Goal: Task Accomplishment & Management: Manage account settings

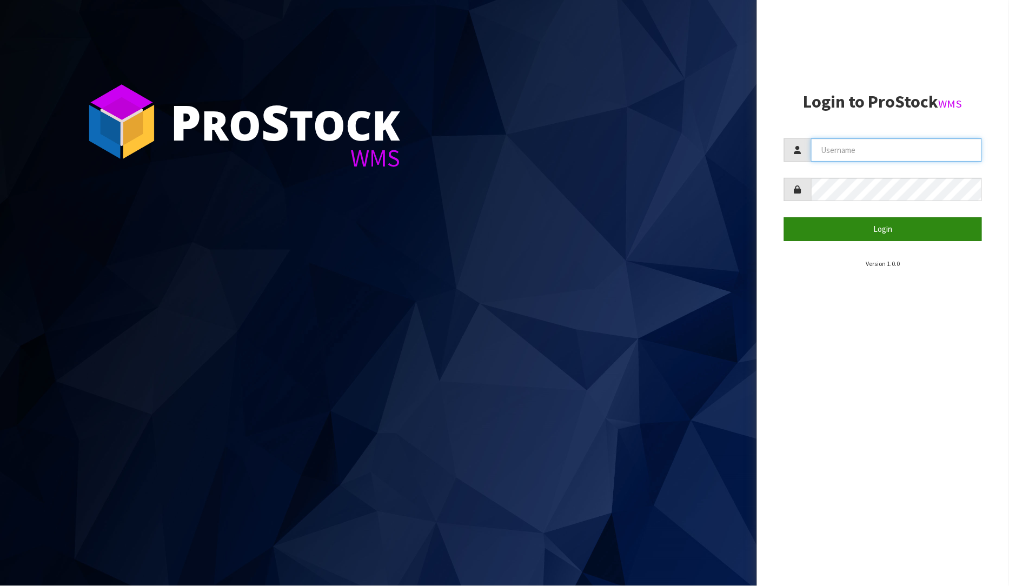
type input "[PERSON_NAME]"
click at [894, 228] on button "Login" at bounding box center [883, 228] width 198 height 23
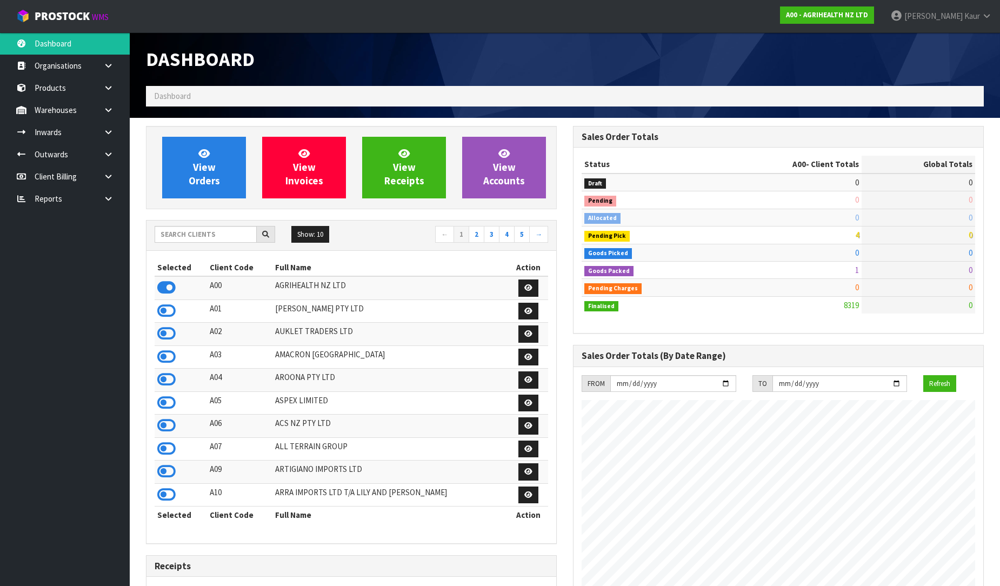
scroll to position [819, 427]
click at [98, 203] on link at bounding box center [112, 199] width 35 height 22
click at [70, 241] on link "CWL" at bounding box center [65, 243] width 130 height 22
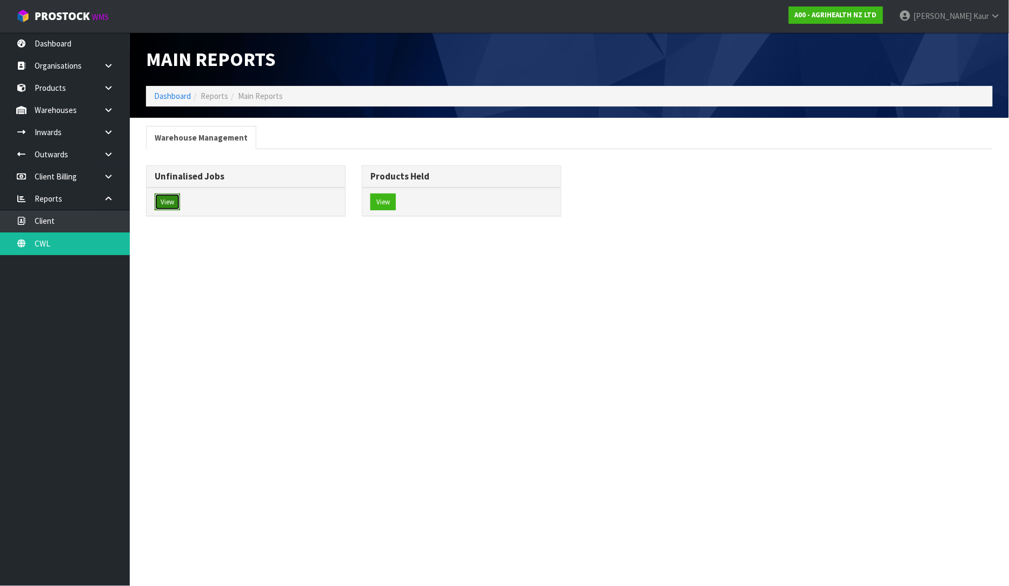
click at [171, 203] on button "View" at bounding box center [167, 201] width 25 height 17
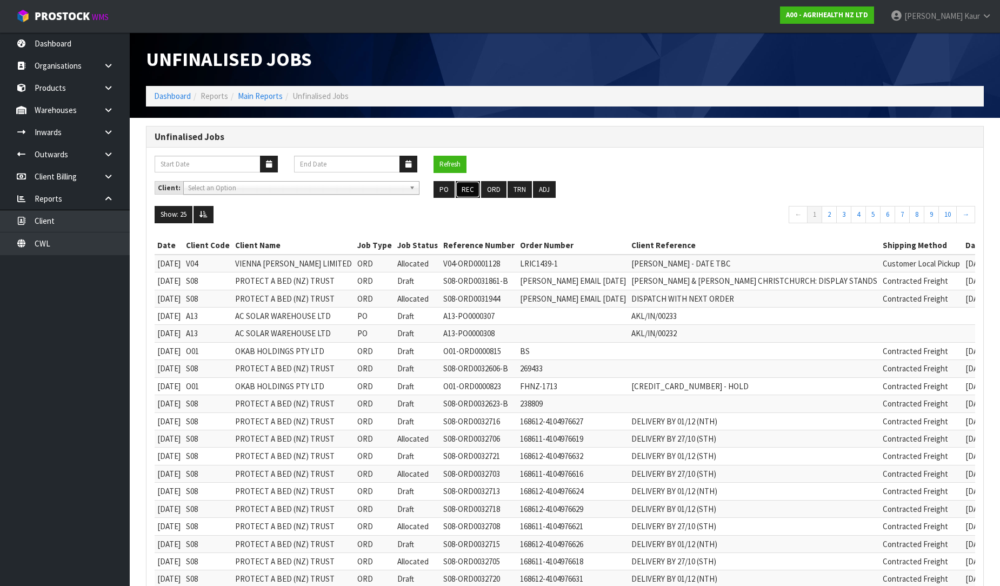
click at [469, 188] on button "REC" at bounding box center [468, 189] width 24 height 17
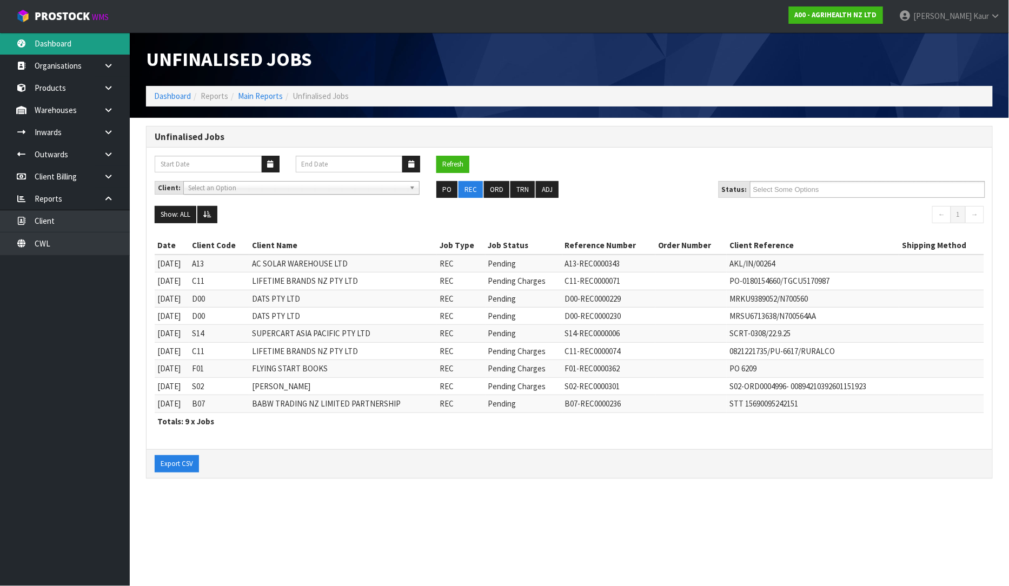
click at [57, 46] on link "Dashboard" at bounding box center [65, 43] width 130 height 22
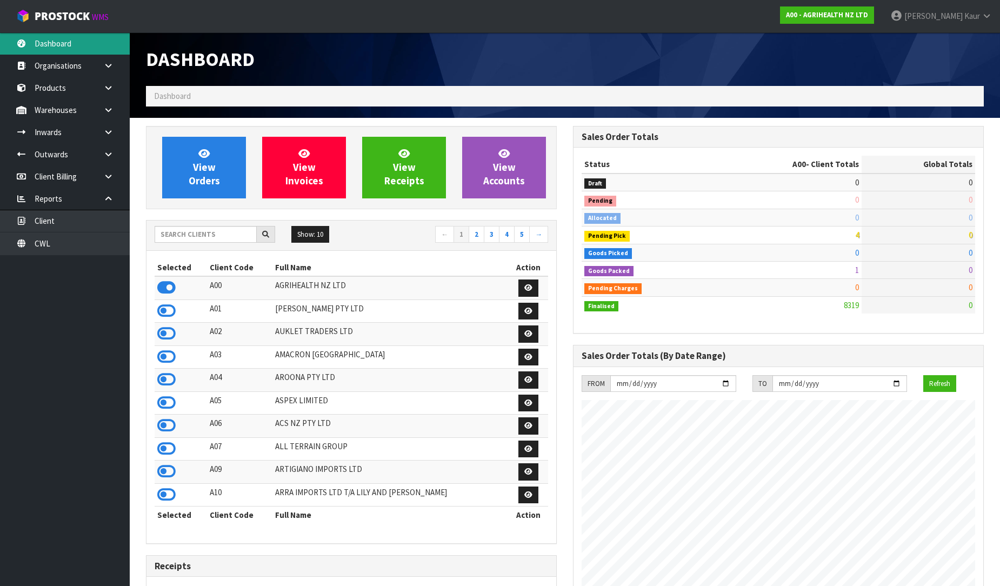
scroll to position [819, 427]
click at [171, 231] on input "text" at bounding box center [206, 234] width 102 height 17
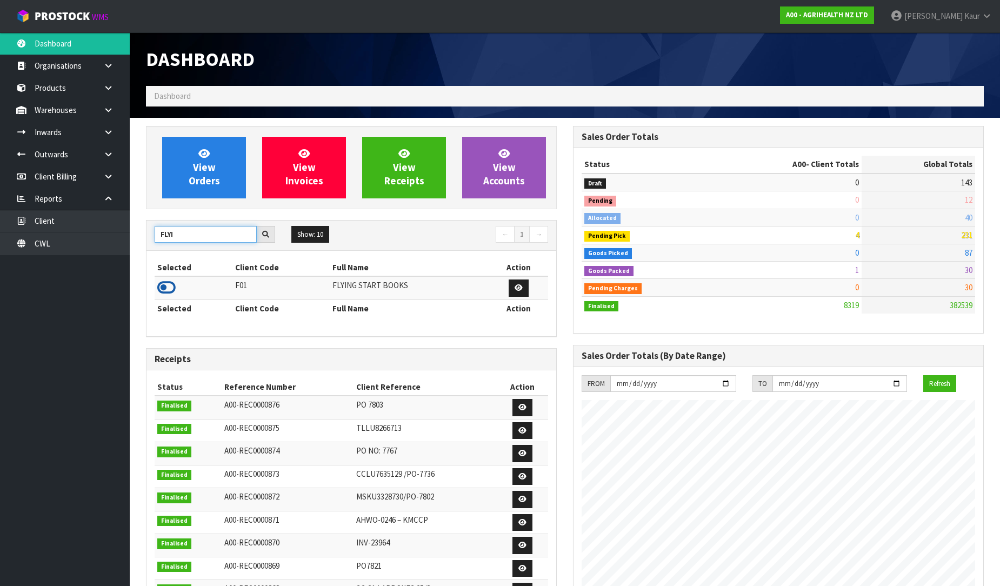
type input "FLYI"
click at [166, 284] on icon at bounding box center [166, 287] width 18 height 16
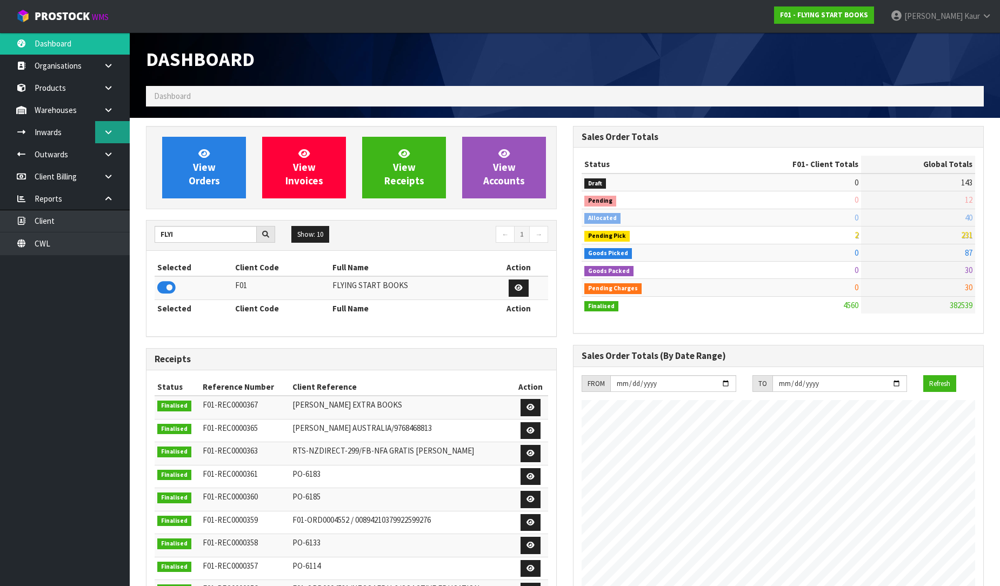
click at [115, 133] on link at bounding box center [112, 132] width 35 height 22
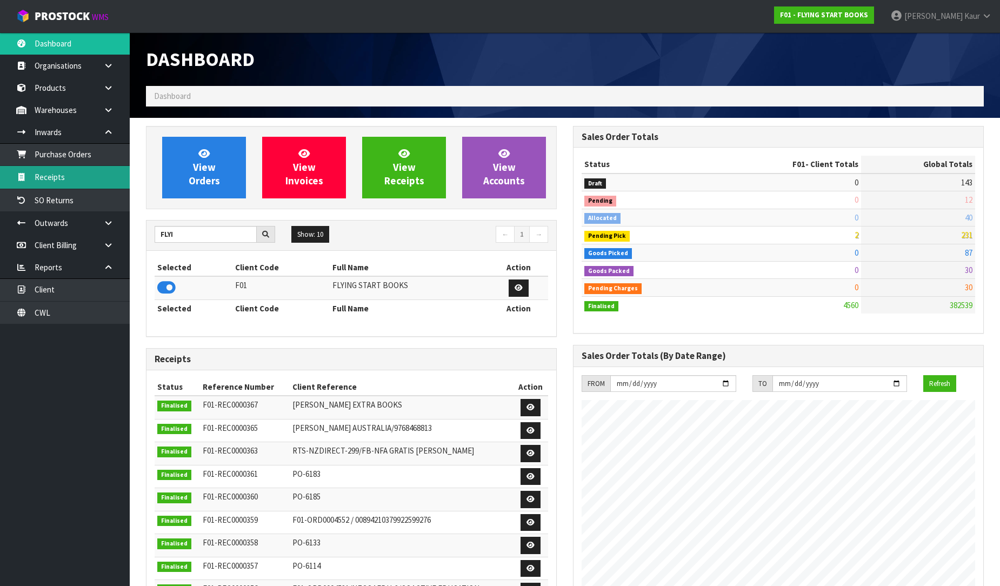
click at [74, 175] on link "Receipts" at bounding box center [65, 177] width 130 height 22
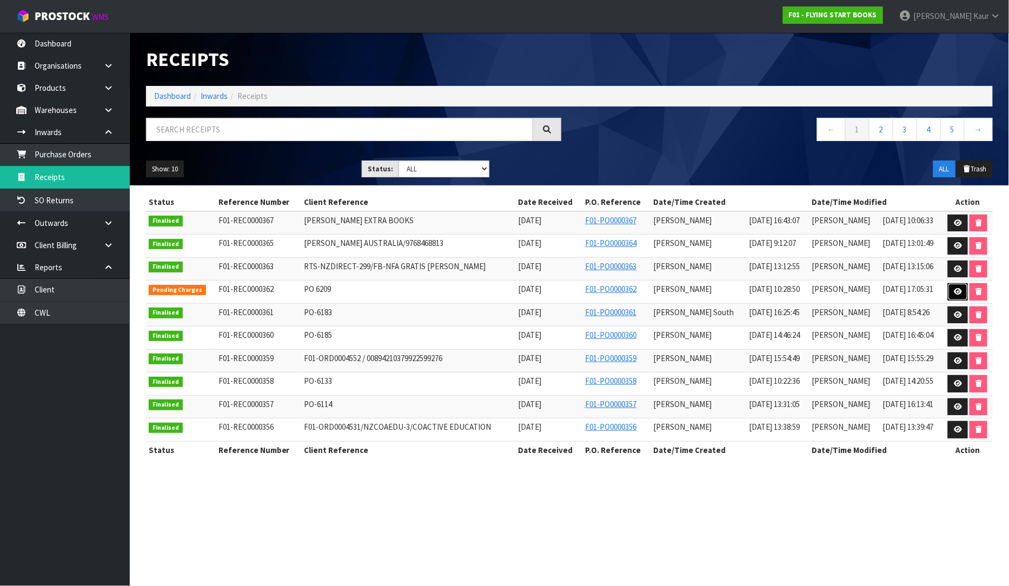
click at [959, 290] on icon at bounding box center [957, 291] width 8 height 7
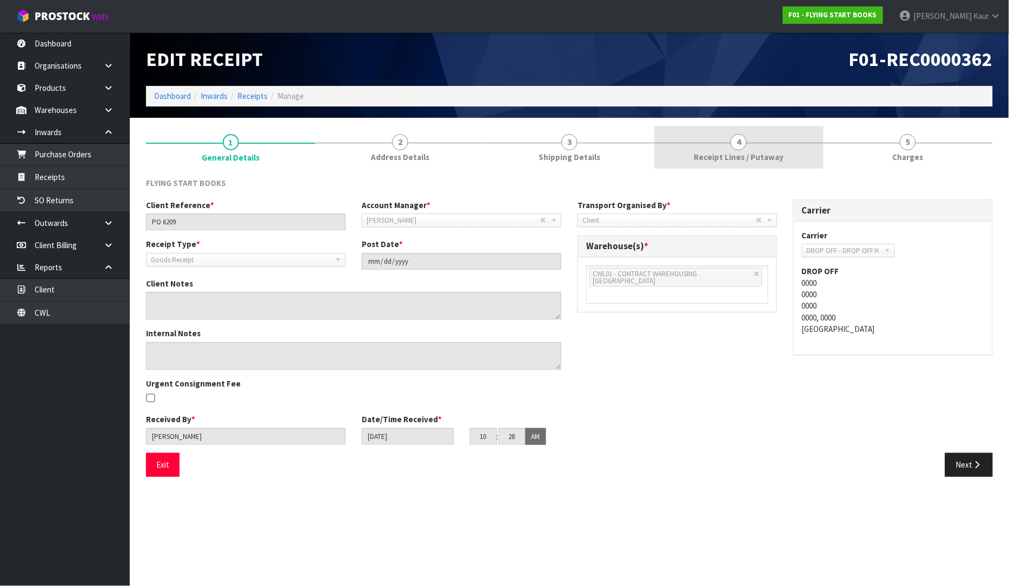
click at [724, 150] on link "4 Receipt Lines / Putaway" at bounding box center [738, 147] width 169 height 43
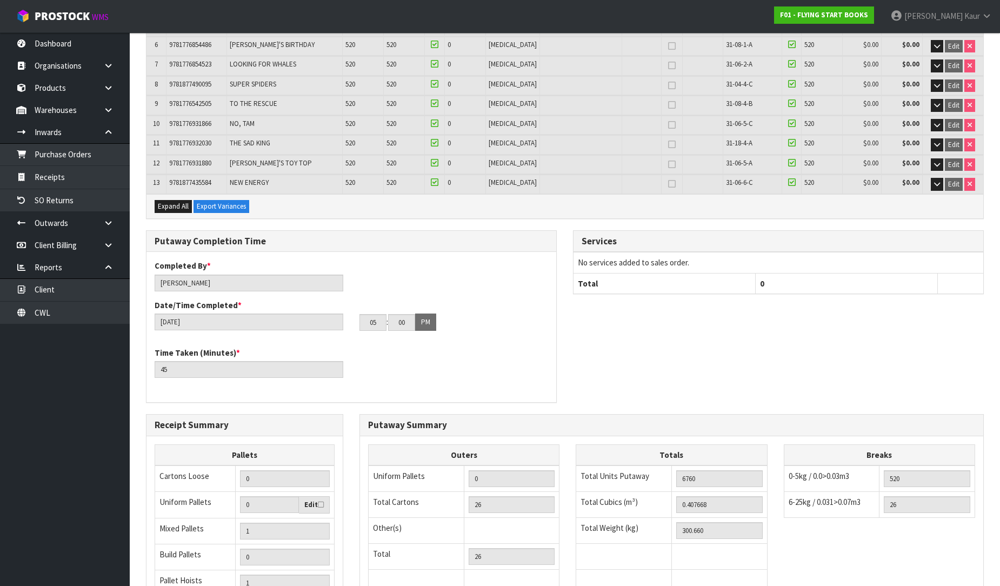
scroll to position [415, 0]
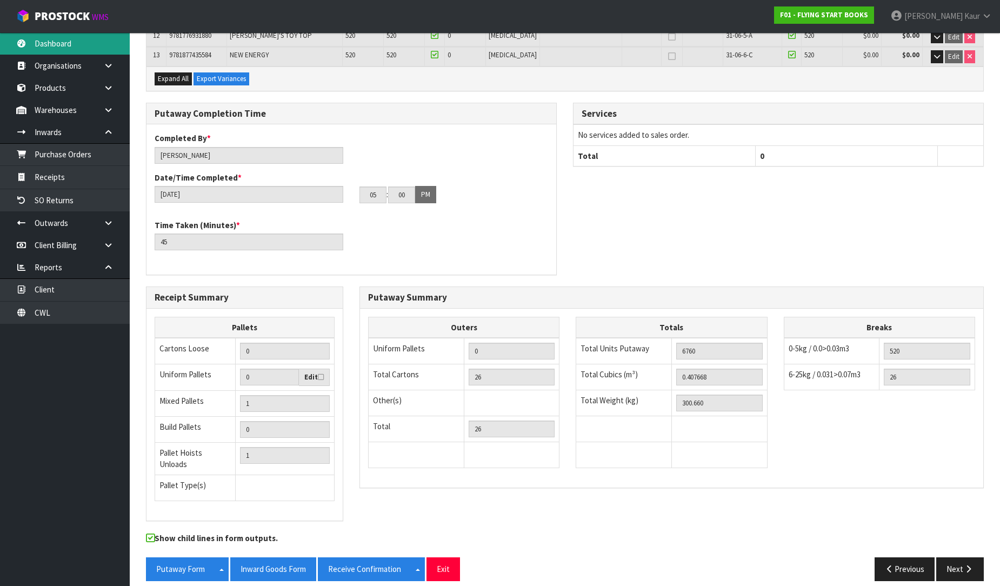
click at [83, 39] on link "Dashboard" at bounding box center [65, 43] width 130 height 22
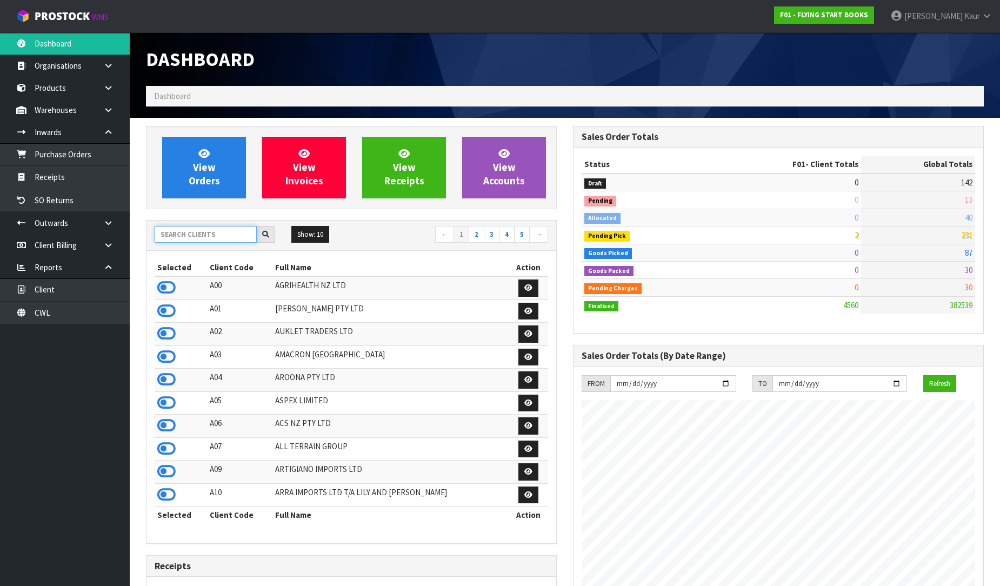
click at [186, 234] on input "text" at bounding box center [206, 234] width 102 height 17
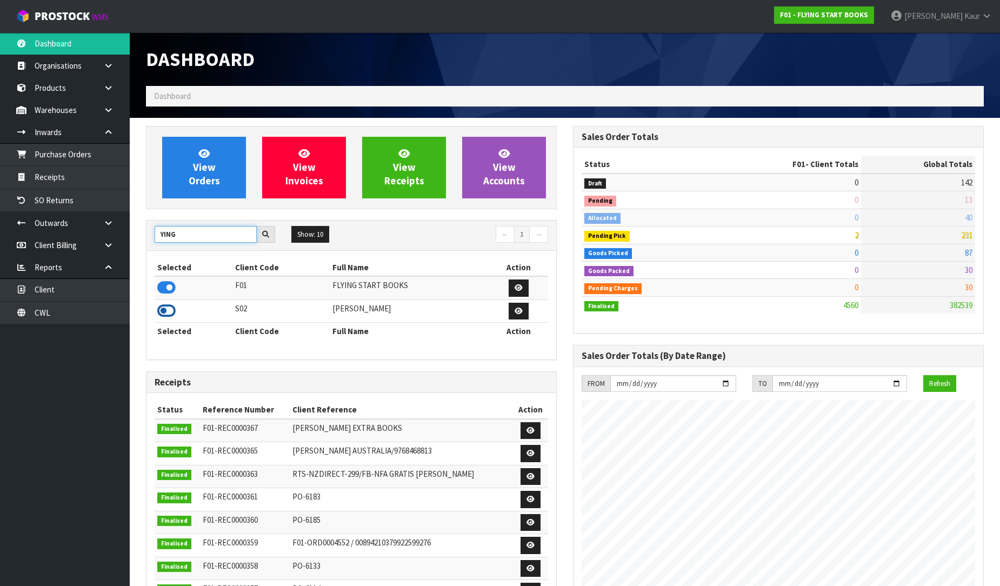
type input "YING"
click at [163, 311] on icon at bounding box center [166, 311] width 18 height 16
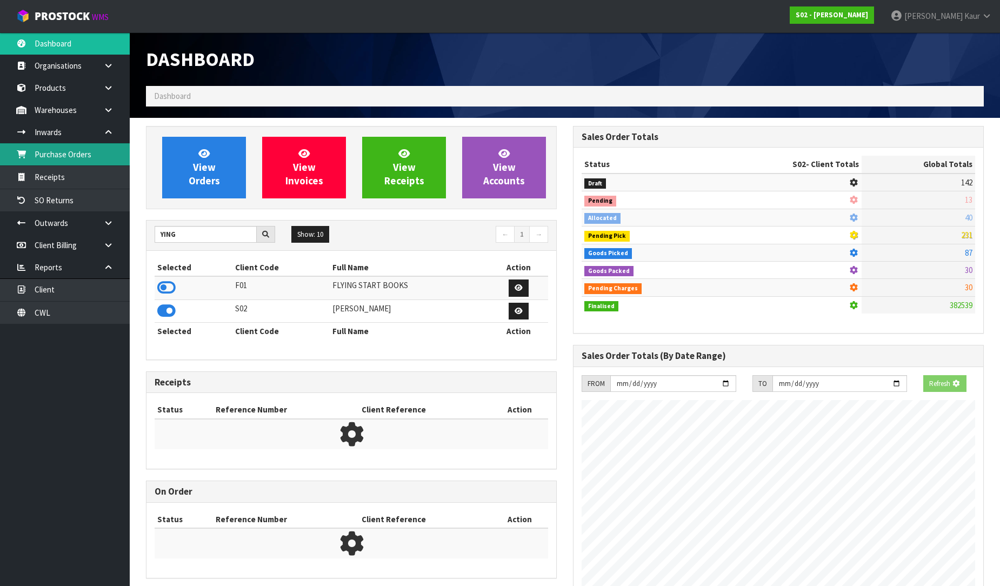
scroll to position [766, 427]
click at [68, 163] on link "Purchase Orders" at bounding box center [65, 154] width 130 height 22
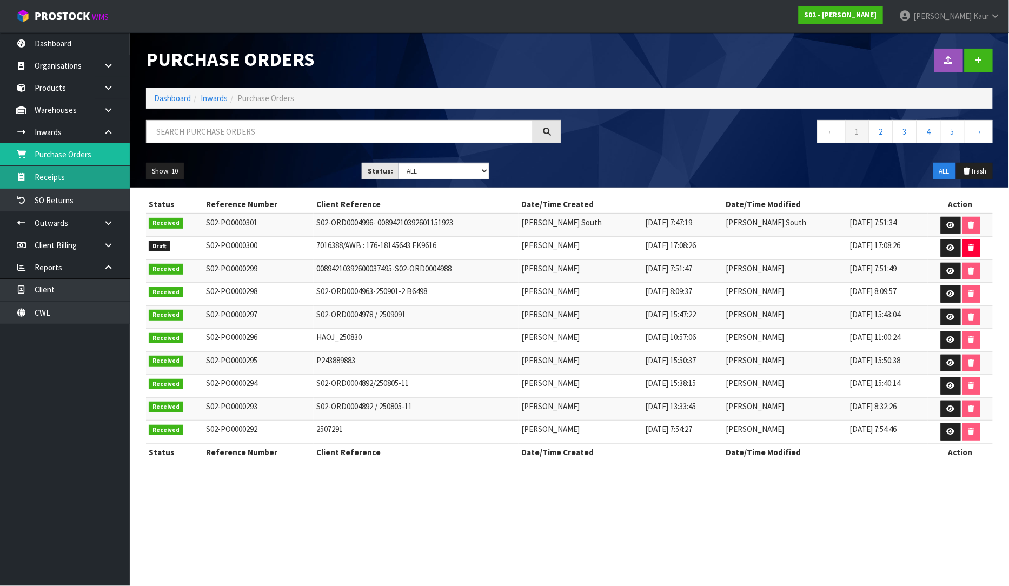
click at [69, 176] on link "Receipts" at bounding box center [65, 177] width 130 height 22
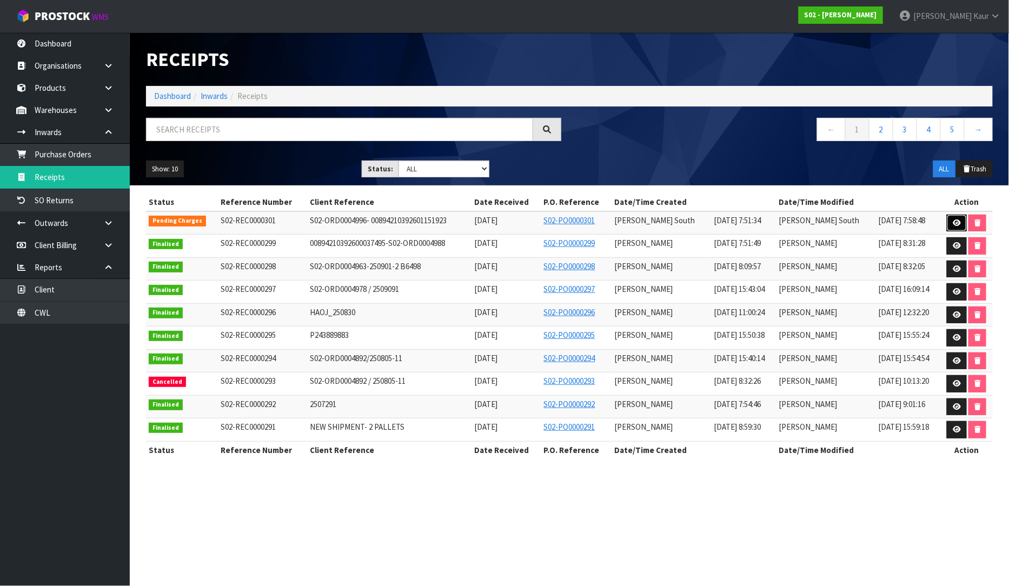
click at [952, 222] on icon at bounding box center [956, 222] width 8 height 7
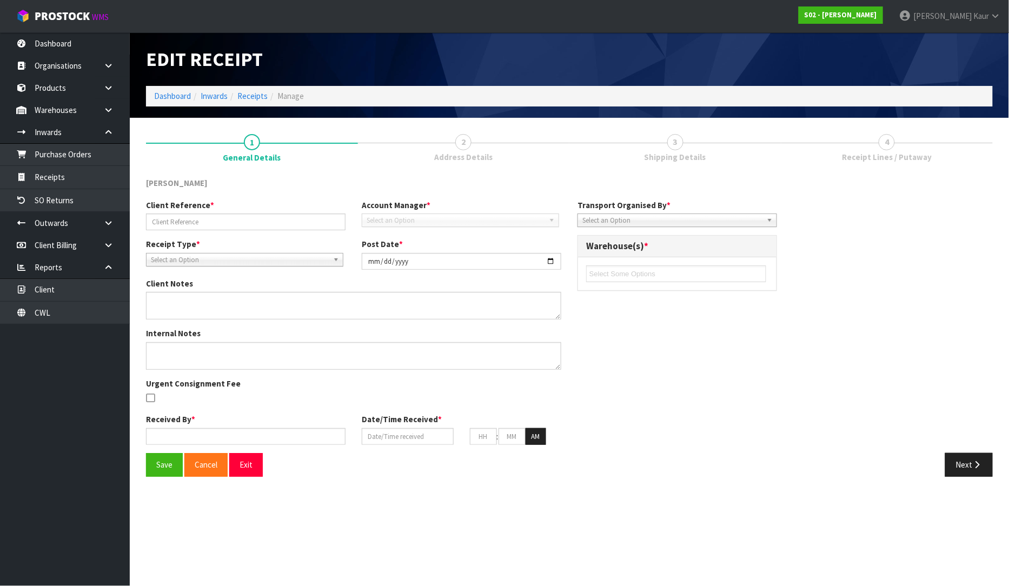
type input "S02-ORD0004996- 00894210392601151923"
type input "[DATE]"
type input "[PERSON_NAME]"
type input "[DATE]"
type input "08"
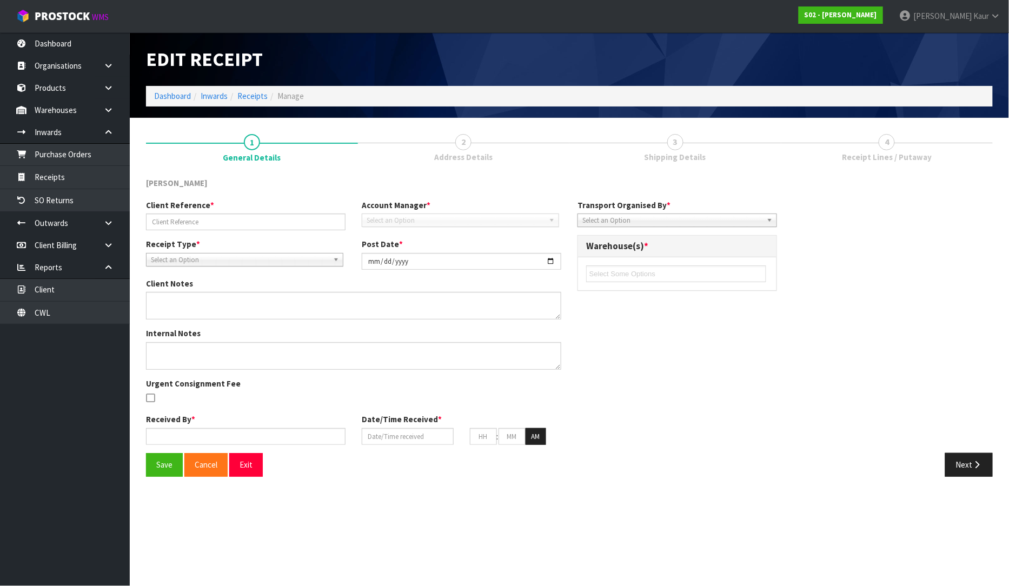
type input "00"
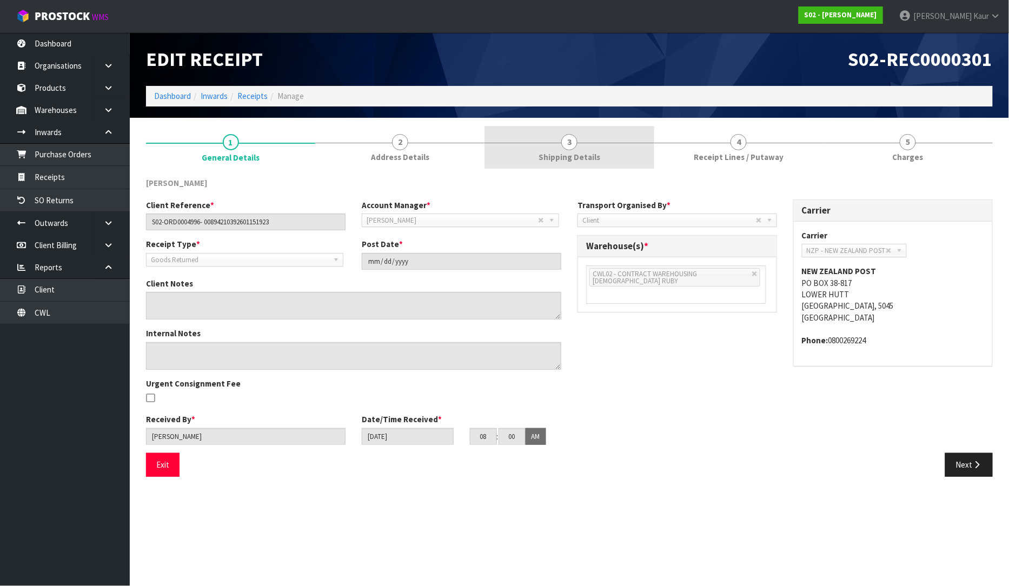
click at [570, 143] on span "3" at bounding box center [569, 142] width 16 height 16
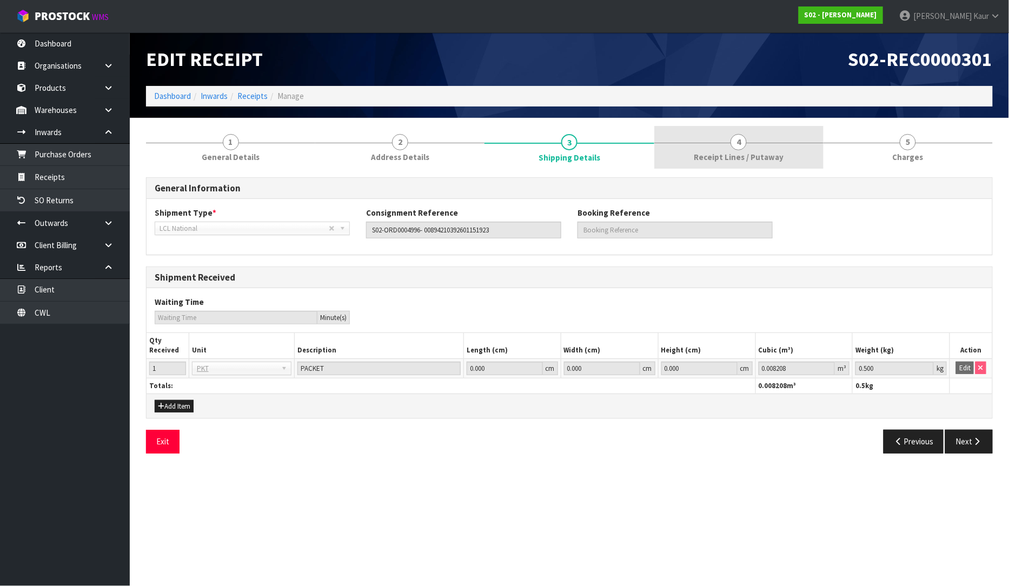
click at [709, 152] on span "Receipt Lines / Putaway" at bounding box center [738, 156] width 90 height 11
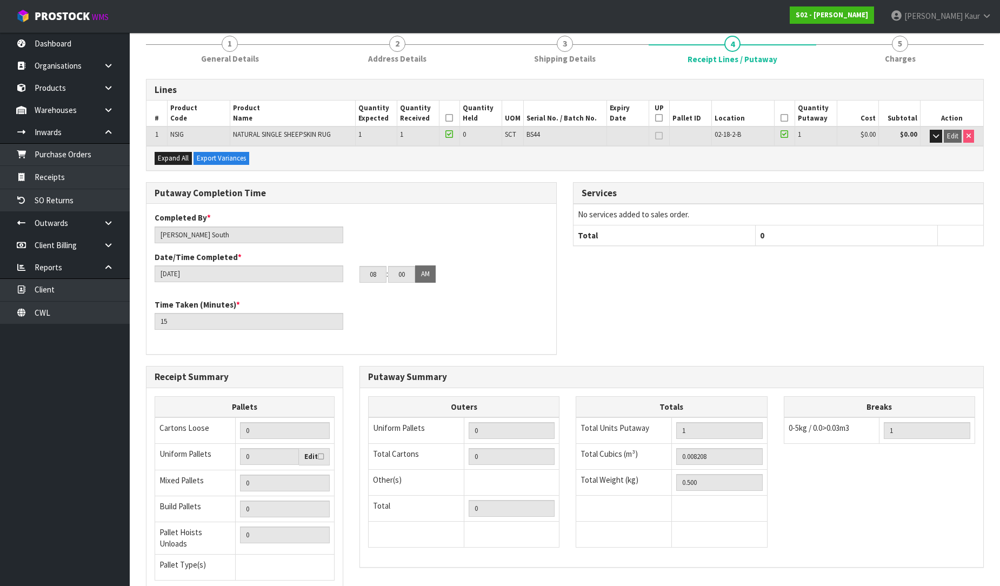
scroll to position [182, 0]
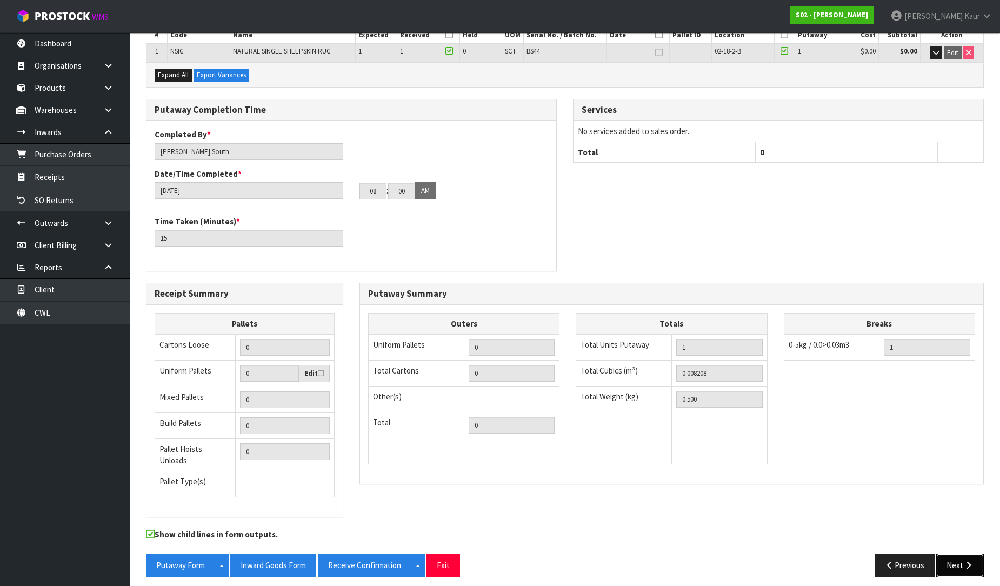
click at [964, 561] on icon "button" at bounding box center [968, 565] width 10 height 8
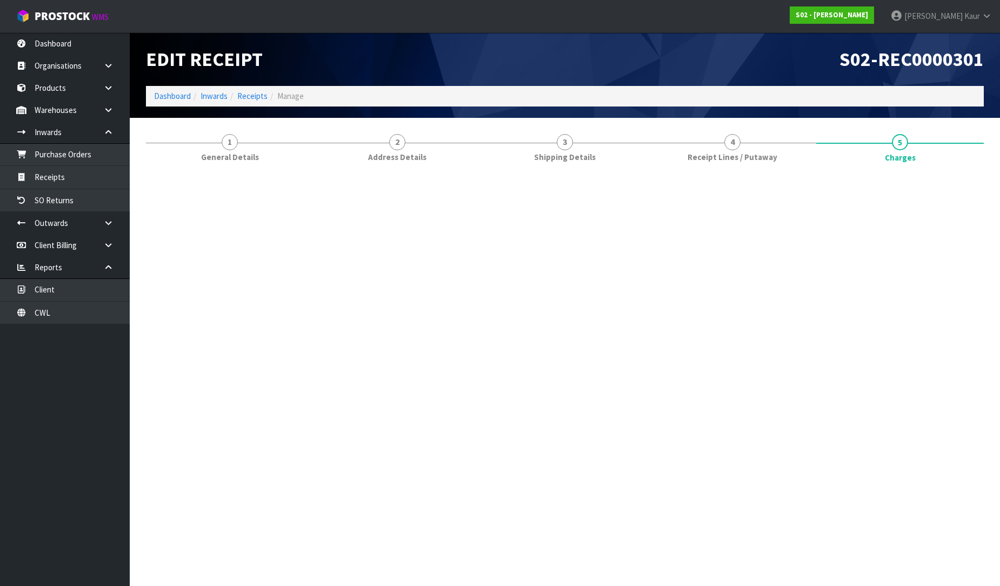
scroll to position [0, 0]
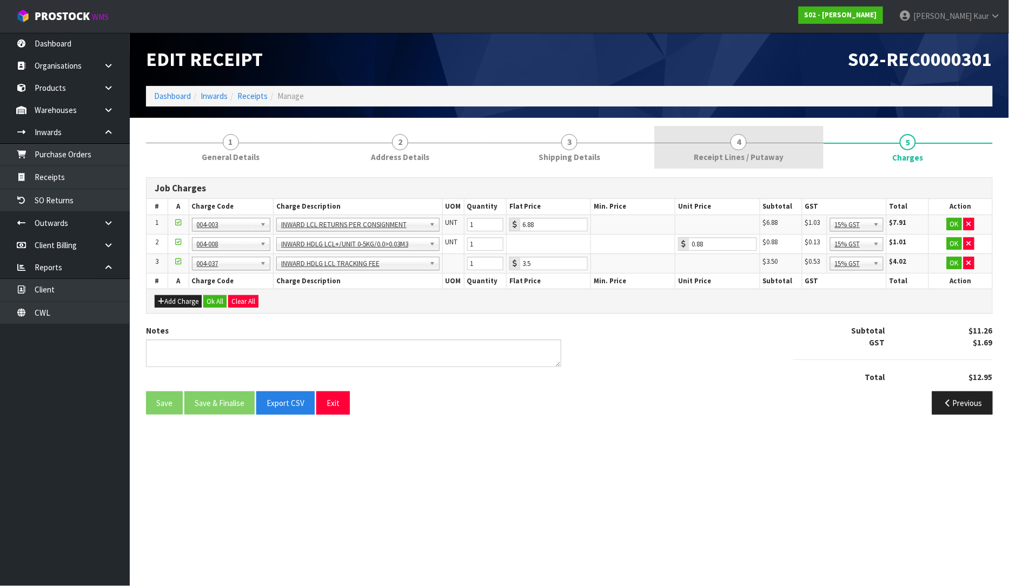
click at [711, 147] on link "4 Receipt Lines / Putaway" at bounding box center [738, 147] width 169 height 43
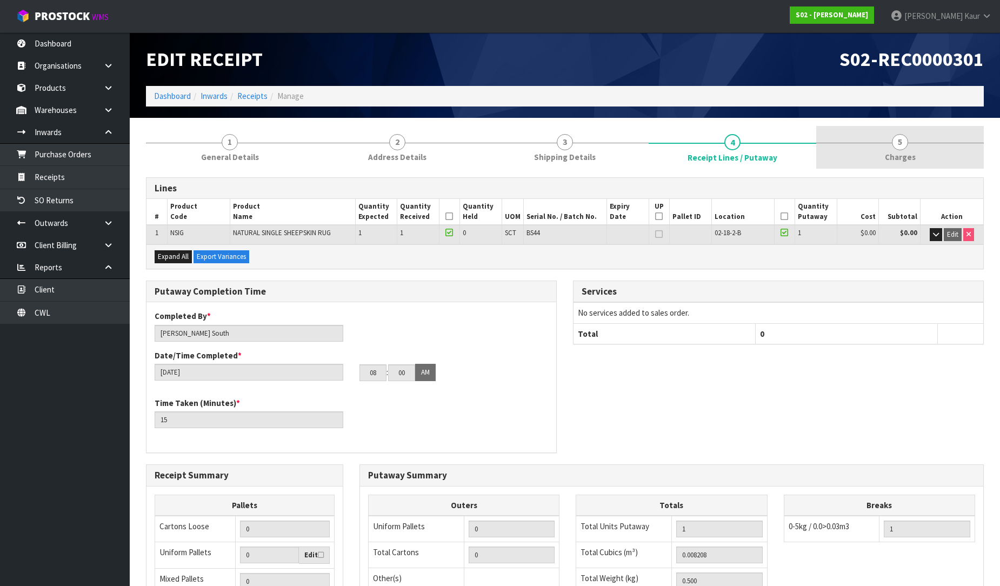
click at [894, 156] on span "Charges" at bounding box center [900, 156] width 31 height 11
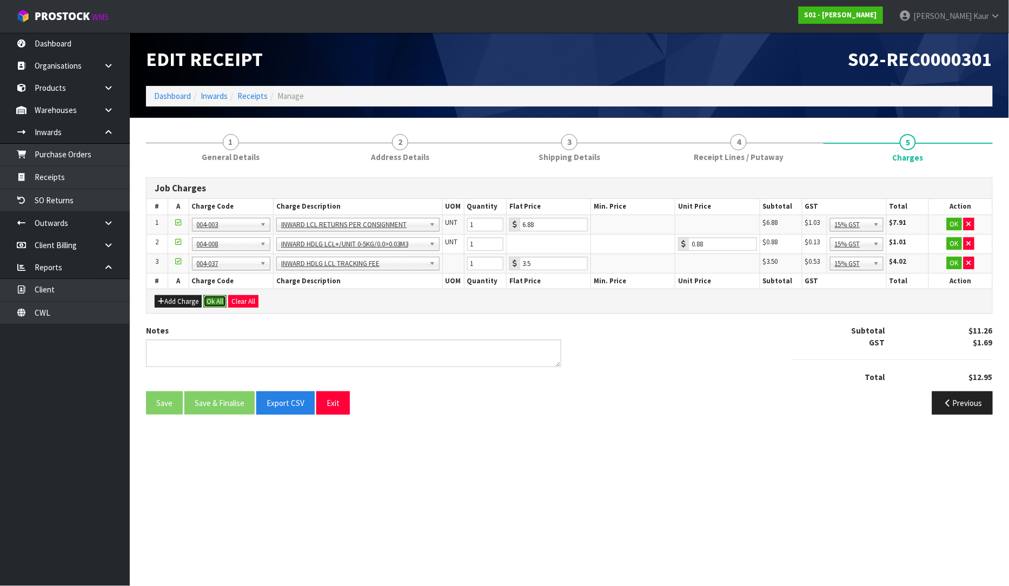
click at [213, 297] on button "Ok All" at bounding box center [214, 301] width 23 height 13
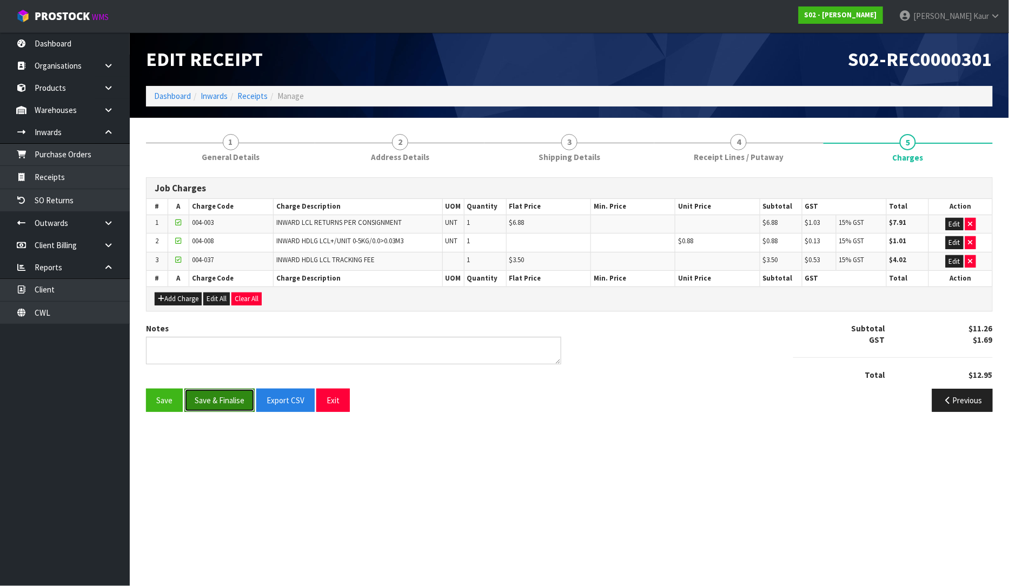
click at [208, 404] on button "Save & Finalise" at bounding box center [219, 400] width 70 height 23
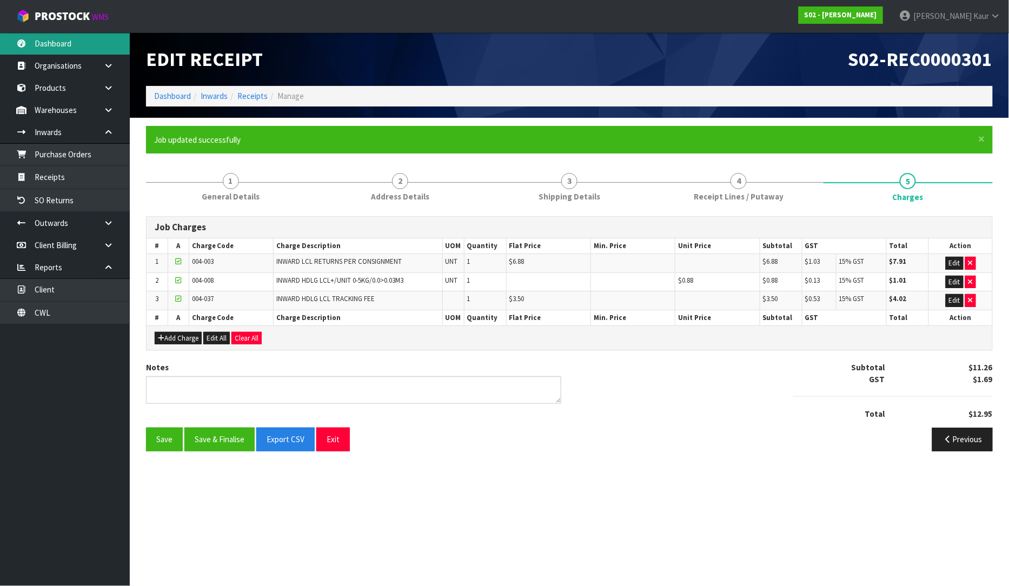
click at [82, 47] on link "Dashboard" at bounding box center [65, 43] width 130 height 22
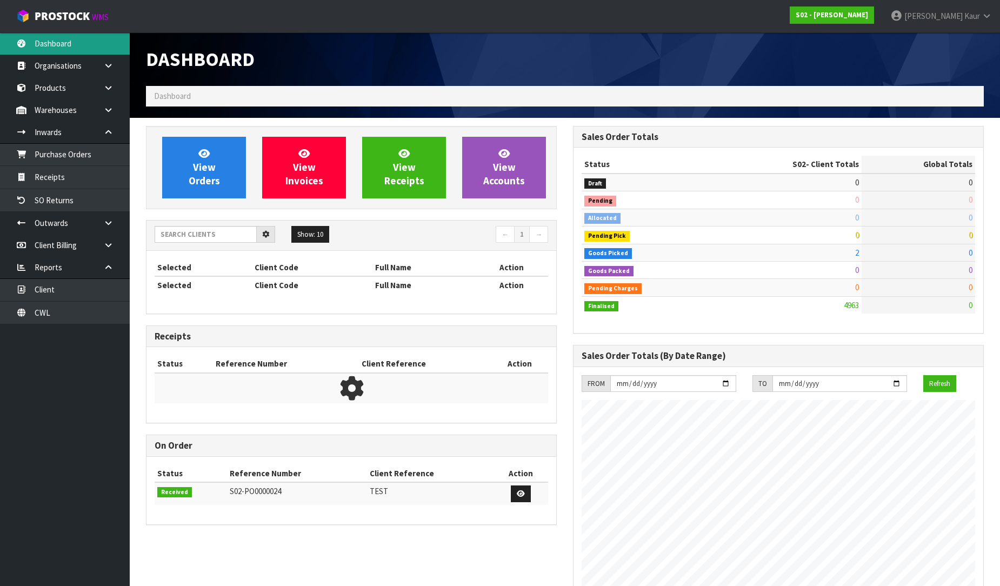
scroll to position [766, 427]
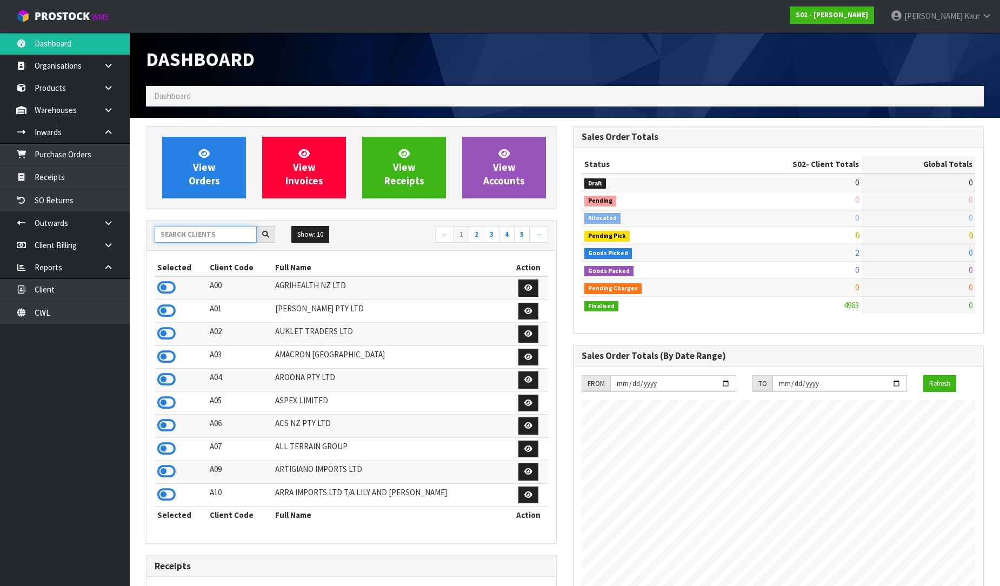
click at [177, 236] on input "text" at bounding box center [206, 234] width 102 height 17
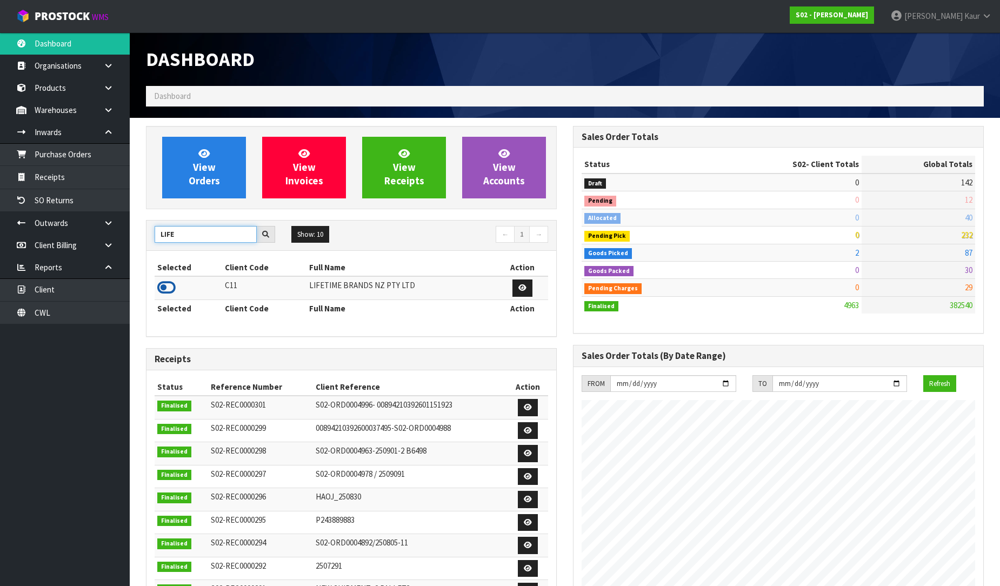
type input "LIFE"
click at [173, 290] on icon at bounding box center [166, 287] width 18 height 16
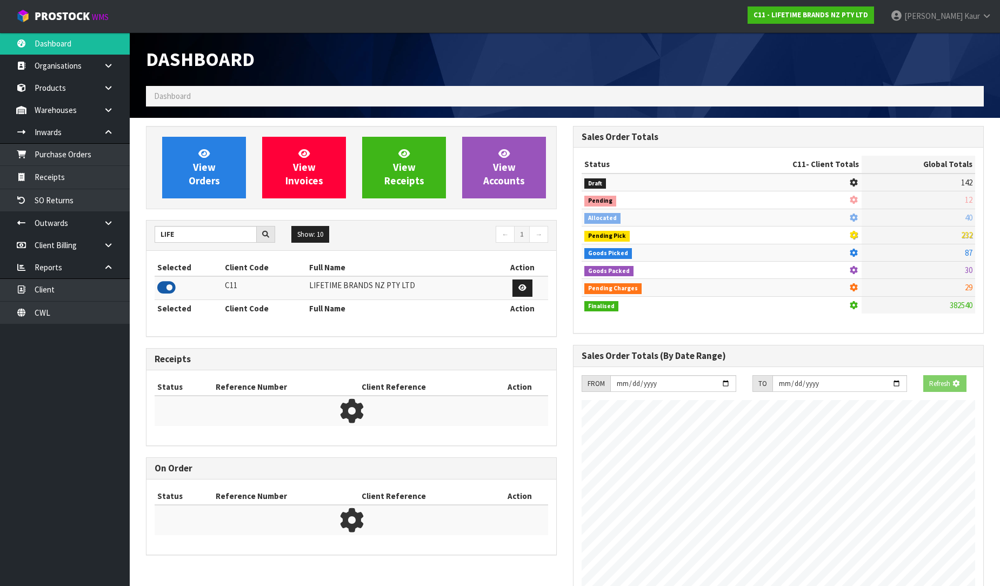
scroll to position [819, 427]
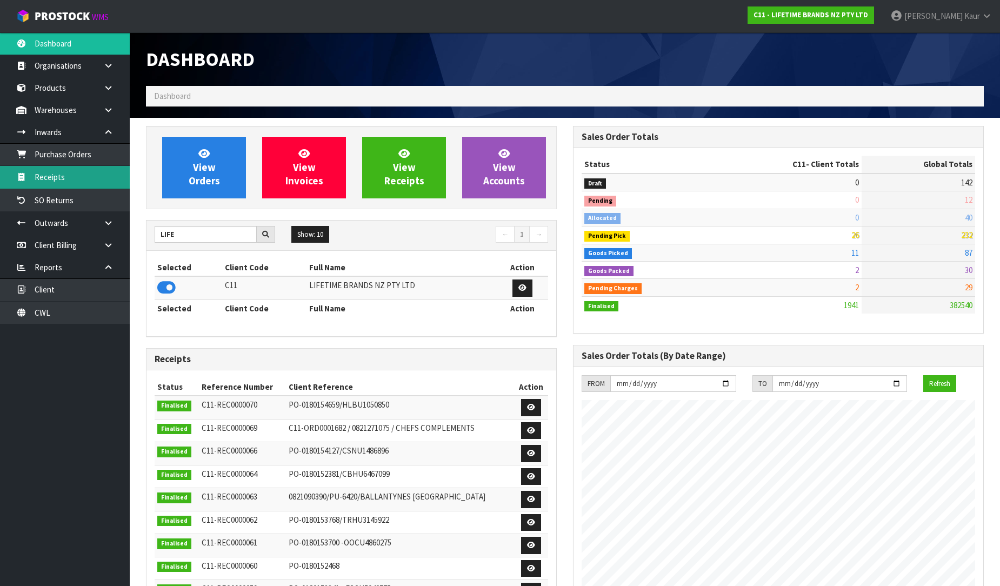
click at [104, 175] on link "Receipts" at bounding box center [65, 177] width 130 height 22
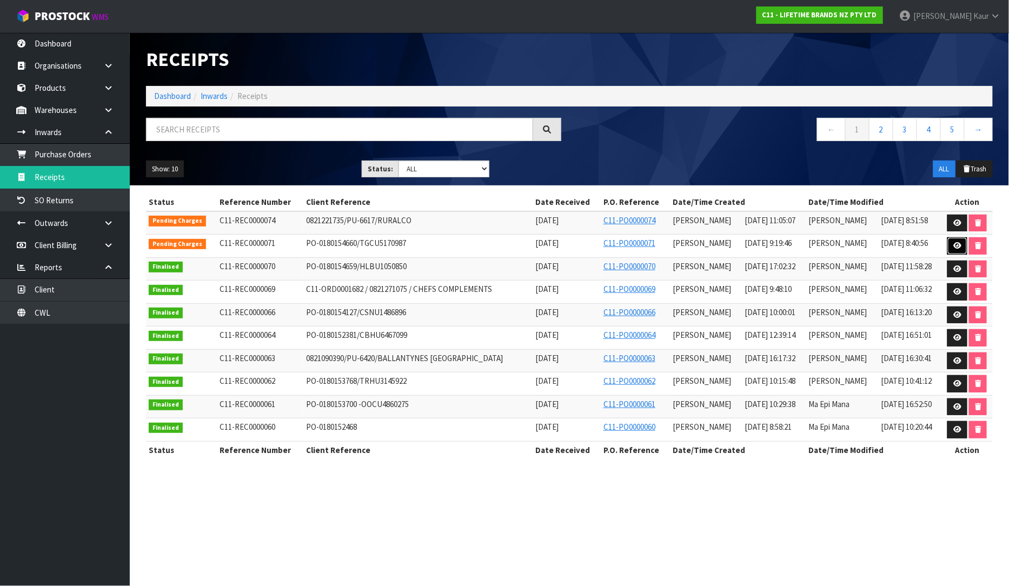
click at [959, 242] on icon at bounding box center [957, 245] width 8 height 7
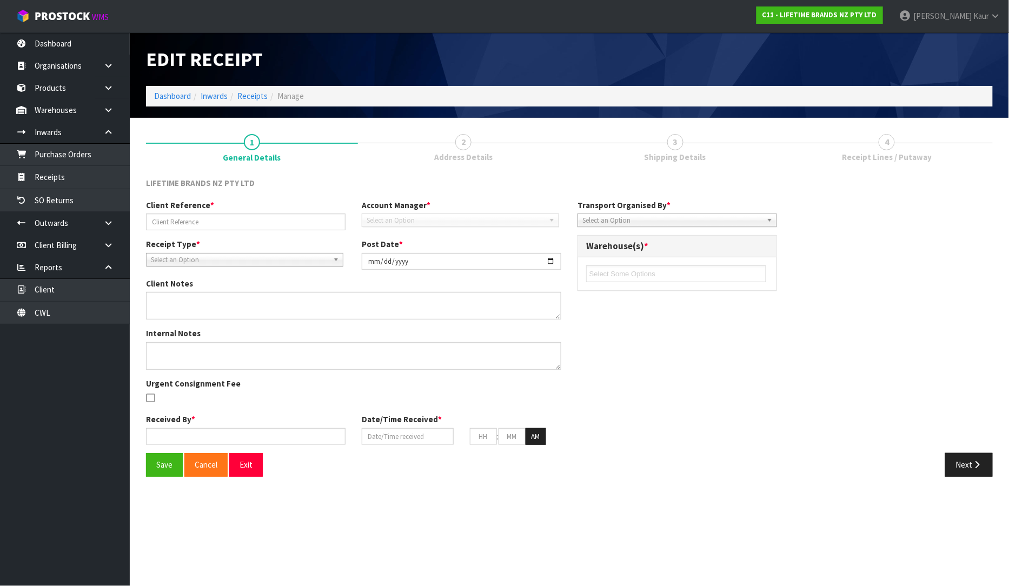
type input "PO-0180154660/TGCU5170987"
type input "[DATE]"
type textarea "PURCHASE ORDER: 4500345996-000010"
type textarea "CONTAINER NO-TGCU5170987-1334 CTNS MEASUREMENTS - [PERSON_NAME]"
type input "[PERSON_NAME]"
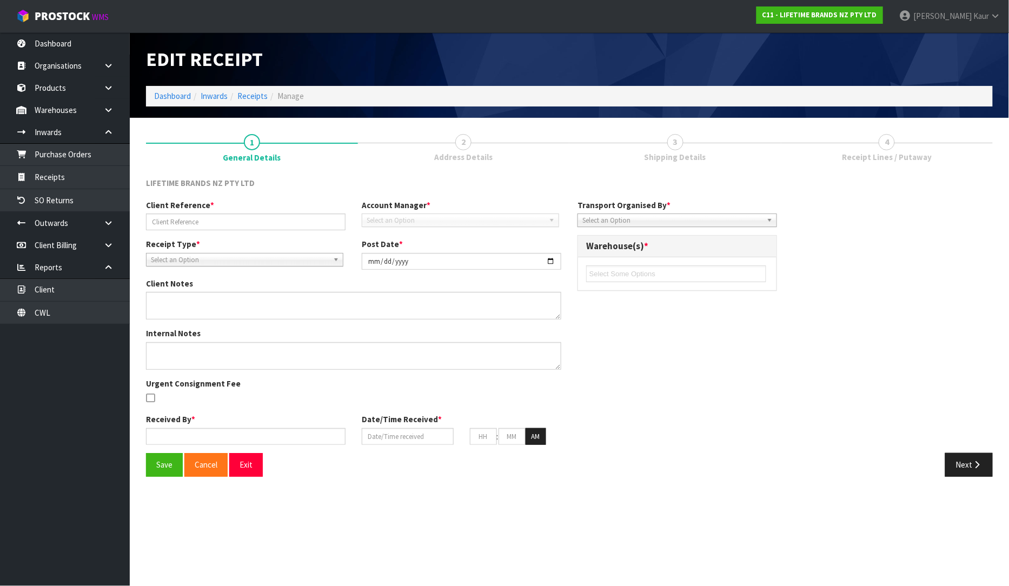
type input "[DATE]"
type input "09"
type input "19"
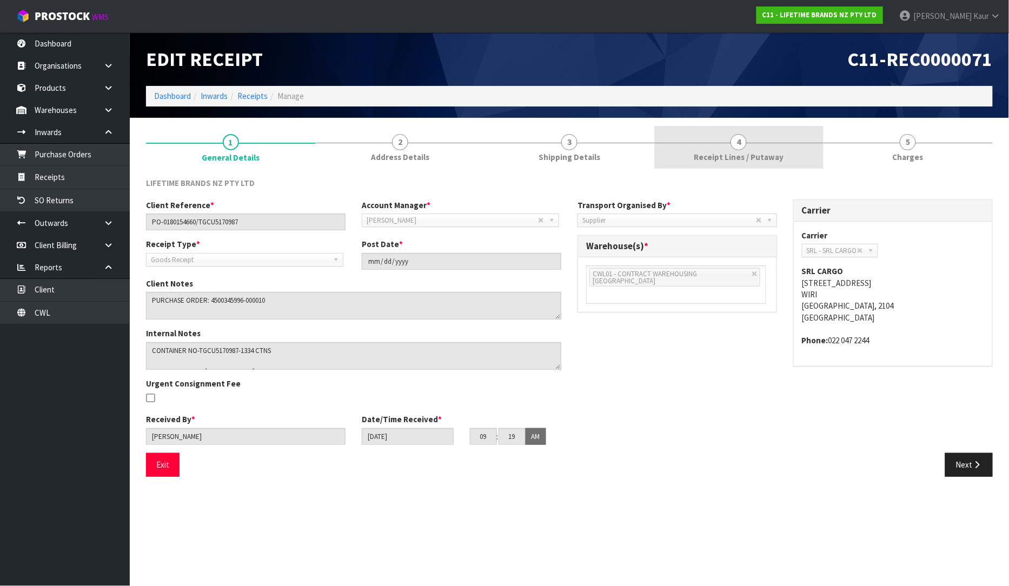
drag, startPoint x: 742, startPoint y: 141, endPoint x: 740, endPoint y: 157, distance: 15.8
click at [743, 141] on span "4" at bounding box center [738, 142] width 16 height 16
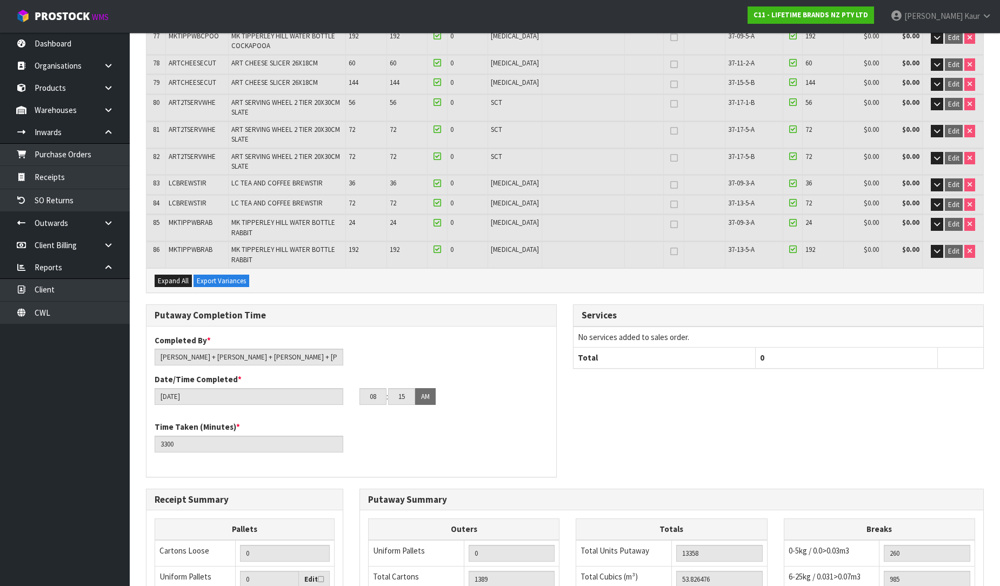
scroll to position [2010, 0]
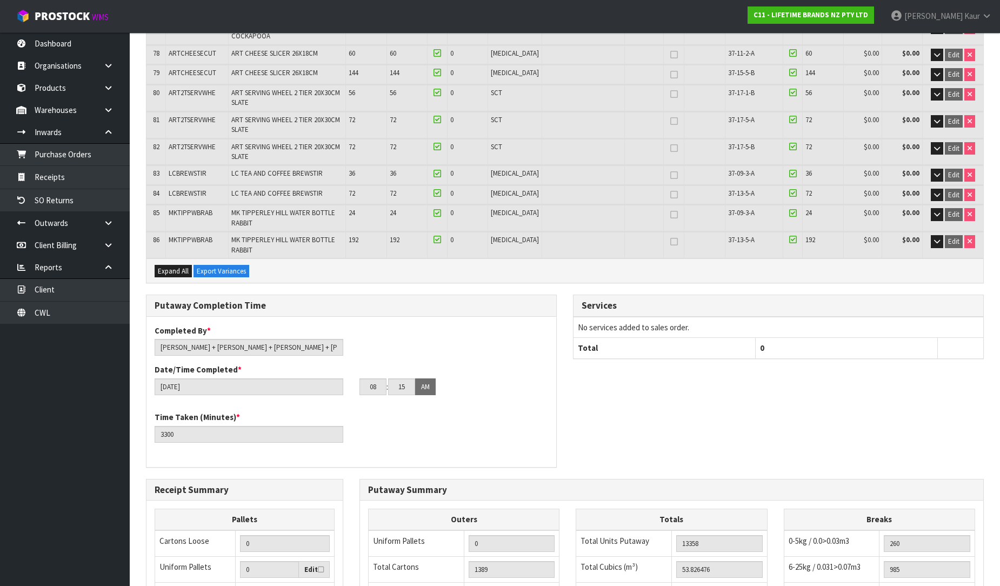
drag, startPoint x: 963, startPoint y: 553, endPoint x: 958, endPoint y: 550, distance: 5.7
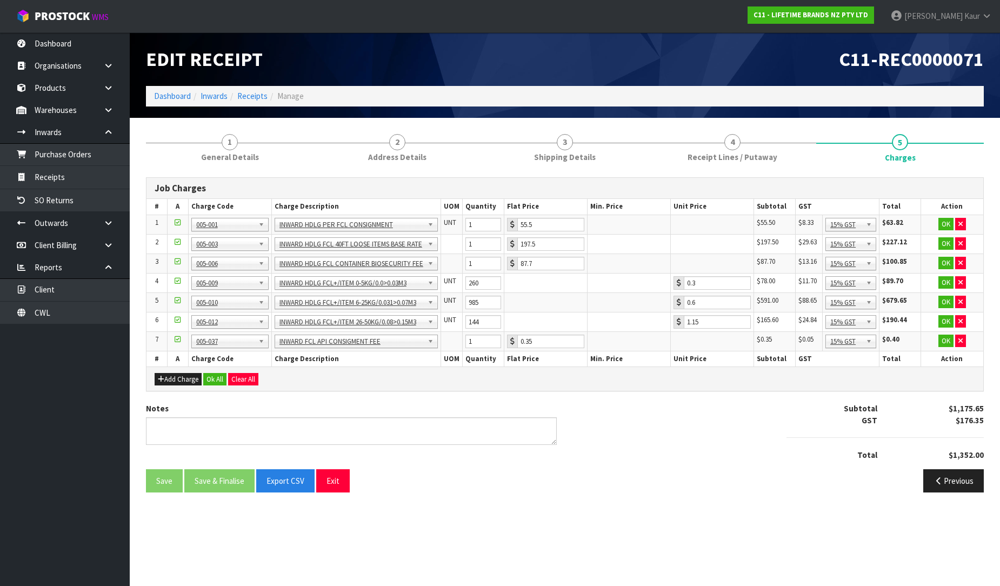
scroll to position [0, 0]
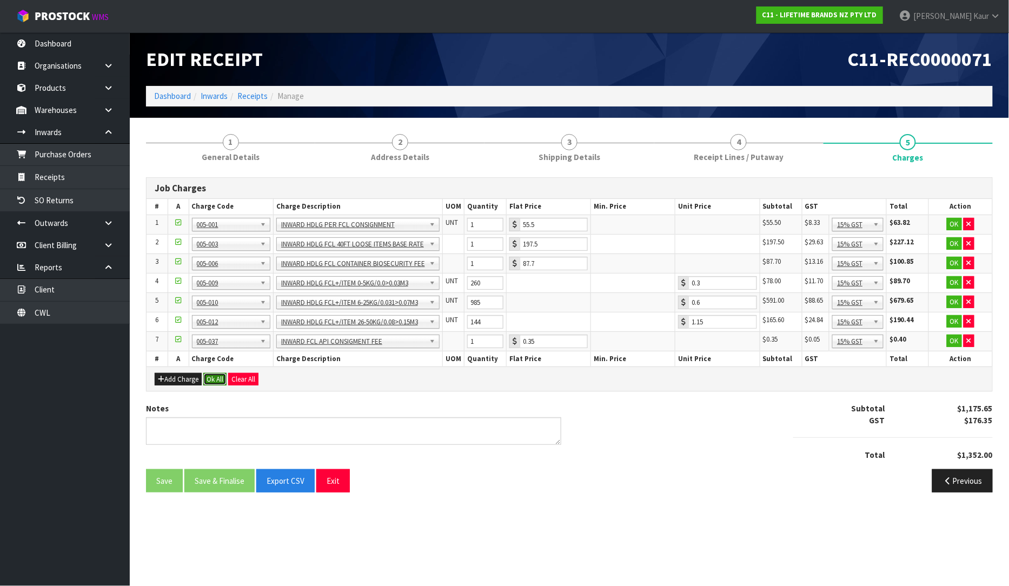
click at [211, 375] on button "Ok All" at bounding box center [214, 379] width 23 height 13
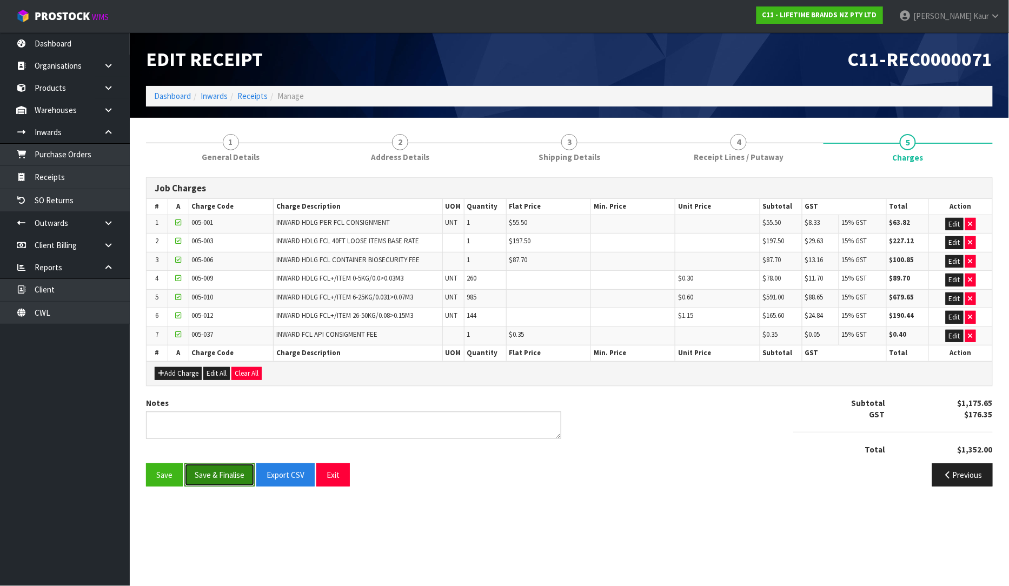
click at [211, 480] on button "Save & Finalise" at bounding box center [219, 474] width 70 height 23
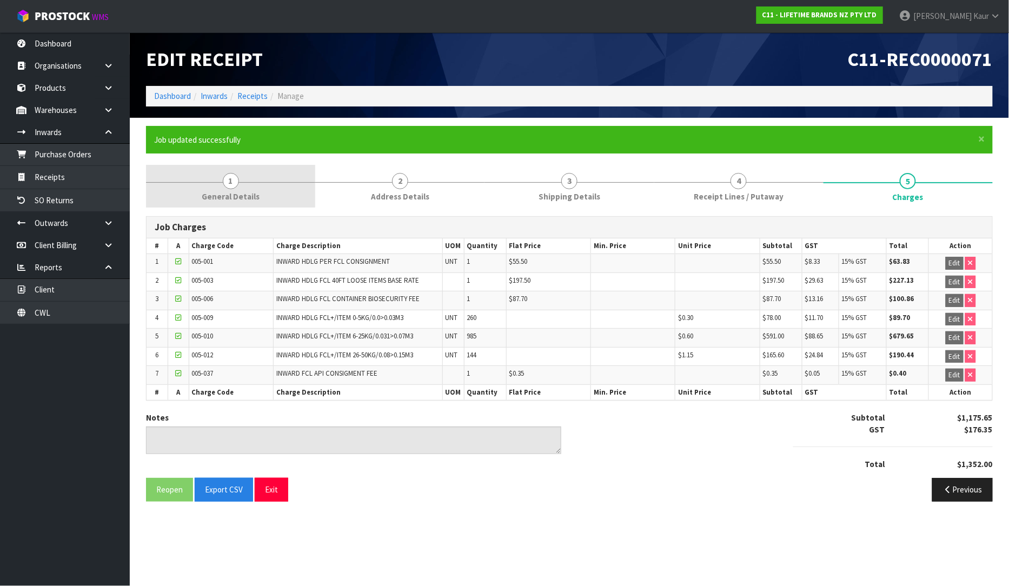
click at [231, 191] on span "General Details" at bounding box center [231, 196] width 58 height 11
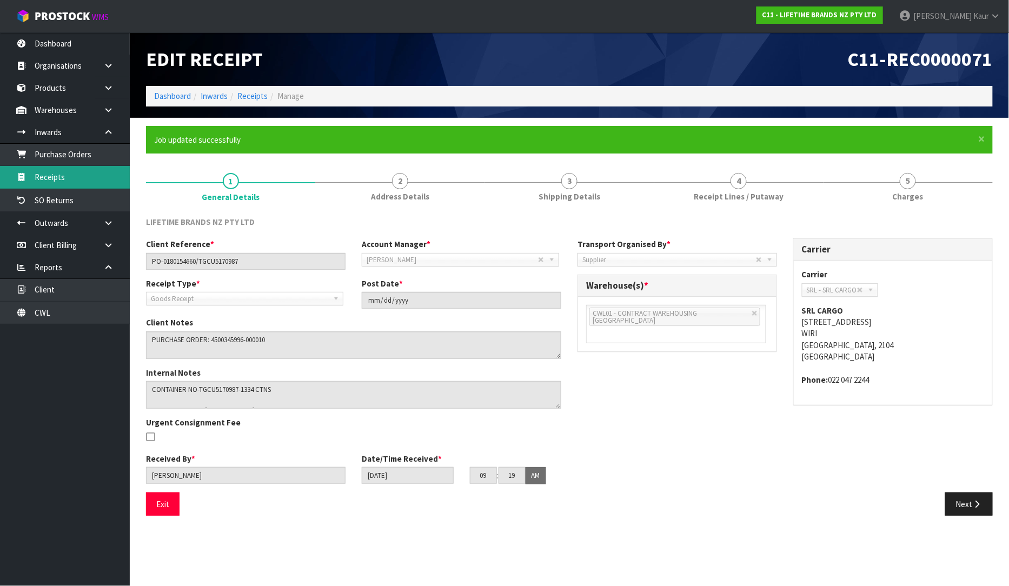
click at [62, 175] on link "Receipts" at bounding box center [65, 177] width 130 height 22
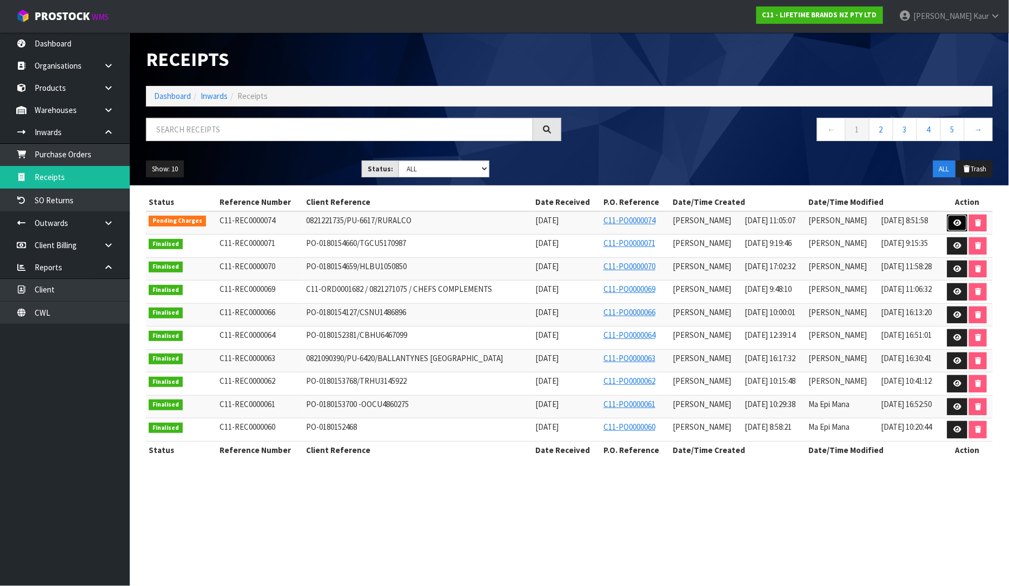
click at [955, 219] on icon at bounding box center [957, 222] width 8 height 7
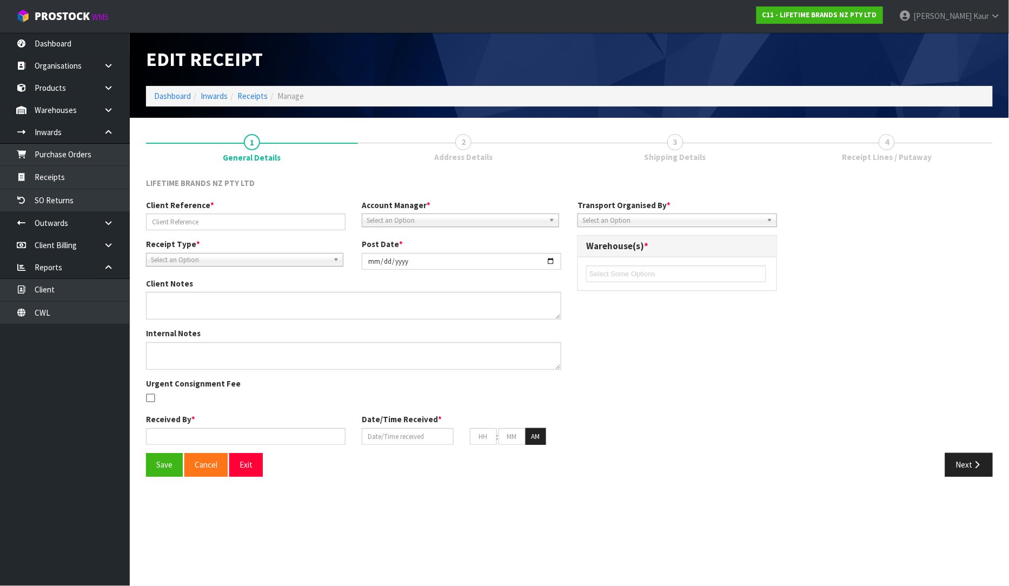
type input "0821221735/PU-6617/RURALCO"
type input "[DATE]"
type textarea "COULD YOU PLEASE ARRANGE PICK UP OF THE FOUR CARTONS ON THIS ORDER AND RETURN T…"
type input "[PERSON_NAME]"
type input "[DATE]"
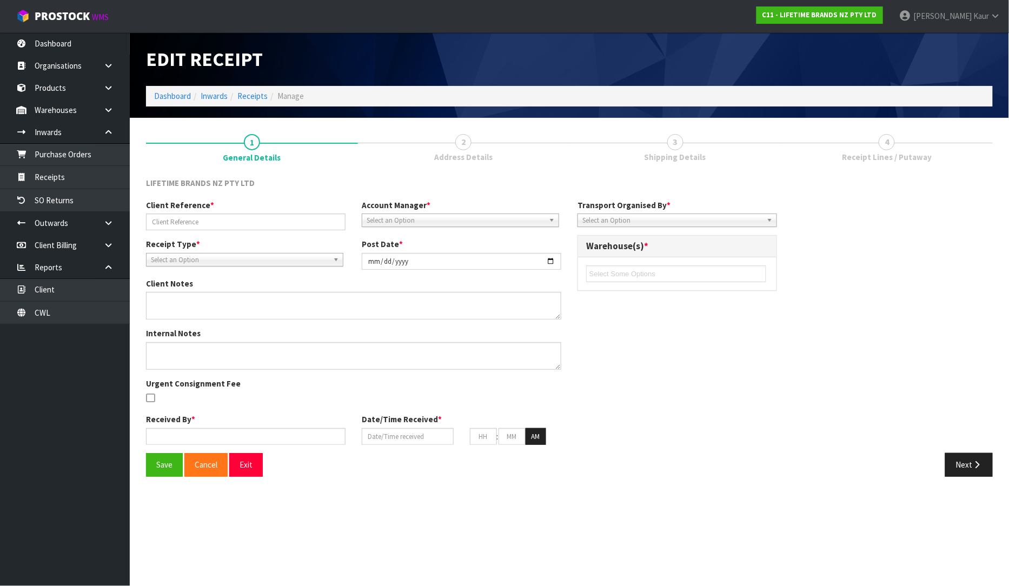
type input "10"
type input "05"
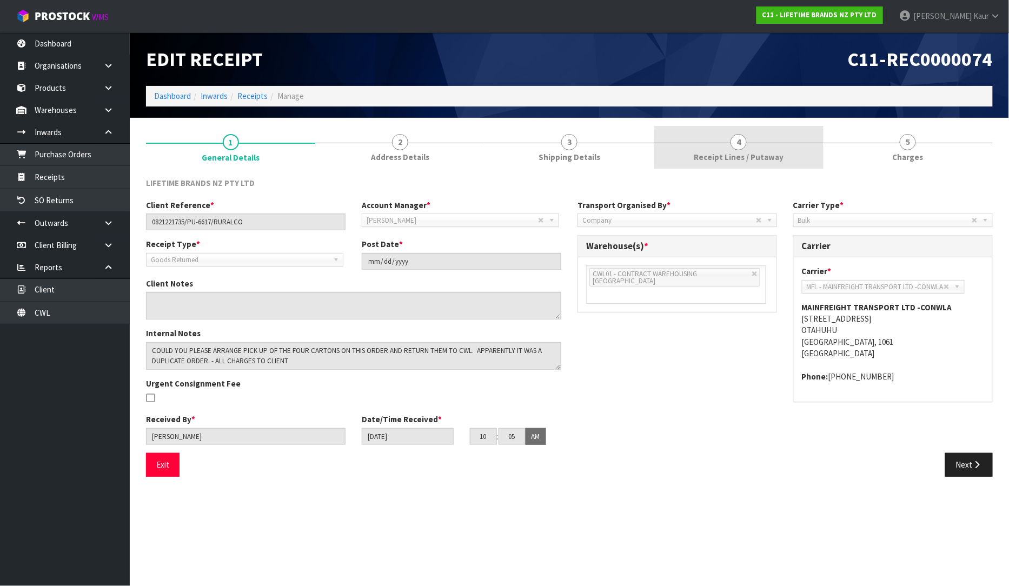
click at [718, 151] on span "Receipt Lines / Putaway" at bounding box center [738, 156] width 90 height 11
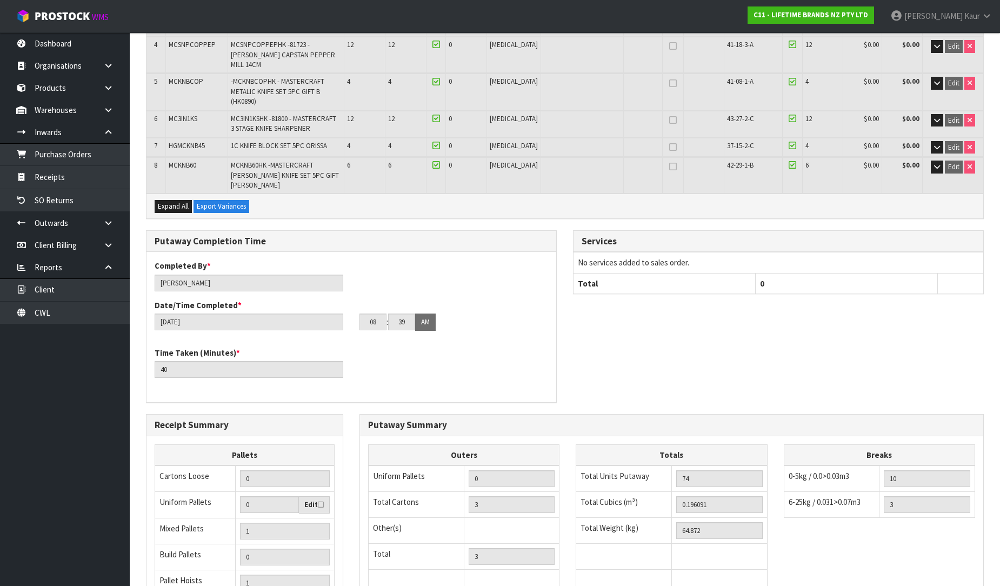
scroll to position [387, 0]
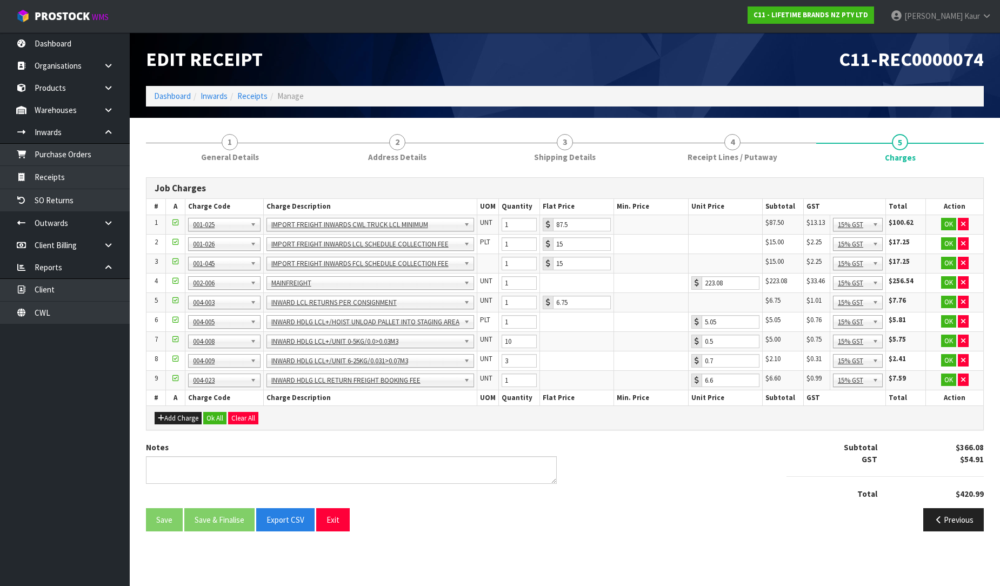
scroll to position [0, 0]
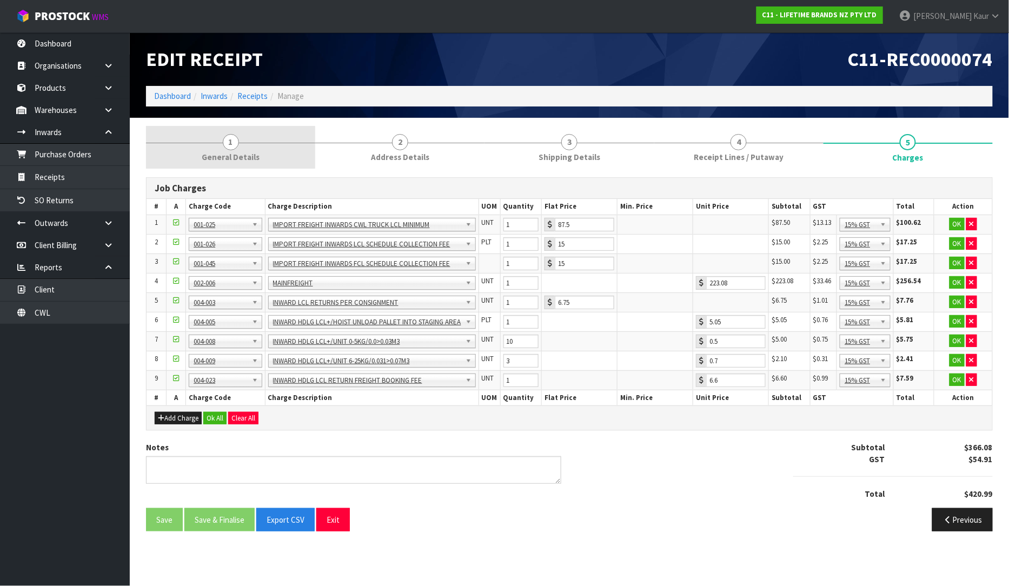
click at [245, 153] on span "General Details" at bounding box center [231, 156] width 58 height 11
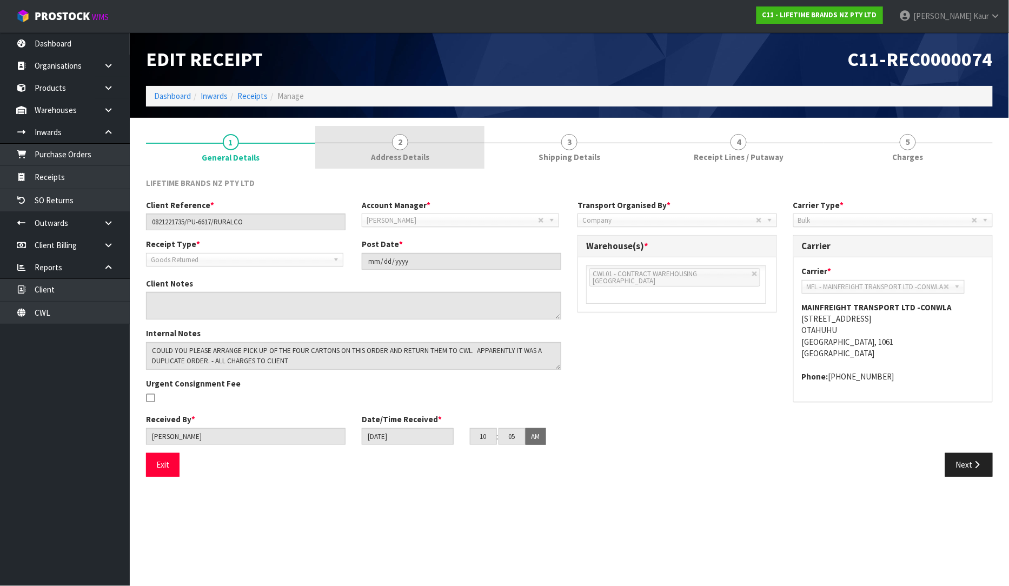
click at [412, 158] on span "Address Details" at bounding box center [400, 156] width 58 height 11
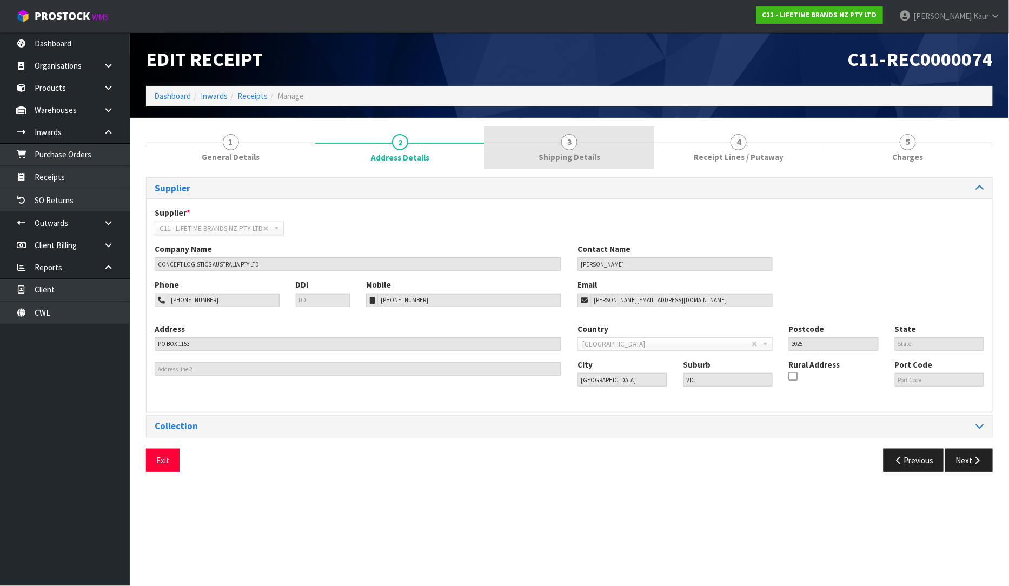
click at [573, 160] on span "Shipping Details" at bounding box center [569, 156] width 62 height 11
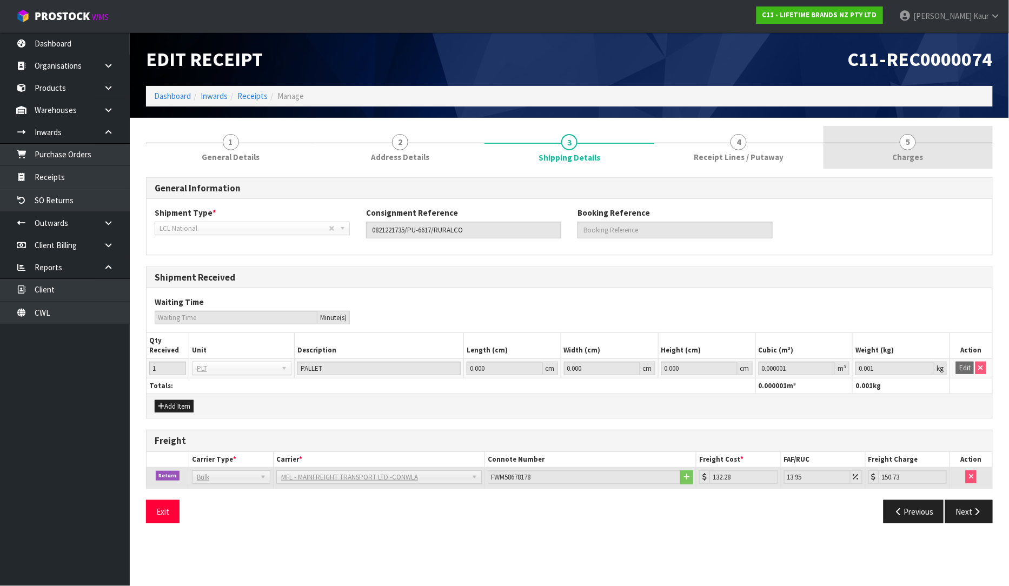
click at [902, 143] on span "5" at bounding box center [907, 142] width 16 height 16
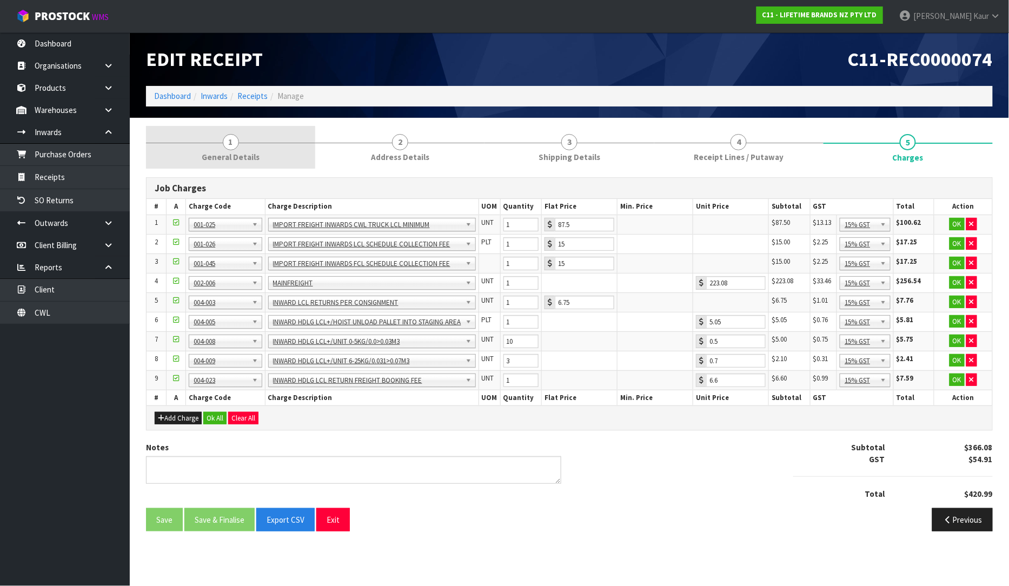
click at [214, 155] on span "General Details" at bounding box center [231, 156] width 58 height 11
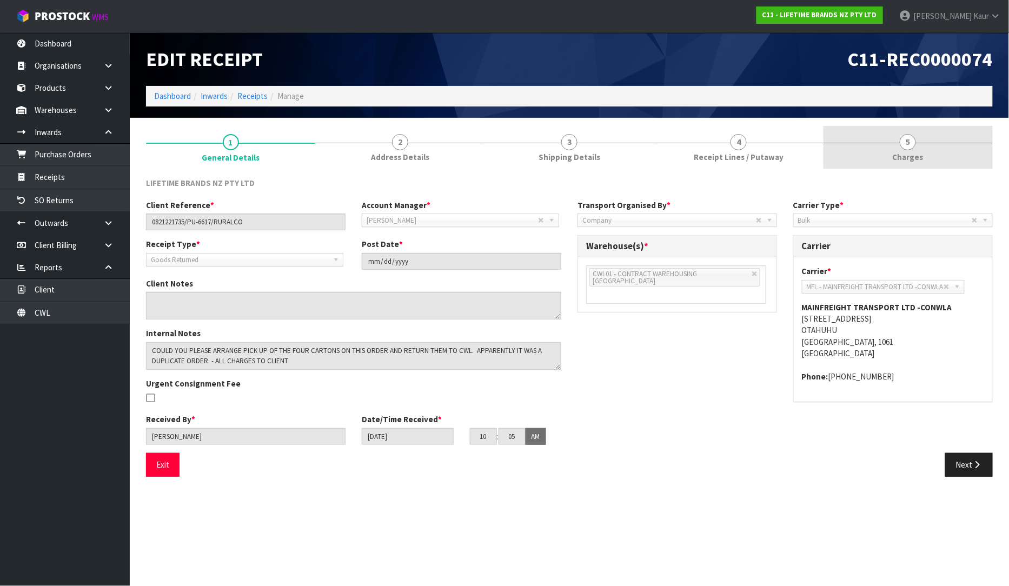
click at [904, 146] on span "5" at bounding box center [907, 142] width 16 height 16
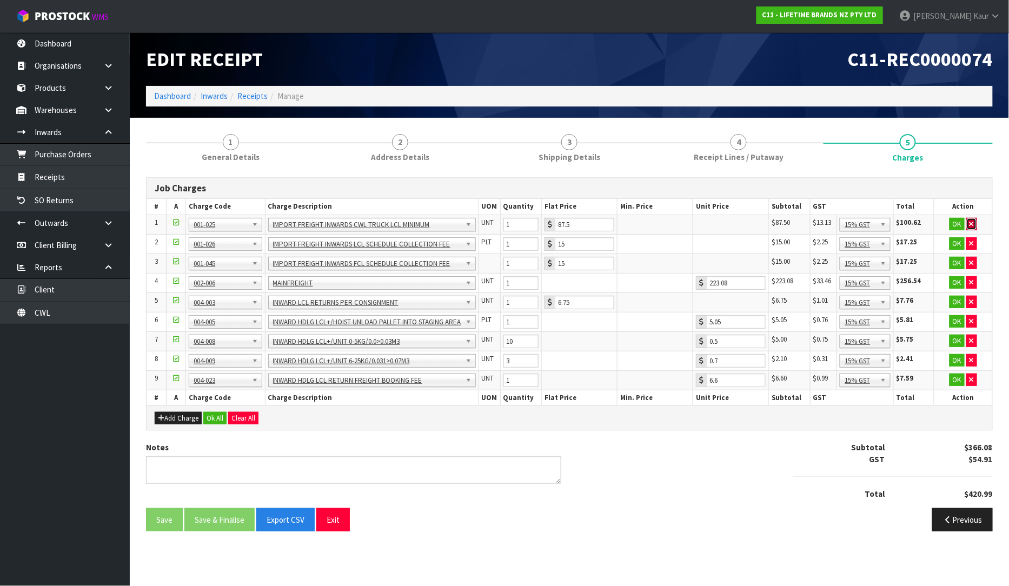
click at [974, 227] on button "button" at bounding box center [971, 224] width 11 height 13
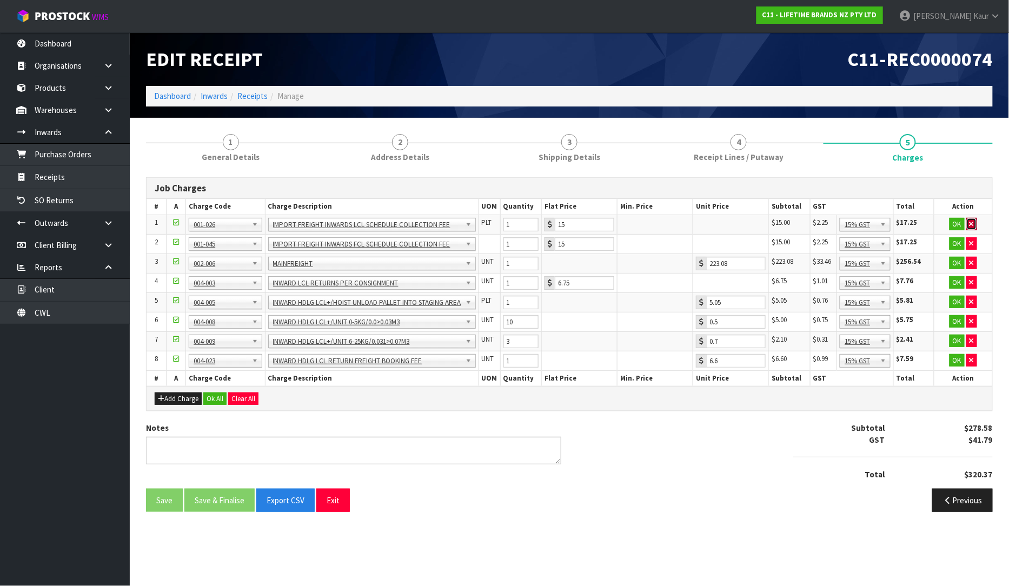
click at [974, 227] on button "button" at bounding box center [971, 224] width 11 height 13
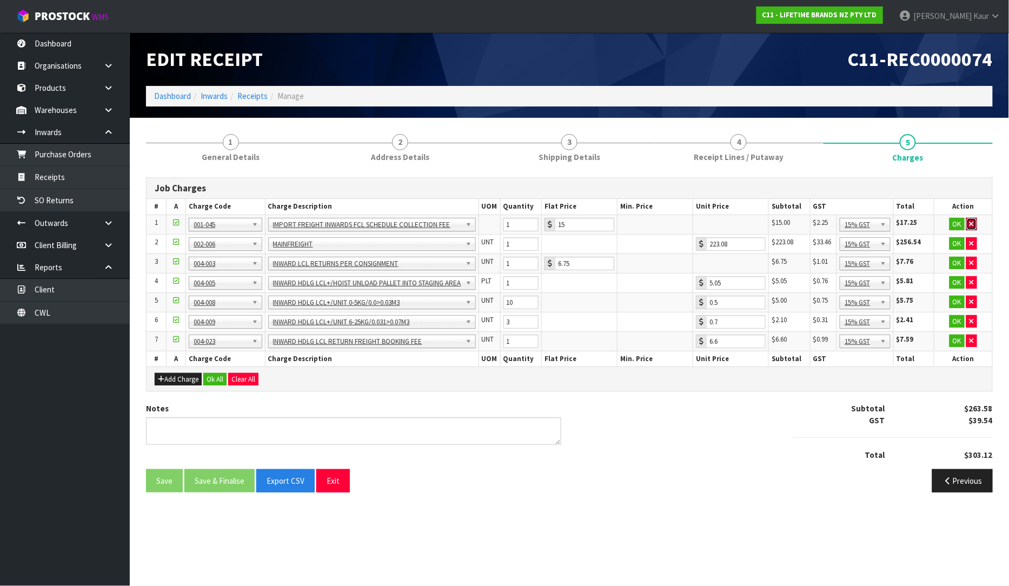
click at [974, 227] on button "button" at bounding box center [971, 224] width 11 height 13
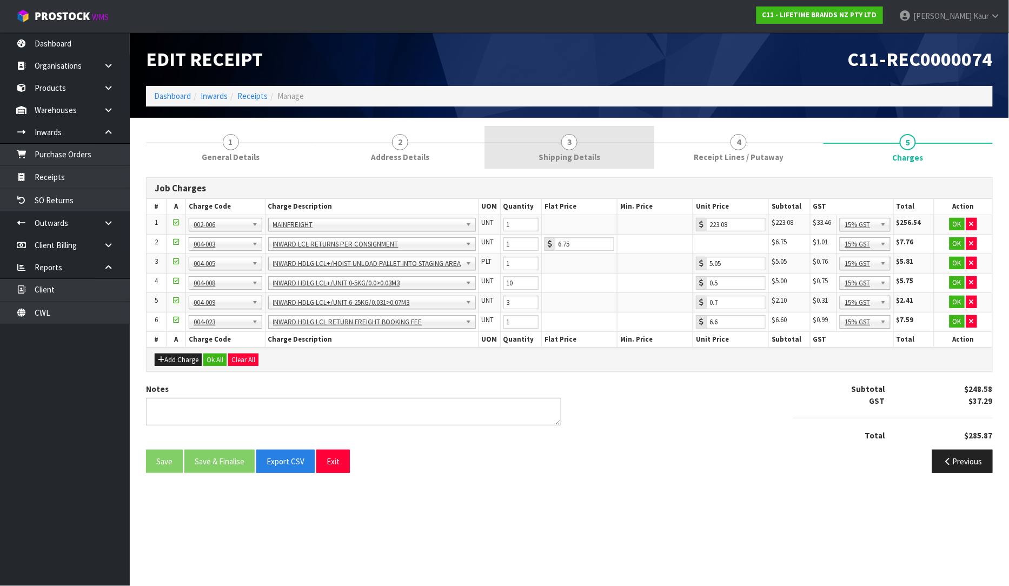
click at [584, 141] on link "3 Shipping Details" at bounding box center [568, 147] width 169 height 43
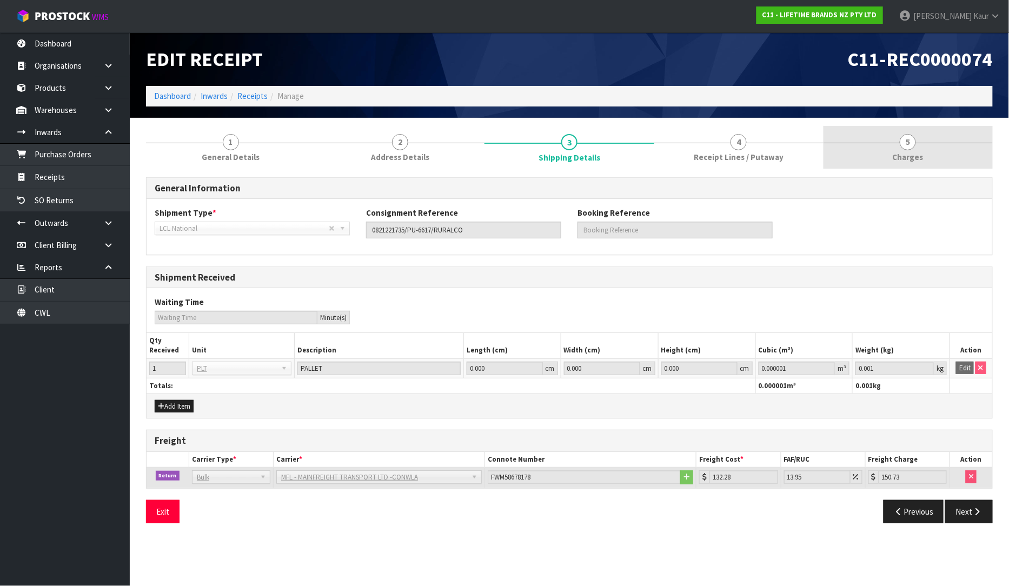
click at [900, 157] on span "Charges" at bounding box center [907, 156] width 31 height 11
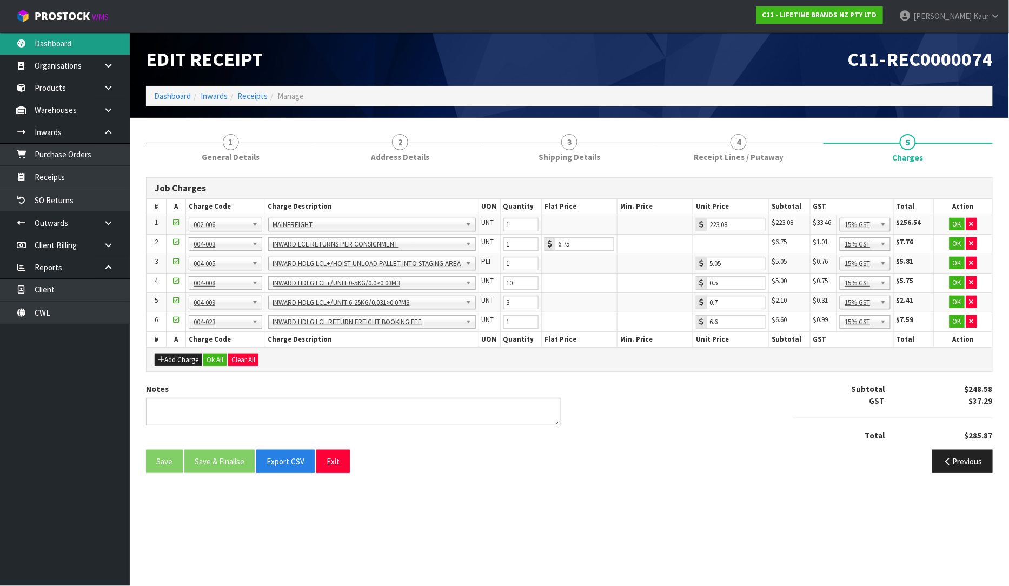
click at [68, 38] on link "Dashboard" at bounding box center [65, 43] width 130 height 22
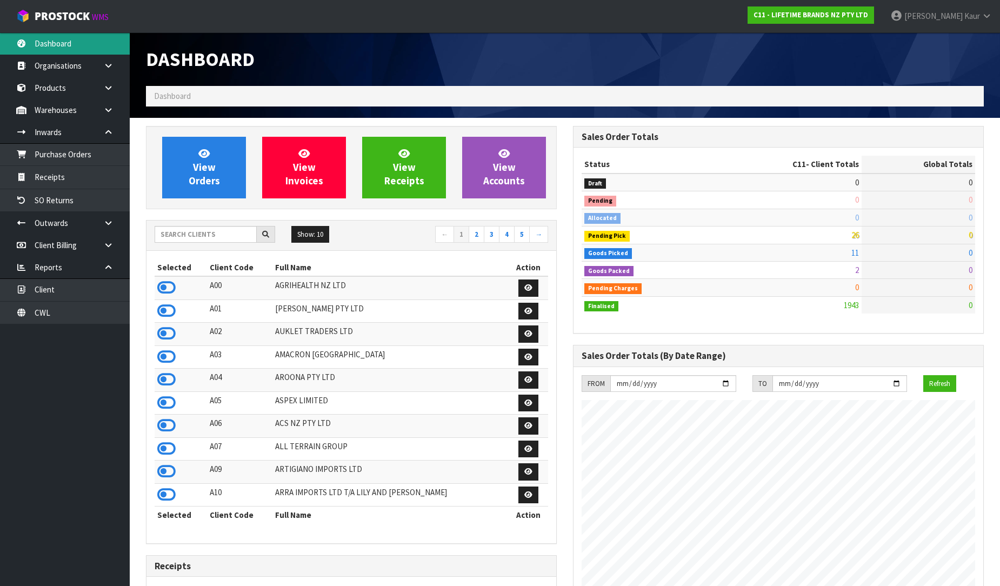
scroll to position [819, 427]
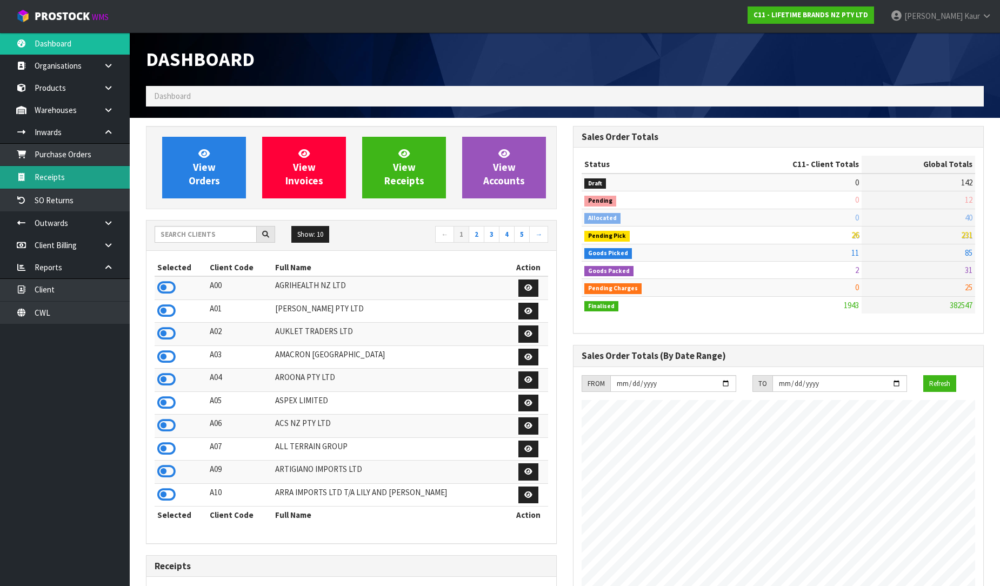
click at [85, 185] on link "Receipts" at bounding box center [65, 177] width 130 height 22
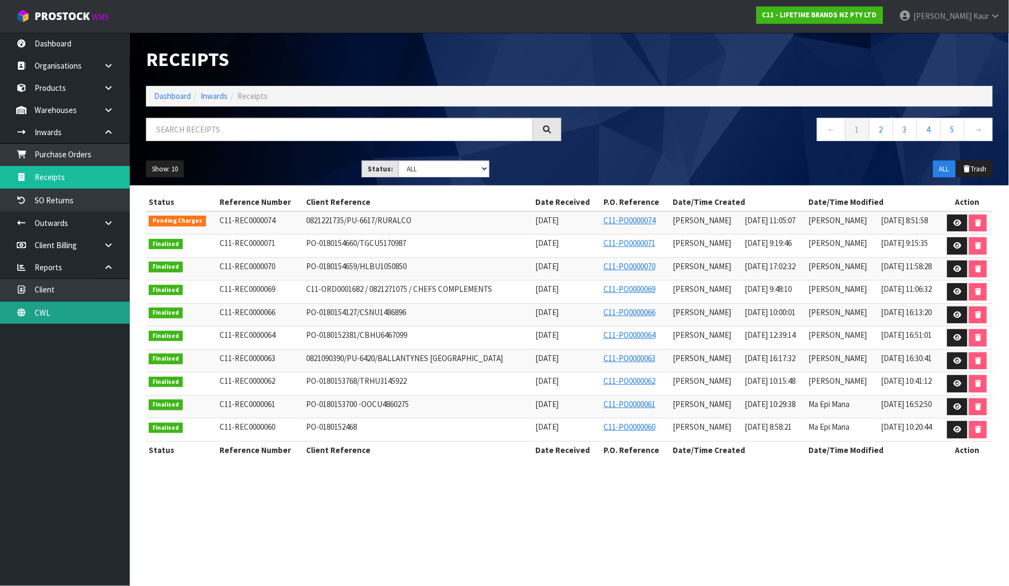
click at [50, 306] on link "CWL" at bounding box center [65, 313] width 130 height 22
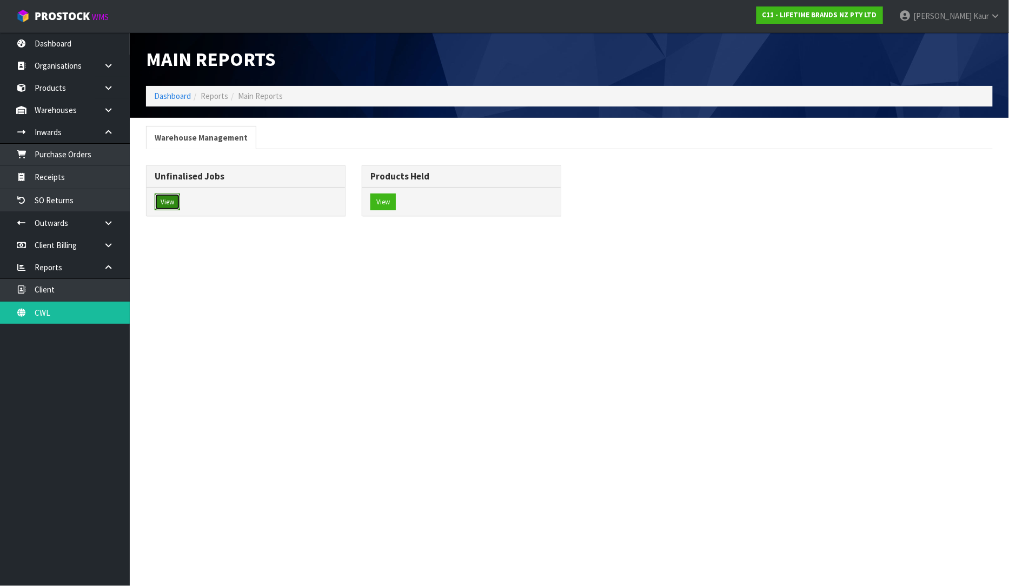
click at [170, 197] on button "View" at bounding box center [167, 201] width 25 height 17
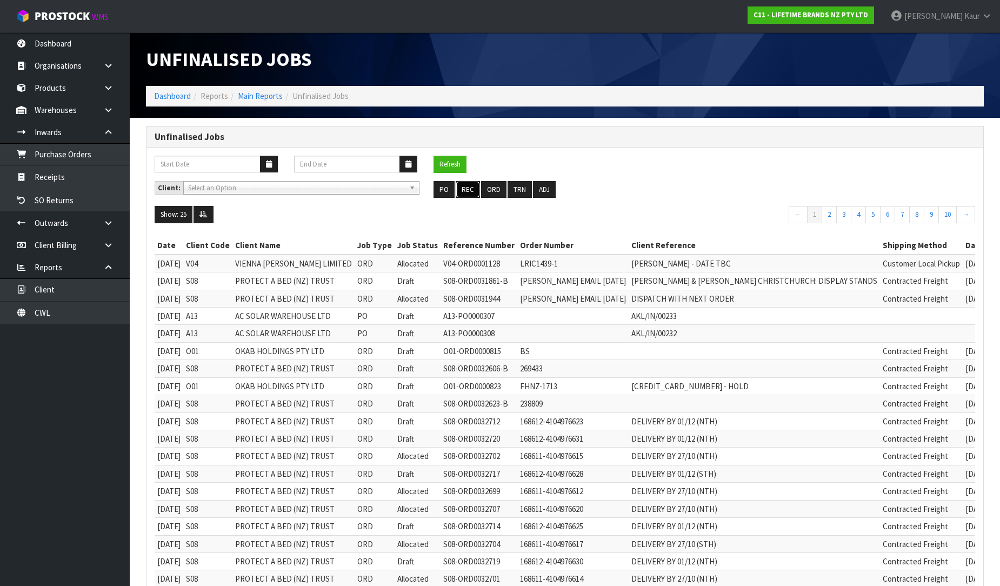
click at [468, 192] on button "REC" at bounding box center [468, 189] width 24 height 17
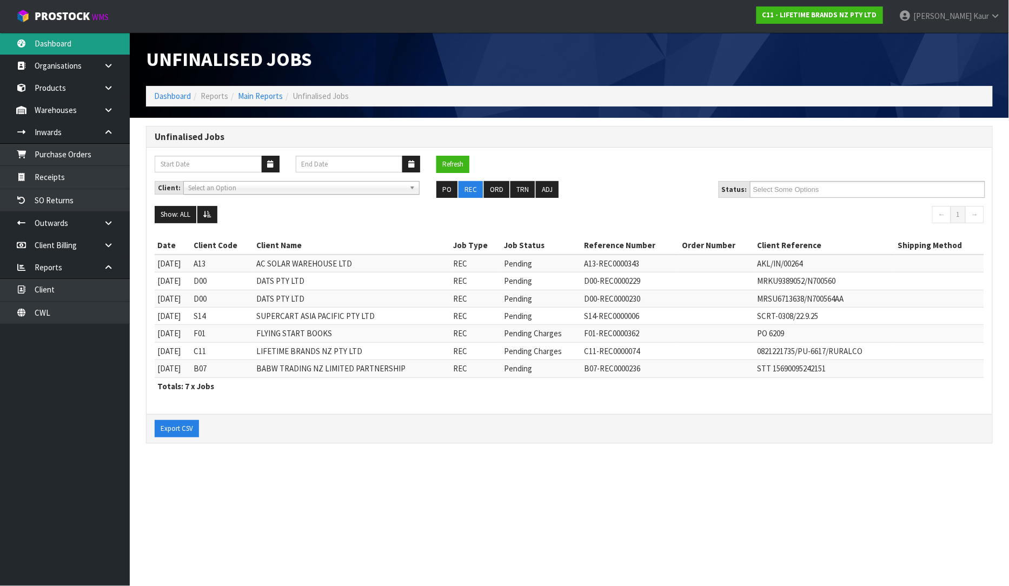
click at [69, 41] on link "Dashboard" at bounding box center [65, 43] width 130 height 22
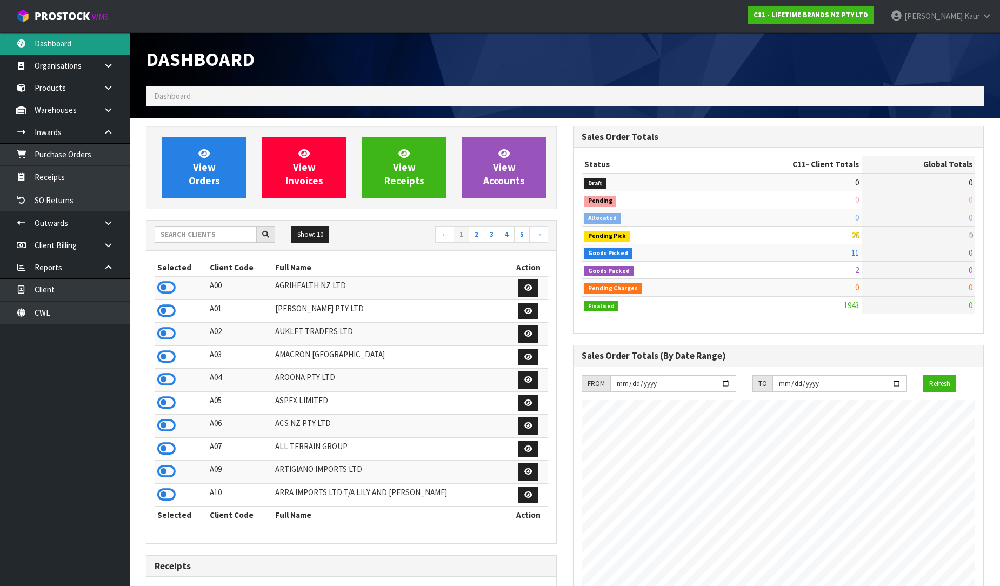
scroll to position [819, 427]
click at [179, 229] on input "text" at bounding box center [206, 234] width 102 height 17
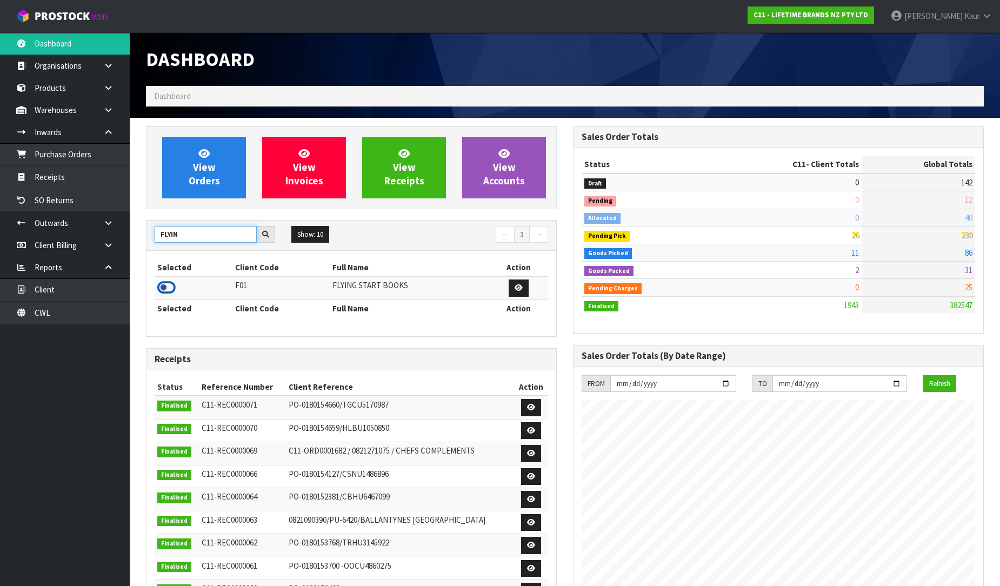
type input "FLYIN"
click at [170, 289] on icon at bounding box center [166, 287] width 18 height 16
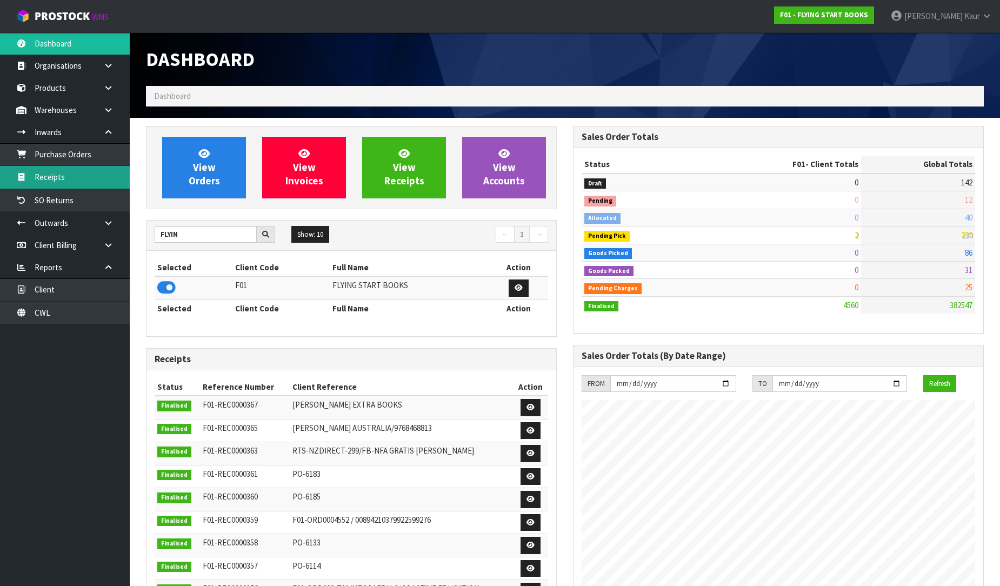
click at [56, 176] on link "Receipts" at bounding box center [65, 177] width 130 height 22
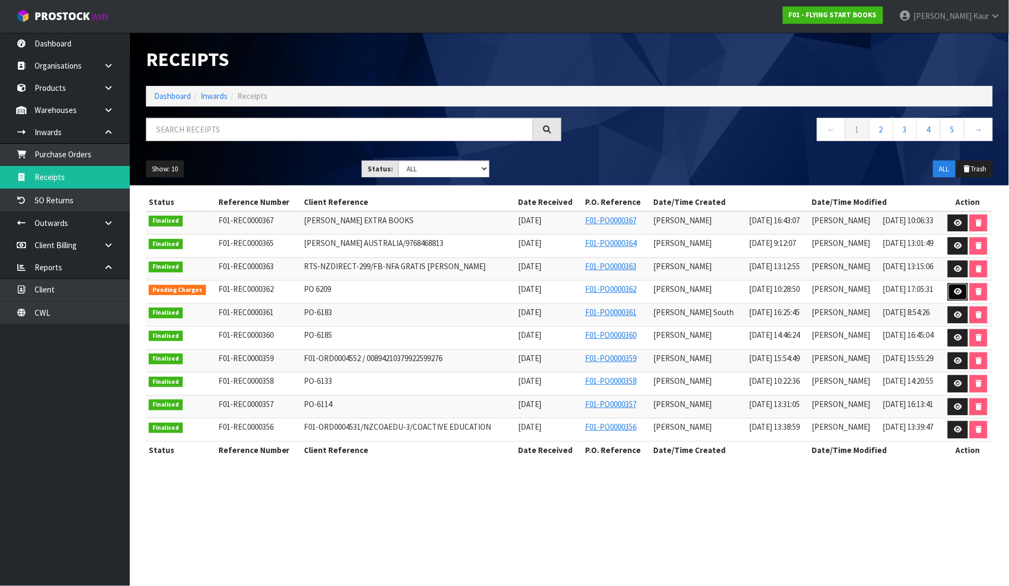
click at [955, 289] on icon at bounding box center [957, 291] width 8 height 7
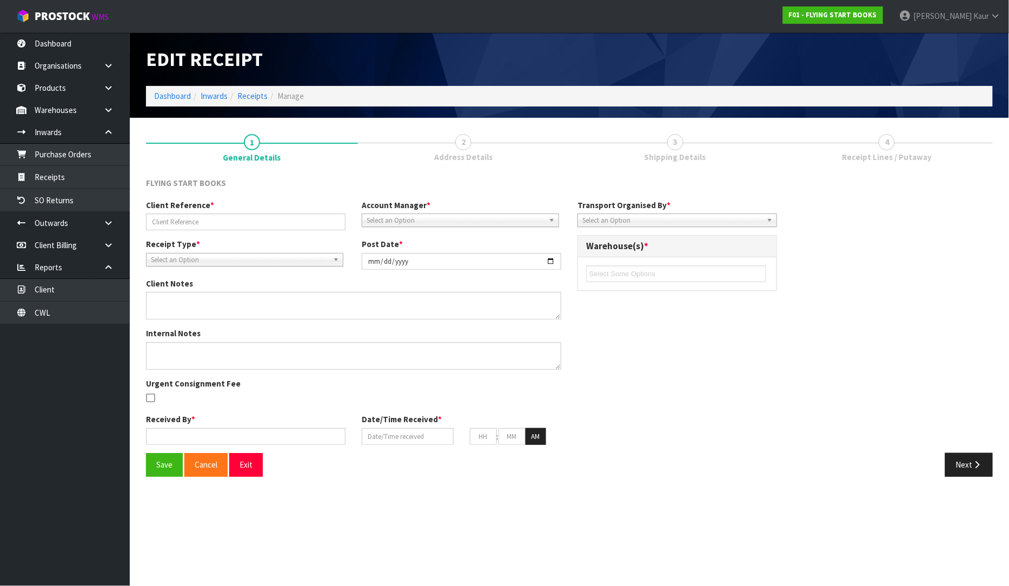
type input "PO 6209"
type input "[DATE]"
type input "[PERSON_NAME]"
type input "[DATE]"
type input "10"
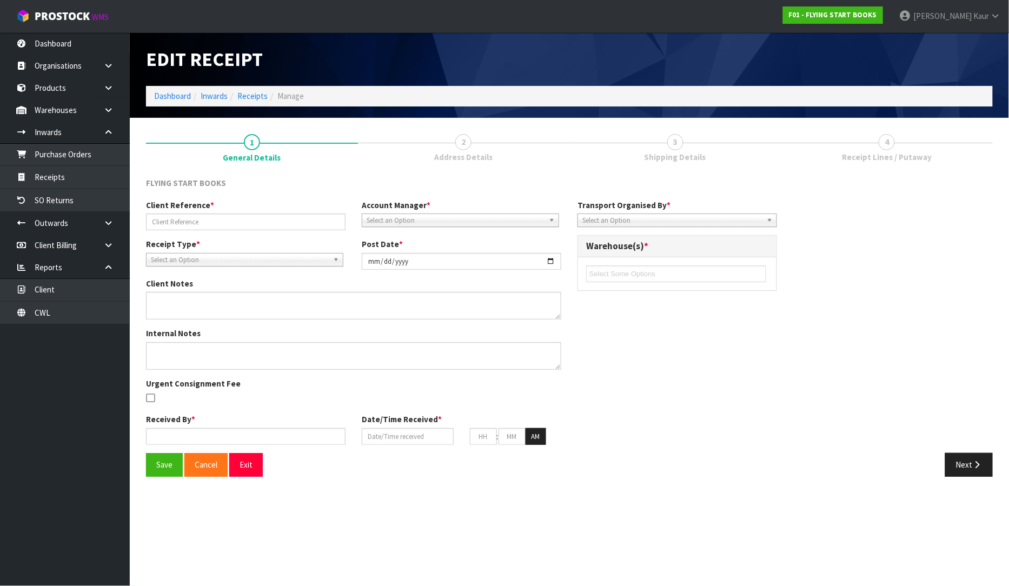
type input "28"
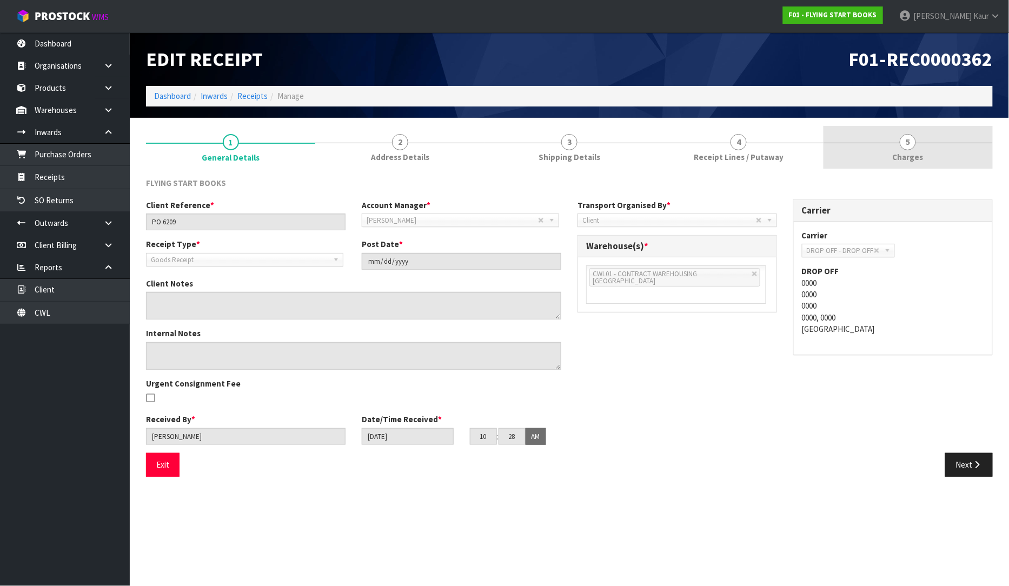
click at [906, 158] on span "Charges" at bounding box center [907, 156] width 31 height 11
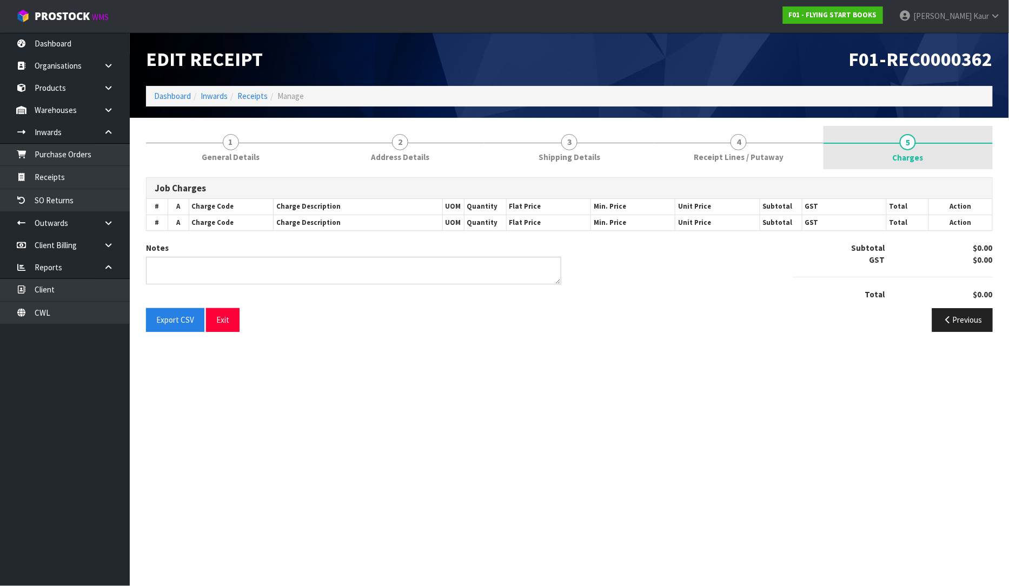
type textarea "520 BREAKS UNDER CODE 004-008 CHARGE WITH 13 CTNS"
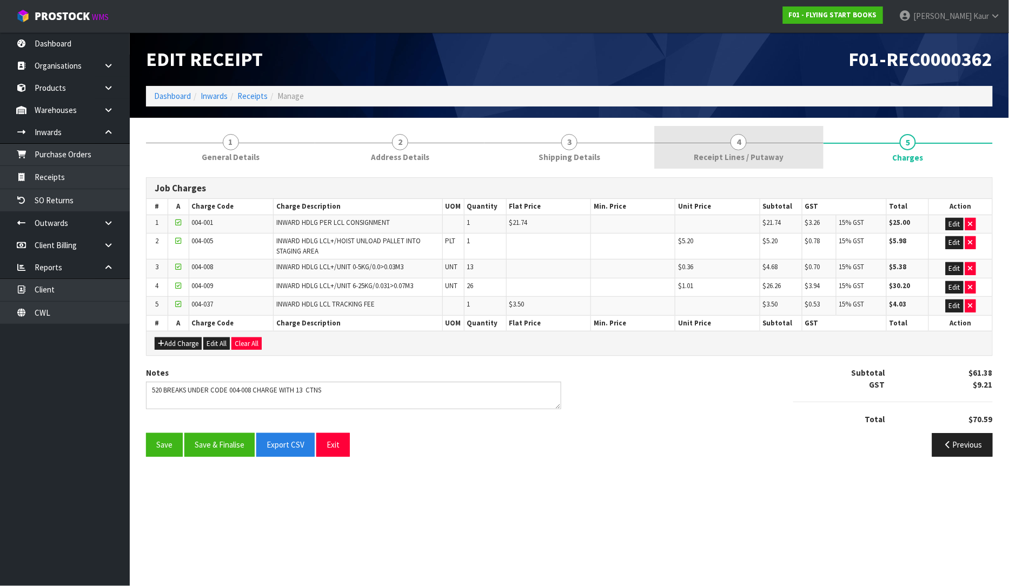
click at [731, 148] on link "4 Receipt Lines / Putaway" at bounding box center [738, 147] width 169 height 43
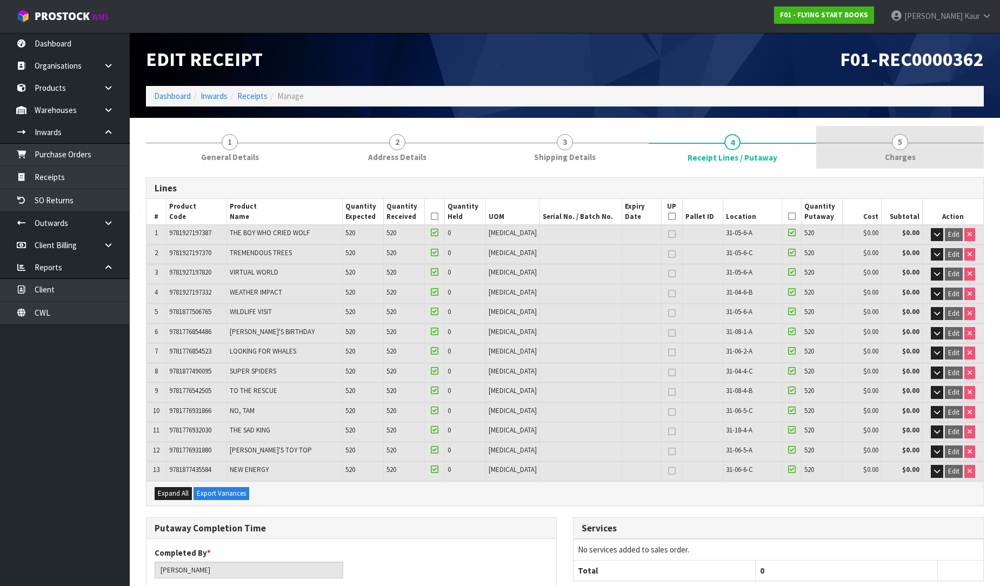
click at [898, 160] on span "Charges" at bounding box center [900, 156] width 31 height 11
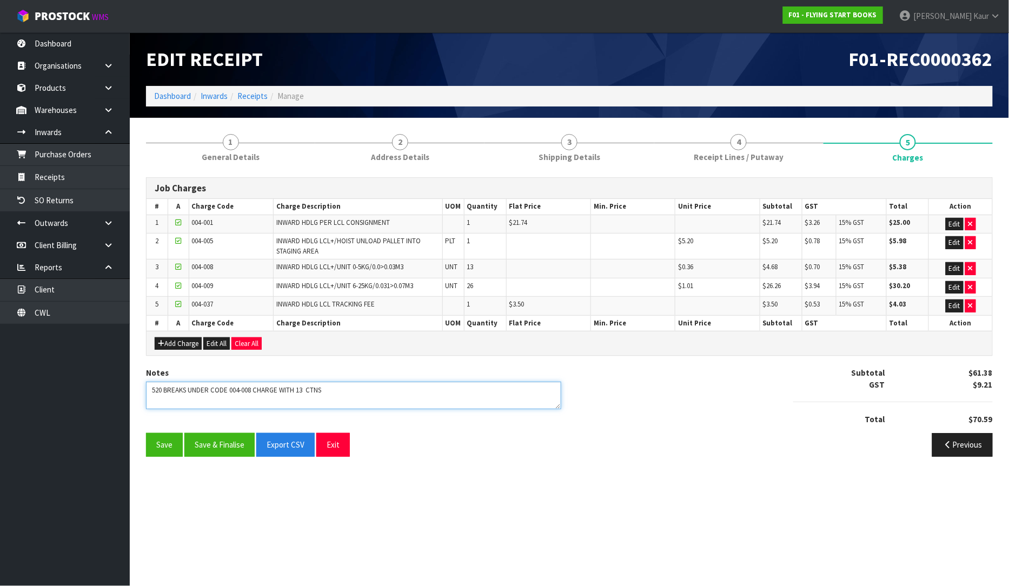
click at [330, 390] on textarea at bounding box center [353, 396] width 415 height 28
type textarea "520 BREAKS UNDER CODE 004-008 CHARGE WITH 13 CTNS FOR("
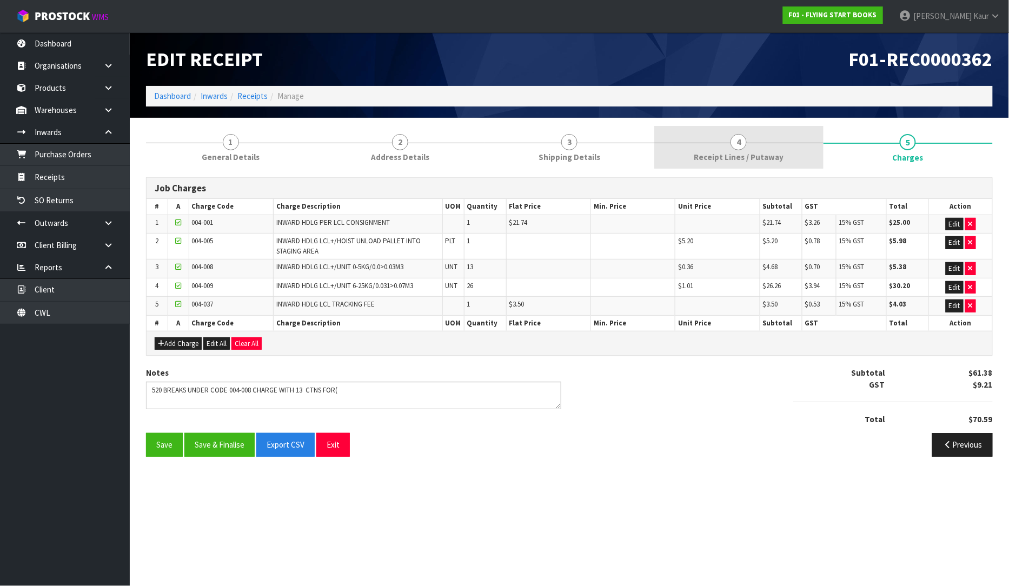
click at [703, 148] on link "4 Receipt Lines / Putaway" at bounding box center [738, 147] width 169 height 43
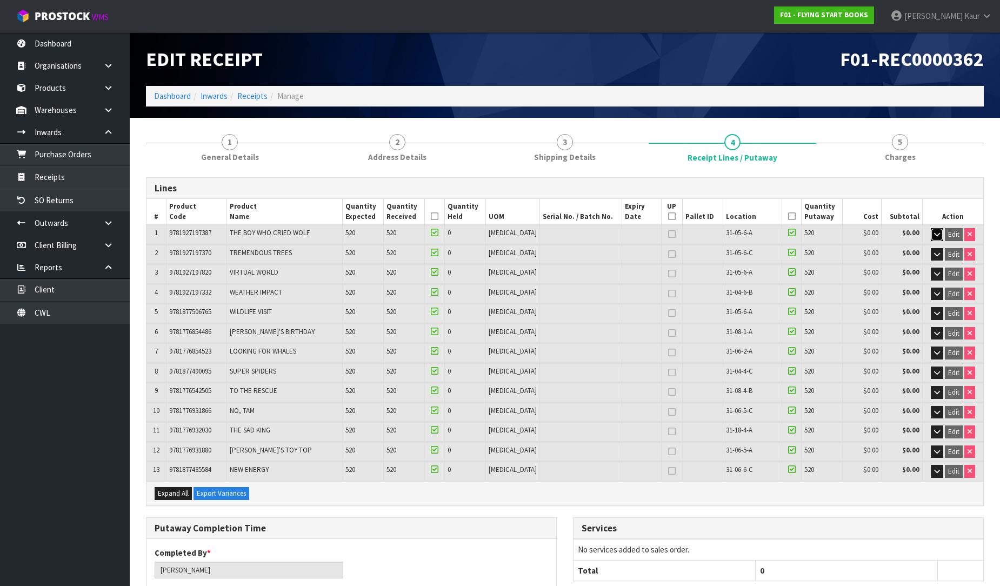
click at [937, 236] on icon "button" at bounding box center [937, 234] width 6 height 7
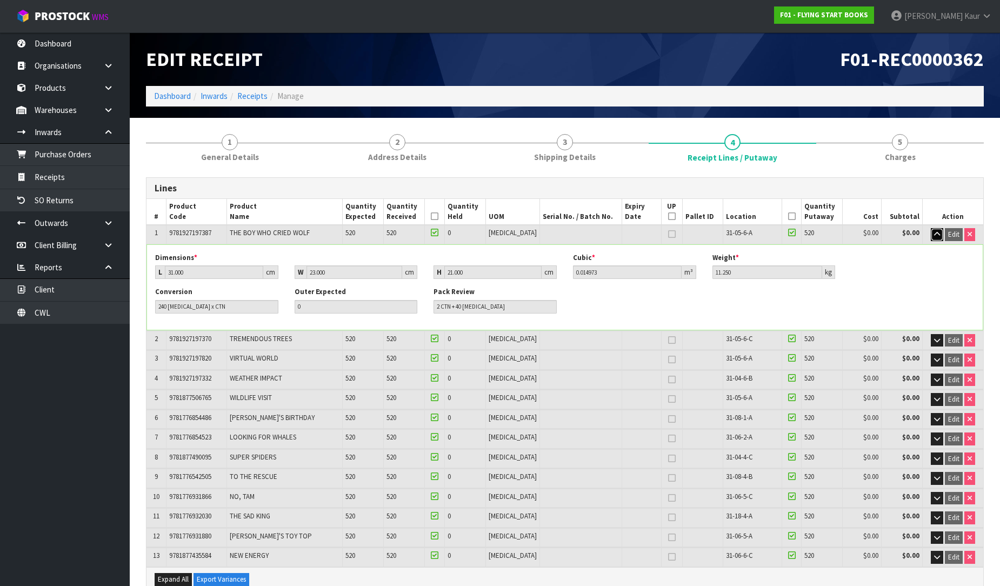
click at [937, 236] on icon "button" at bounding box center [937, 234] width 6 height 7
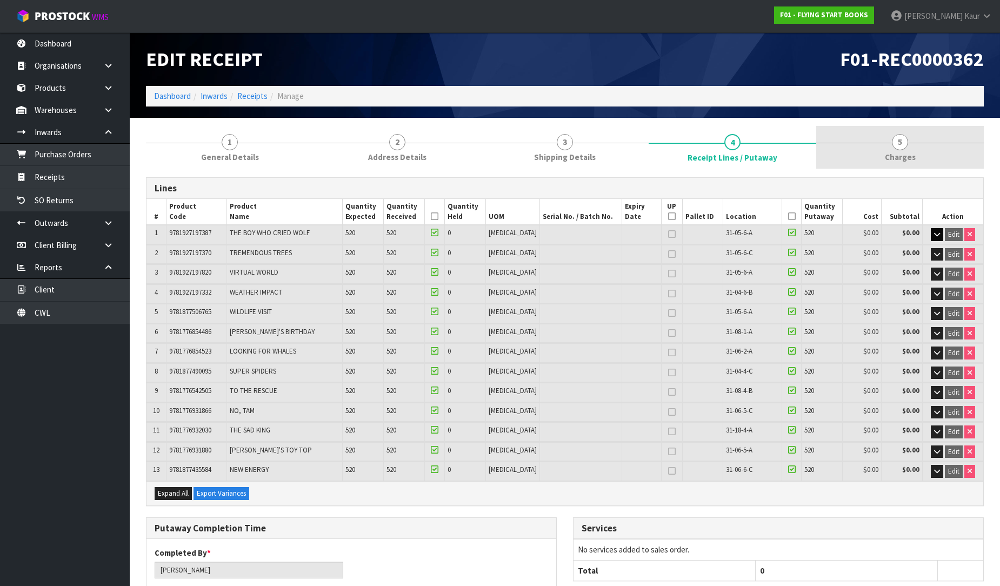
click at [911, 161] on span "Charges" at bounding box center [900, 156] width 31 height 11
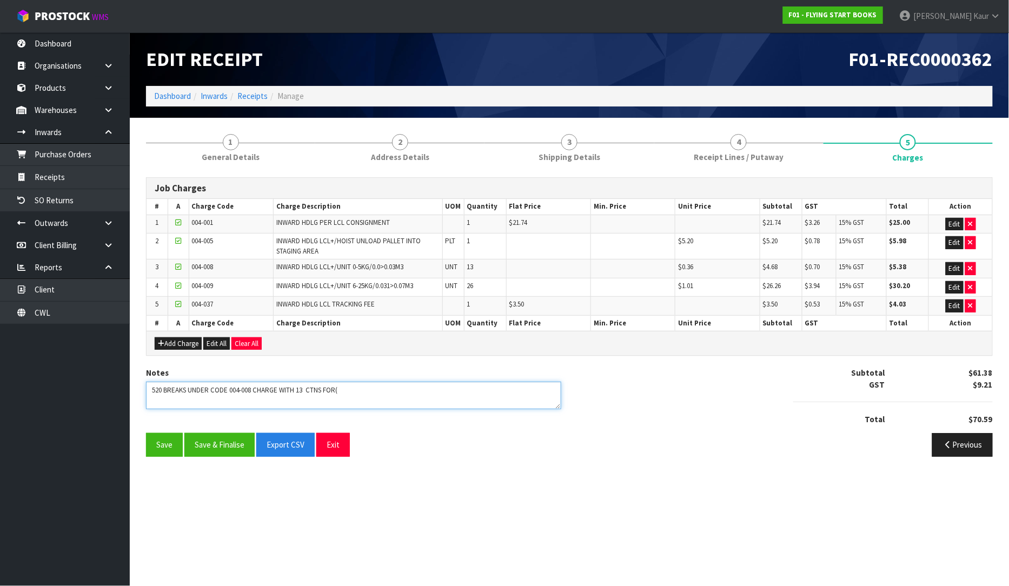
click at [361, 386] on textarea at bounding box center [353, 396] width 415 height 28
type textarea "520 BREAKS UNDER CODE 004-008 CHARGE WITH 13 CTNS FOR( 40 [MEDICAL_DATA]) IN EA…"
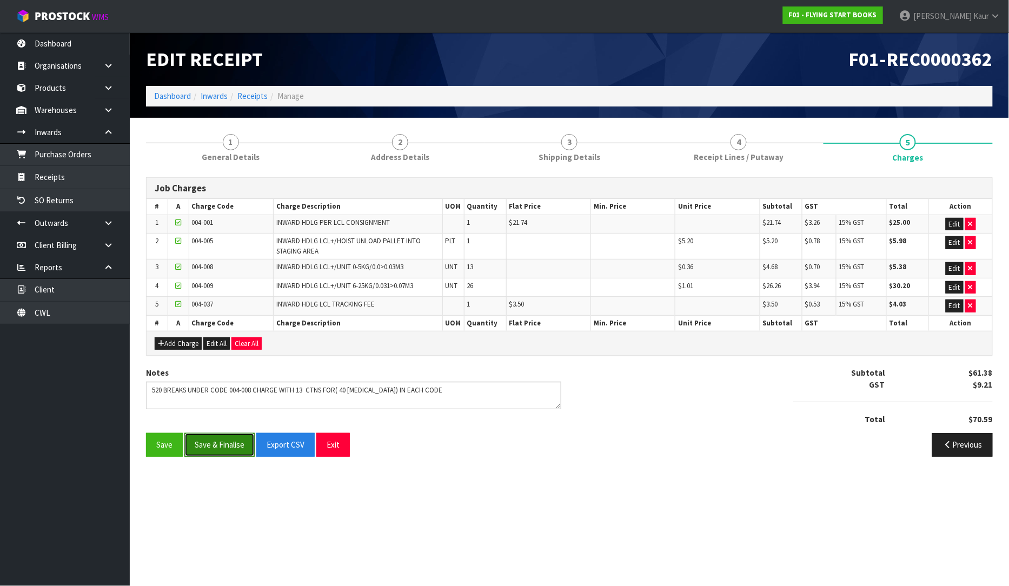
click at [211, 449] on button "Save & Finalise" at bounding box center [219, 444] width 70 height 23
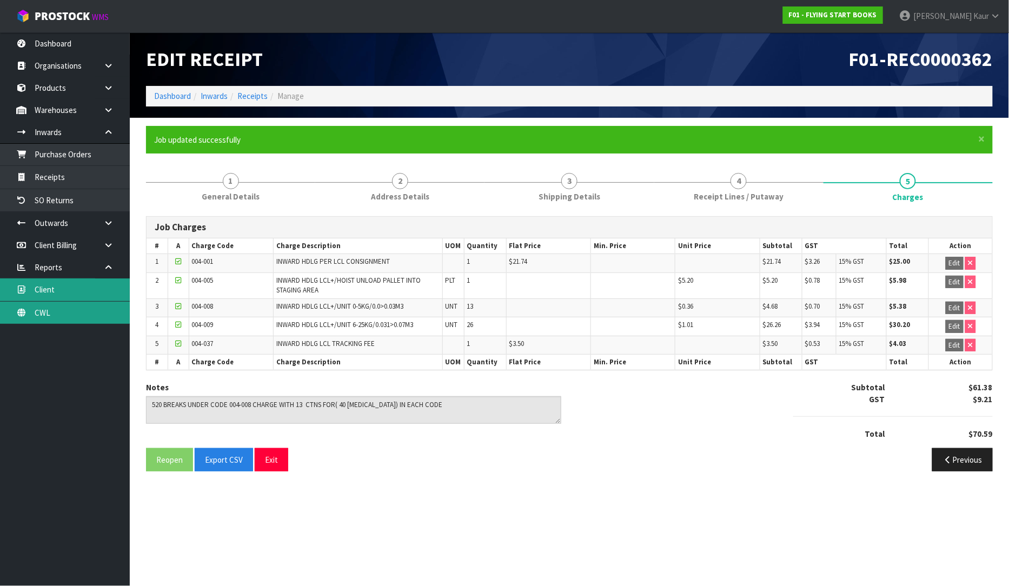
drag, startPoint x: 54, startPoint y: 312, endPoint x: 123, endPoint y: 296, distance: 71.2
click at [54, 312] on link "CWL" at bounding box center [65, 313] width 130 height 22
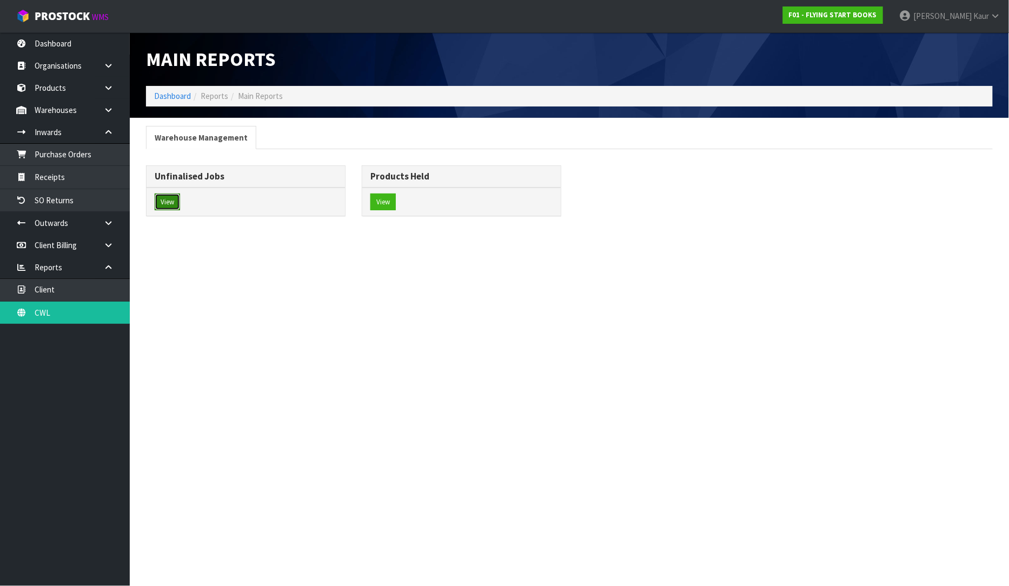
click at [169, 198] on button "View" at bounding box center [167, 201] width 25 height 17
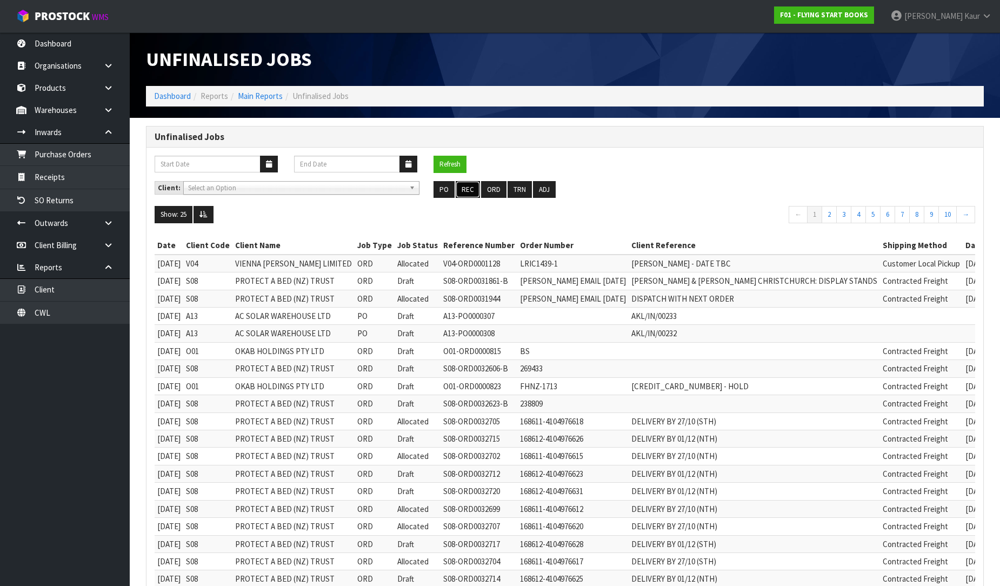
click at [466, 187] on button "REC" at bounding box center [468, 189] width 24 height 17
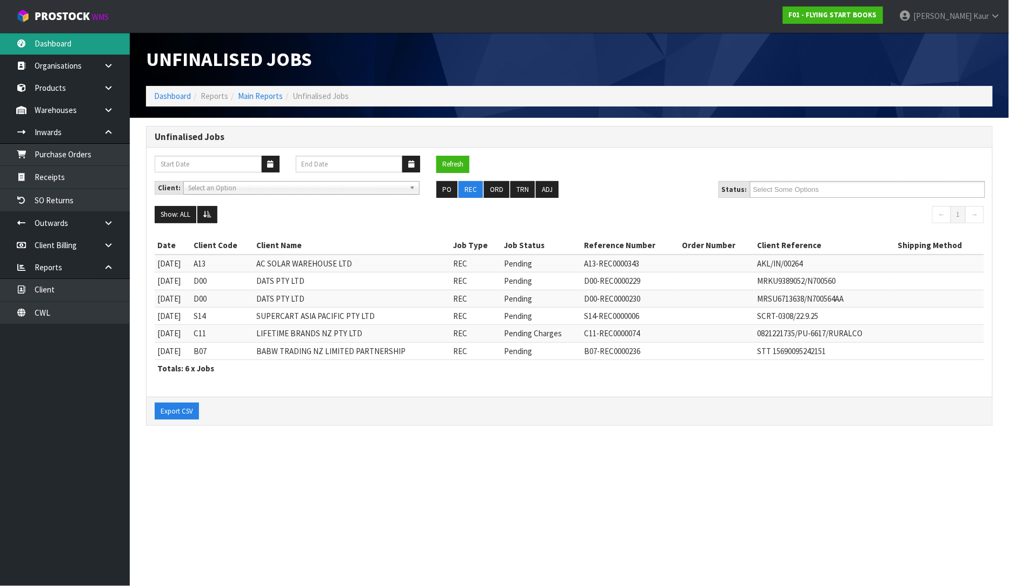
click at [106, 47] on link "Dashboard" at bounding box center [65, 43] width 130 height 22
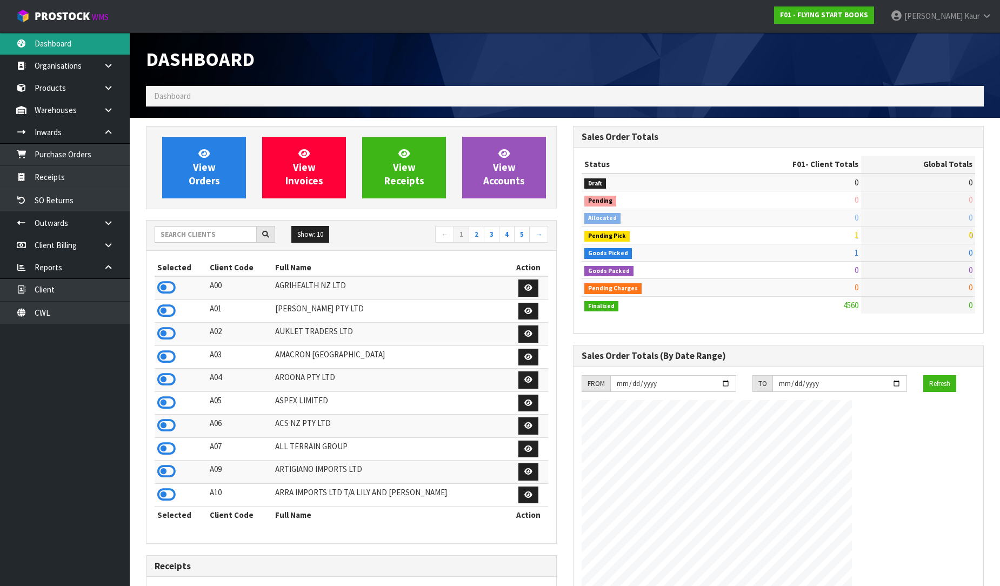
scroll to position [674, 427]
click at [182, 226] on input "text" at bounding box center [206, 234] width 102 height 17
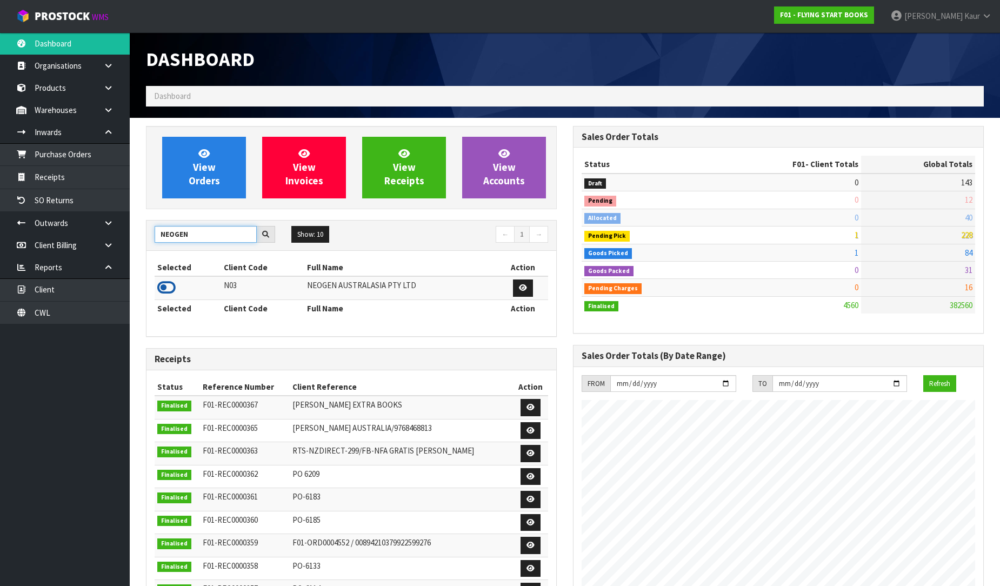
type input "NEOGEN"
click at [162, 289] on icon at bounding box center [166, 287] width 18 height 16
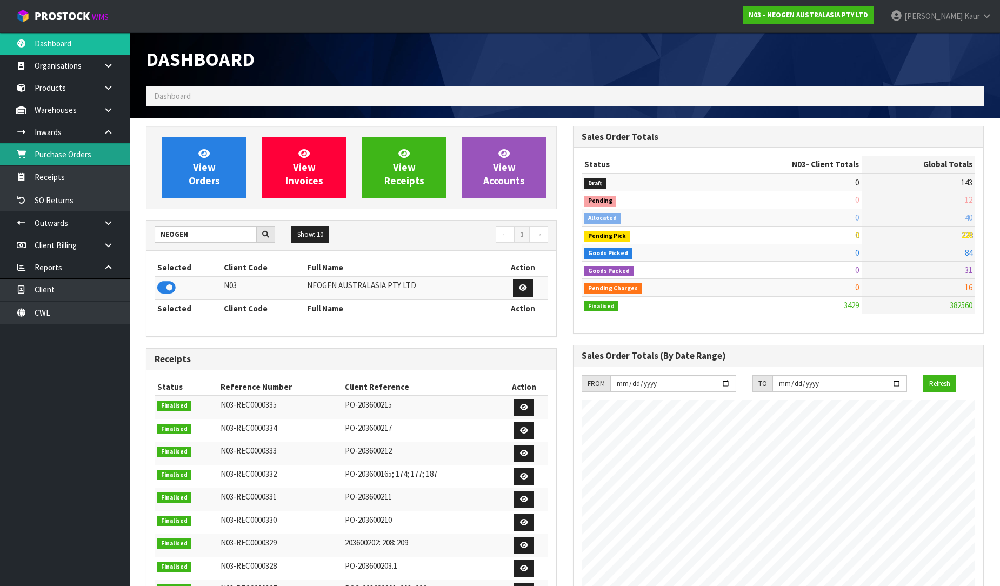
click at [64, 152] on link "Purchase Orders" at bounding box center [65, 154] width 130 height 22
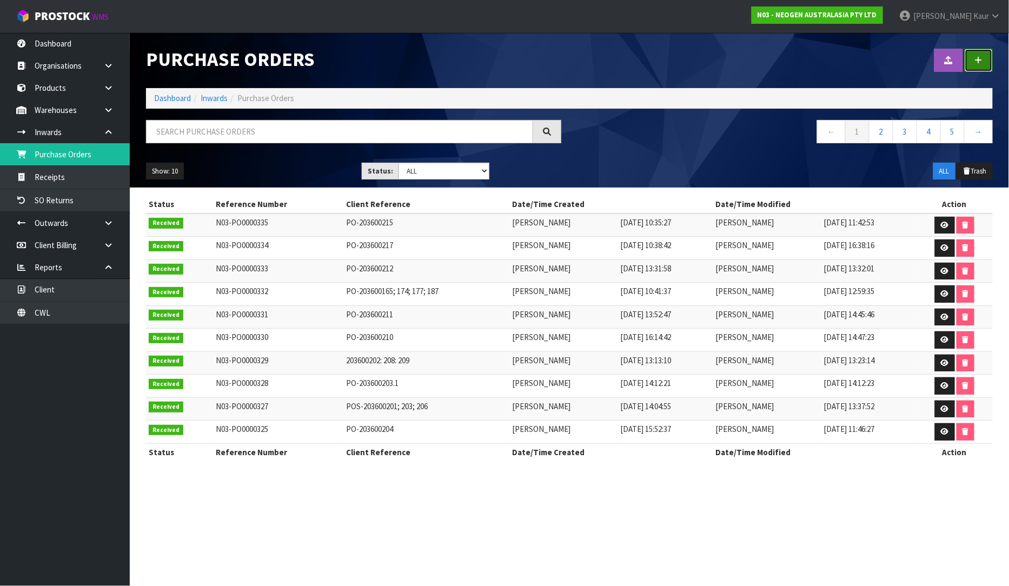
click at [975, 69] on link at bounding box center [978, 60] width 28 height 23
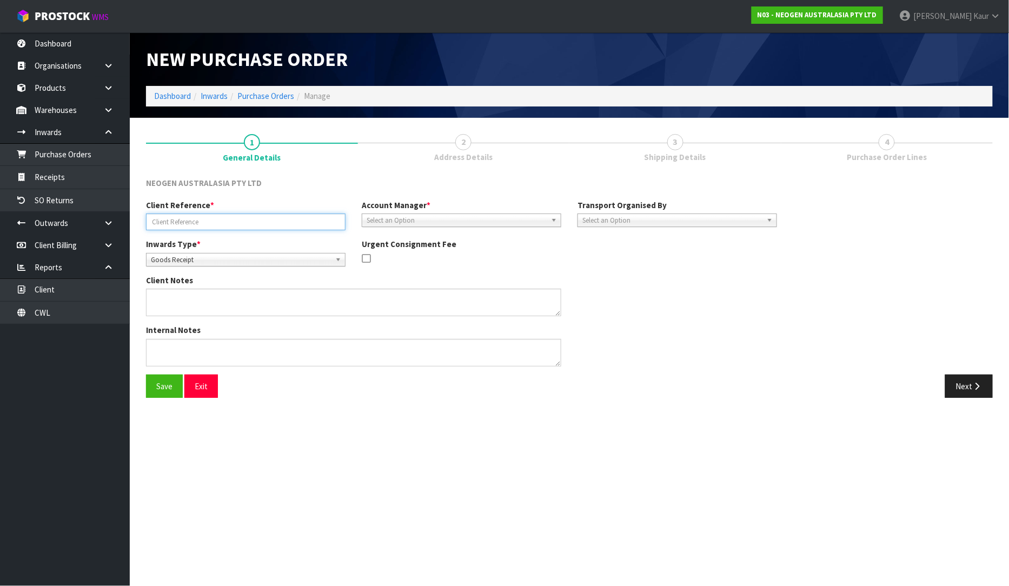
click at [202, 224] on input "text" at bounding box center [245, 221] width 199 height 17
paste input "POS- 203600213-214-218-219-222"
type input "POS- 203600213-214-218-219-222"
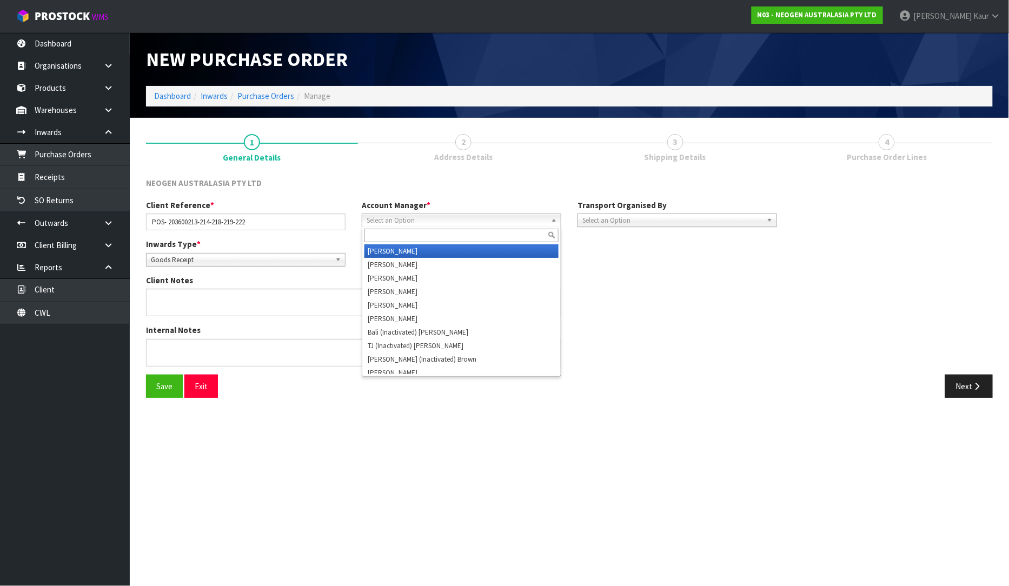
click at [422, 219] on span "Select an Option" at bounding box center [456, 220] width 180 height 13
type input "v"
click at [418, 246] on li "V [PERSON_NAME]" at bounding box center [461, 251] width 194 height 14
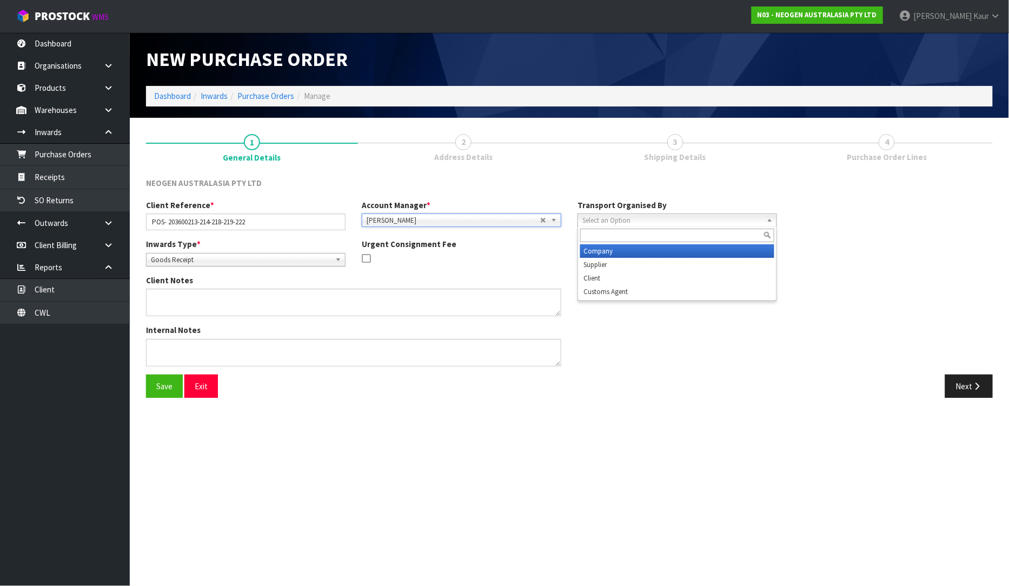
click at [644, 219] on span "Select an Option" at bounding box center [672, 220] width 180 height 13
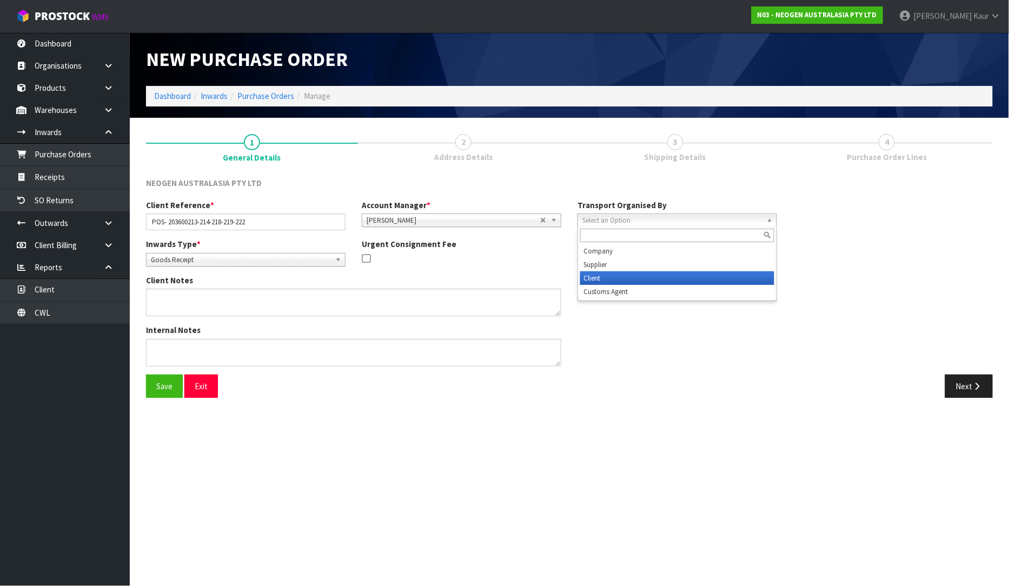
click at [617, 275] on li "Client" at bounding box center [677, 278] width 194 height 14
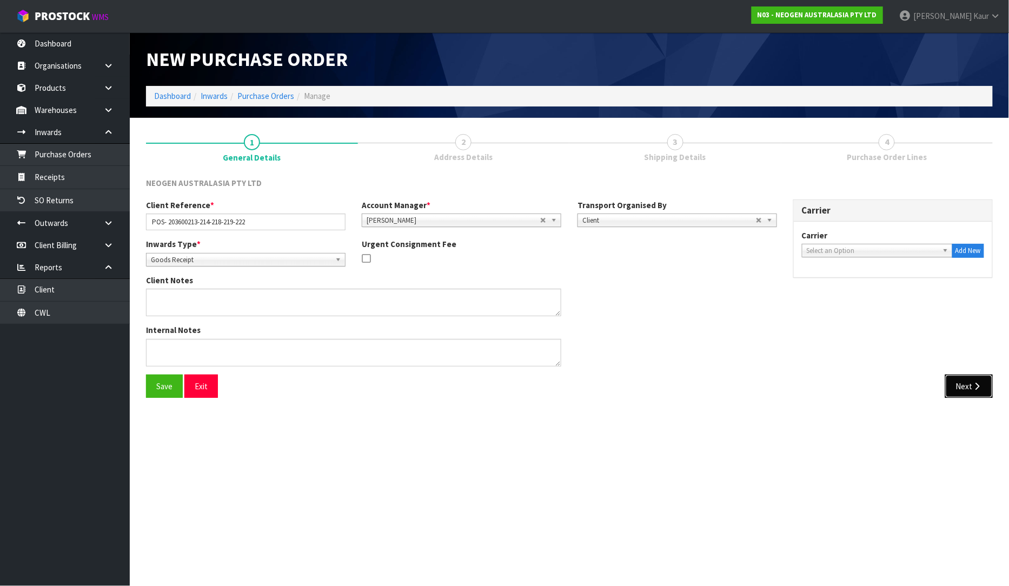
click at [962, 376] on button "Next" at bounding box center [969, 386] width 48 height 23
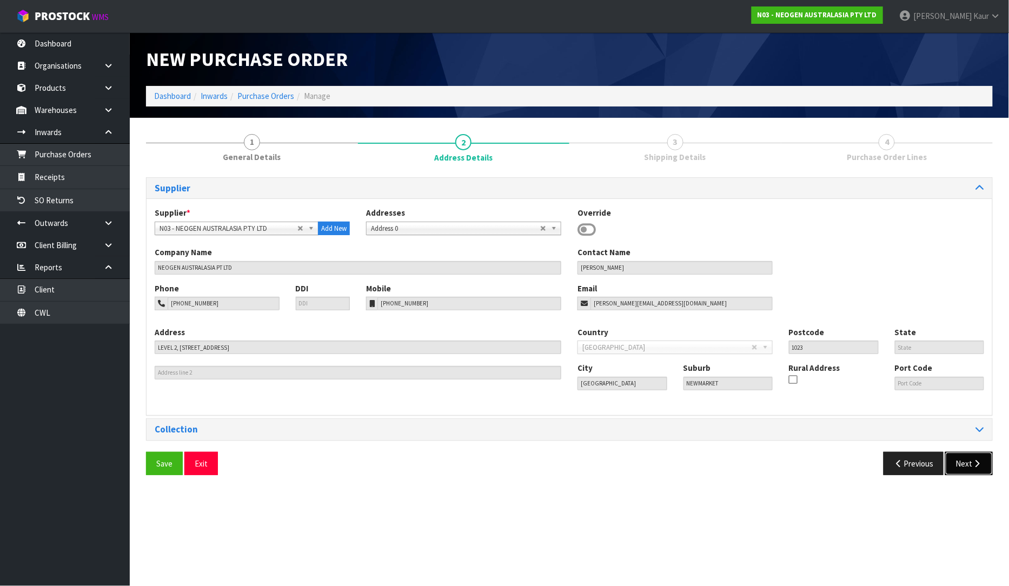
drag, startPoint x: 965, startPoint y: 468, endPoint x: 931, endPoint y: 441, distance: 43.6
click at [965, 468] on button "Next" at bounding box center [969, 463] width 48 height 23
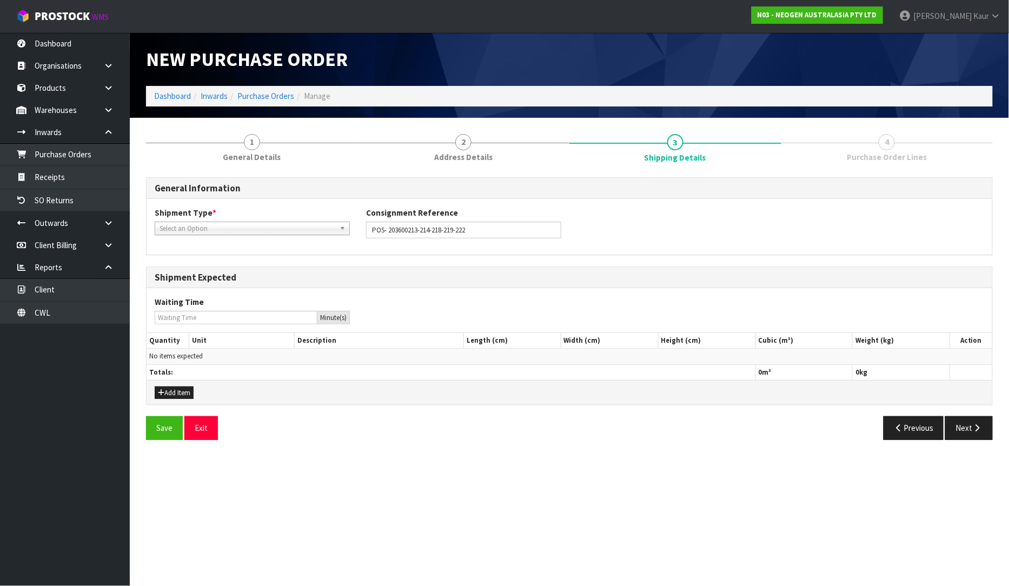
click at [223, 220] on div "Shipment Type * LCL National LCL International FCL-20ft FCL-40ft Select an Opti…" at bounding box center [251, 221] width 211 height 28
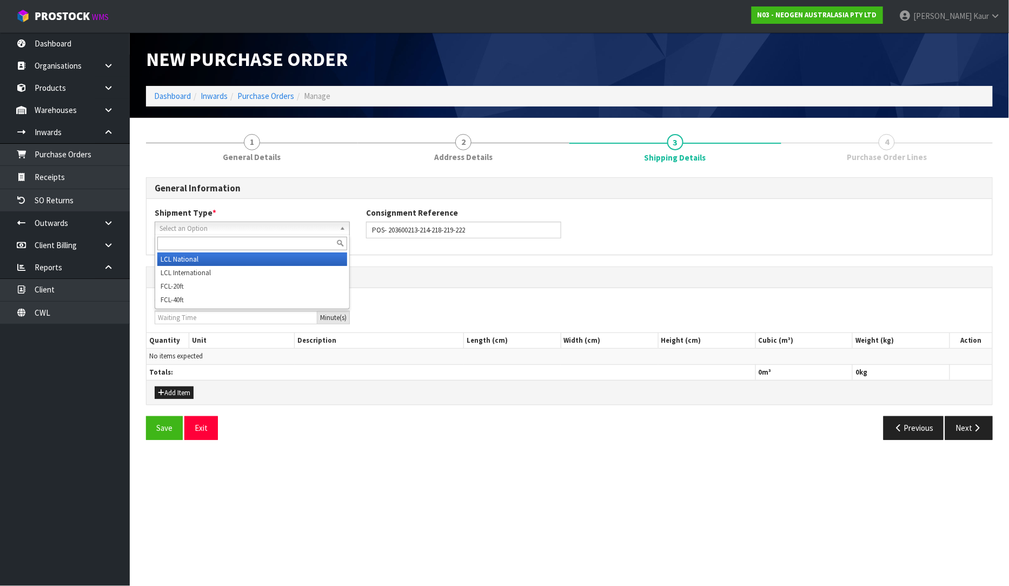
click at [218, 228] on span "Select an Option" at bounding box center [247, 228] width 176 height 13
click at [201, 255] on li "LCL National" at bounding box center [252, 259] width 190 height 14
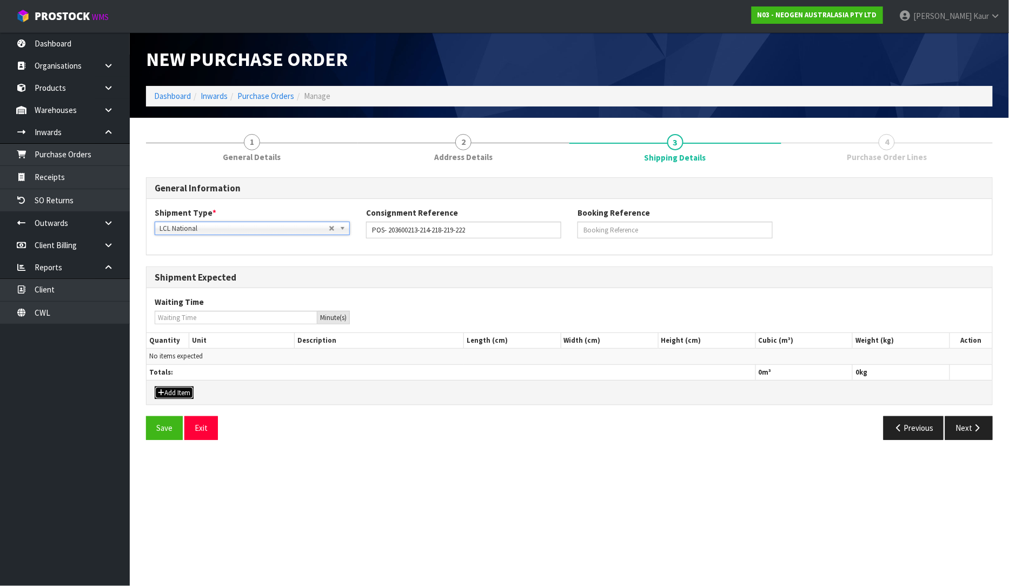
click at [184, 396] on button "Add Item" at bounding box center [174, 392] width 39 height 13
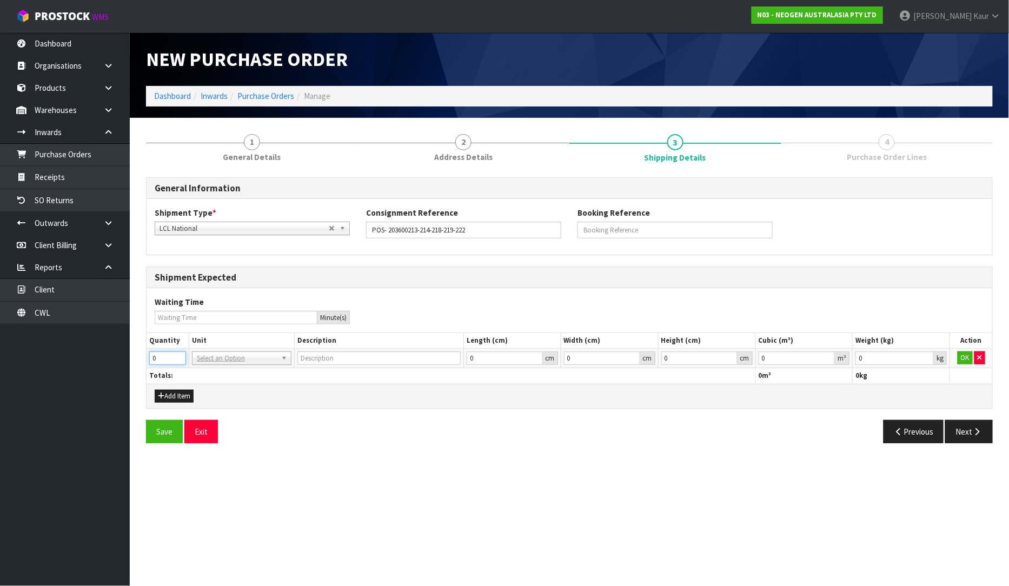
click at [175, 352] on input "0" at bounding box center [167, 358] width 37 height 14
type input "1"
click at [177, 358] on input "1" at bounding box center [167, 358] width 37 height 14
click at [212, 372] on input "text" at bounding box center [242, 373] width 94 height 14
type input "plt"
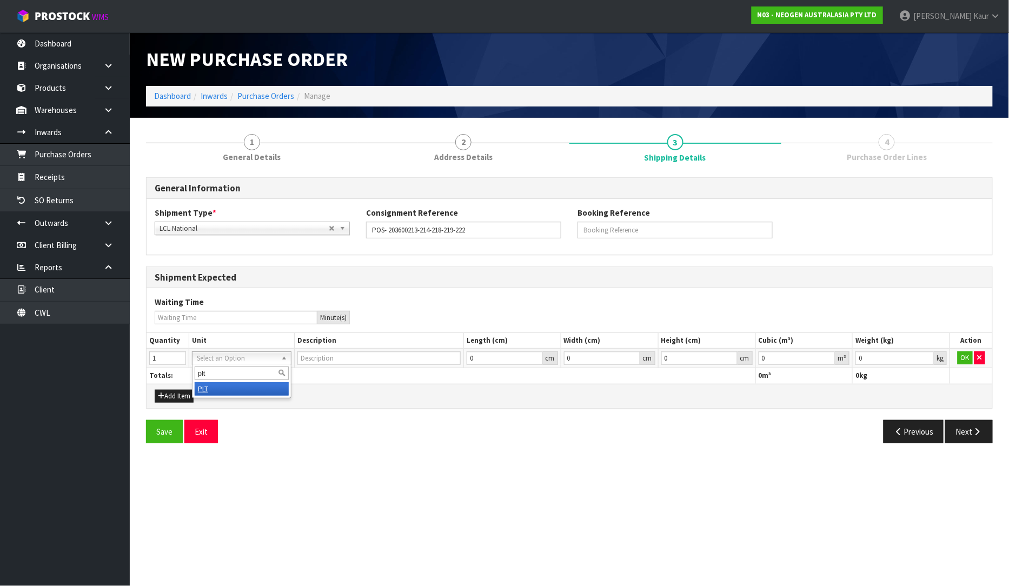
type input "PALLET"
type input "0.000001"
click at [829, 355] on input "0.000001" at bounding box center [796, 358] width 77 height 14
type input "0.001"
click at [926, 355] on input "0.001" at bounding box center [894, 358] width 78 height 14
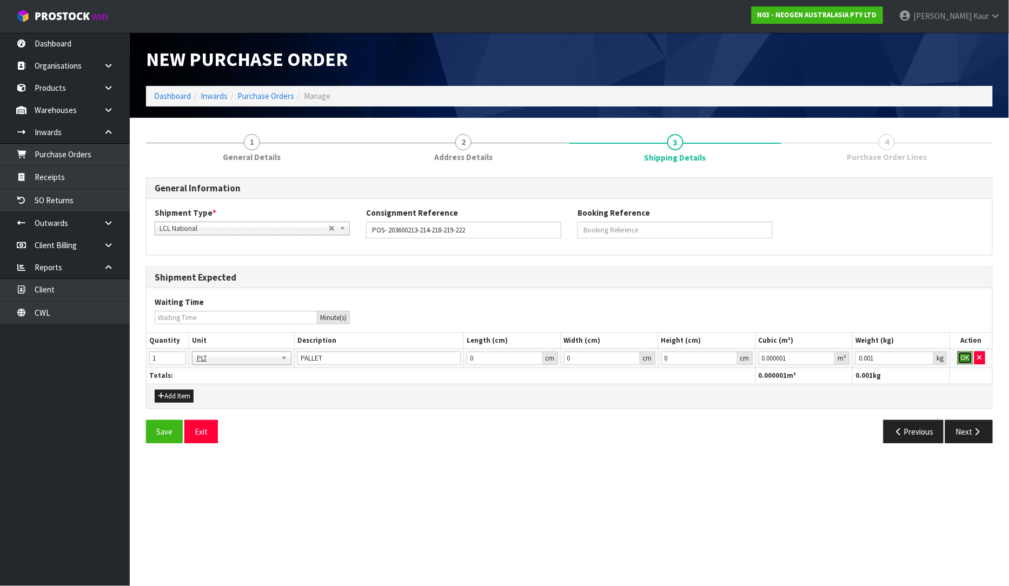
click at [957, 355] on button "OK" at bounding box center [964, 357] width 15 height 13
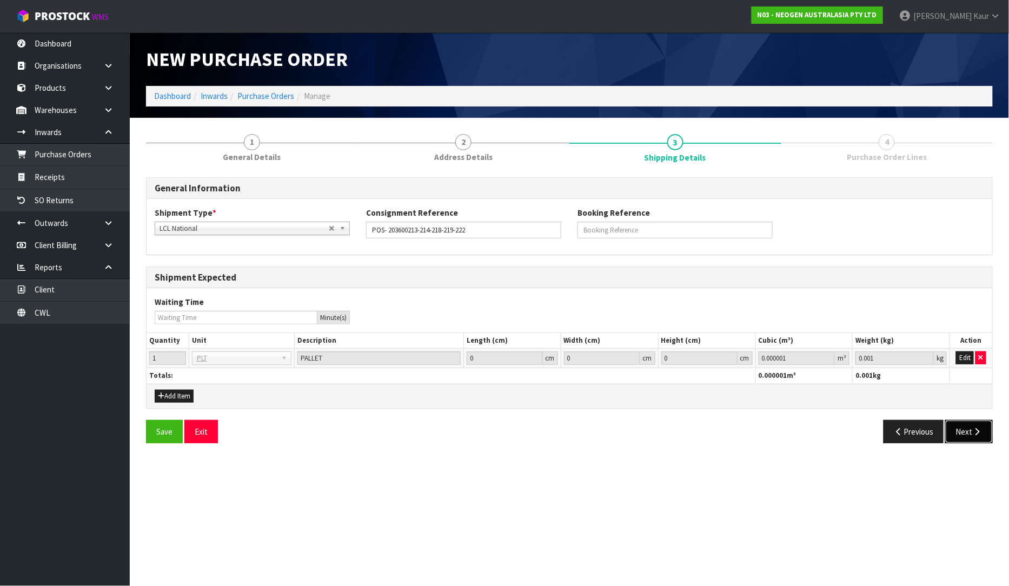
click at [970, 431] on button "Next" at bounding box center [969, 431] width 48 height 23
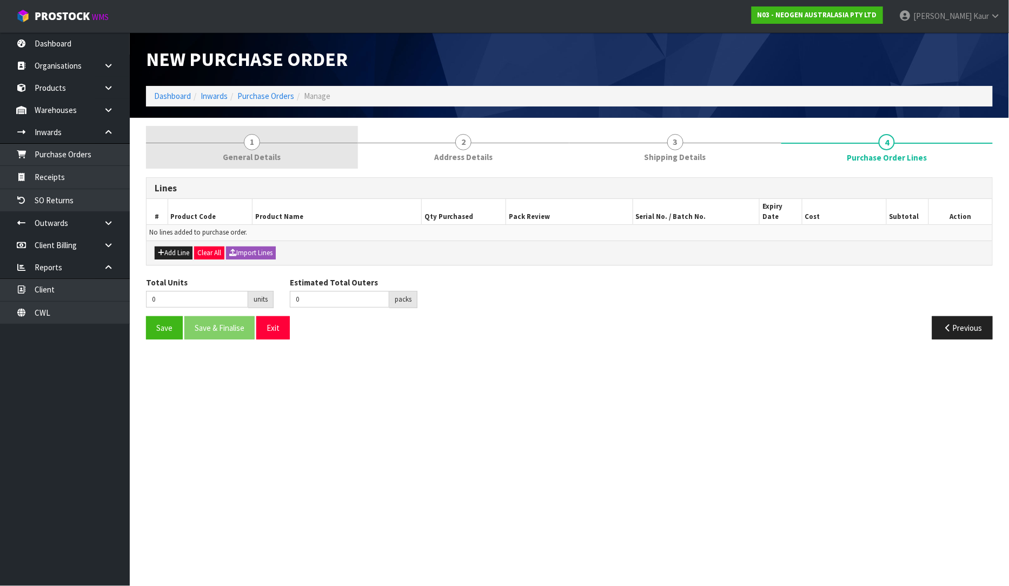
click at [226, 143] on div at bounding box center [252, 143] width 212 height 1
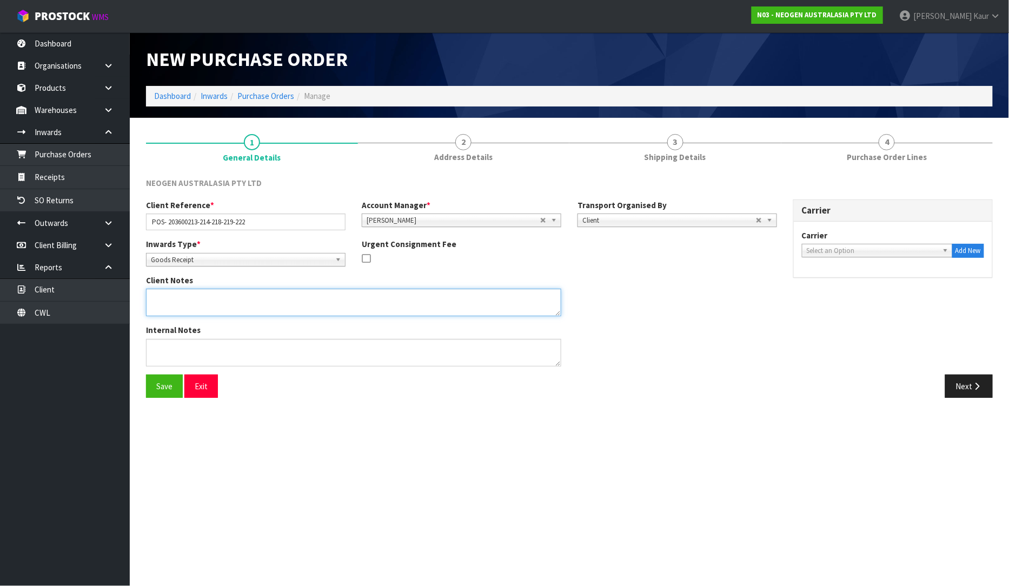
click at [172, 304] on textarea at bounding box center [353, 303] width 415 height 28
paste textarea "700002120"
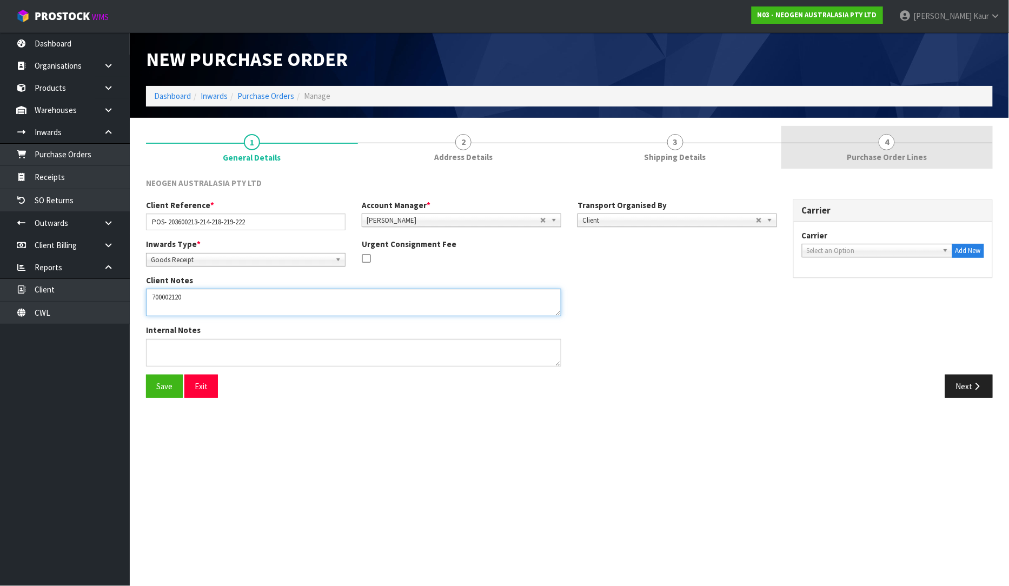
type textarea "700002120"
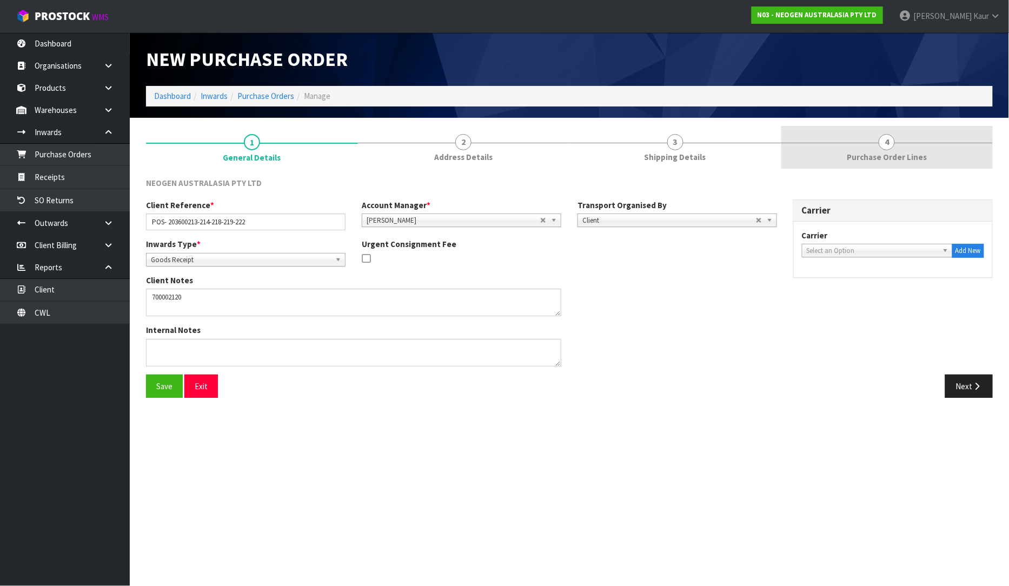
click at [872, 162] on span "Purchase Order Lines" at bounding box center [886, 156] width 80 height 11
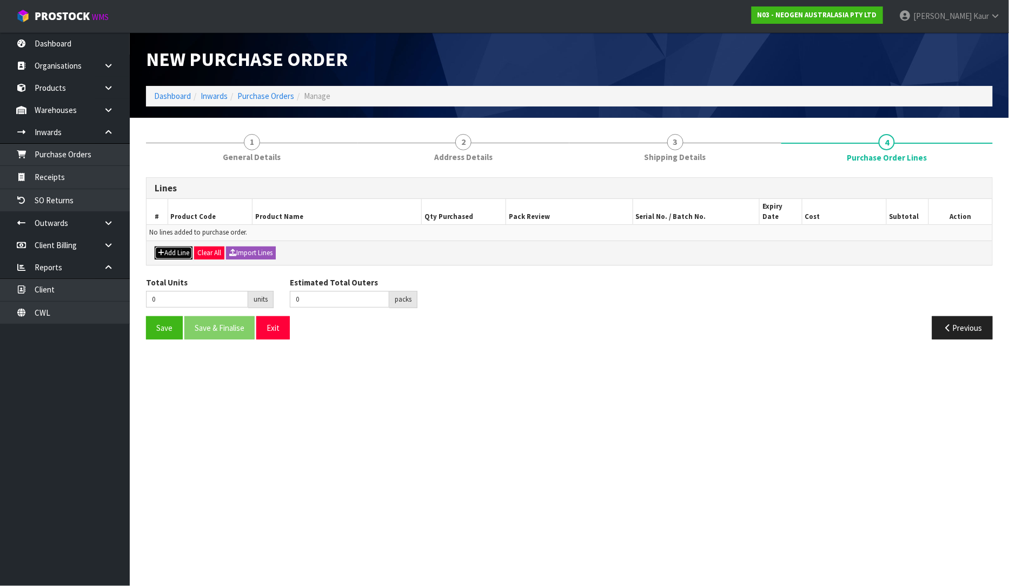
click at [180, 246] on button "Add Line" at bounding box center [174, 252] width 38 height 13
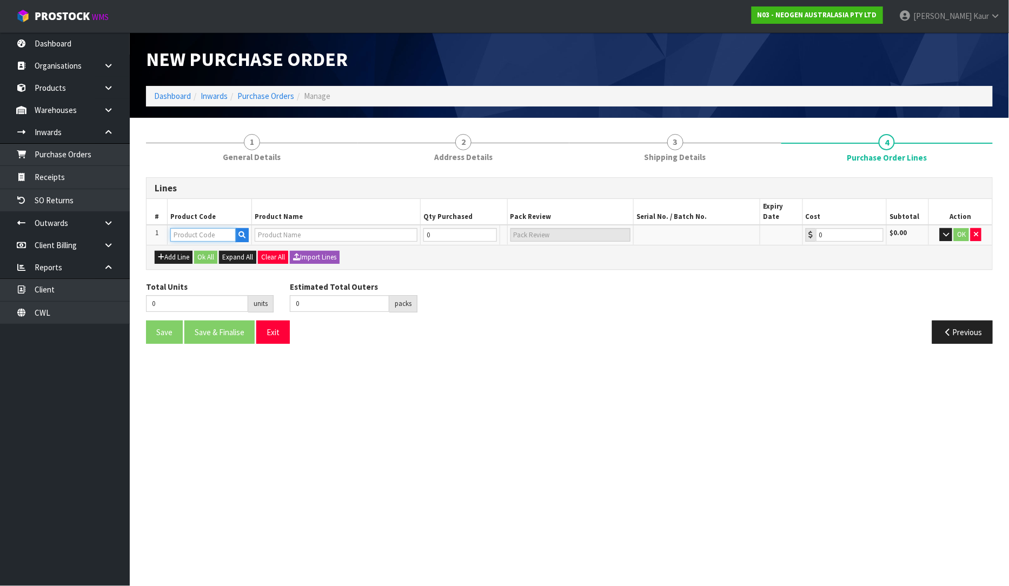
click at [184, 228] on input "text" at bounding box center [202, 235] width 65 height 14
paste input "700002120"
type input "700002120"
type input "7100039374 - 6406 PETRIFILM AEROBIC CT PLT 1000EA/CS"
type input "0.00"
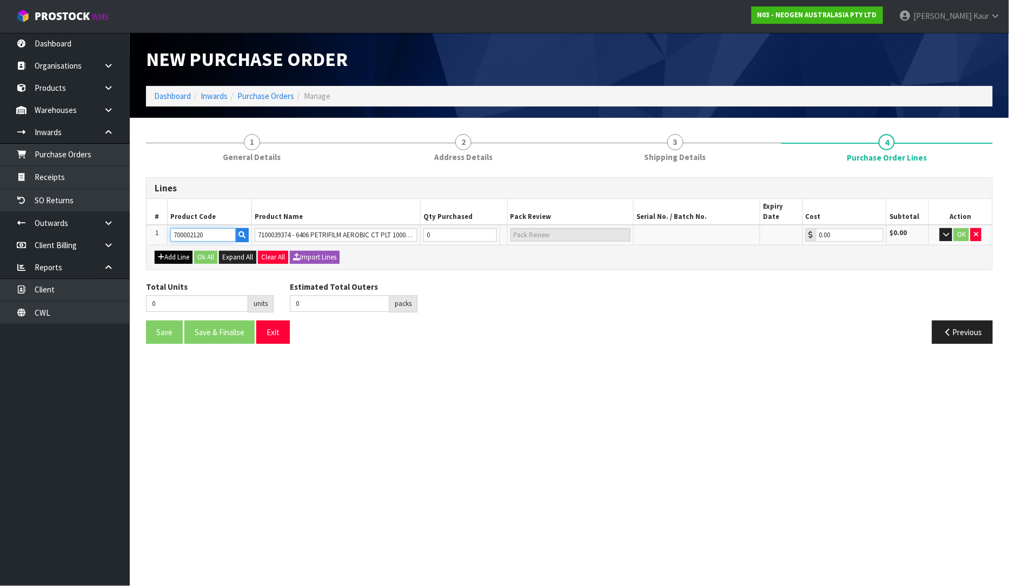
type input "700002120"
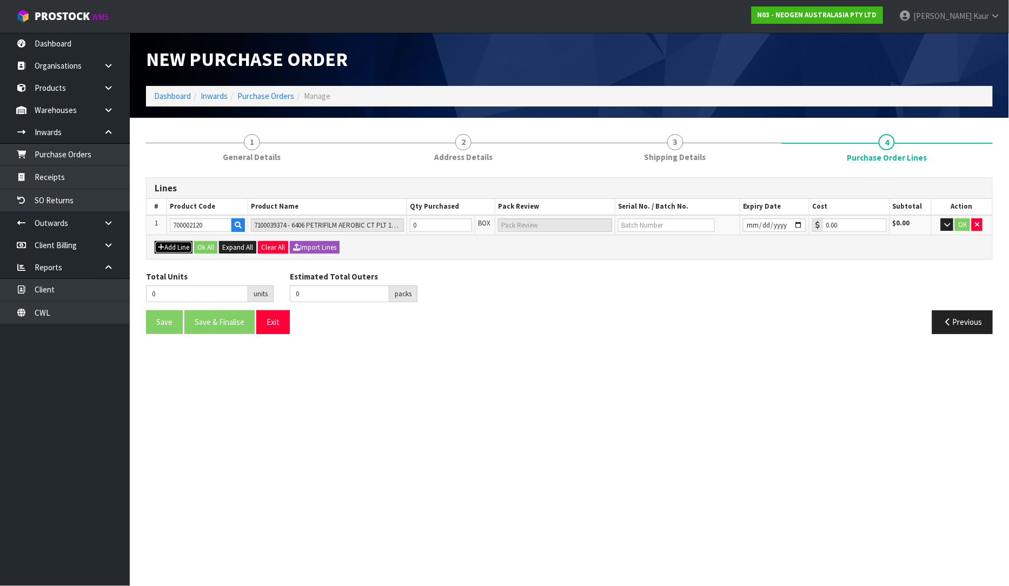
click at [166, 241] on button "Add Line" at bounding box center [174, 247] width 38 height 13
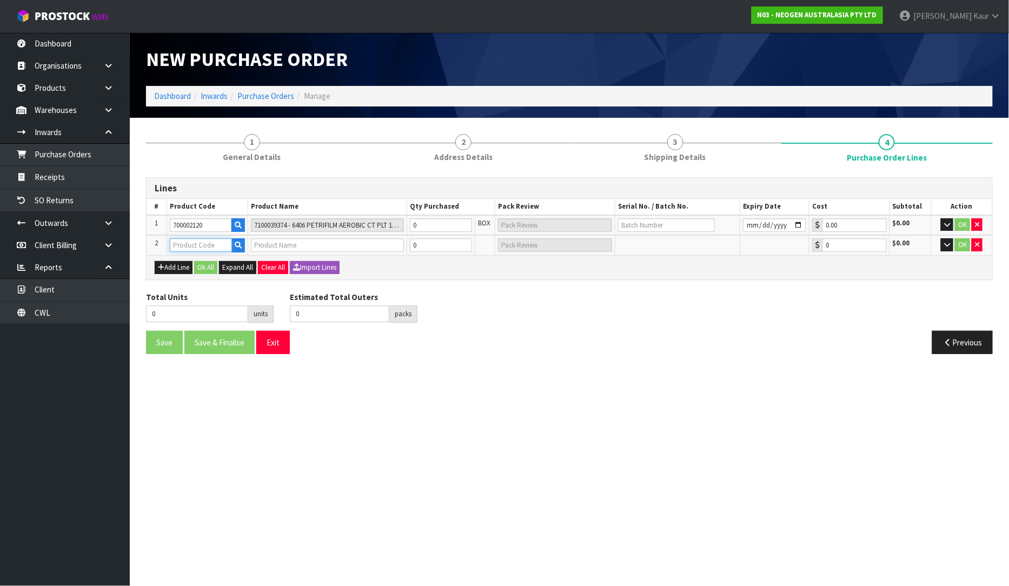
click at [176, 241] on input "text" at bounding box center [201, 245] width 62 height 14
paste input "700002120"
type input "700002120"
type input "7100039374 - 6406 PETRIFILM AEROBIC CT PLT 1000EA/CS"
type input "0.00"
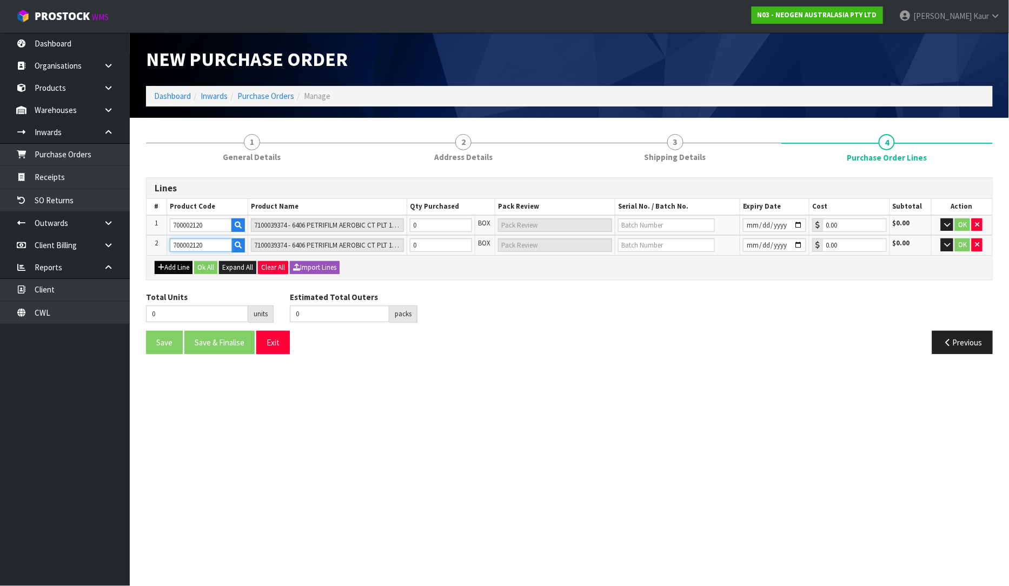
type input "700002120"
click at [184, 263] on button "Add Line" at bounding box center [174, 267] width 38 height 13
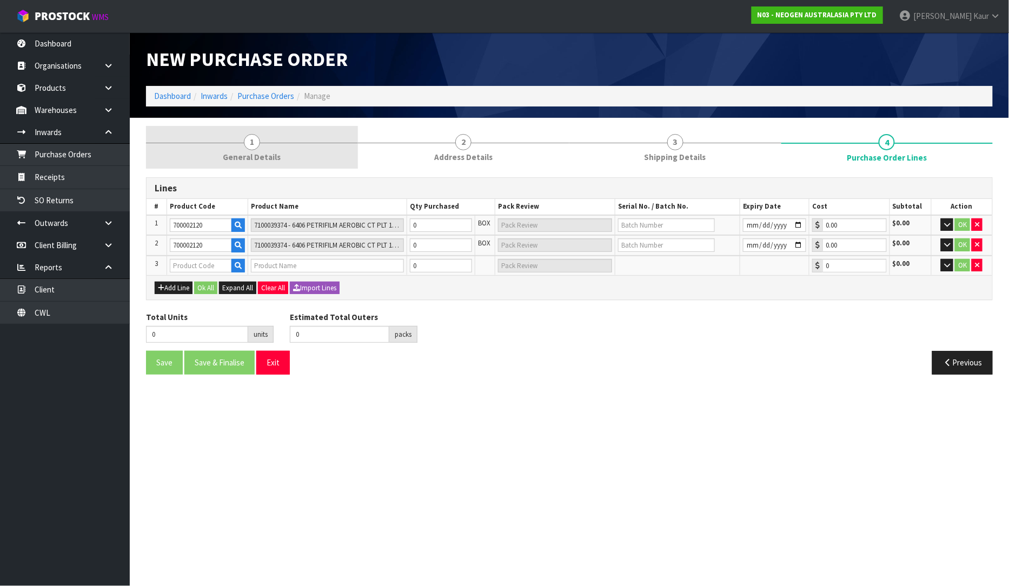
click at [262, 148] on link "1 General Details" at bounding box center [252, 147] width 212 height 43
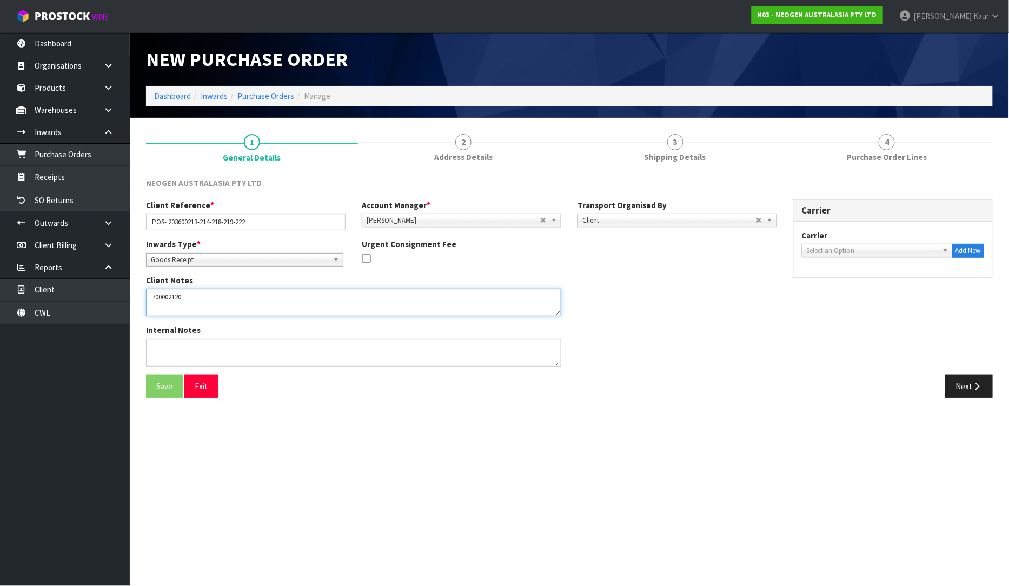
click at [188, 299] on textarea at bounding box center [353, 303] width 415 height 28
paste textarea "700002148"
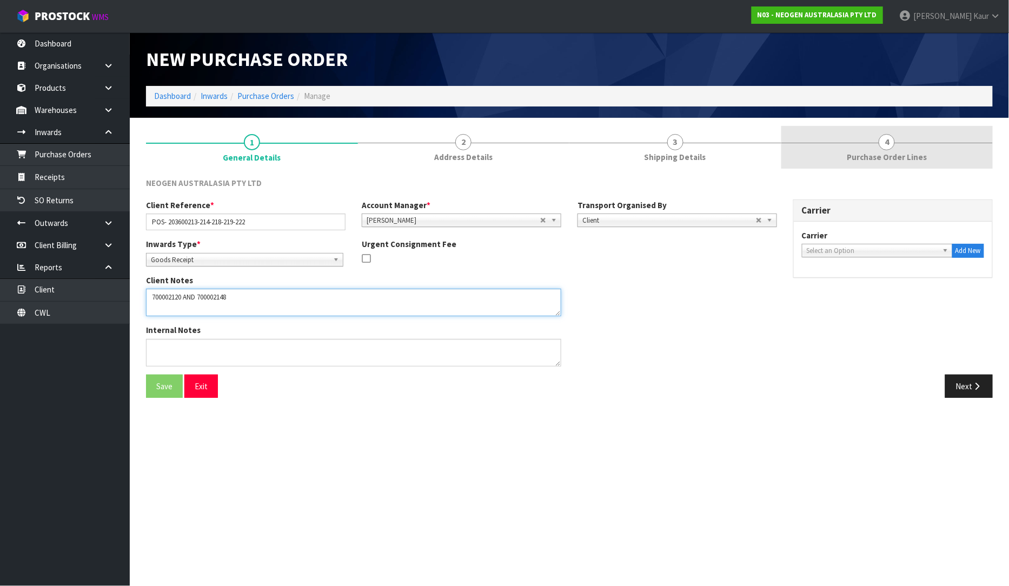
type textarea "700002120 AND 700002148"
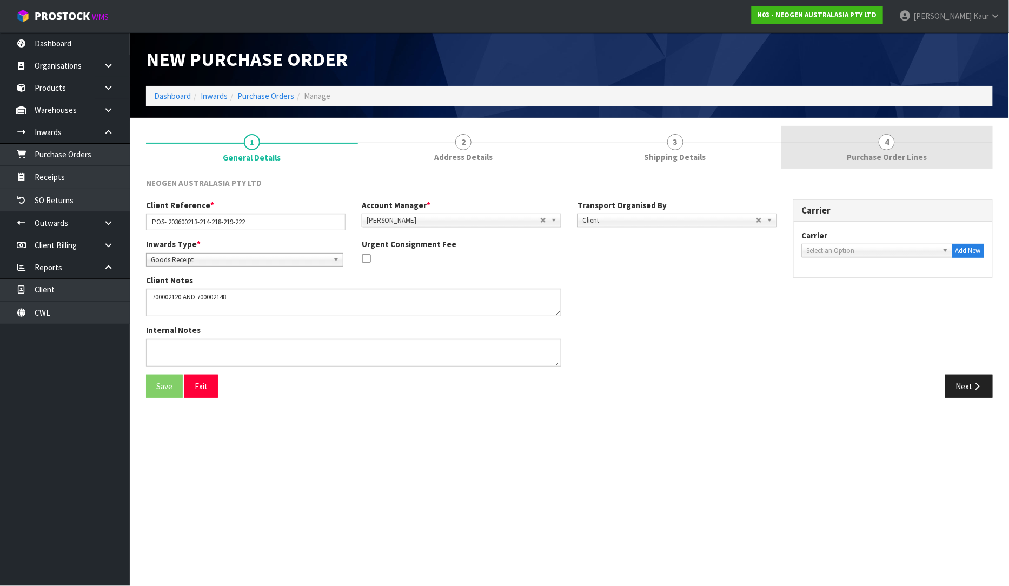
click at [902, 155] on span "Purchase Order Lines" at bounding box center [886, 156] width 80 height 11
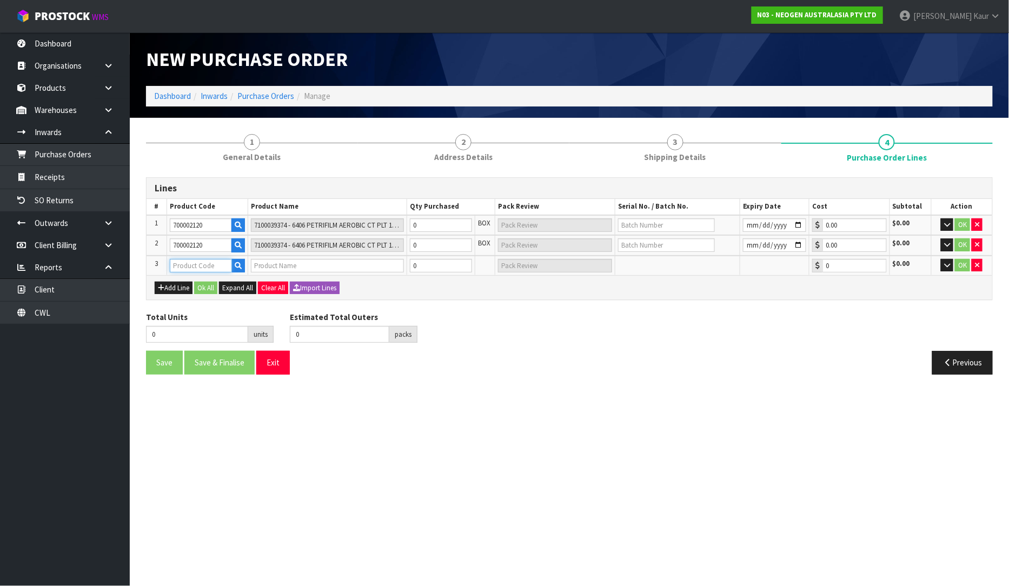
click at [174, 260] on input "text" at bounding box center [201, 266] width 62 height 14
paste input "700002148"
type input "700002148"
type input "7100040141 - 6477 PETRIFILM RAPD YNM CT PLT 500EA/CS"
type input "0.00"
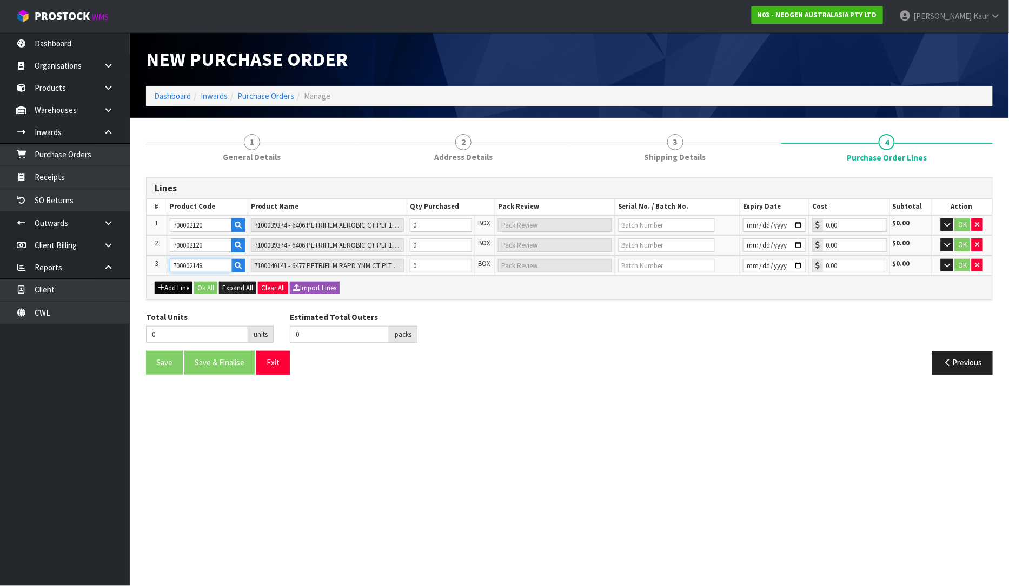
type input "700002148"
click at [164, 288] on button "Add Line" at bounding box center [174, 288] width 38 height 13
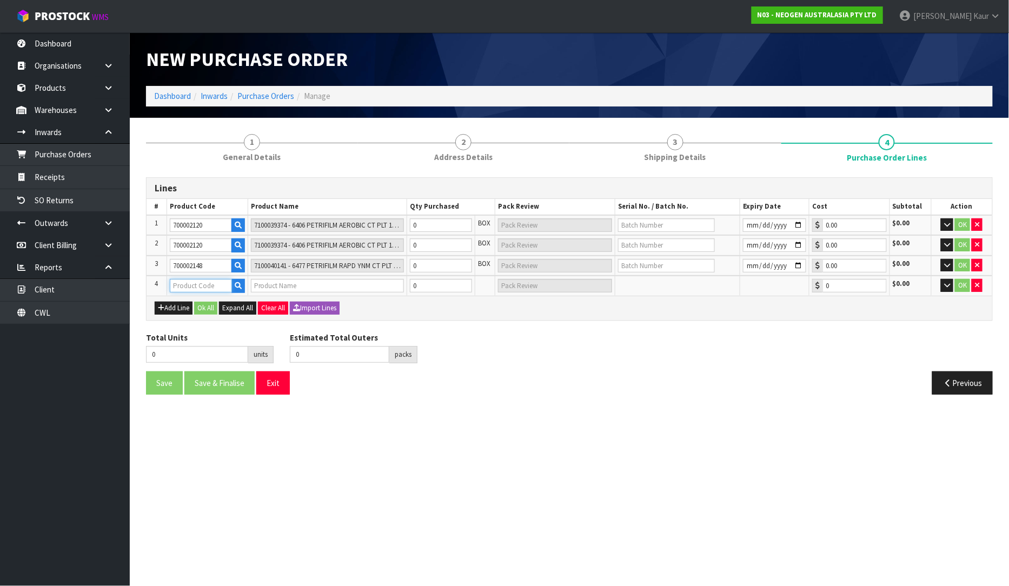
click at [206, 283] on input "text" at bounding box center [201, 286] width 62 height 14
paste input "700002150"
type input "700002150"
type input "7100041178 - MDA2LIS96 MDA 2 LISTERIA 96 TESTS/KIT"
type input "0.00"
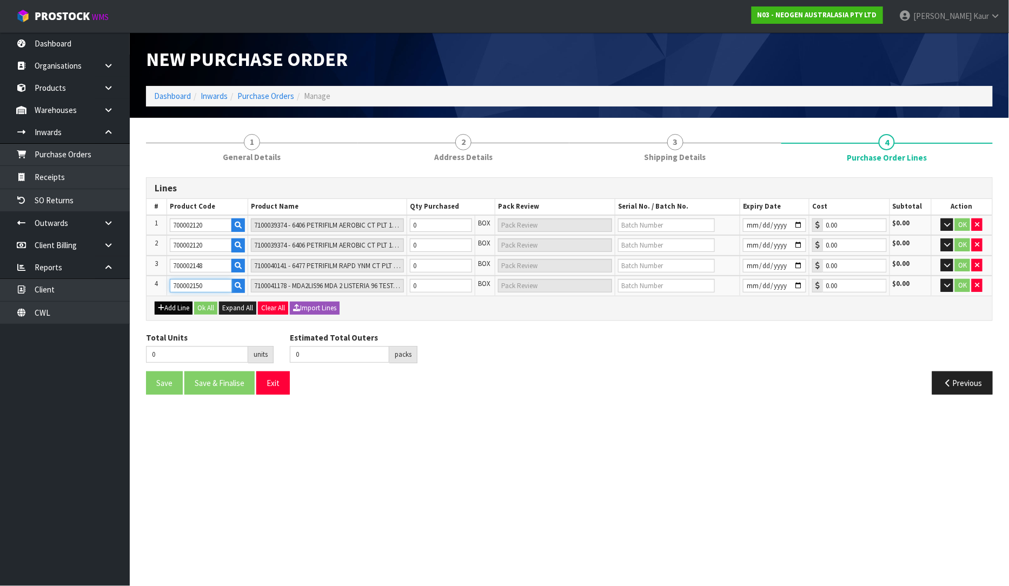
type input "700002150"
click at [169, 302] on button "Add Line" at bounding box center [174, 308] width 38 height 13
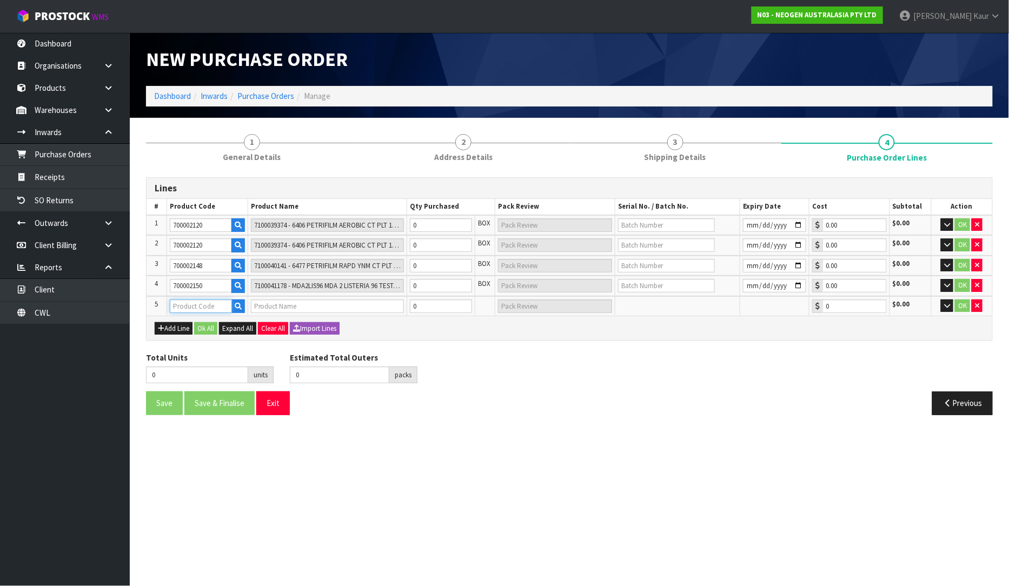
click at [182, 300] on input "text" at bounding box center [201, 306] width 62 height 14
paste input "700002150"
type input "700002150"
type input "7100041178 - MDA2LIS96 MDA 2 LISTERIA 96 TESTS/KIT"
type input "0.00"
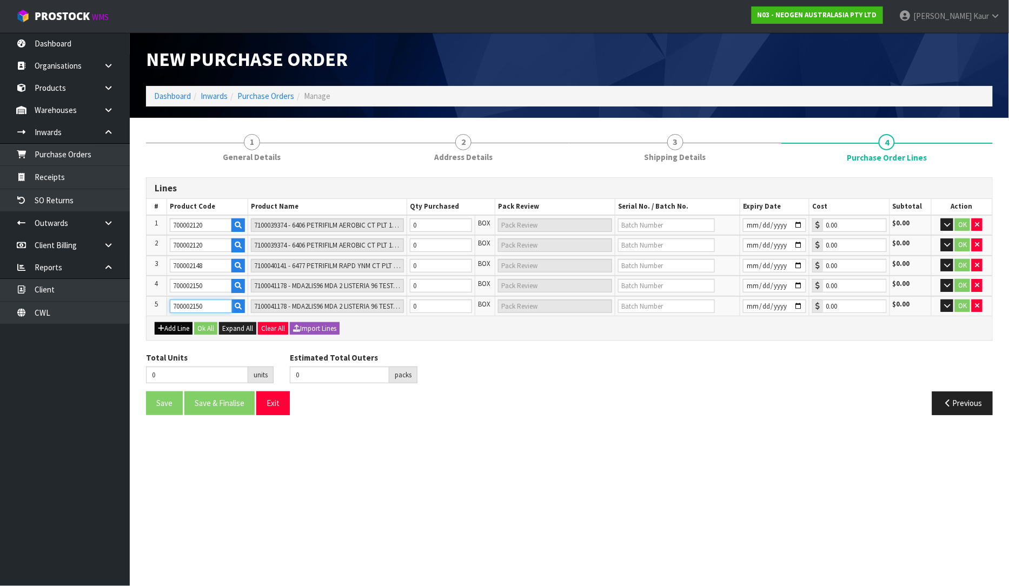
type input "700002150"
click at [178, 325] on button "Add Line" at bounding box center [174, 328] width 38 height 13
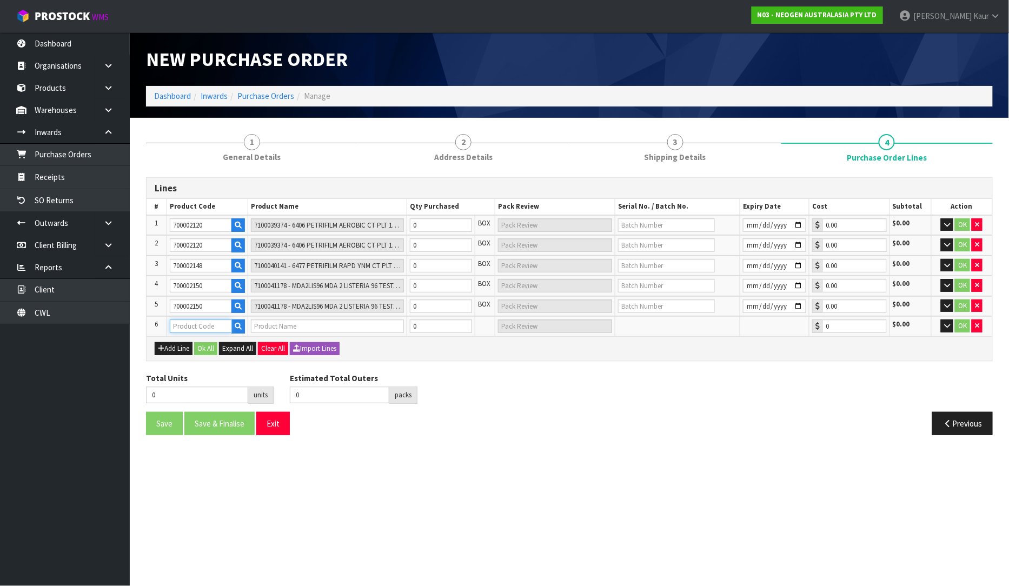
click at [213, 323] on input "text" at bounding box center [201, 326] width 62 height 14
paste input "700002157"
type input "700002157"
type input "7100062349 - MDA2SAL96, MDA2 [MEDICAL_DATA], 96 TESTS/KIT"
type input "0.00"
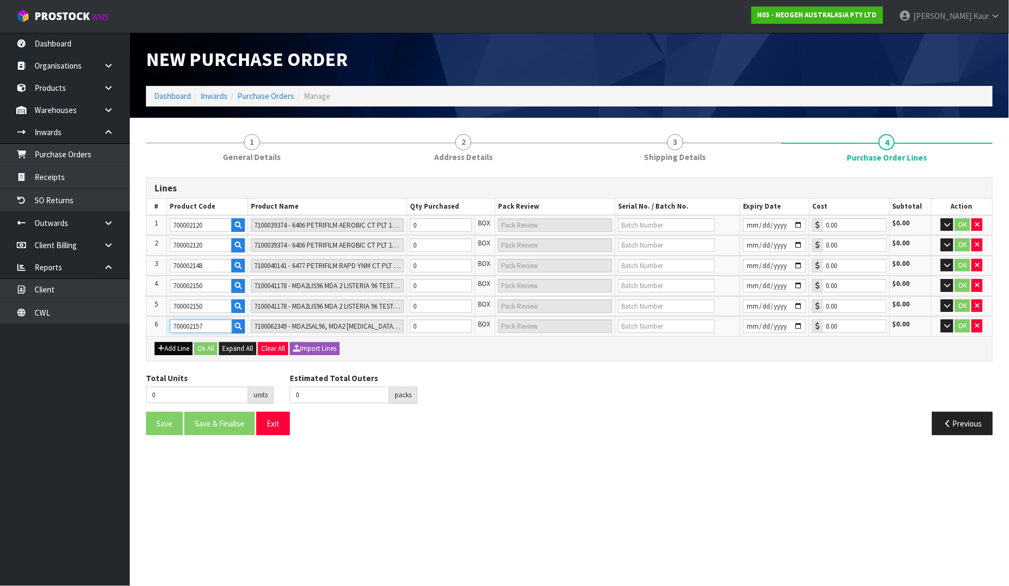
type input "700002157"
click at [180, 348] on button "Add Line" at bounding box center [174, 348] width 38 height 13
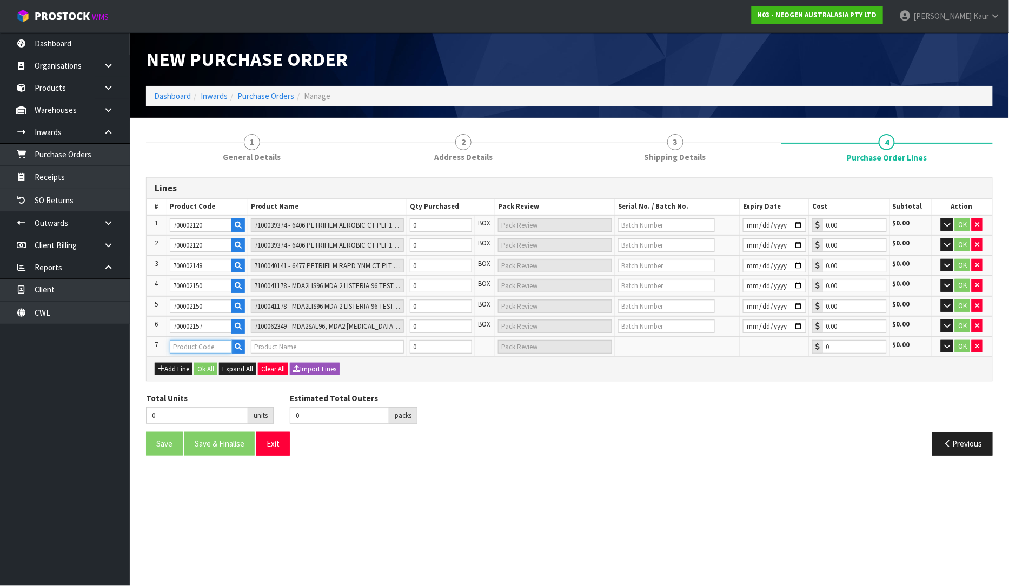
click at [193, 343] on input "text" at bounding box center [201, 347] width 62 height 14
paste input "700002285"
type input "700002285"
type input "7100133299 - [DATE] MDA2 [MEDICAL_DATA] ENRICH 250G ,LABEL - IN VITRO ONLY"
type input "0.00"
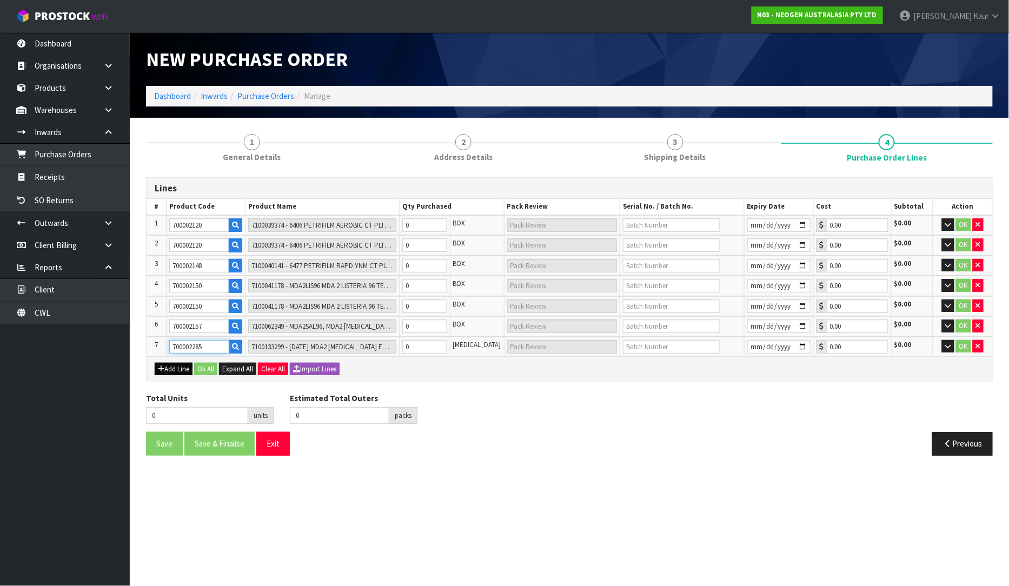
type input "700002285"
click at [163, 365] on icon "button" at bounding box center [161, 368] width 6 height 7
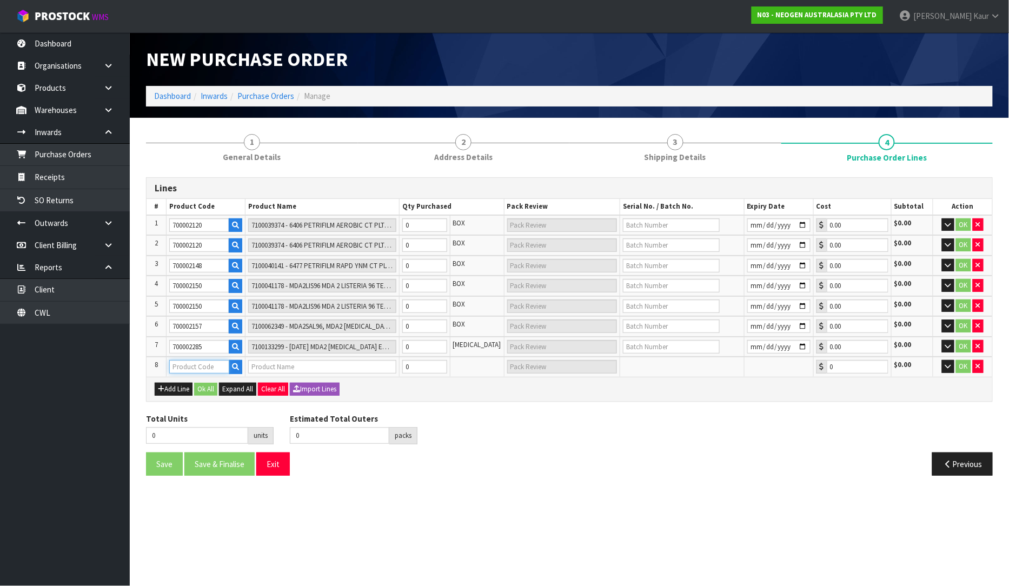
click at [199, 360] on input "text" at bounding box center [199, 367] width 60 height 14
paste input "700002302"
type input "700002302"
type input "7100151335/ 70-2011-7550-5 - L25FSH FISH RAPID LFD 25 TESTS/KIT"
type input "0.00"
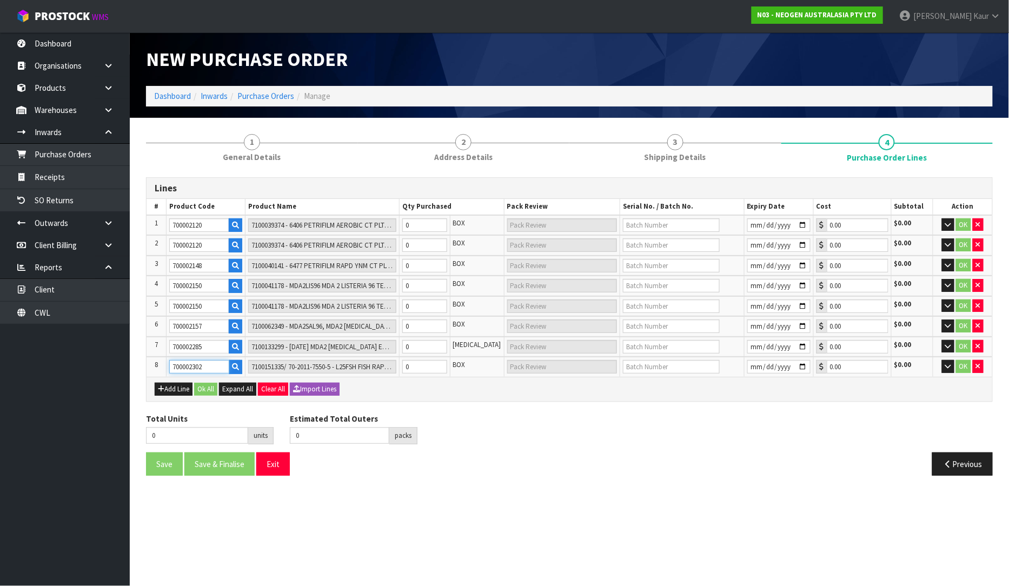
type input "700002302"
click at [425, 225] on input "0" at bounding box center [424, 225] width 45 height 14
type input "5"
type input "5 CTN"
type input "5"
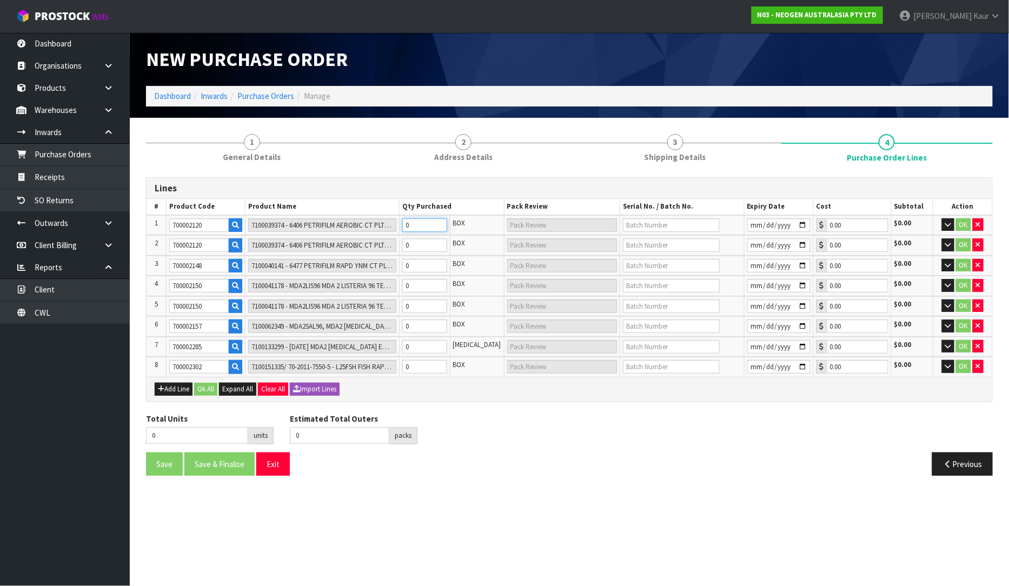
type input "5"
type input "56"
type input "56 CTN"
type input "56"
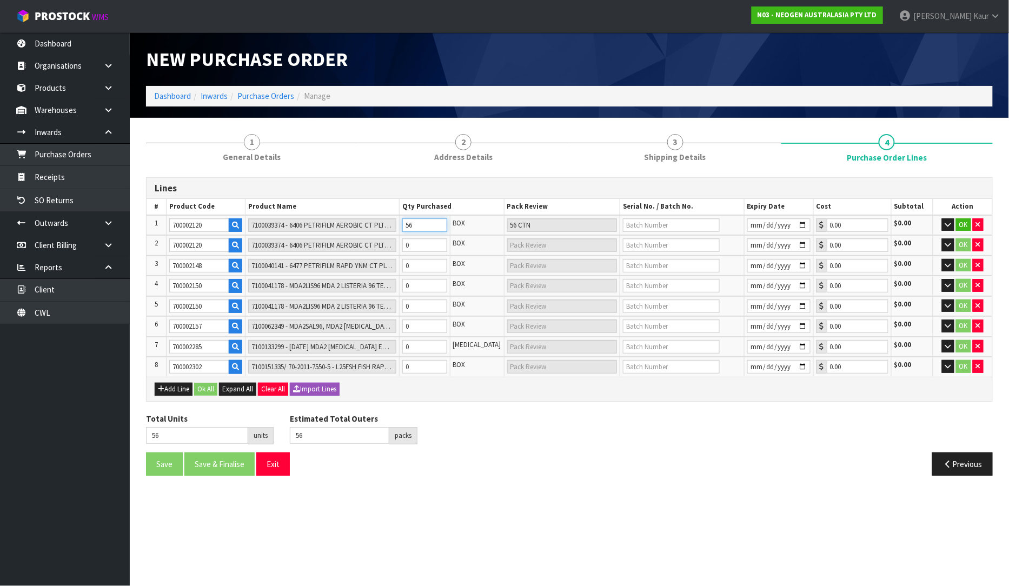
type input "56"
click at [425, 240] on input "0" at bounding box center [424, 245] width 45 height 14
type input "4"
type input "4 CTN"
type input "60"
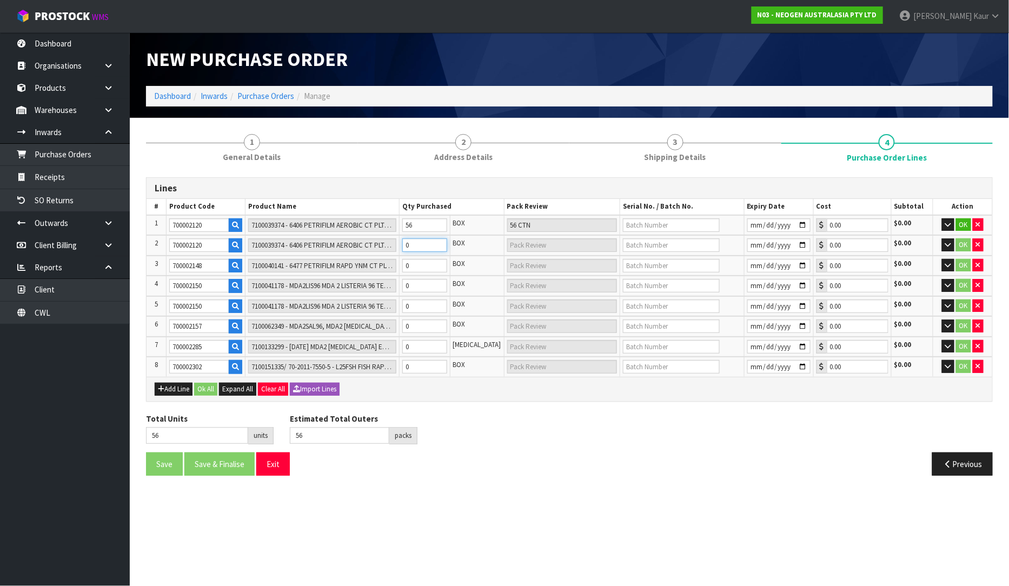
type input "60"
type input "4"
click at [424, 259] on input "0" at bounding box center [424, 266] width 45 height 14
type input "1"
type input "1 CTN"
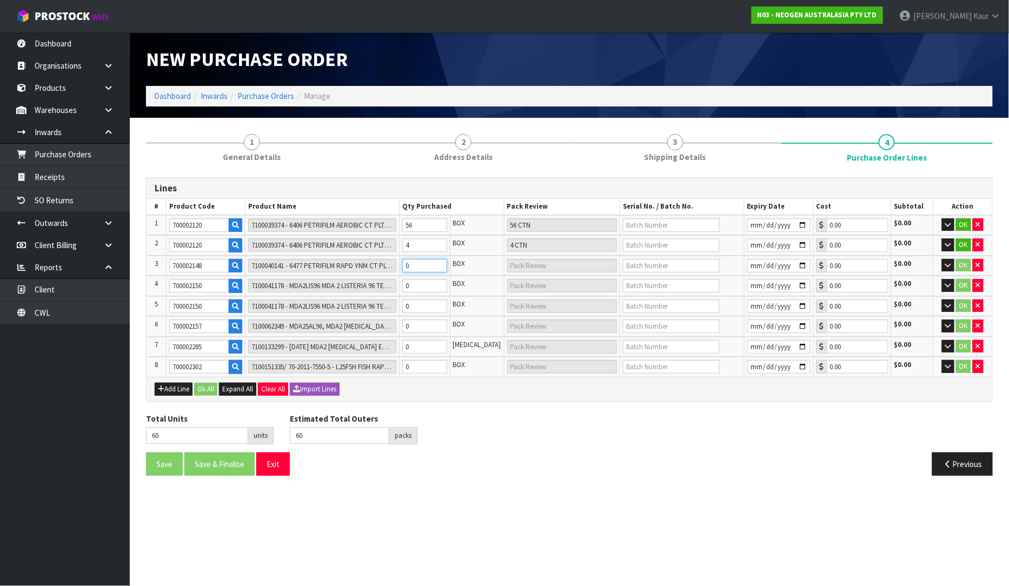
type input "61"
type input "10"
type input "10 CTN"
type input "70"
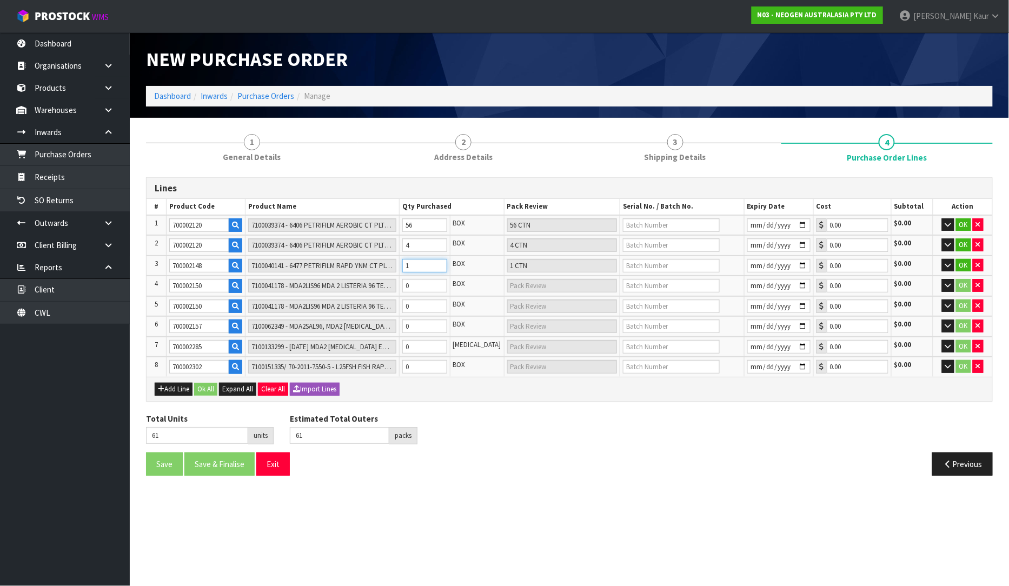
type input "70"
type input "10"
click at [427, 283] on input "0" at bounding box center [424, 286] width 45 height 14
type input "71"
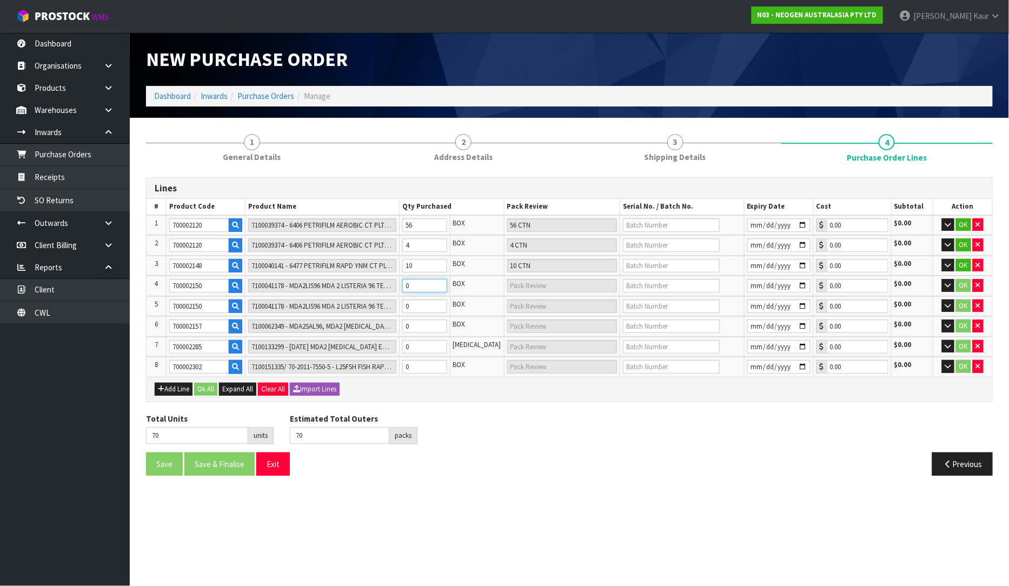
type input "1"
type input "1 CTN"
type input "84"
type input "14"
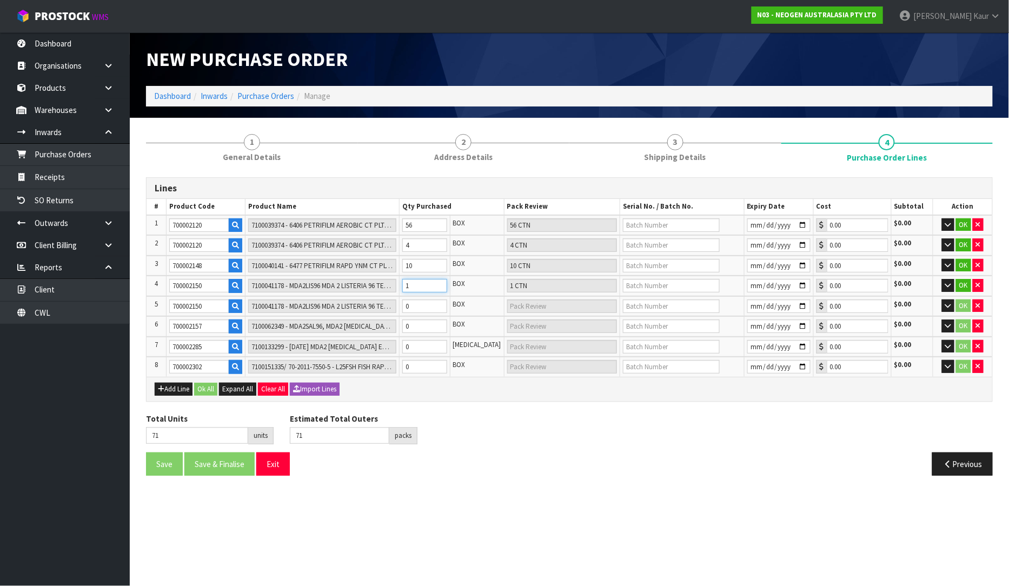
type input "14 CTN"
type input "14"
click at [425, 303] on input "0" at bounding box center [424, 306] width 45 height 14
type input "85"
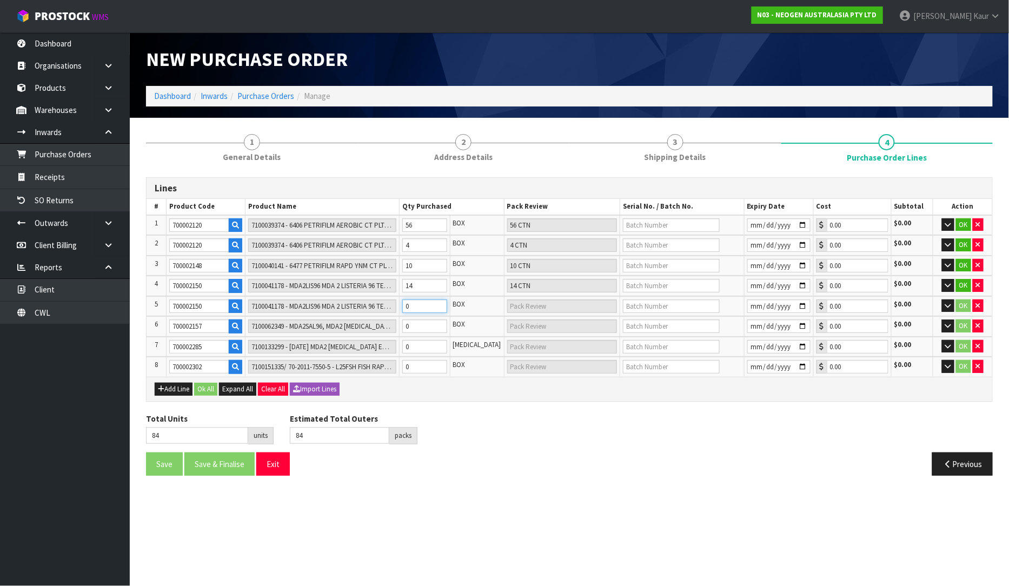
type input "1"
type input "1 CTN"
type input "103"
type input "19"
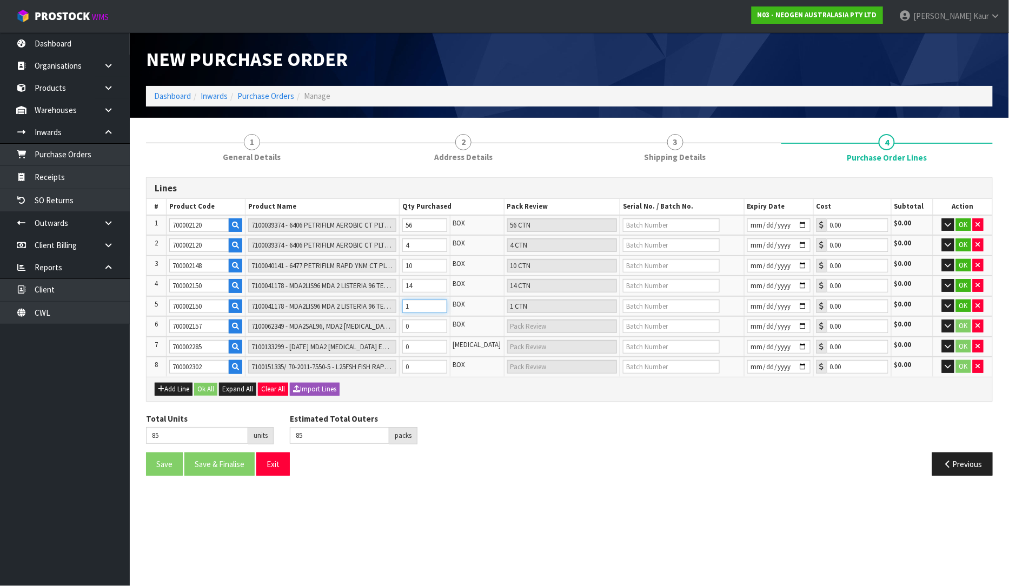
type input "19 CTN"
type input "19"
click at [422, 324] on input "0" at bounding box center [424, 326] width 45 height 14
type input "109"
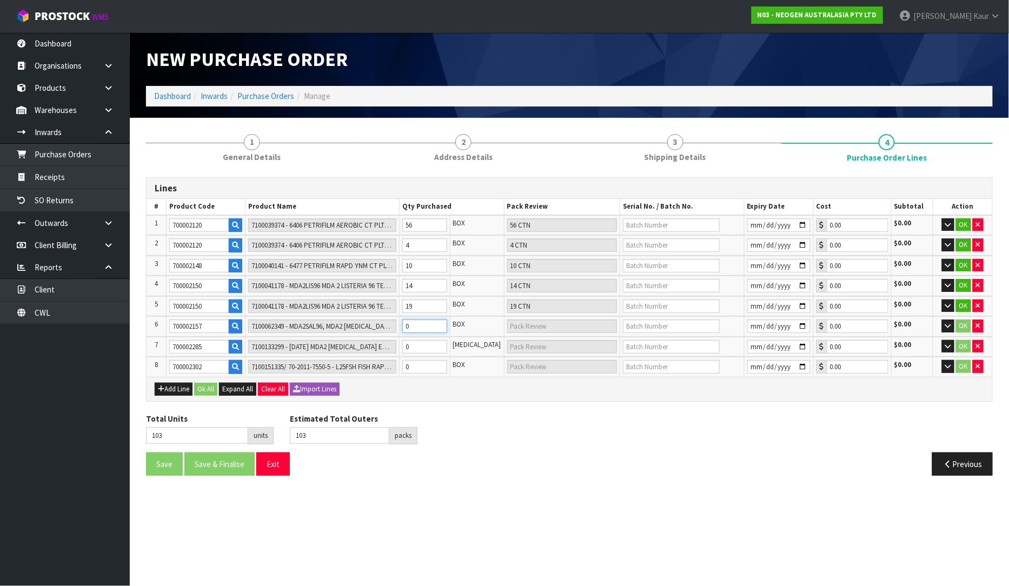
type input "6"
type input "6 CTN"
type input "163"
type input "60"
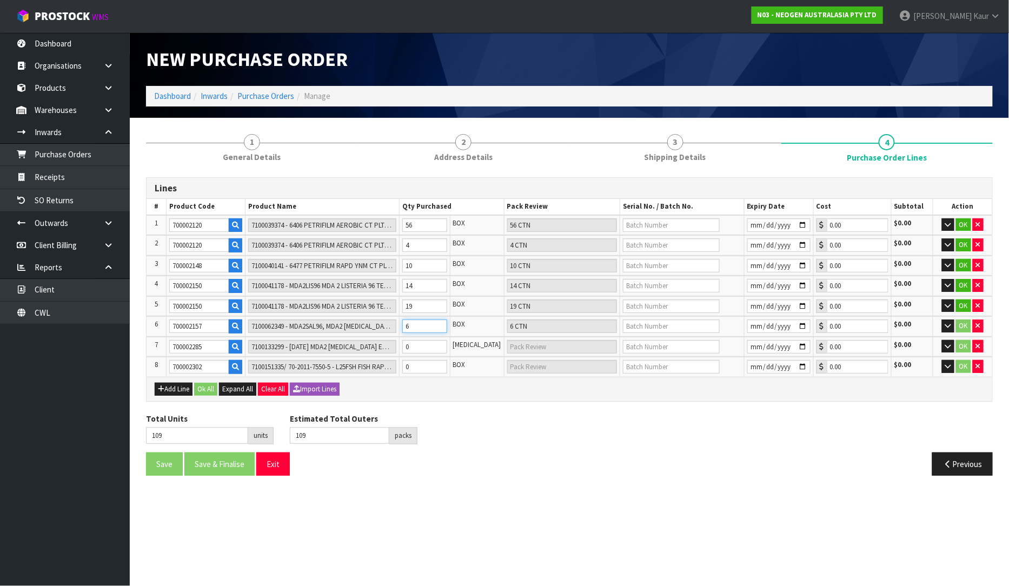
type input "60 CTN"
type input "60"
click at [422, 343] on input "0" at bounding box center [424, 347] width 45 height 14
type input "165"
type input "2"
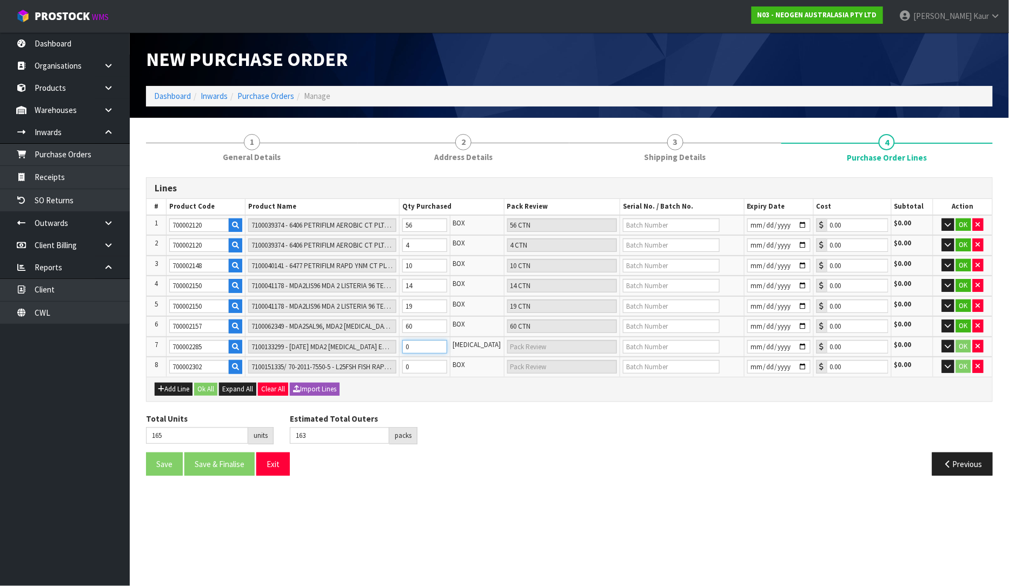
type input "2 [MEDICAL_DATA]"
type input "187"
type input "24"
type input "24 [MEDICAL_DATA]"
type input "24"
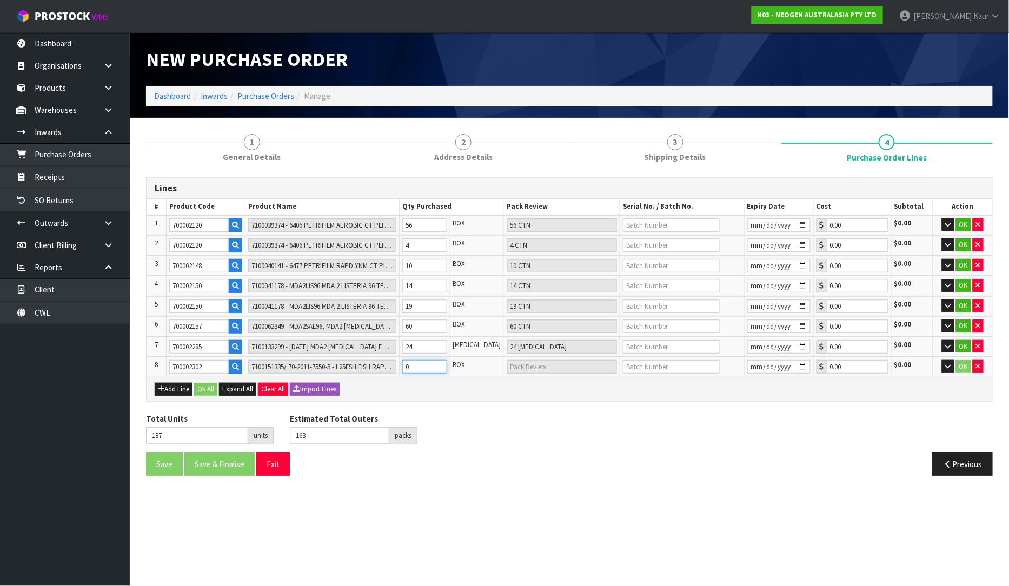
click at [422, 364] on input "0" at bounding box center [424, 367] width 45 height 14
type input "188"
type input "164"
type input "1"
type input "1 CTN"
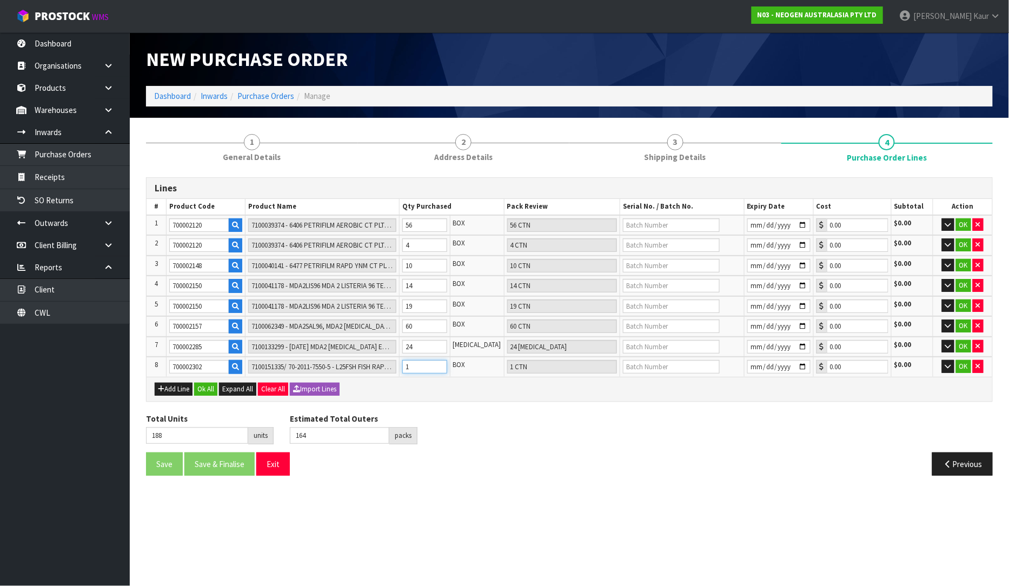
type input "1"
click at [462, 452] on div "Save Save & Finalise Exit" at bounding box center [353, 463] width 431 height 23
click at [623, 219] on input "text" at bounding box center [671, 225] width 97 height 14
paste input "345XA5"
type input "345XA5"
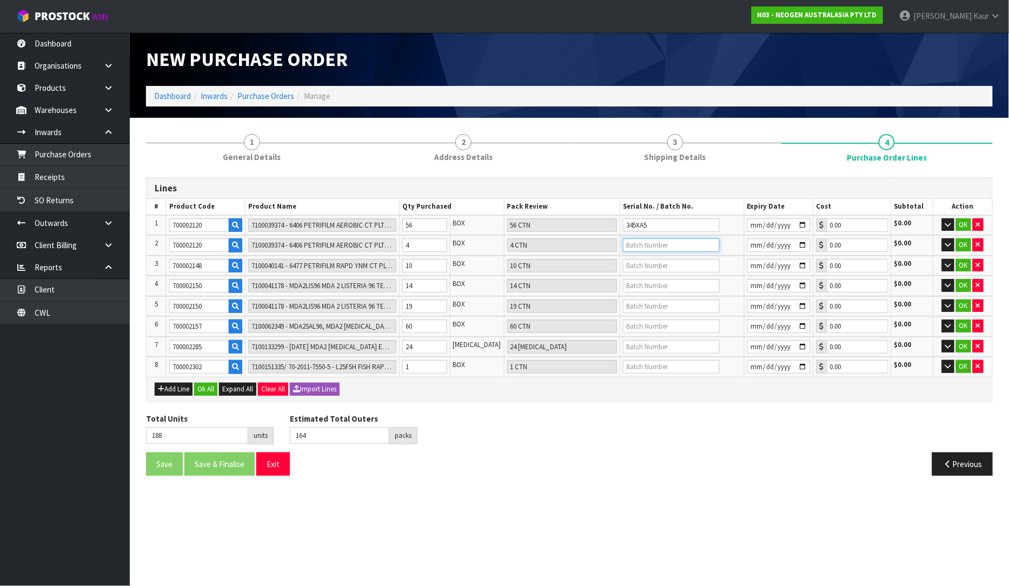
click at [650, 242] on input "text" at bounding box center [671, 245] width 97 height 14
paste input "346FRN"
type input "346FRN"
click at [625, 259] on input "text" at bounding box center [671, 266] width 97 height 14
paste input "346A4J"
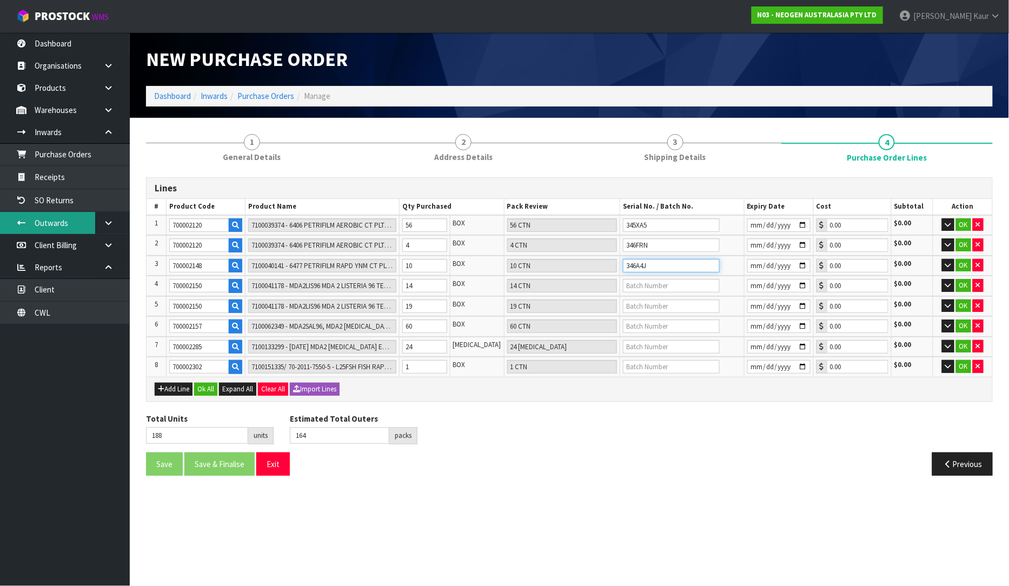
type input "346A4J"
click at [648, 288] on input "text" at bounding box center [671, 286] width 97 height 14
paste input "3000037871"
type input "3000037871"
click at [631, 304] on input "text" at bounding box center [671, 306] width 97 height 14
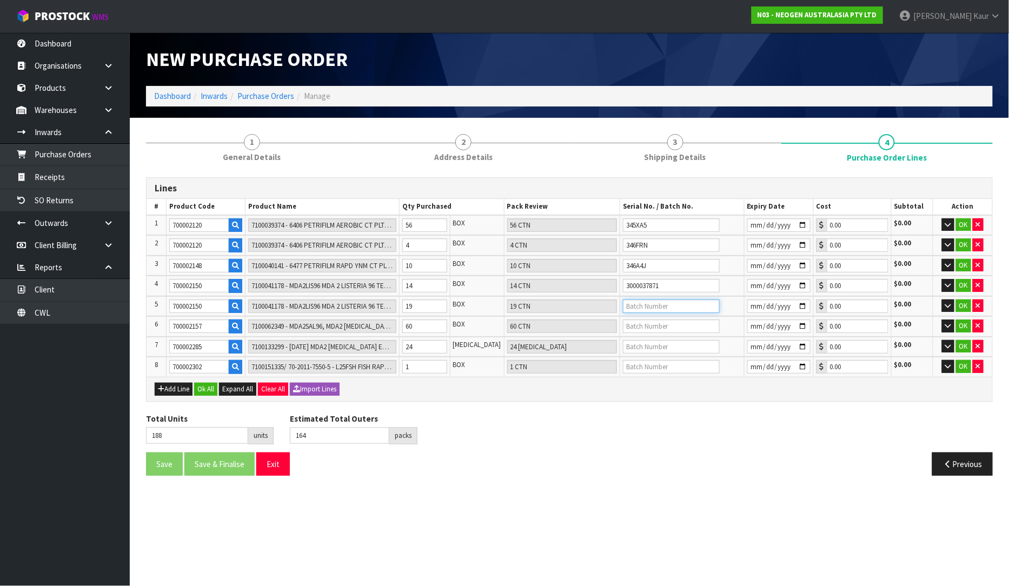
paste input "3000037870"
type input "3000037870"
click at [631, 322] on input "text" at bounding box center [671, 326] width 97 height 14
paste input "3000034776"
type input "3000034776"
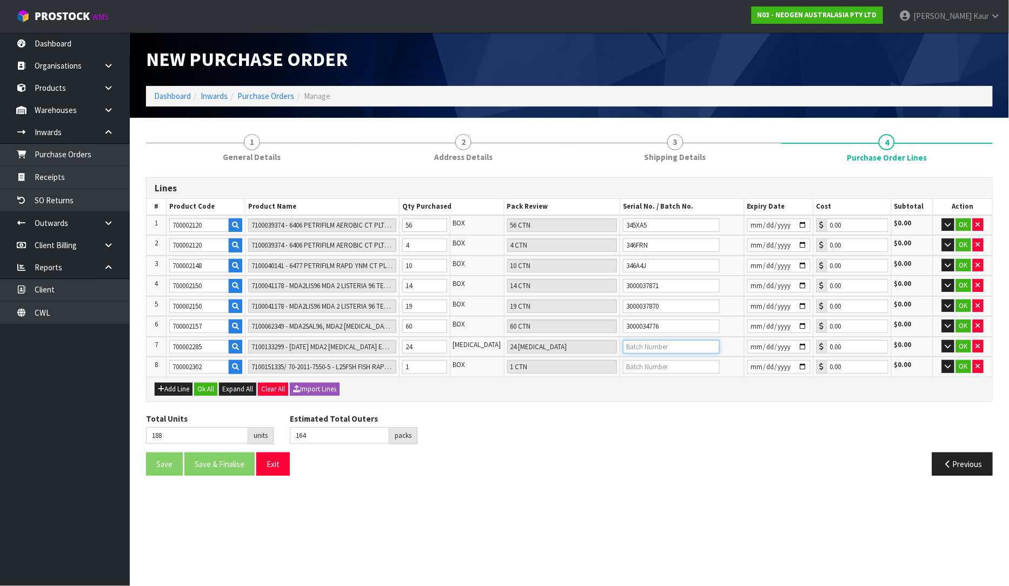
click at [657, 342] on input "text" at bounding box center [671, 347] width 97 height 14
paste input "2507AY01"
type input "2507AY01"
click at [637, 360] on input "text" at bounding box center [671, 367] width 97 height 14
paste input "FZE2015"
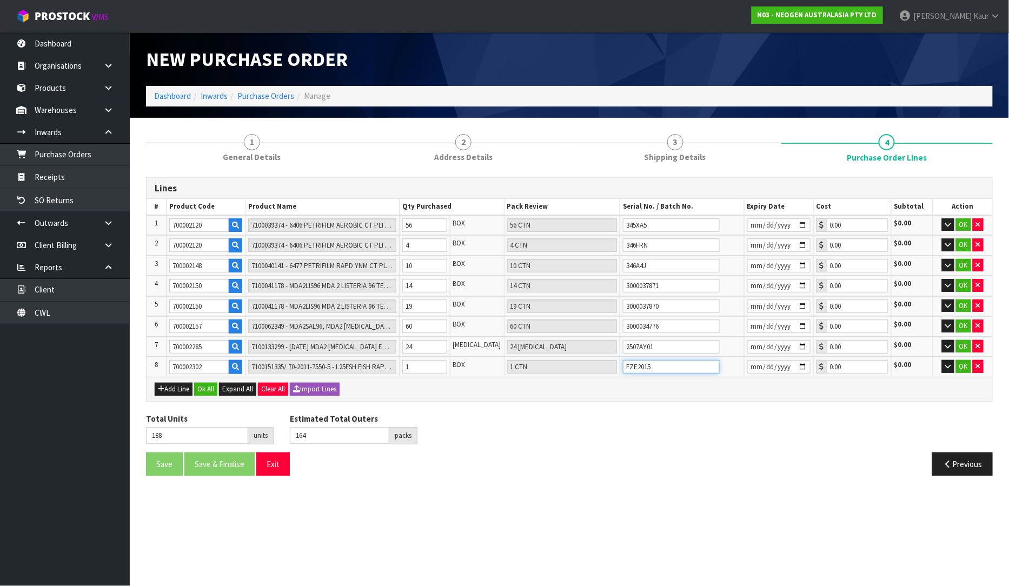
type input "FZE2015"
click at [747, 223] on input "date" at bounding box center [778, 225] width 63 height 14
type input "[DATE]"
click at [750, 240] on input "date" at bounding box center [778, 245] width 63 height 14
type input "[DATE]"
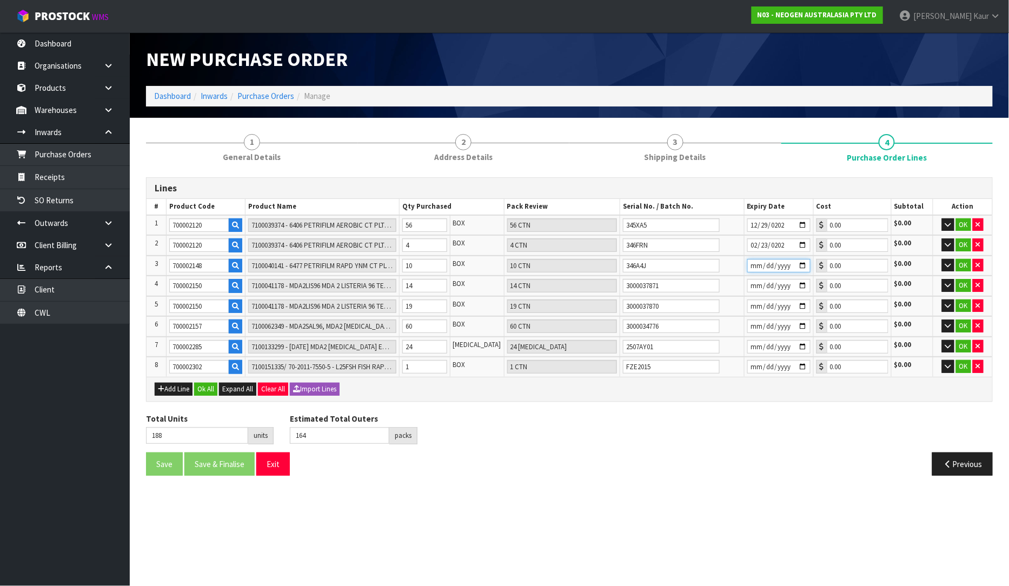
click at [747, 260] on input "date" at bounding box center [778, 266] width 63 height 14
type input "[DATE]"
click at [750, 282] on input "date" at bounding box center [778, 286] width 63 height 14
type input "[DATE]"
click at [750, 304] on input "date" at bounding box center [778, 306] width 63 height 14
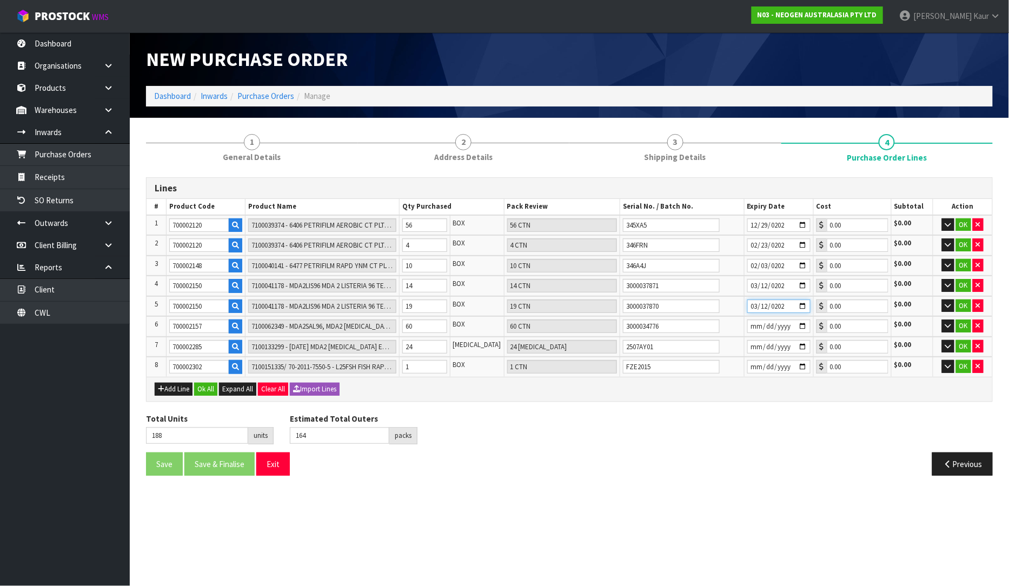
type input "[DATE]"
click at [750, 321] on input "date" at bounding box center [778, 326] width 63 height 14
type input "[DATE]"
click at [750, 341] on input "date" at bounding box center [778, 347] width 63 height 14
type input "[DATE]"
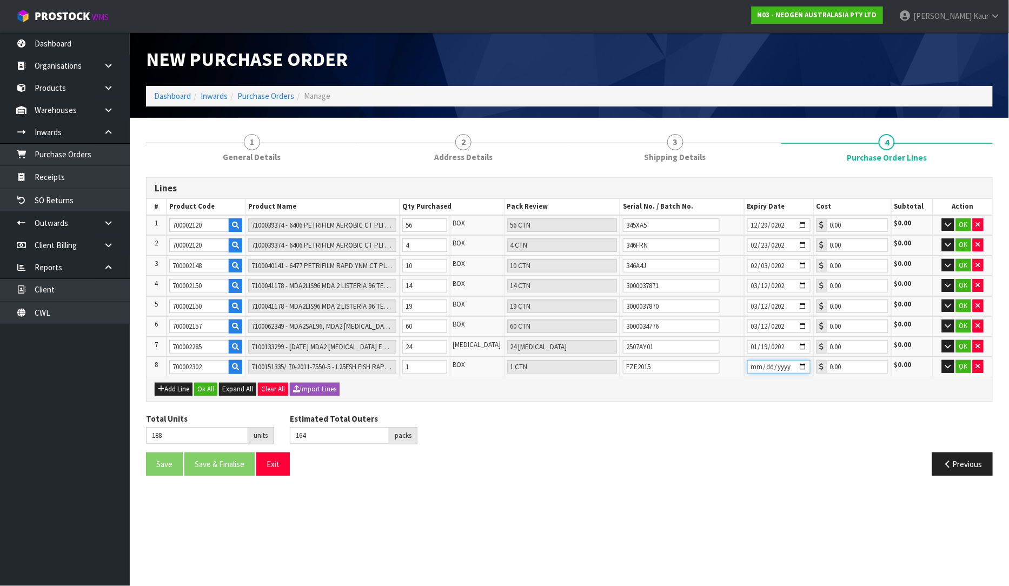
click at [752, 363] on input "date" at bounding box center [778, 367] width 63 height 14
type input "[DATE]"
click at [209, 387] on button "Ok All" at bounding box center [205, 389] width 23 height 13
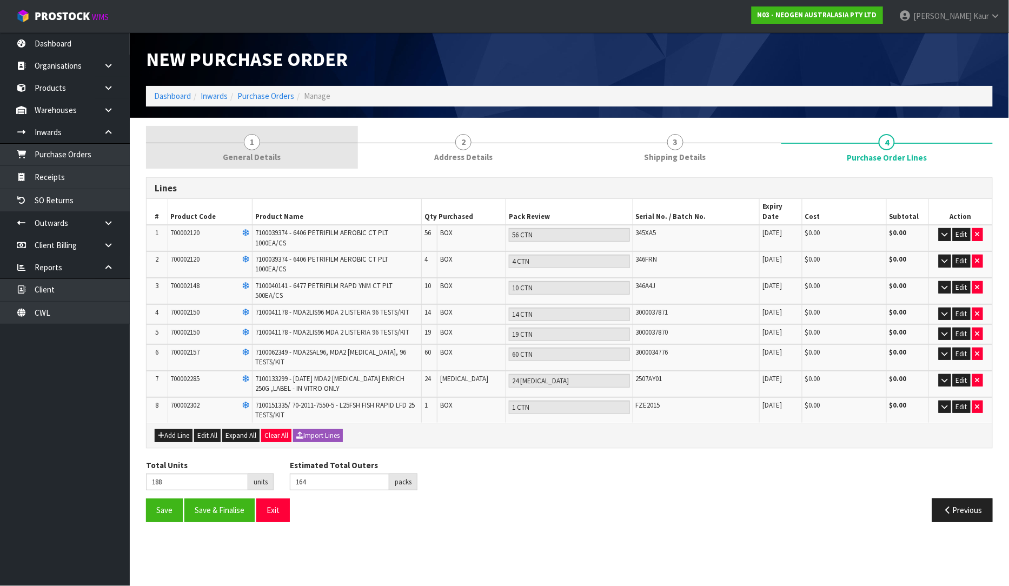
click at [253, 144] on span "1" at bounding box center [252, 142] width 16 height 16
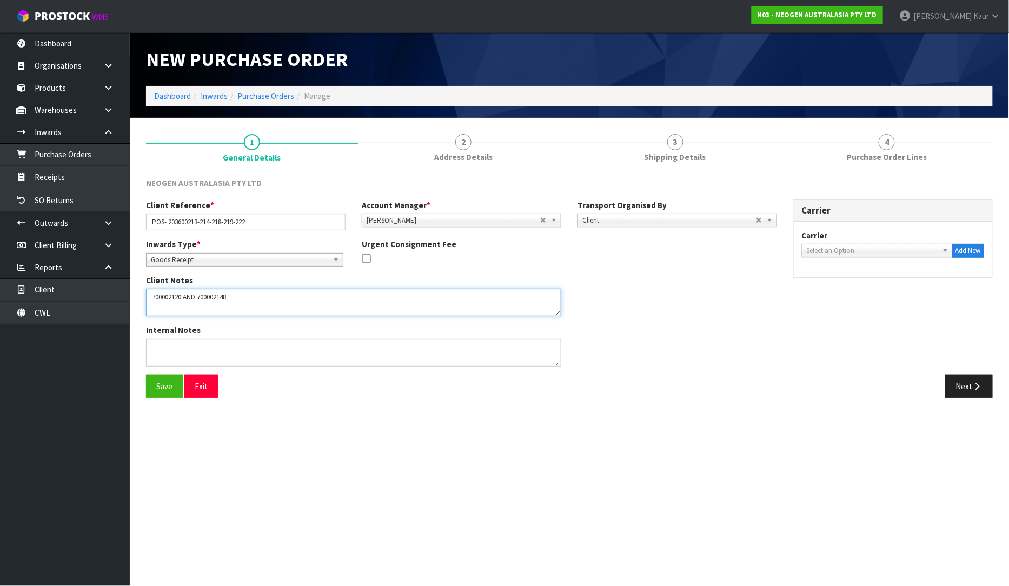
click at [253, 293] on textarea at bounding box center [353, 303] width 415 height 28
type textarea "700002120 AND 700002148 PUT ON HELD QA UNTIL TESTING CLEARANCE"
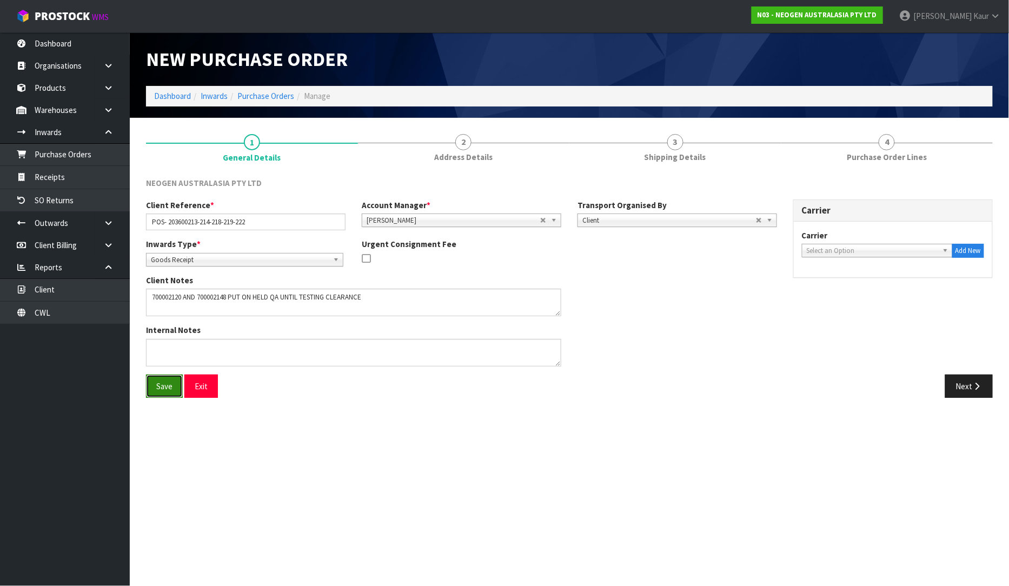
click at [154, 387] on button "Save" at bounding box center [164, 386] width 37 height 23
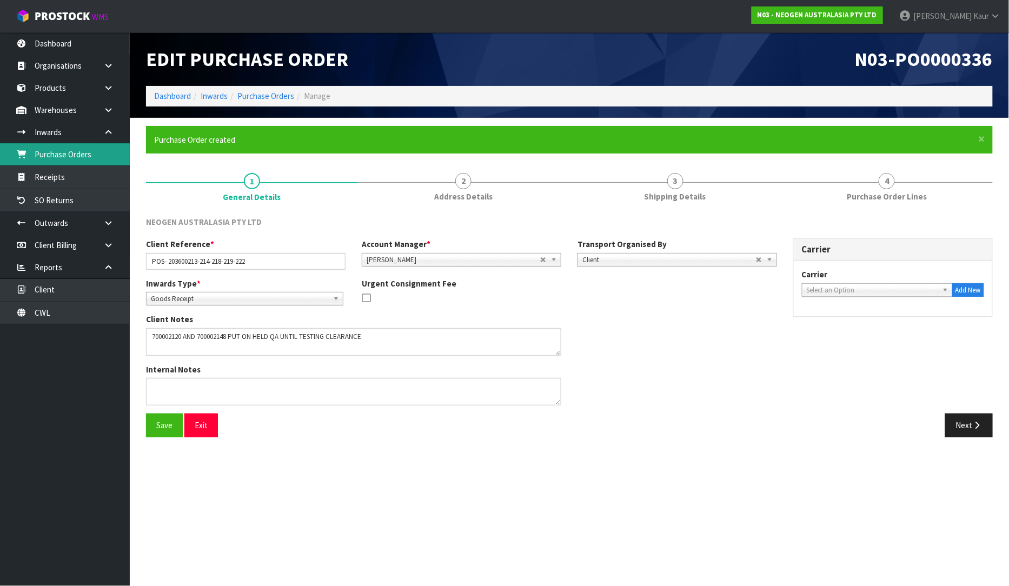
click at [91, 163] on link "Purchase Orders" at bounding box center [65, 154] width 130 height 22
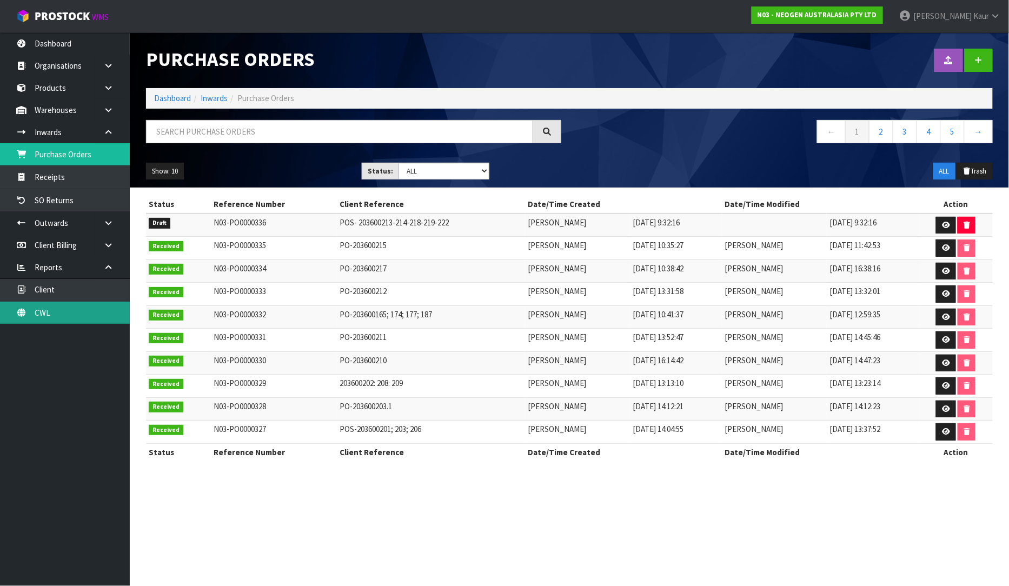
click at [89, 303] on link "CWL" at bounding box center [65, 313] width 130 height 22
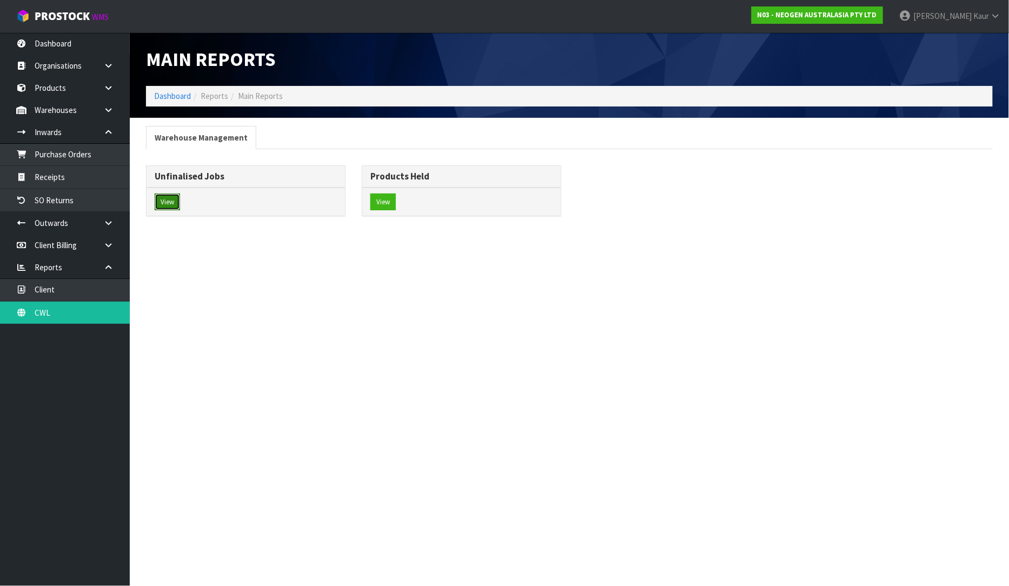
click at [159, 209] on button "View" at bounding box center [167, 201] width 25 height 17
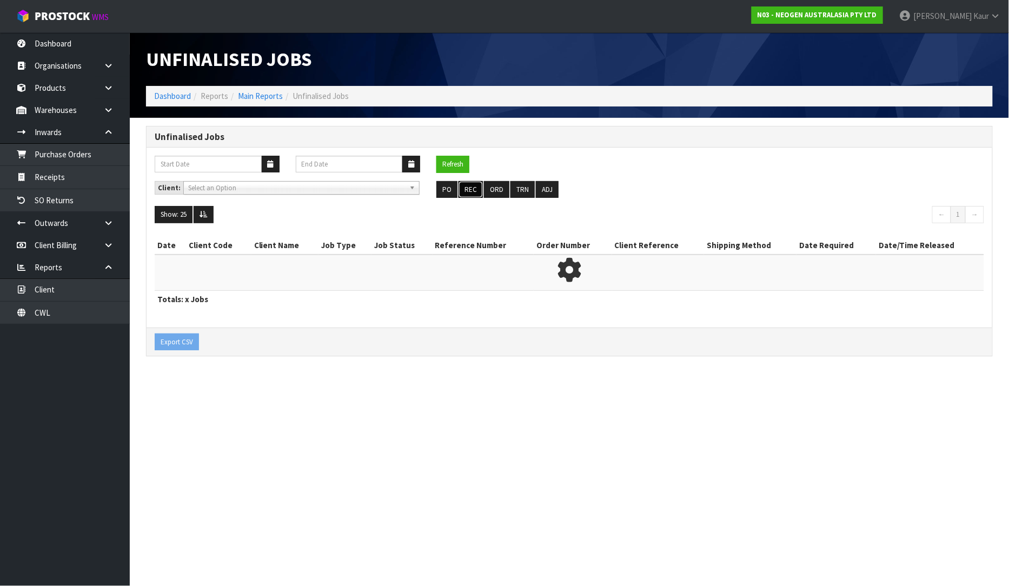
click at [468, 191] on button "REC" at bounding box center [470, 189] width 24 height 17
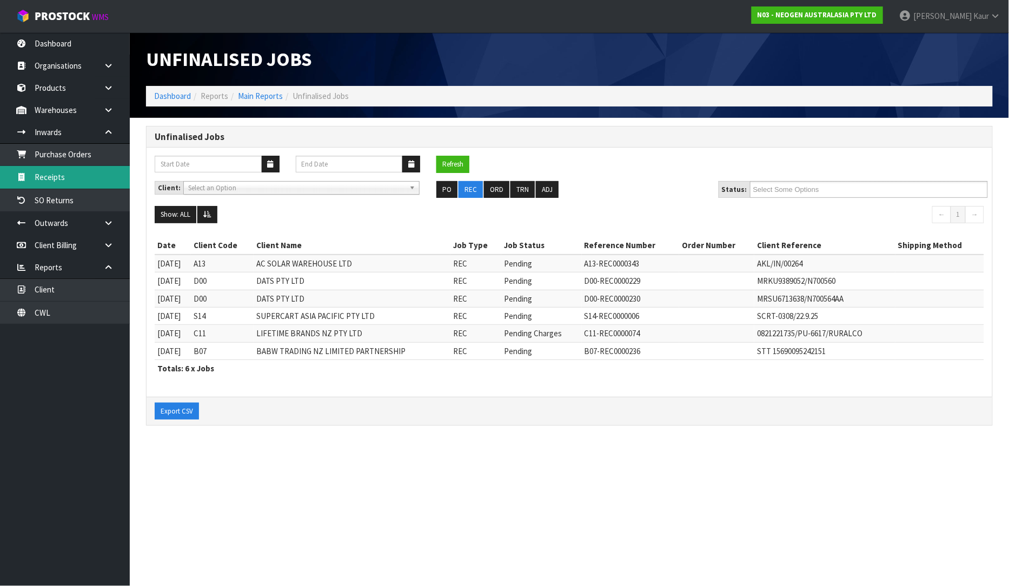
click at [60, 171] on link "Receipts" at bounding box center [65, 177] width 130 height 22
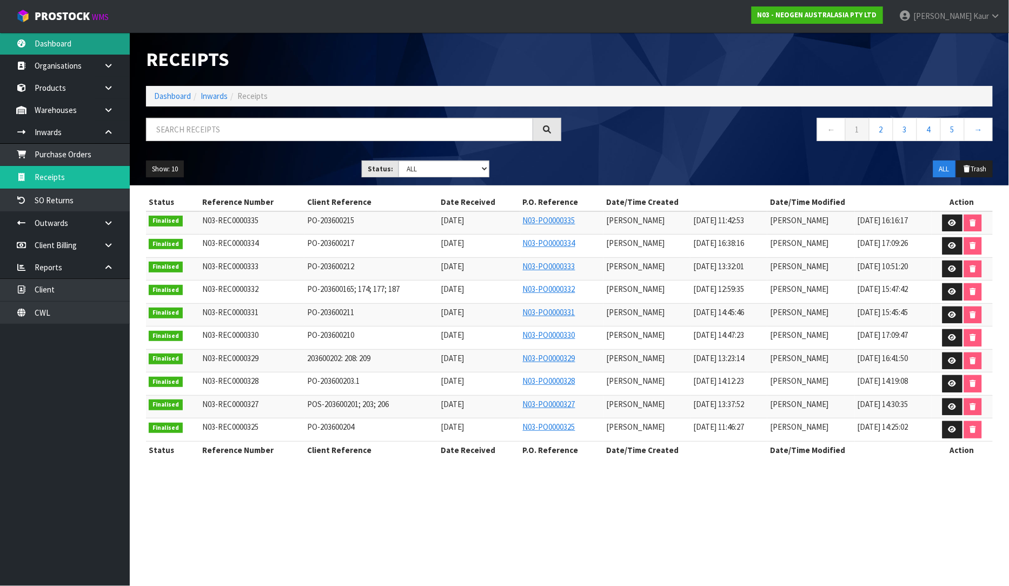
click at [83, 45] on link "Dashboard" at bounding box center [65, 43] width 130 height 22
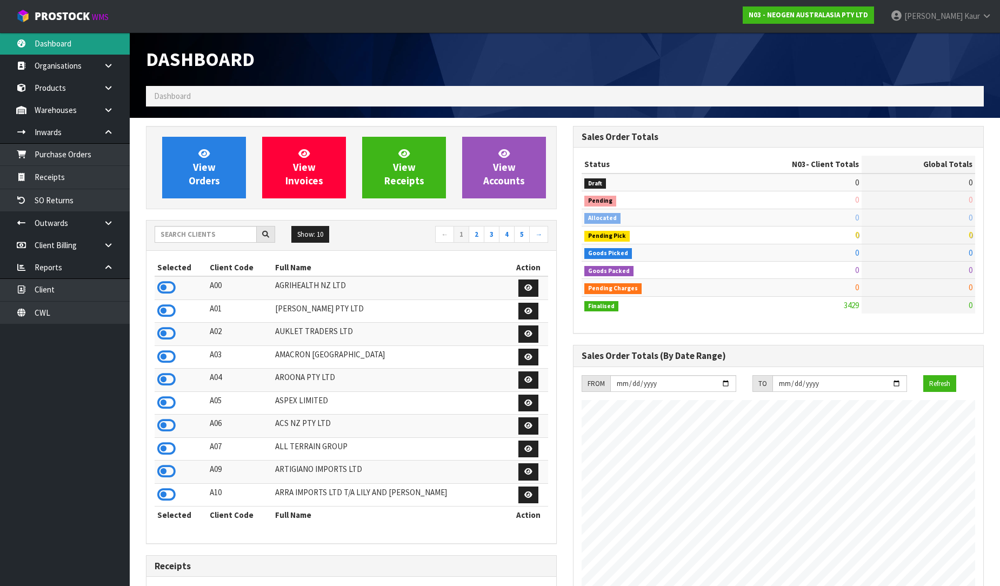
scroll to position [819, 427]
click at [192, 234] on input "text" at bounding box center [206, 234] width 102 height 17
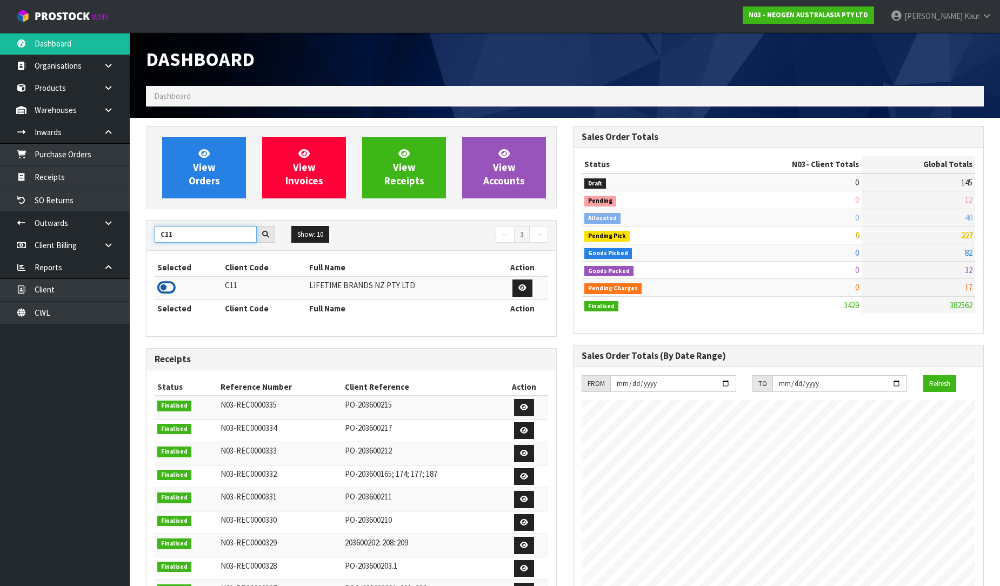
type input "C11"
click at [163, 289] on icon at bounding box center [166, 287] width 18 height 16
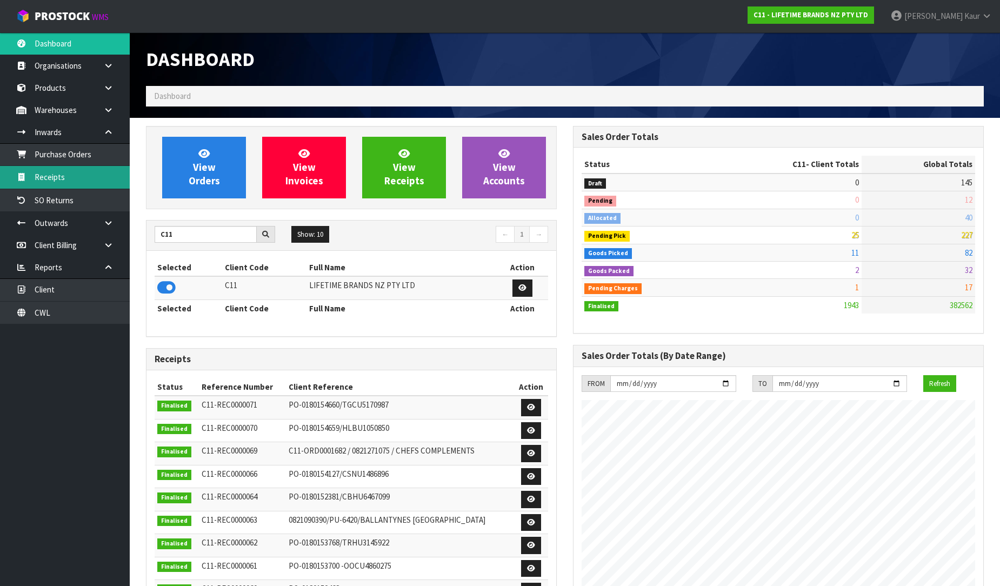
click at [74, 182] on link "Receipts" at bounding box center [65, 177] width 130 height 22
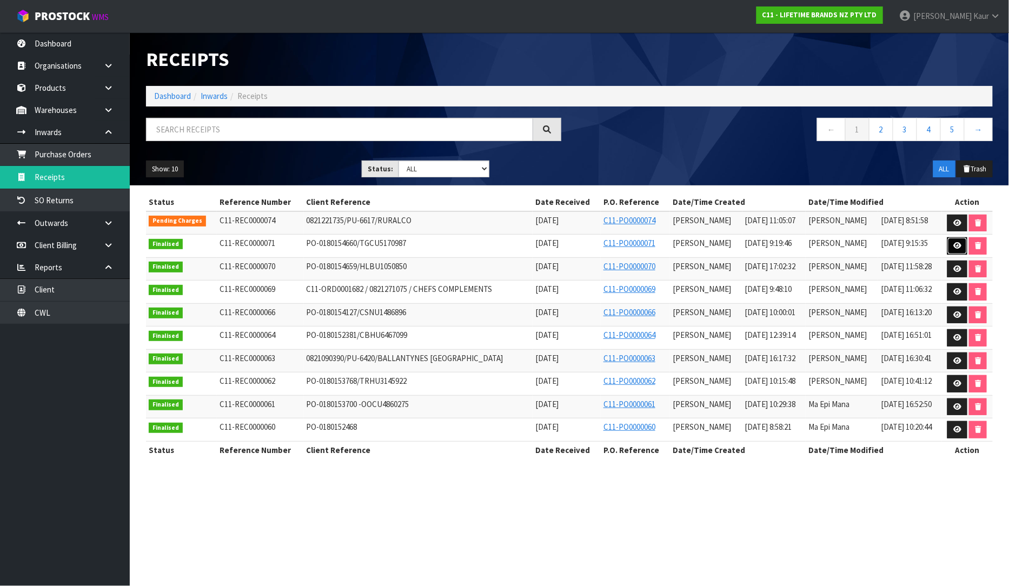
click at [955, 245] on icon at bounding box center [957, 245] width 8 height 7
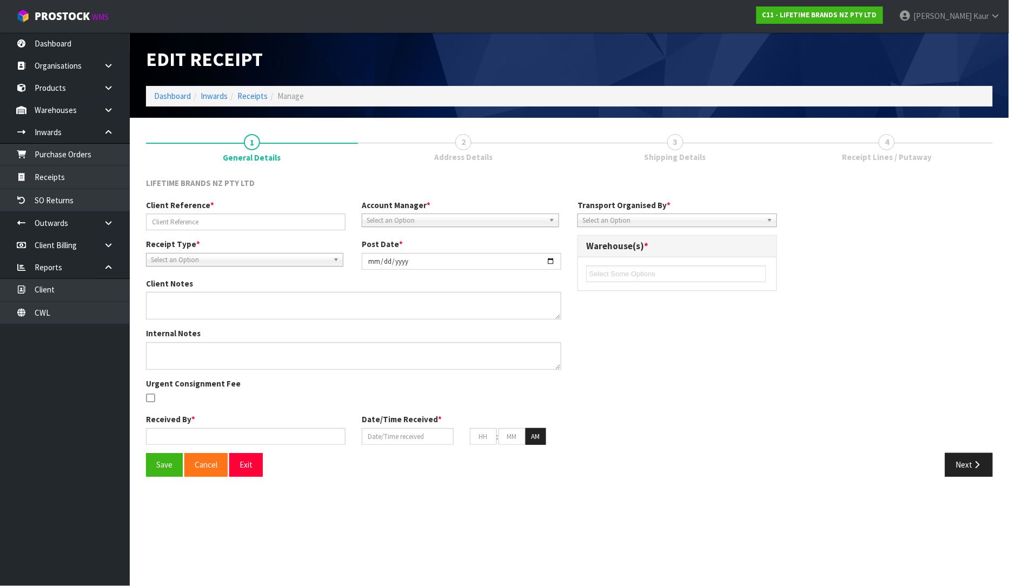
type input "PO-0180154660/TGCU5170987"
type input "[DATE]"
type textarea "PURCHASE ORDER: 4500345996-000010"
type textarea "CONTAINER NO-TGCU5170987-1334 CTNS MEASUREMENTS - [PERSON_NAME]"
type input "[PERSON_NAME]"
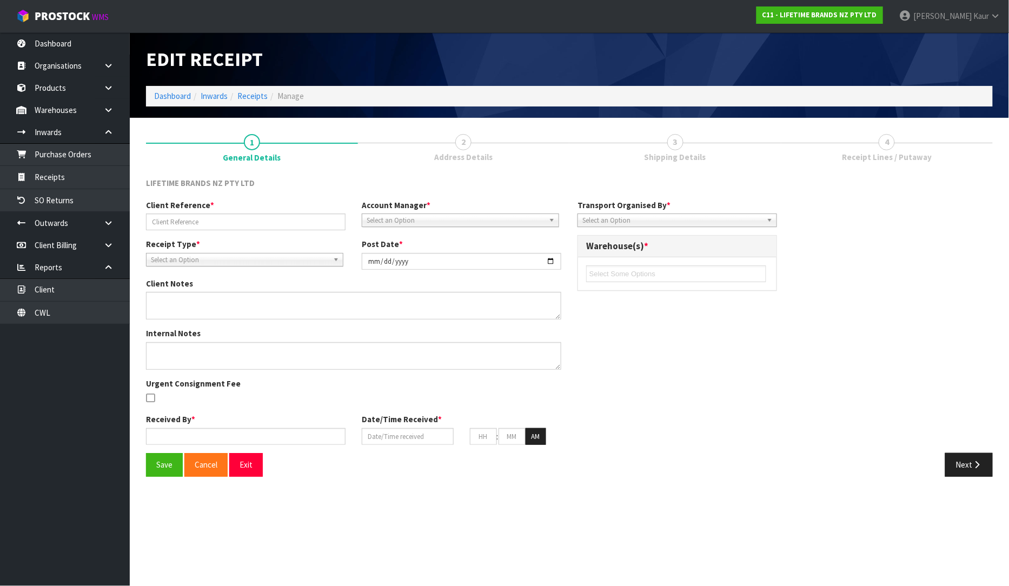
type input "[DATE]"
type input "09"
type input "19"
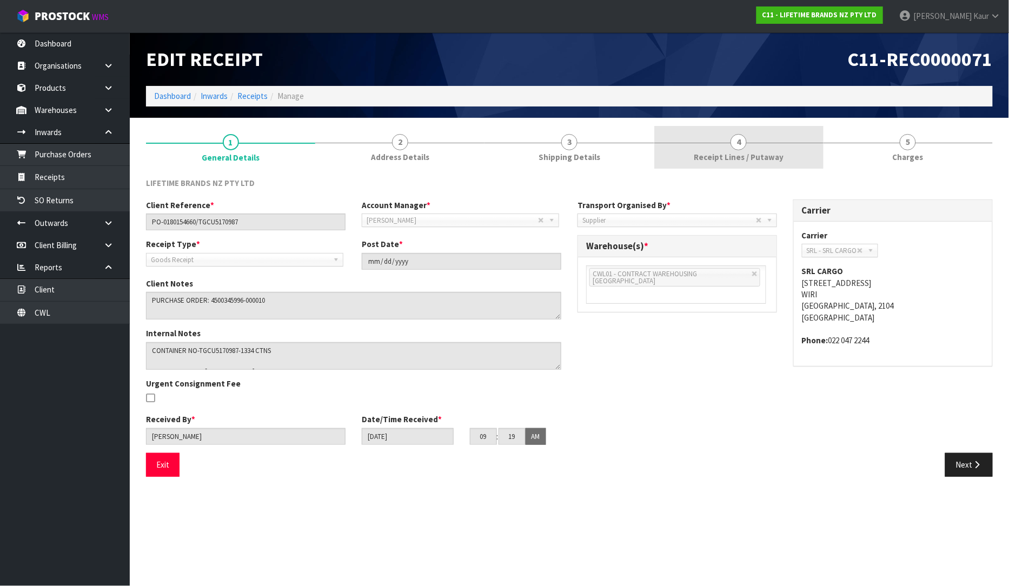
click at [754, 149] on link "4 Receipt Lines / Putaway" at bounding box center [738, 147] width 169 height 43
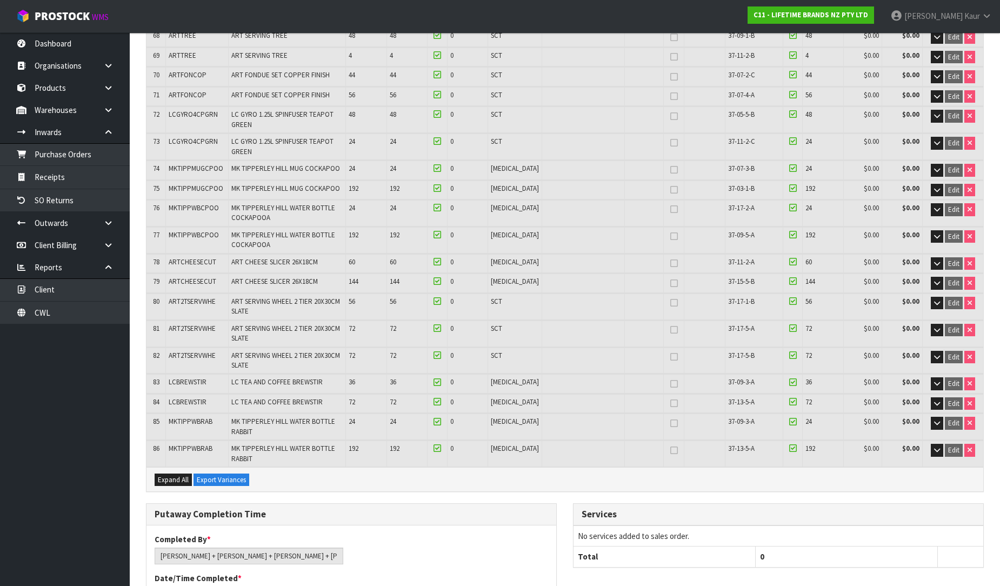
scroll to position [1801, 0]
click at [94, 179] on link "Receipts" at bounding box center [65, 177] width 130 height 22
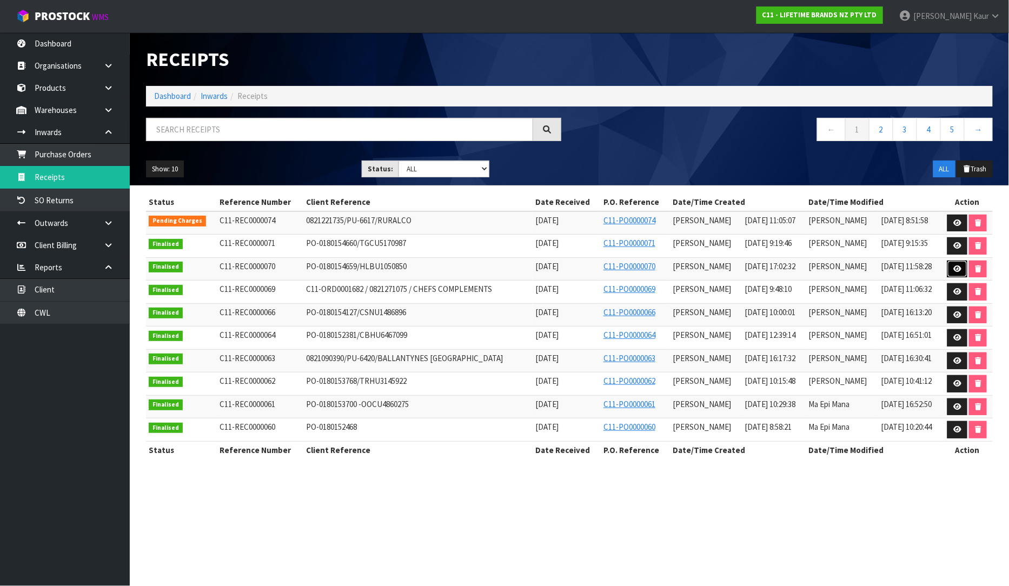
click at [961, 265] on link at bounding box center [957, 269] width 20 height 17
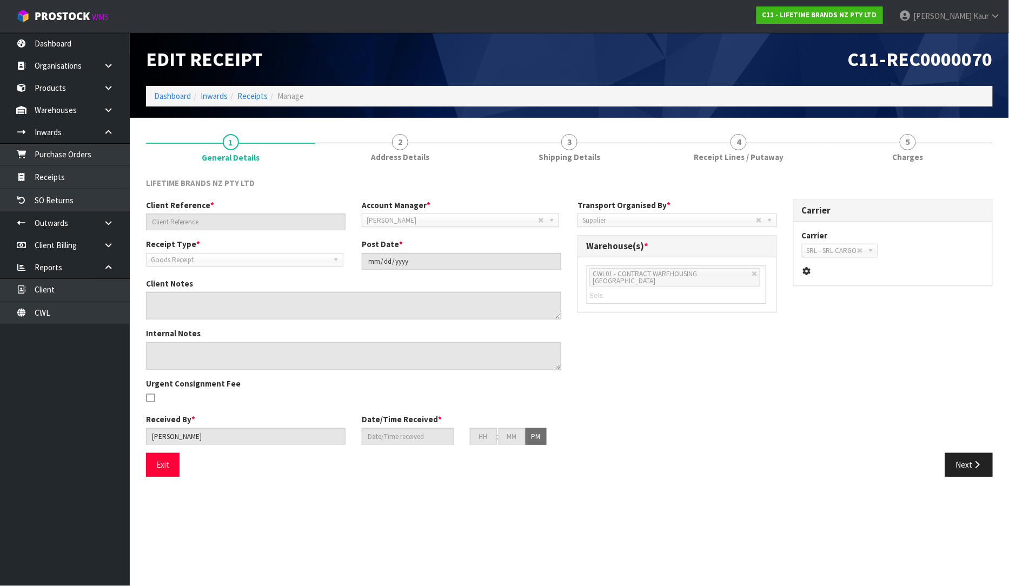
type input "PO-0180154659/HLBU1050850"
type input "[DATE]"
type textarea "PURCHASE ORDER: 4500345999-000010"
type textarea "CONTAINER NO:HLBU1050850-297 CARTONS"
type input "[PERSON_NAME]"
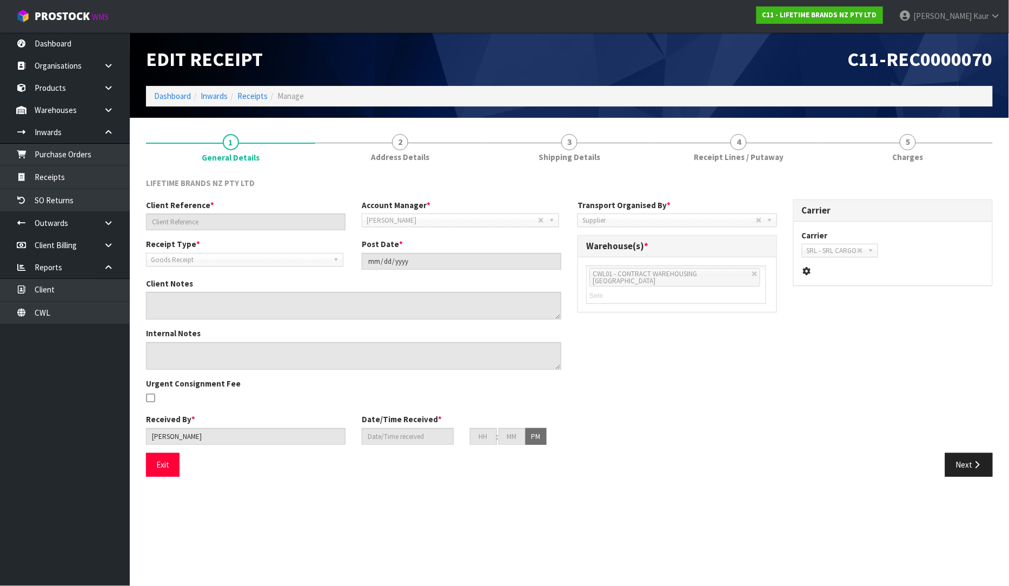
type input "[DATE]"
type input "05"
type input "02"
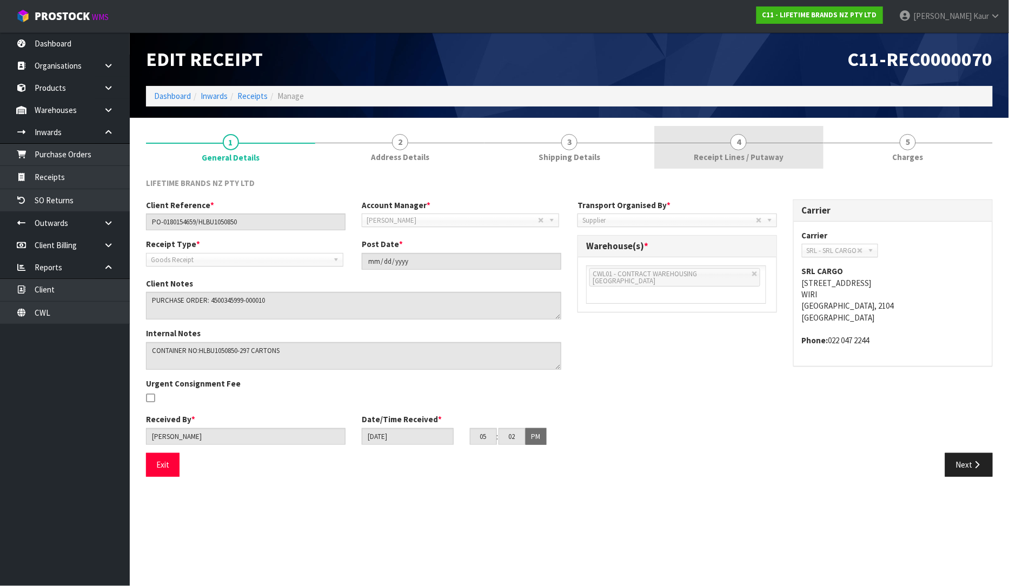
click at [733, 158] on span "Receipt Lines / Putaway" at bounding box center [738, 156] width 90 height 11
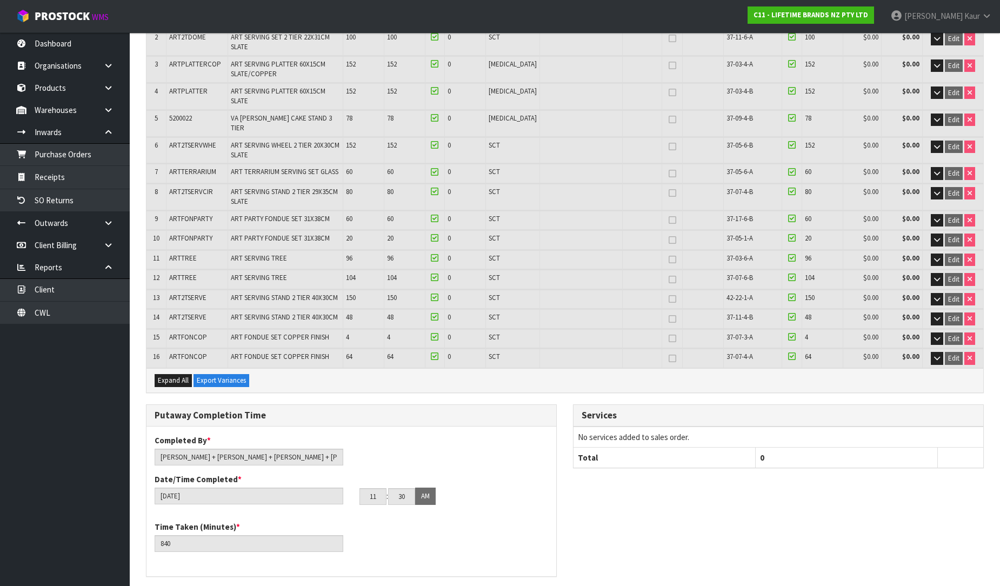
scroll to position [360, 0]
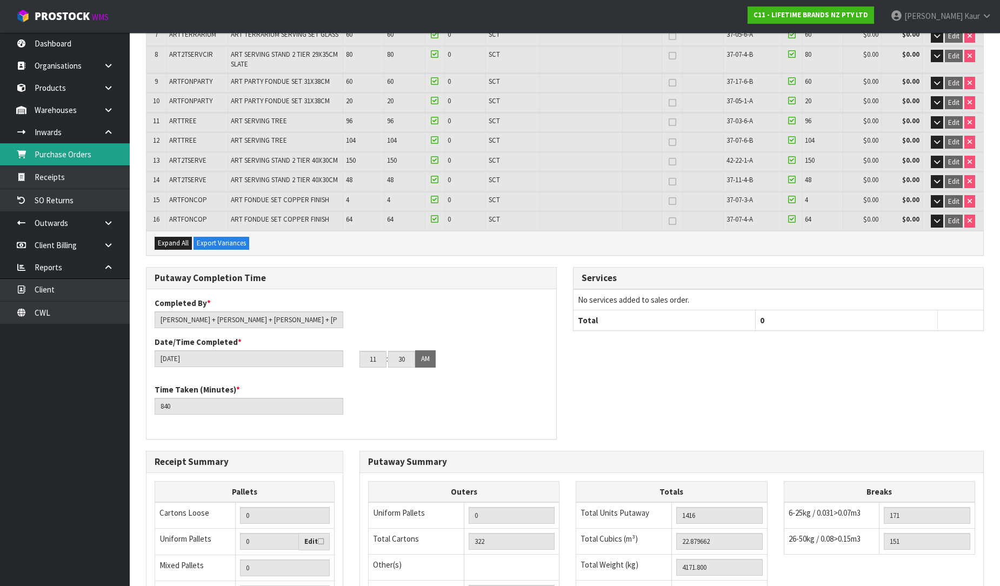
click at [74, 155] on link "Purchase Orders" at bounding box center [65, 154] width 130 height 22
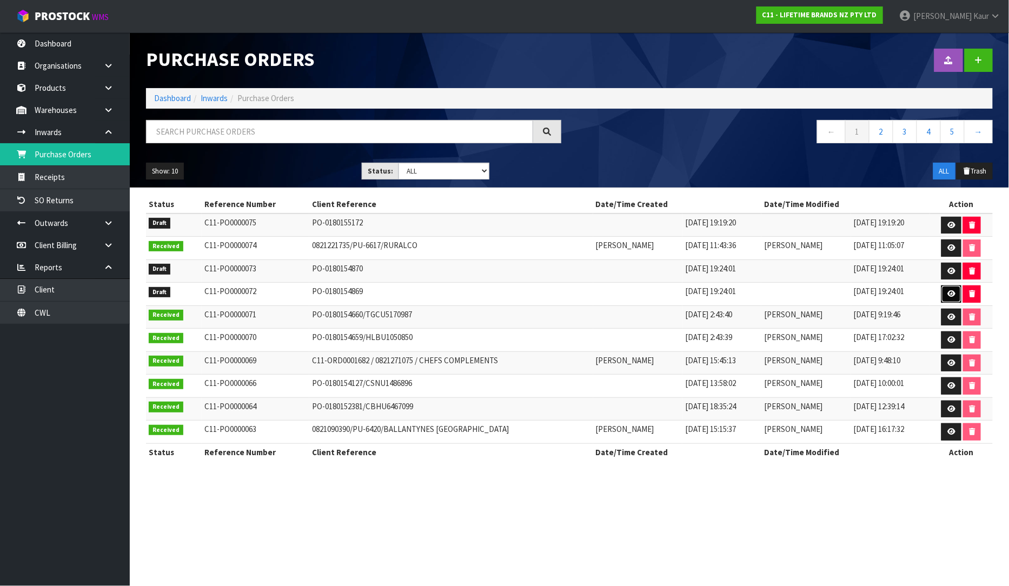
click at [953, 292] on icon at bounding box center [951, 293] width 8 height 7
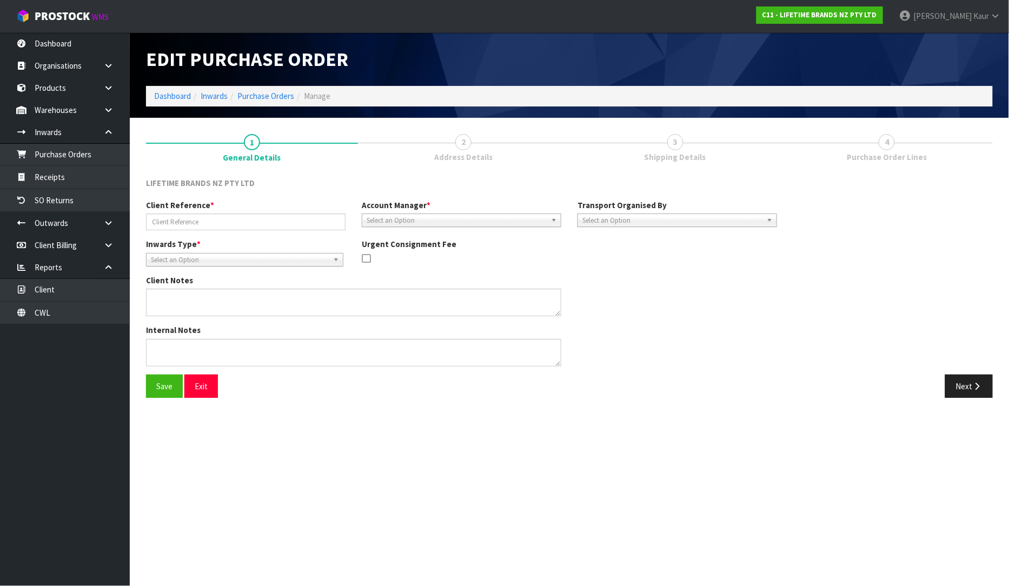
type input "PO-0180154869"
type textarea "PURCHASE ORDER: 4500347596-000010"
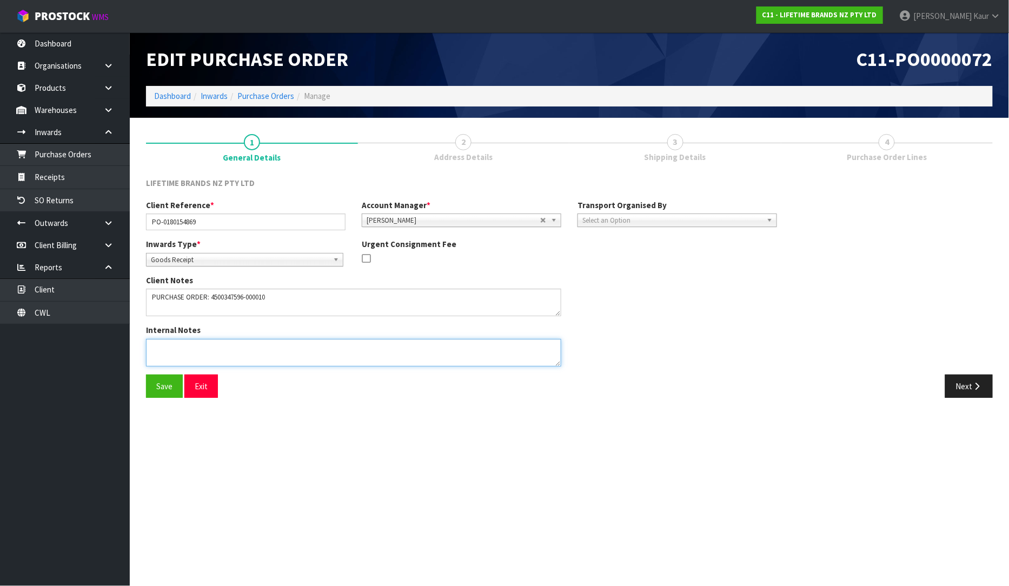
click at [190, 349] on textarea at bounding box center [353, 353] width 415 height 28
paste textarea "TCNU5187100"
type textarea "CONTAINER NUMBER-TCNU5187100"
click at [161, 384] on button "Save" at bounding box center [164, 386] width 37 height 23
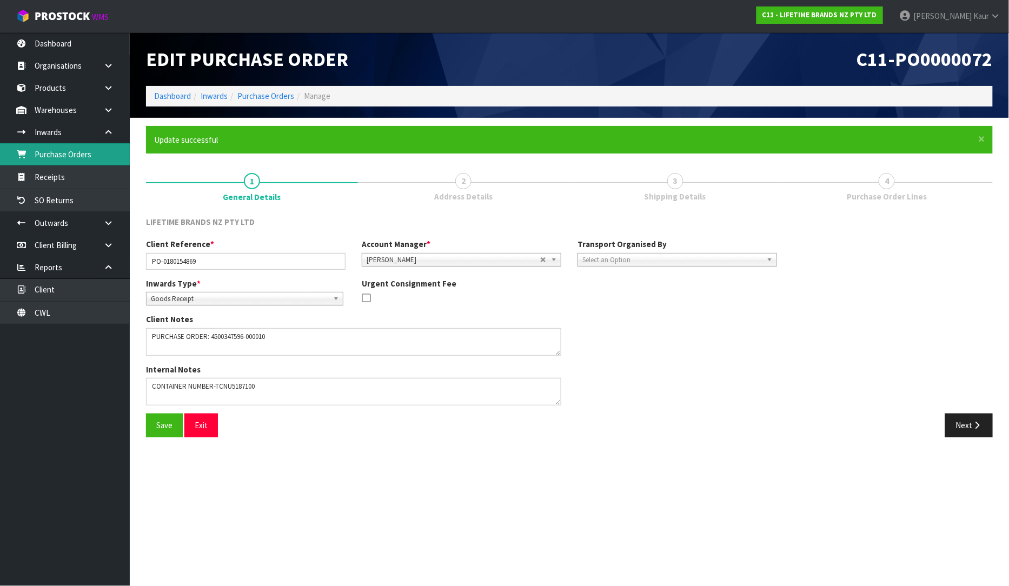
click at [90, 161] on link "Purchase Orders" at bounding box center [65, 154] width 130 height 22
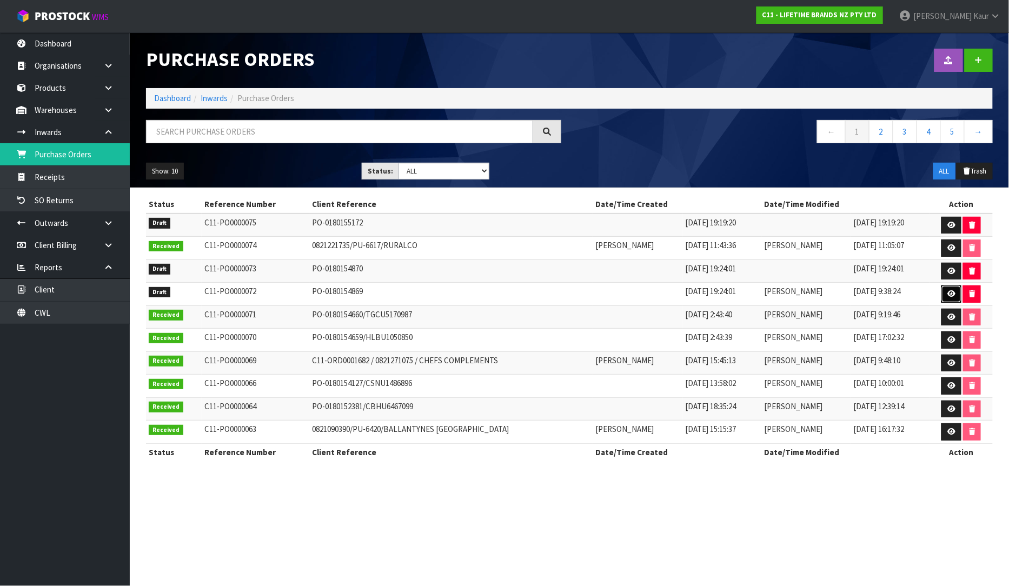
click at [946, 298] on link at bounding box center [951, 293] width 20 height 17
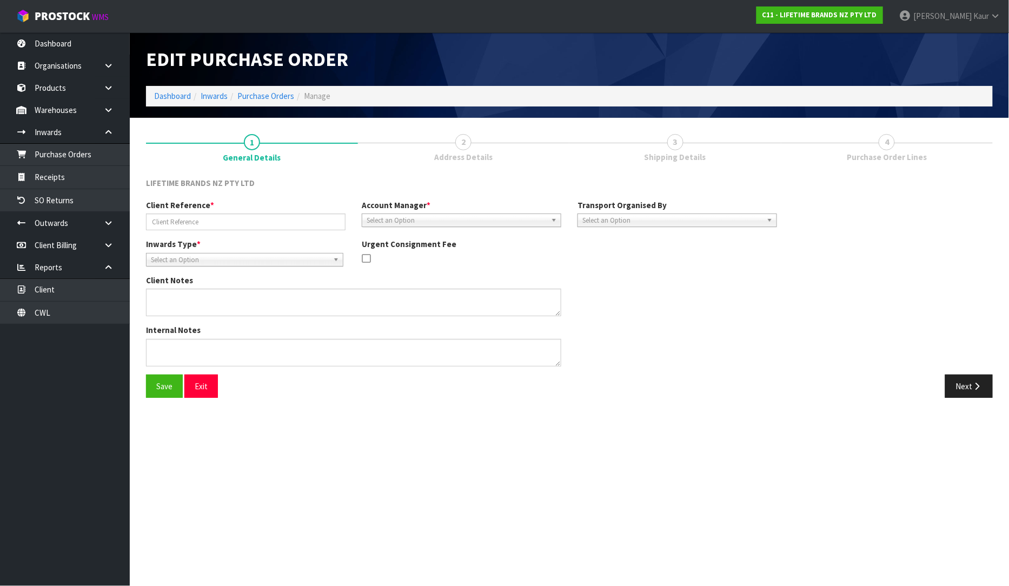
type input "PO-0180154869"
type textarea "PURCHASE ORDER: 4500347596-000010"
type textarea "CONTAINER NUMBER-TCNU5187100"
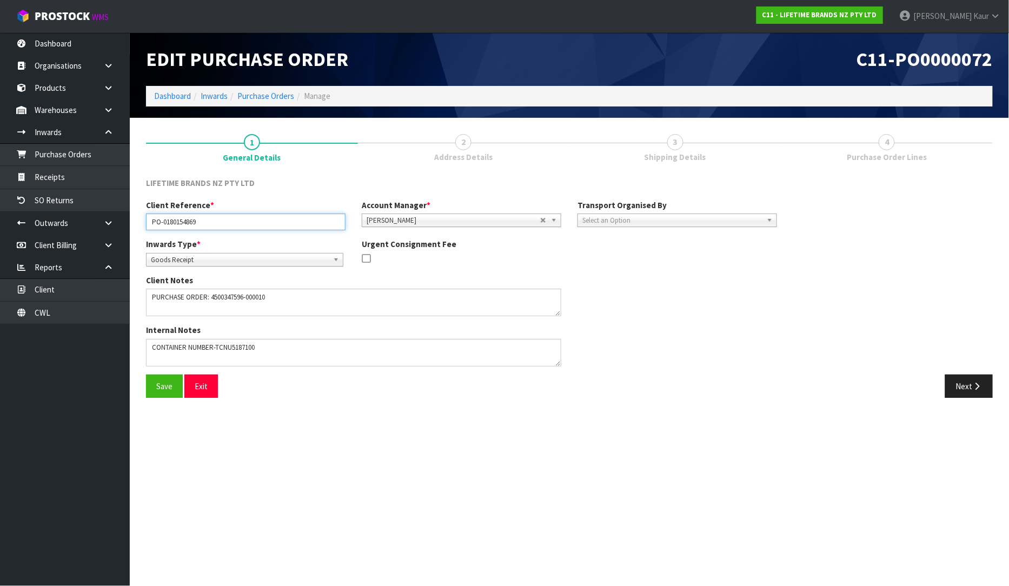
click at [235, 228] on input "PO-0180154869" at bounding box center [245, 221] width 199 height 17
paste input "TCNU5187100"
type input "PO-0180154869/TCNU5187100"
click at [175, 382] on button "Save" at bounding box center [164, 386] width 37 height 23
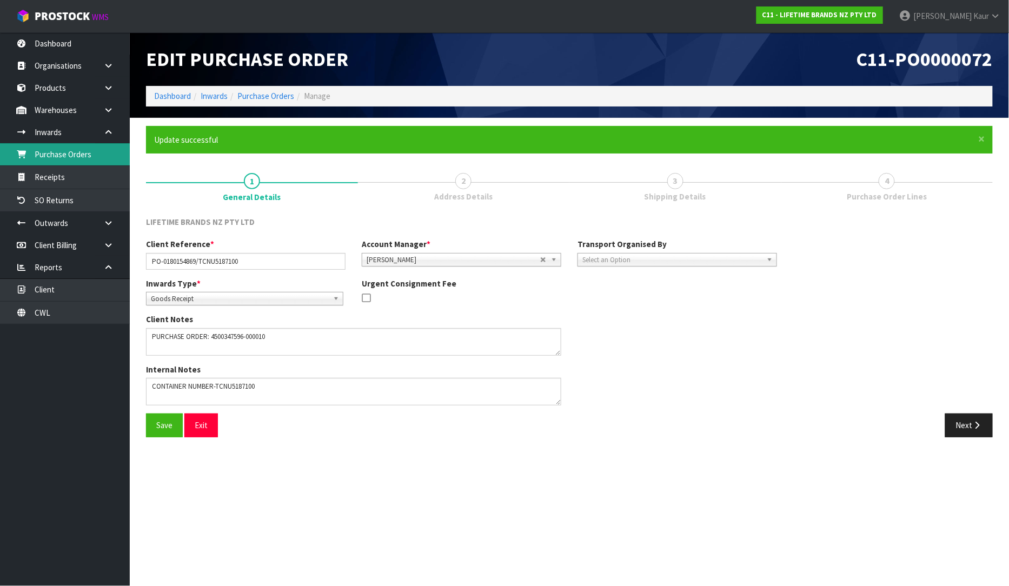
click at [103, 159] on link "Purchase Orders" at bounding box center [65, 154] width 130 height 22
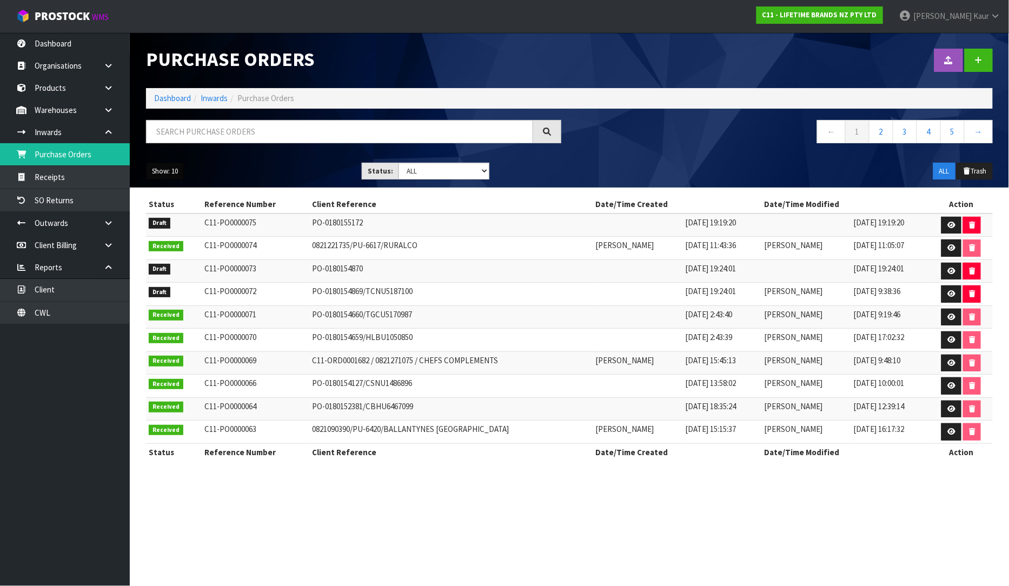
click at [170, 177] on button "Show: 10" at bounding box center [165, 171] width 38 height 17
click at [168, 225] on link "25" at bounding box center [188, 220] width 85 height 15
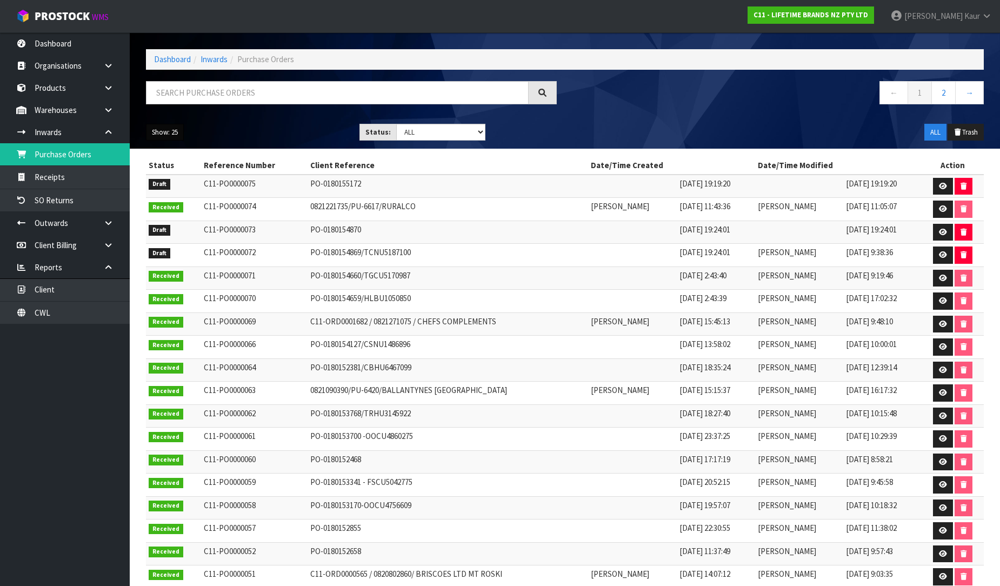
scroll to position [60, 0]
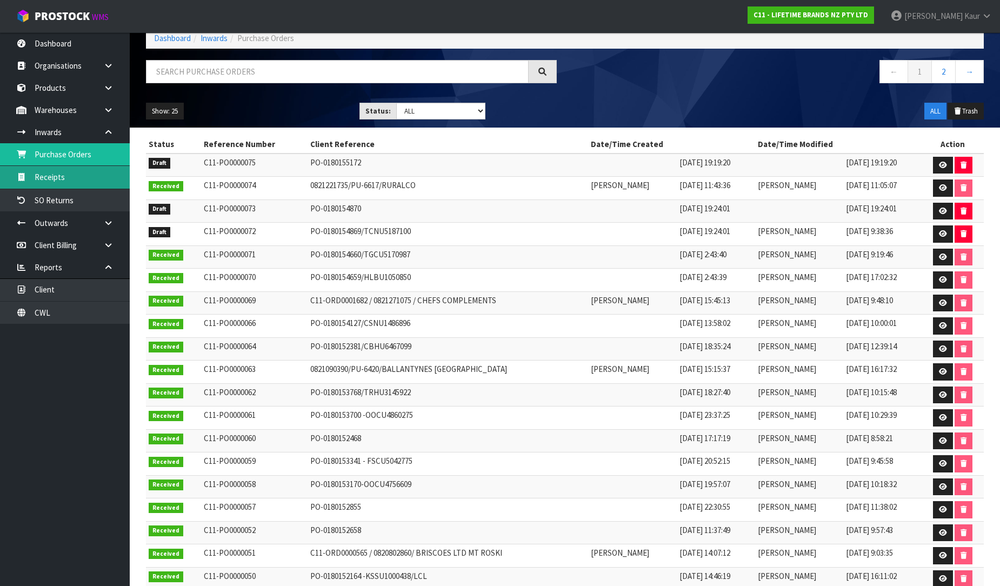
click at [95, 177] on link "Receipts" at bounding box center [65, 177] width 130 height 22
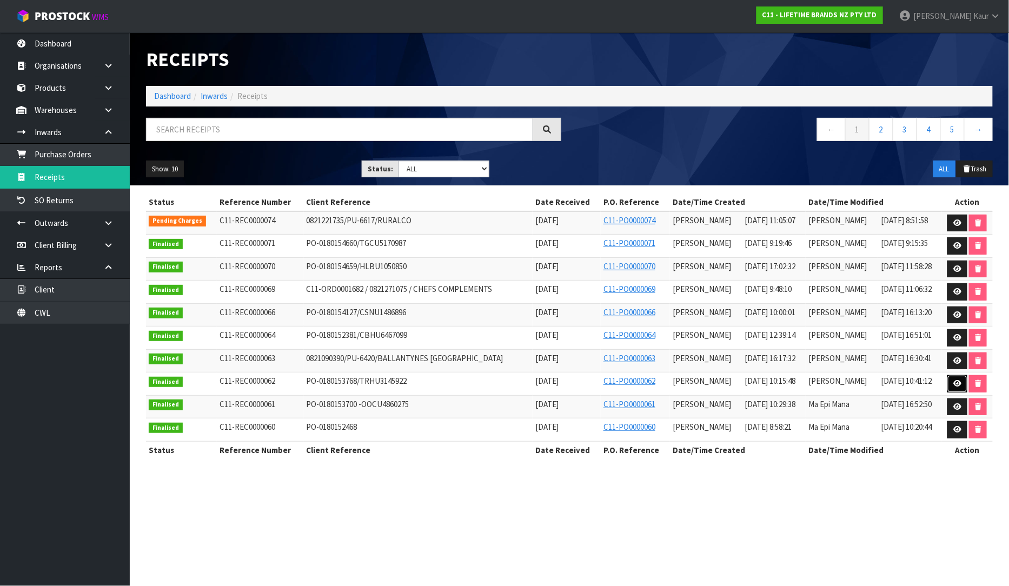
click at [957, 386] on icon at bounding box center [957, 383] width 8 height 7
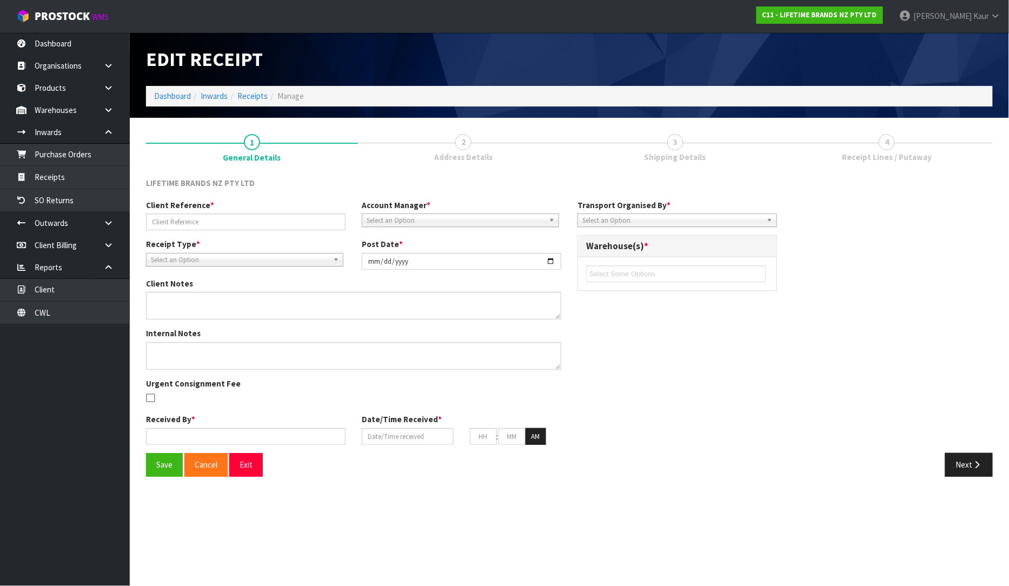
type input "PO-0180153768/TRHU3145922"
type input "[DATE]"
type textarea "PURCHASE ORDER: 4500345632-000010 CONTAINER NUMBER-TRHU3145922 VARIANCES MCVITH…"
type textarea "TRHU3145922 - 1121 CTNS"
type input "[PERSON_NAME]"
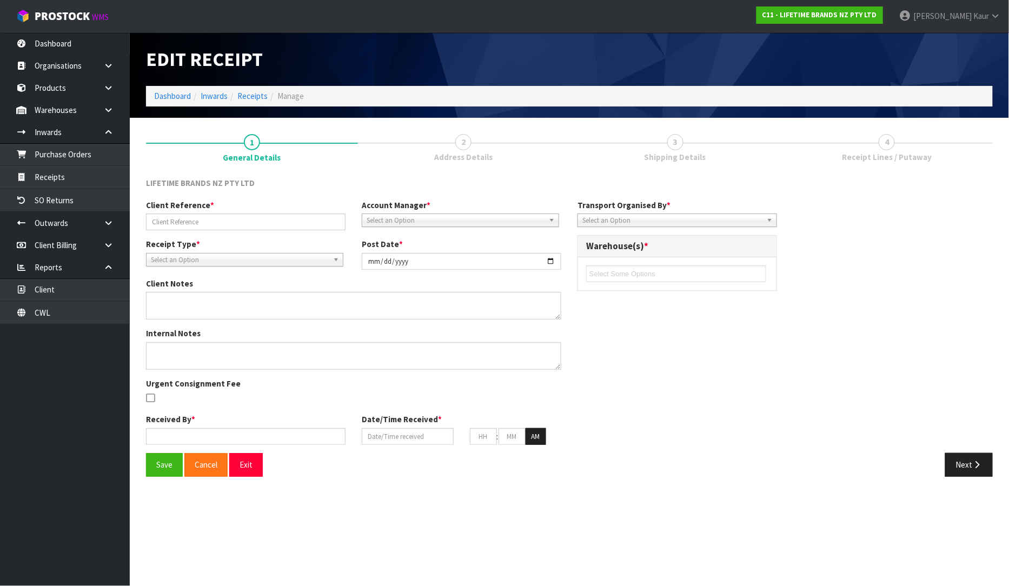
type input "[DATE]"
type input "10"
type input "15"
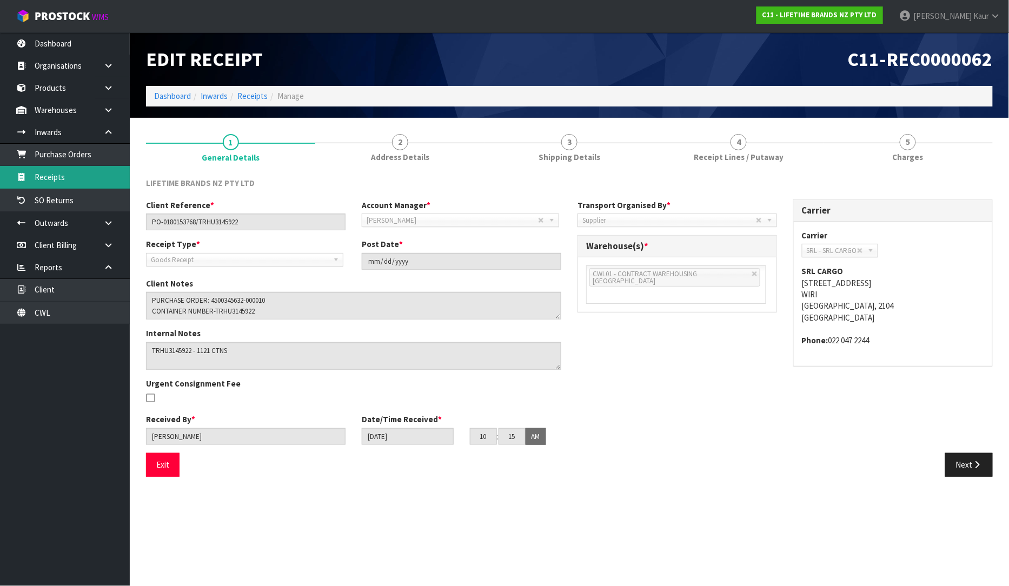
click at [49, 170] on link "Receipts" at bounding box center [65, 177] width 130 height 22
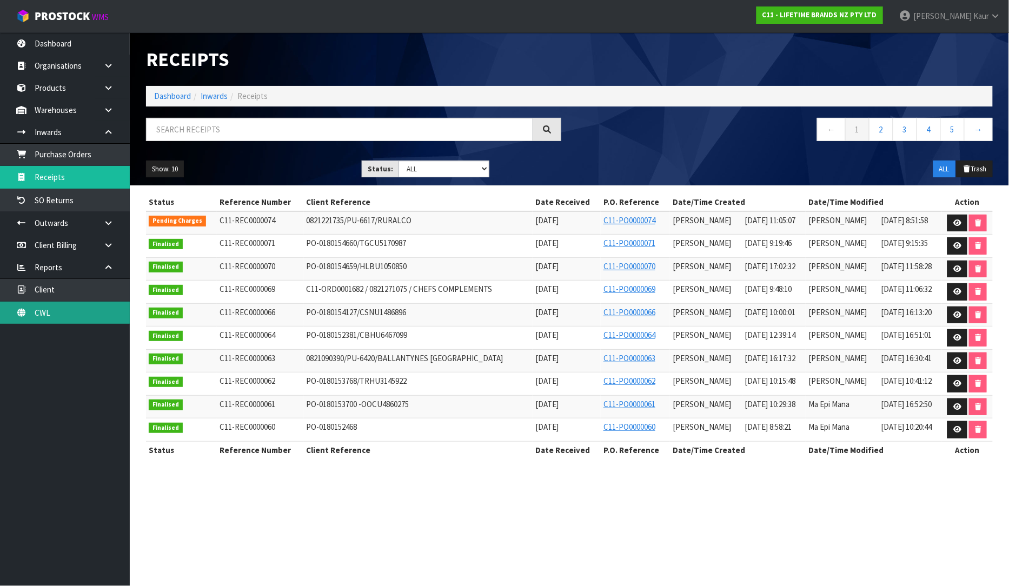
click at [69, 321] on link "CWL" at bounding box center [65, 313] width 130 height 22
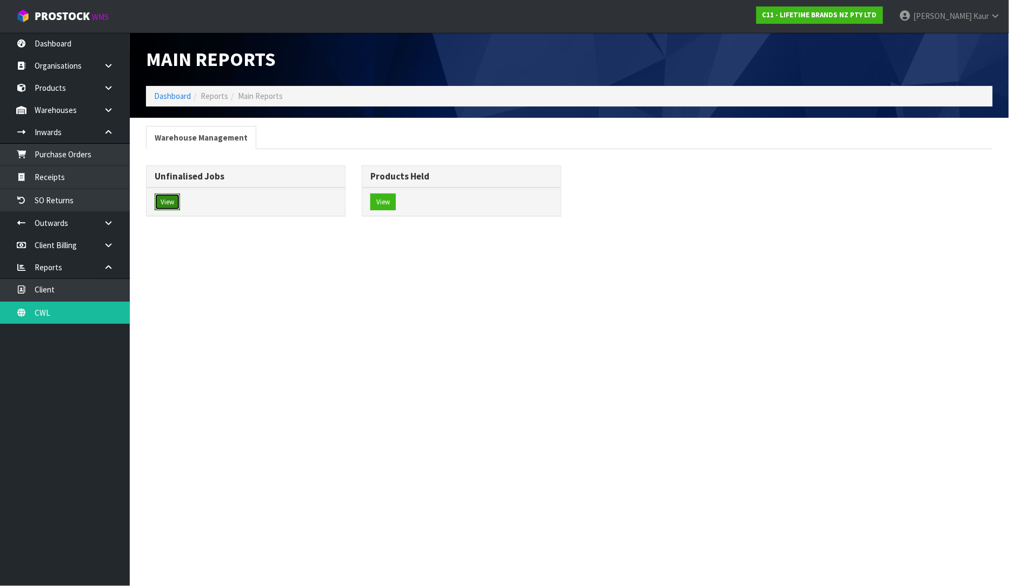
click at [163, 206] on button "View" at bounding box center [167, 201] width 25 height 17
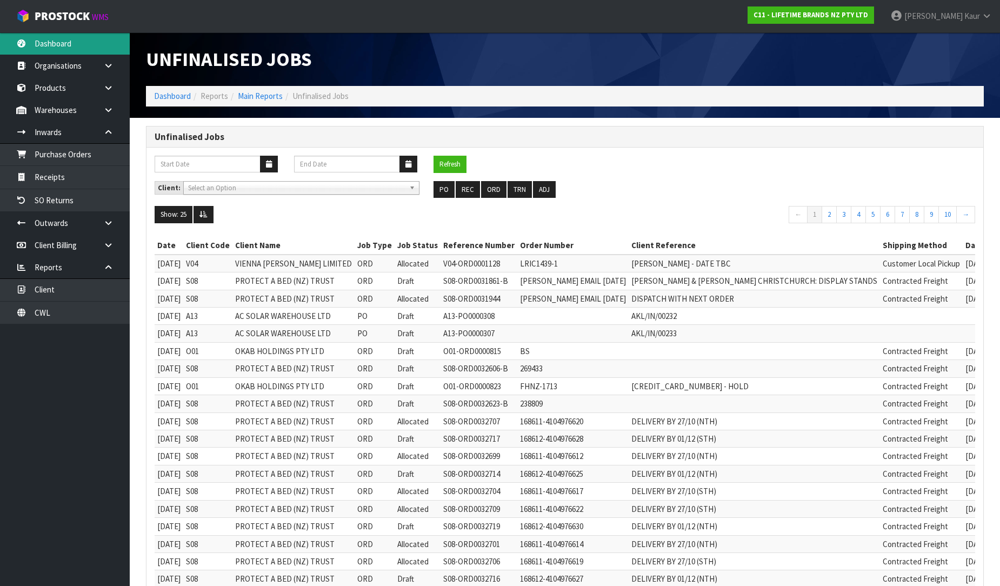
click at [71, 41] on link "Dashboard" at bounding box center [65, 43] width 130 height 22
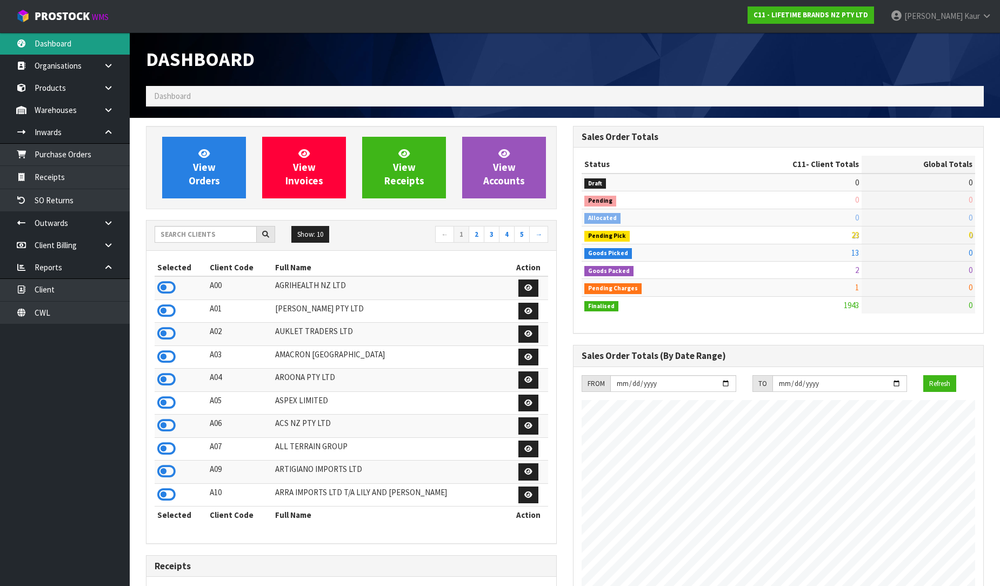
scroll to position [819, 427]
click at [193, 231] on input "text" at bounding box center [206, 234] width 102 height 17
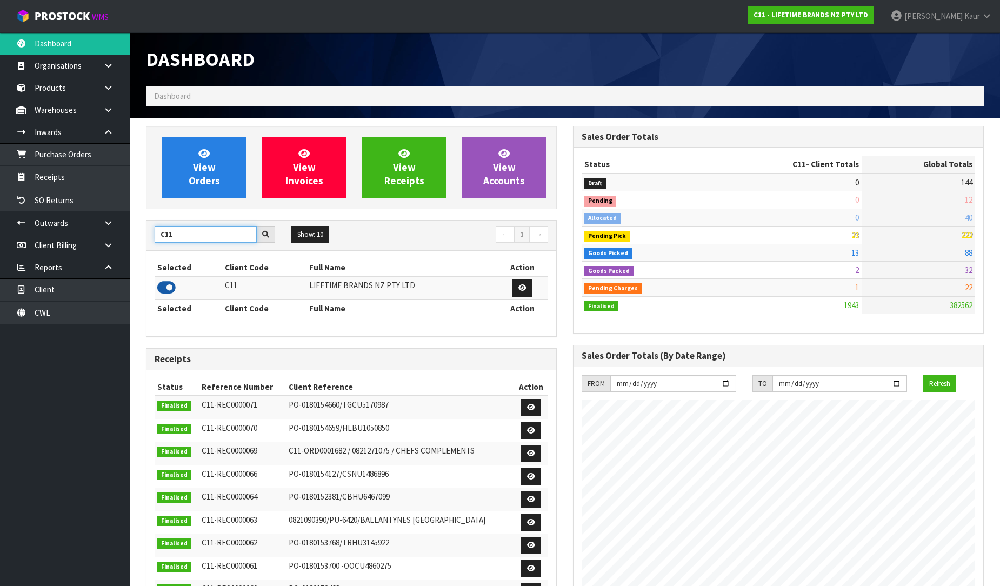
type input "C11"
click at [169, 286] on icon at bounding box center [166, 287] width 18 height 16
click at [77, 184] on link "Receipts" at bounding box center [65, 177] width 130 height 22
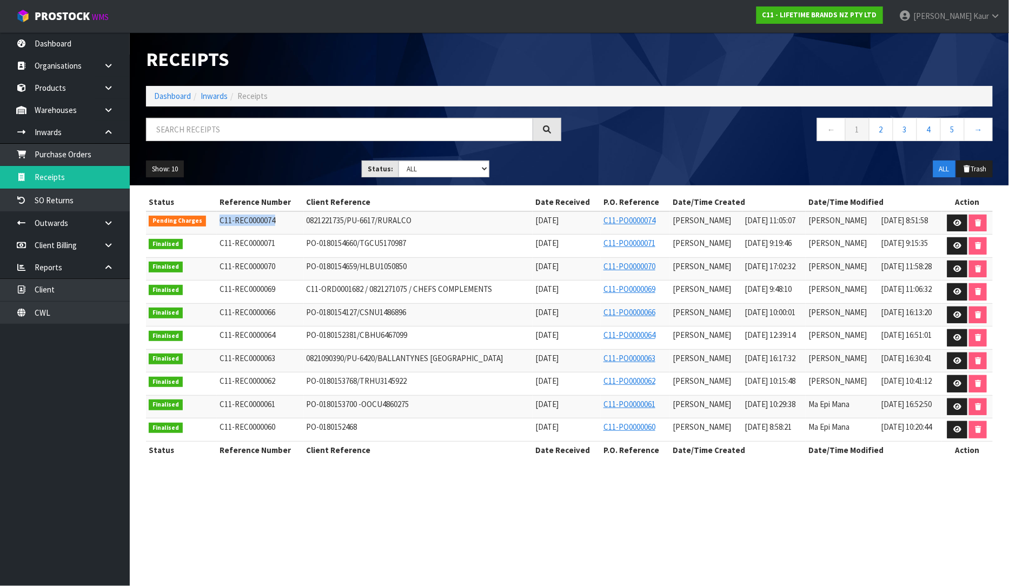
drag, startPoint x: 276, startPoint y: 221, endPoint x: 213, endPoint y: 230, distance: 63.4
click at [217, 230] on td "C11-REC0000074" at bounding box center [260, 222] width 87 height 23
copy span "C11-REC0000074"
click at [953, 222] on icon at bounding box center [957, 222] width 8 height 7
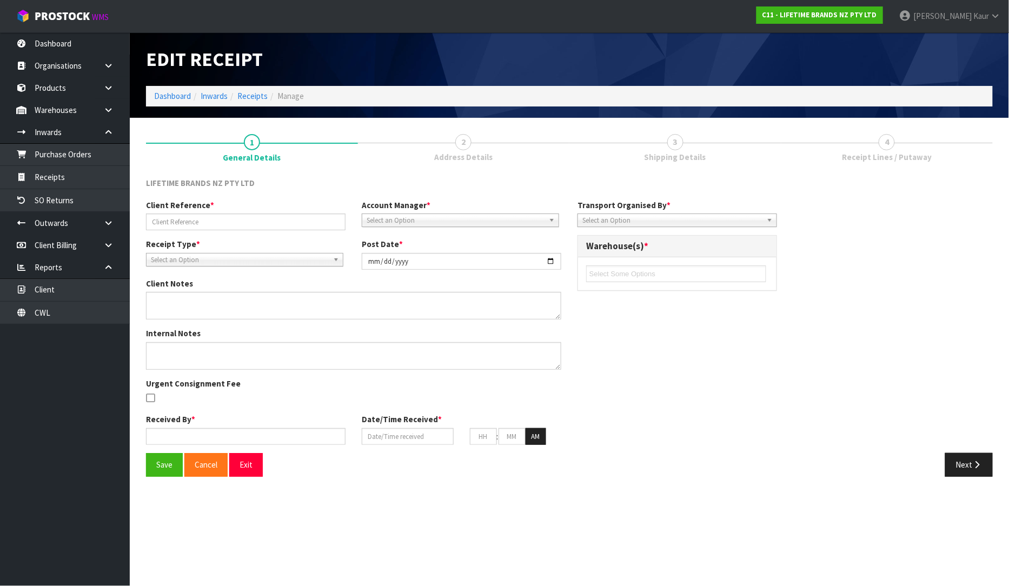
type input "0821221735/PU-6617/RURALCO"
type input "[DATE]"
type textarea "COULD YOU PLEASE ARRANGE PICK UP OF THE FOUR CARTONS ON THIS ORDER AND RETURN T…"
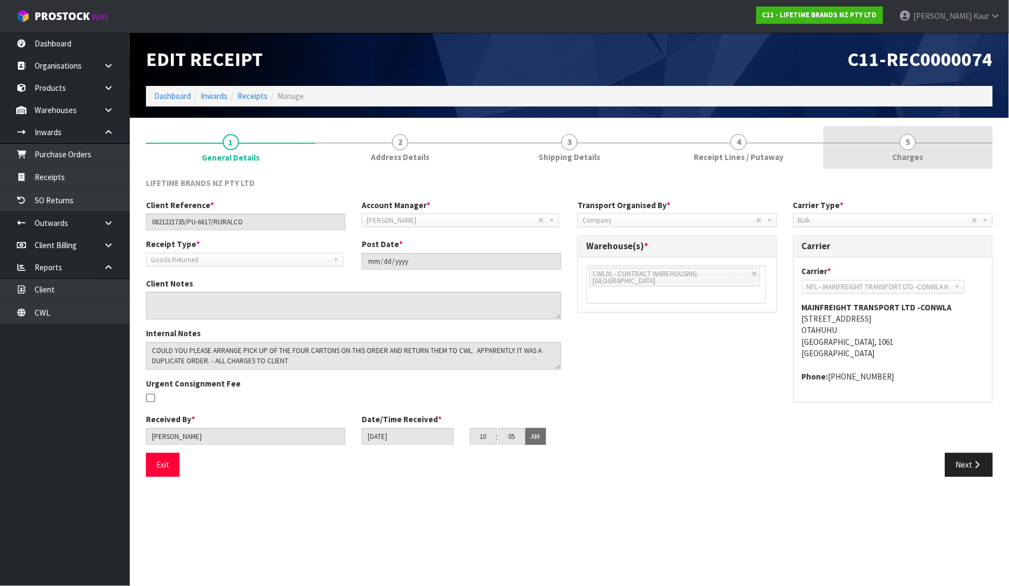
click at [908, 138] on span "5" at bounding box center [907, 142] width 16 height 16
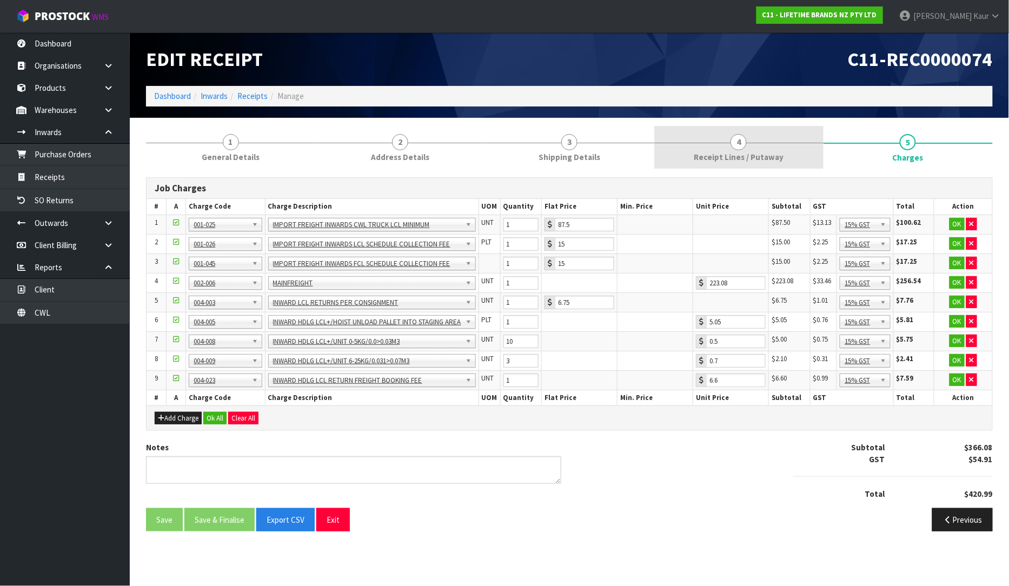
click at [723, 149] on link "4 Receipt Lines / Putaway" at bounding box center [738, 147] width 169 height 43
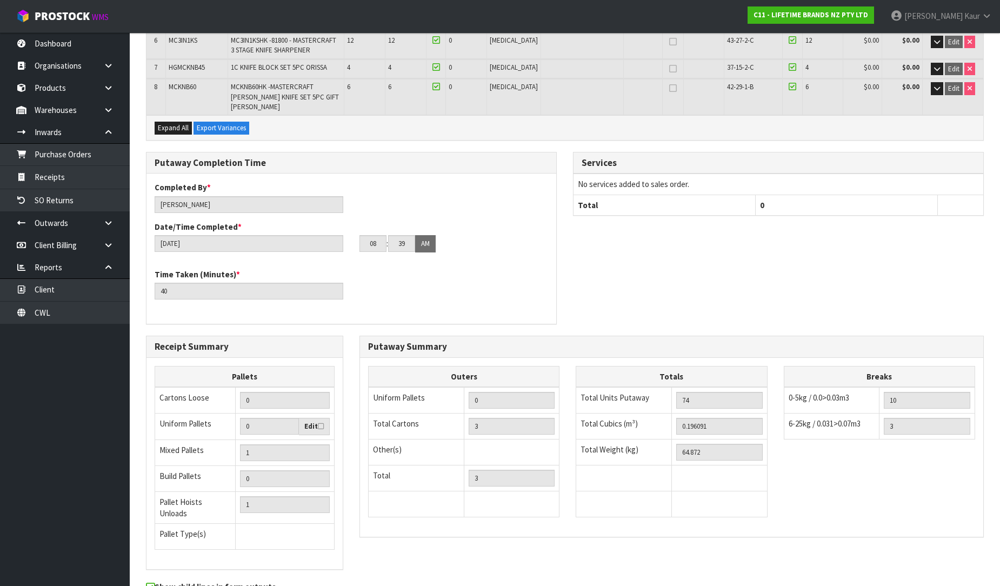
scroll to position [387, 0]
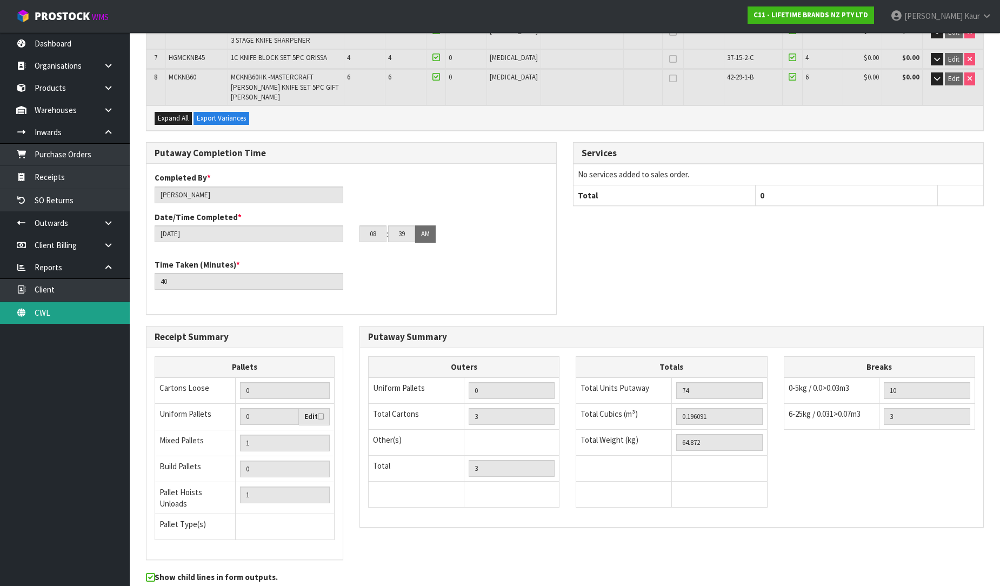
drag, startPoint x: 55, startPoint y: 317, endPoint x: 63, endPoint y: 315, distance: 8.9
click at [55, 317] on link "CWL" at bounding box center [65, 313] width 130 height 22
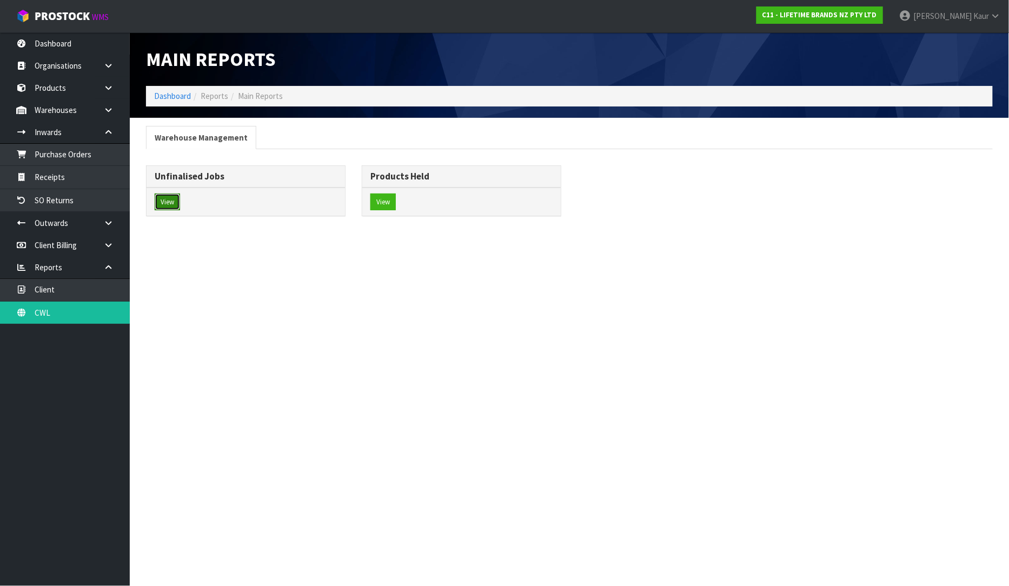
click at [159, 204] on button "View" at bounding box center [167, 201] width 25 height 17
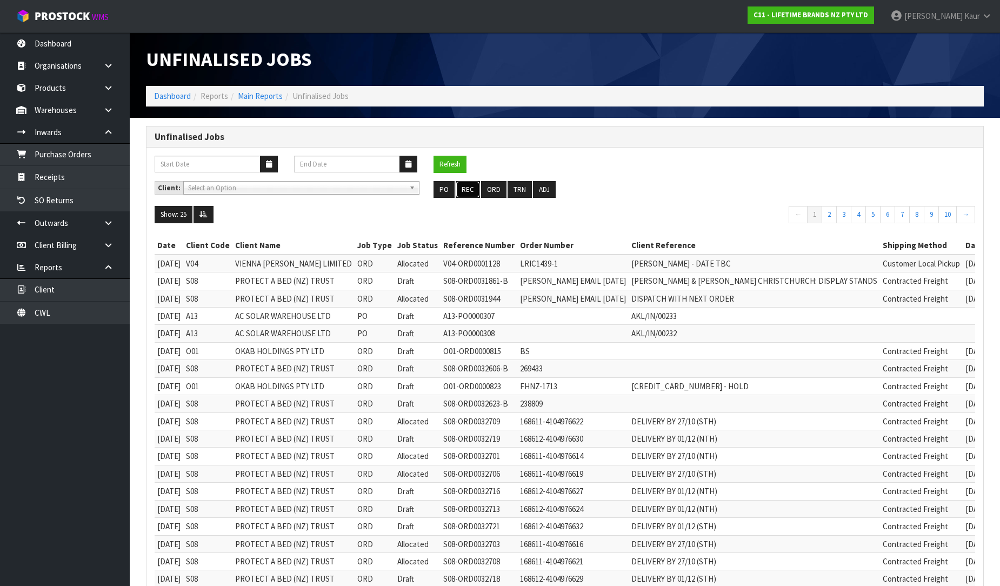
click at [467, 188] on button "REC" at bounding box center [468, 189] width 24 height 17
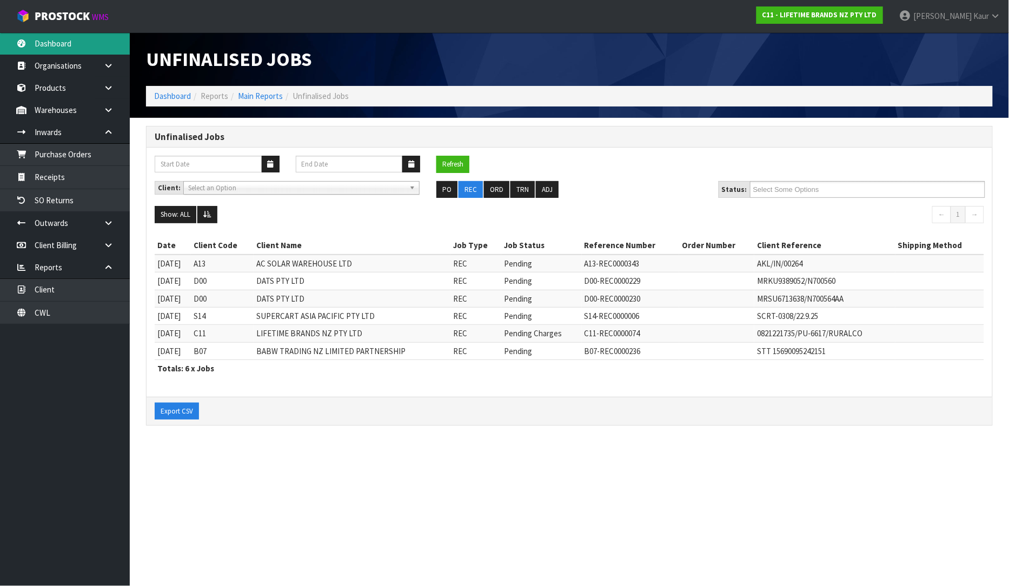
click at [76, 49] on link "Dashboard" at bounding box center [65, 43] width 130 height 22
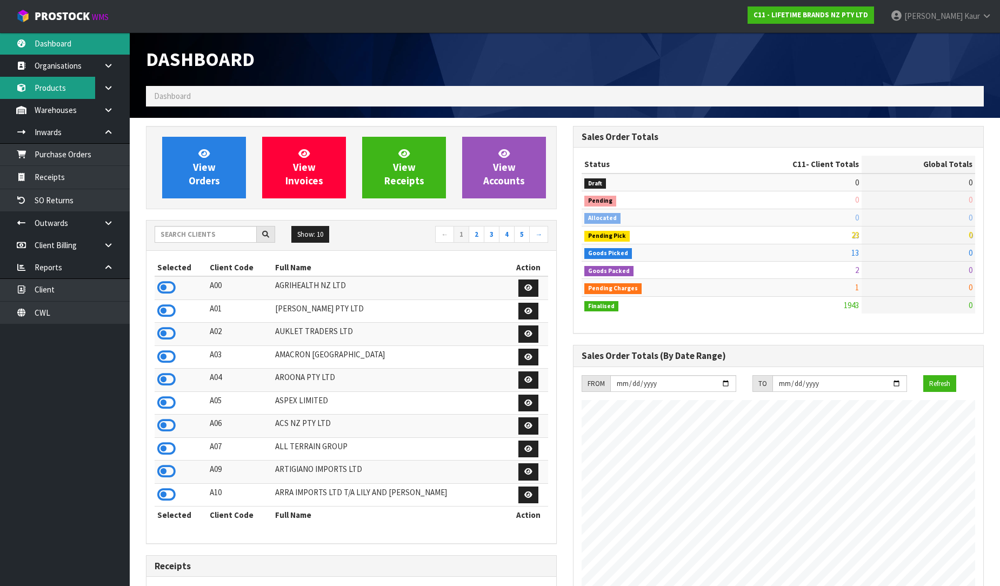
scroll to position [819, 427]
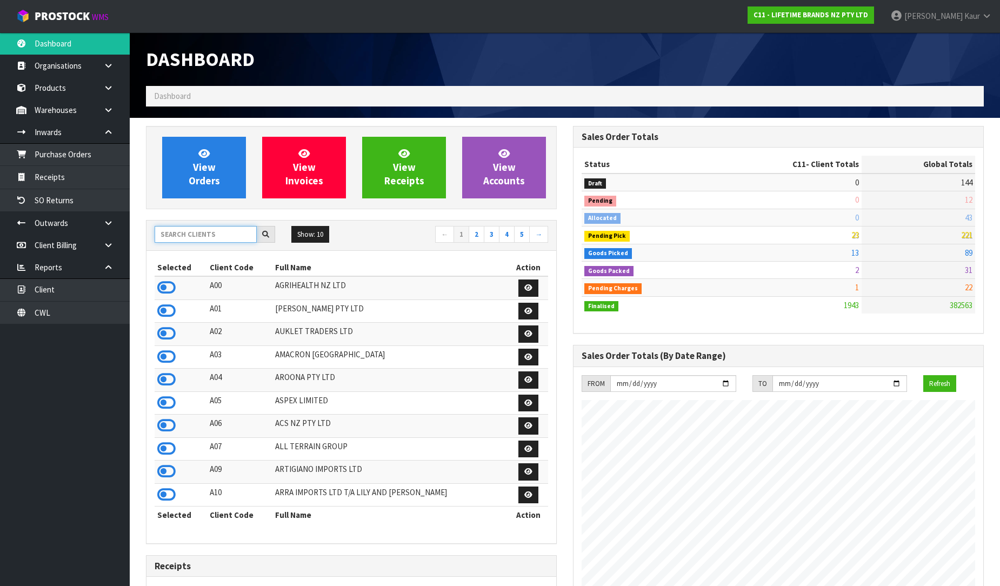
click at [184, 229] on input "text" at bounding box center [206, 234] width 102 height 17
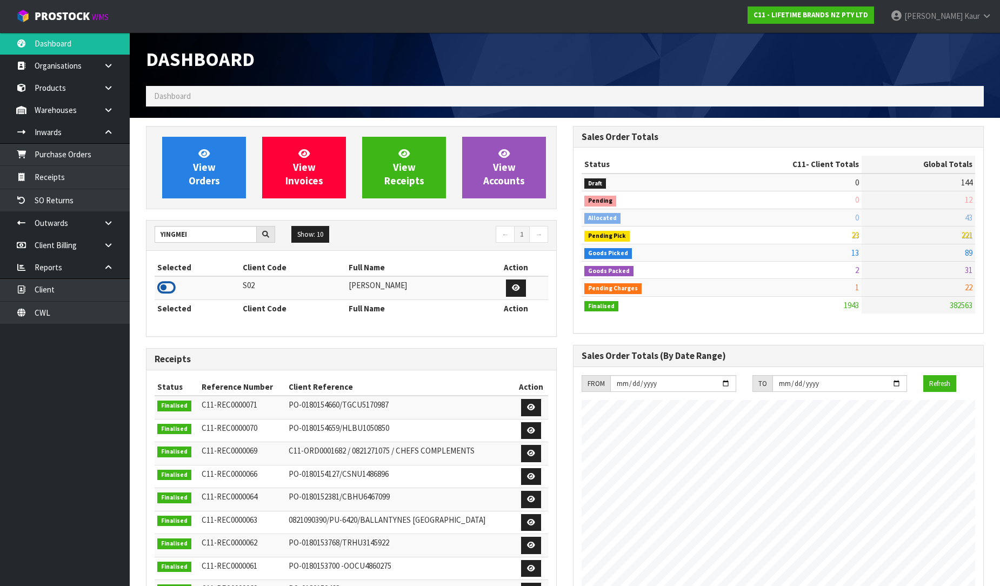
click at [161, 292] on icon at bounding box center [166, 287] width 18 height 16
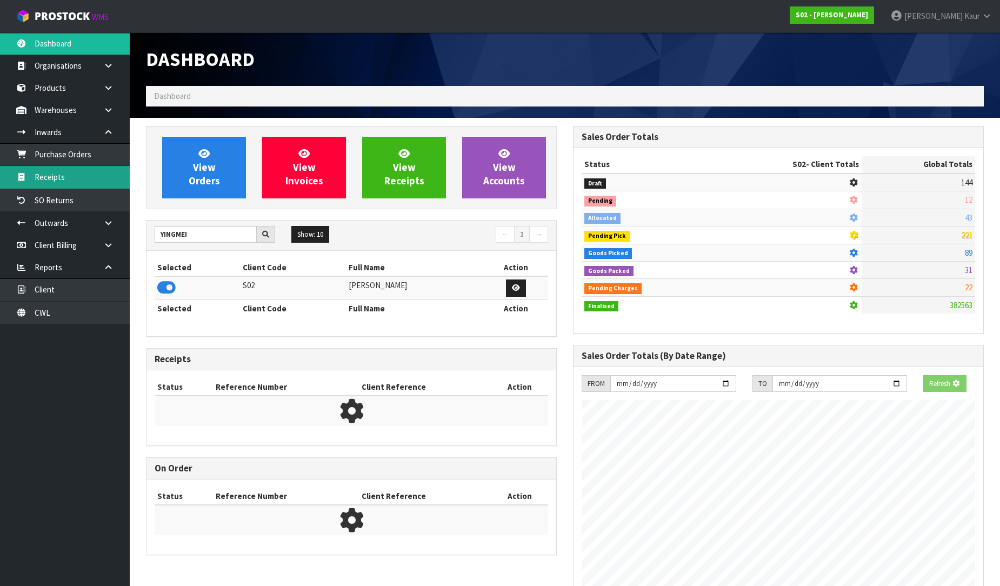
scroll to position [766, 427]
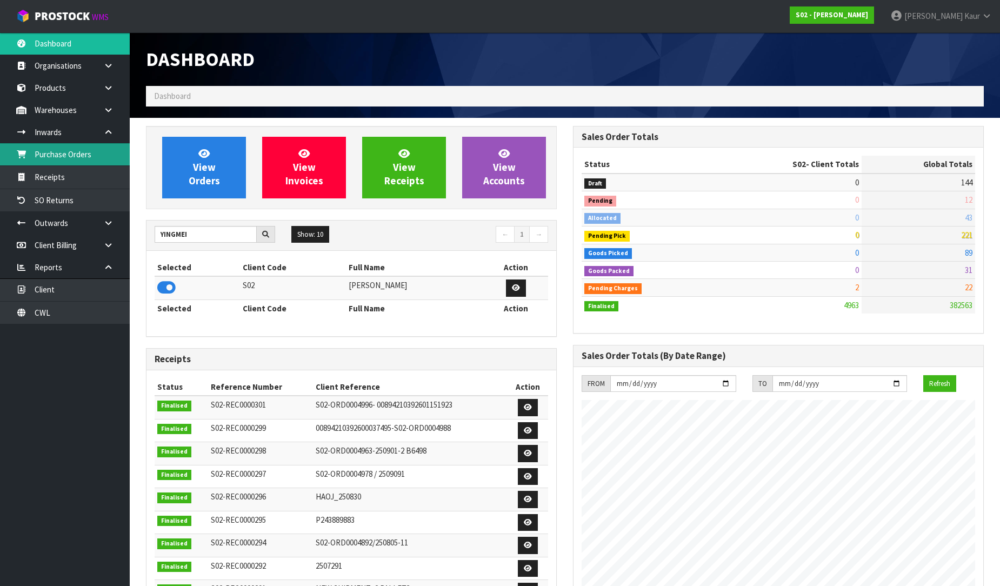
click at [74, 156] on link "Purchase Orders" at bounding box center [65, 154] width 130 height 22
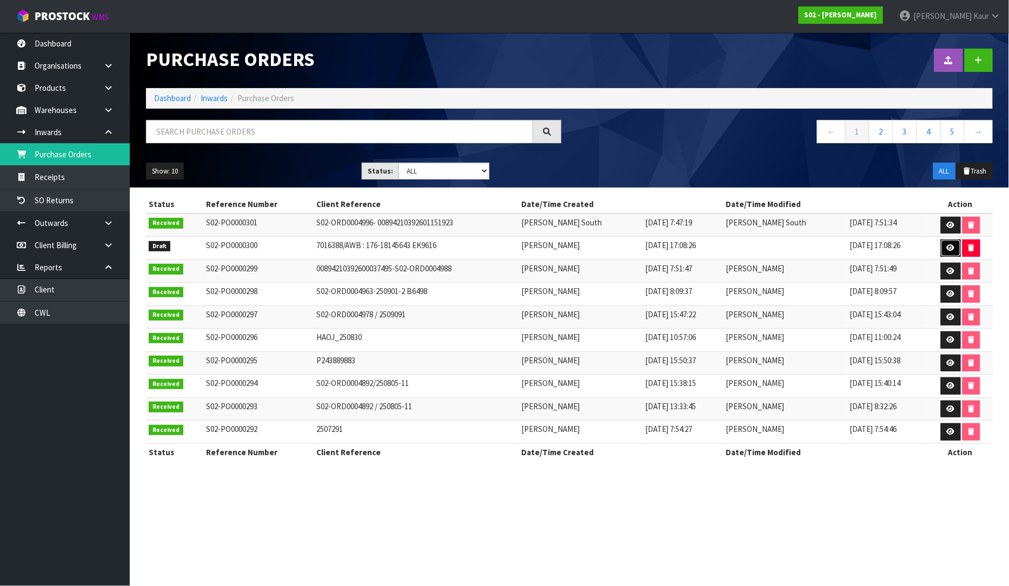
click at [950, 250] on icon at bounding box center [950, 247] width 8 height 7
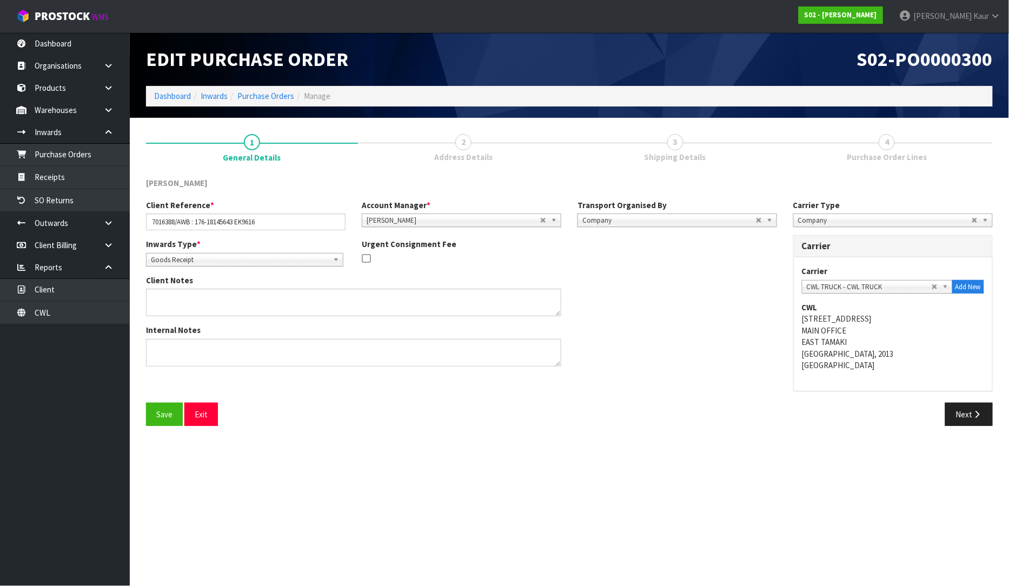
click at [975, 427] on div "Save Exit Next" at bounding box center [569, 418] width 863 height 31
click at [972, 417] on icon "button" at bounding box center [977, 414] width 10 height 8
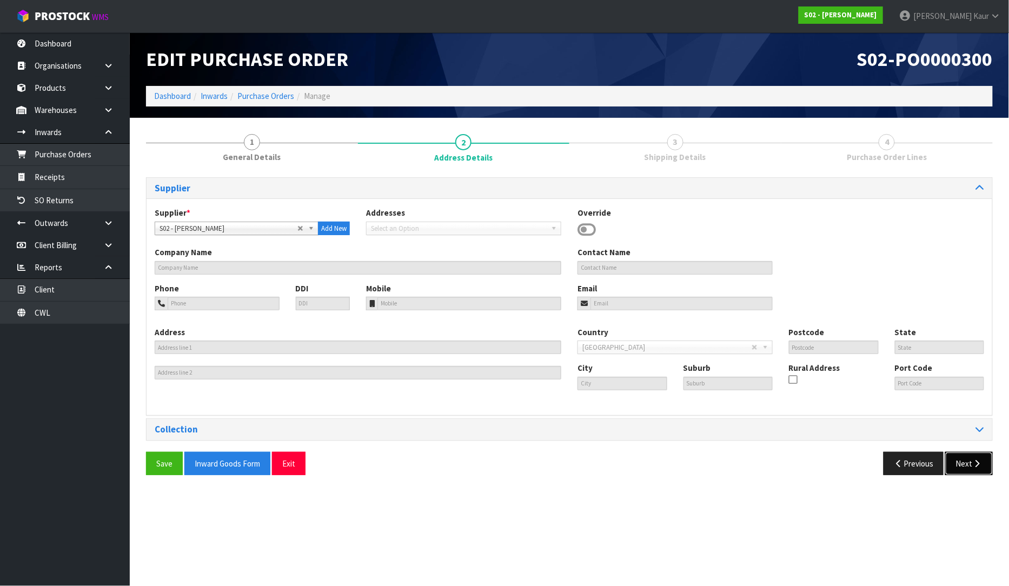
click at [972, 462] on icon "button" at bounding box center [977, 463] width 10 height 8
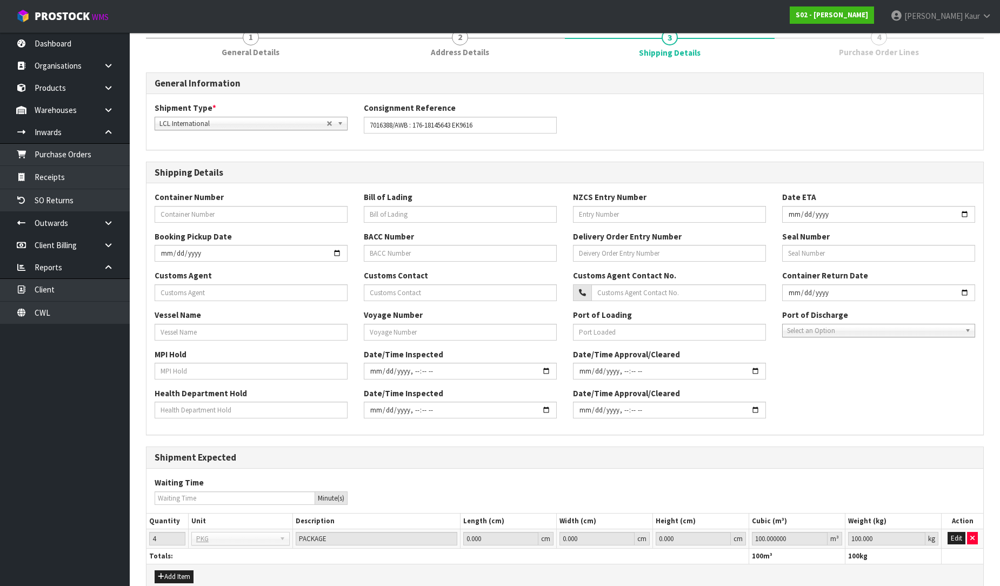
scroll to position [249, 0]
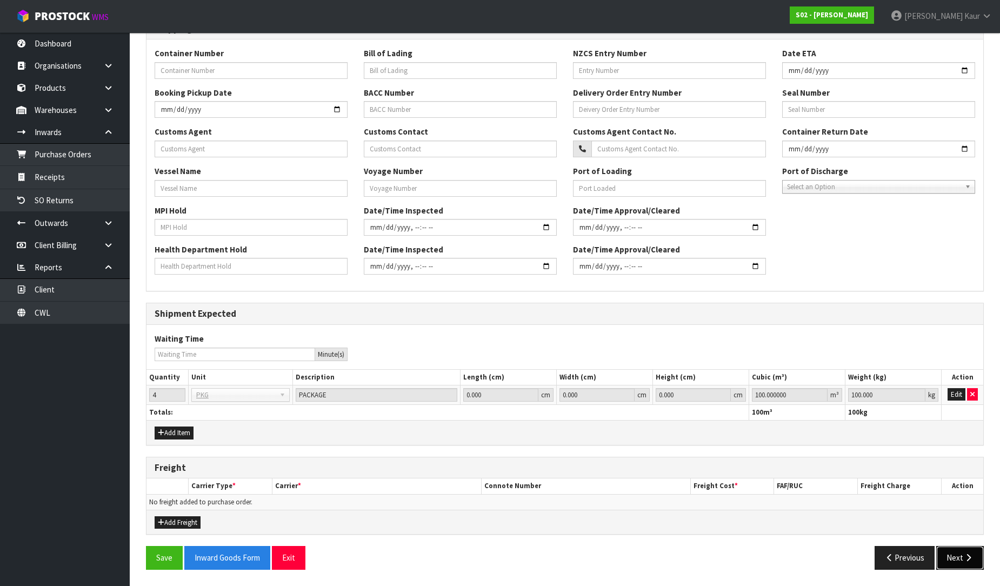
click at [959, 553] on button "Next" at bounding box center [960, 557] width 48 height 23
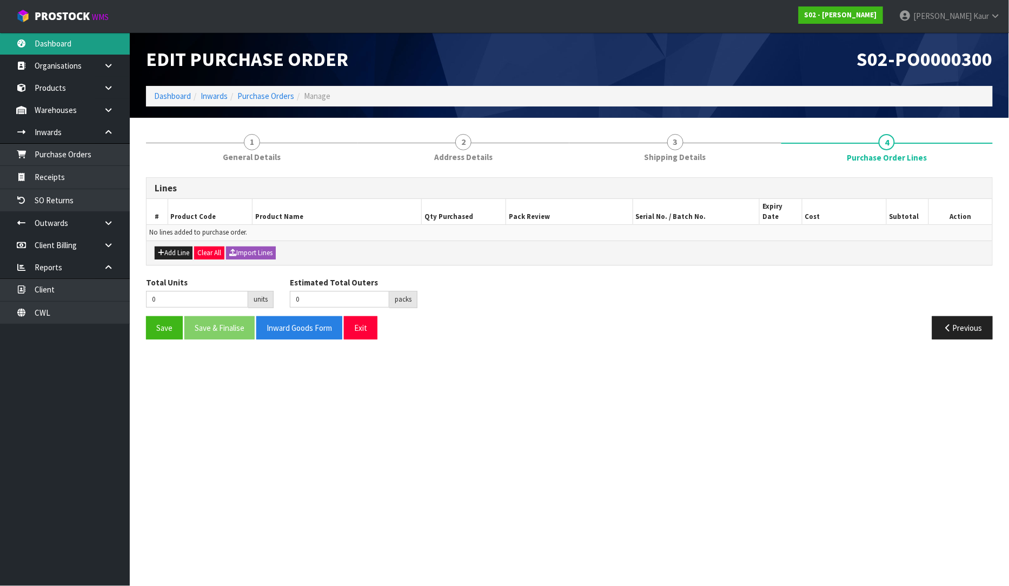
click at [63, 45] on link "Dashboard" at bounding box center [65, 43] width 130 height 22
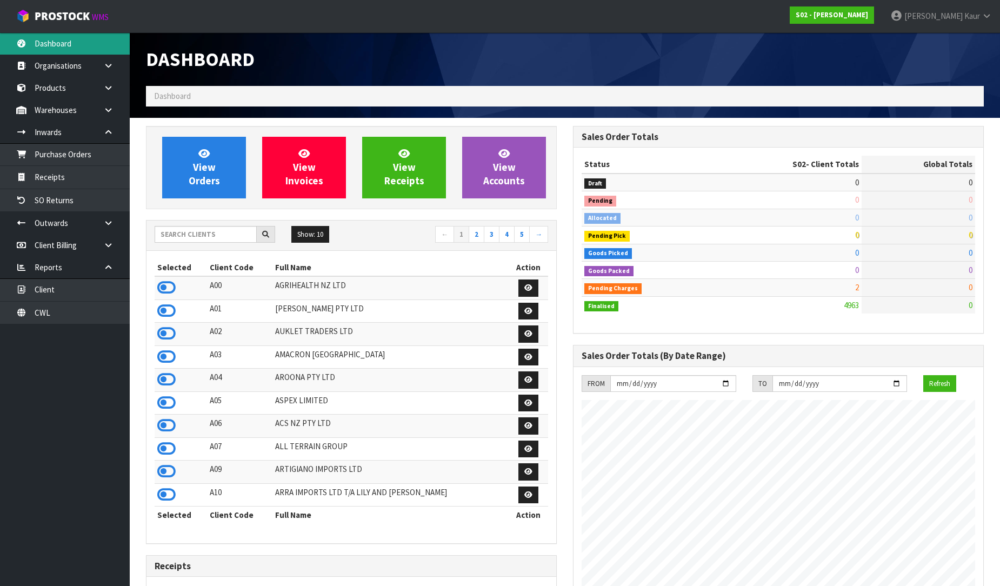
scroll to position [766, 427]
click at [231, 233] on input "text" at bounding box center [206, 234] width 102 height 17
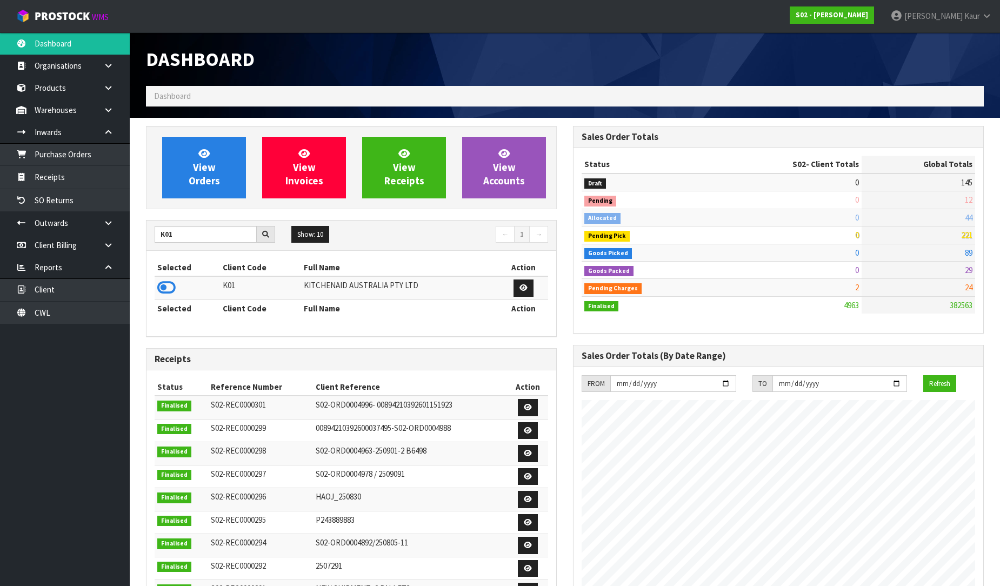
click at [171, 295] on icon at bounding box center [166, 287] width 18 height 16
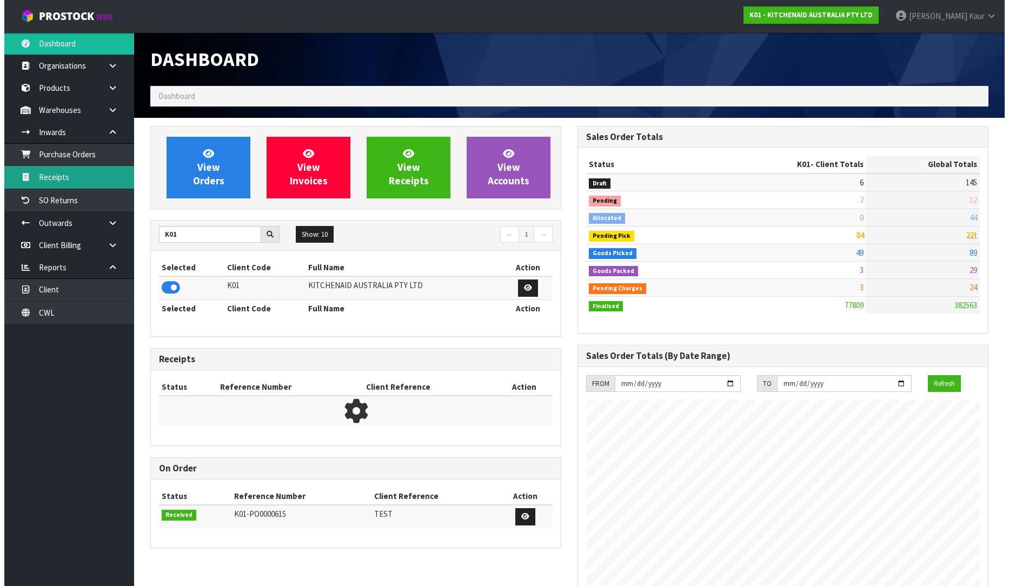
scroll to position [819, 427]
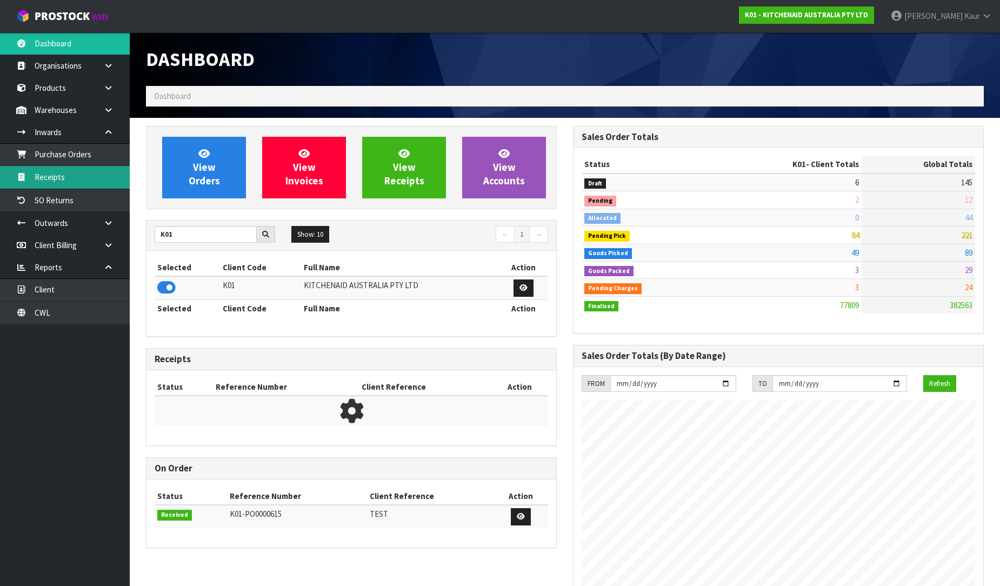
click at [71, 176] on link "Receipts" at bounding box center [65, 177] width 130 height 22
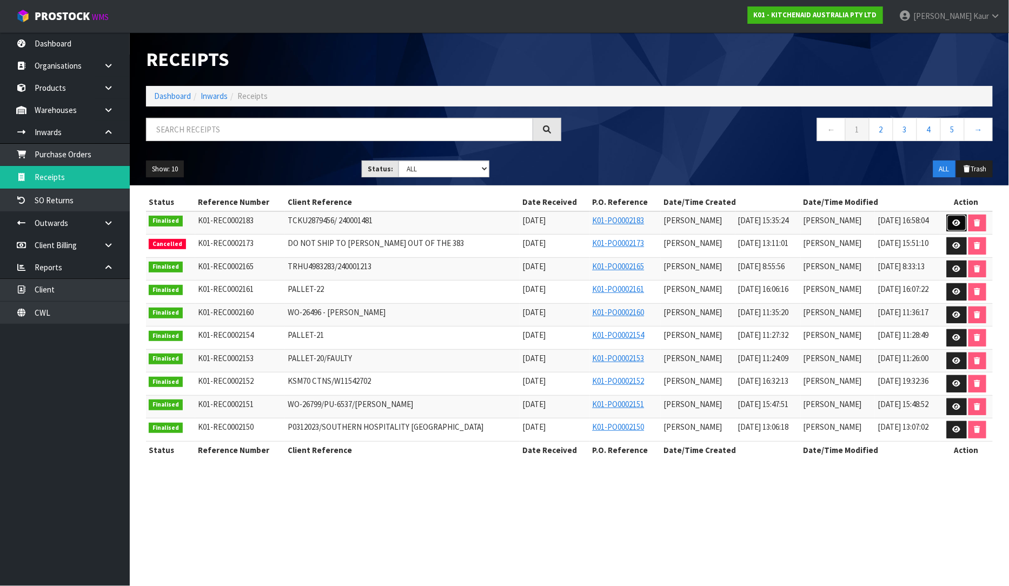
click at [952, 222] on icon at bounding box center [956, 222] width 8 height 7
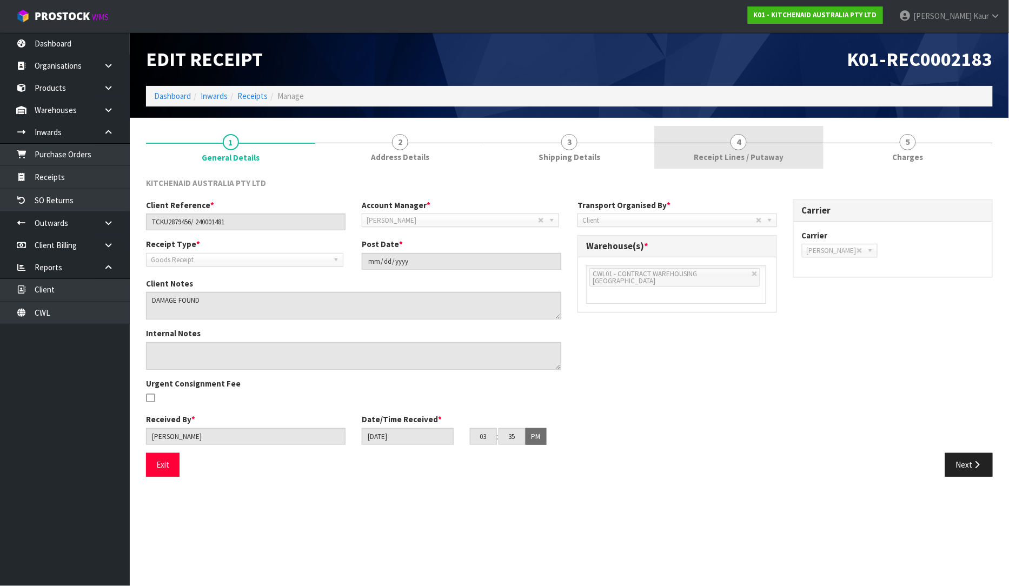
click at [703, 149] on link "4 Receipt Lines / Putaway" at bounding box center [738, 147] width 169 height 43
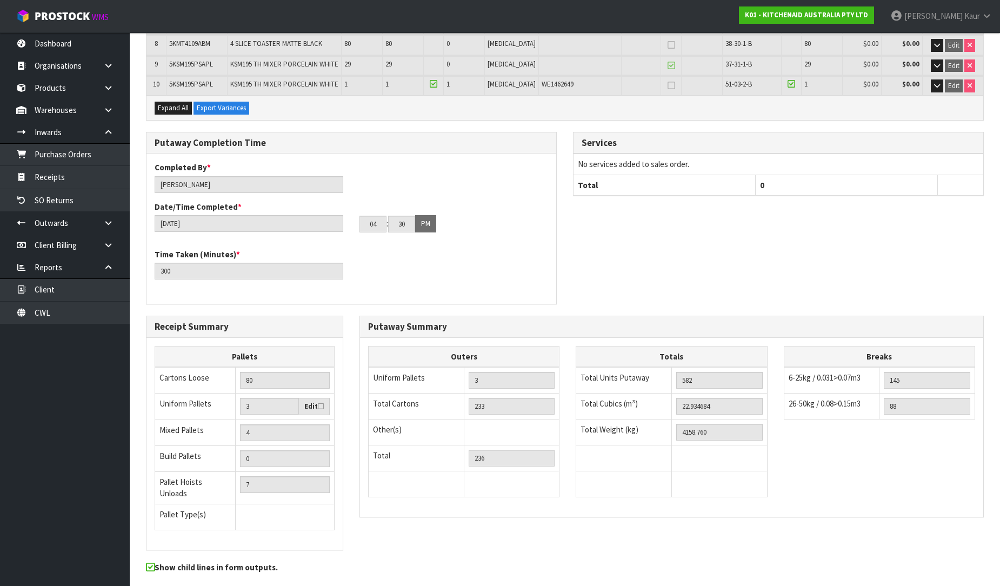
scroll to position [360, 0]
drag, startPoint x: 726, startPoint y: 402, endPoint x: 665, endPoint y: 416, distance: 62.7
click at [665, 416] on tbody "Total Units Putaway 582 Total Cubics (m³) 22.934684 Total Weight (kg) 4158.760" at bounding box center [671, 432] width 191 height 130
drag, startPoint x: 715, startPoint y: 423, endPoint x: 666, endPoint y: 428, distance: 49.4
click at [666, 428] on tr "Total Weight (kg) 4158.760" at bounding box center [671, 432] width 191 height 26
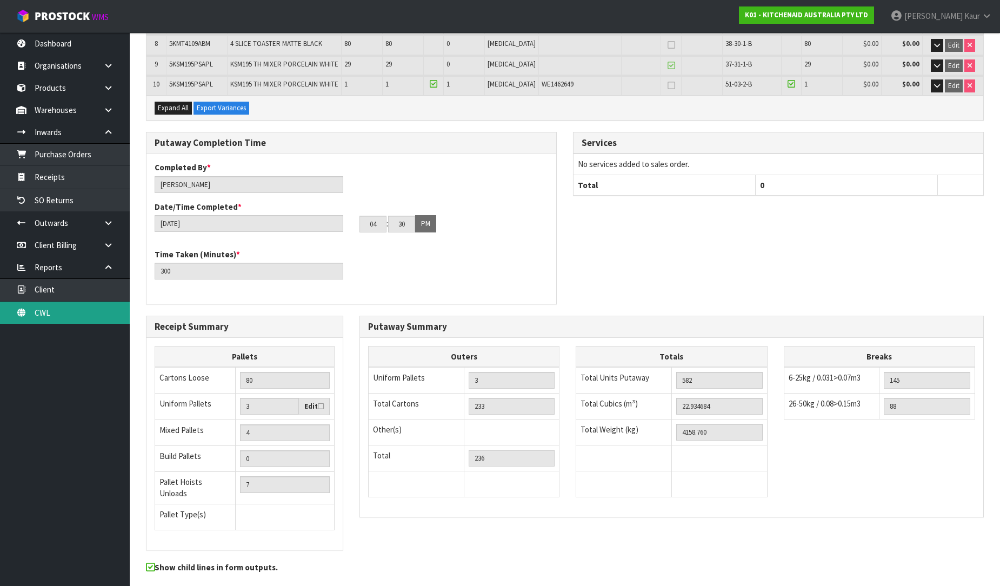
click at [49, 315] on link "CWL" at bounding box center [65, 313] width 130 height 22
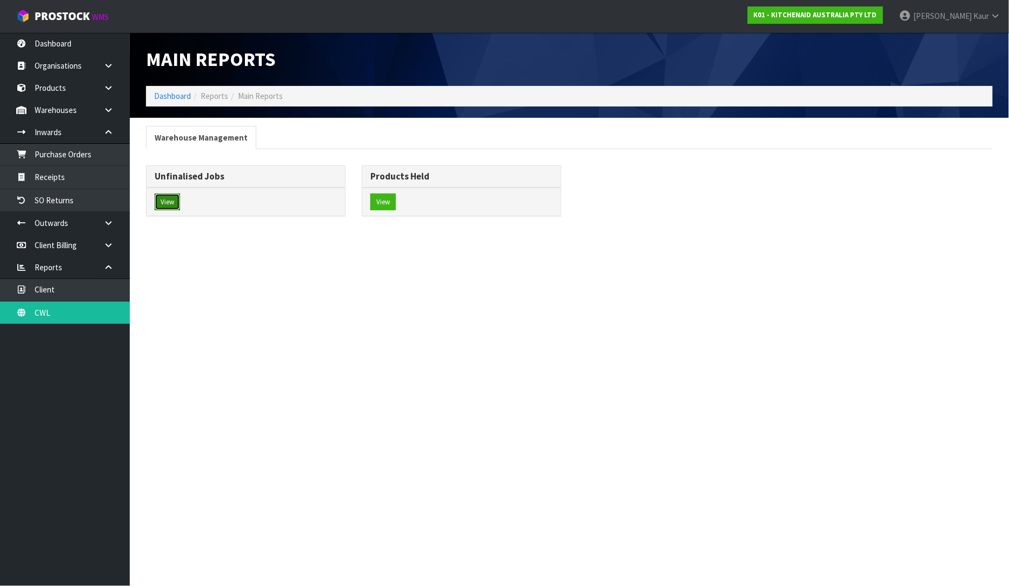
click at [166, 201] on button "View" at bounding box center [167, 201] width 25 height 17
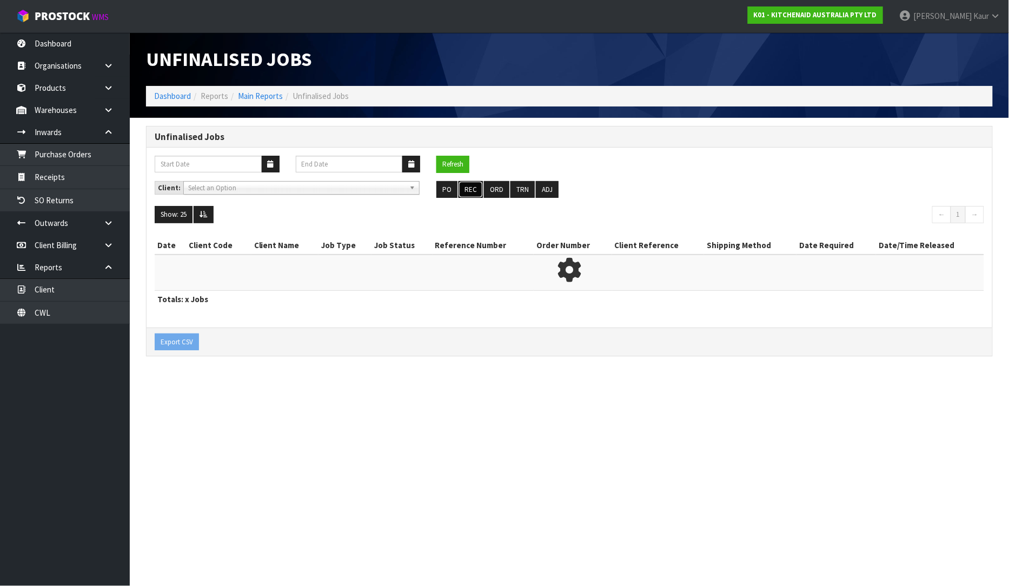
click at [476, 190] on button "REC" at bounding box center [470, 189] width 24 height 17
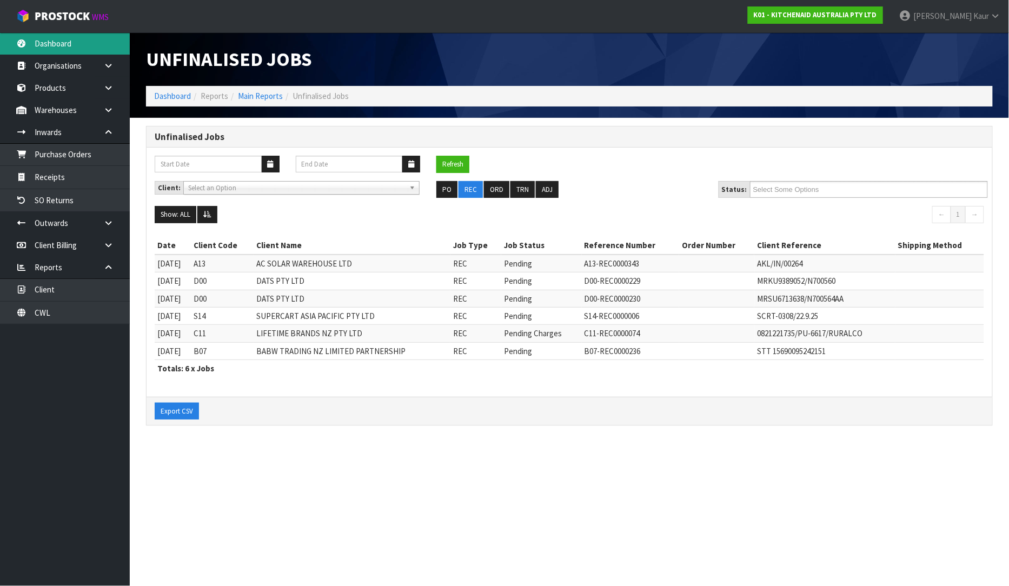
click at [50, 46] on link "Dashboard" at bounding box center [65, 43] width 130 height 22
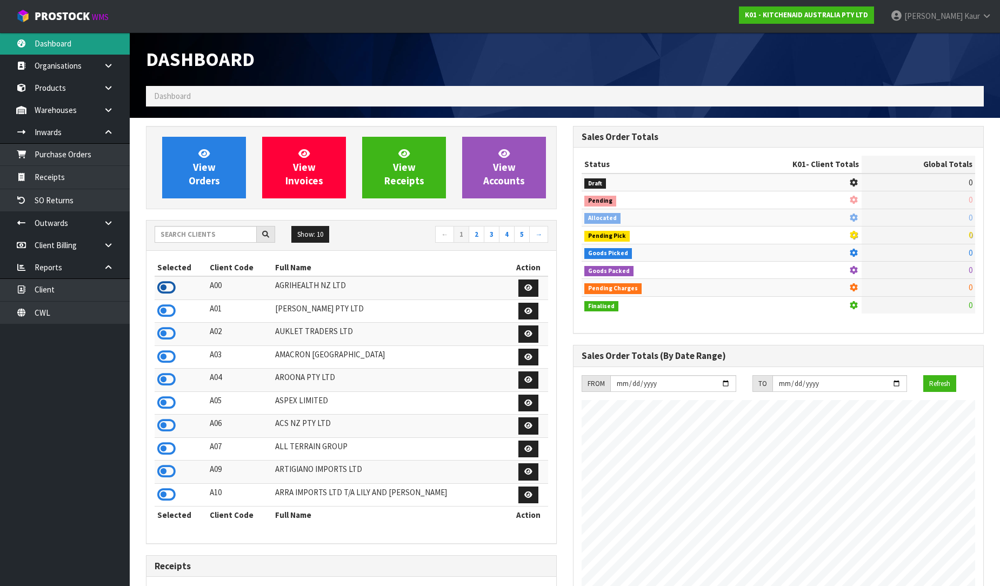
scroll to position [819, 427]
click at [195, 231] on input "text" at bounding box center [206, 234] width 102 height 17
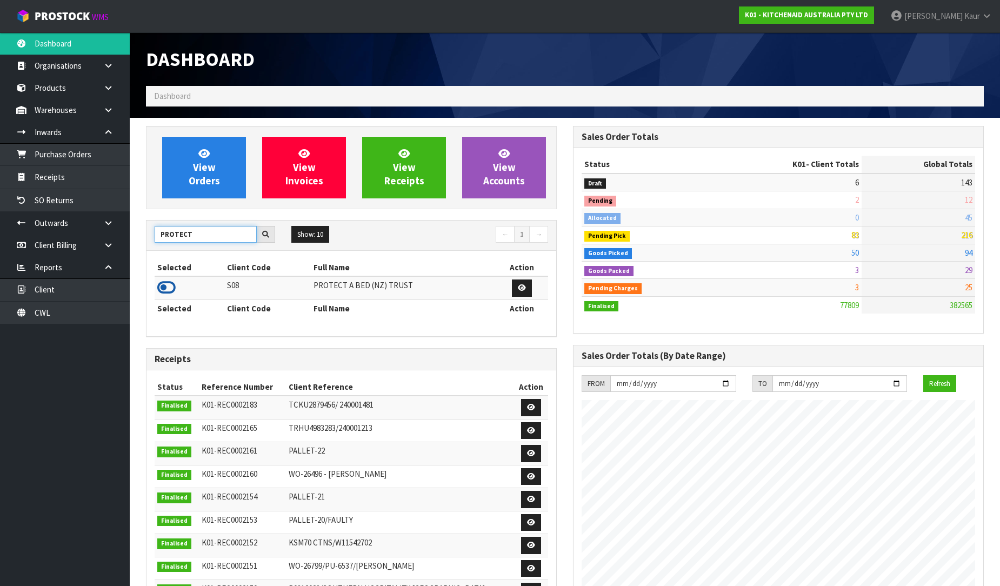
type input "PROTECT"
click at [165, 290] on icon at bounding box center [166, 287] width 18 height 16
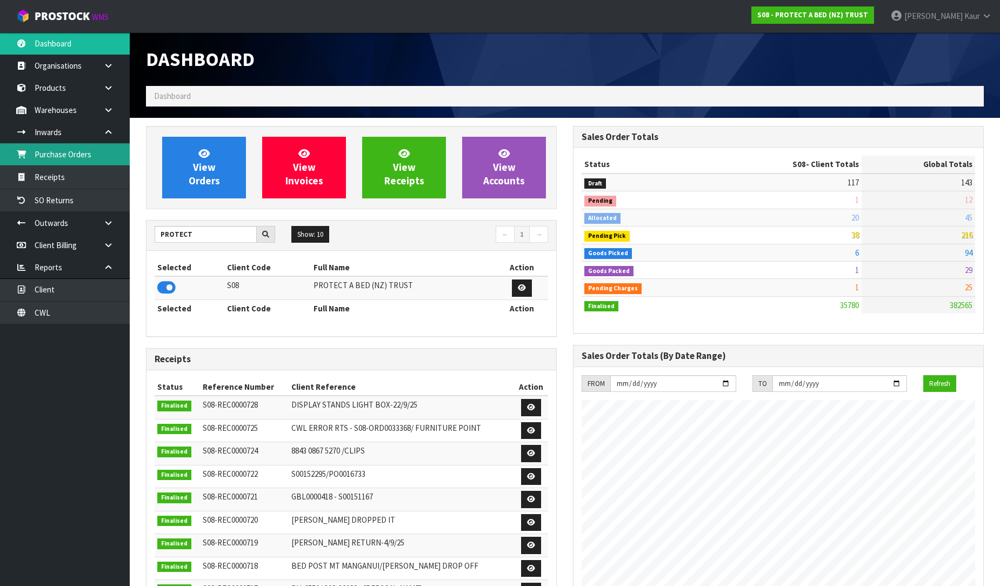
click at [55, 155] on link "Purchase Orders" at bounding box center [65, 154] width 130 height 22
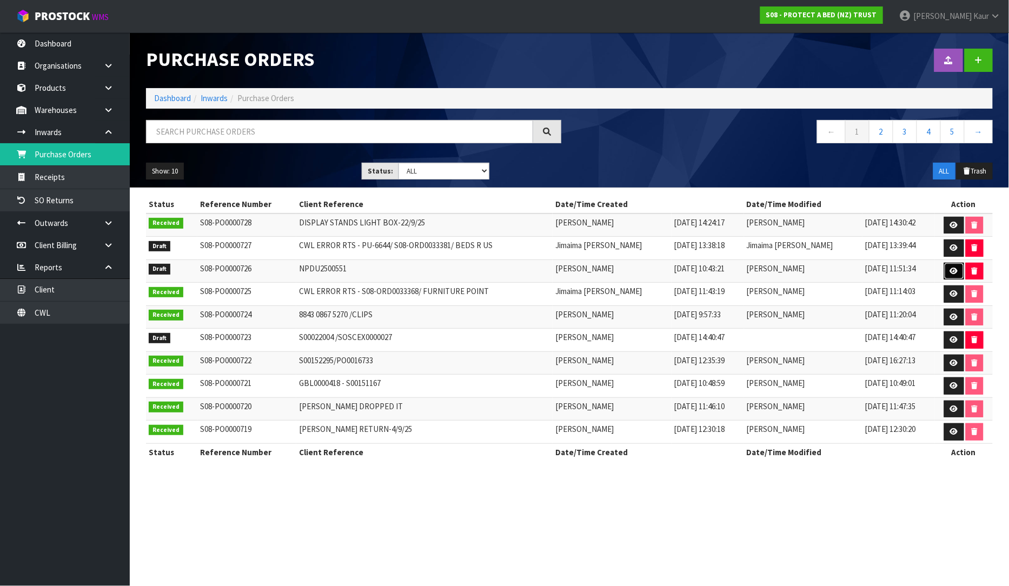
click at [950, 276] on link at bounding box center [954, 271] width 20 height 17
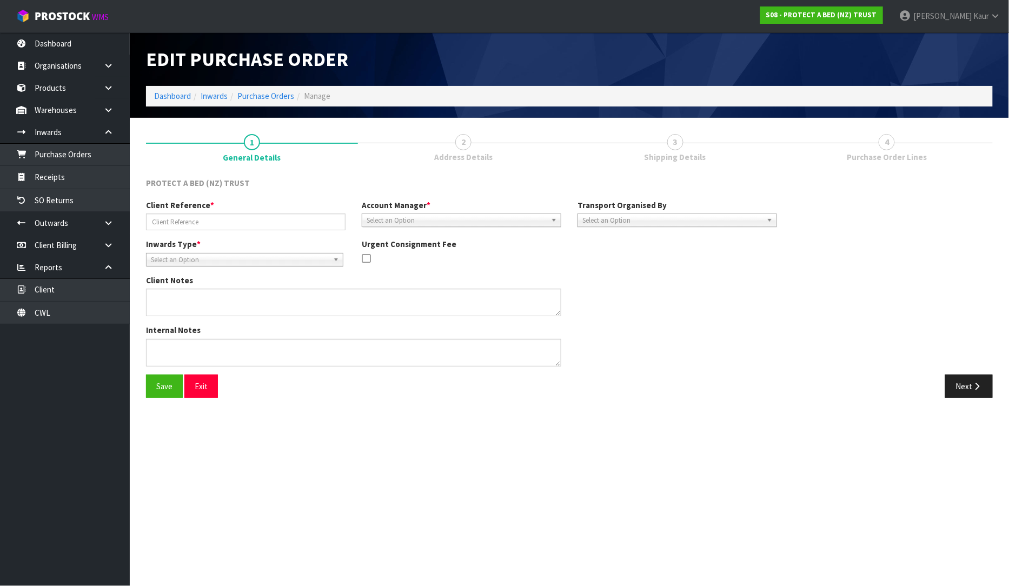
type input "NPDU2500551"
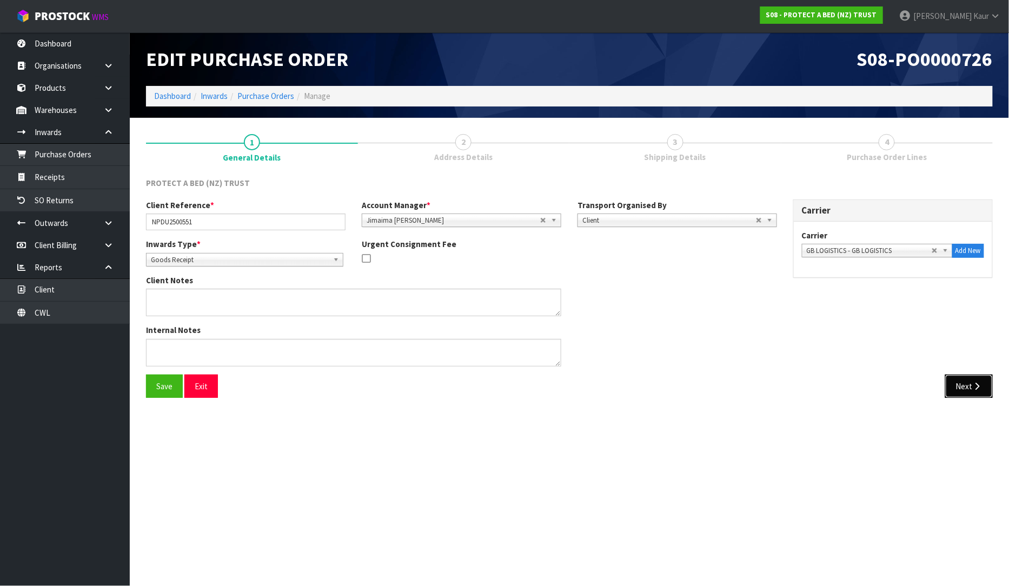
click at [950, 391] on button "Next" at bounding box center [969, 386] width 48 height 23
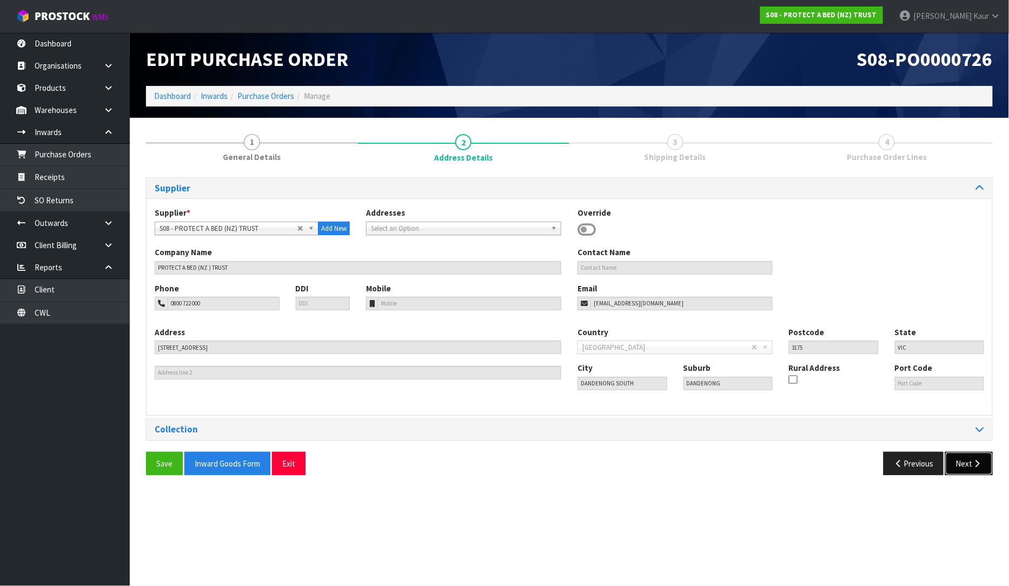
click at [964, 467] on button "Next" at bounding box center [969, 463] width 48 height 23
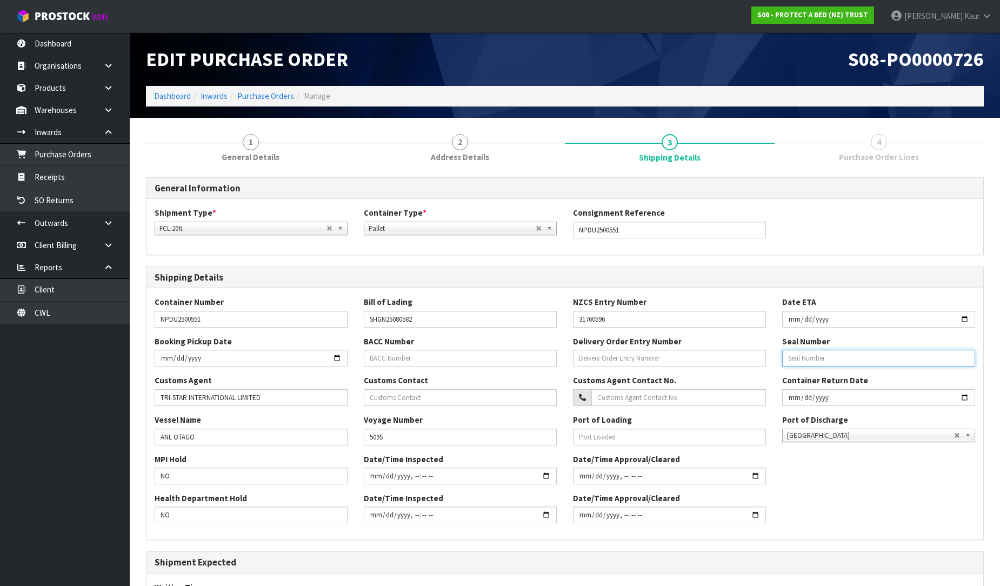
click at [824, 358] on input "text" at bounding box center [878, 358] width 193 height 17
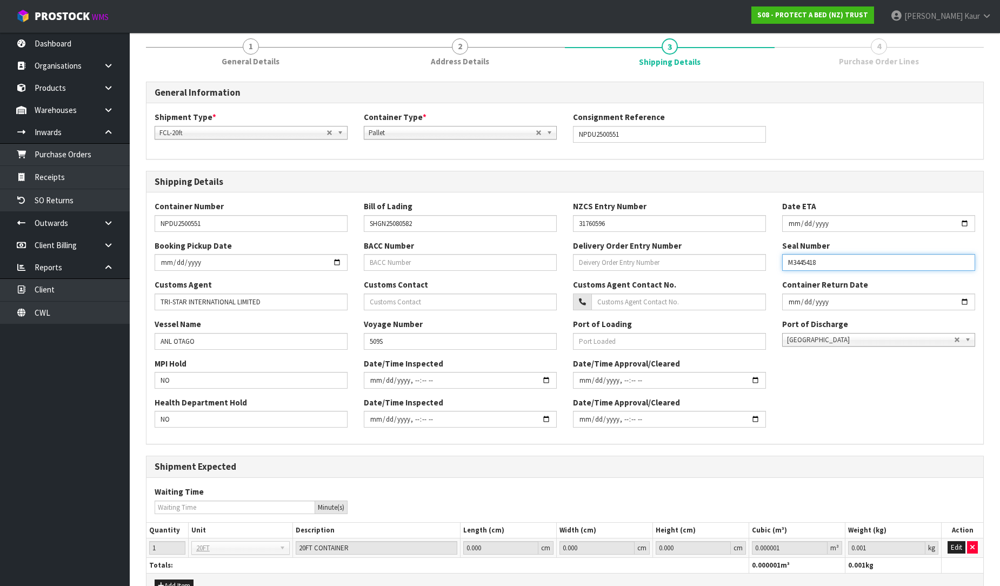
scroll to position [159, 0]
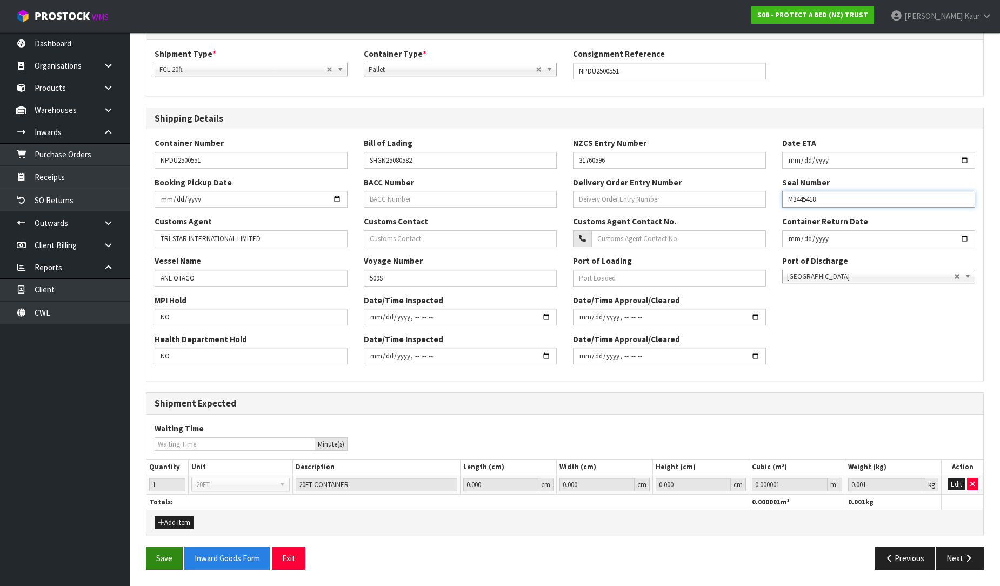
type input "M3445418"
click at [155, 562] on button "Save" at bounding box center [164, 557] width 37 height 23
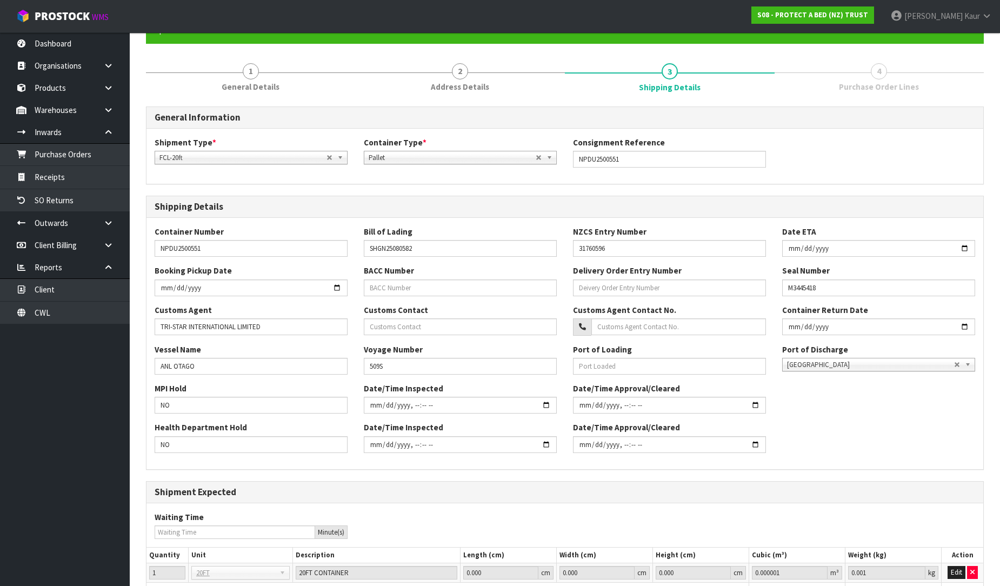
scroll to position [198, 0]
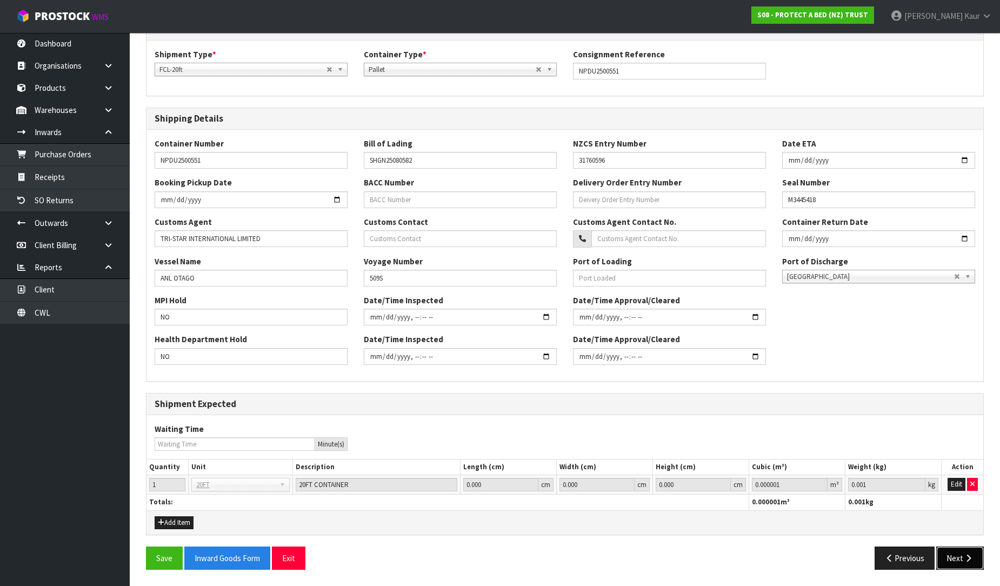
click at [964, 557] on icon "button" at bounding box center [968, 558] width 10 height 8
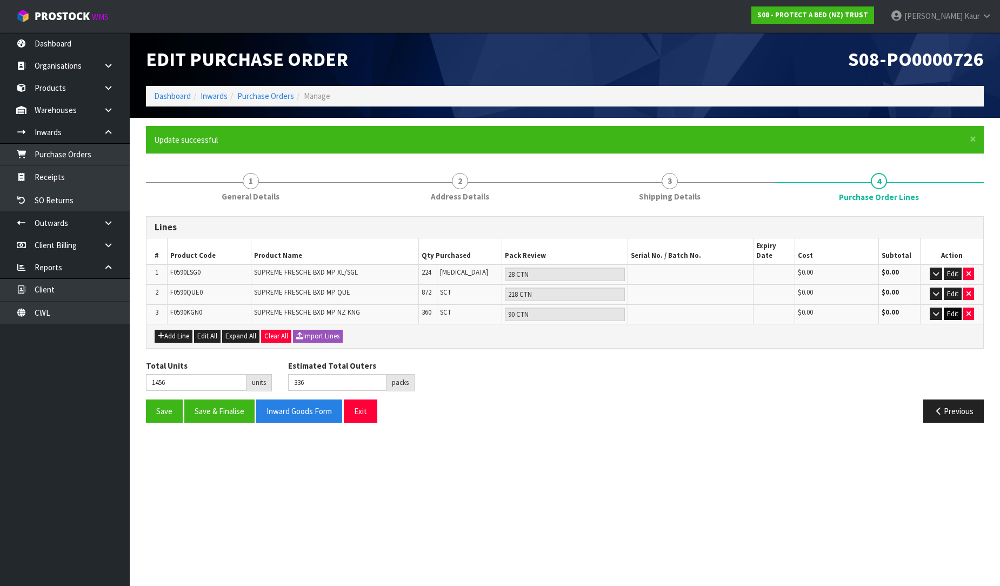
scroll to position [0, 0]
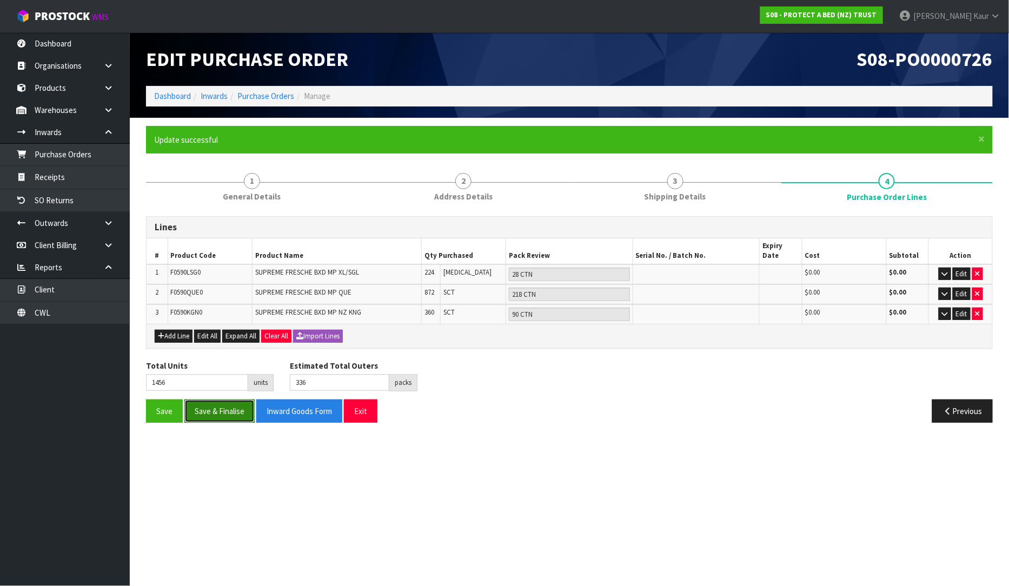
click at [212, 399] on button "Save & Finalise" at bounding box center [219, 410] width 70 height 23
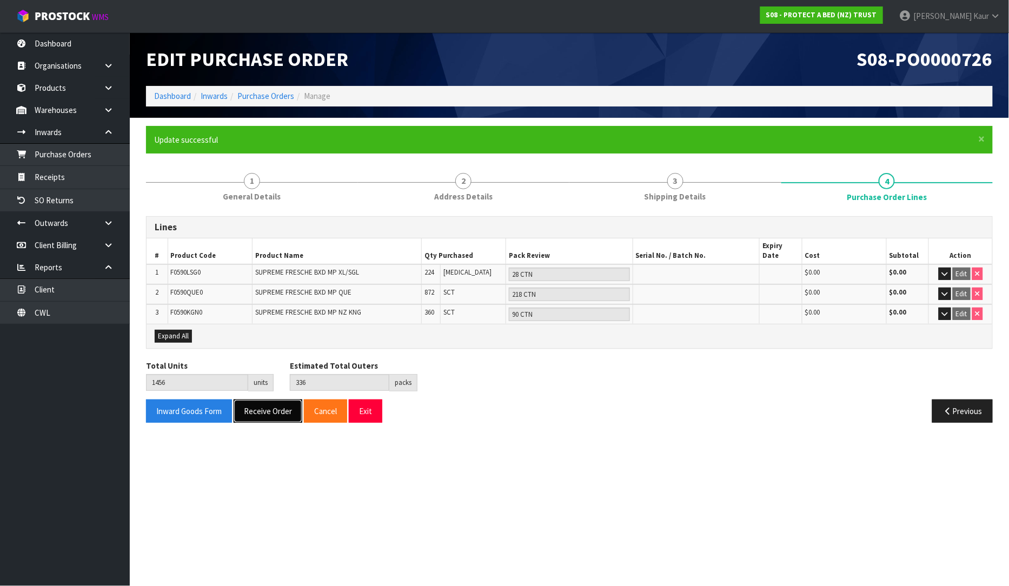
click at [277, 399] on button "Receive Order" at bounding box center [267, 410] width 69 height 23
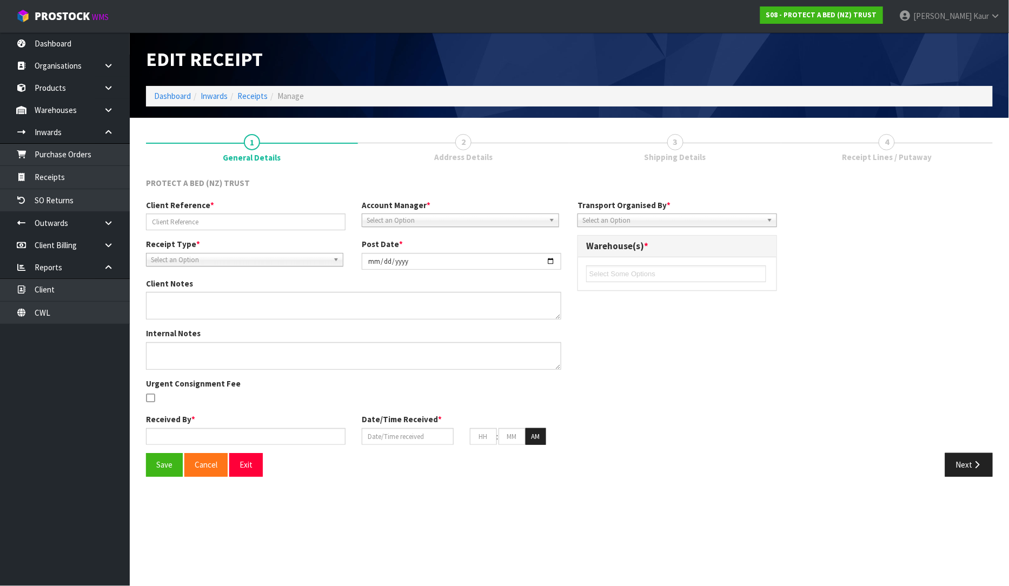
type input "NPDU2500551"
type input "[DATE]"
type input "[PERSON_NAME]"
type input "[DATE]"
type input "09"
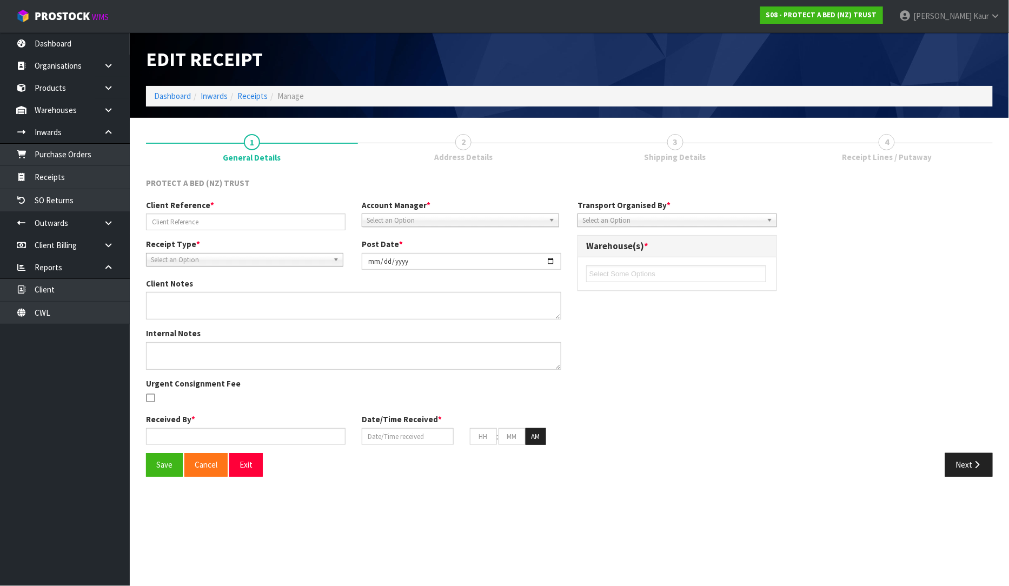
type input "52"
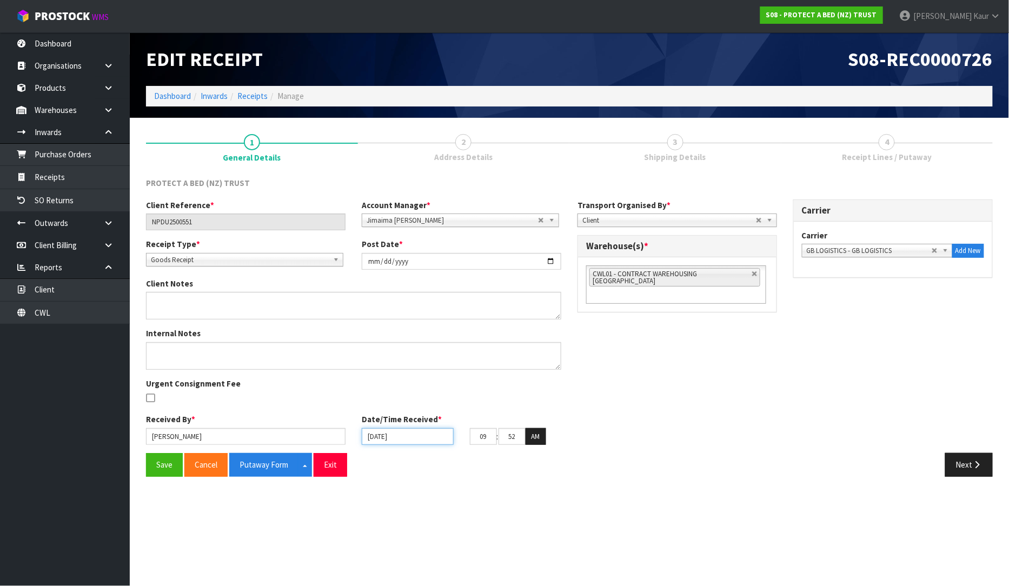
click at [370, 432] on input "[DATE]" at bounding box center [408, 436] width 92 height 17
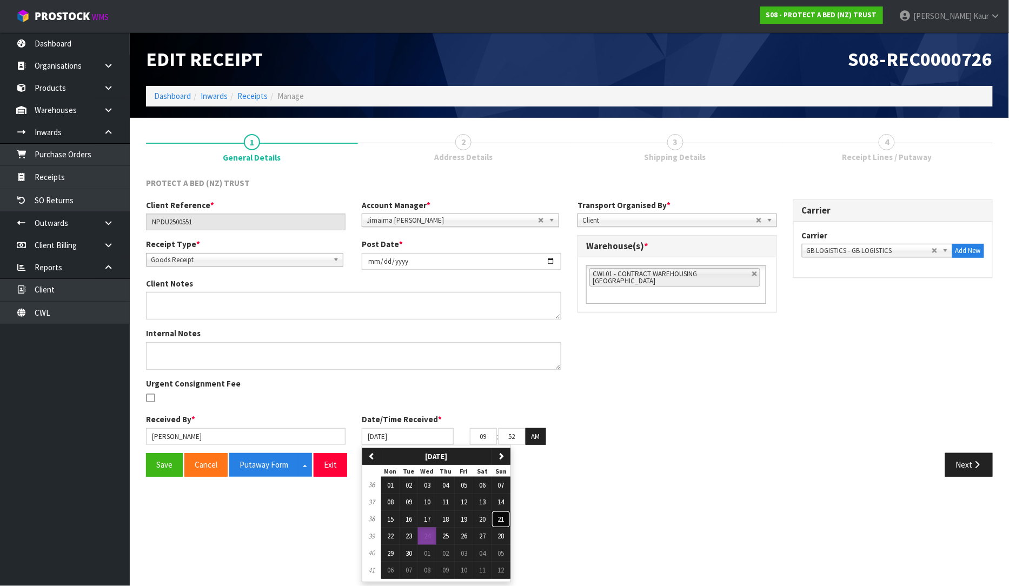
click at [499, 521] on button "21" at bounding box center [500, 519] width 19 height 17
type input "21/09/2025"
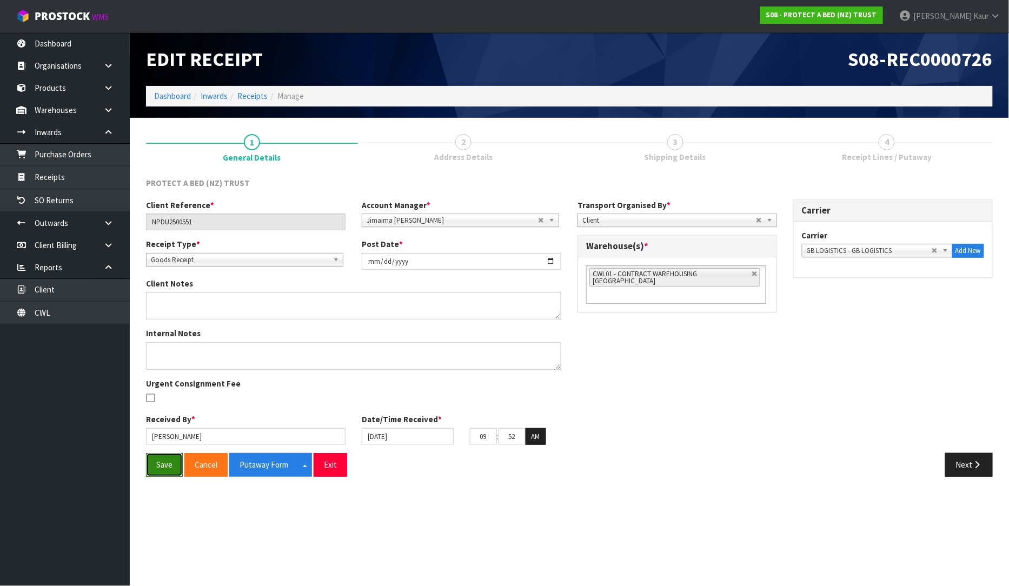
click at [165, 466] on button "Save" at bounding box center [164, 464] width 37 height 23
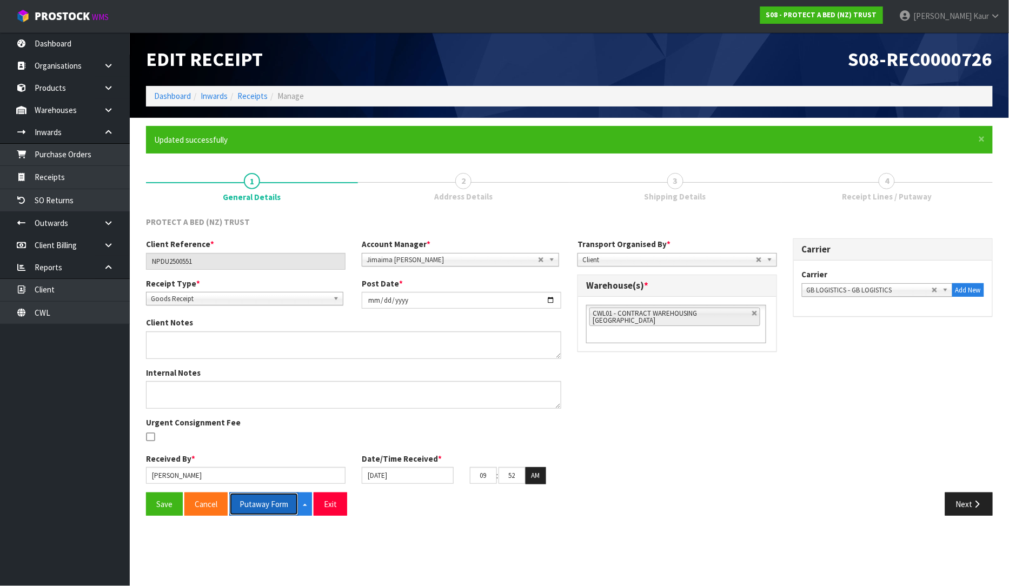
click at [249, 506] on button "Putaway Form" at bounding box center [263, 503] width 69 height 23
click at [57, 328] on ul "Dashboard Organisations Clients Consignees Carriers Products Categories Serial …" at bounding box center [65, 308] width 130 height 553
click at [65, 317] on link "CWL" at bounding box center [65, 313] width 130 height 22
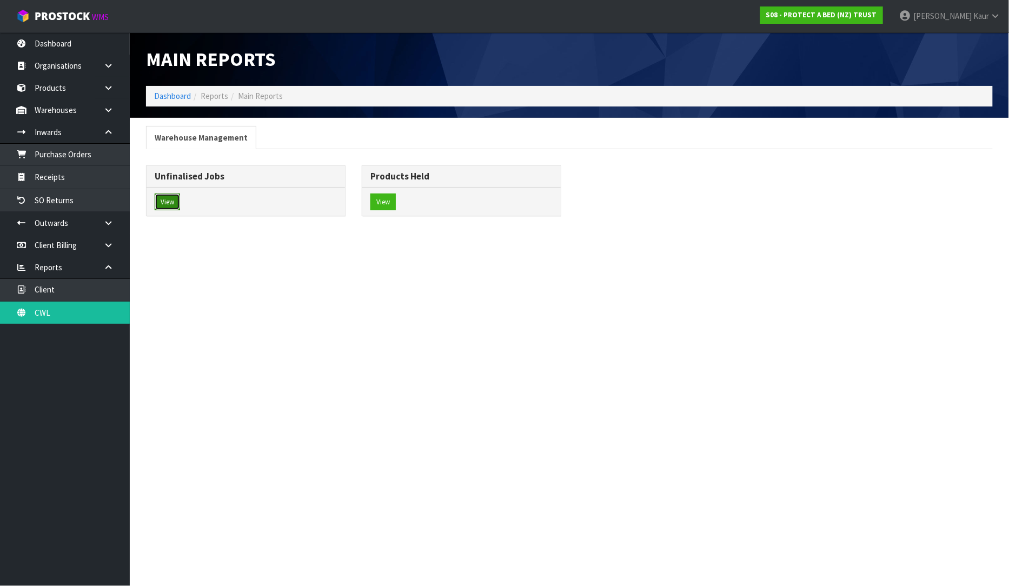
click at [155, 204] on button "View" at bounding box center [167, 201] width 25 height 17
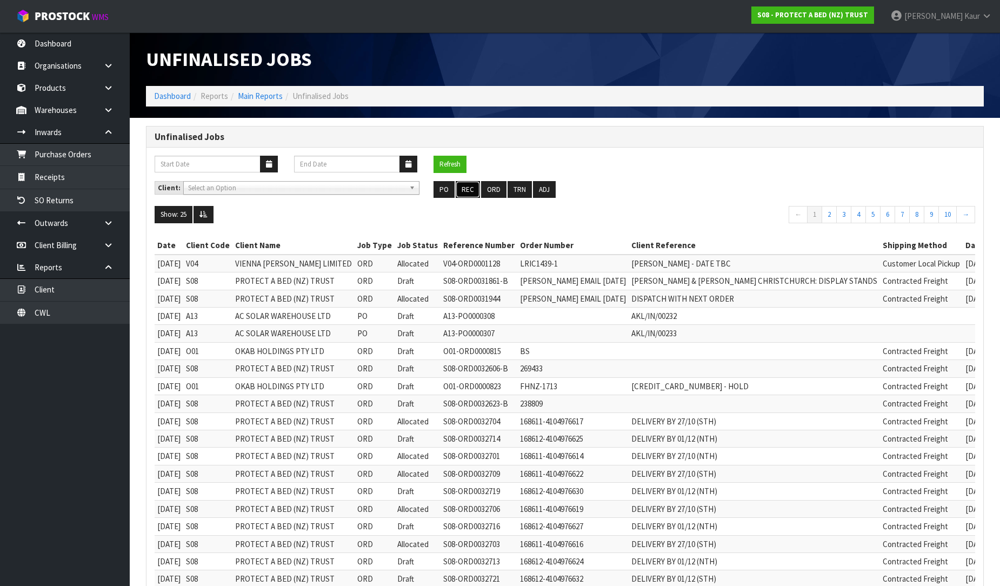
click at [466, 191] on button "REC" at bounding box center [468, 189] width 24 height 17
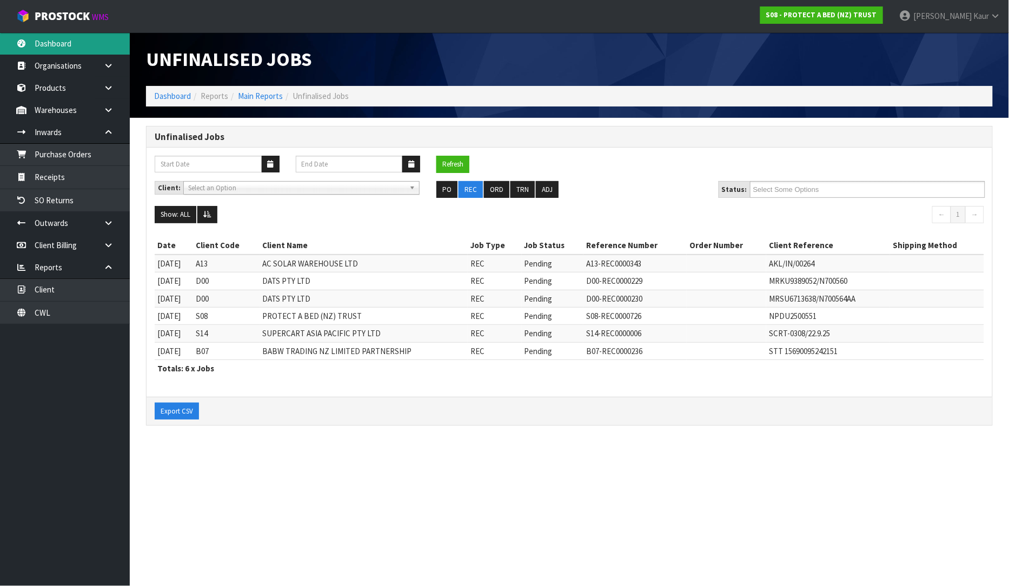
click at [38, 44] on link "Dashboard" at bounding box center [65, 43] width 130 height 22
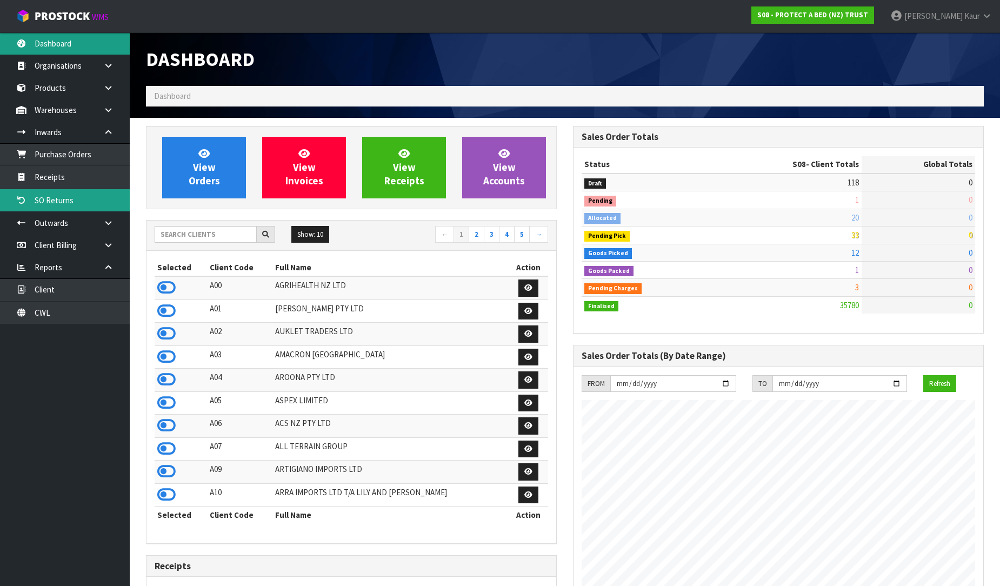
scroll to position [819, 427]
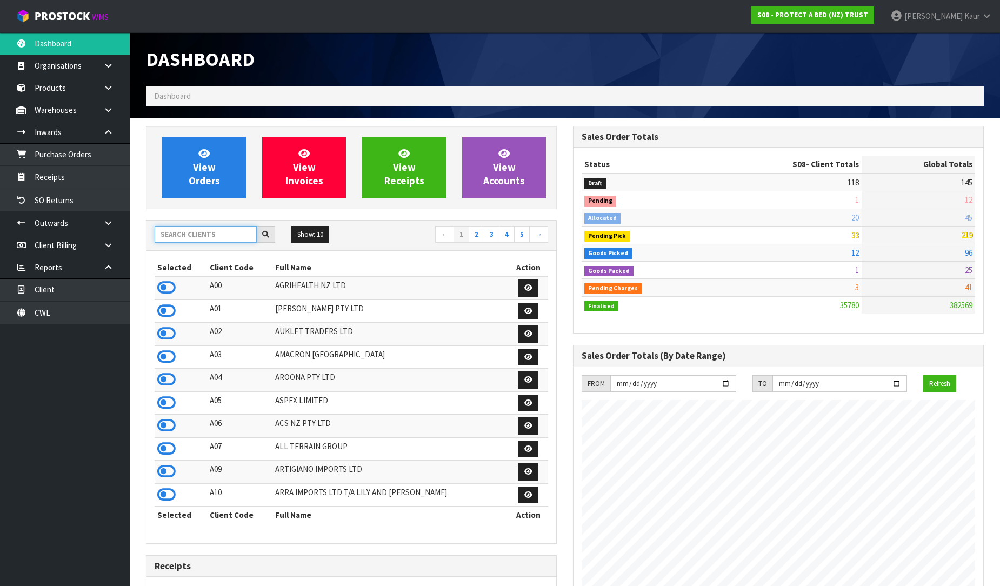
click at [208, 226] on input "text" at bounding box center [206, 234] width 102 height 17
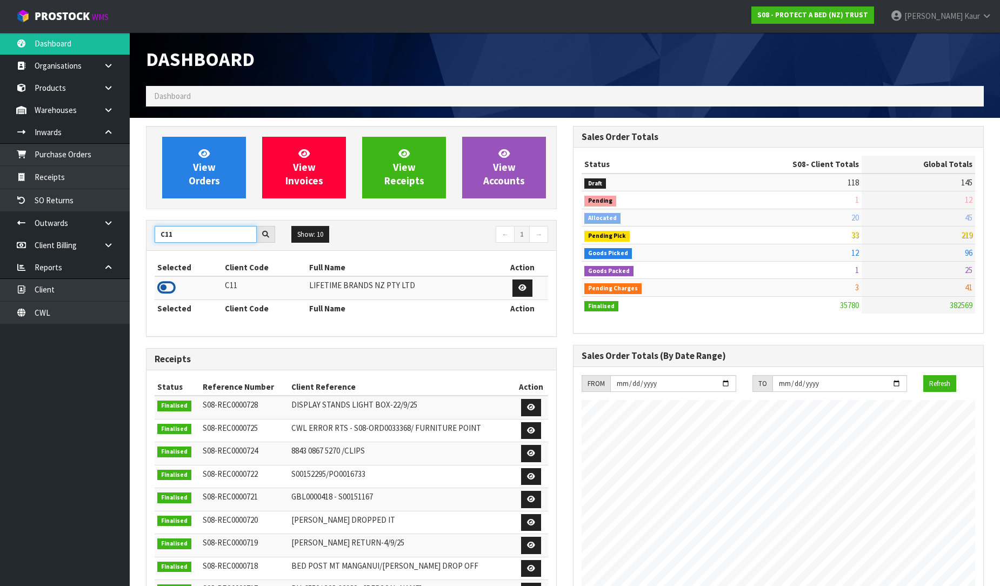
type input "C11"
click at [174, 288] on icon at bounding box center [166, 287] width 18 height 16
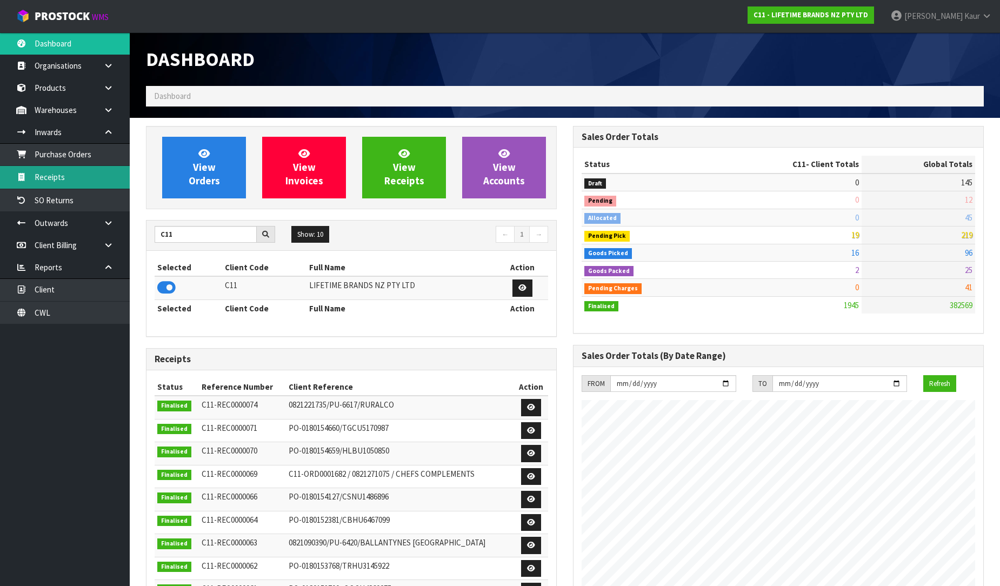
click at [95, 166] on link "Receipts" at bounding box center [65, 177] width 130 height 22
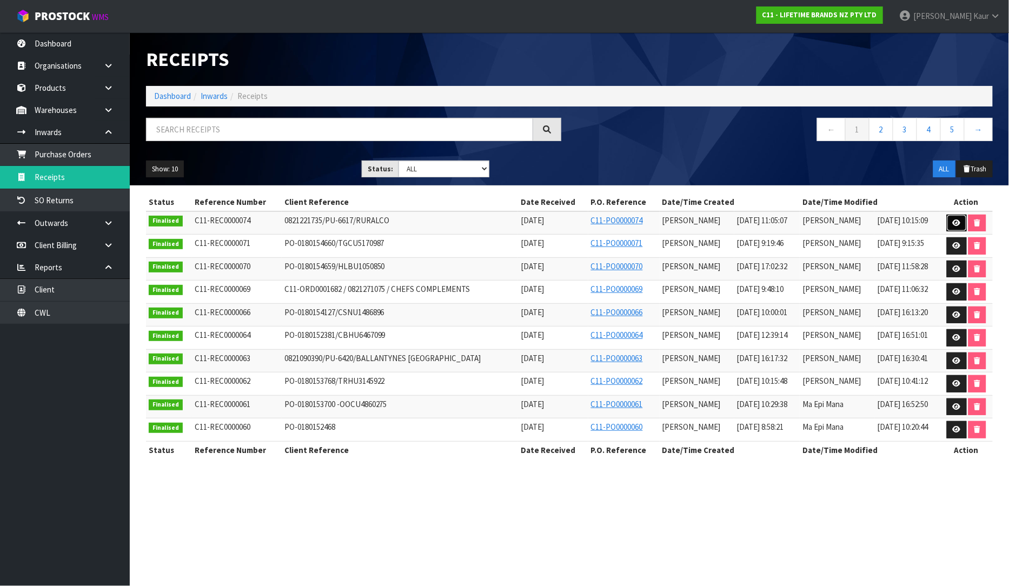
click at [950, 218] on link at bounding box center [956, 223] width 20 height 17
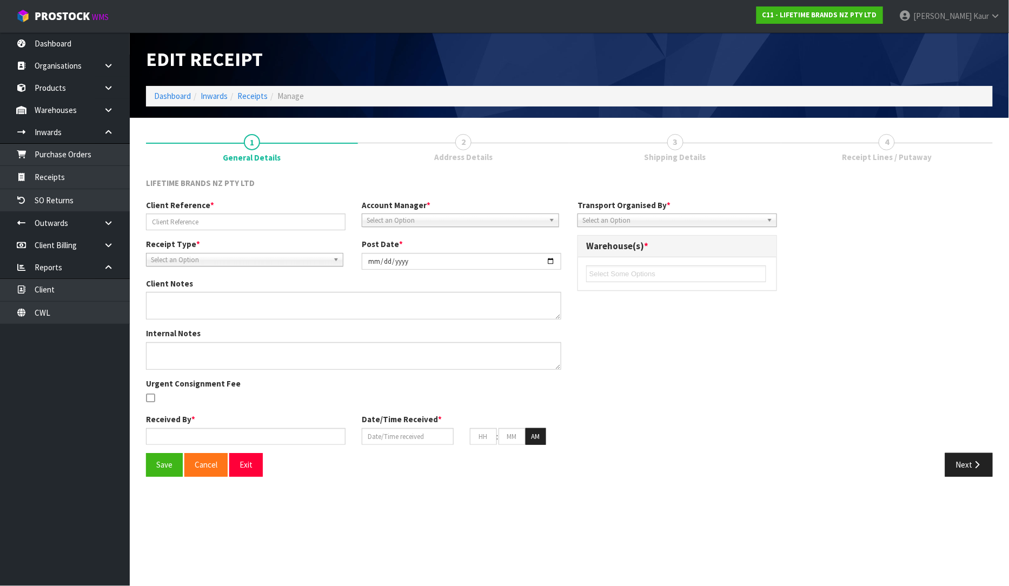
type input "0821221735/PU-6617/RURALCO"
type input "[DATE]"
type textarea "COULD YOU PLEASE ARRANGE PICK UP OF THE FOUR CARTONS ON THIS ORDER AND RETURN T…"
type input "[PERSON_NAME]"
type input "[DATE]"
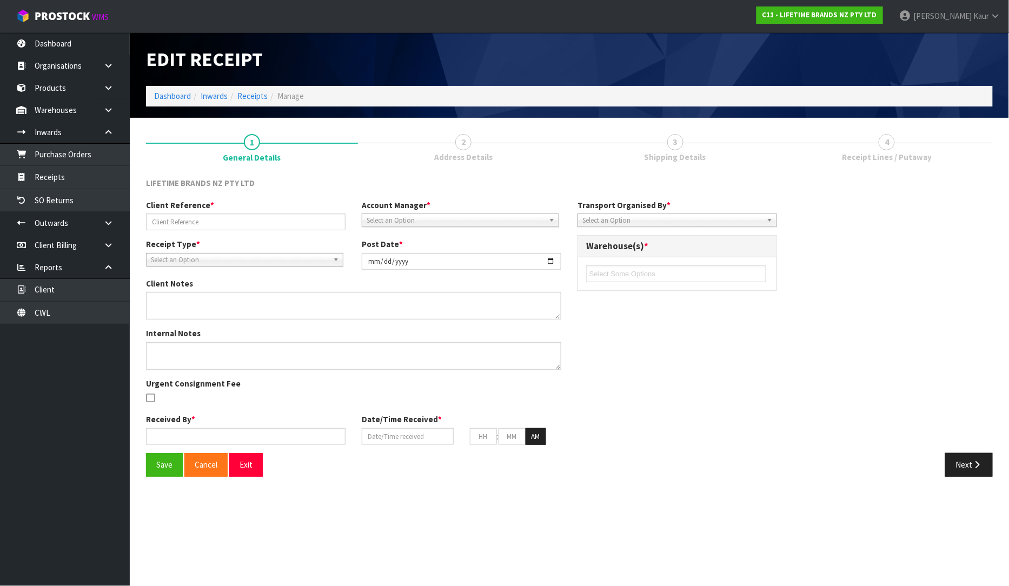
type input "10"
type input "05"
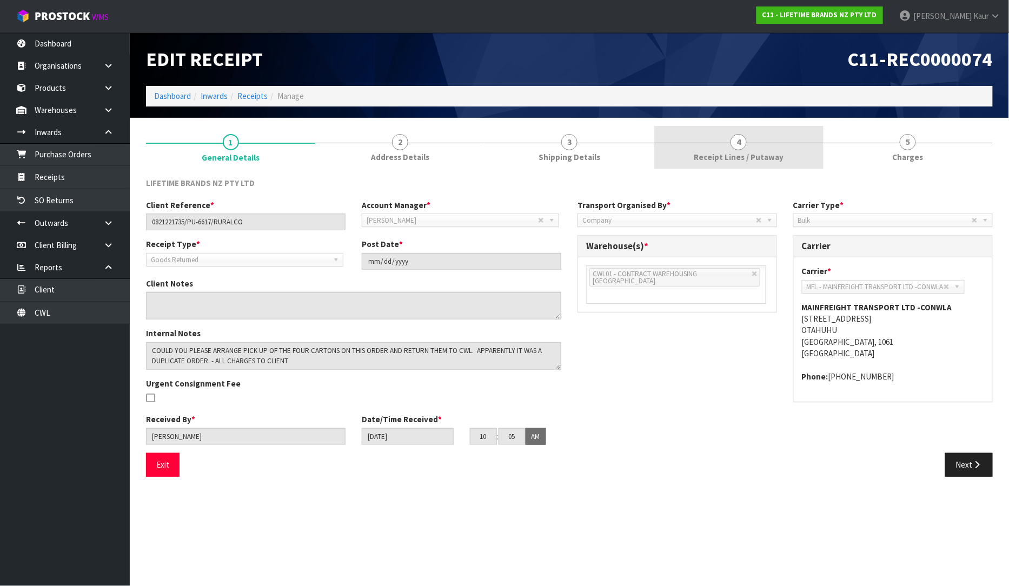
click at [733, 157] on span "Receipt Lines / Putaway" at bounding box center [738, 156] width 90 height 11
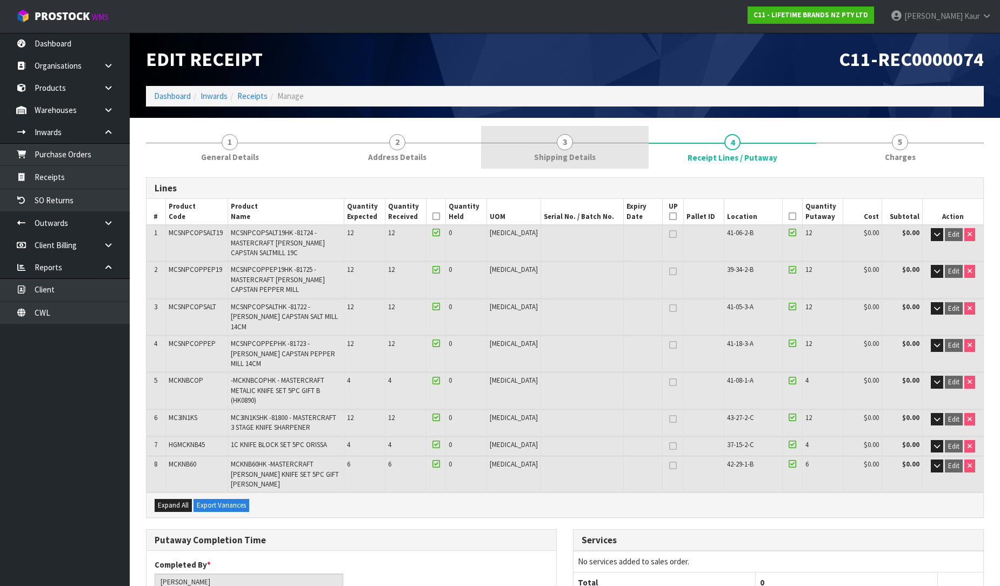
click at [569, 143] on span "3" at bounding box center [565, 142] width 16 height 16
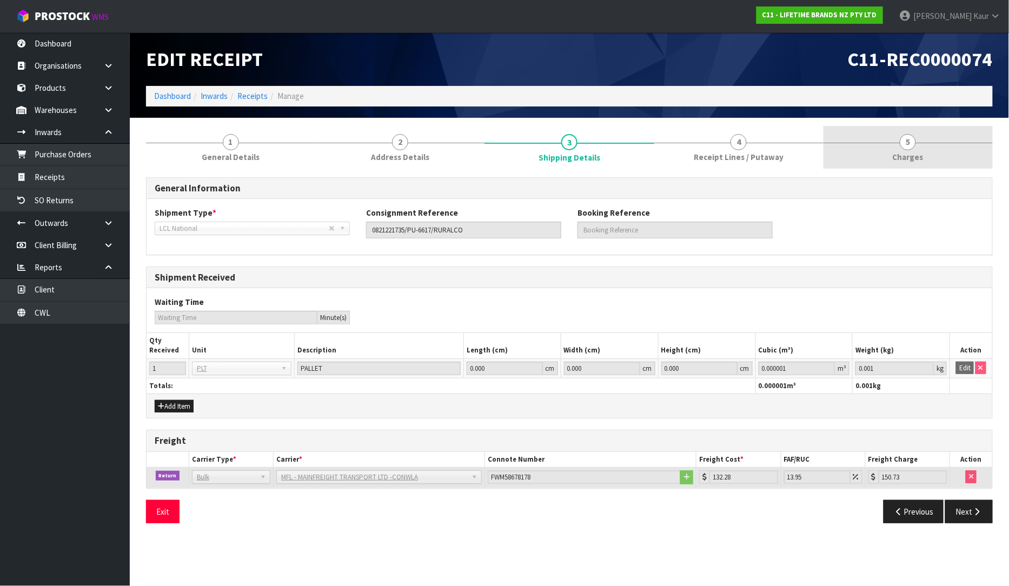
click at [900, 142] on span "5" at bounding box center [907, 142] width 16 height 16
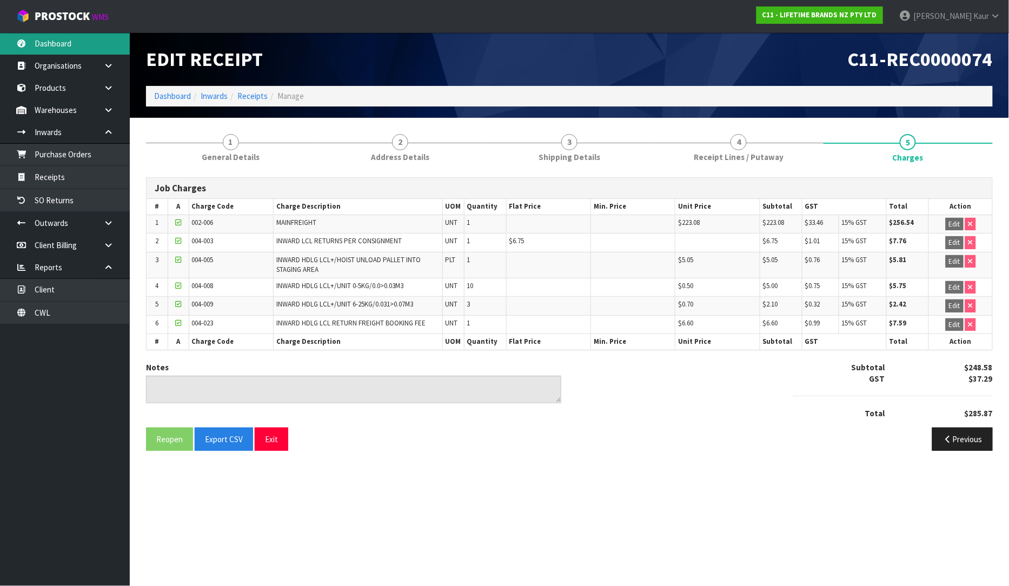
click at [65, 35] on link "Dashboard" at bounding box center [65, 43] width 130 height 22
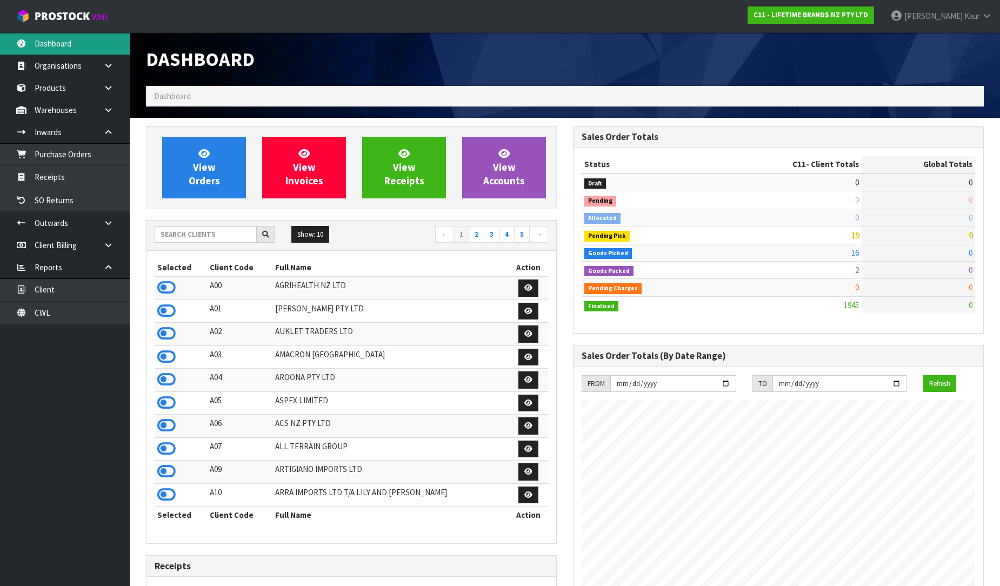
scroll to position [819, 427]
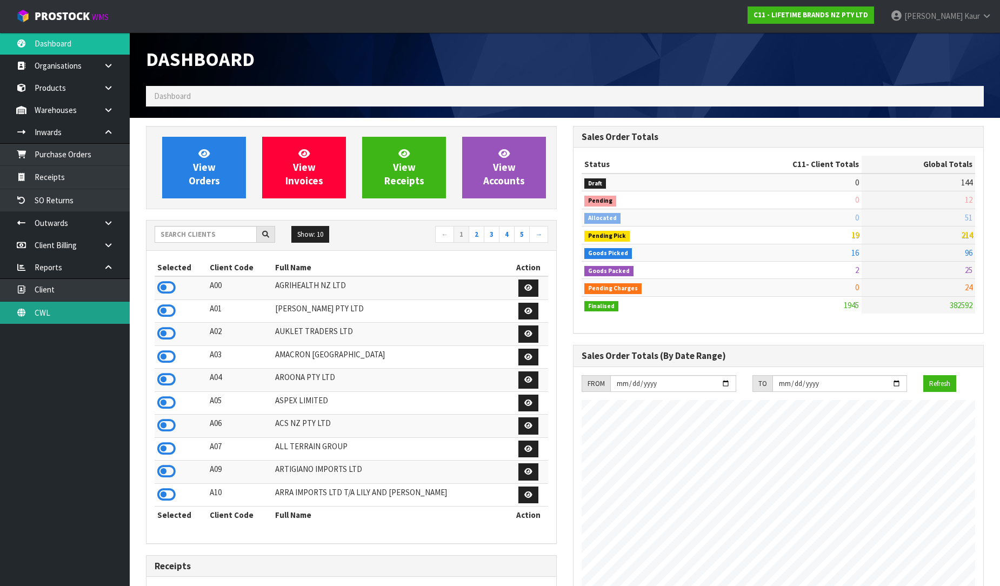
click at [63, 315] on link "CWL" at bounding box center [65, 313] width 130 height 22
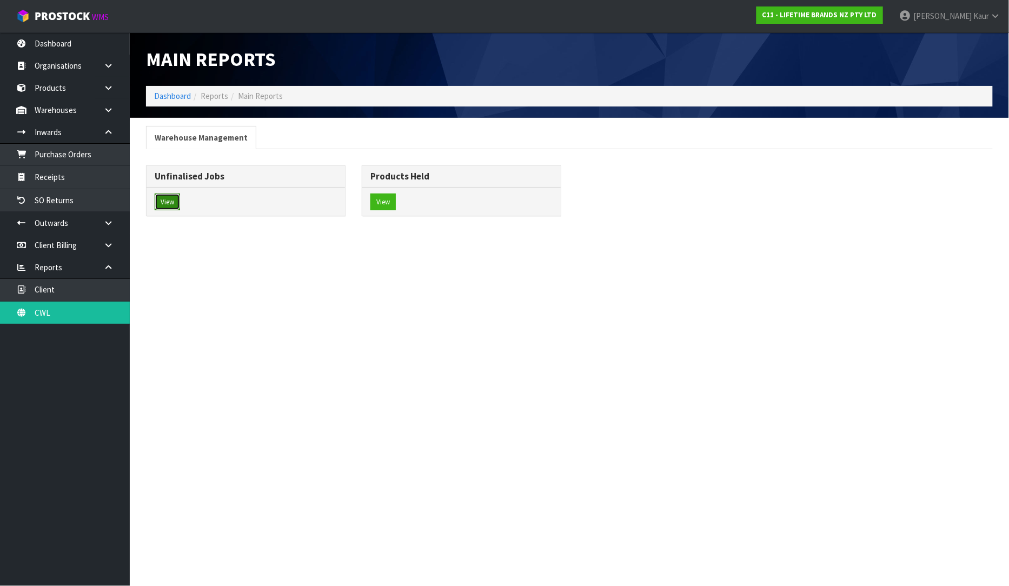
click at [176, 203] on button "View" at bounding box center [167, 201] width 25 height 17
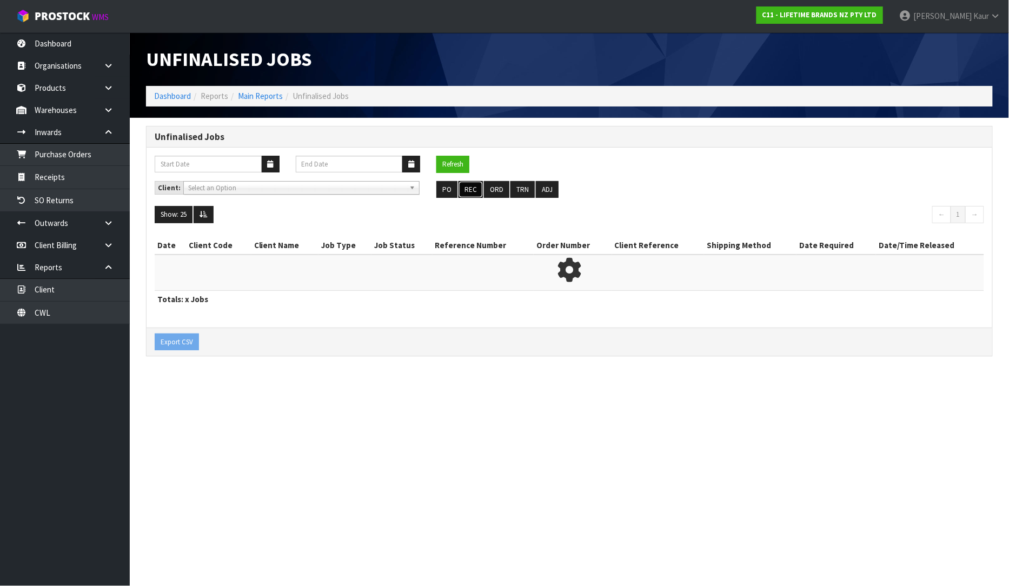
click at [468, 195] on button "REC" at bounding box center [470, 189] width 24 height 17
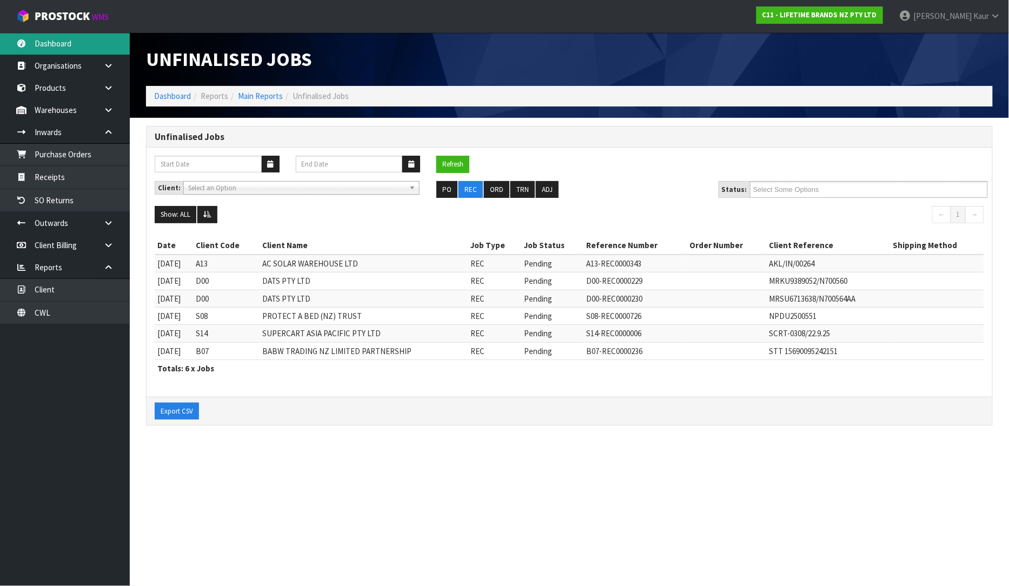
click at [51, 46] on link "Dashboard" at bounding box center [65, 43] width 130 height 22
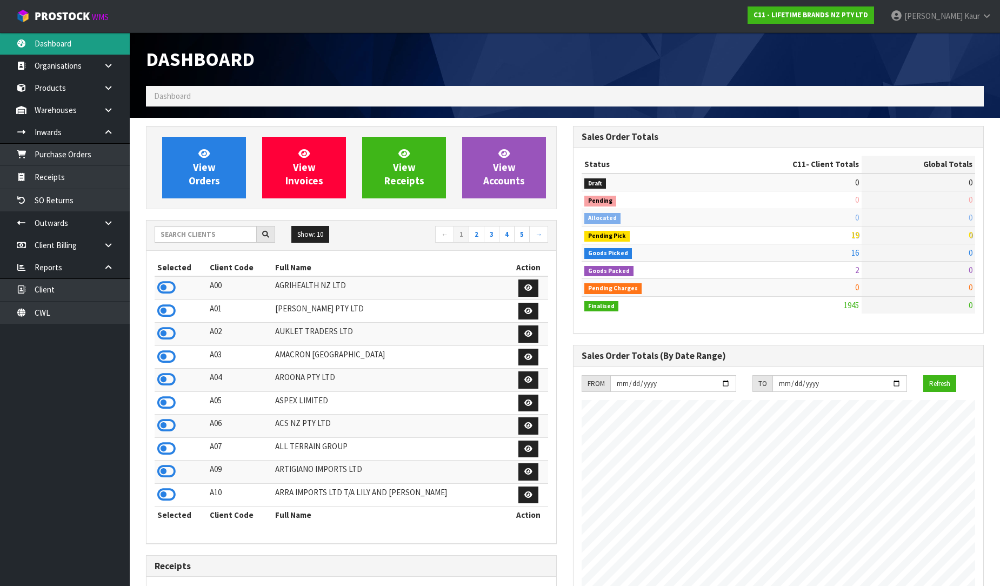
scroll to position [819, 427]
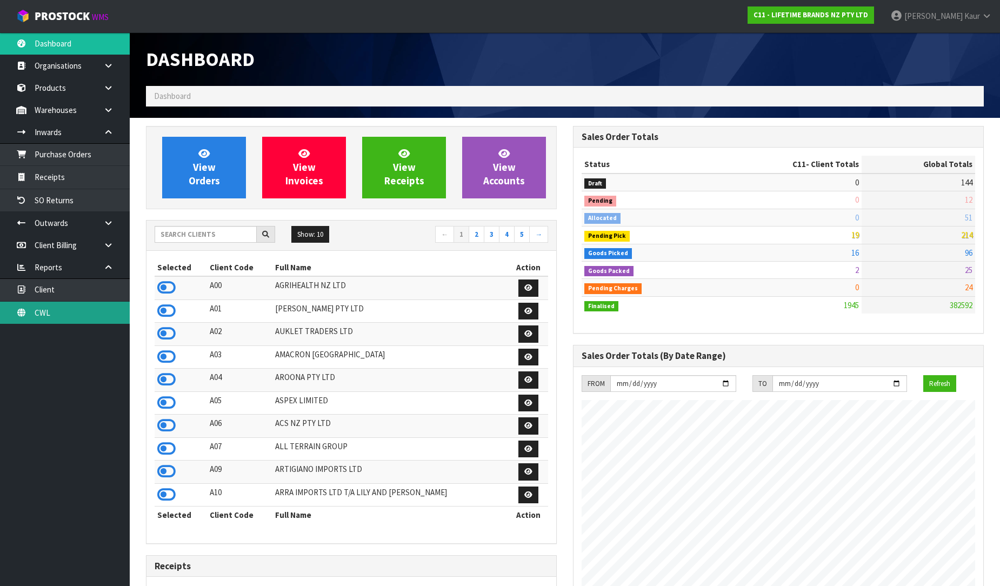
drag, startPoint x: 84, startPoint y: 312, endPoint x: 134, endPoint y: 299, distance: 51.8
click at [84, 312] on link "CWL" at bounding box center [65, 313] width 130 height 22
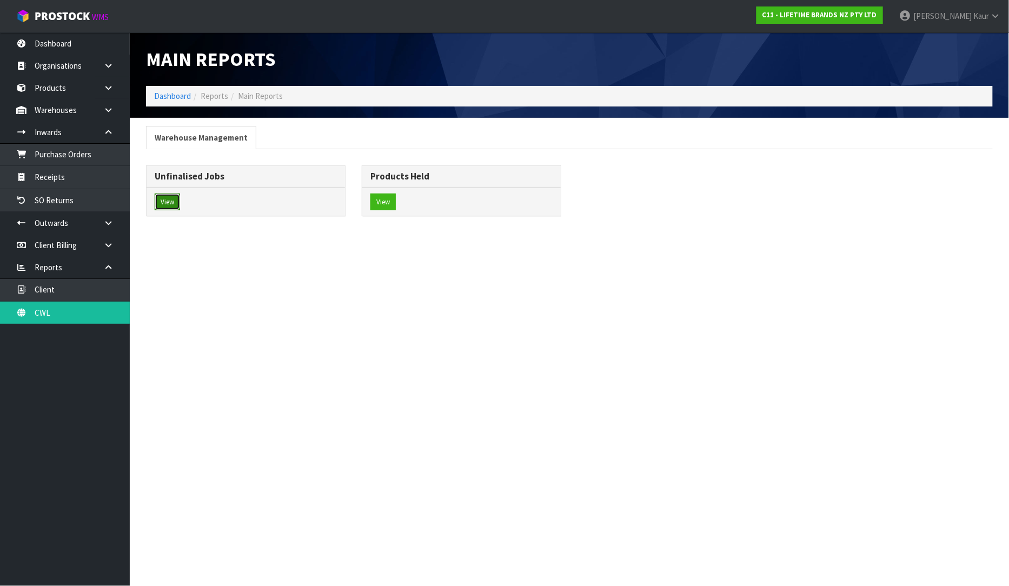
click at [162, 206] on button "View" at bounding box center [167, 201] width 25 height 17
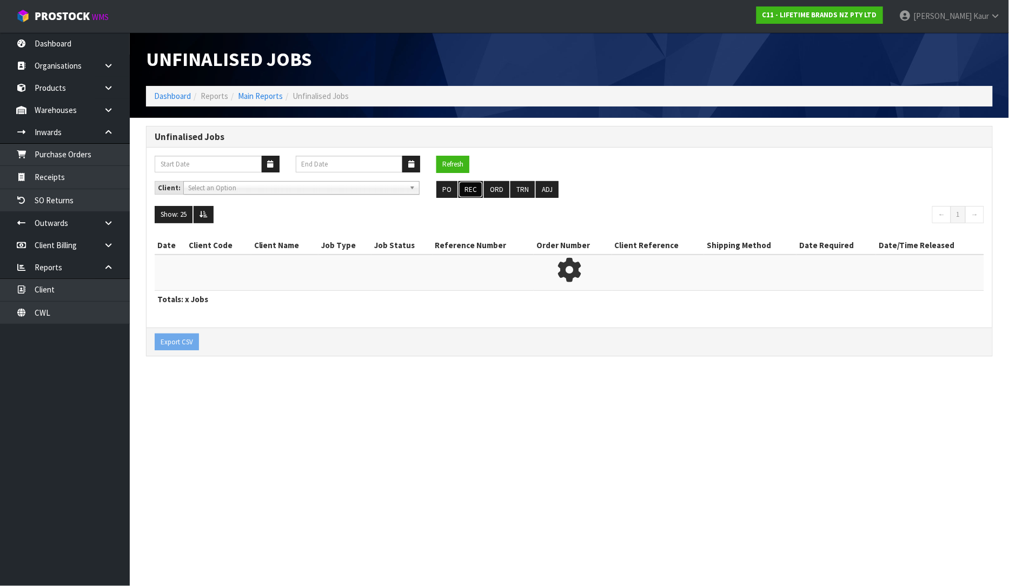
click at [469, 190] on button "REC" at bounding box center [470, 189] width 24 height 17
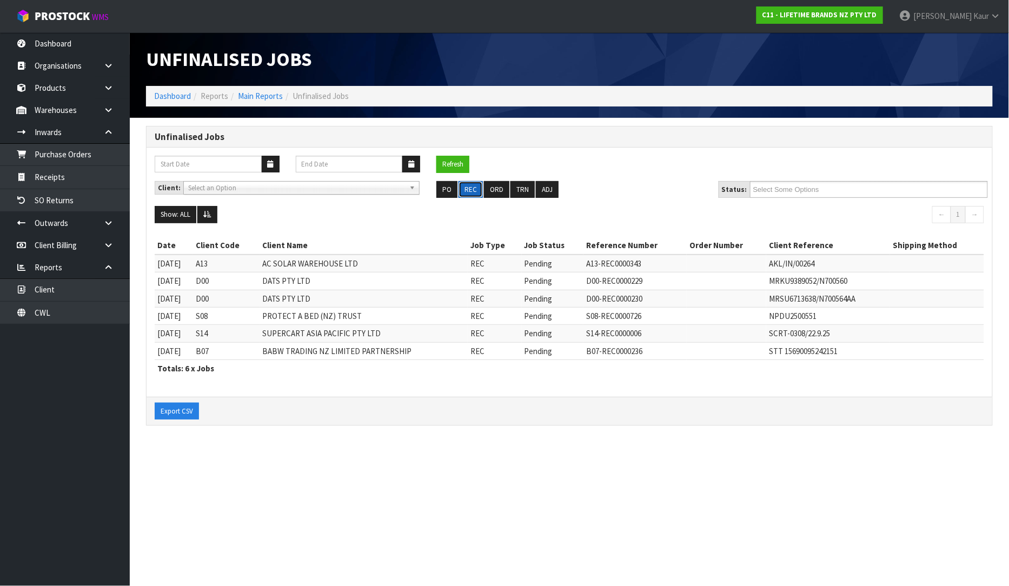
click at [469, 190] on button "REC" at bounding box center [470, 189] width 24 height 17
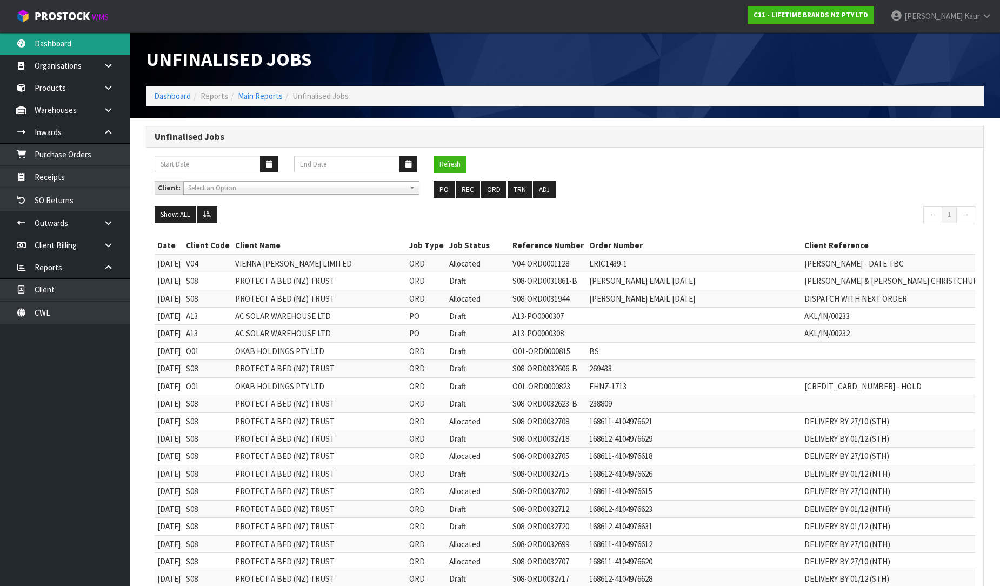
click at [78, 51] on link "Dashboard" at bounding box center [65, 43] width 130 height 22
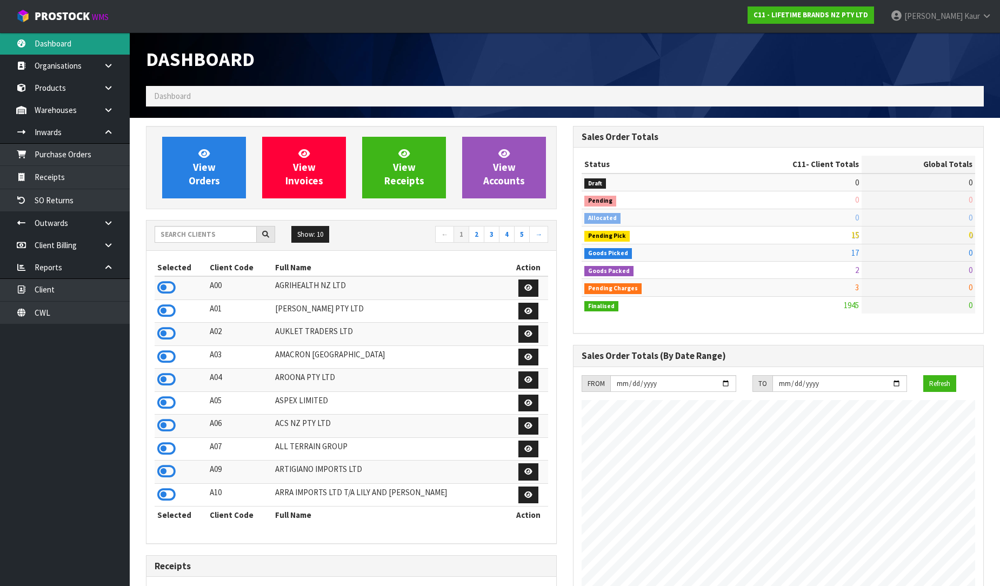
scroll to position [819, 427]
click at [197, 233] on input "text" at bounding box center [206, 234] width 102 height 17
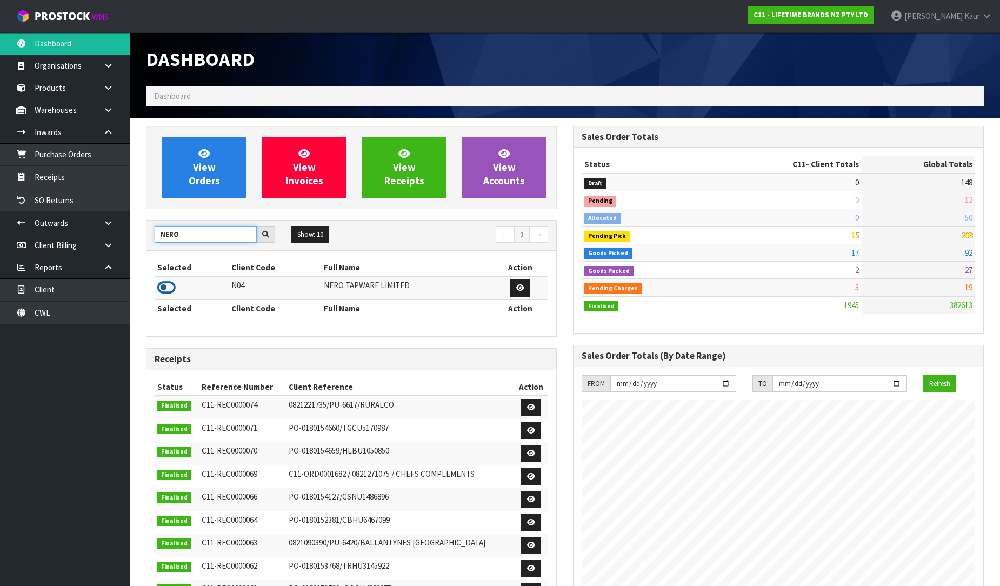
type input "NERO"
click at [164, 285] on icon at bounding box center [166, 287] width 18 height 16
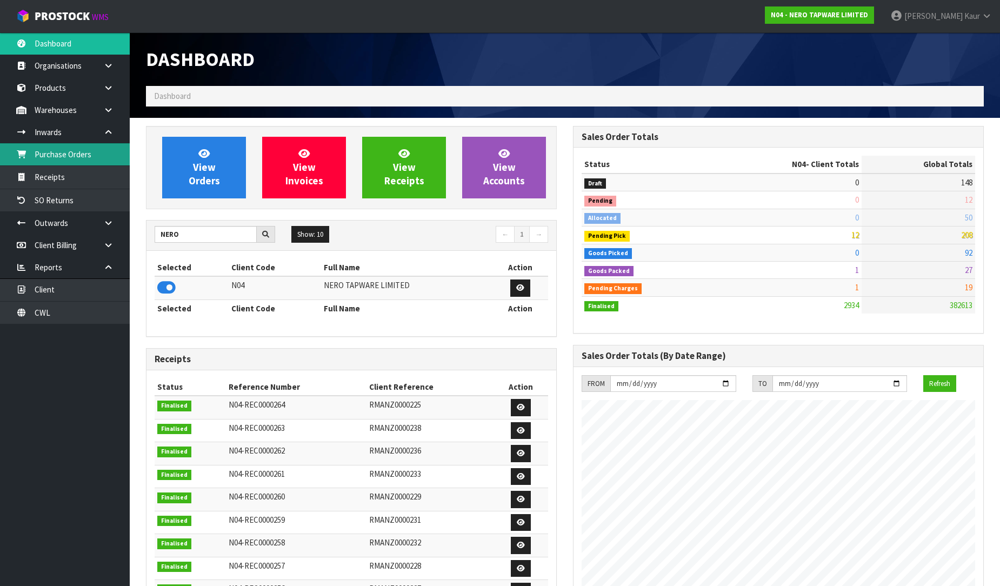
scroll to position [855, 427]
click at [50, 149] on link "Purchase Orders" at bounding box center [65, 154] width 130 height 22
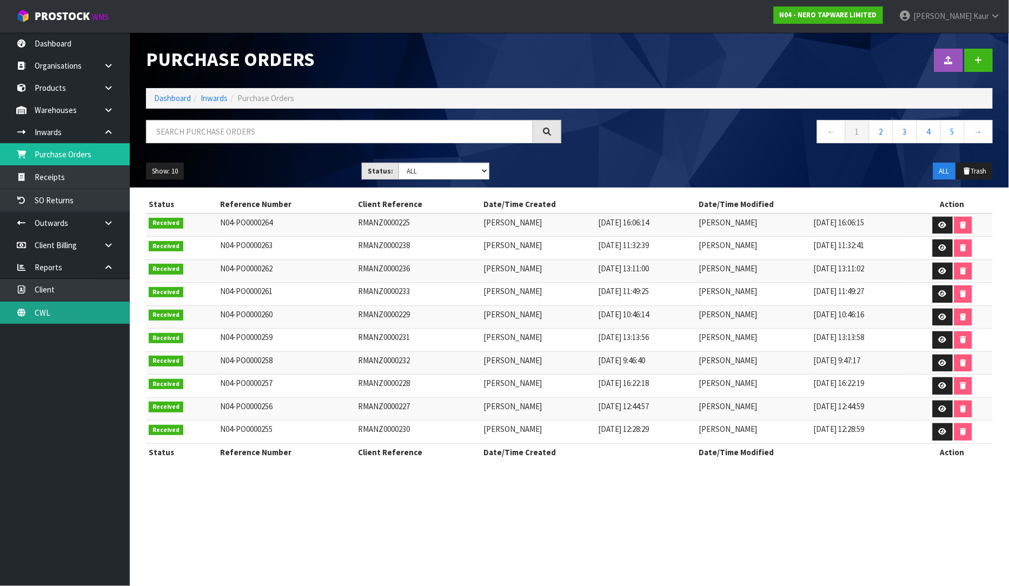
click at [95, 307] on link "CWL" at bounding box center [65, 313] width 130 height 22
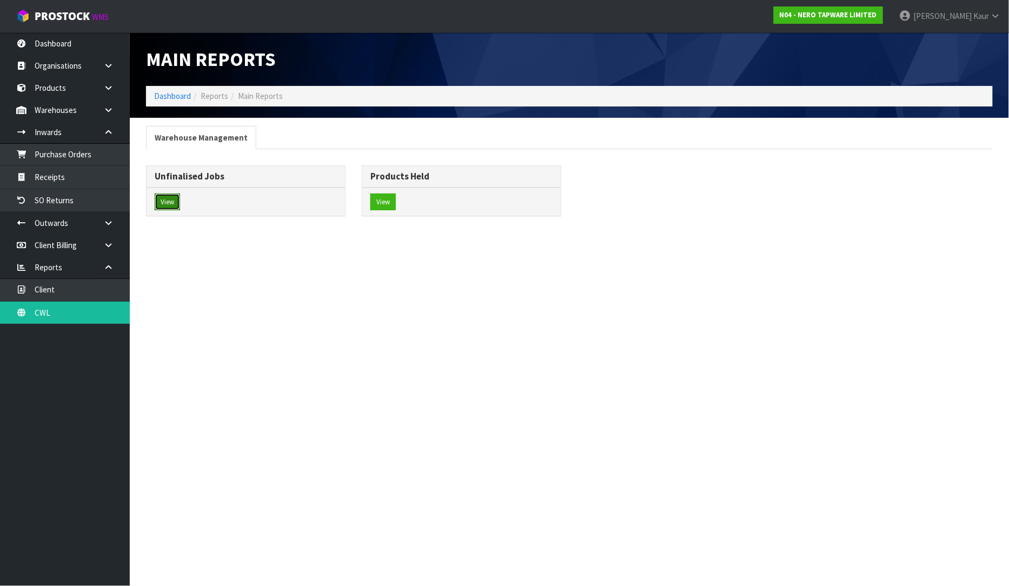
click at [173, 200] on button "View" at bounding box center [167, 201] width 25 height 17
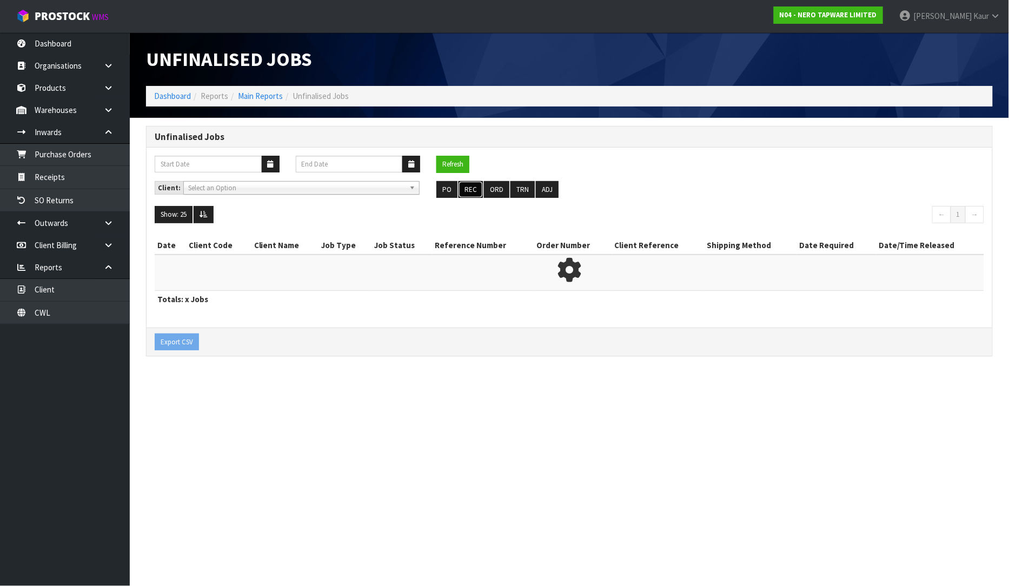
click at [471, 192] on button "REC" at bounding box center [470, 189] width 24 height 17
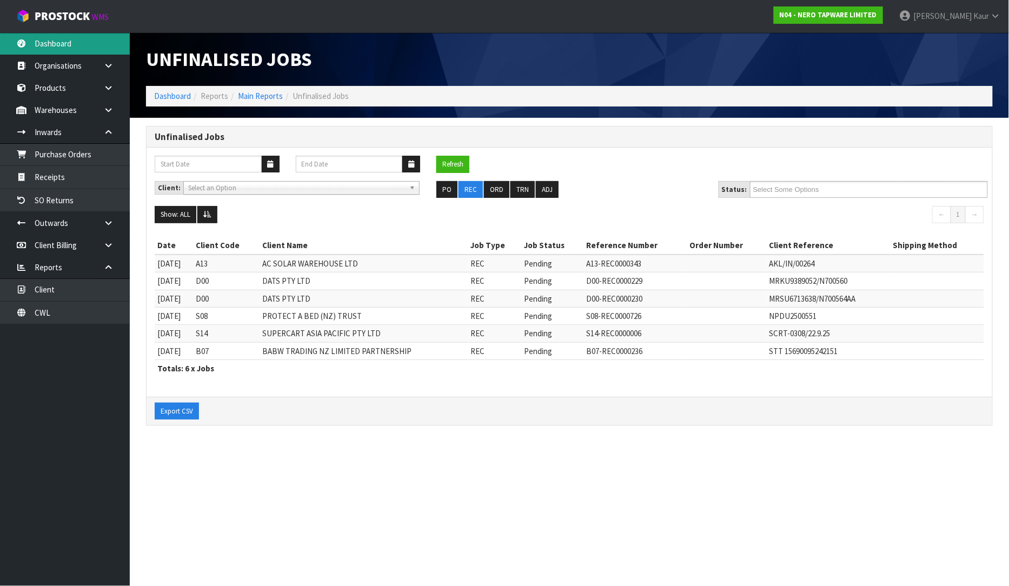
click at [61, 35] on link "Dashboard" at bounding box center [65, 43] width 130 height 22
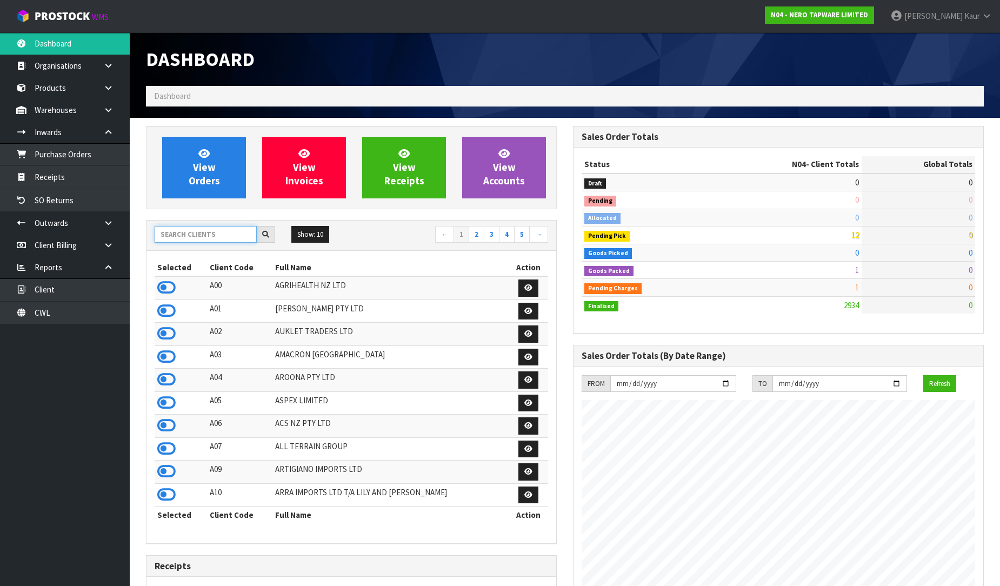
click at [169, 236] on input "text" at bounding box center [206, 234] width 102 height 17
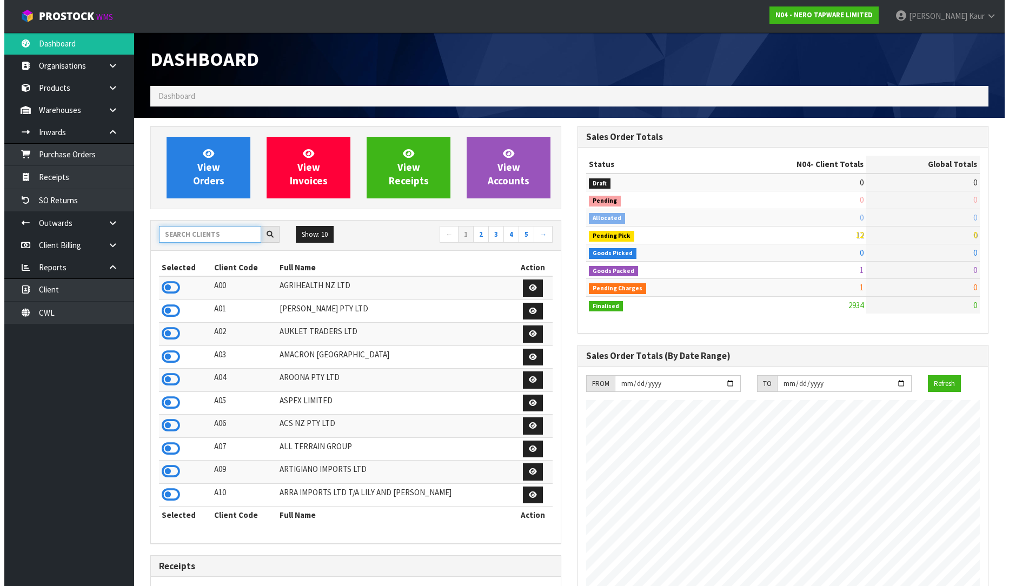
scroll to position [855, 427]
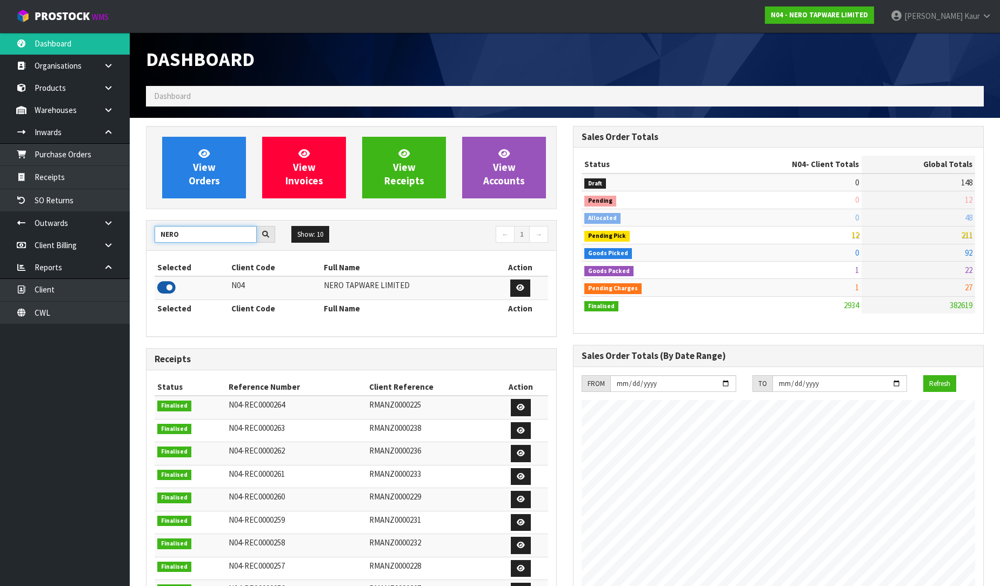
type input "NERO"
click at [166, 283] on icon at bounding box center [166, 287] width 18 height 16
click at [117, 224] on link at bounding box center [112, 223] width 35 height 22
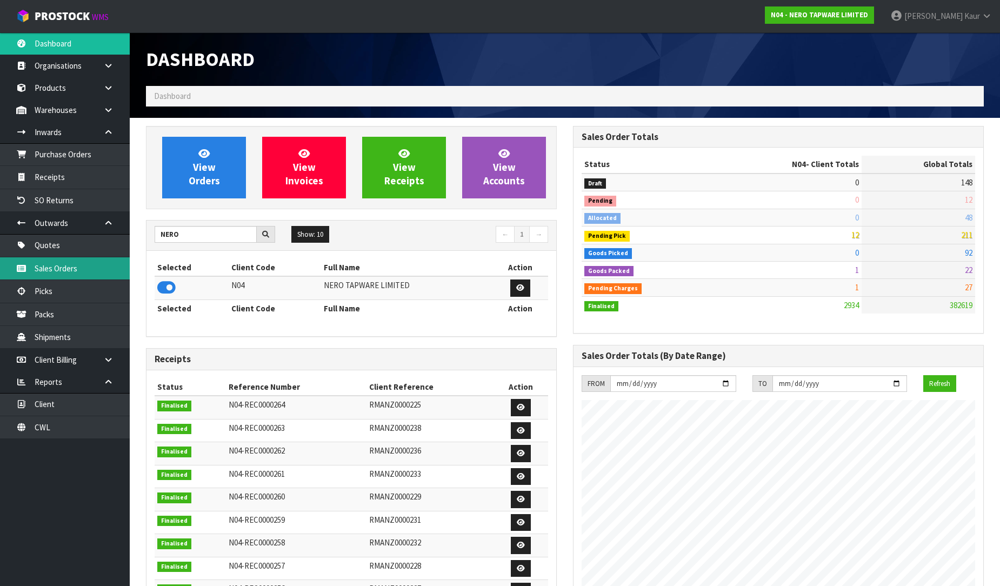
click at [76, 267] on link "Sales Orders" at bounding box center [65, 268] width 130 height 22
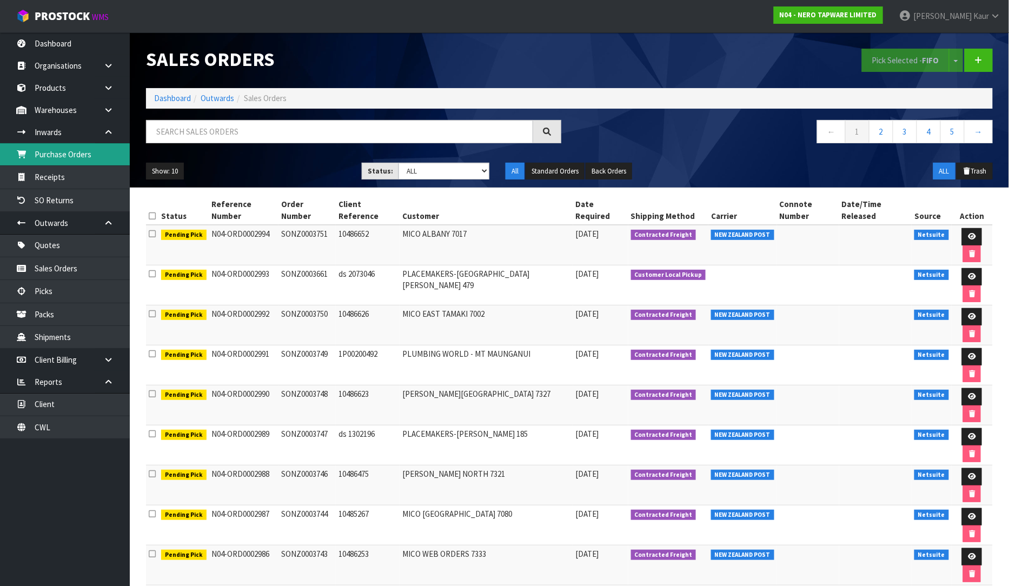
click at [66, 158] on link "Purchase Orders" at bounding box center [65, 154] width 130 height 22
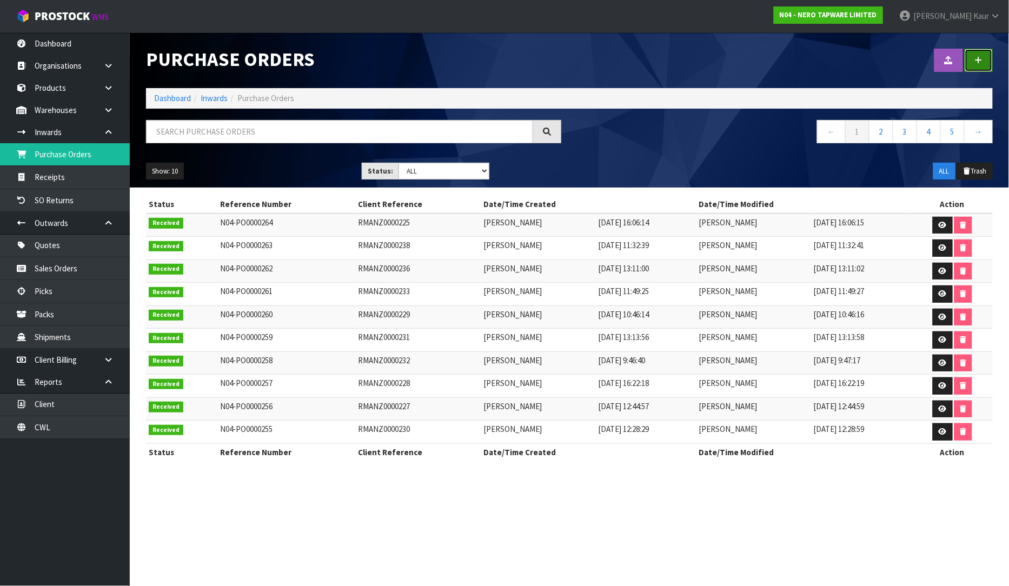
click at [987, 56] on link at bounding box center [978, 60] width 28 height 23
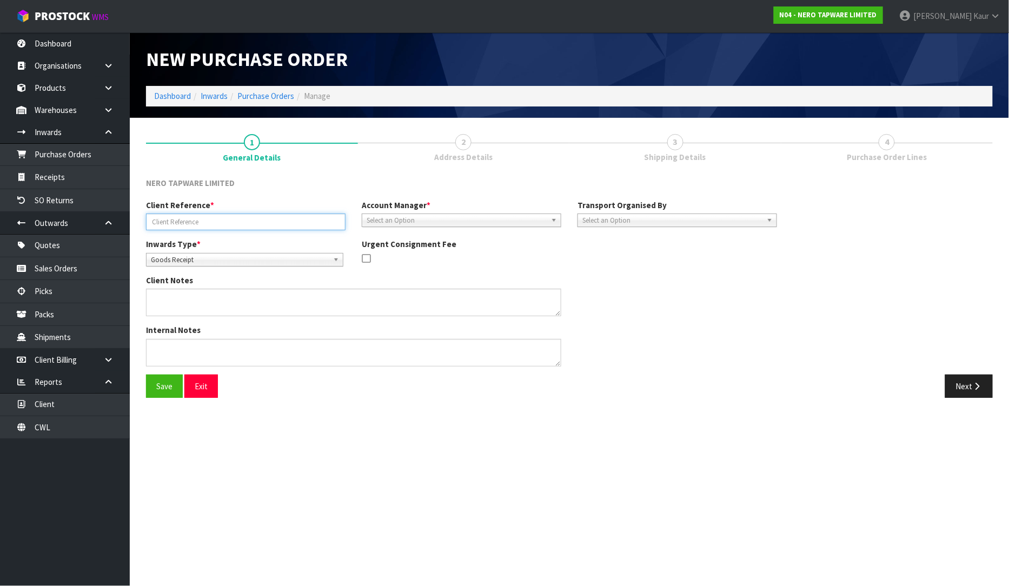
click at [188, 224] on input "text" at bounding box center [245, 221] width 199 height 17
paste input "N04-ORD0002993 SONZ0003661"
type input "N04-ORD0002993 SONZ0003661"
click at [434, 226] on div "Select an Option" at bounding box center [461, 220] width 199 height 14
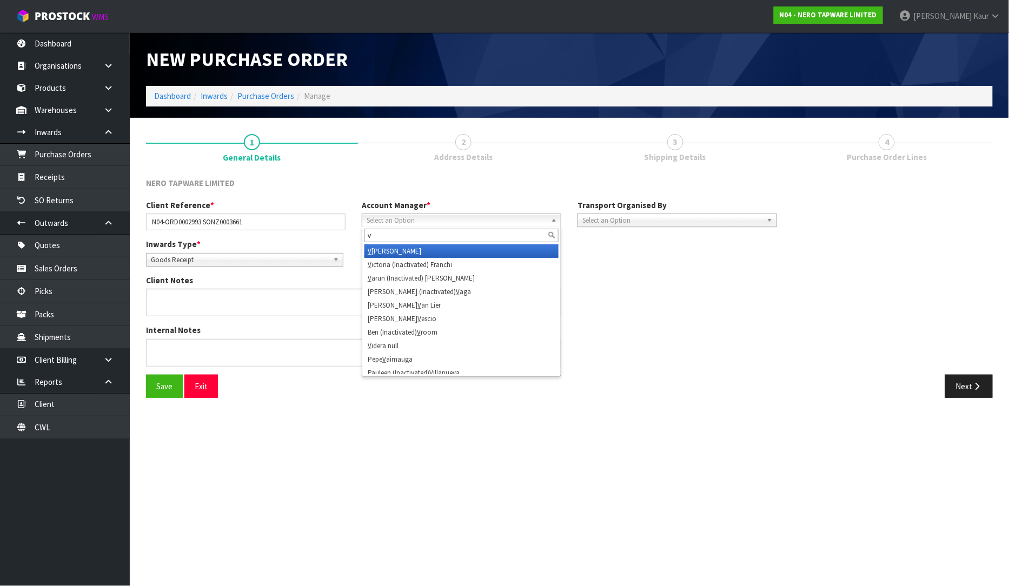
type input "v"
click at [419, 248] on li "V [PERSON_NAME]" at bounding box center [461, 251] width 194 height 14
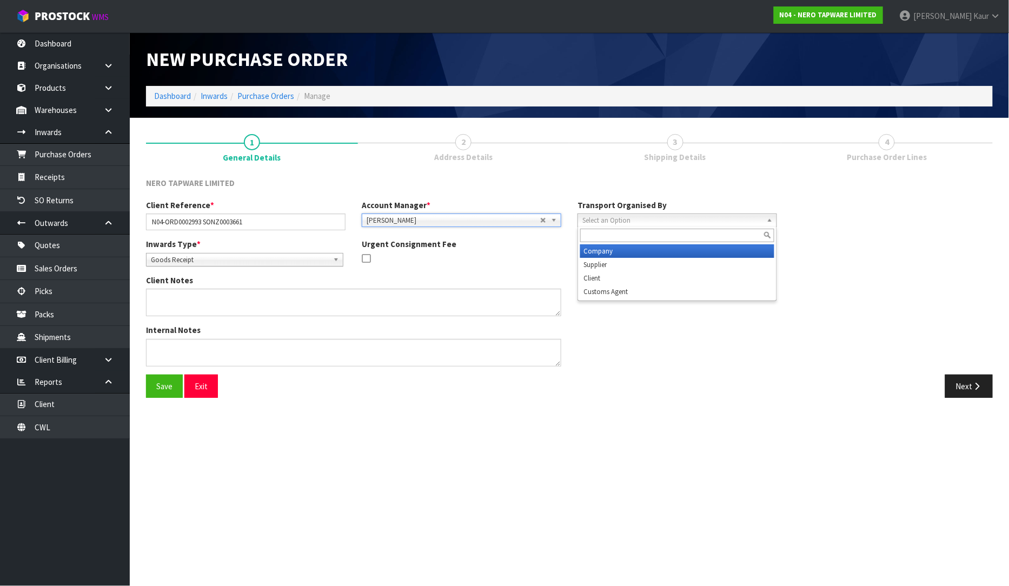
click at [622, 222] on span "Select an Option" at bounding box center [672, 220] width 180 height 13
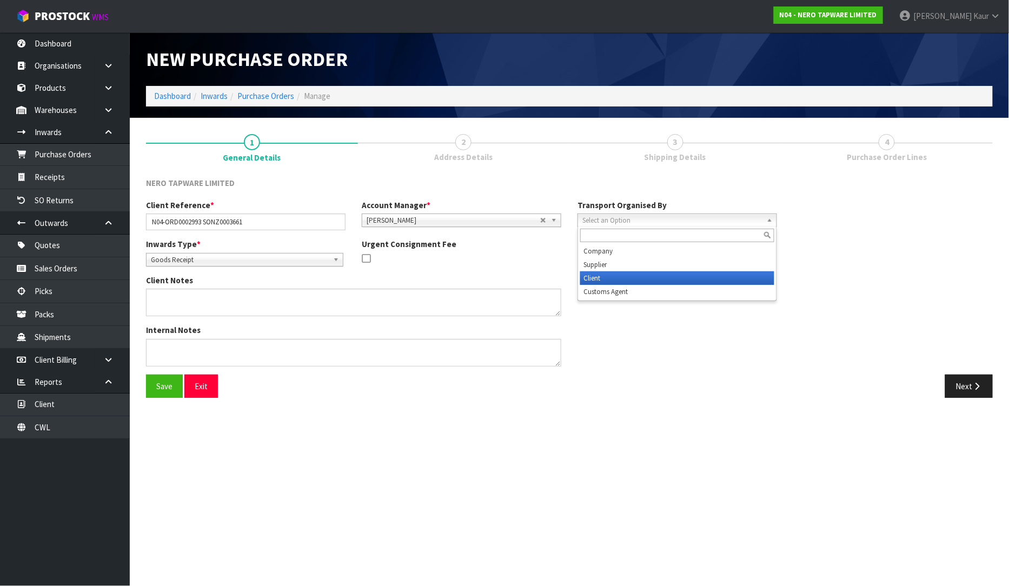
click at [622, 277] on li "Client" at bounding box center [677, 278] width 194 height 14
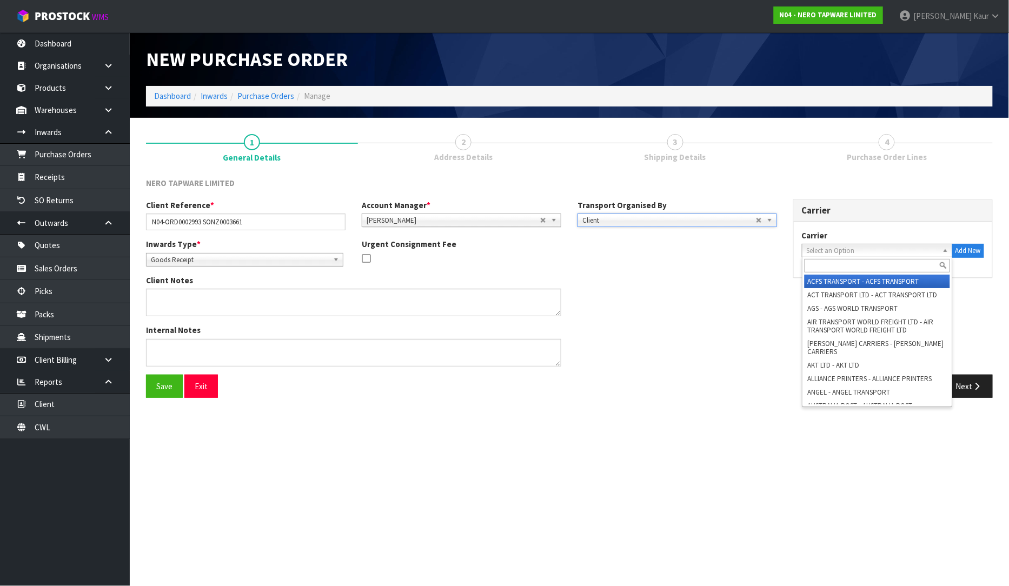
click at [806, 254] on link "Select an Option" at bounding box center [877, 251] width 151 height 14
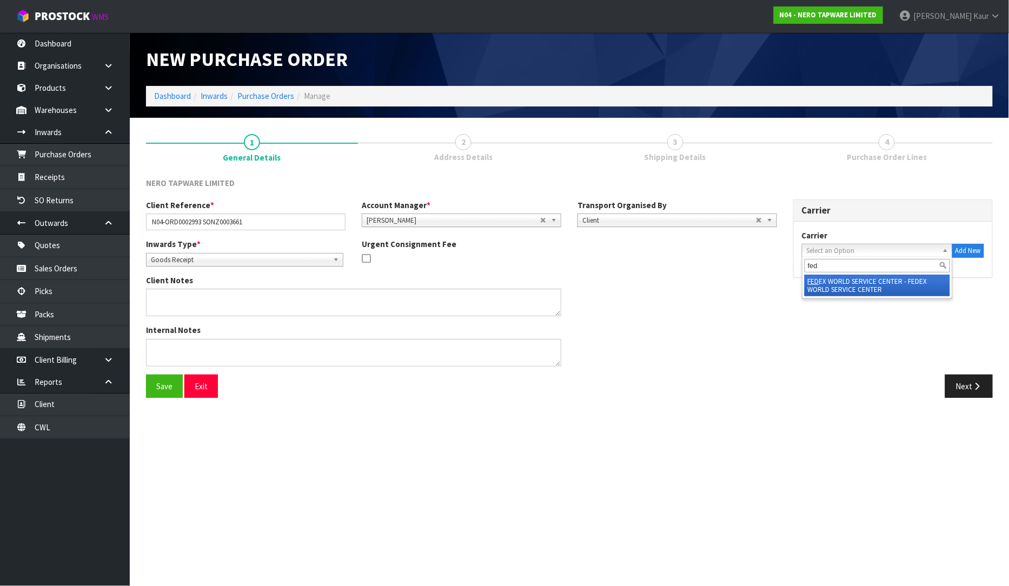
type input "fed"
click at [827, 288] on li "FED EX WORLD SERVICE CENTER - FEDEX WORLD SERVICE CENTER" at bounding box center [876, 286] width 145 height 22
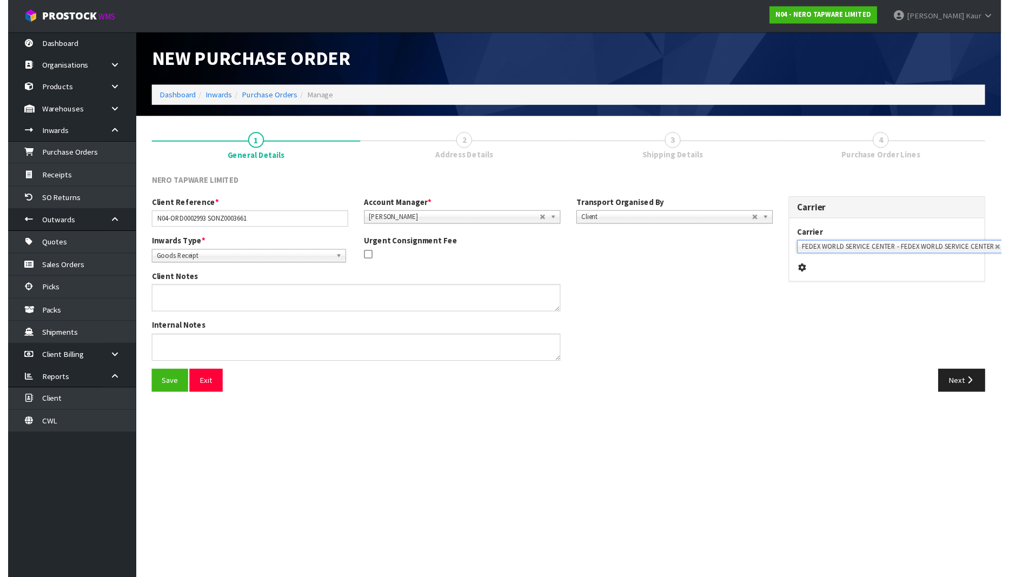
scroll to position [0, 8]
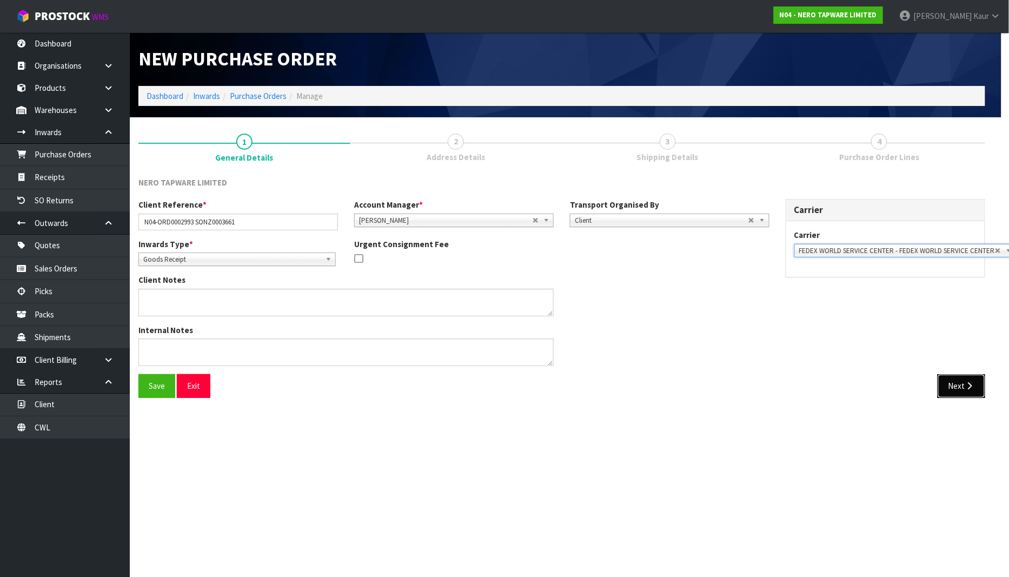
click at [955, 389] on button "Next" at bounding box center [961, 385] width 48 height 23
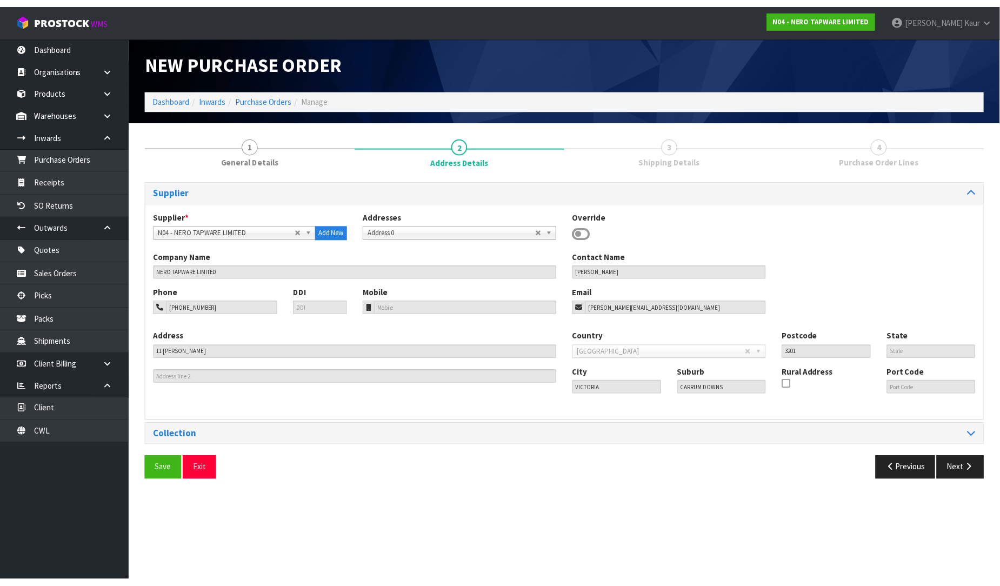
scroll to position [0, 0]
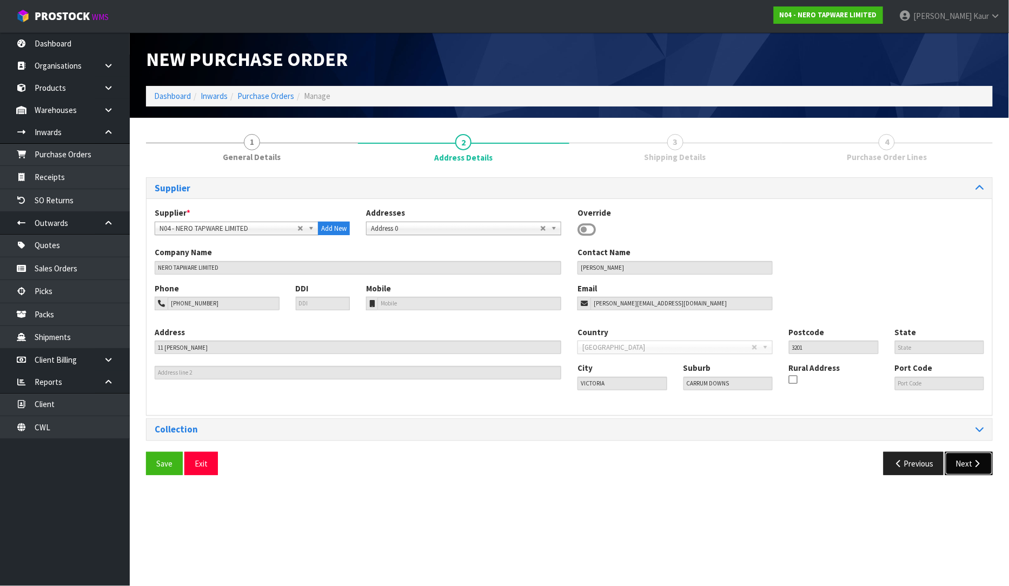
click at [970, 458] on button "Next" at bounding box center [969, 463] width 48 height 23
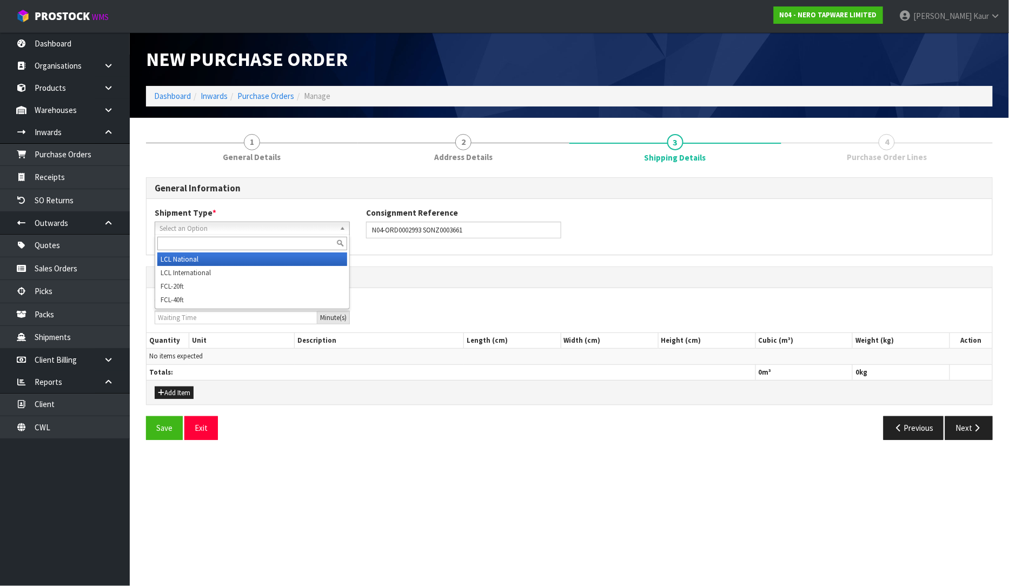
click at [226, 234] on div "Select an Option LCL National LCL International FCL-20ft FCL-40ft" at bounding box center [252, 229] width 195 height 14
click at [202, 258] on li "LCL National" at bounding box center [252, 259] width 190 height 14
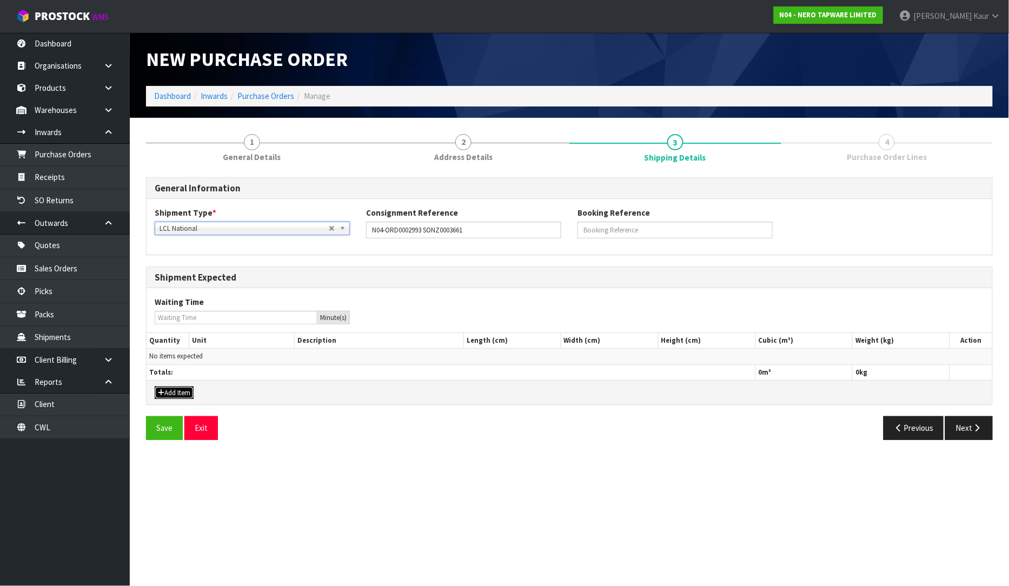
click at [193, 392] on button "Add Item" at bounding box center [174, 392] width 39 height 13
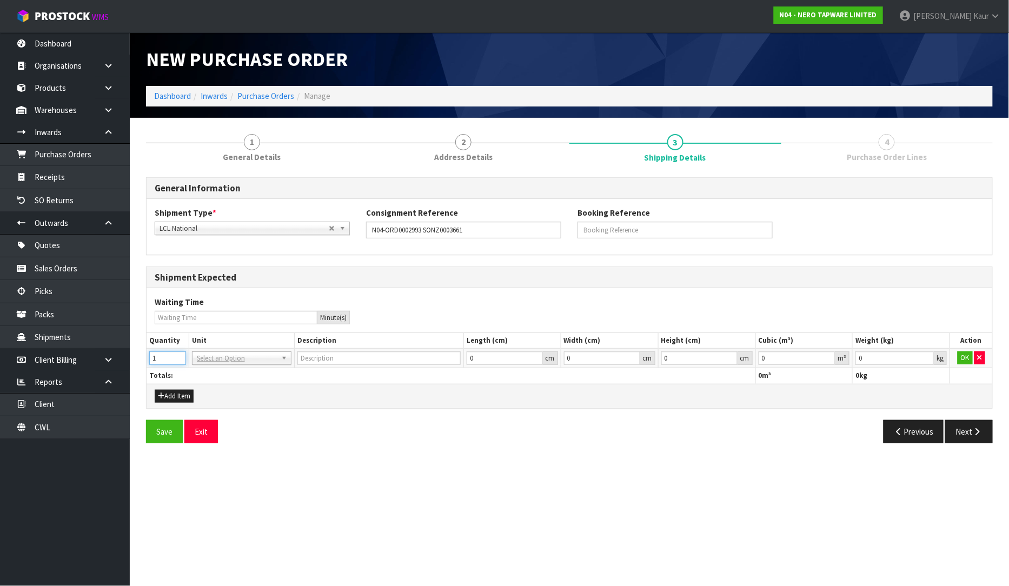
type input "1"
click at [179, 355] on input "1" at bounding box center [167, 358] width 37 height 14
click at [214, 376] on input "text" at bounding box center [242, 373] width 94 height 14
type input "ctn"
type input "CARTON"
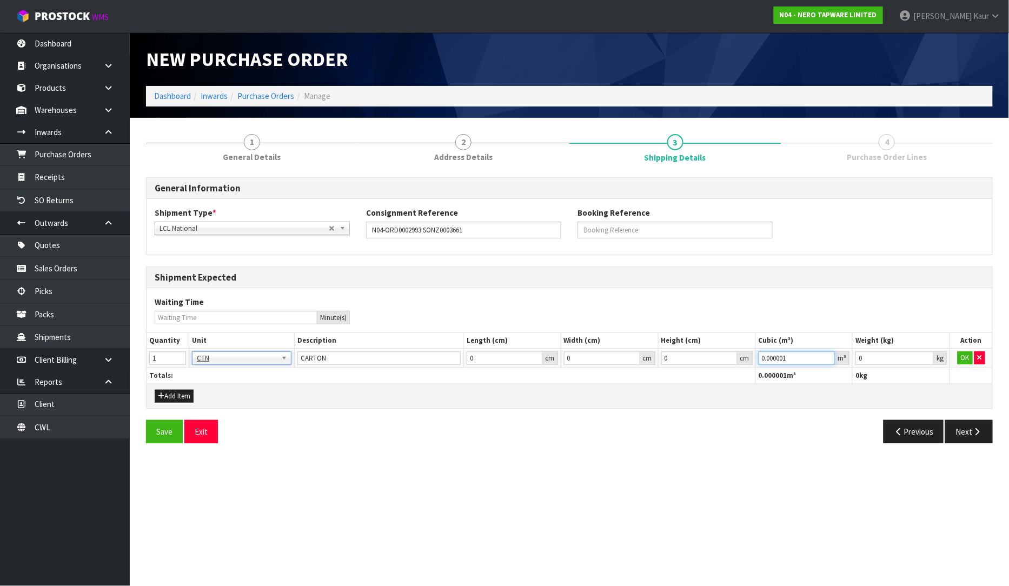
type input "0.000001"
click at [830, 353] on input "0.000001" at bounding box center [796, 358] width 77 height 14
type input "0.001"
click at [926, 355] on input "0.001" at bounding box center [894, 358] width 78 height 14
click at [968, 352] on button "OK" at bounding box center [964, 357] width 15 height 13
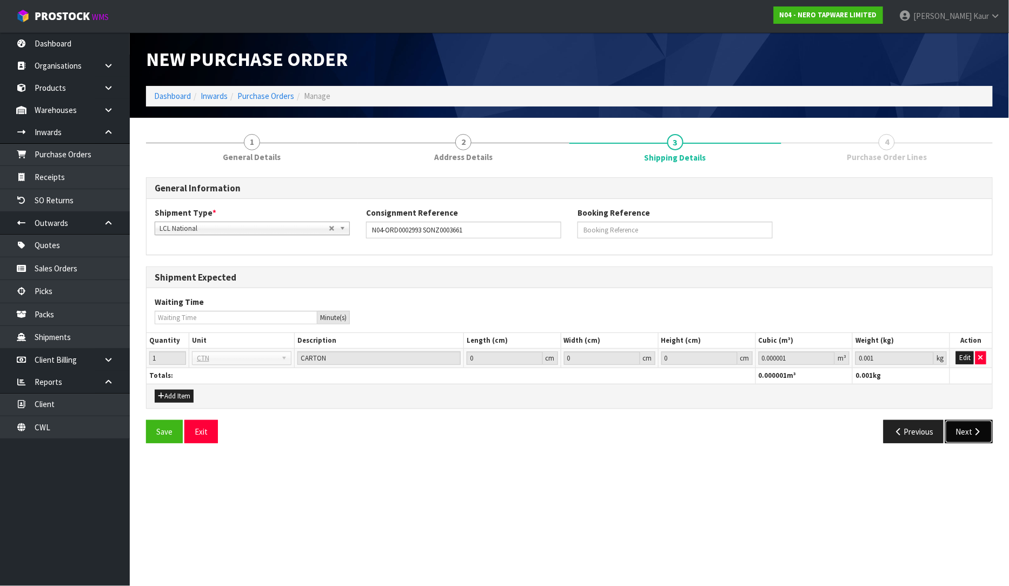
click at [969, 437] on button "Next" at bounding box center [969, 431] width 48 height 23
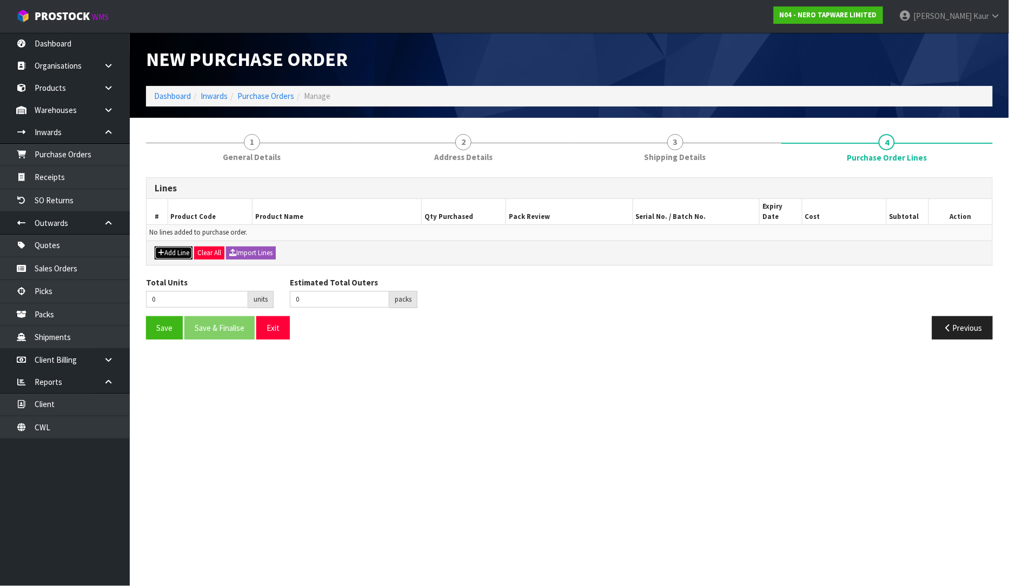
click at [169, 246] on button "Add Line" at bounding box center [174, 252] width 38 height 13
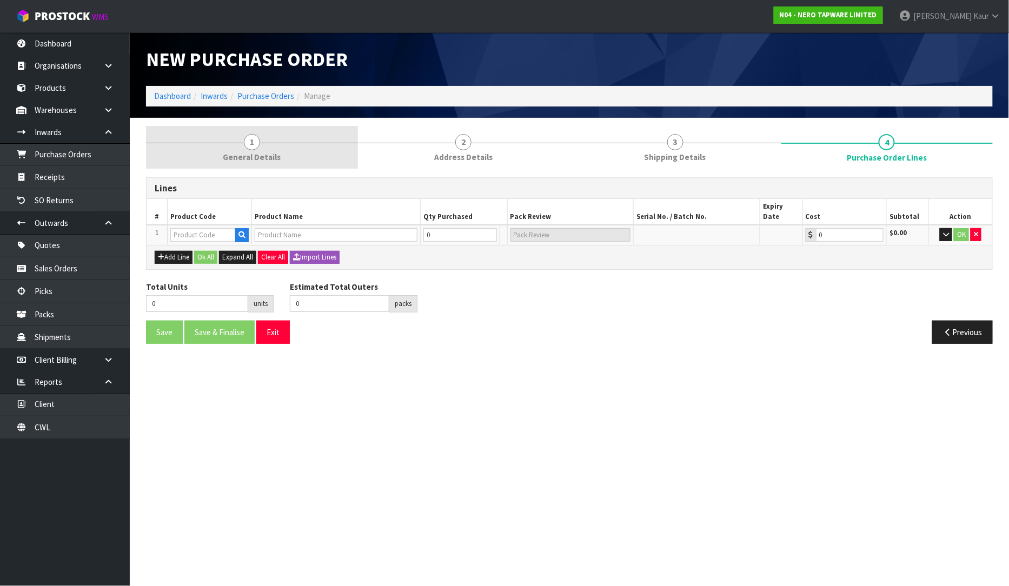
click at [249, 152] on span "General Details" at bounding box center [252, 156] width 58 height 11
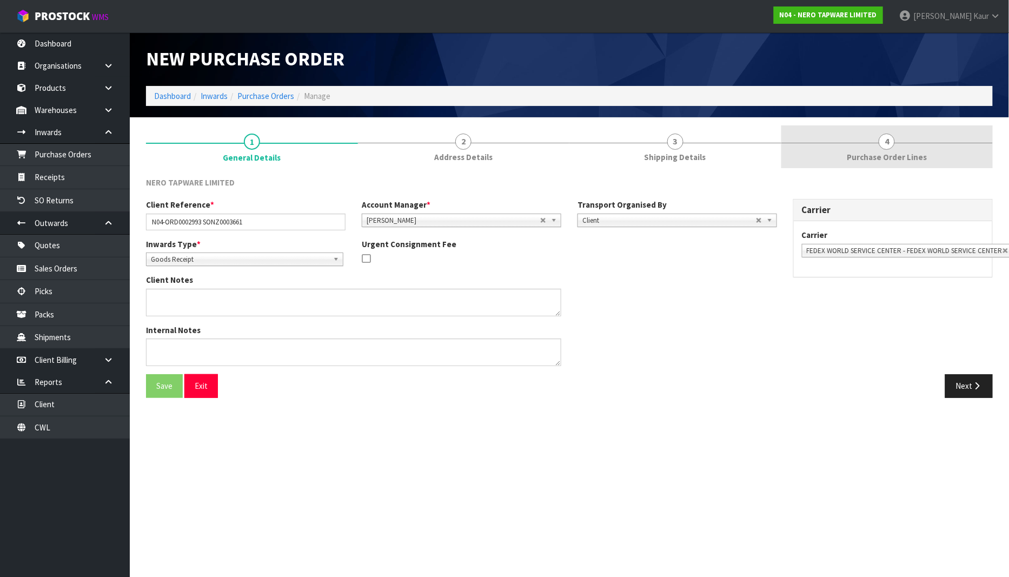
click at [882, 144] on span "4" at bounding box center [886, 142] width 16 height 16
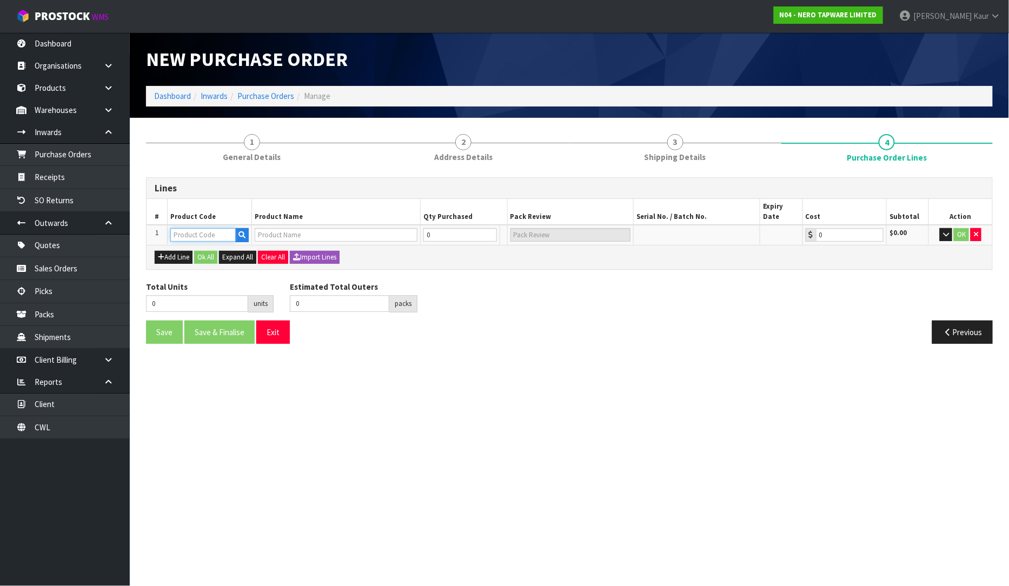
click at [212, 228] on input "text" at bounding box center [202, 235] width 65 height 14
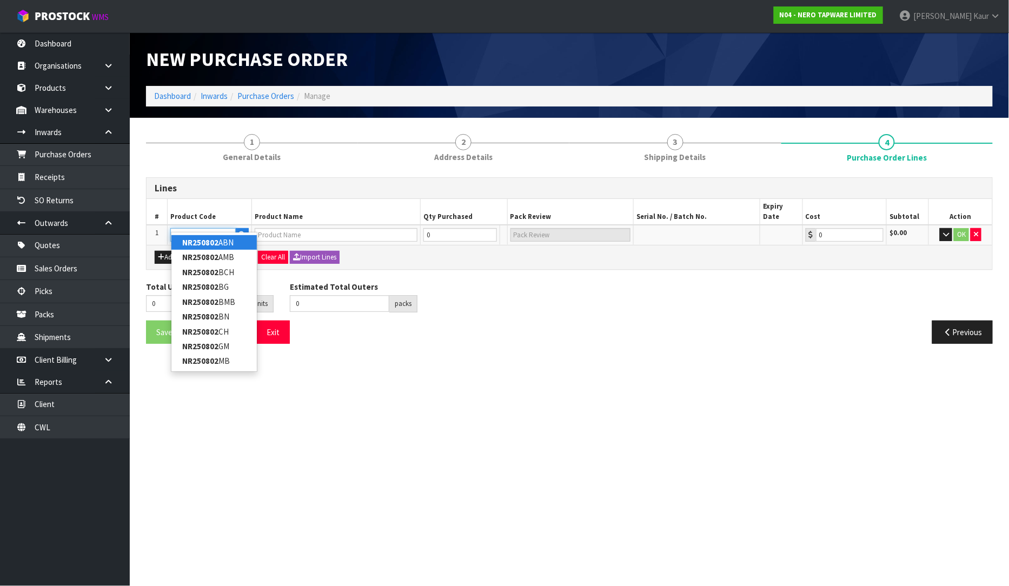
type input "NR250802GM"
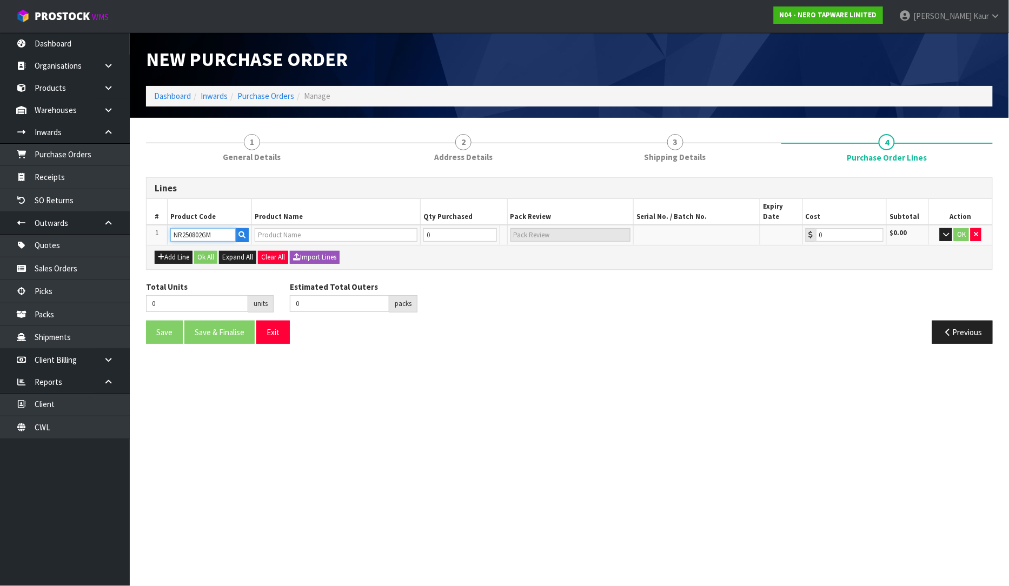
type input "DOLCE BASIN MIXER STRAIGHT SPOUT GUN METAL"
type input "0.00"
type input "NR250802GM"
click at [172, 251] on button "Add Line" at bounding box center [174, 257] width 38 height 13
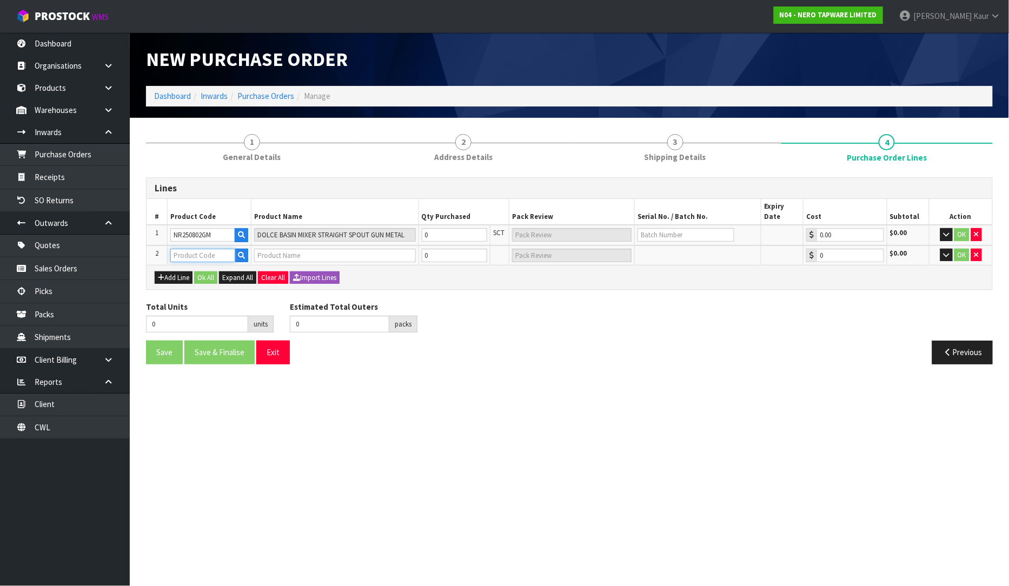
click at [192, 249] on input "text" at bounding box center [202, 256] width 65 height 14
type input "NR232105FGM"
type input "ROUND PROJECT TWIN SHOWER 4 STAR RATING GUN METAL"
type input "0.00"
type input "NR232105FGM"
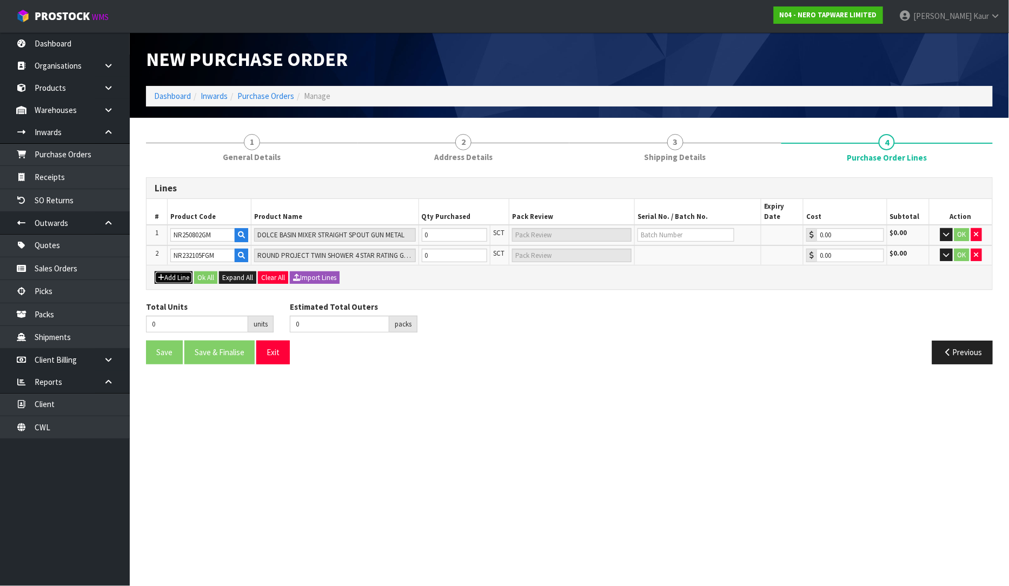
click at [183, 271] on button "Add Line" at bounding box center [174, 277] width 38 height 13
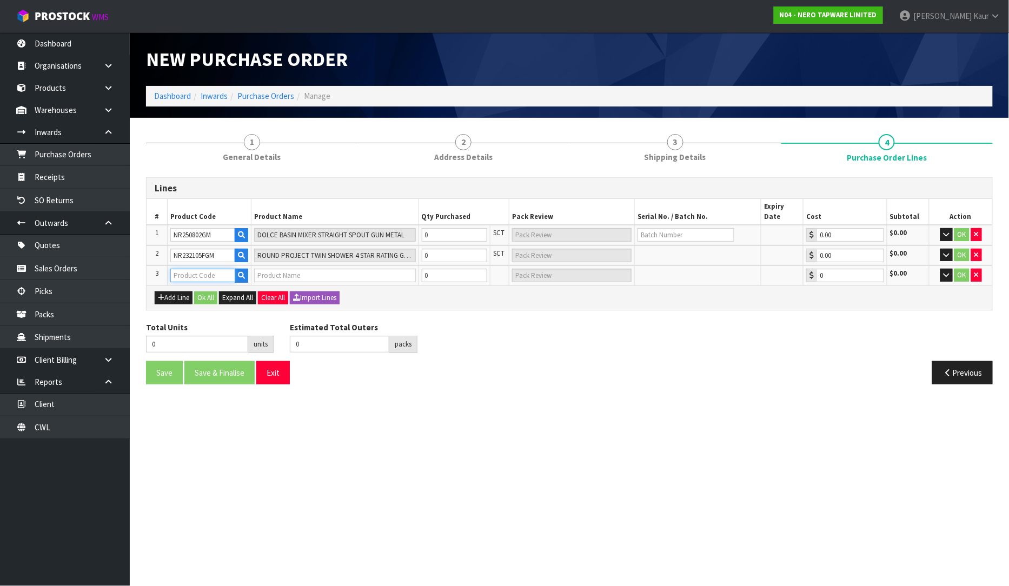
click at [186, 269] on input "text" at bounding box center [202, 276] width 65 height 14
type input "NR250807GM"
click at [212, 286] on strong "NR250807GM" at bounding box center [206, 282] width 48 height 10
type input "NR250807GM"
type input "DOLCE KITCHEN MIXER GOOSENECK GUN METAL"
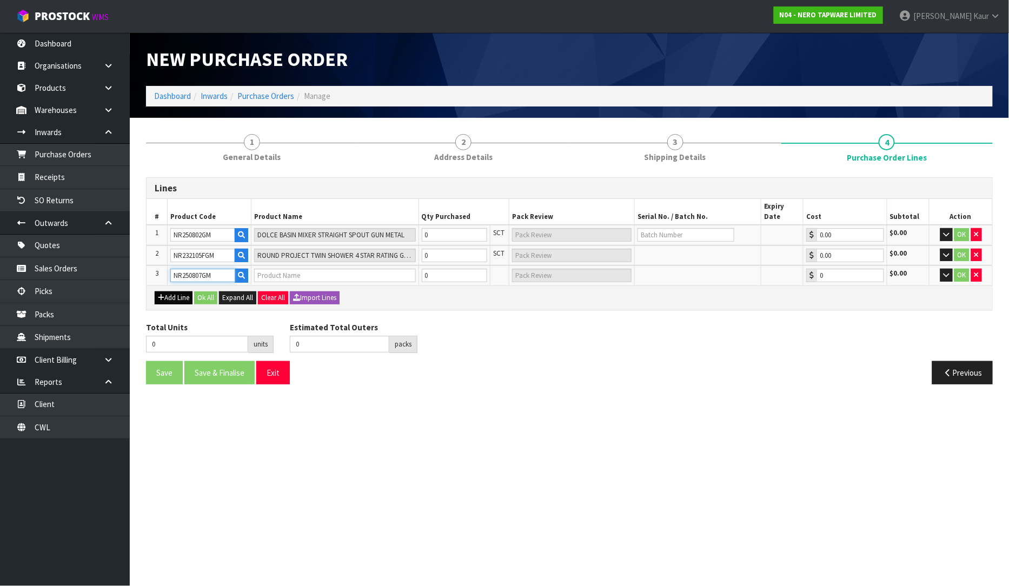
type input "0.00"
click at [182, 291] on button "Add Line" at bounding box center [174, 297] width 38 height 13
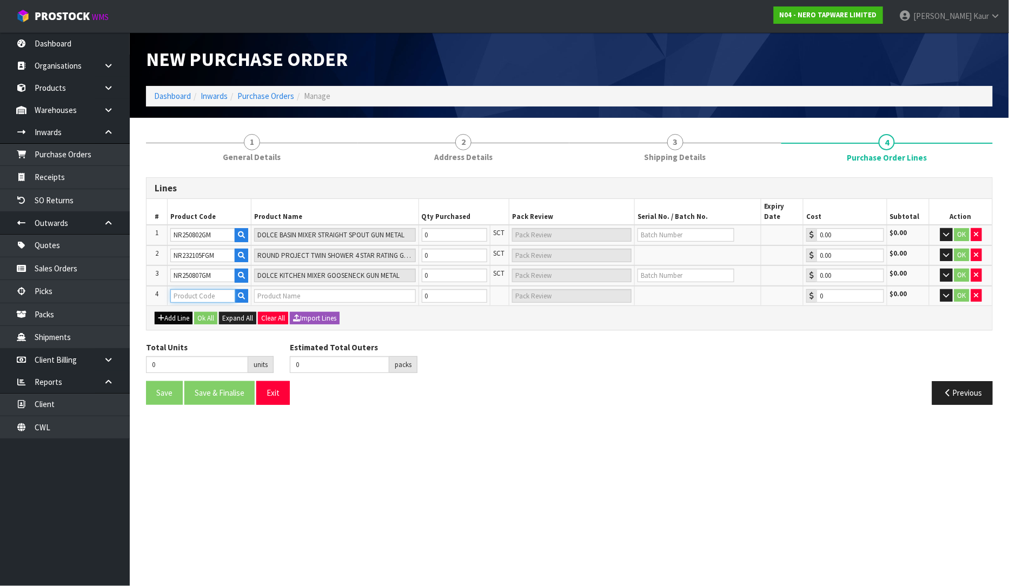
click at [182, 289] on input "text" at bounding box center [202, 296] width 65 height 14
type input "NR250811TGM"
type input "DOLCE SHOWER MIXER TRIM KITS ONLY GUN METAL"
type input "0.00"
type input "NR250811TGM"
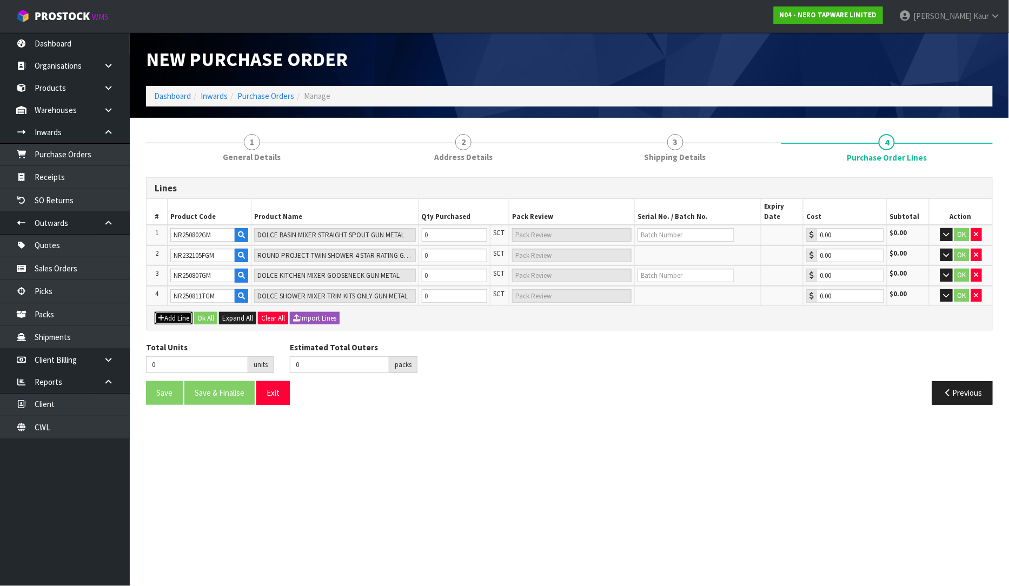
click at [176, 312] on button "Add Line" at bounding box center [174, 318] width 38 height 13
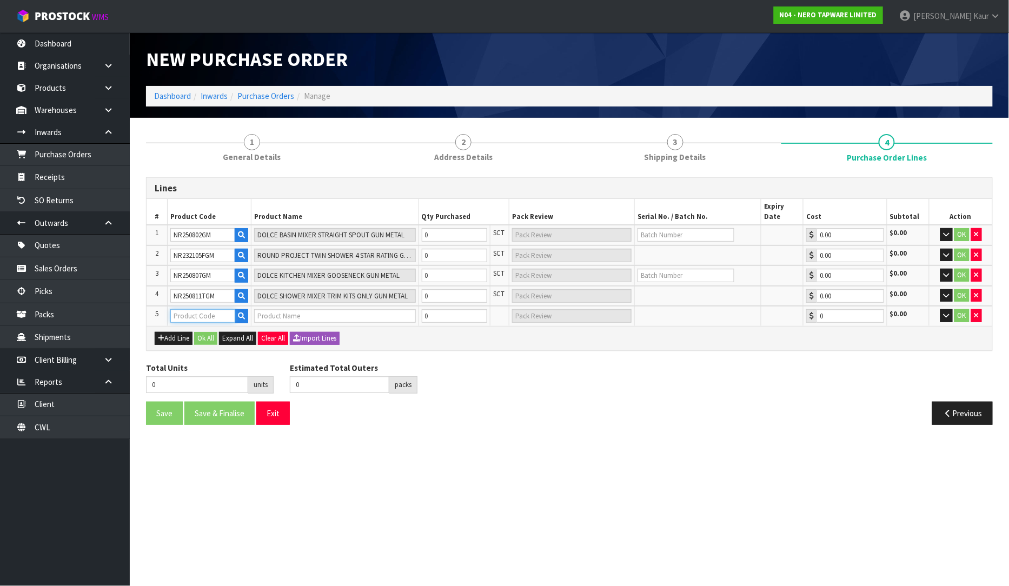
click at [179, 309] on input "text" at bounding box center [202, 316] width 65 height 14
type input "NR250810CTGM"
type input "DOLCE WALL BASIN/BATH MIXER SEPARATE BACK PLATE TRIM KITS ONLY GUN METAL"
type input "0.00"
type input "NR250810CTGM"
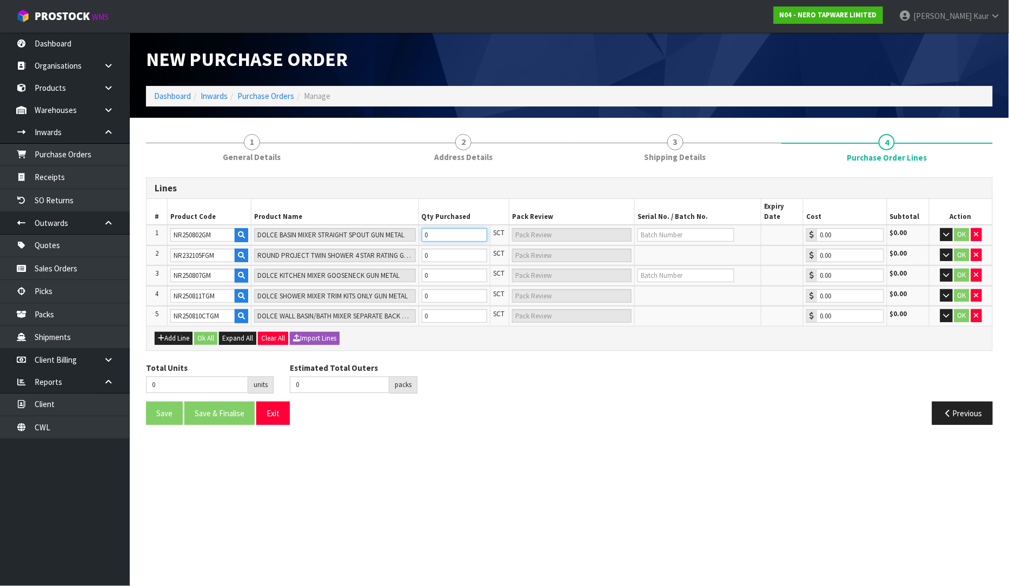
click at [441, 228] on input "0" at bounding box center [455, 235] width 66 height 14
type input "1"
type input "1 SCT"
type input "1"
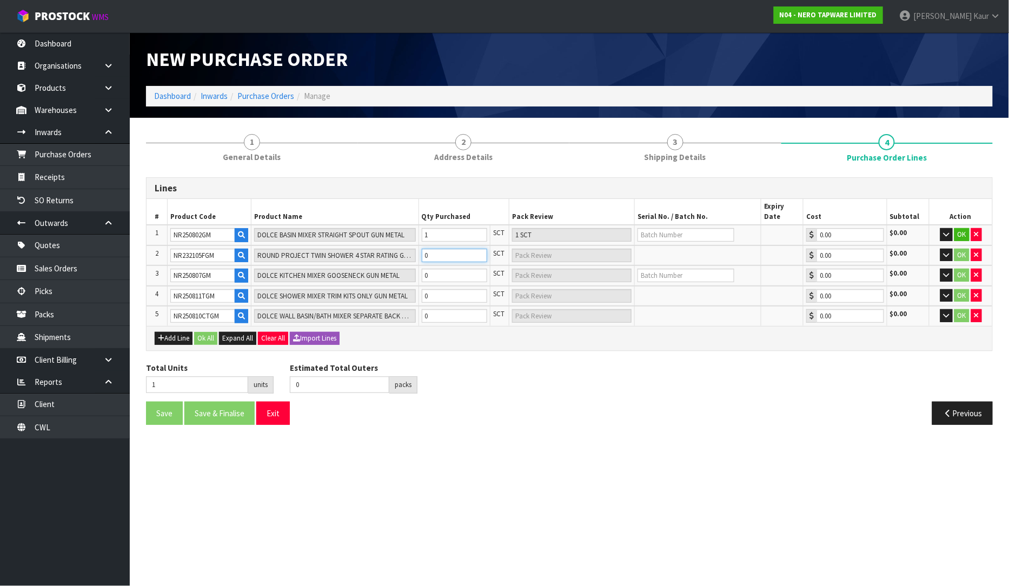
click at [435, 249] on input "0" at bounding box center [455, 256] width 66 height 14
type input "2"
type input "1"
type input "1 SCT"
type input "1"
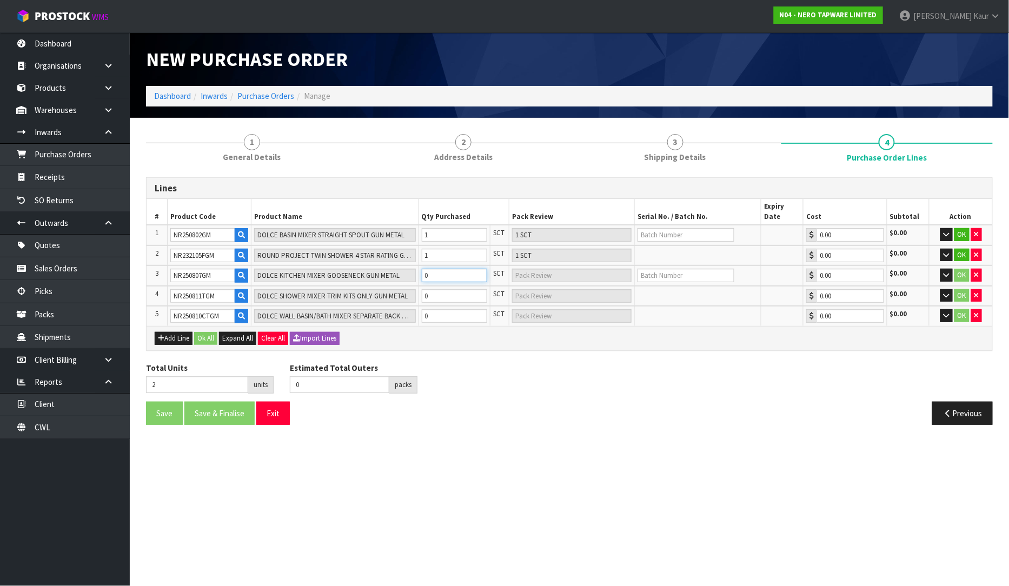
click at [437, 269] on input "0" at bounding box center [455, 276] width 66 height 14
type input "4"
type input "2"
type input "2 SCT"
type input "2"
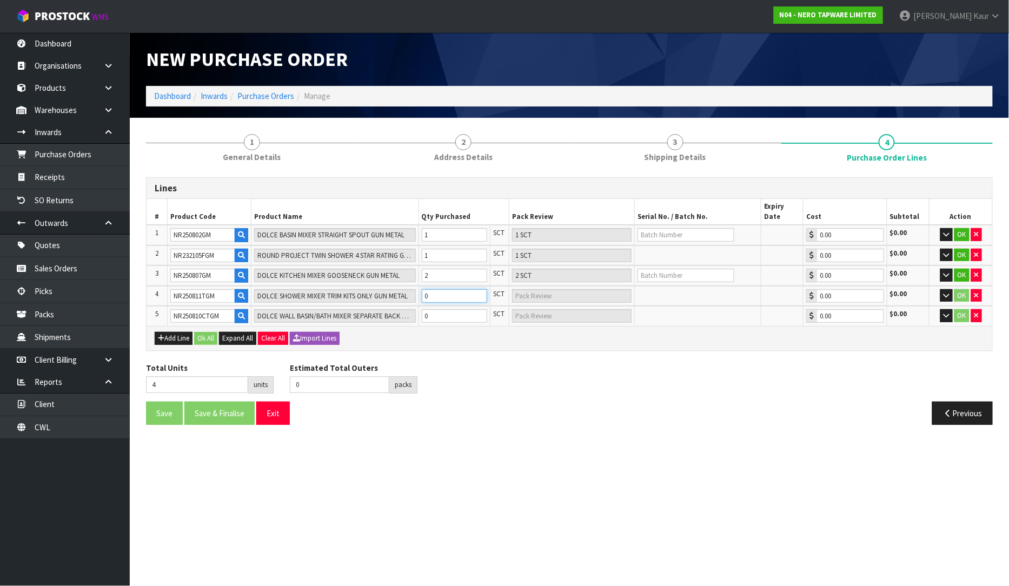
click at [436, 289] on input "0" at bounding box center [455, 296] width 66 height 14
type input "12"
type input "8"
type input "8 SCT"
type input "8"
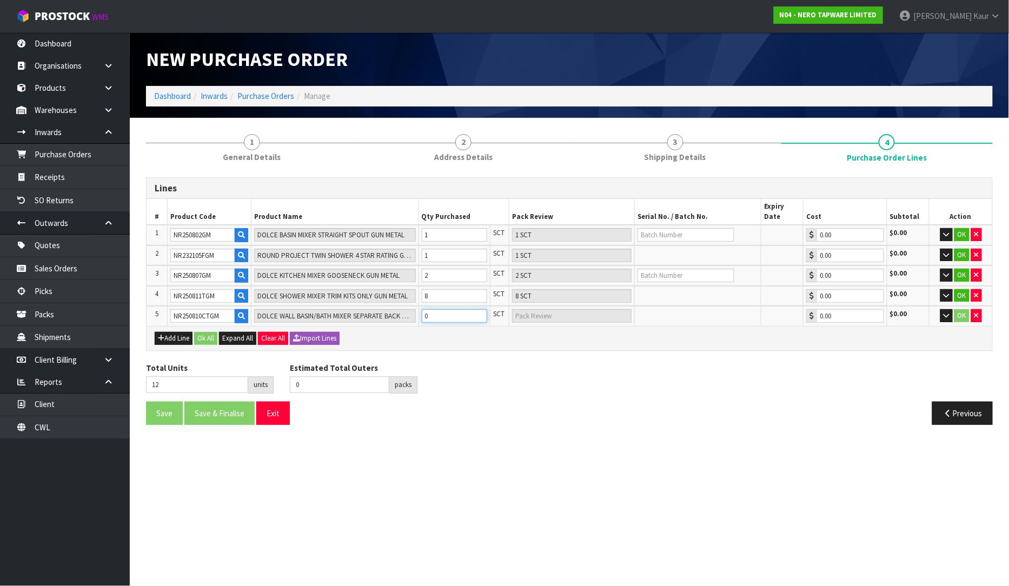
click at [435, 309] on input "0" at bounding box center [455, 316] width 66 height 14
type input "18"
type input "6"
type input "6 SCT"
type input "6"
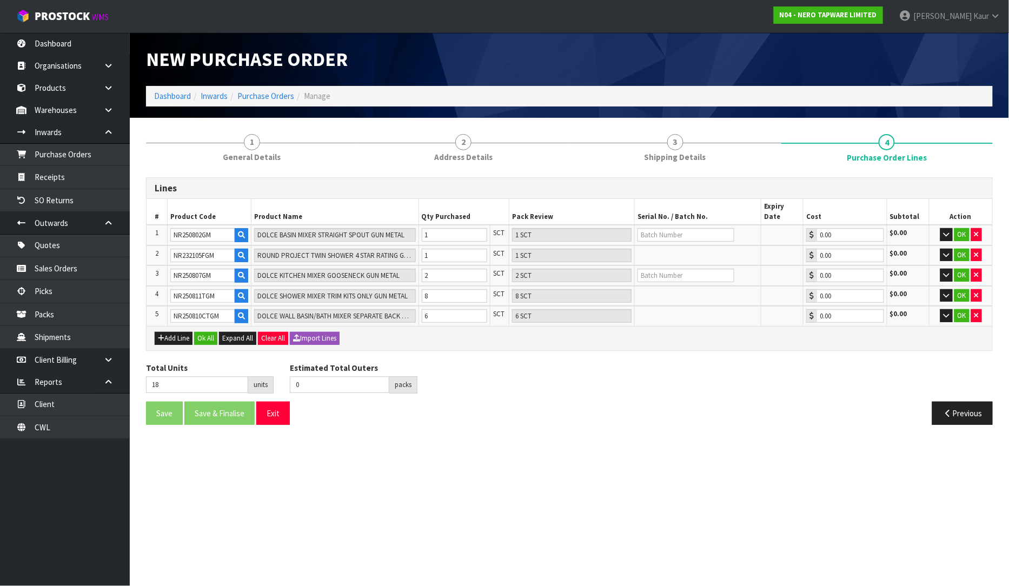
click at [449, 345] on div "Lines # Product Code Product Name Qty Purchased Pack Review Serial No. / Batch …" at bounding box center [569, 305] width 846 height 256
drag, startPoint x: 263, startPoint y: 137, endPoint x: 258, endPoint y: 165, distance: 28.5
click at [262, 137] on link "1 General Details" at bounding box center [252, 147] width 212 height 43
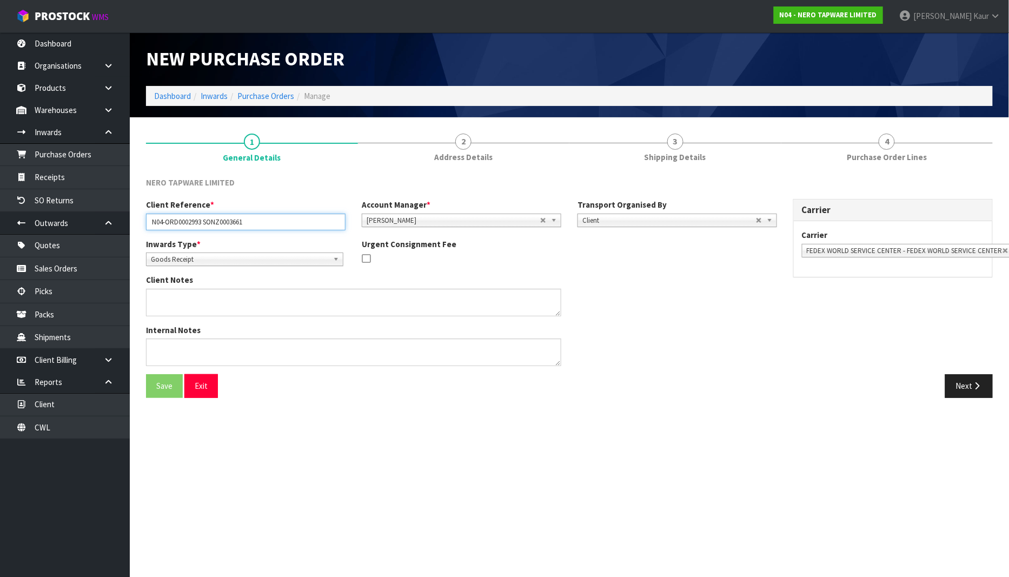
drag, startPoint x: 254, startPoint y: 225, endPoint x: 139, endPoint y: 236, distance: 115.6
click at [139, 236] on div "Client Reference * N04-ORD0002993 SONZ0003661 Account Manager * Zubair Moolla R…" at bounding box center [461, 218] width 647 height 39
paste input "SONZ0003662"
type input "SONZ0003662"
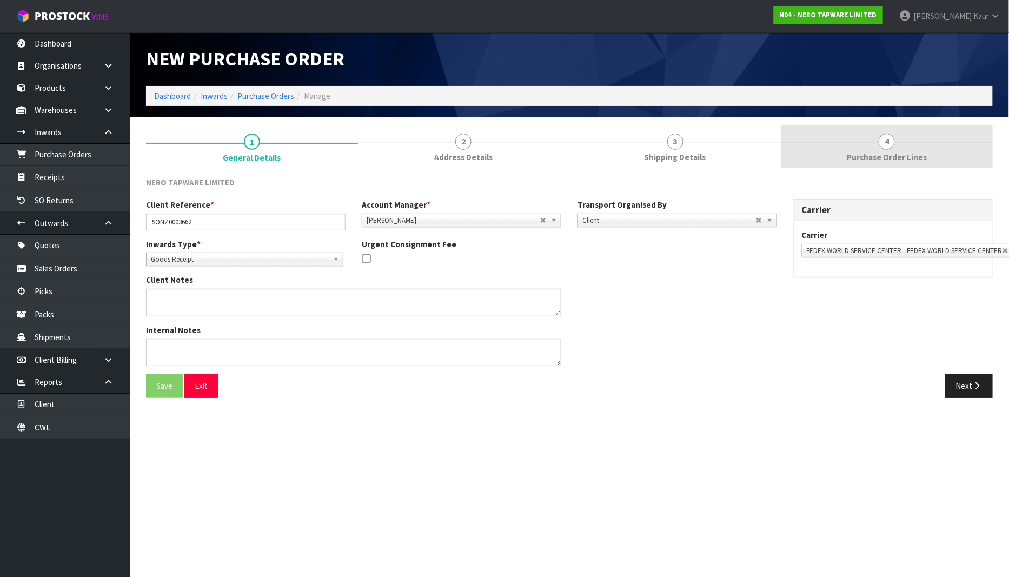
click at [910, 158] on span "Purchase Order Lines" at bounding box center [886, 156] width 80 height 11
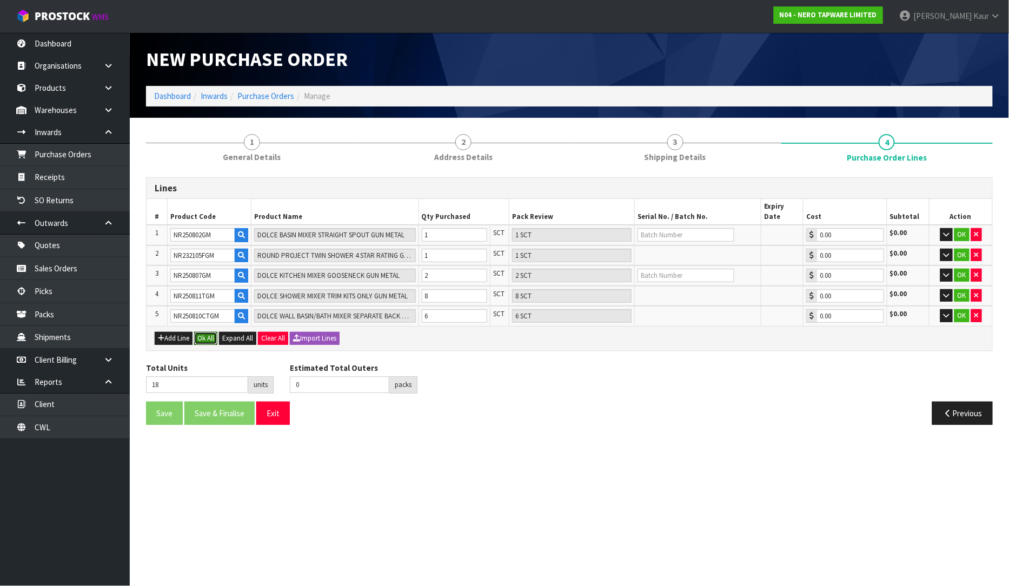
click at [210, 332] on button "Ok All" at bounding box center [205, 338] width 23 height 13
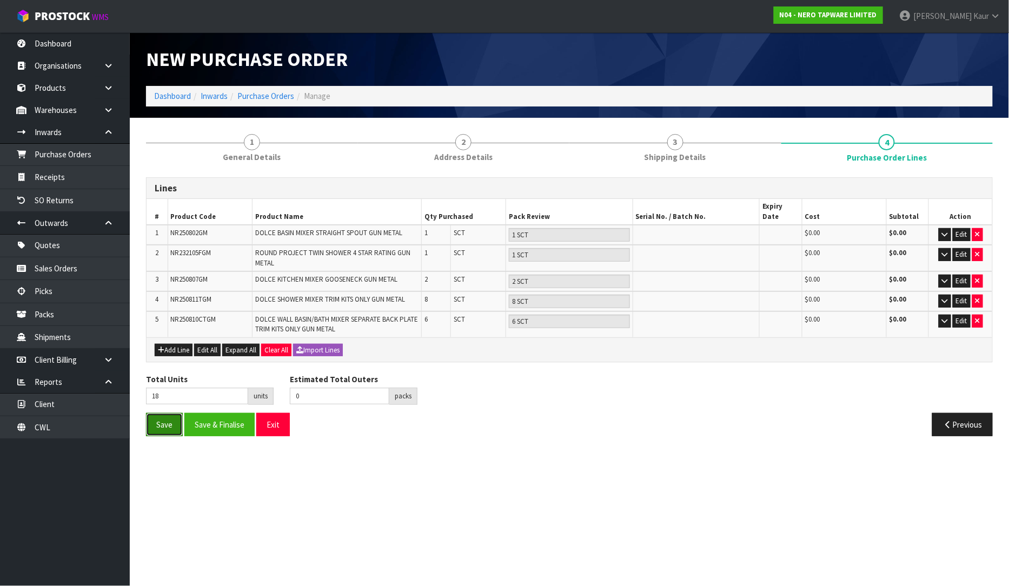
click at [169, 413] on button "Save" at bounding box center [164, 424] width 37 height 23
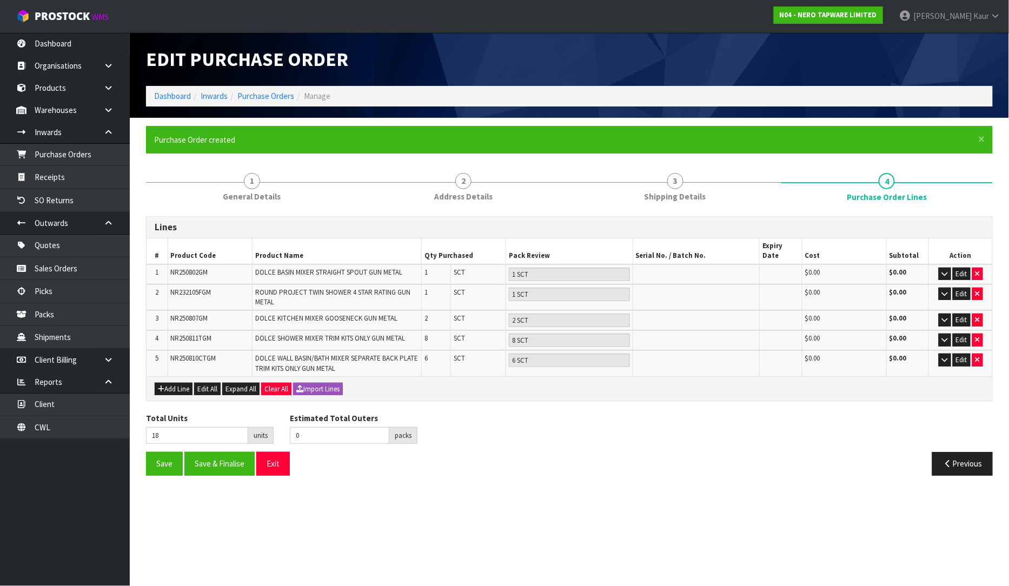
type input "0"
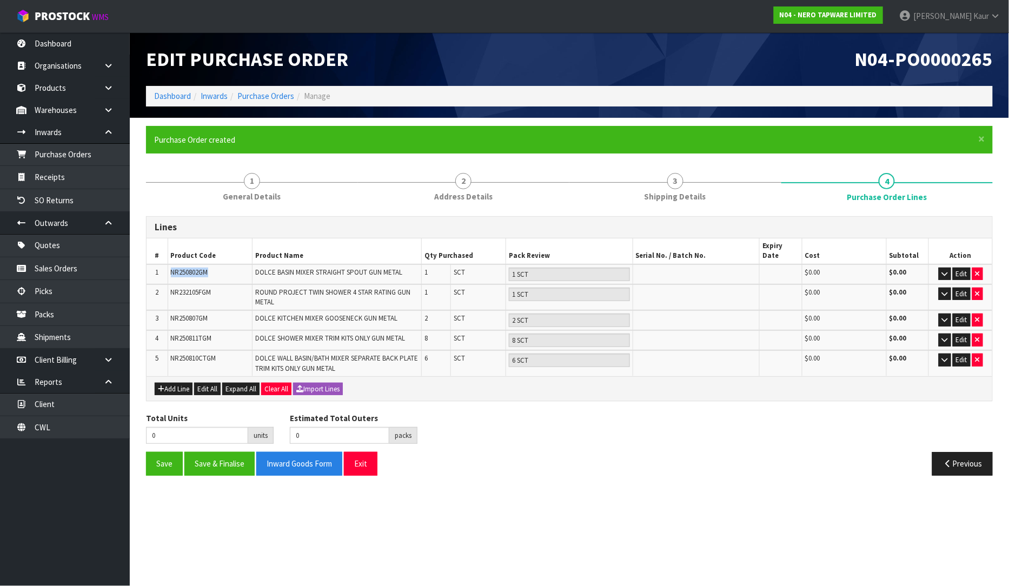
drag, startPoint x: 211, startPoint y: 263, endPoint x: 165, endPoint y: 261, distance: 46.5
click at [165, 264] on tr "1 NR250802GM DOLCE BASIN MIXER STRAIGHT SPOUT GUN METAL 1 SCT 1 SCT $0.00 $0.00…" at bounding box center [568, 274] width 845 height 20
copy tr "NR250802GM"
click at [97, 109] on link at bounding box center [112, 110] width 35 height 22
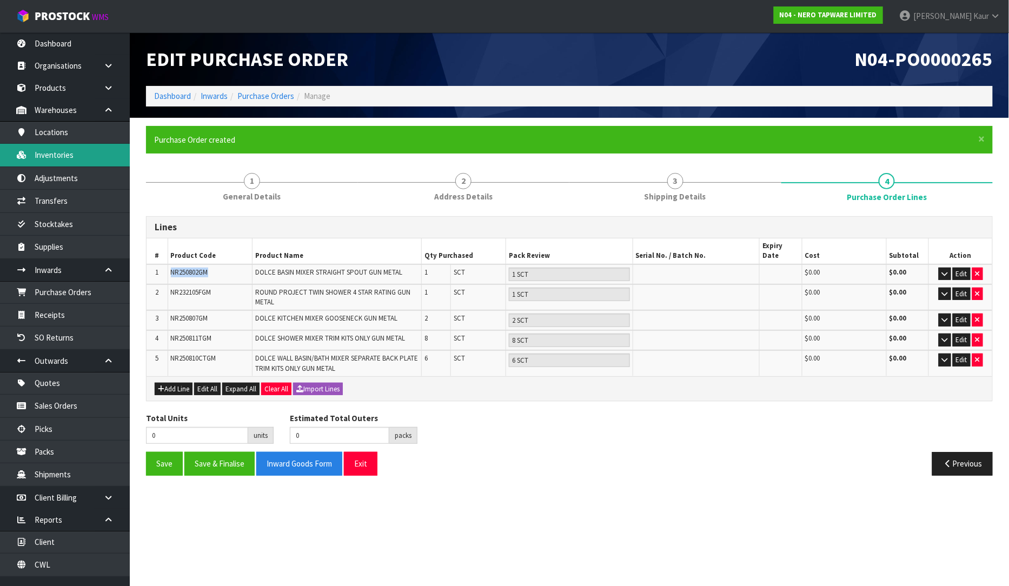
click at [61, 150] on link "Inventories" at bounding box center [65, 155] width 130 height 22
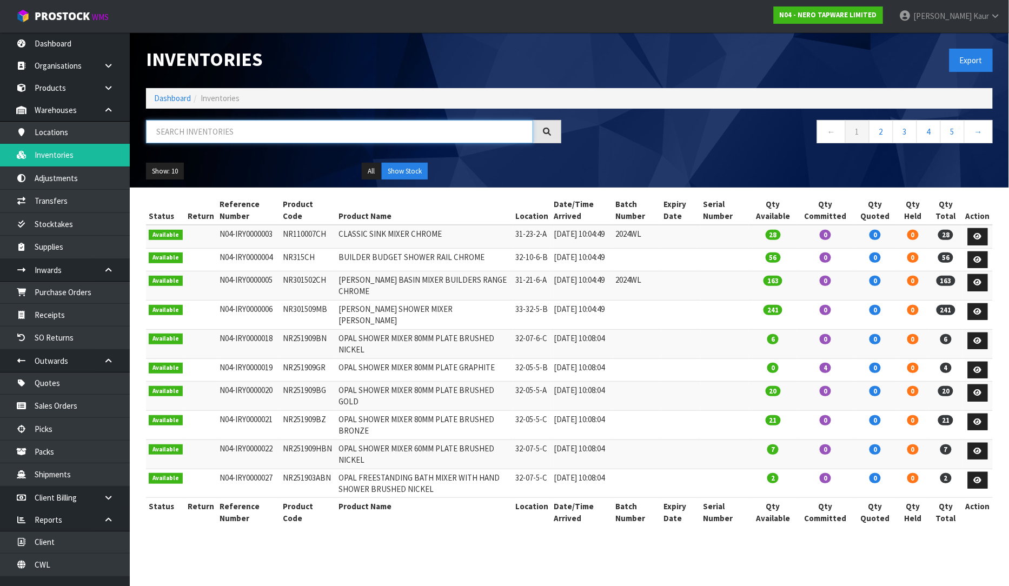
click at [197, 135] on input "text" at bounding box center [339, 131] width 387 height 23
paste input "NR250802GM"
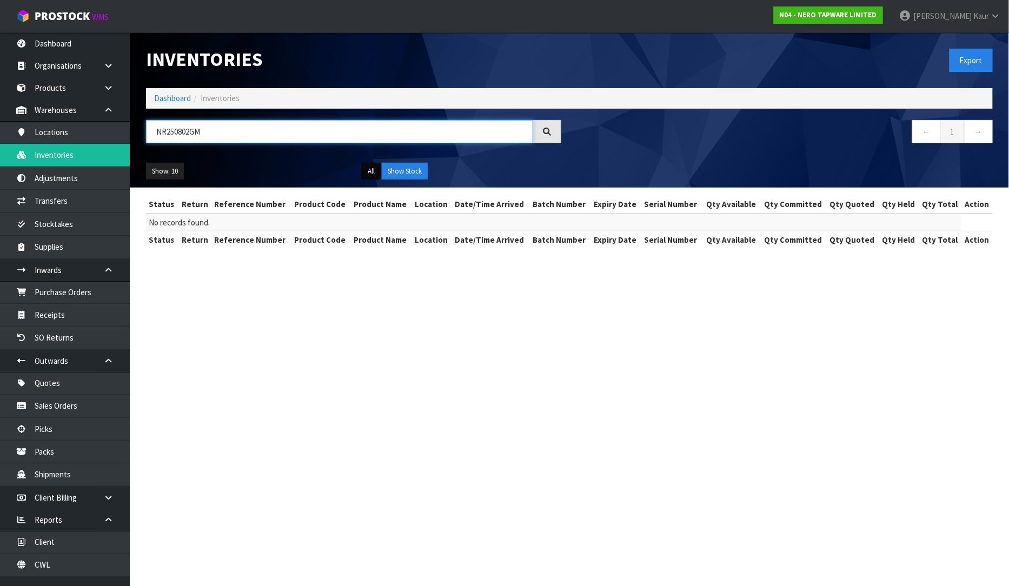
type input "NR250802GM"
click at [366, 171] on button "All" at bounding box center [371, 171] width 19 height 17
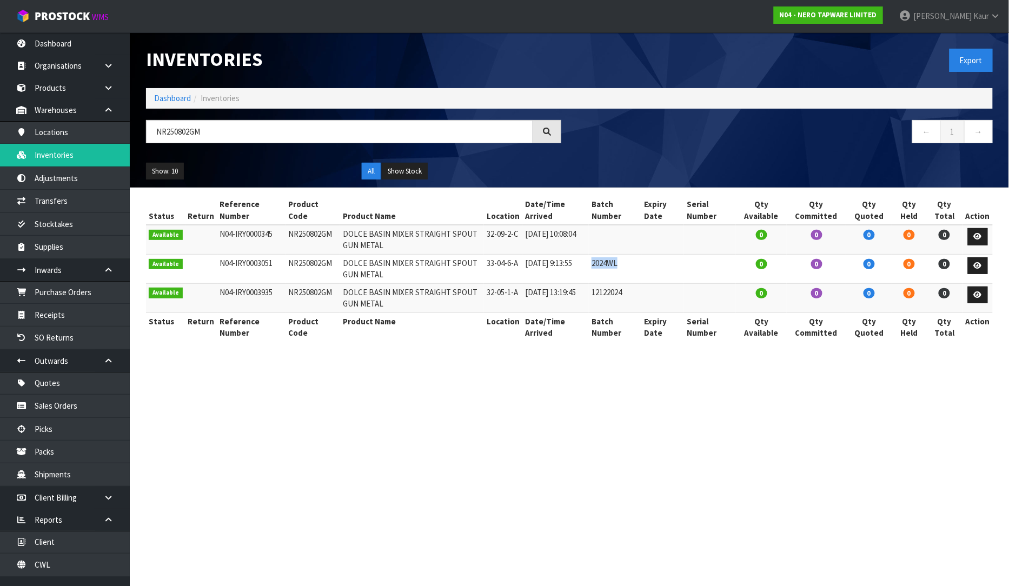
drag, startPoint x: 617, startPoint y: 265, endPoint x: 596, endPoint y: 262, distance: 21.3
click at [596, 262] on td "2024WL" at bounding box center [615, 268] width 52 height 29
copy td "2024WL"
click at [74, 288] on link "Purchase Orders" at bounding box center [65, 292] width 130 height 22
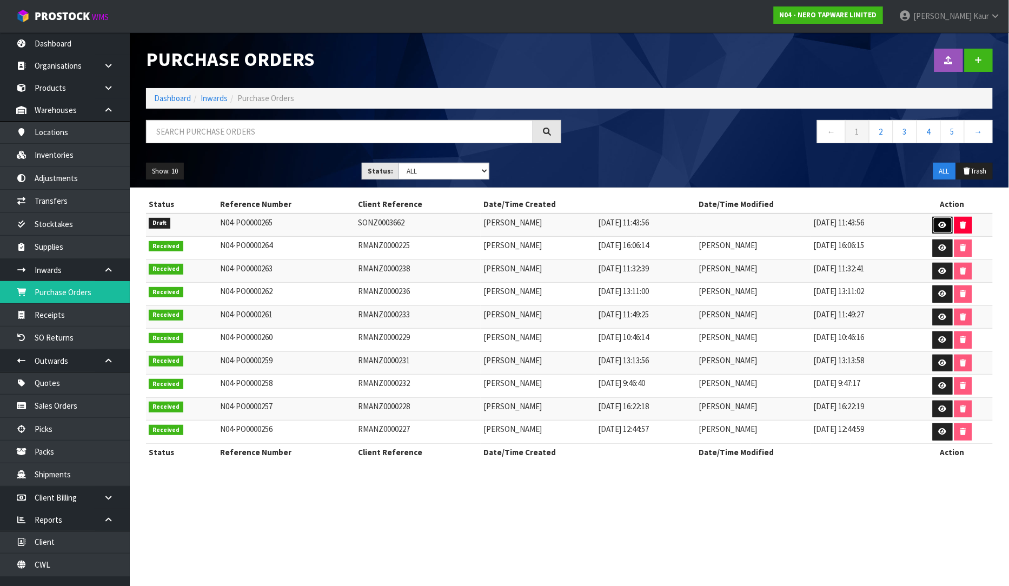
click at [939, 222] on icon at bounding box center [942, 225] width 8 height 7
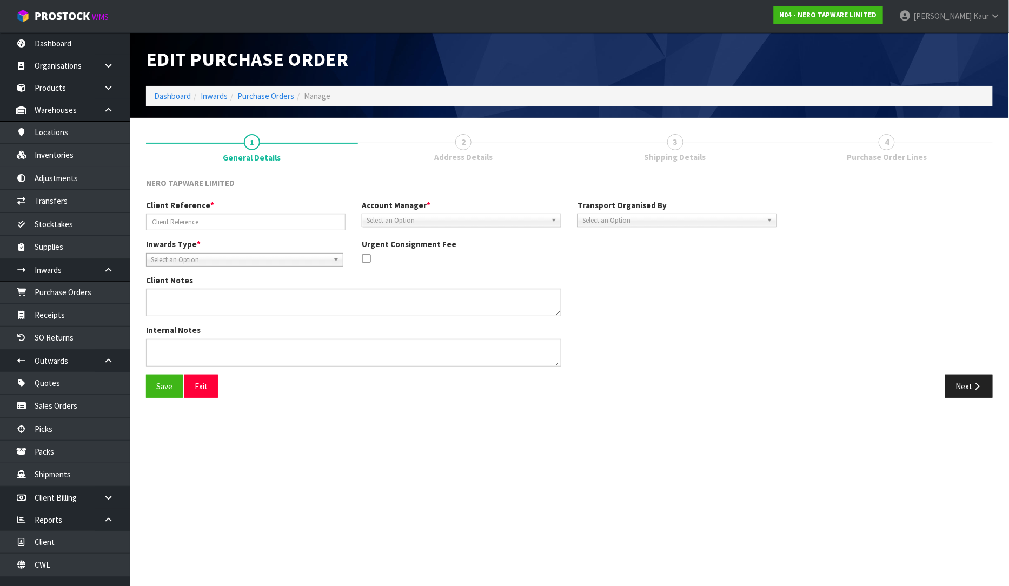
type input "SONZ0003662"
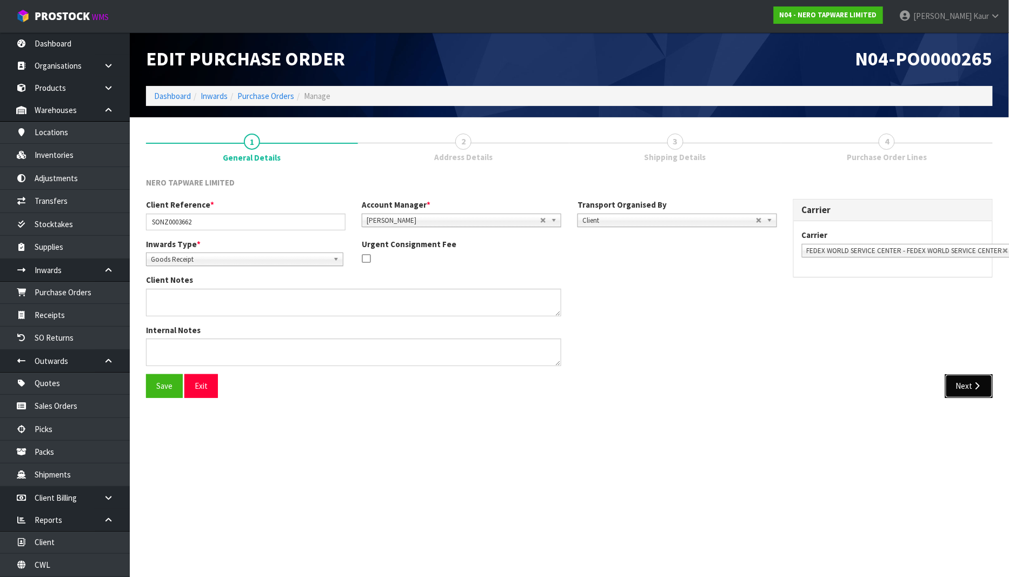
click at [963, 386] on button "Next" at bounding box center [969, 385] width 48 height 23
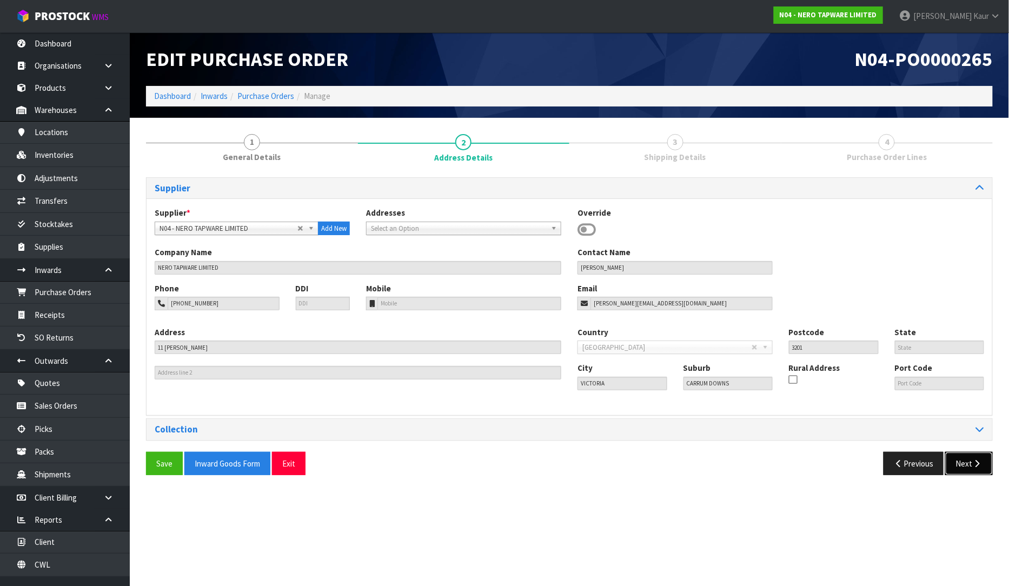
click at [963, 458] on button "Next" at bounding box center [969, 463] width 48 height 23
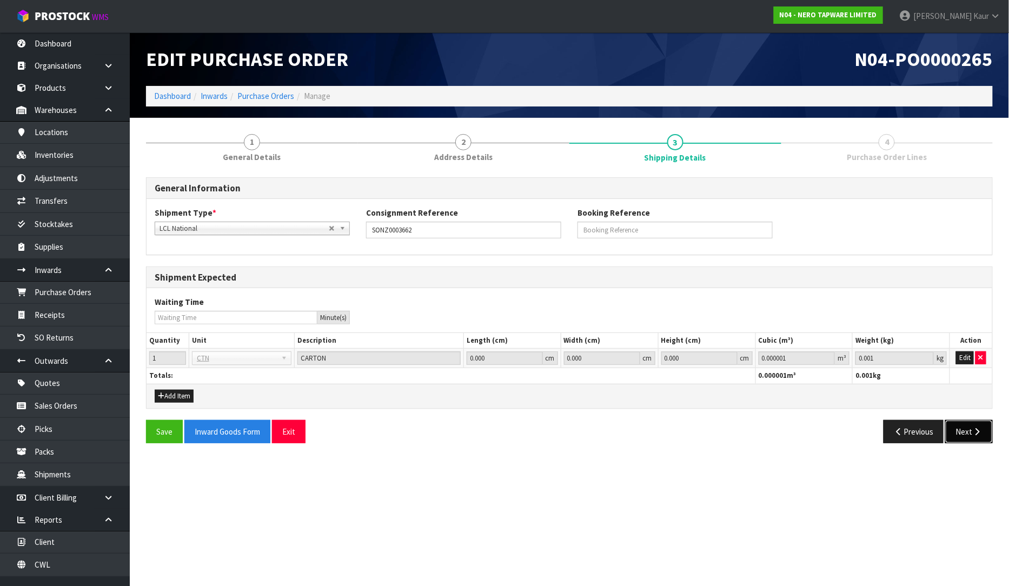
click at [973, 435] on icon "button" at bounding box center [977, 432] width 10 height 8
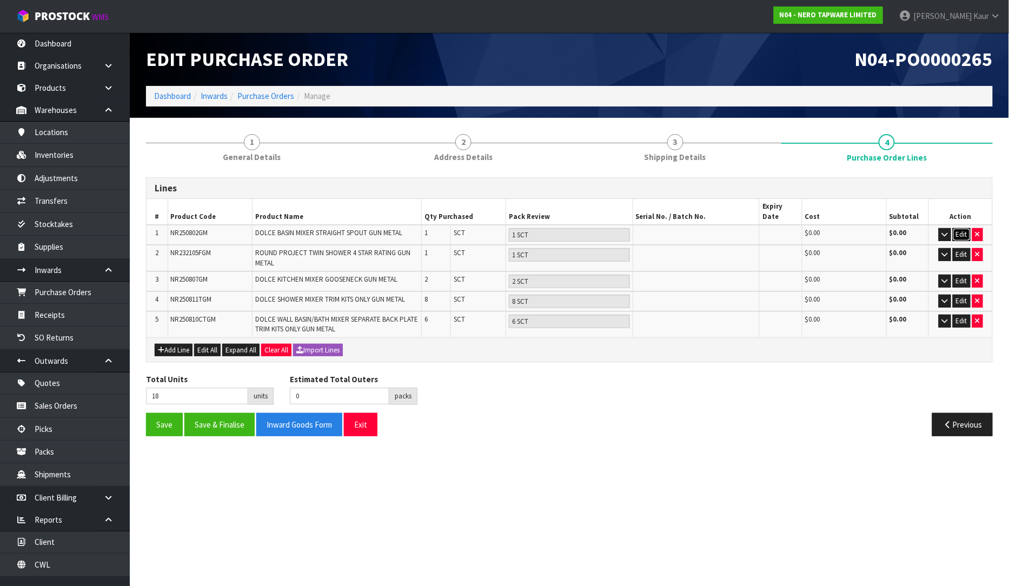
click at [962, 228] on button "Edit" at bounding box center [961, 234] width 18 height 13
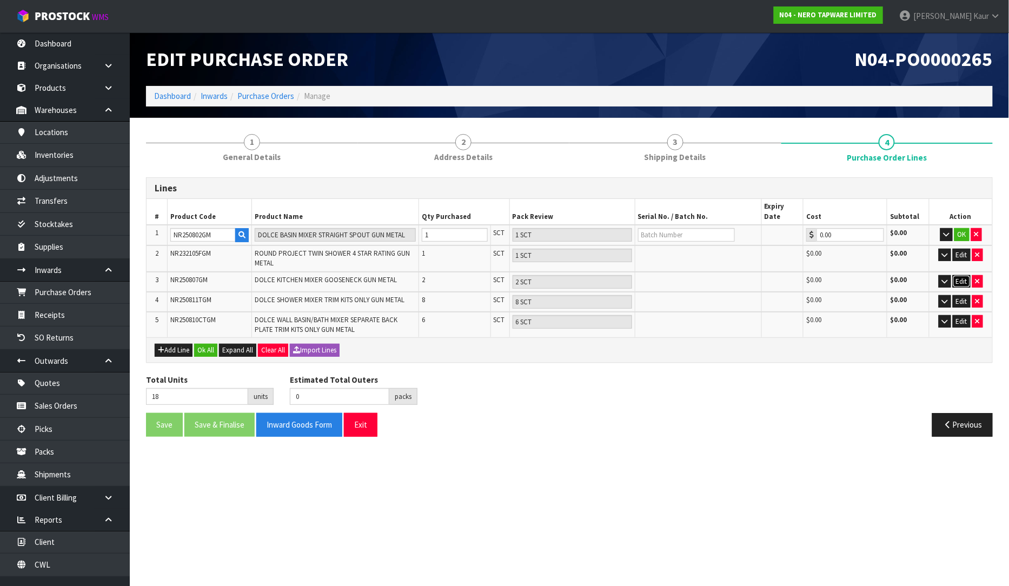
click at [962, 275] on button "Edit" at bounding box center [961, 281] width 18 height 13
click at [690, 228] on input "text" at bounding box center [686, 235] width 97 height 14
paste input "2024WL"
type input "2024WL"
click at [658, 276] on input "text" at bounding box center [686, 282] width 97 height 14
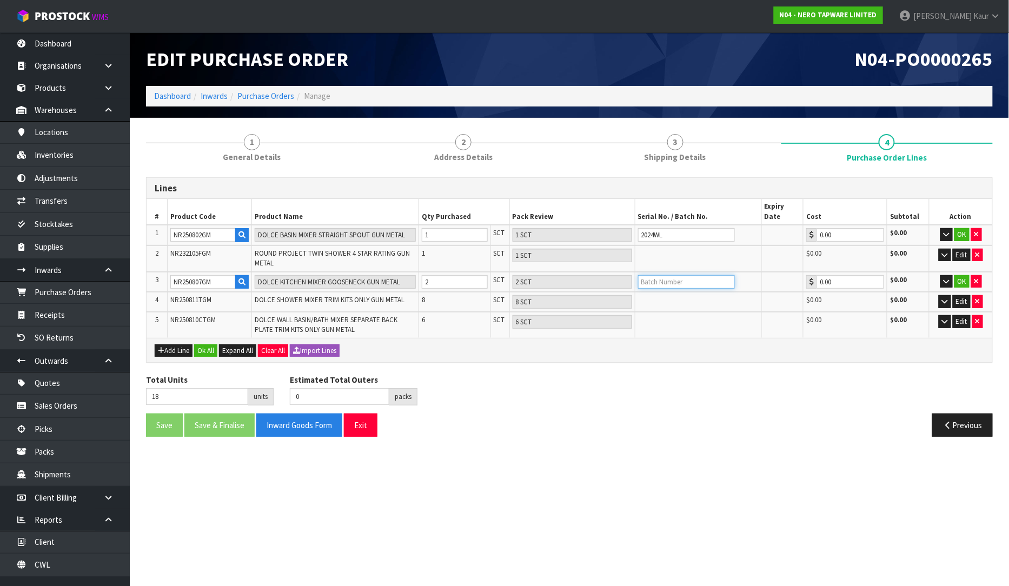
paste input "2024WL"
type input "2024WL"
click at [212, 344] on button "Ok All" at bounding box center [205, 350] width 23 height 13
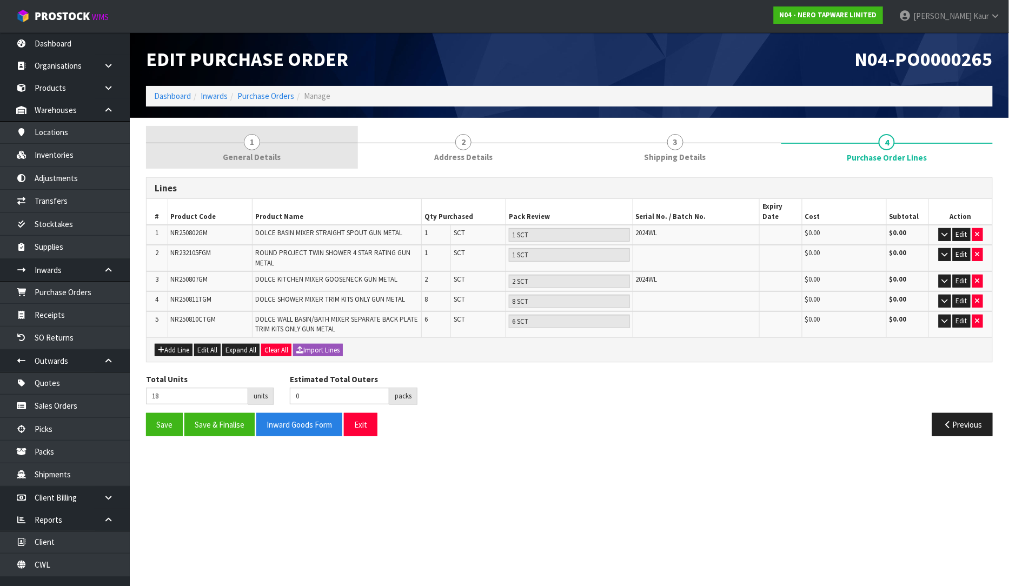
click at [247, 144] on span "1" at bounding box center [252, 142] width 16 height 16
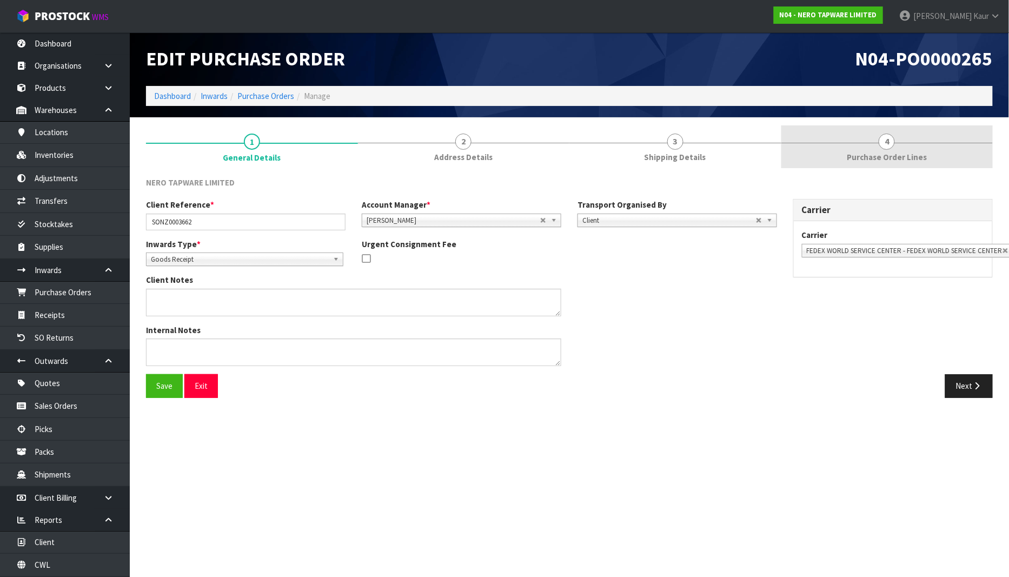
click at [883, 144] on span "4" at bounding box center [886, 142] width 16 height 16
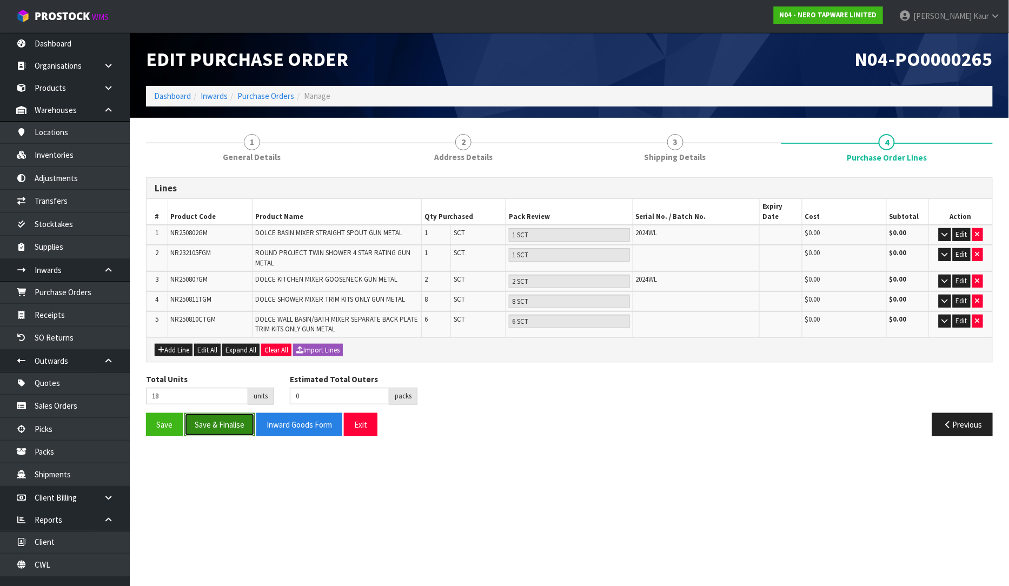
click at [219, 413] on button "Save & Finalise" at bounding box center [219, 424] width 70 height 23
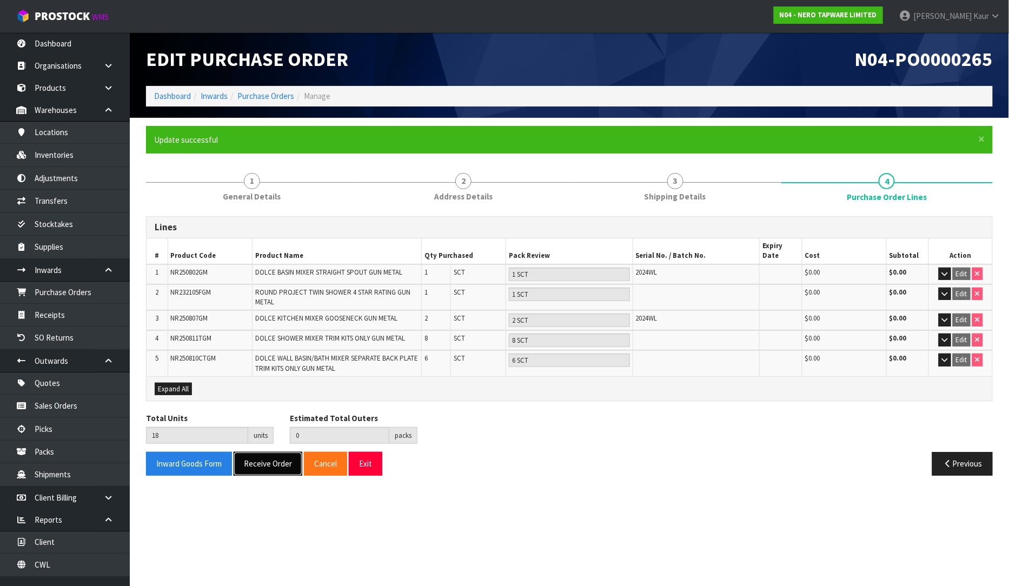
click at [253, 459] on button "Receive Order" at bounding box center [267, 463] width 69 height 23
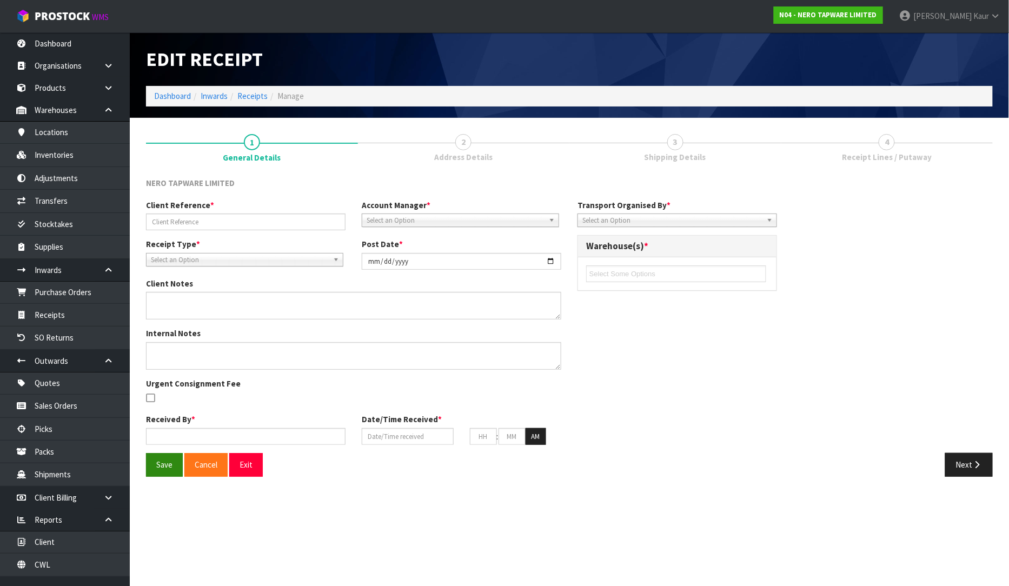
type input "SONZ0003662"
type input "[DATE]"
type input "[PERSON_NAME]"
type input "[DATE]"
type input "11"
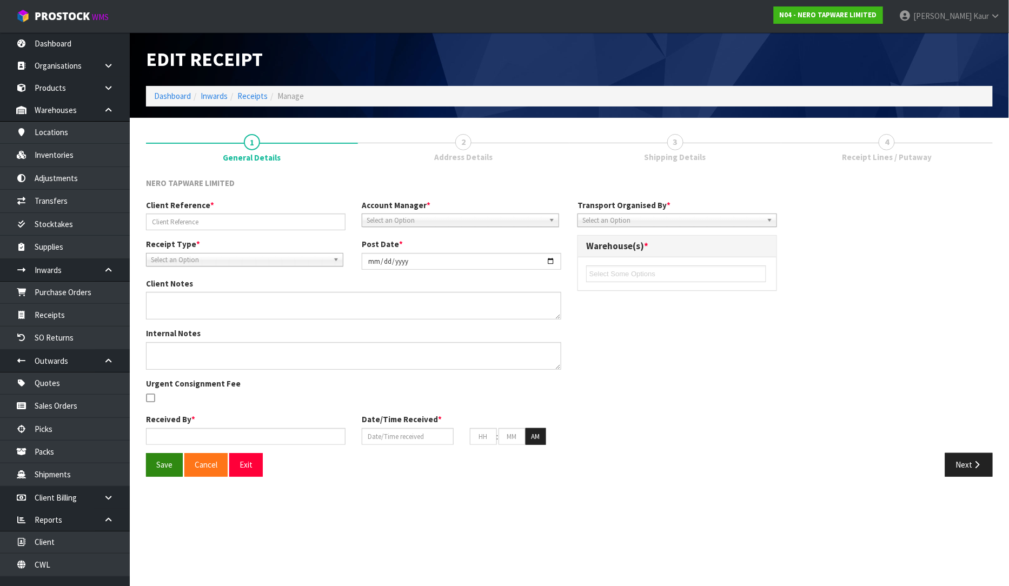
type input "44"
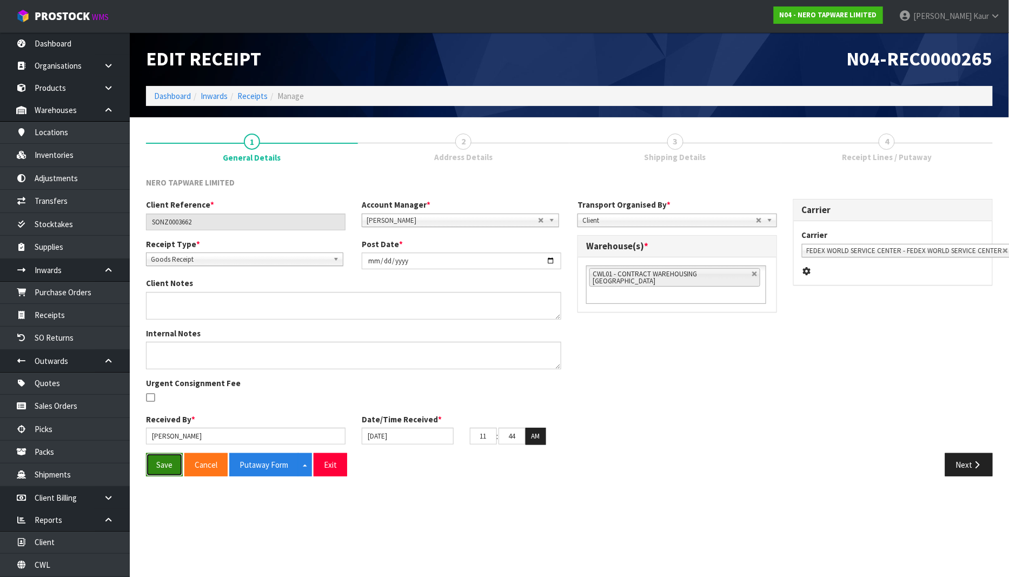
click at [161, 470] on button "Save" at bounding box center [164, 464] width 37 height 23
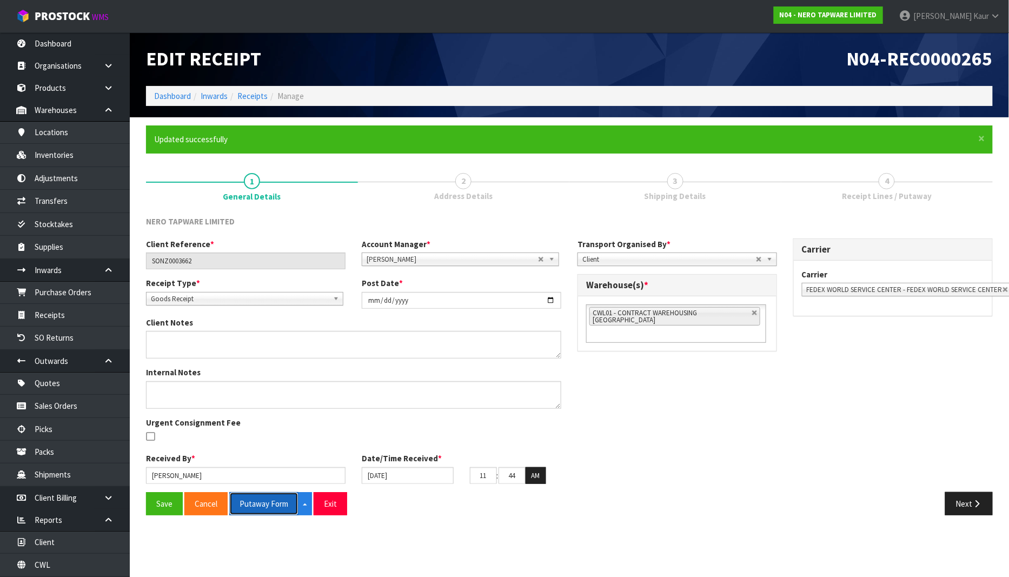
click at [261, 499] on button "Putaway Form" at bounding box center [263, 503] width 69 height 23
click at [250, 501] on button "Putaway Form" at bounding box center [269, 503] width 81 height 23
drag, startPoint x: 216, startPoint y: 268, endPoint x: 152, endPoint y: 271, distance: 63.9
click at [152, 271] on div "Client Reference * SONZ0003662 Account Manager * Zubair Moolla Rod Giles Kirsty…" at bounding box center [353, 257] width 431 height 39
drag, startPoint x: 965, startPoint y: 508, endPoint x: 982, endPoint y: 499, distance: 19.1
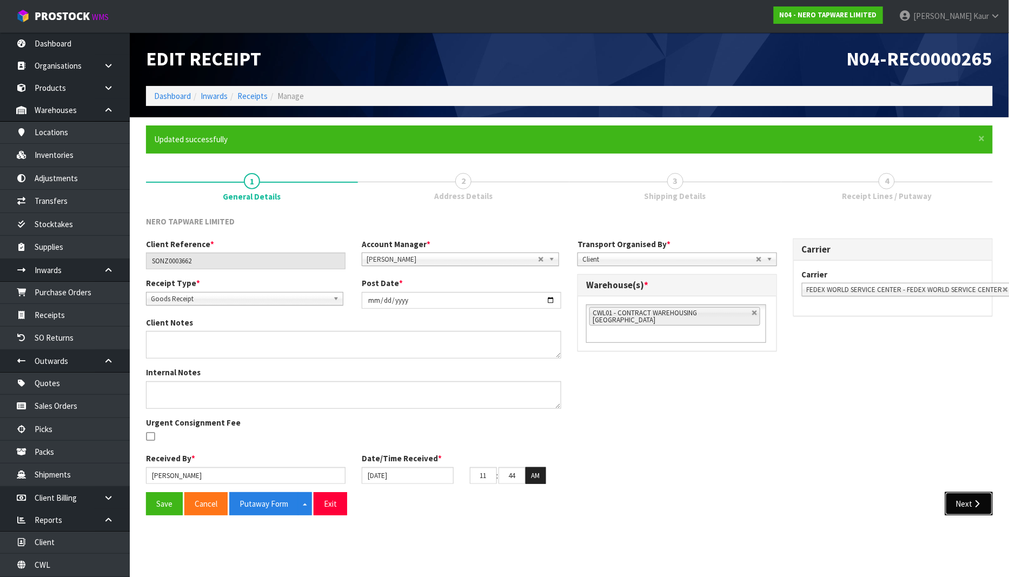
click at [965, 508] on button "Next" at bounding box center [969, 503] width 48 height 23
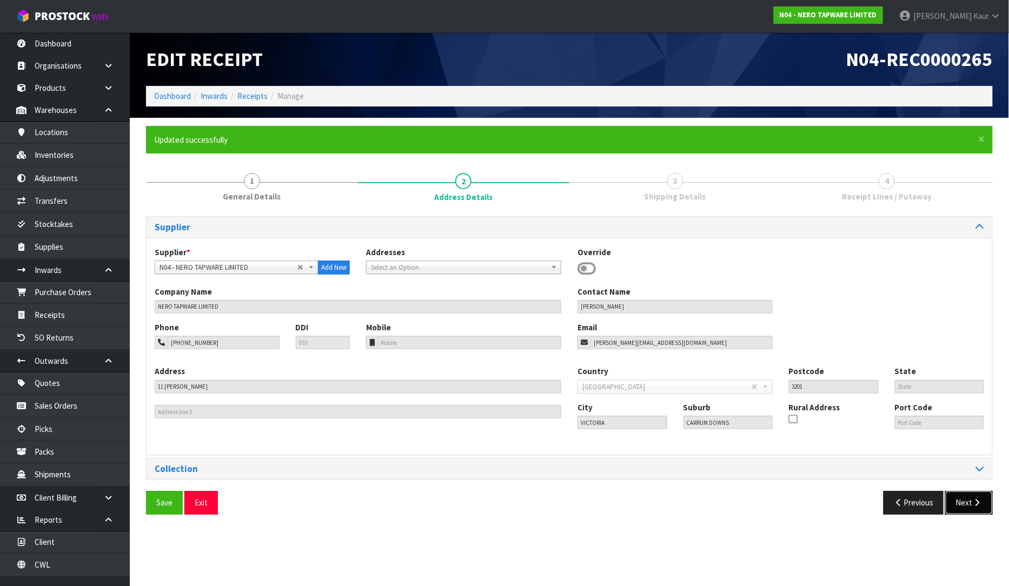
click at [976, 498] on icon "button" at bounding box center [977, 502] width 10 height 8
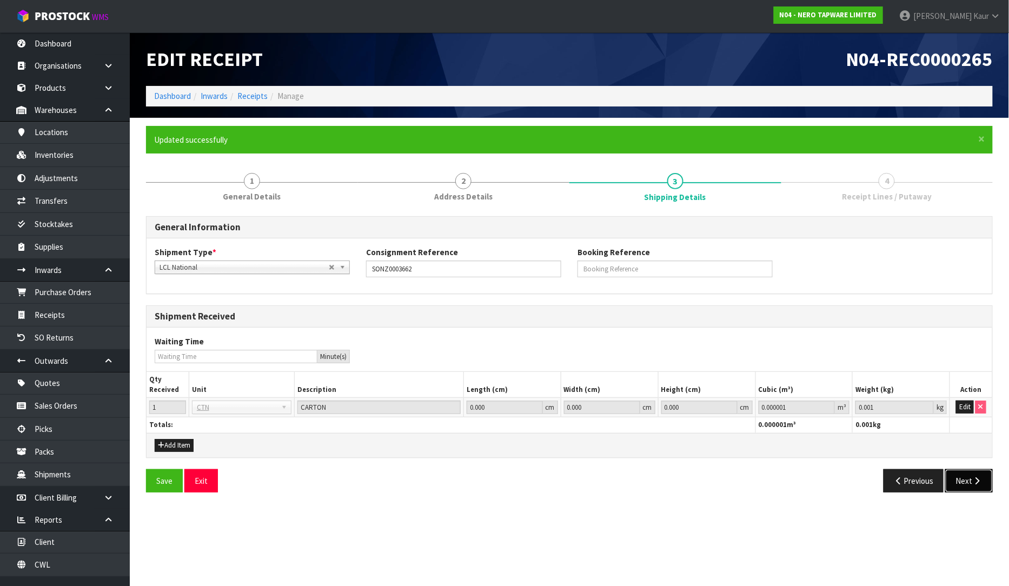
click at [968, 477] on button "Next" at bounding box center [969, 480] width 48 height 23
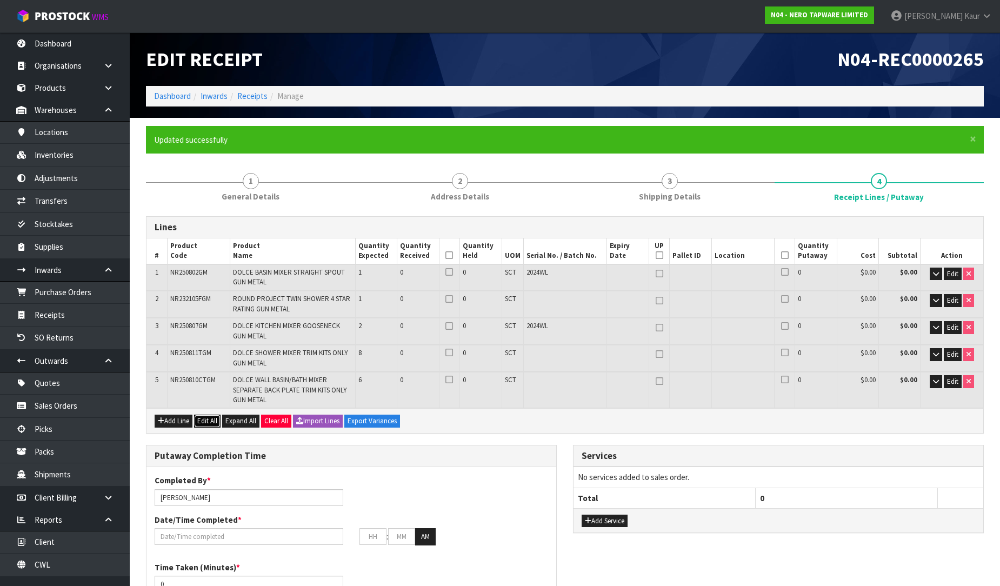
click at [208, 418] on button "Edit All" at bounding box center [207, 421] width 26 height 13
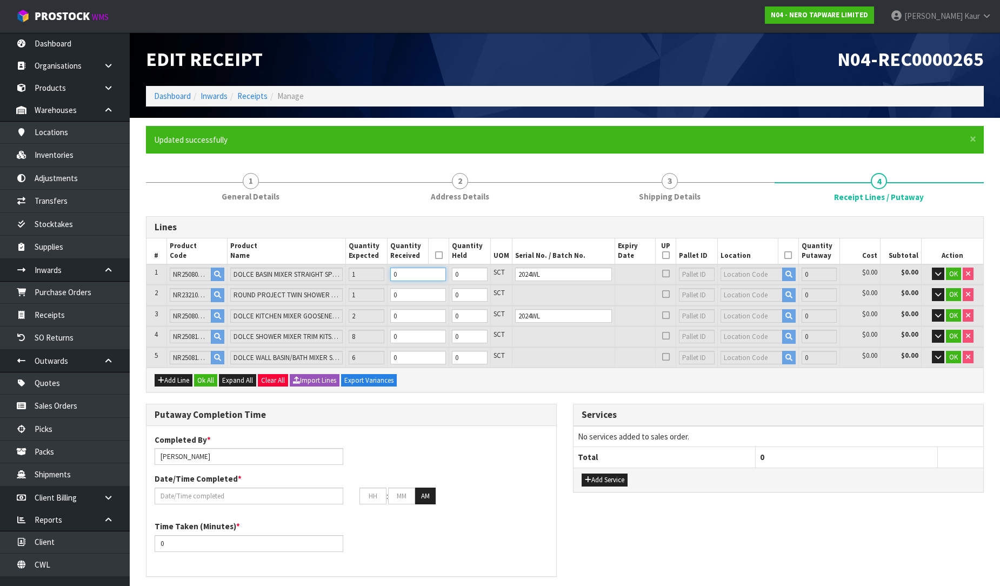
click at [419, 272] on input "0" at bounding box center [418, 275] width 56 height 14
type input "0.00552"
type input "1.6"
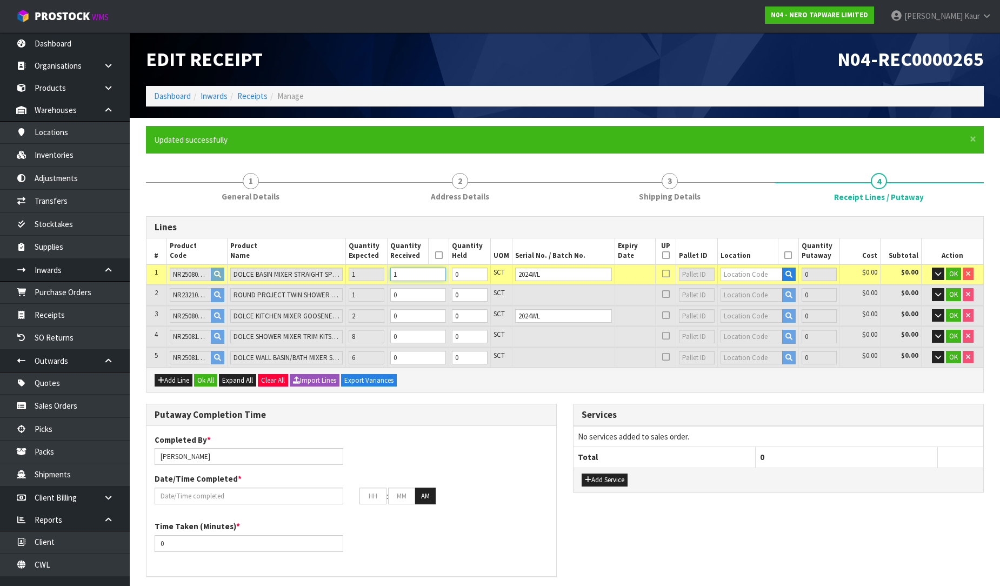
type input "1"
click at [411, 298] on input "0" at bounding box center [418, 295] width 56 height 14
click at [407, 315] on input "0" at bounding box center [418, 316] width 56 height 14
click at [412, 288] on input "0" at bounding box center [418, 295] width 56 height 14
type input "0.044328"
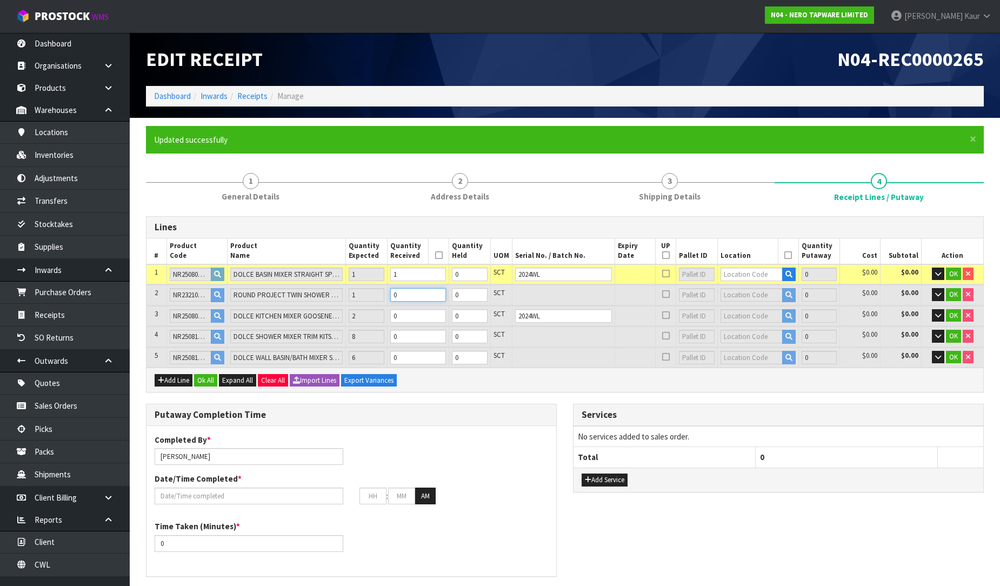
type input "6.6"
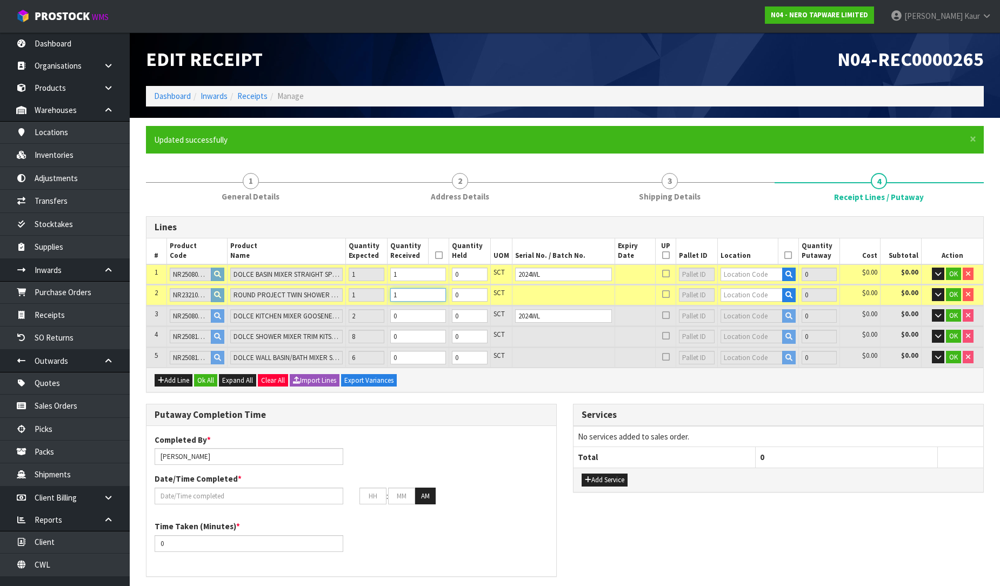
type input "1"
click at [412, 311] on input "0" at bounding box center [418, 316] width 56 height 14
type input "0.06772"
type input "10.5"
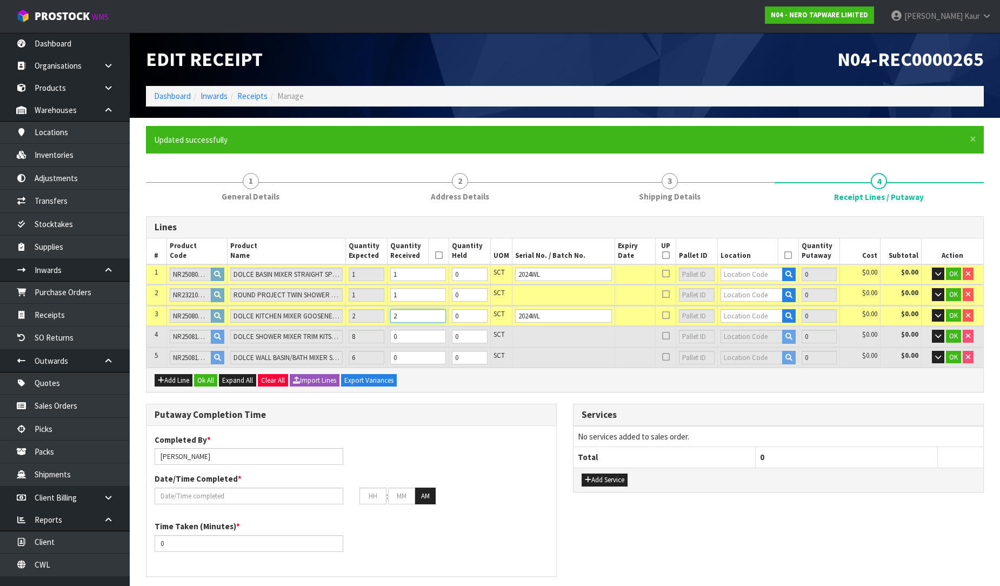
type input "2"
click at [412, 338] on input "0" at bounding box center [418, 337] width 56 height 14
type input "0.08068"
type input "13.06"
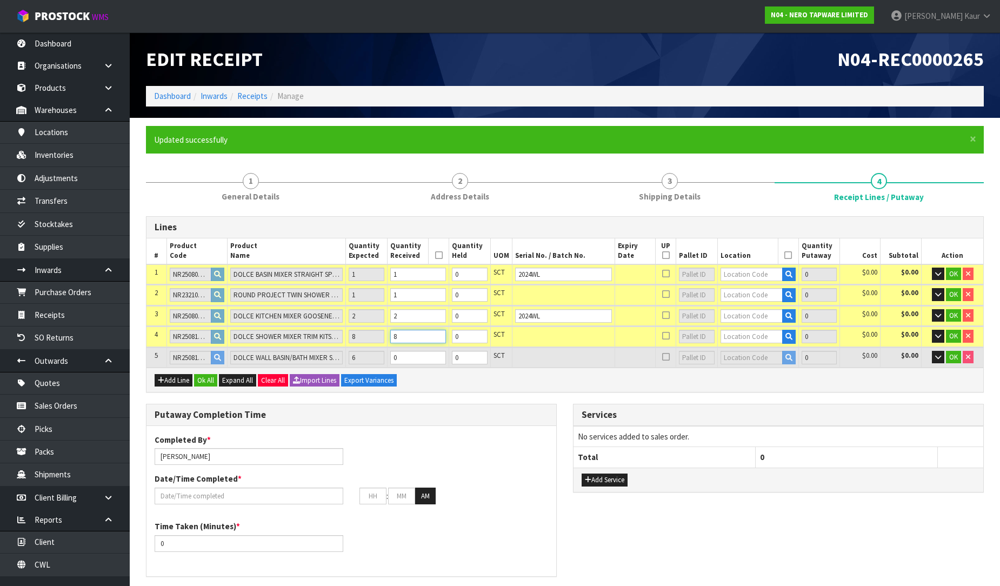
type input "8"
click at [411, 357] on input "0" at bounding box center [418, 358] width 56 height 14
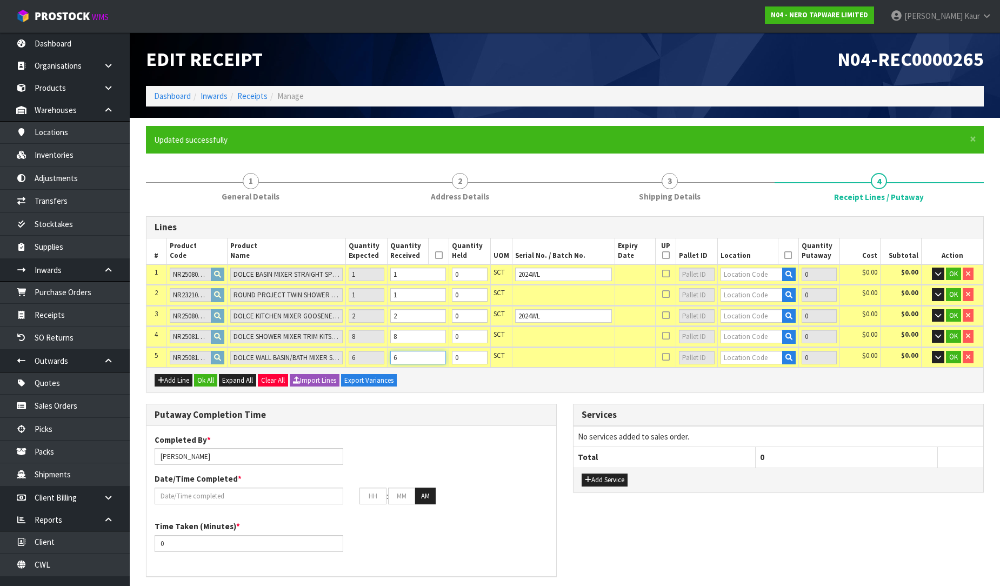
type input "0.095764"
type input "17.62"
type input "6"
click at [765, 275] on input "text" at bounding box center [751, 275] width 62 height 14
type input "51-01-1-"
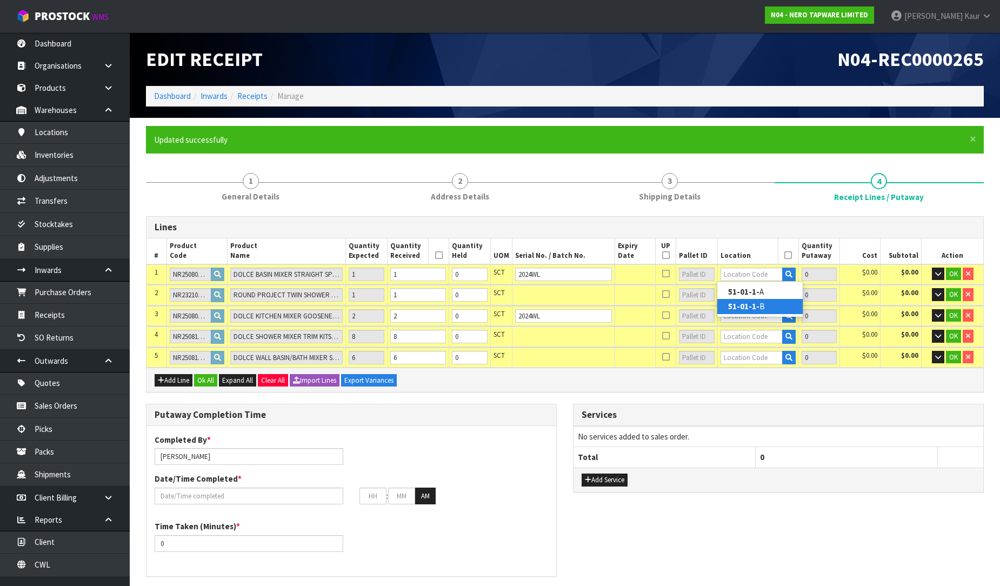
click at [758, 306] on link "51-01-1- B" at bounding box center [759, 306] width 85 height 15
type input "1"
type input "51-01-1-B"
type input "1"
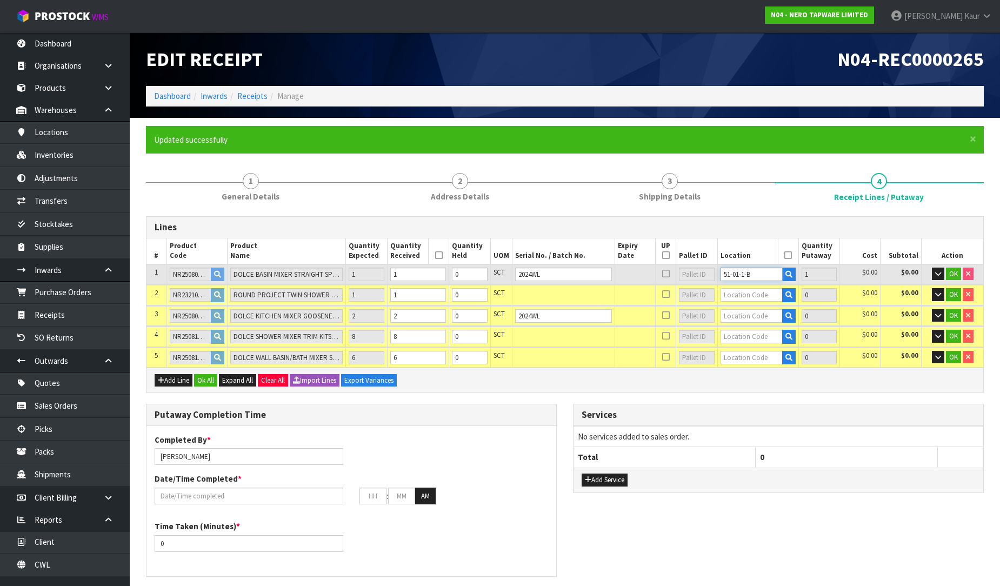
click at [707, 274] on tr "1 NR250802GM DOLCE BASIN MIXER STRAIGHT SPOUT GUN METAL 1 1 0 SCT 2024WL 51-01-…" at bounding box center [564, 274] width 837 height 20
click at [731, 293] on input "text" at bounding box center [751, 295] width 62 height 14
paste input "51-01-1-B"
type input "51-01-1-B"
type input "2"
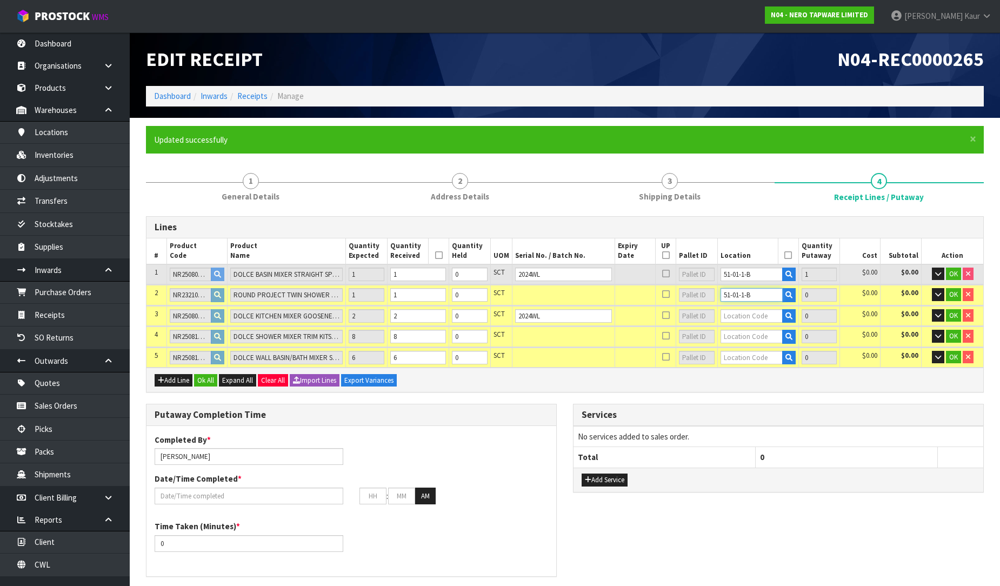
type input "1"
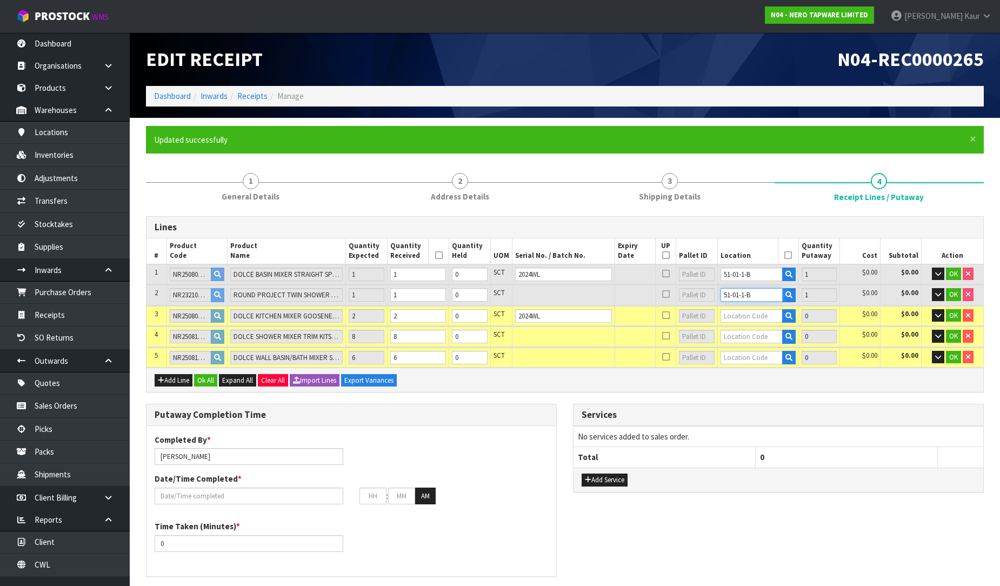
type input "51-01-1-B"
click at [732, 315] on input "text" at bounding box center [751, 316] width 62 height 14
paste input "51-01-1-B"
type input "51-01-1-B"
type input "4"
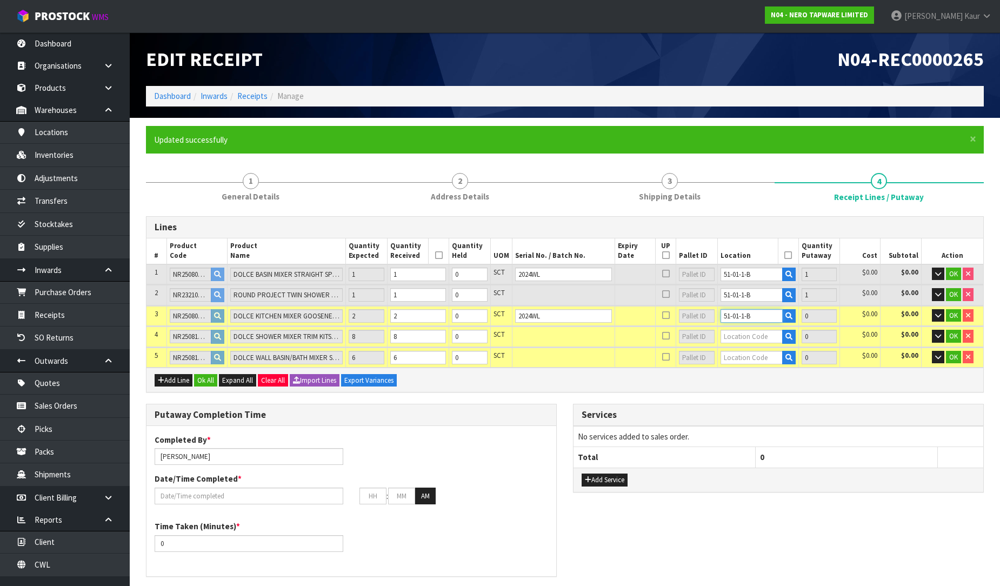
type input "2"
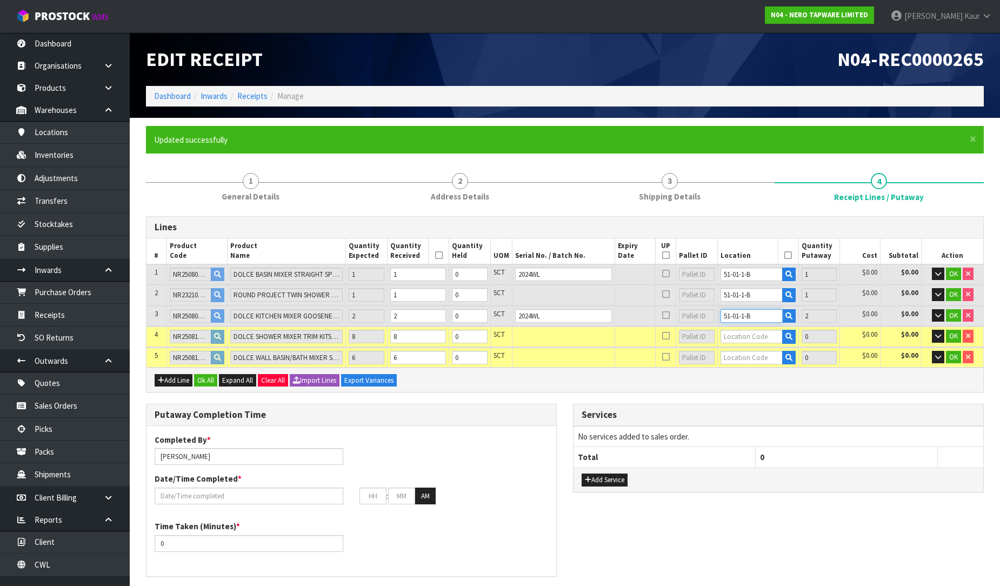
type input "51-01-1-B"
click at [733, 337] on input "text" at bounding box center [751, 337] width 62 height 14
paste input "51-01-1-B"
type input "51-01-1-B"
type input "12"
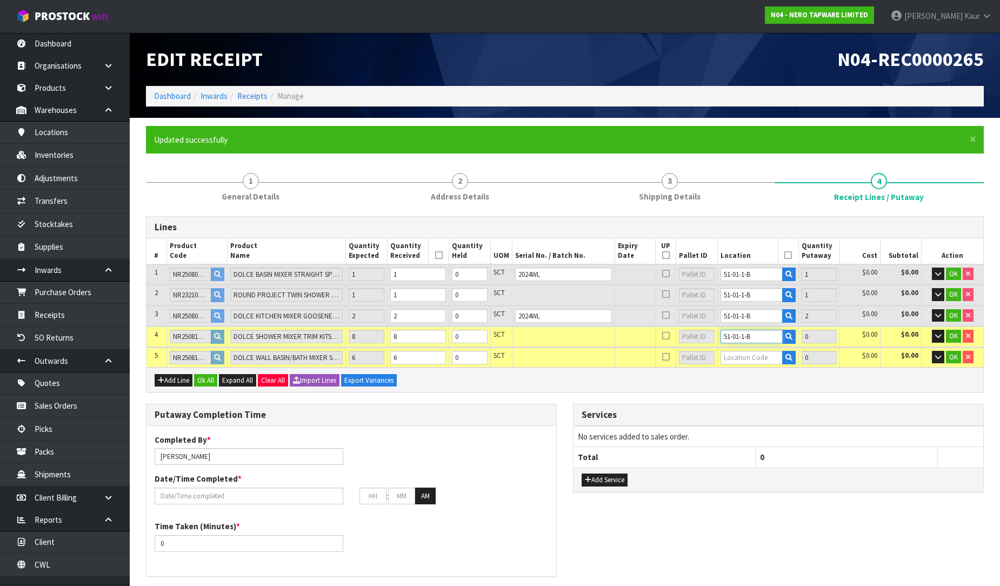
type input "8"
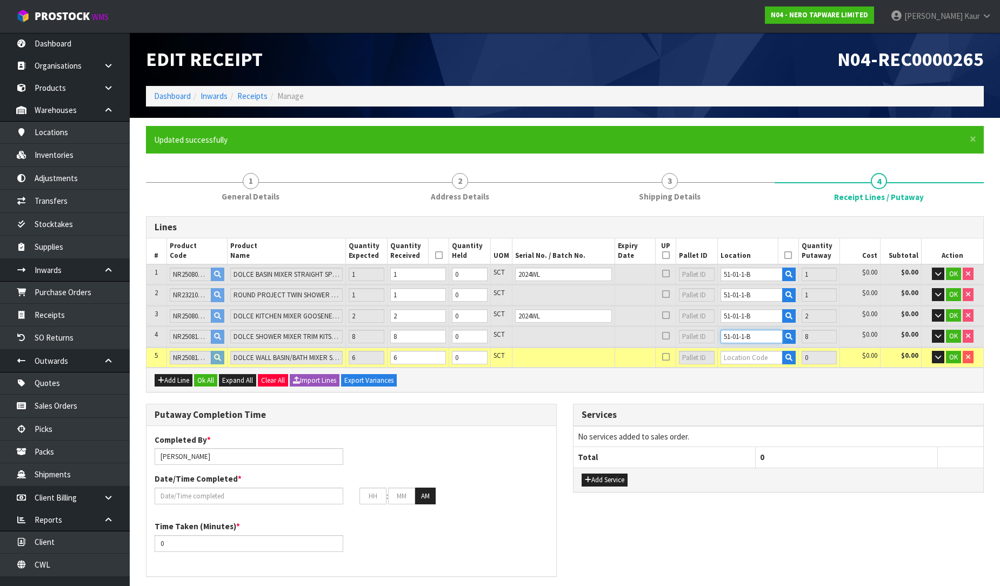
type input "51-01-1-B"
click at [737, 352] on input "text" at bounding box center [751, 358] width 62 height 14
paste input "51-01-1-B"
type input "51-01-1-B"
type input "18"
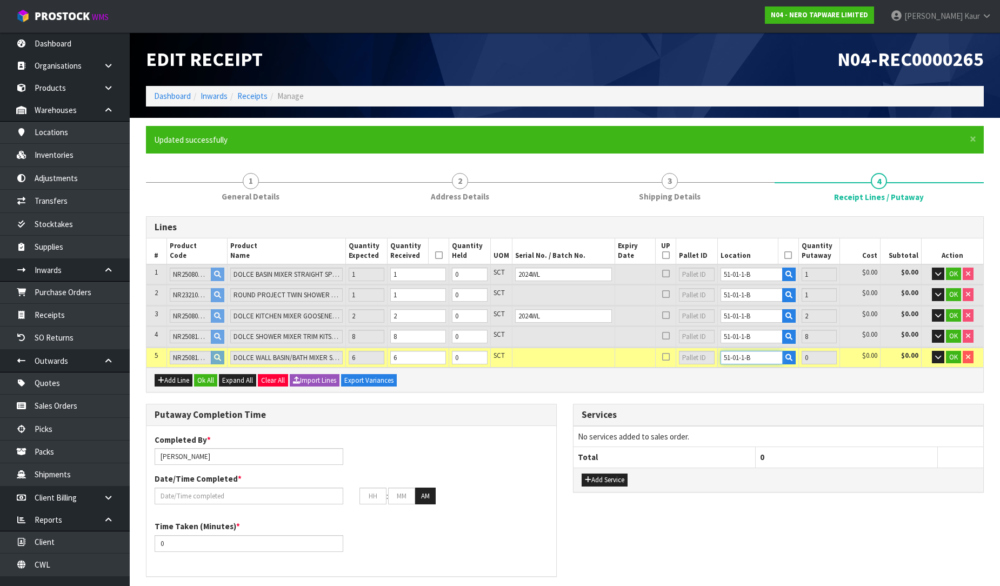
type input "6"
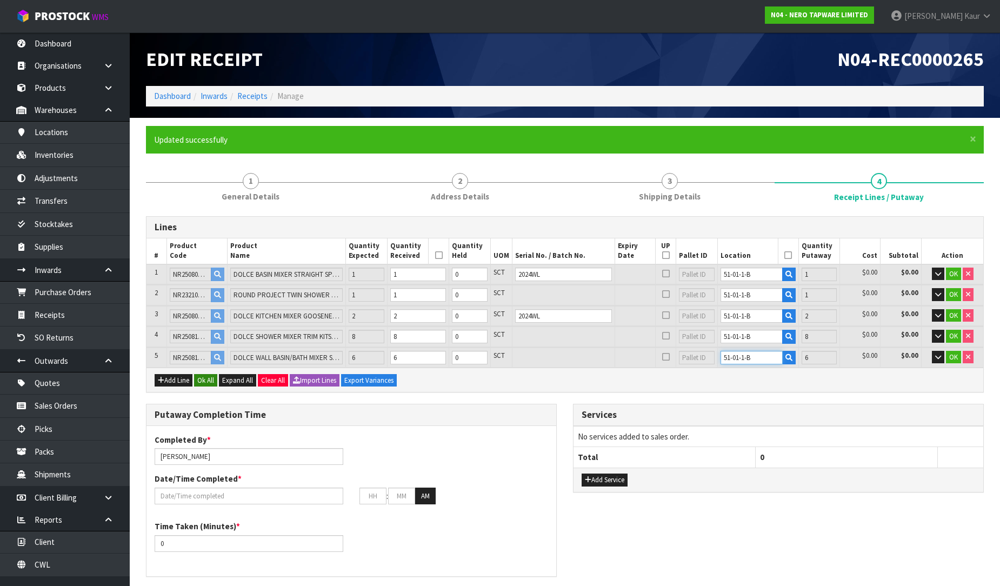
type input "51-01-1-B"
click at [213, 376] on button "Ok All" at bounding box center [205, 380] width 23 height 13
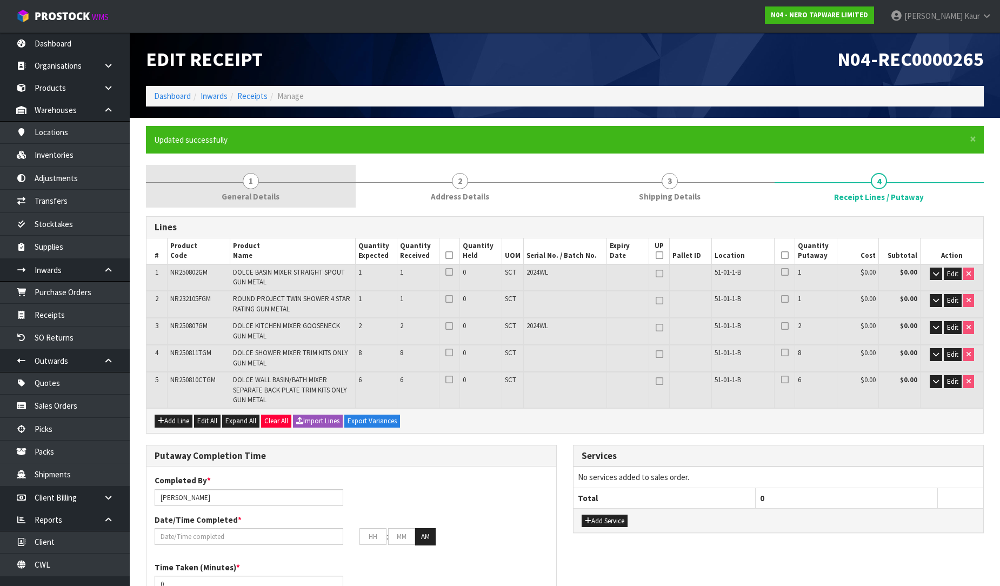
click at [241, 184] on link "1 General Details" at bounding box center [251, 186] width 210 height 43
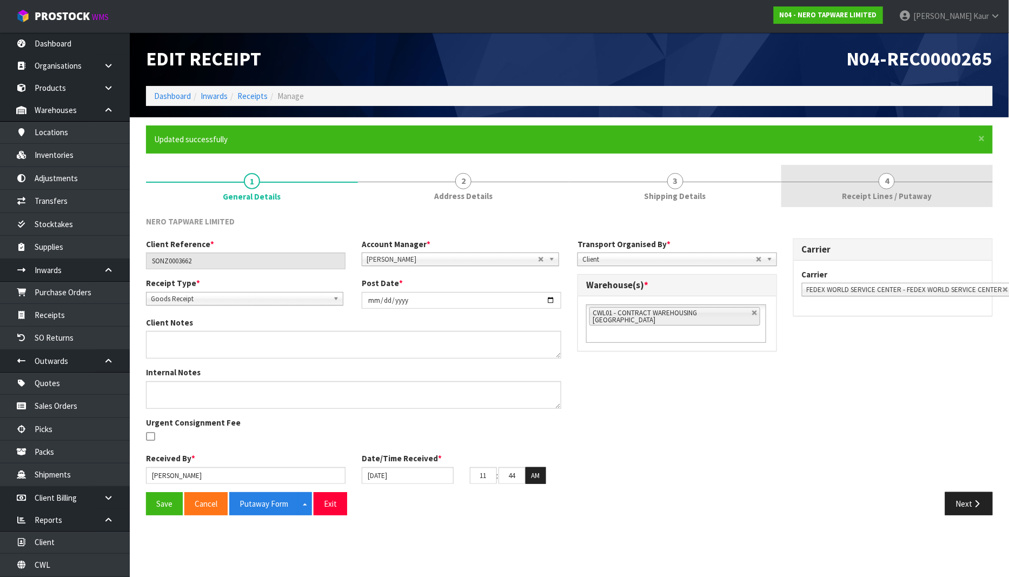
click at [897, 192] on span "Receipt Lines / Putaway" at bounding box center [887, 195] width 90 height 11
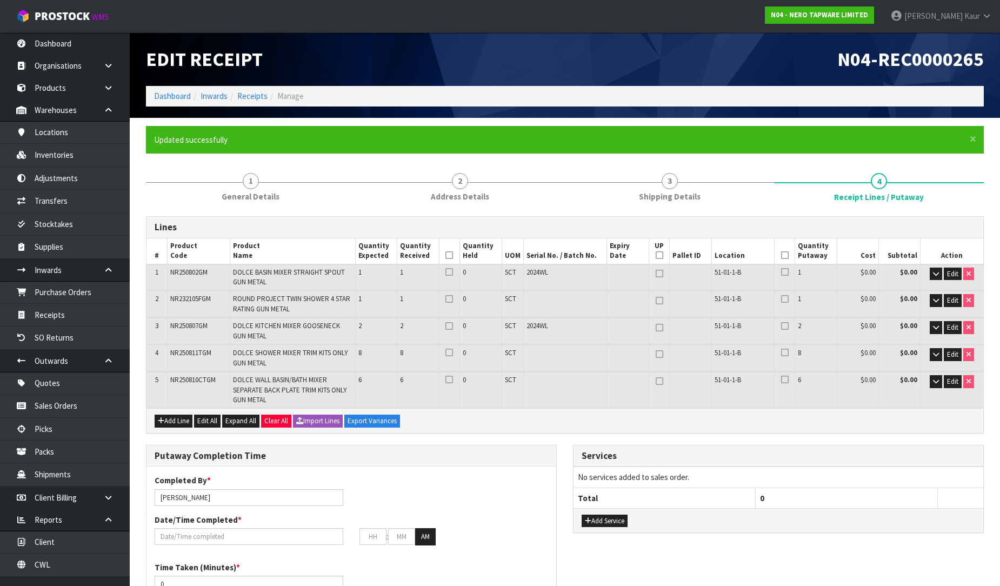
click at [446, 255] on icon at bounding box center [449, 255] width 8 height 1
click at [788, 258] on th at bounding box center [784, 251] width 21 height 26
click at [786, 255] on icon at bounding box center [785, 255] width 8 height 1
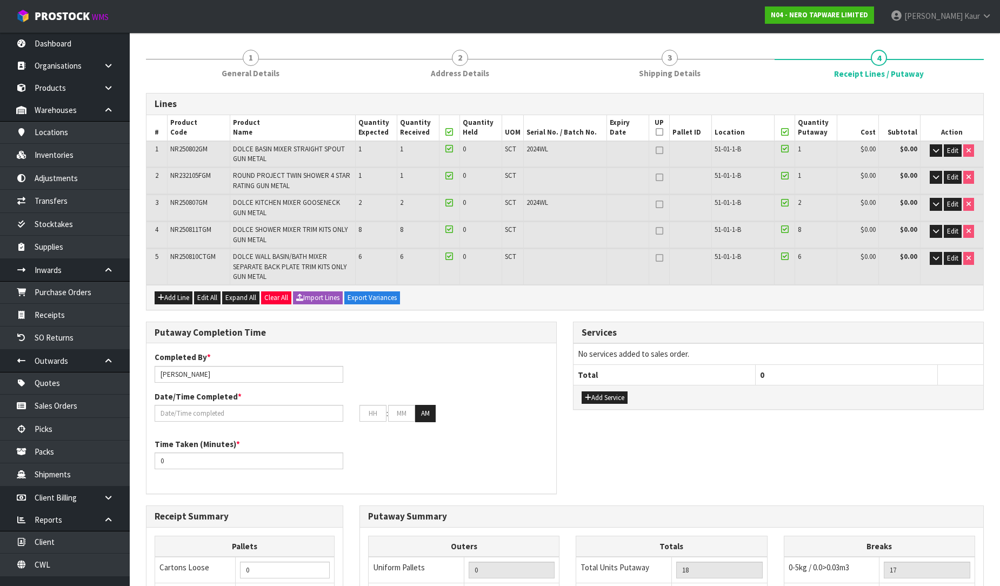
scroll to position [300, 0]
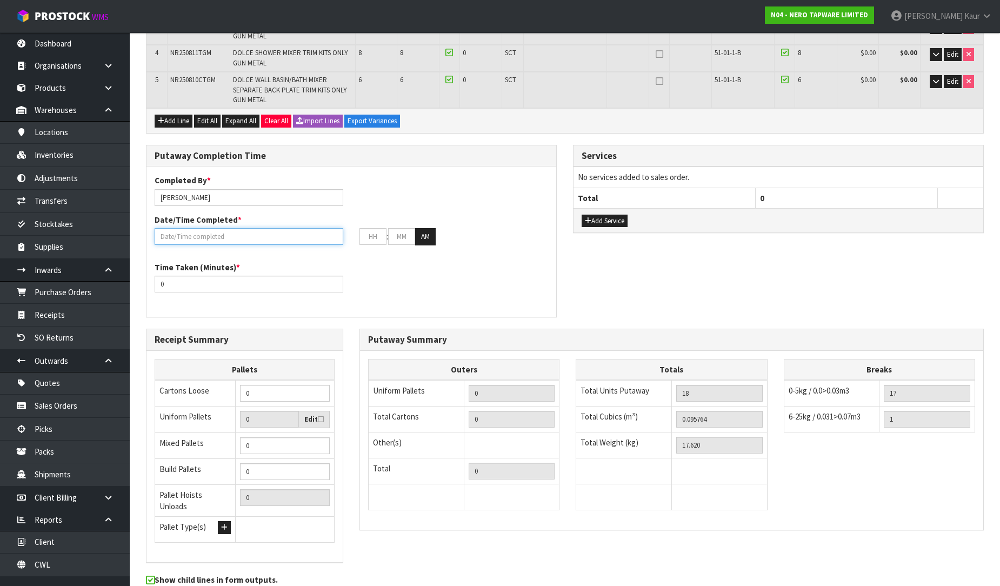
click at [173, 237] on input "text" at bounding box center [249, 236] width 189 height 17
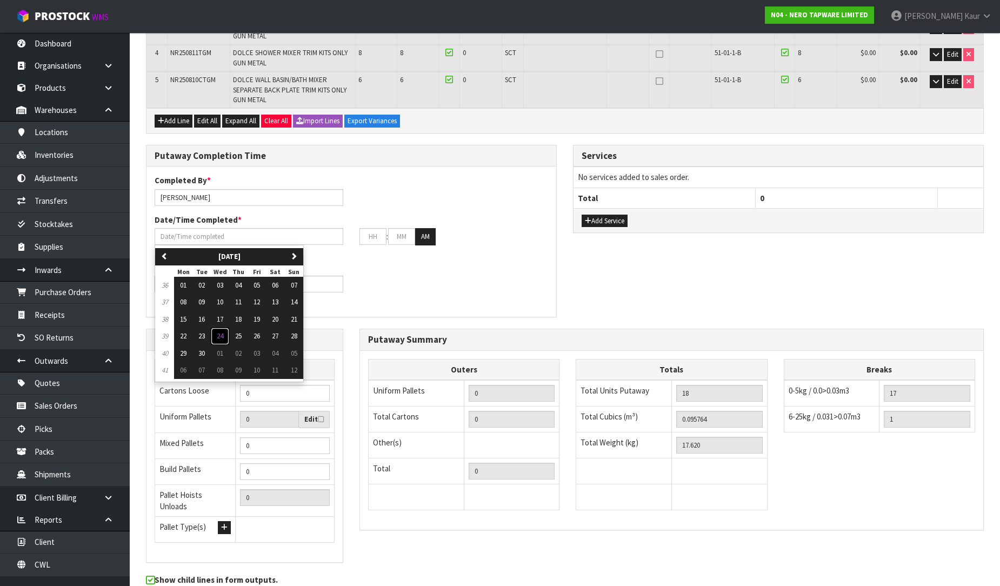
click at [214, 332] on button "24" at bounding box center [220, 336] width 18 height 17
type input "[DATE]"
type input "12"
type input "00"
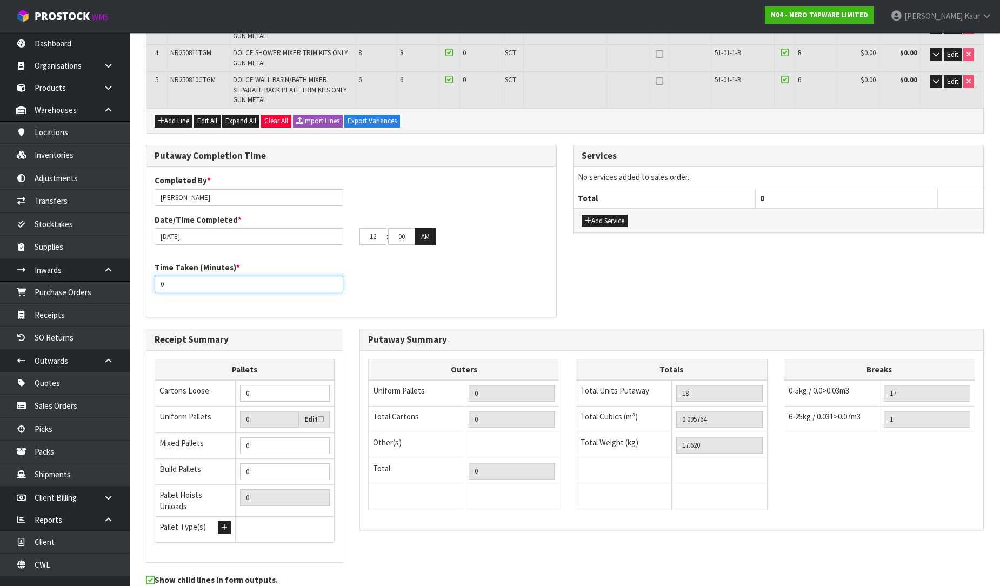
drag, startPoint x: 186, startPoint y: 283, endPoint x: 131, endPoint y: 283, distance: 55.1
click at [131, 283] on section "× Close Updated successfully 1 General Details 2 Address Details 3 Shipping Det…" at bounding box center [565, 229] width 870 height 822
type input "1"
type input "20"
click at [426, 235] on button "AM" at bounding box center [425, 236] width 21 height 17
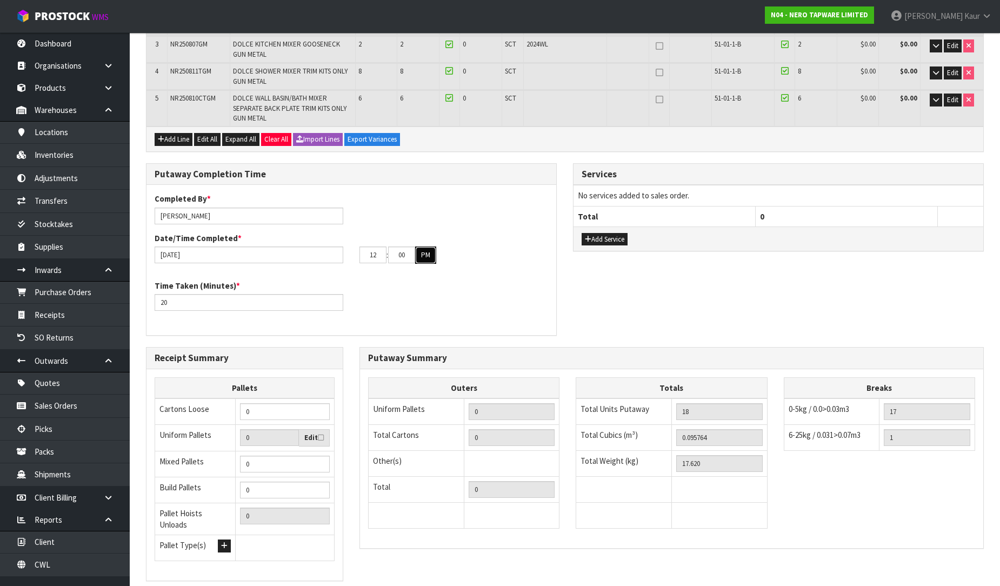
scroll to position [104, 0]
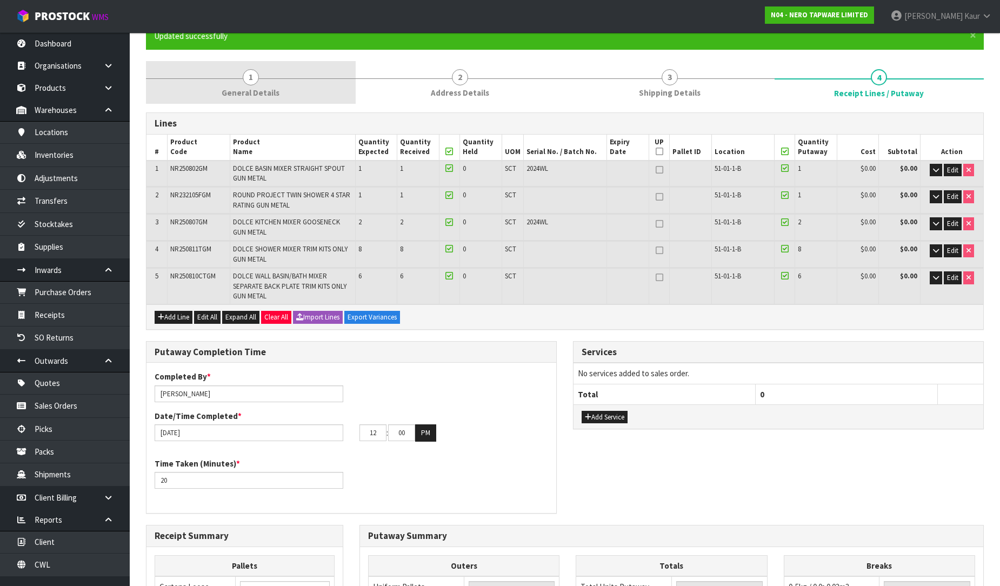
click at [257, 89] on span "General Details" at bounding box center [251, 92] width 58 height 11
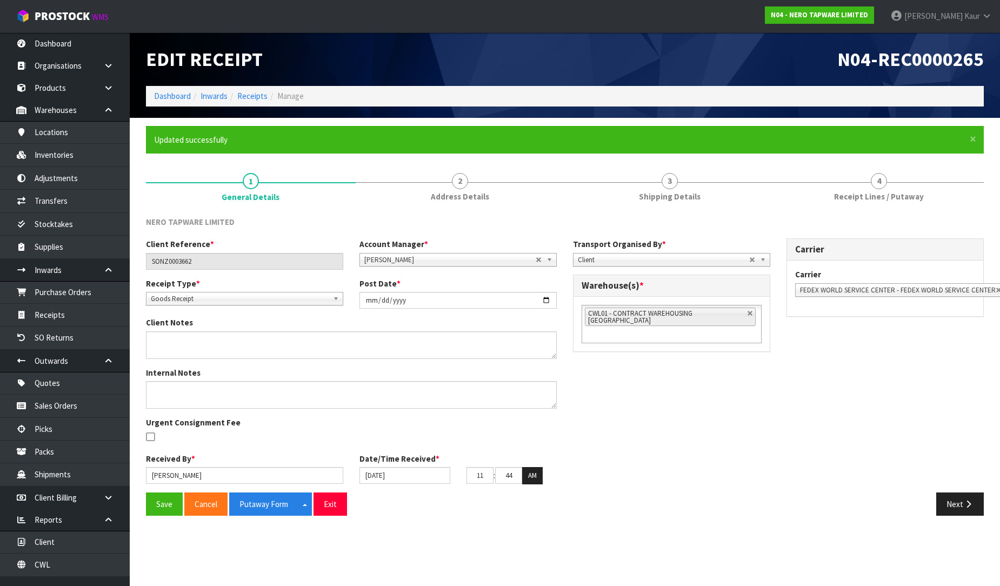
scroll to position [0, 0]
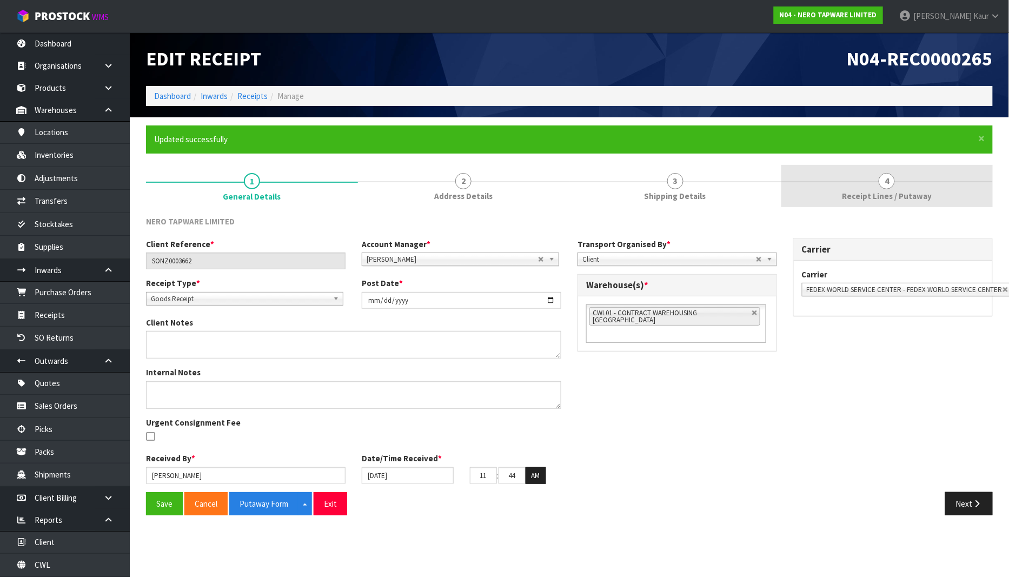
click at [878, 202] on span "Receipt Lines / Putaway" at bounding box center [887, 195] width 90 height 11
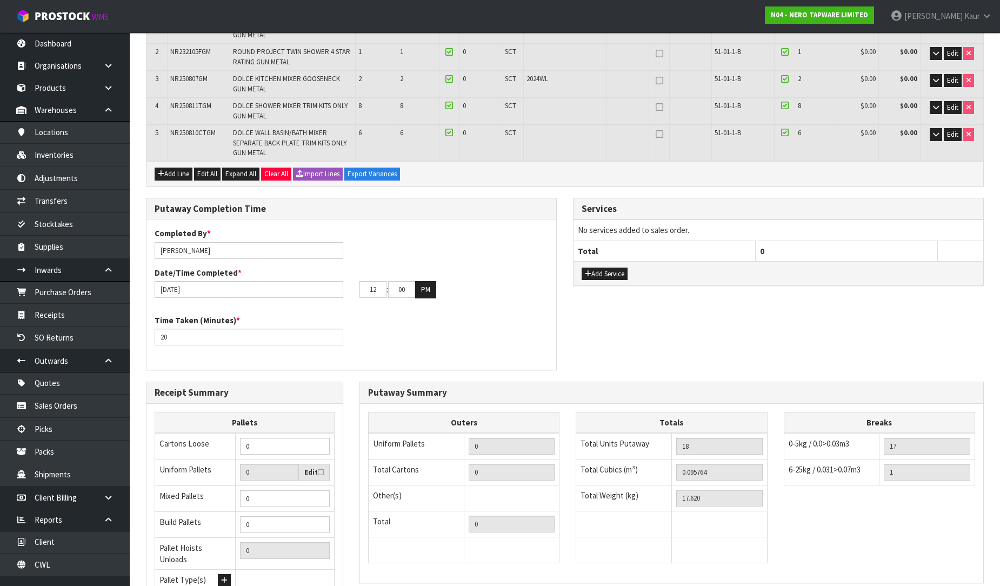
scroll to position [344, 0]
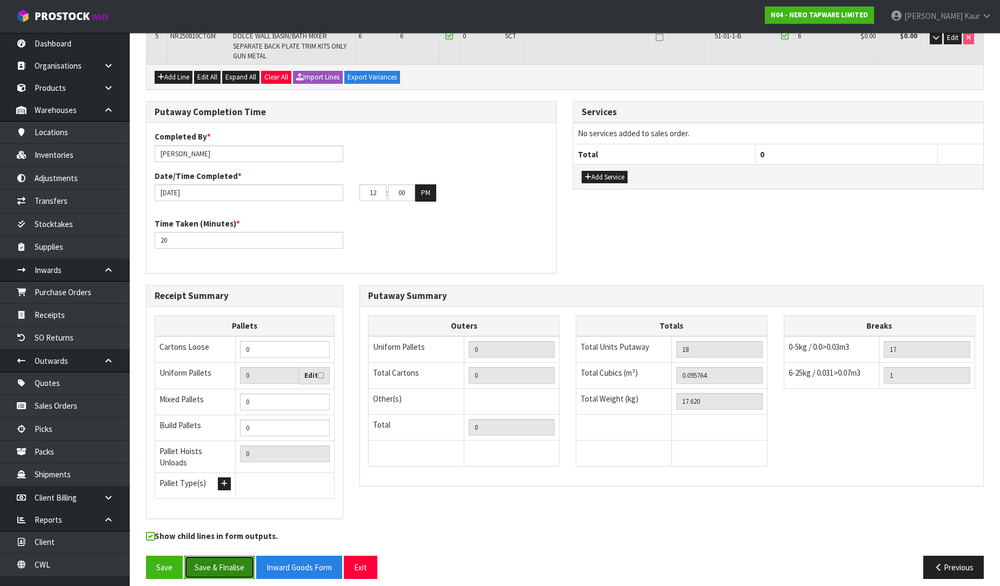
click at [214, 566] on button "Save & Finalise" at bounding box center [219, 567] width 70 height 23
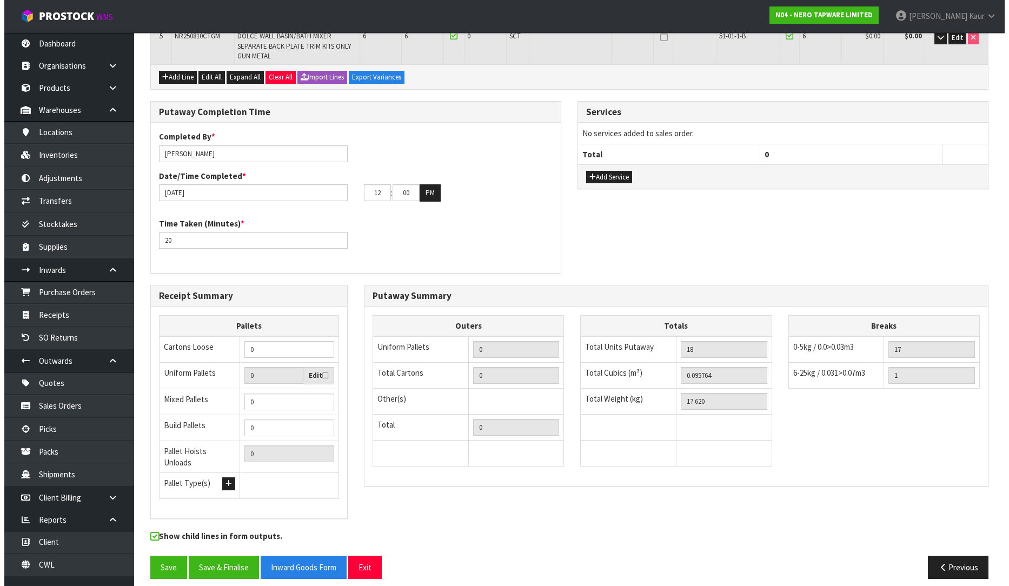
scroll to position [0, 0]
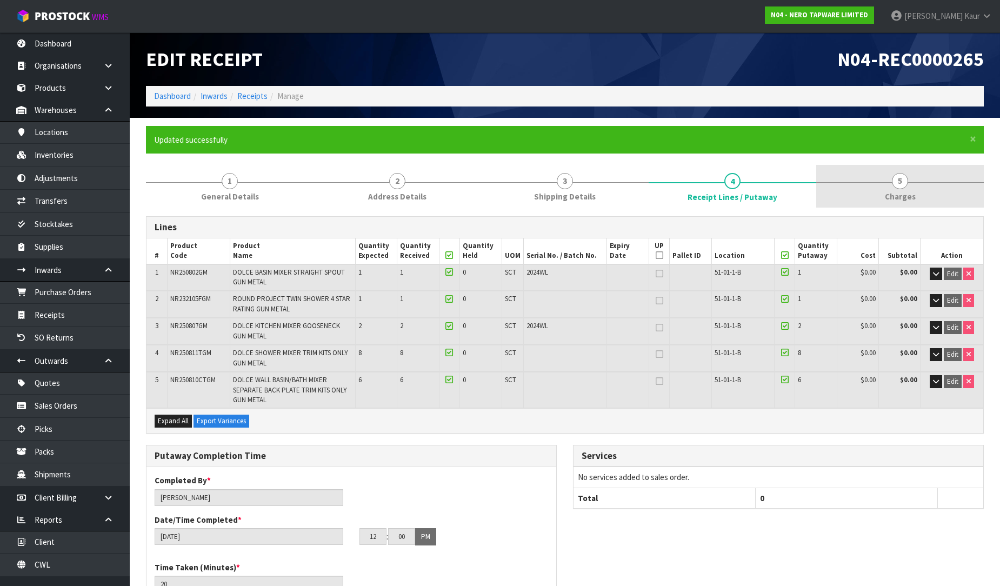
click at [891, 195] on span "Charges" at bounding box center [900, 196] width 31 height 11
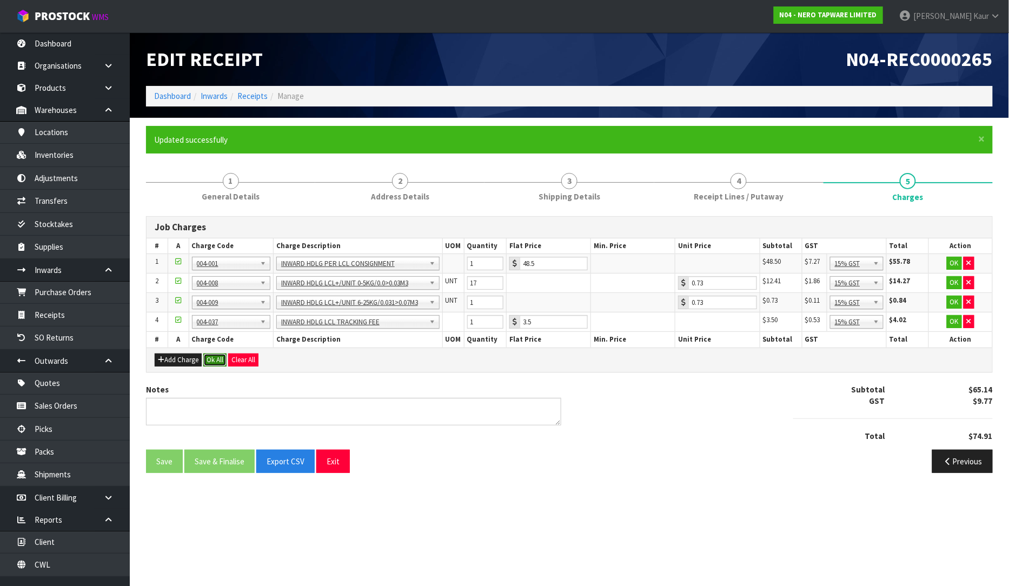
click at [211, 355] on button "Ok All" at bounding box center [214, 359] width 23 height 13
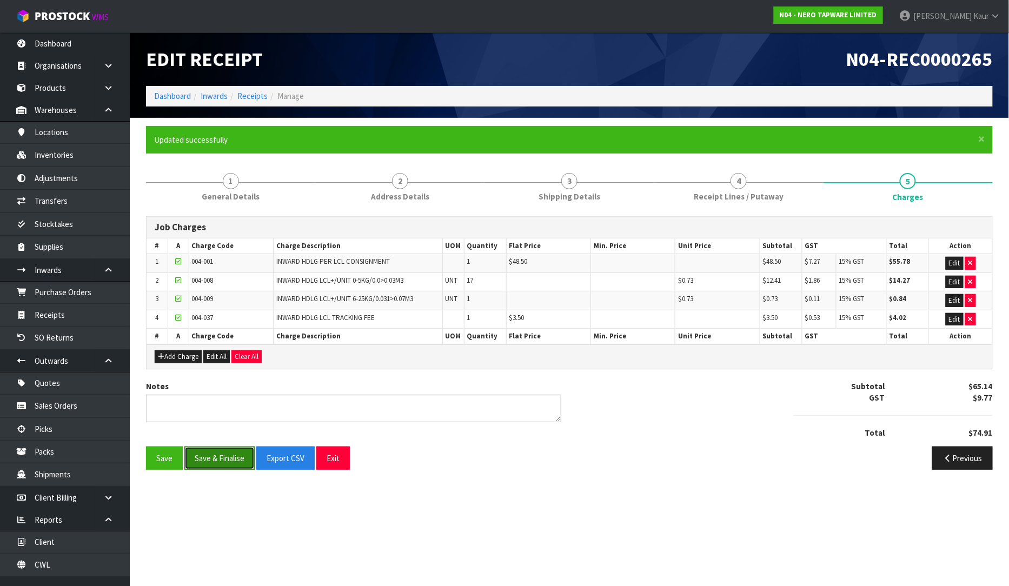
click at [206, 460] on button "Save & Finalise" at bounding box center [219, 457] width 70 height 23
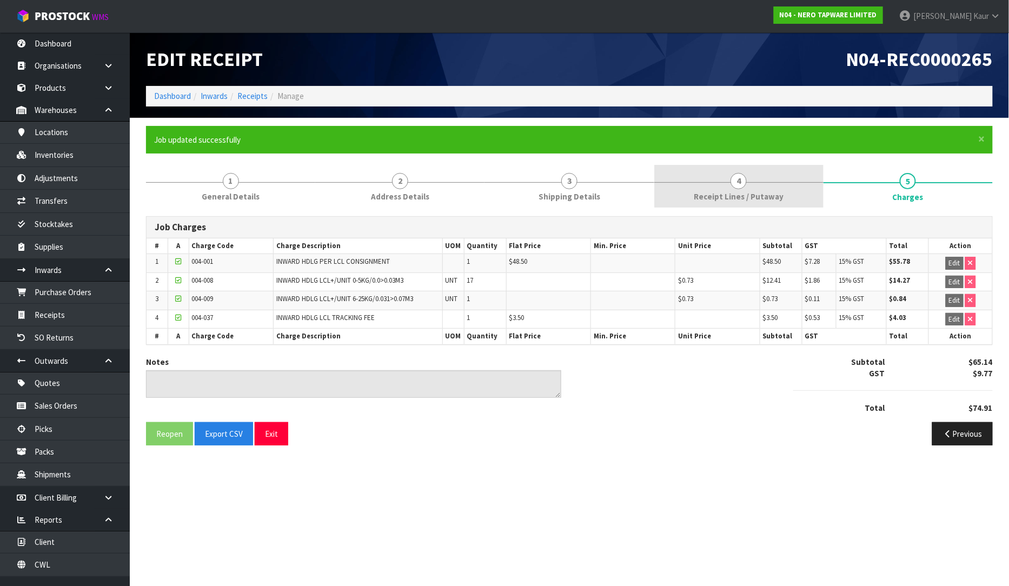
click at [695, 197] on link "4 Receipt Lines / Putaway" at bounding box center [738, 186] width 169 height 43
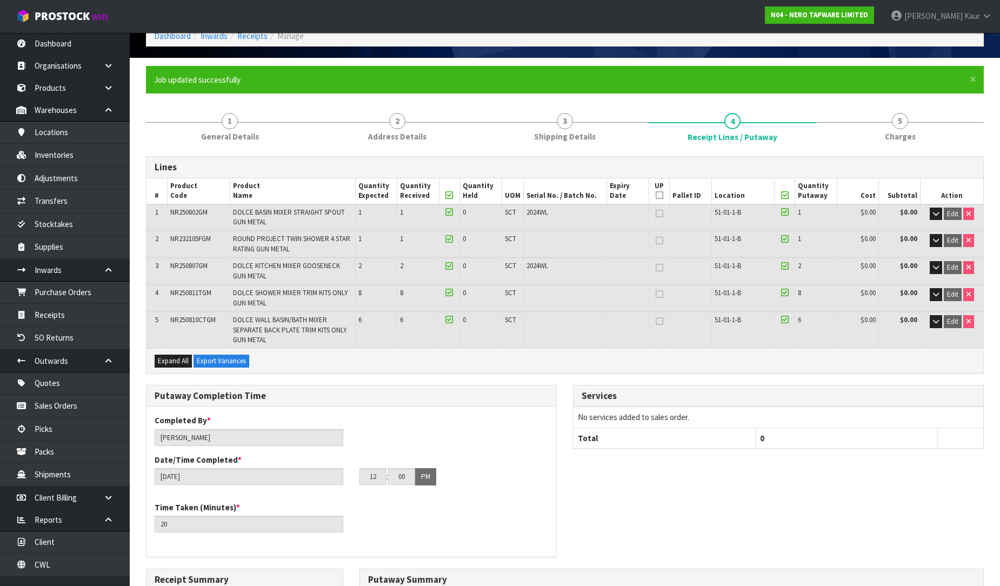
scroll to position [344, 0]
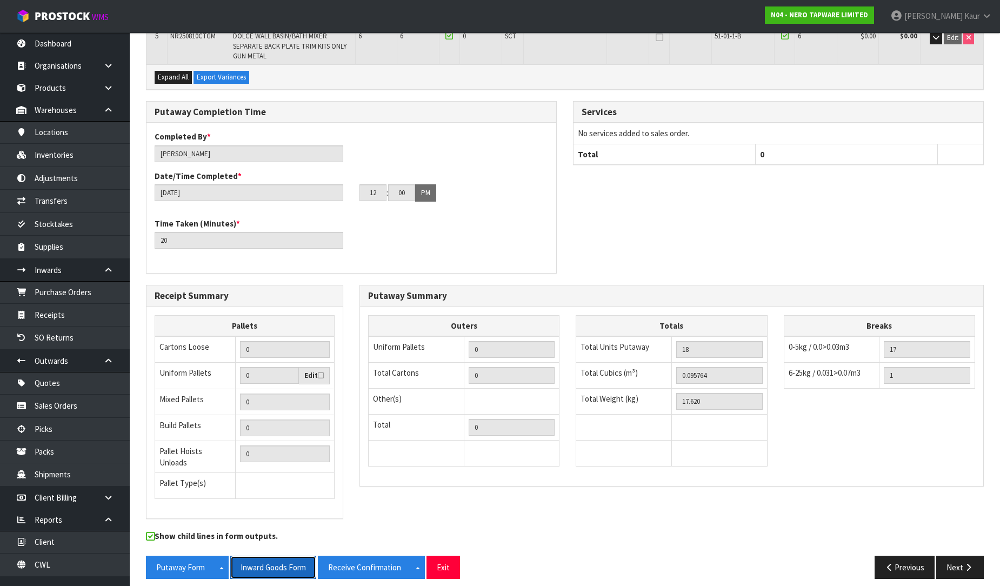
click at [285, 560] on button "Inward Goods Form" at bounding box center [273, 567] width 86 height 23
click at [64, 570] on link "CWL" at bounding box center [65, 564] width 130 height 22
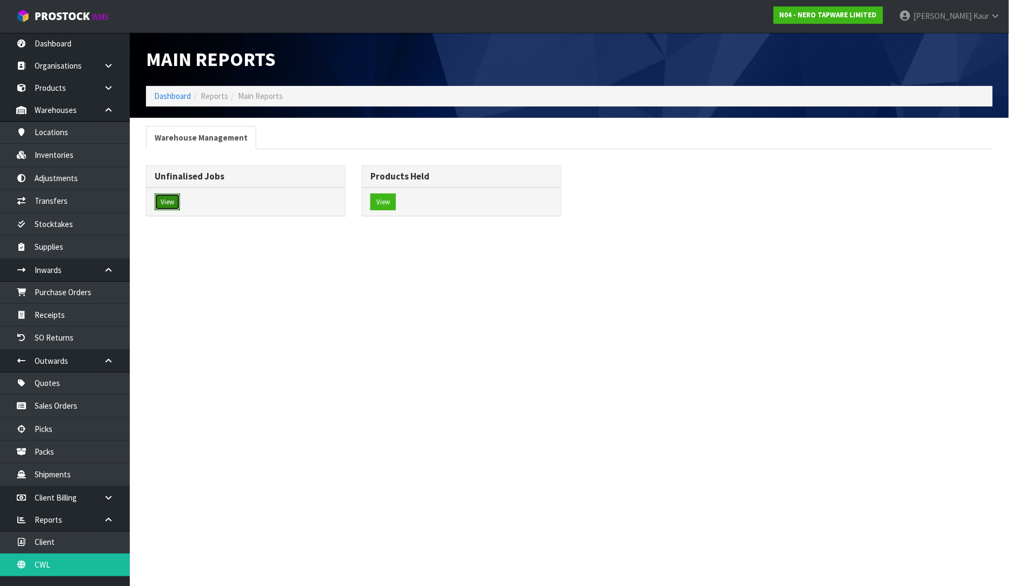
click at [164, 208] on button "View" at bounding box center [167, 201] width 25 height 17
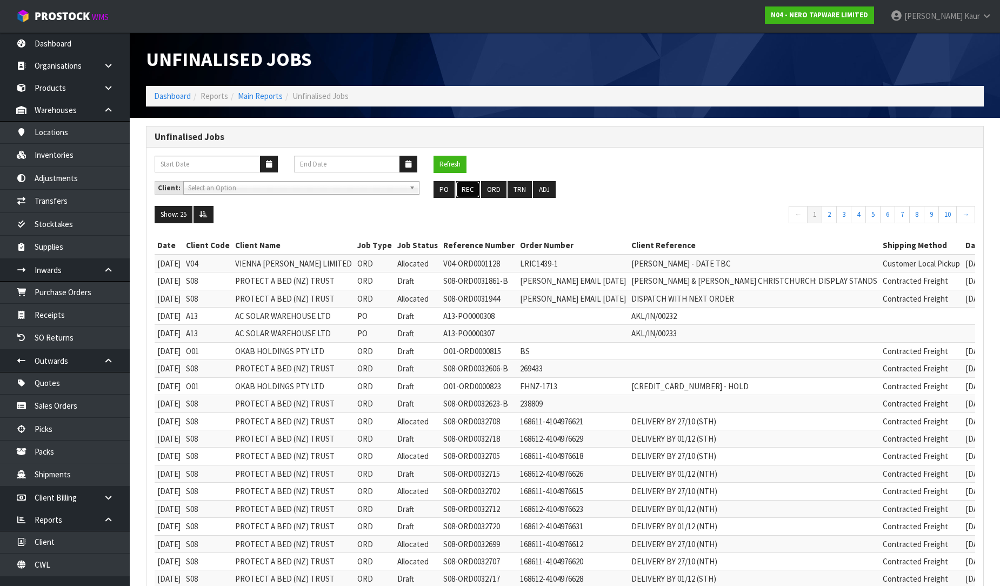
click at [472, 185] on button "REC" at bounding box center [468, 189] width 24 height 17
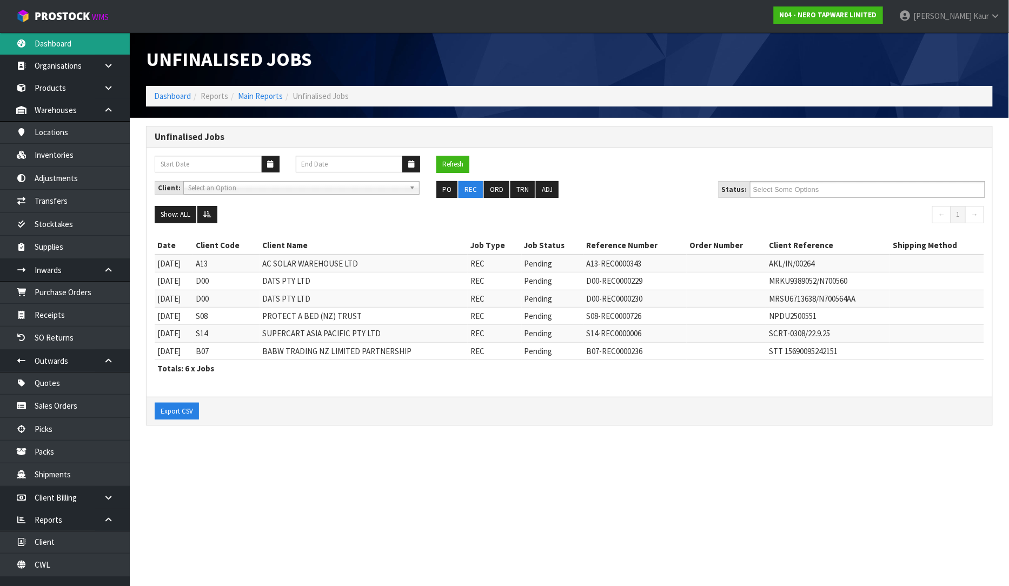
click at [92, 41] on link "Dashboard" at bounding box center [65, 43] width 130 height 22
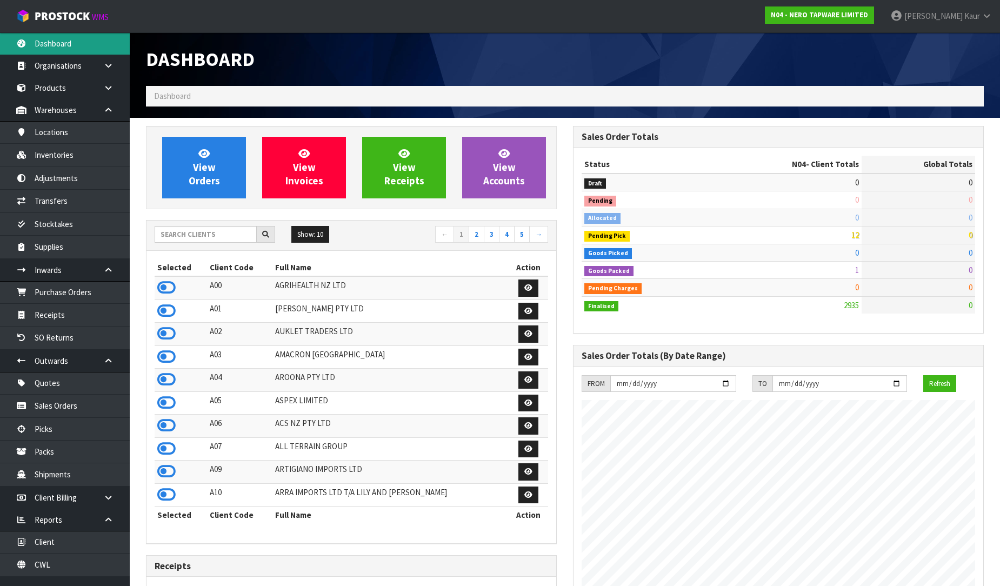
scroll to position [855, 427]
click at [933, 46] on div at bounding box center [778, 40] width 427 height 16
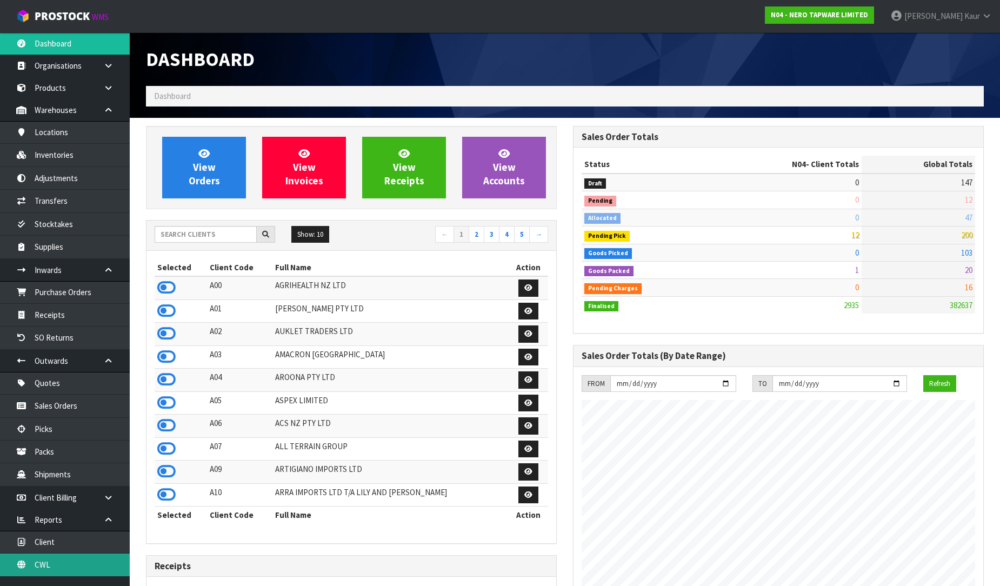
click at [75, 571] on link "CWL" at bounding box center [65, 564] width 130 height 22
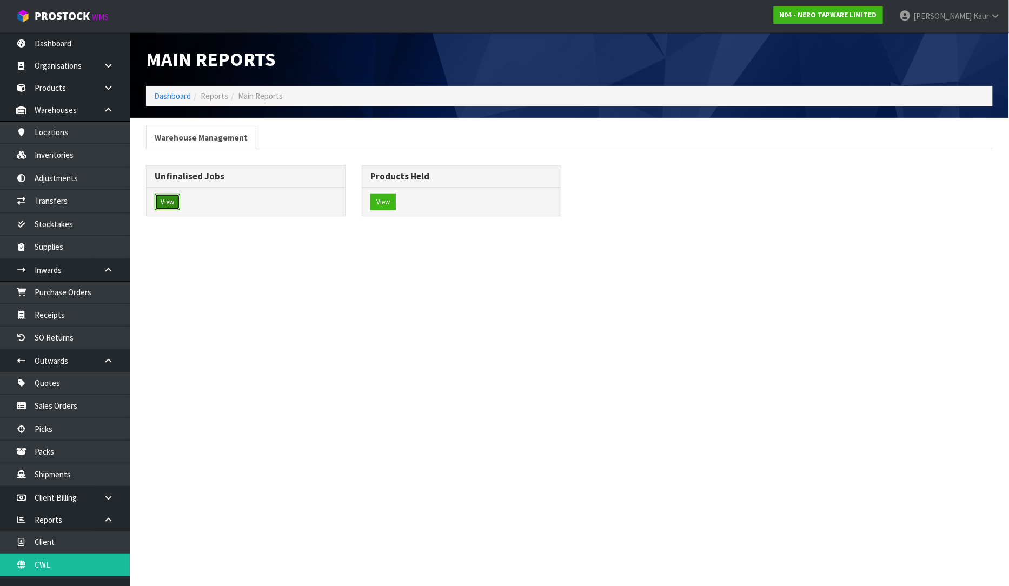
click at [165, 203] on button "View" at bounding box center [167, 201] width 25 height 17
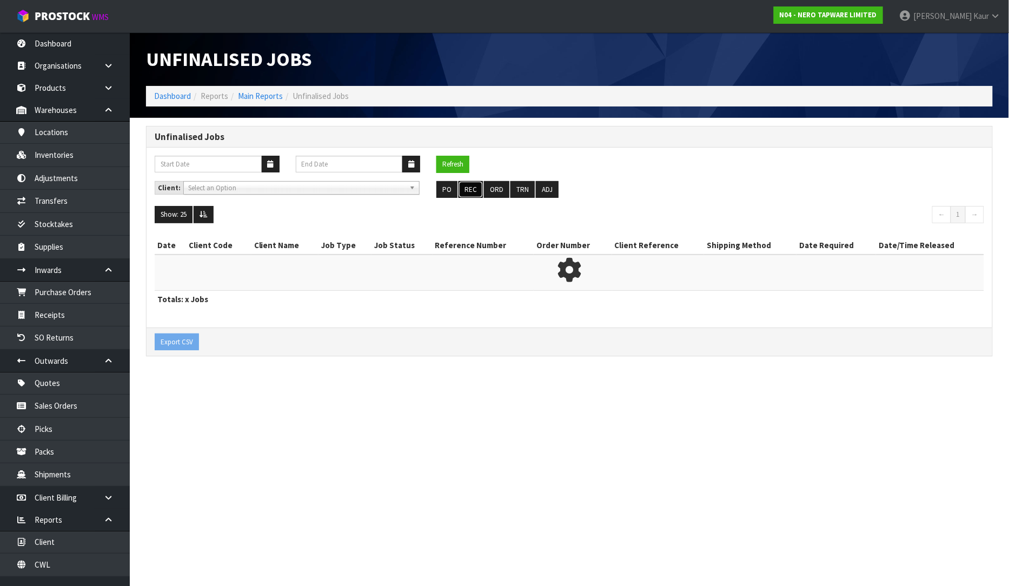
click at [469, 186] on button "REC" at bounding box center [470, 189] width 24 height 17
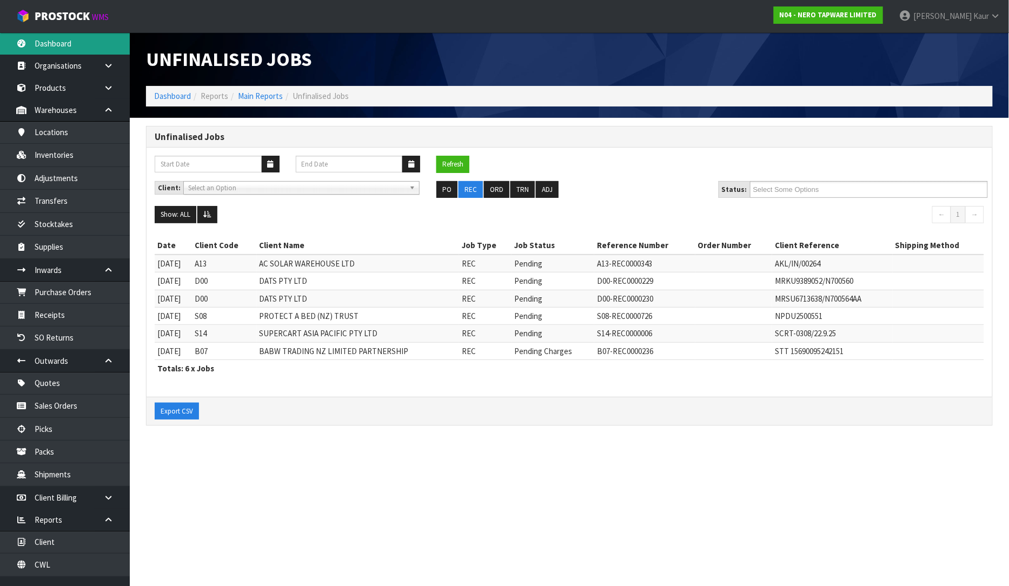
click at [100, 49] on link "Dashboard" at bounding box center [65, 43] width 130 height 22
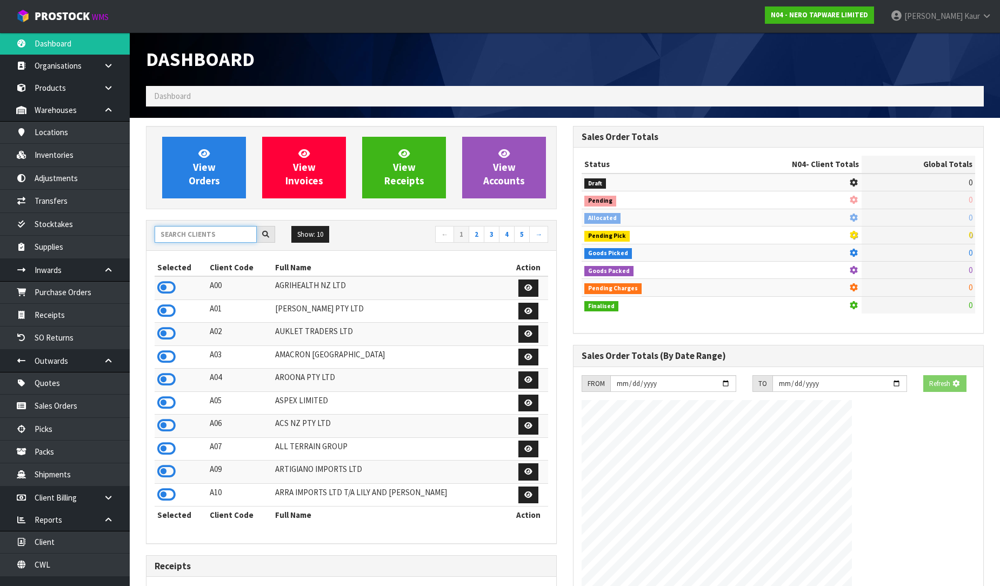
click at [173, 235] on input "text" at bounding box center [206, 234] width 102 height 17
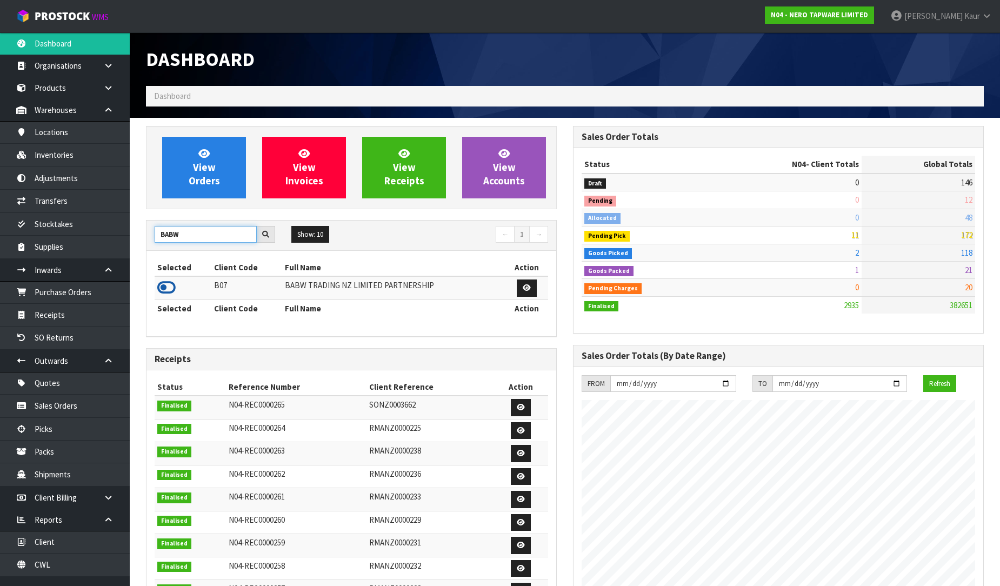
type input "BABW"
click at [166, 284] on icon at bounding box center [166, 287] width 18 height 16
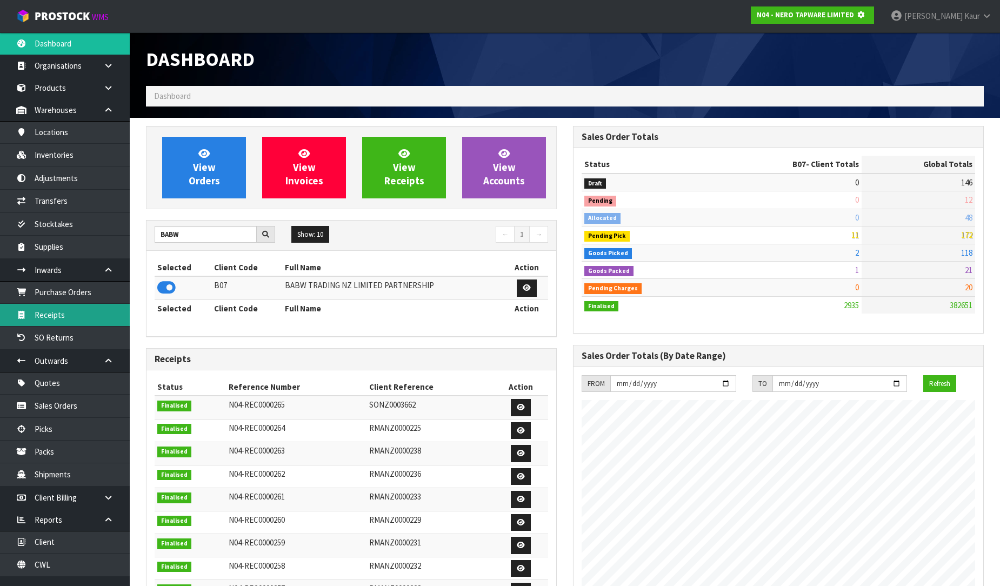
scroll to position [674, 427]
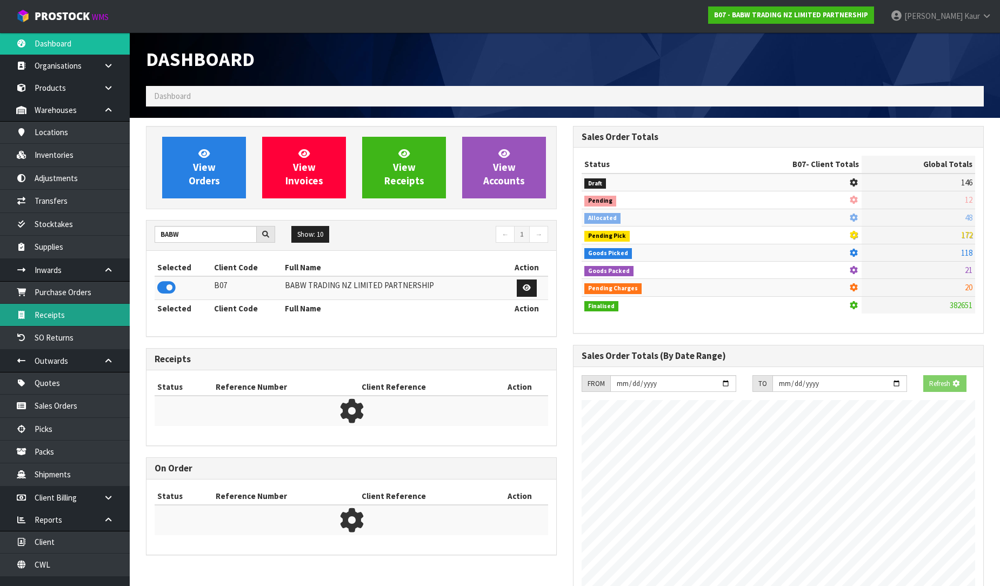
click at [89, 306] on link "Receipts" at bounding box center [65, 315] width 130 height 22
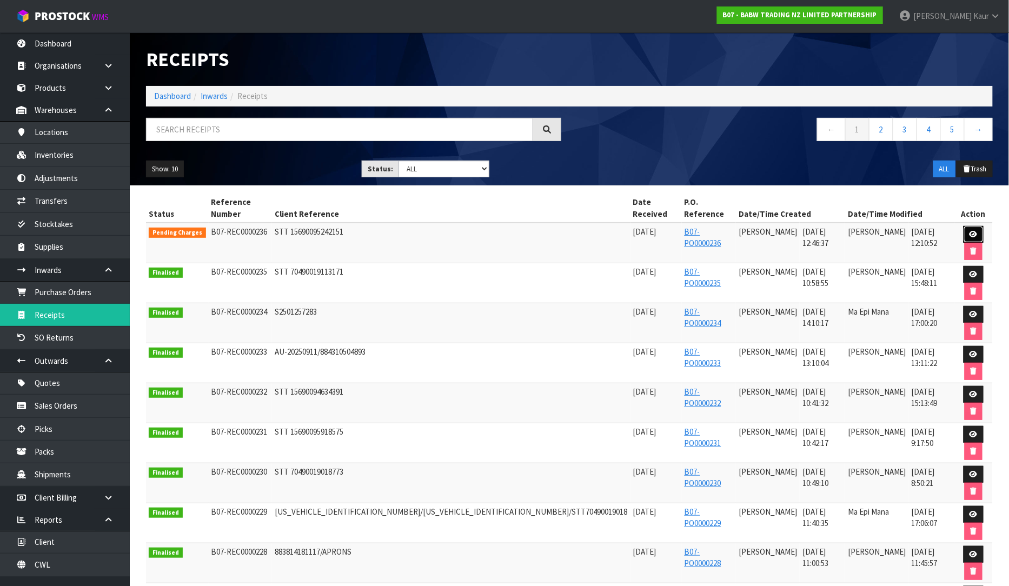
click at [969, 231] on icon at bounding box center [973, 234] width 8 height 7
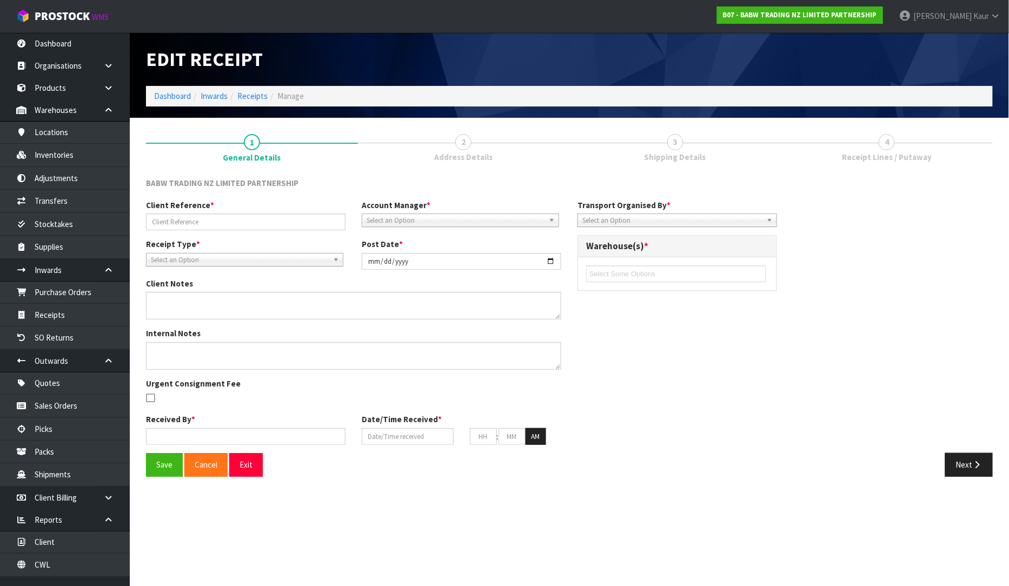
type input "STT 15690095242151"
type input "2025-09-23"
type input "[PERSON_NAME]"
type input "[DATE]"
type input "12"
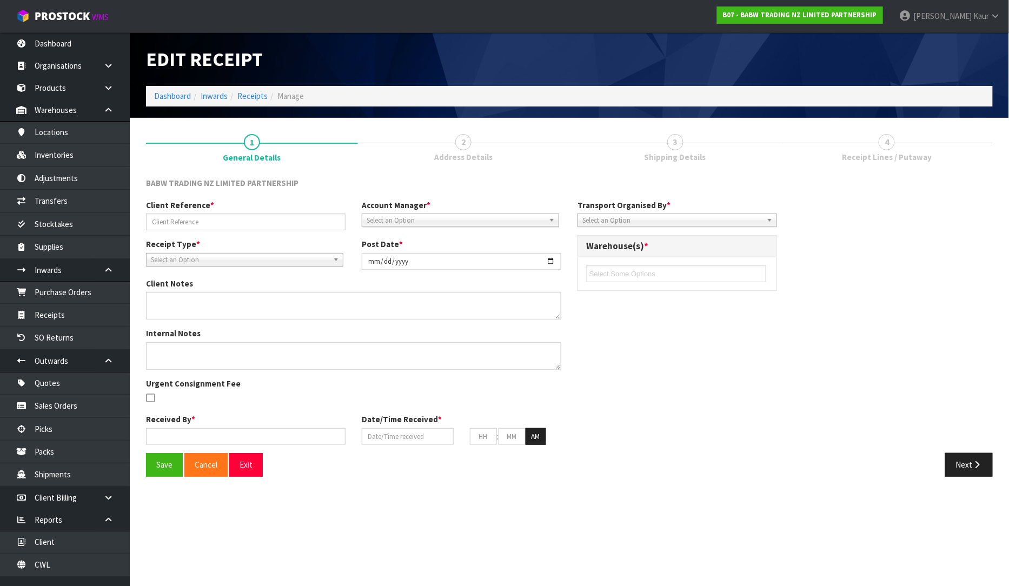
type input "46"
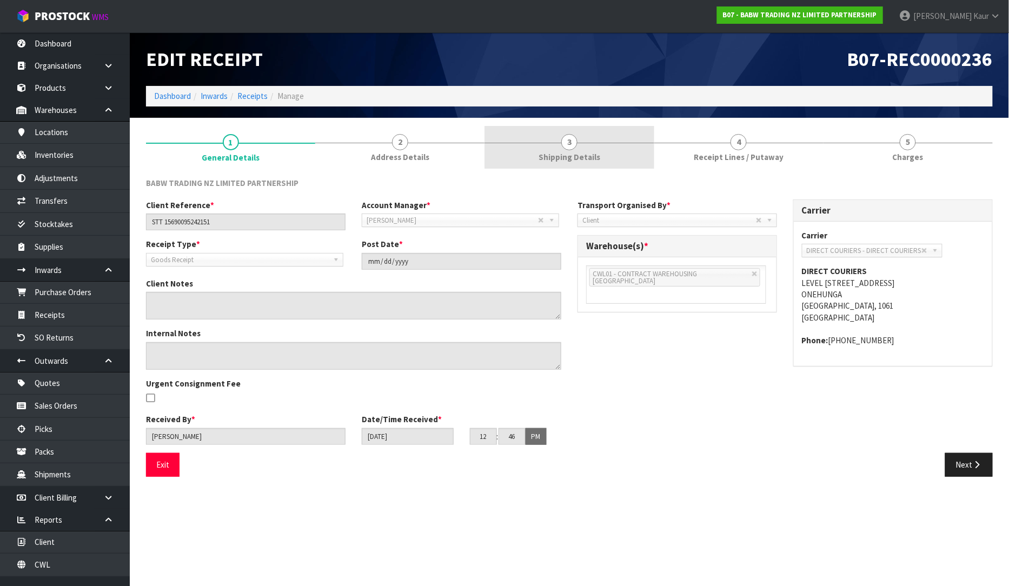
click at [585, 149] on link "3 Shipping Details" at bounding box center [568, 147] width 169 height 43
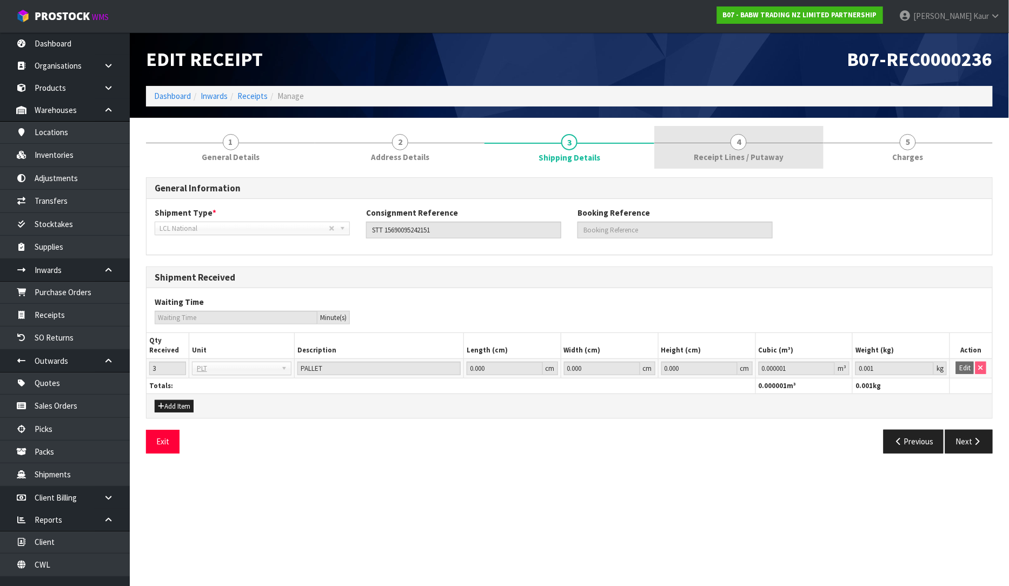
click at [717, 149] on link "4 Receipt Lines / Putaway" at bounding box center [738, 147] width 169 height 43
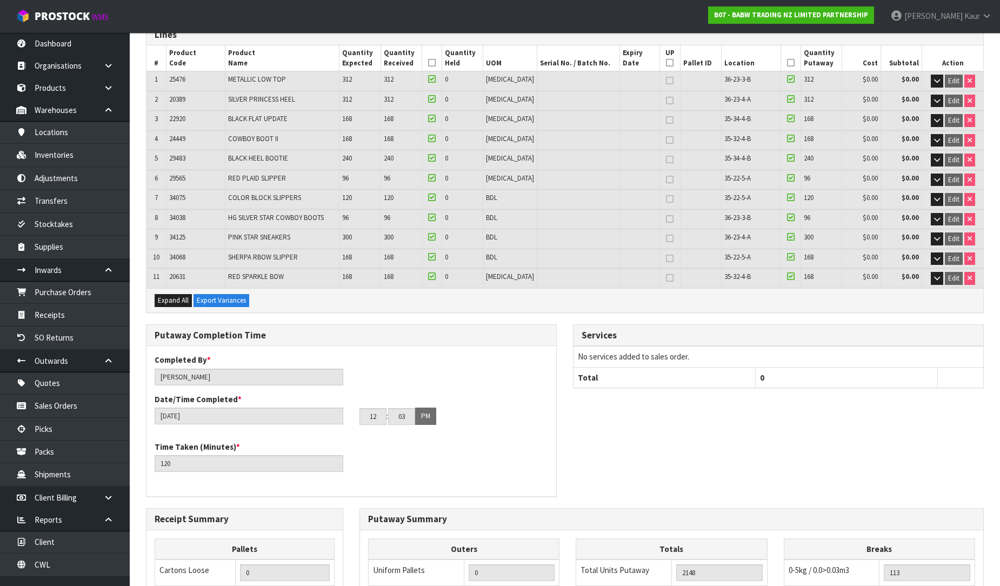
scroll to position [360, 0]
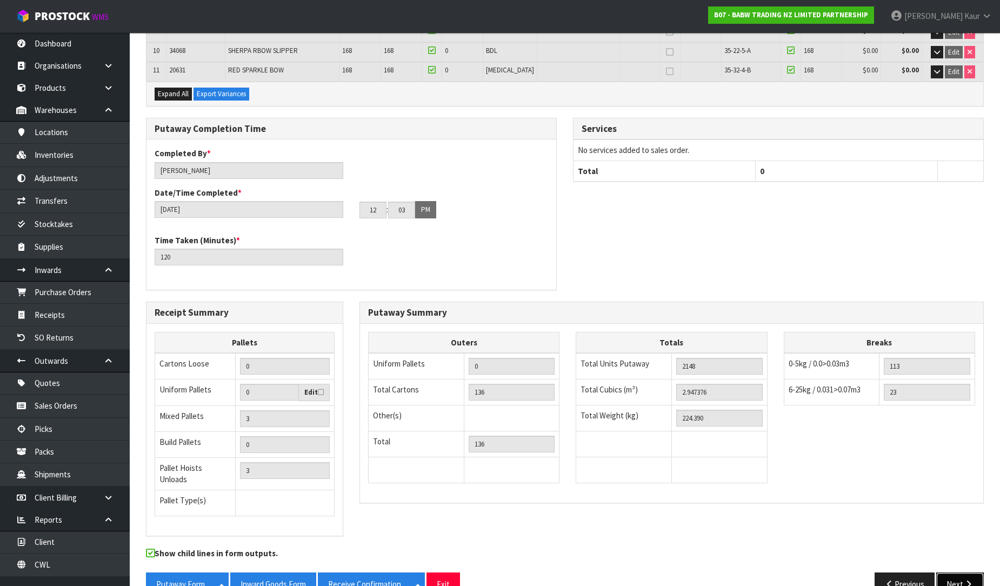
drag, startPoint x: 965, startPoint y: 573, endPoint x: 872, endPoint y: 512, distance: 111.2
click at [965, 580] on icon "button" at bounding box center [968, 584] width 10 height 8
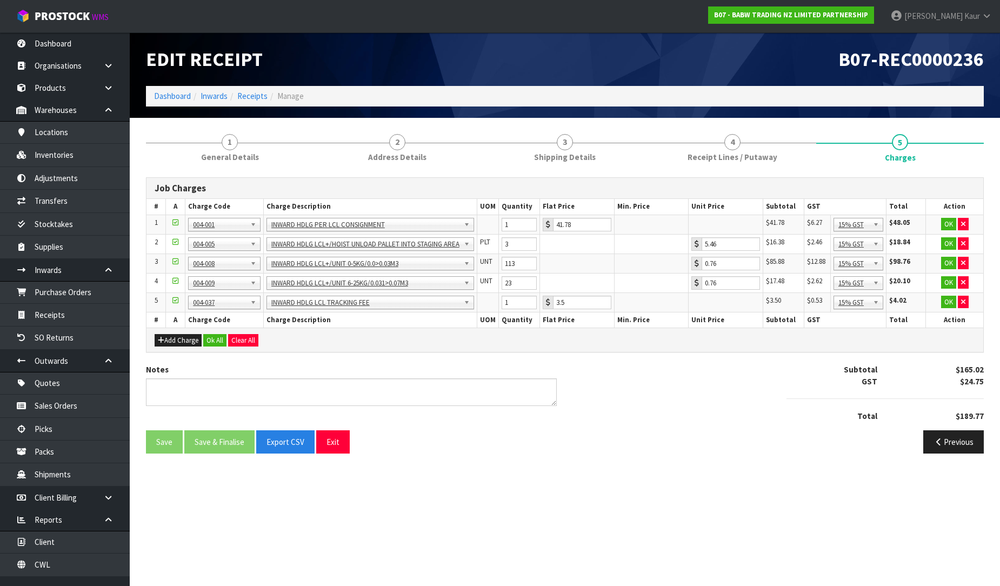
scroll to position [0, 0]
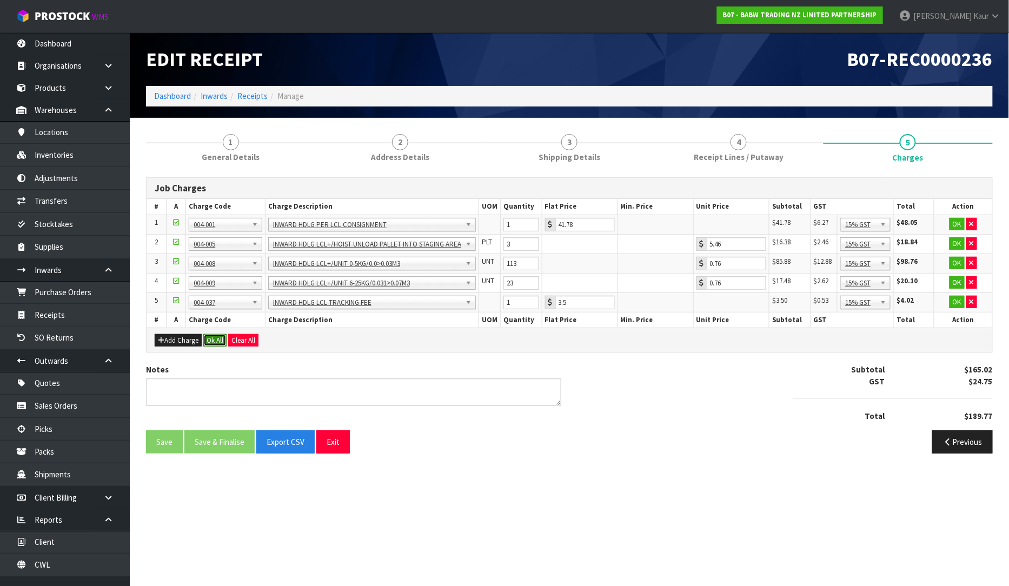
click at [217, 345] on button "Ok All" at bounding box center [214, 340] width 23 height 13
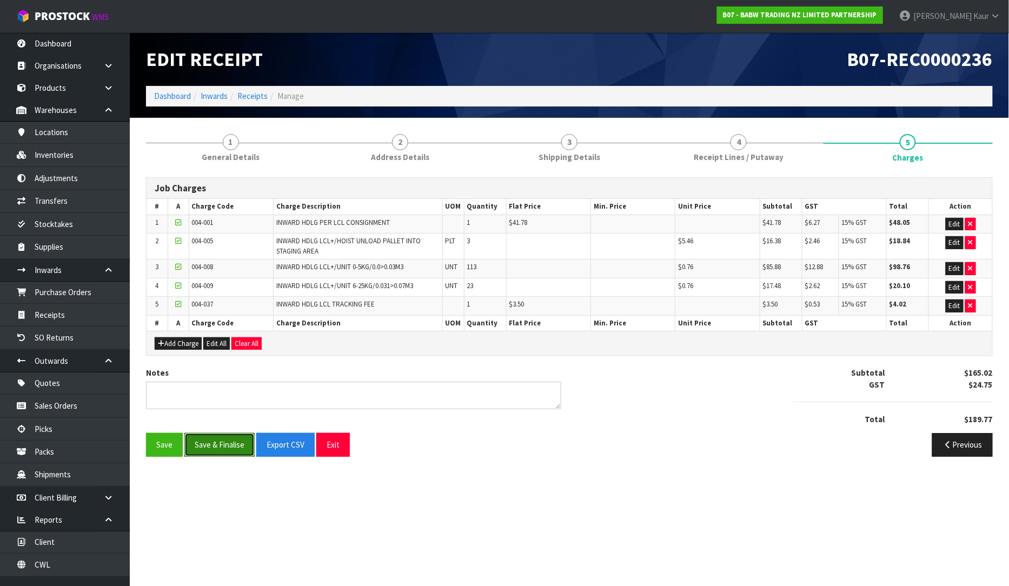
click at [209, 442] on button "Save & Finalise" at bounding box center [219, 444] width 70 height 23
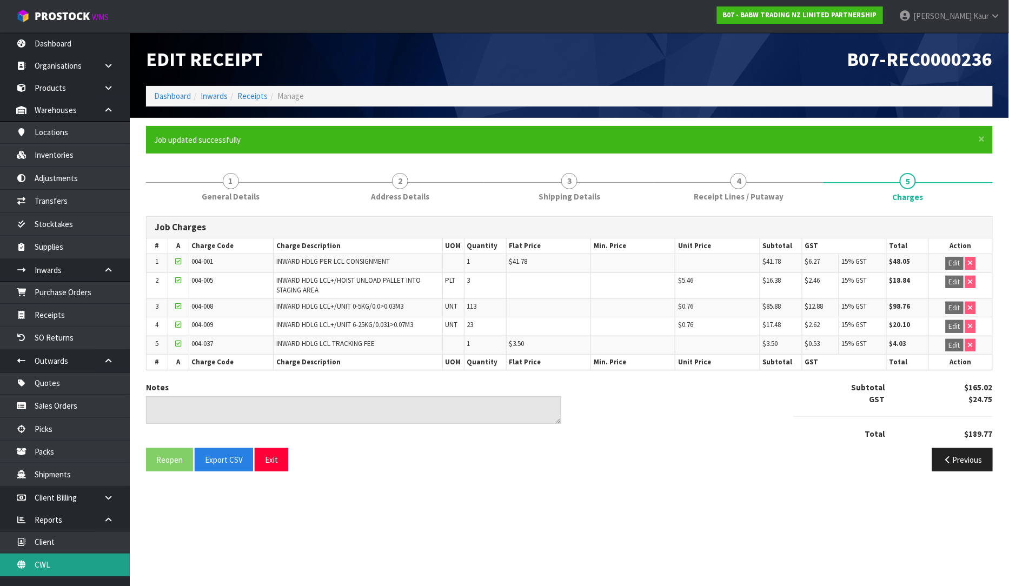
click at [56, 564] on link "CWL" at bounding box center [65, 564] width 130 height 22
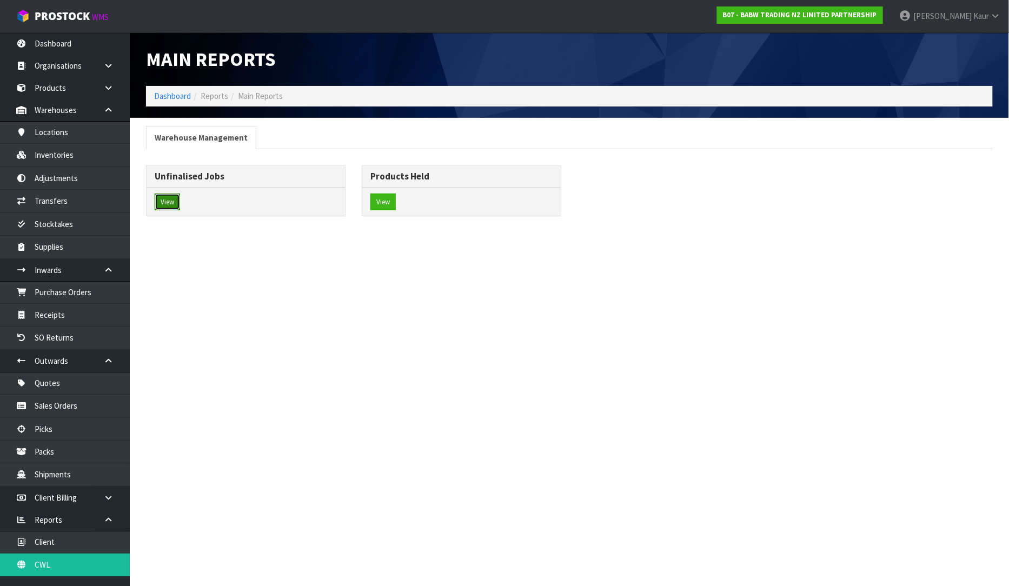
click at [166, 200] on button "View" at bounding box center [167, 201] width 25 height 17
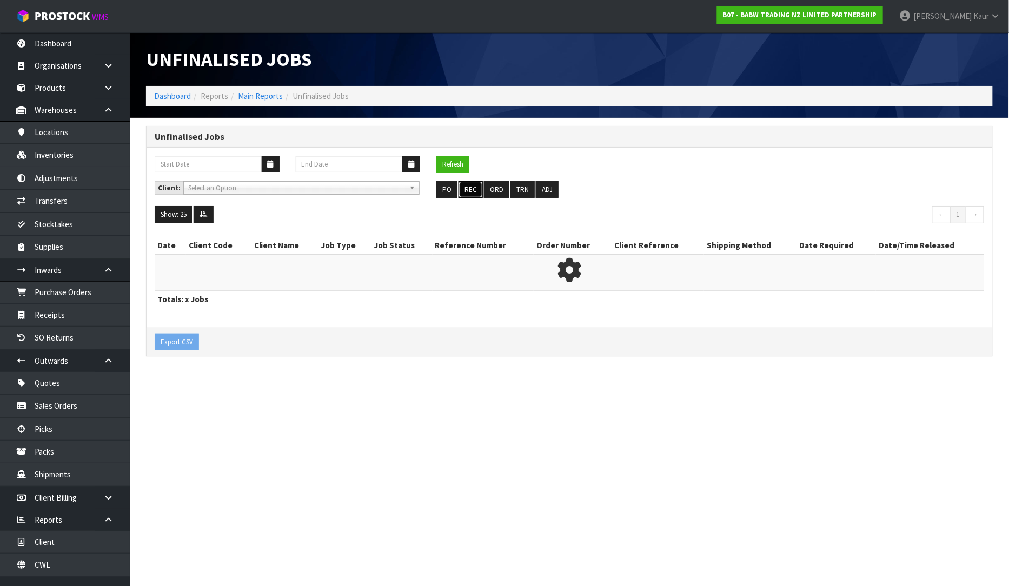
click at [464, 187] on button "REC" at bounding box center [470, 189] width 24 height 17
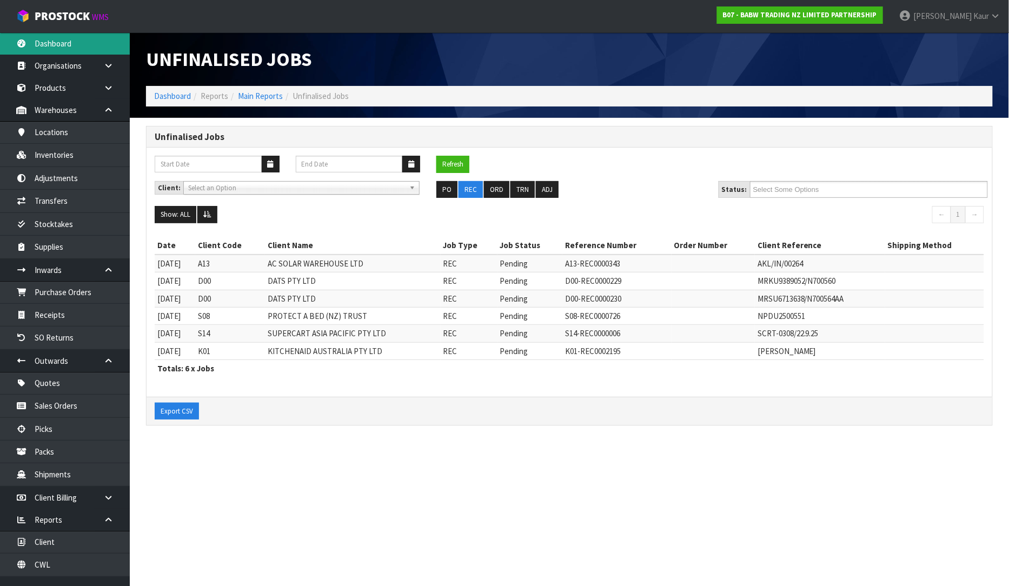
click at [90, 45] on link "Dashboard" at bounding box center [65, 43] width 130 height 22
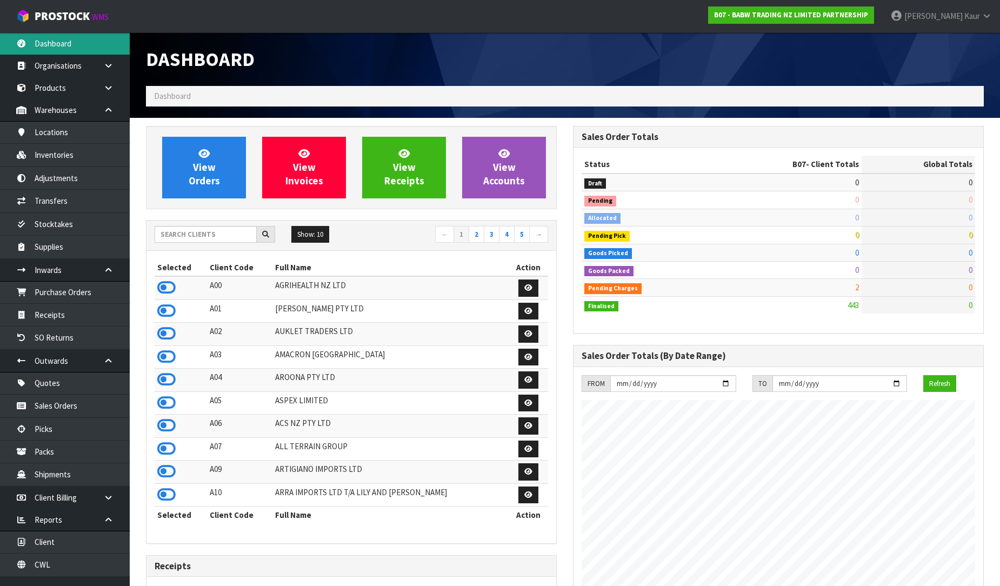
scroll to position [819, 427]
click at [176, 230] on input "text" at bounding box center [206, 234] width 102 height 17
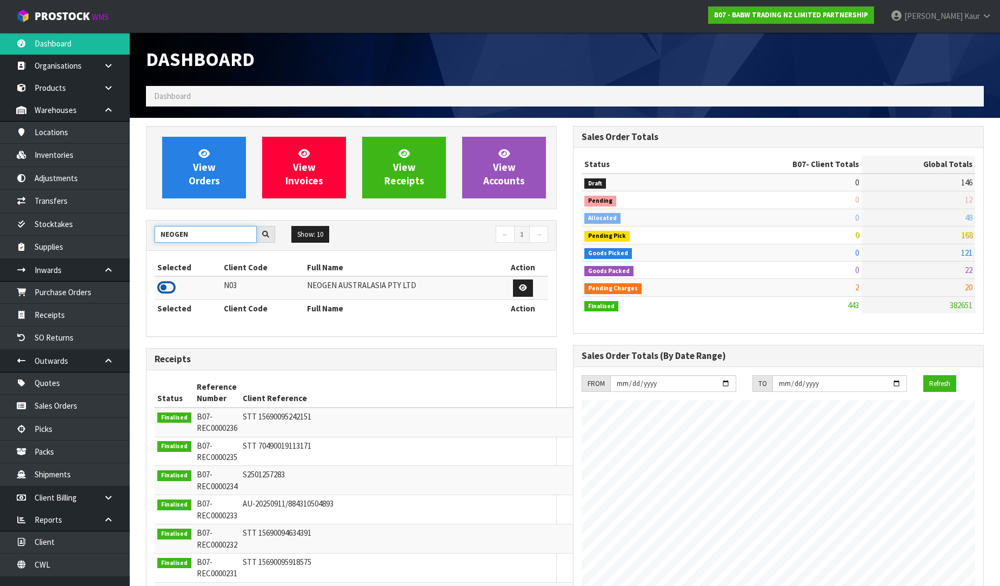
type input "NEOGEN"
click at [165, 285] on icon at bounding box center [166, 287] width 18 height 16
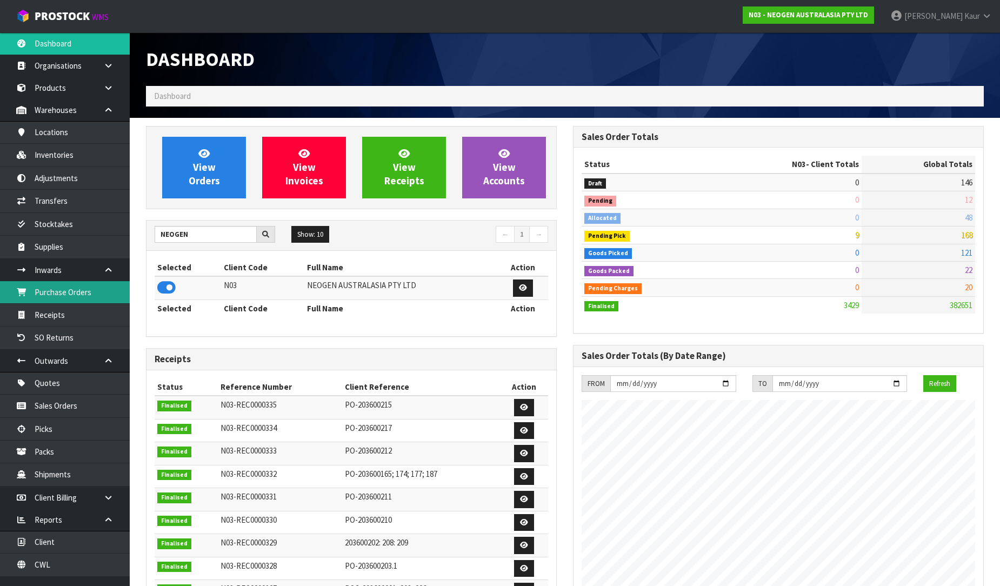
click at [106, 298] on link "Purchase Orders" at bounding box center [65, 292] width 130 height 22
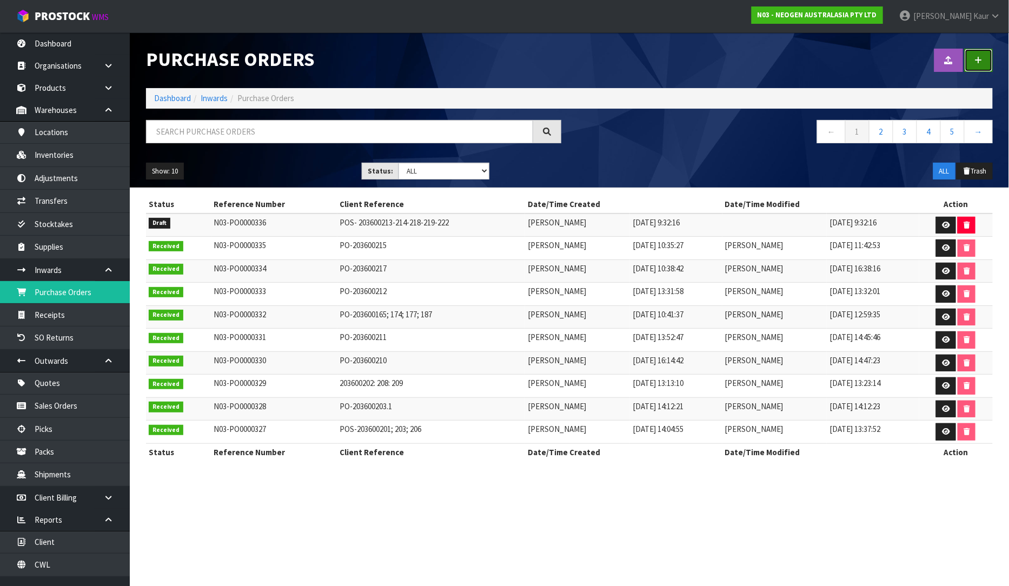
click at [968, 65] on link at bounding box center [978, 60] width 28 height 23
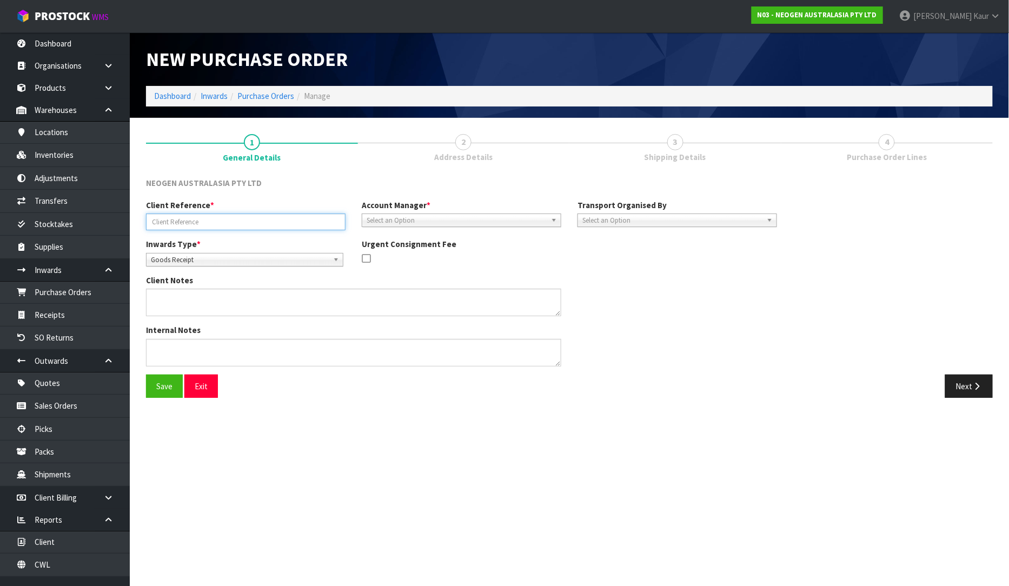
click at [165, 221] on input "text" at bounding box center [245, 221] width 199 height 17
paste input "PO-203600223"
type input "PO-203600223"
click at [382, 221] on span "Select an Option" at bounding box center [456, 220] width 180 height 13
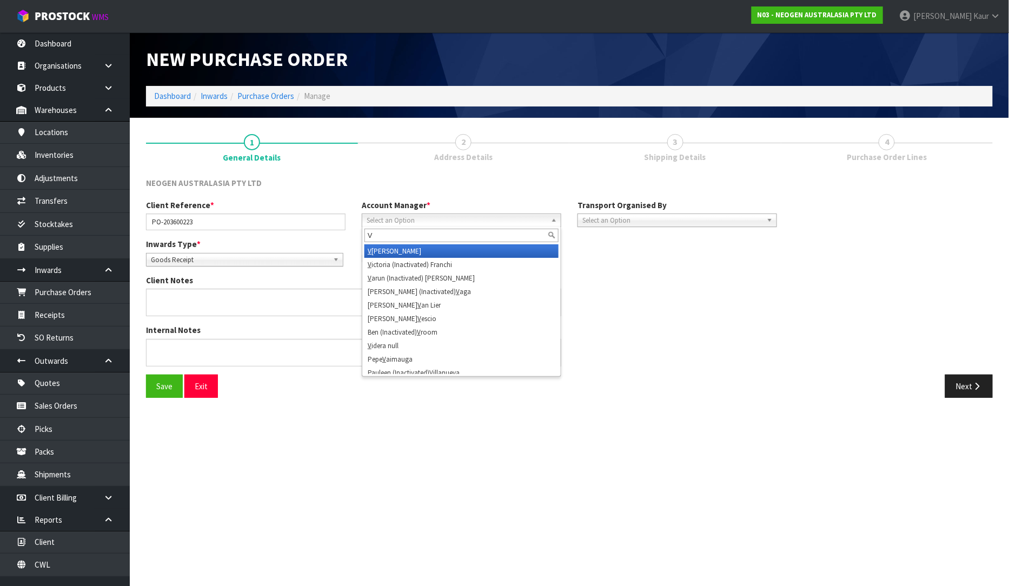
type input "V"
click at [402, 251] on li "V [PERSON_NAME]" at bounding box center [461, 251] width 194 height 14
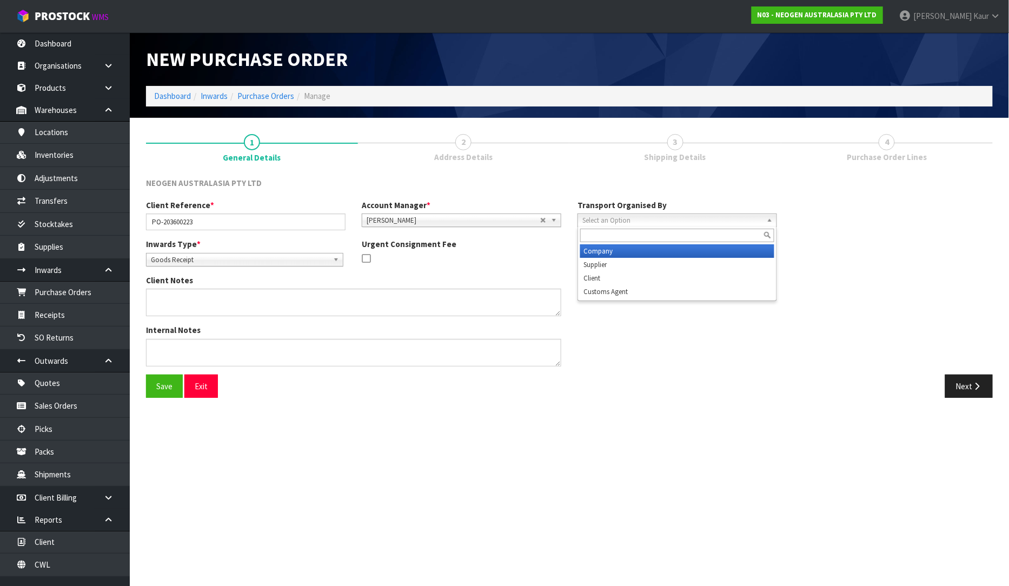
click at [634, 222] on span "Select an Option" at bounding box center [672, 220] width 180 height 13
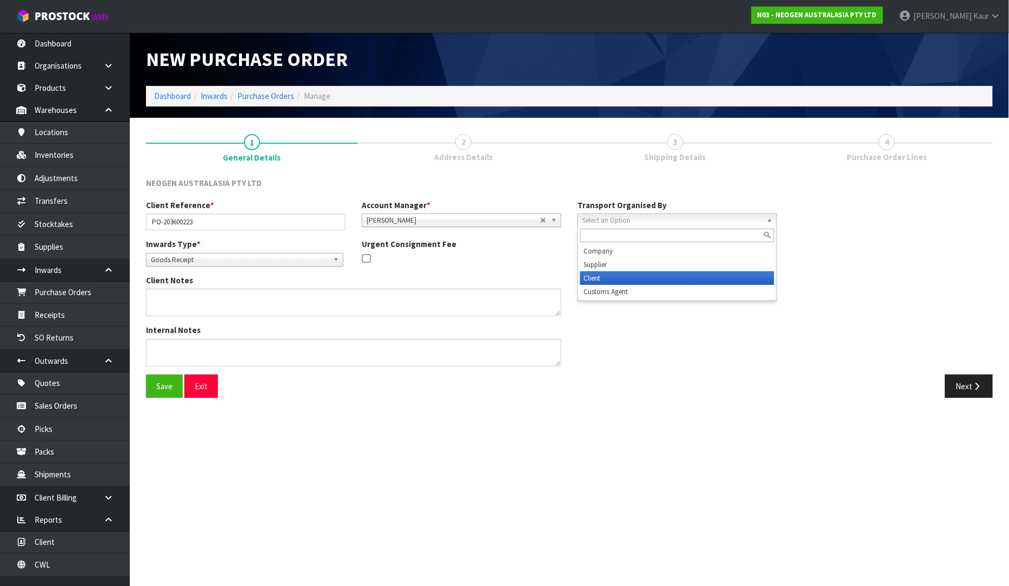
click at [618, 275] on li "Client" at bounding box center [677, 278] width 194 height 14
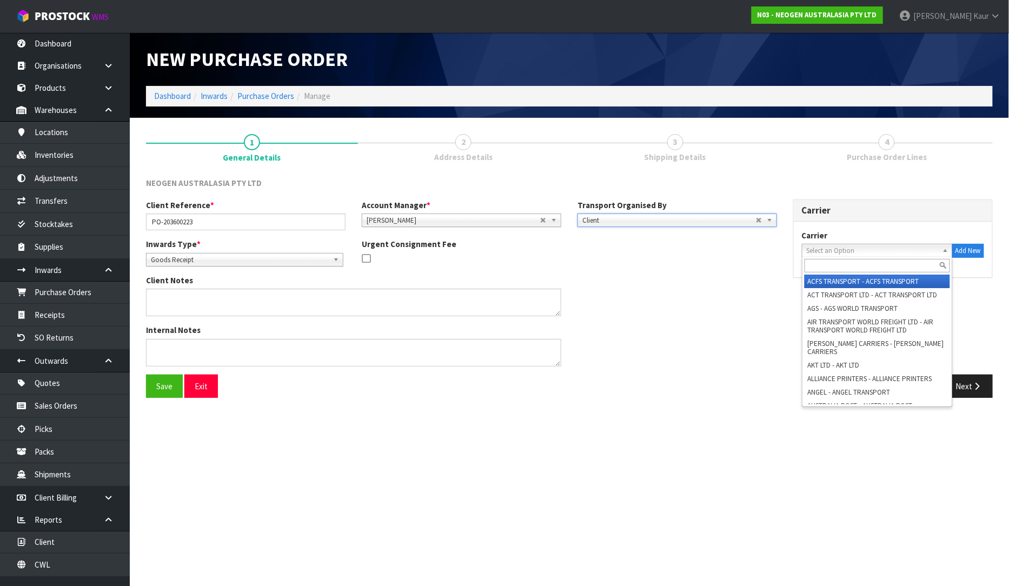
click at [809, 245] on span "Select an Option" at bounding box center [871, 250] width 131 height 13
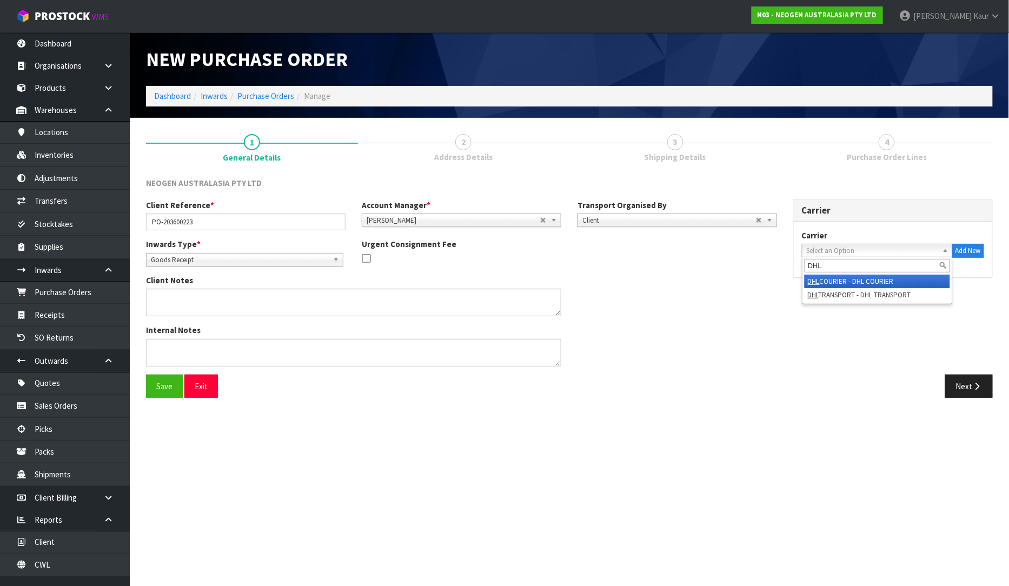
type input "DHL"
click at [873, 283] on li "DHL COURIER - DHL COURIER" at bounding box center [876, 282] width 145 height 14
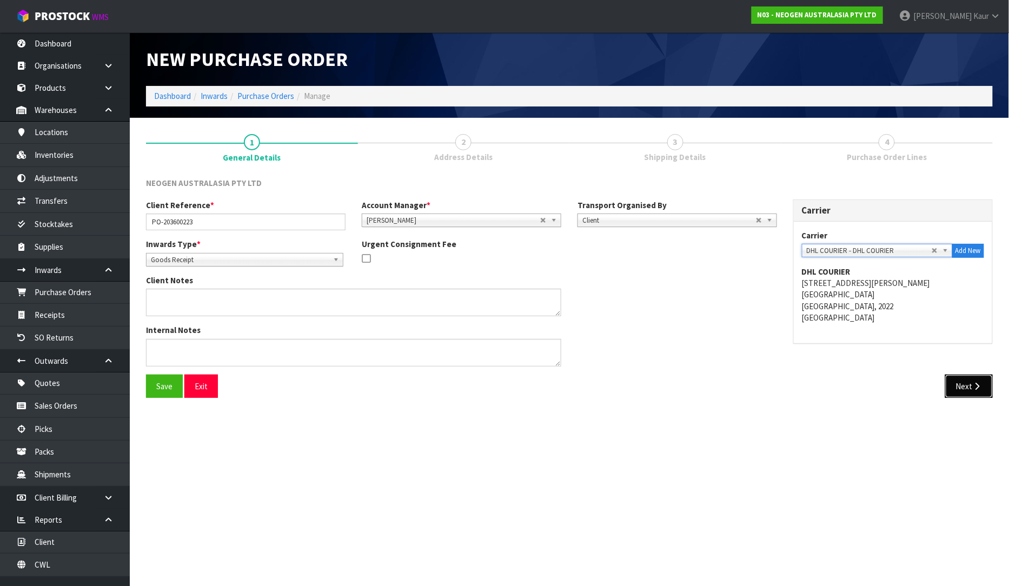
click at [964, 383] on button "Next" at bounding box center [969, 386] width 48 height 23
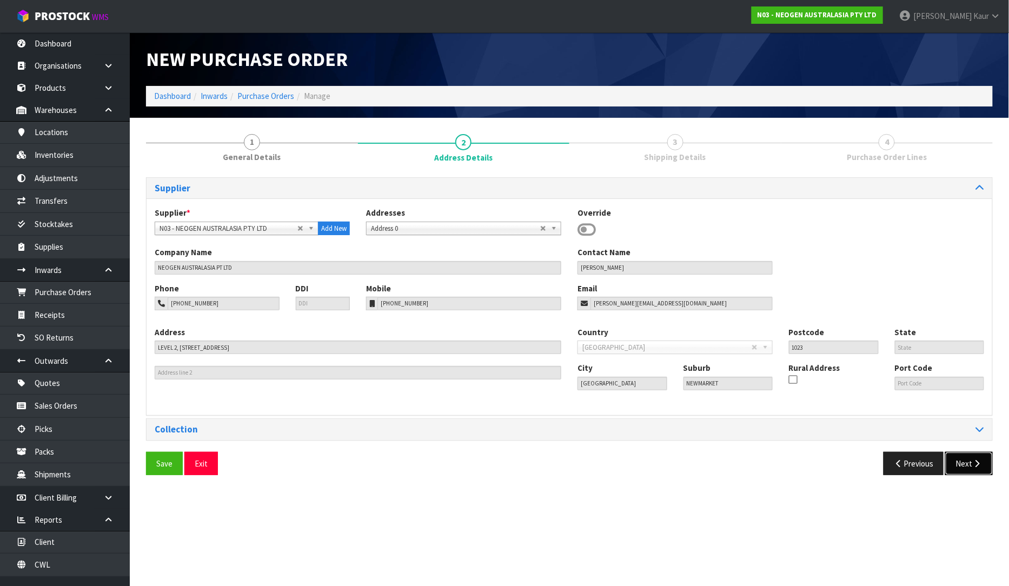
click at [970, 457] on button "Next" at bounding box center [969, 463] width 48 height 23
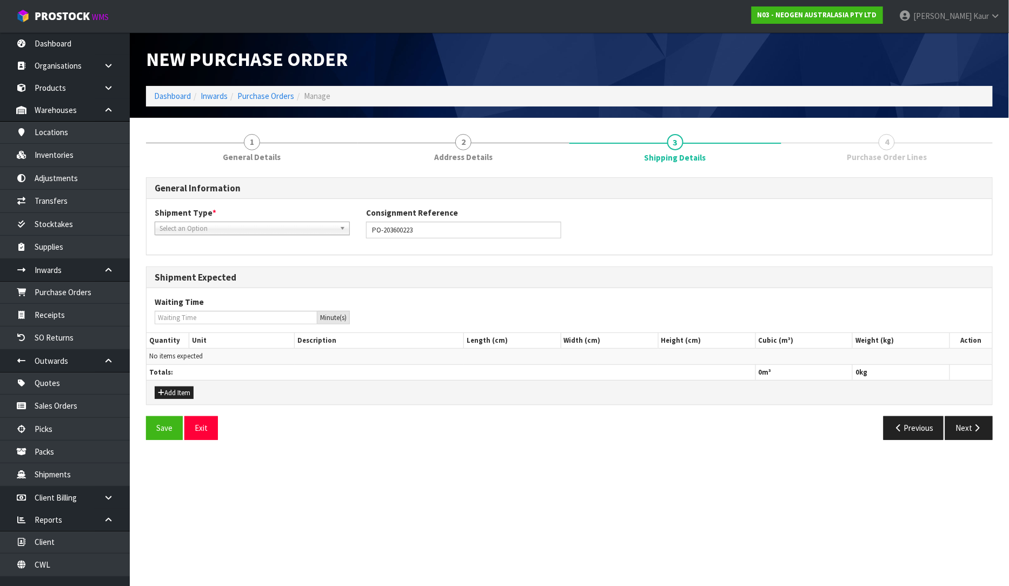
click at [222, 234] on div "Select an Option" at bounding box center [252, 229] width 195 height 14
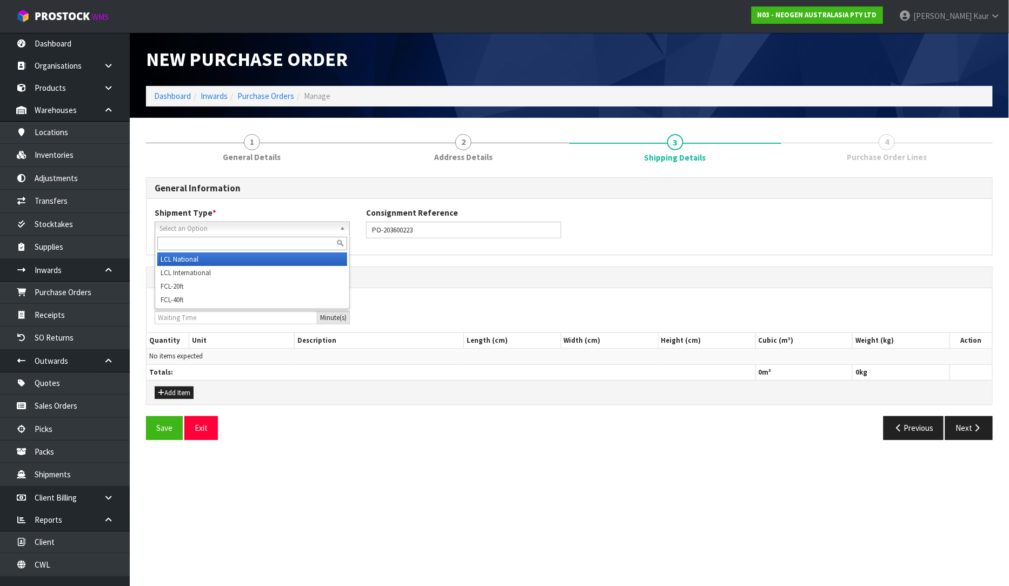
click at [195, 261] on li "LCL National" at bounding box center [252, 259] width 190 height 14
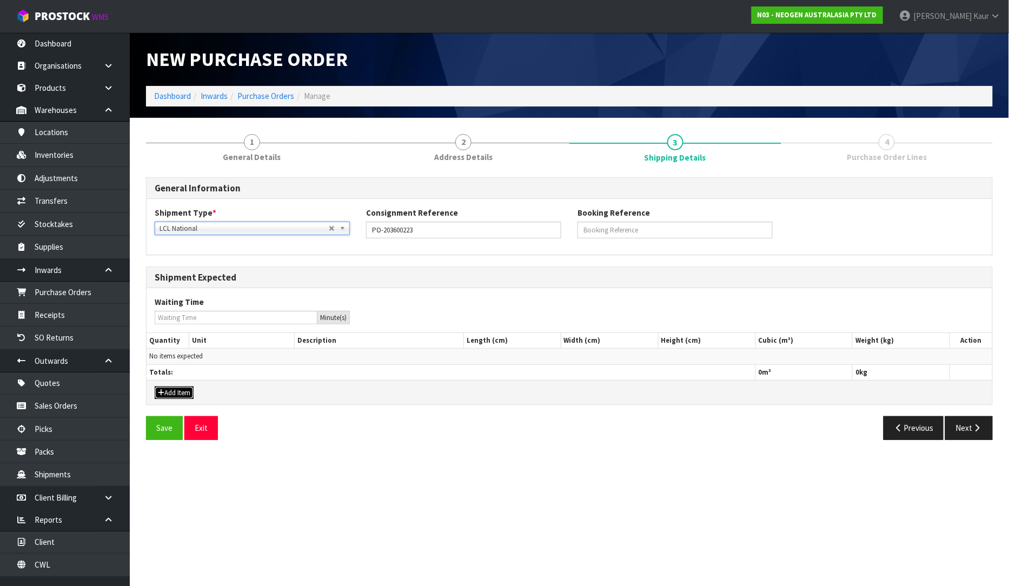
click at [173, 396] on button "Add Item" at bounding box center [174, 392] width 39 height 13
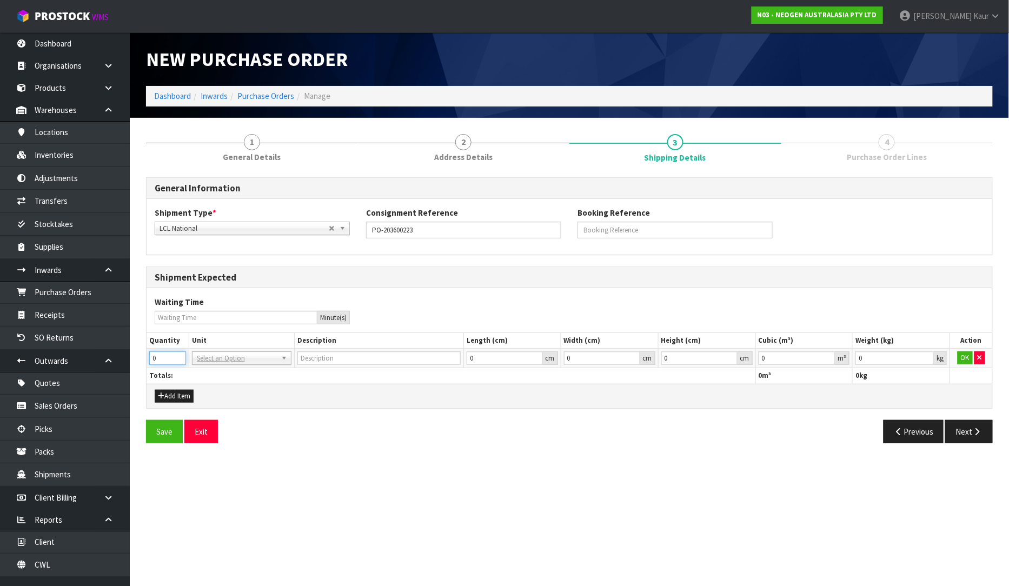
drag, startPoint x: 153, startPoint y: 361, endPoint x: 144, endPoint y: 364, distance: 9.2
click at [144, 364] on div "1 General Details 2 Address Details 3 Shipping Details 4 Purchase Order Lines G…" at bounding box center [569, 288] width 863 height 325
type input "7"
click at [205, 370] on input "text" at bounding box center [242, 373] width 94 height 14
type input "CTN"
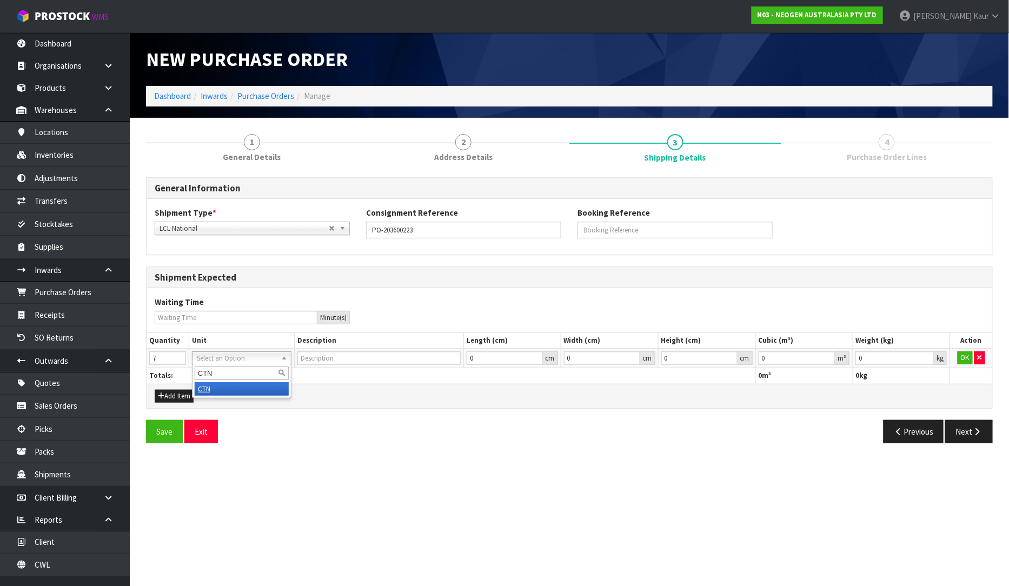
drag, startPoint x: 210, startPoint y: 388, endPoint x: 217, endPoint y: 391, distance: 8.2
type input "CARTON"
type input "0.000001"
click at [830, 354] on input "0.000001" at bounding box center [796, 358] width 77 height 14
type input "0.001"
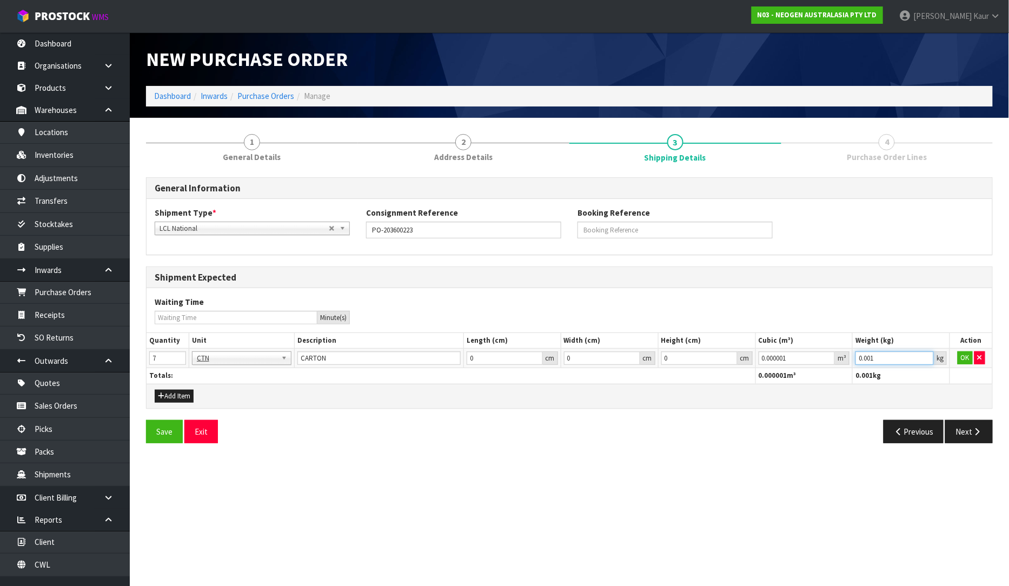
click at [929, 356] on input "0.001" at bounding box center [894, 358] width 78 height 14
click at [961, 358] on button "OK" at bounding box center [964, 357] width 15 height 13
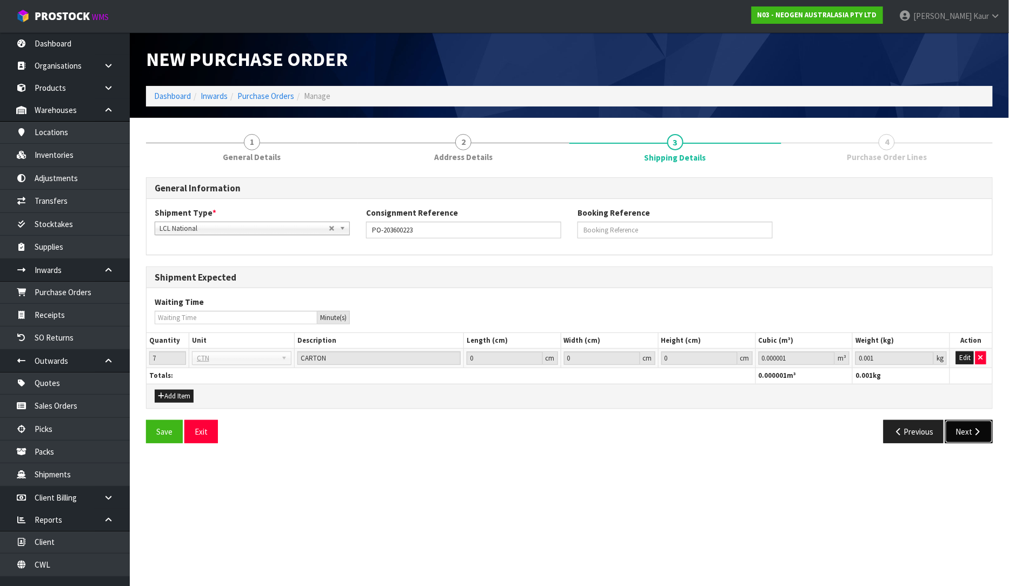
click at [985, 428] on button "Next" at bounding box center [969, 431] width 48 height 23
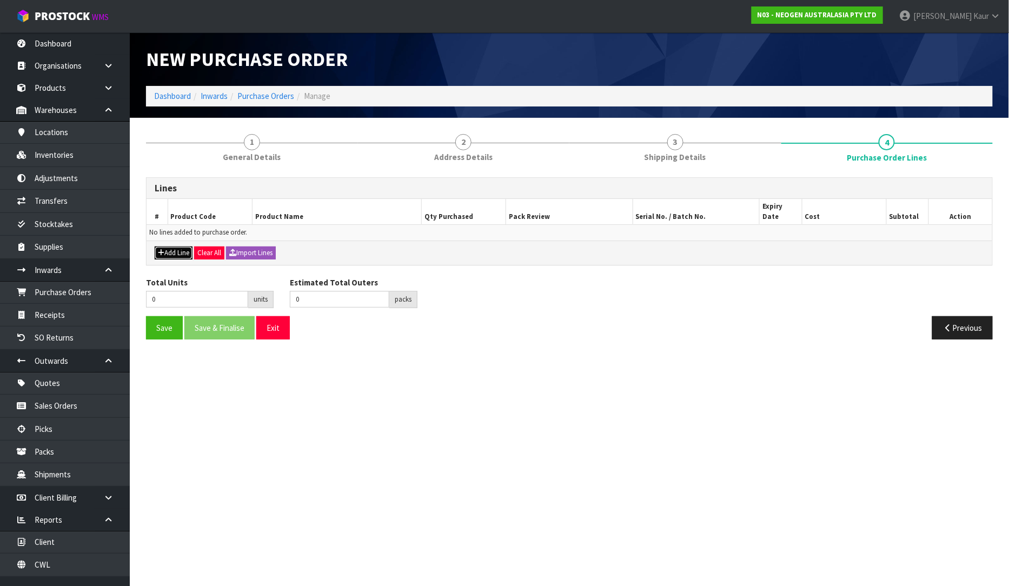
click at [171, 246] on button "Add Line" at bounding box center [174, 252] width 38 height 13
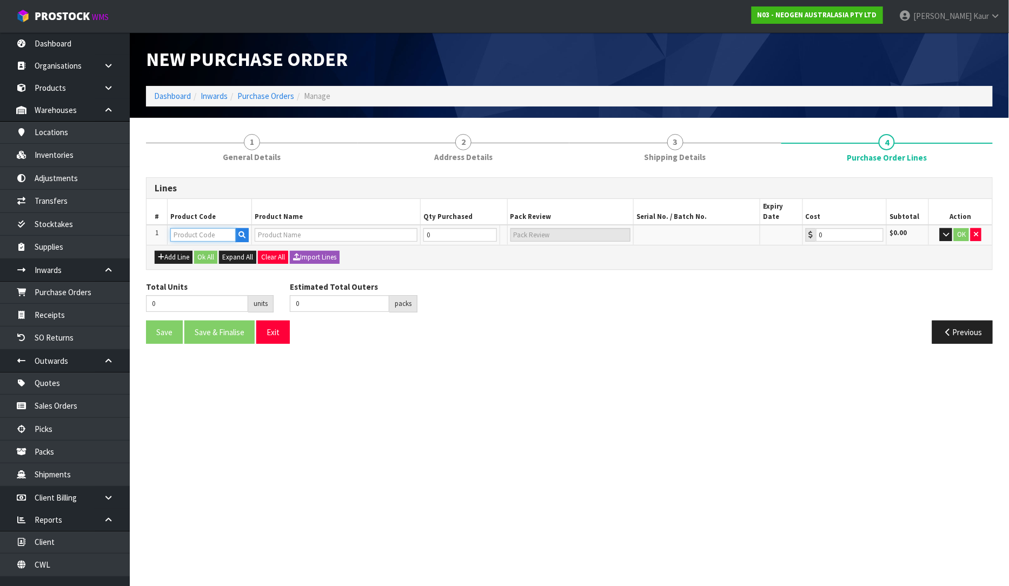
click at [195, 228] on input "text" at bounding box center [202, 235] width 65 height 14
paste input "700002135"
type input "700002135"
type input "7100039444 - 6452 PETRIFILM AQUA HETERO CT PLT 1000"
type input "0.00"
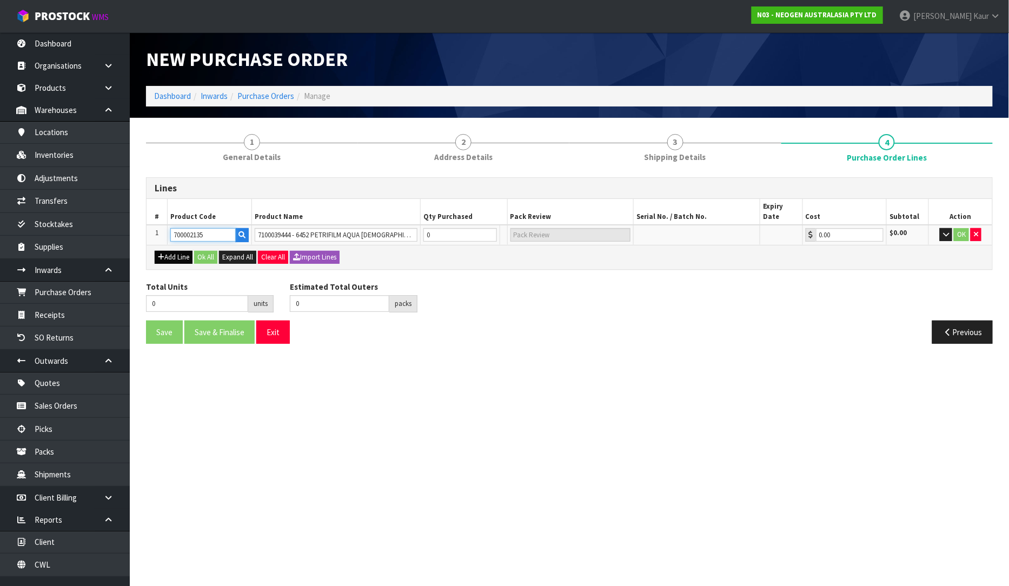
type input "700002135"
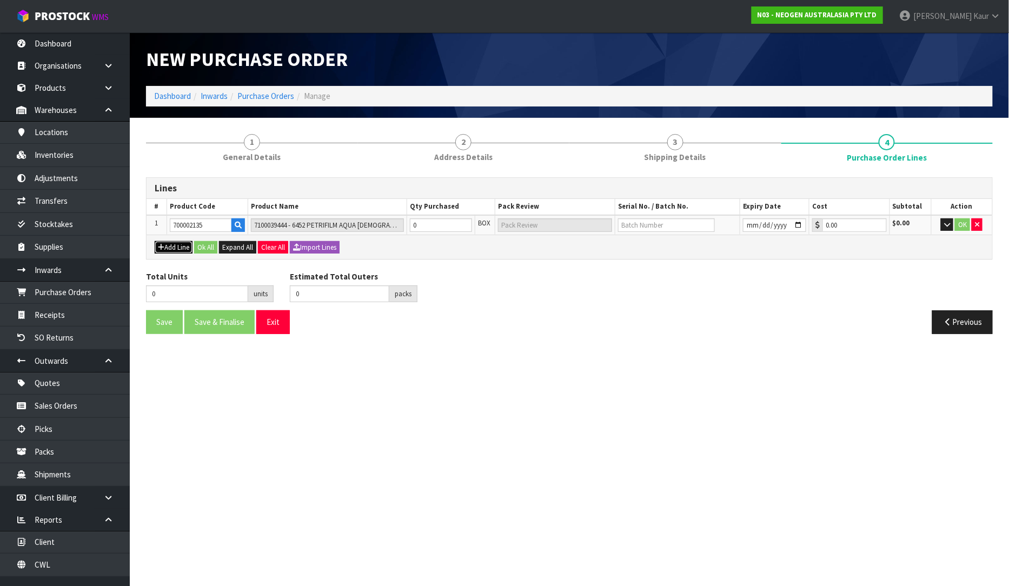
click at [169, 245] on button "Add Line" at bounding box center [174, 247] width 38 height 13
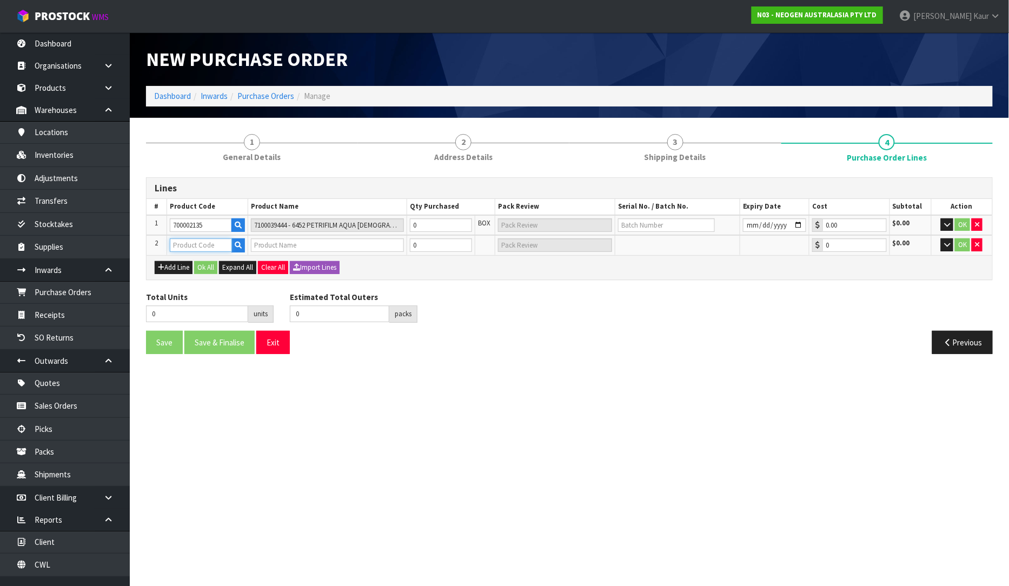
click at [208, 238] on input "text" at bounding box center [201, 245] width 62 height 14
paste input "700002257"
type input "700002257"
type input "7100104558 - MDA2CRO96 MDA2 CRONOBACTER 96 TESTS/KIT"
type input "0.00"
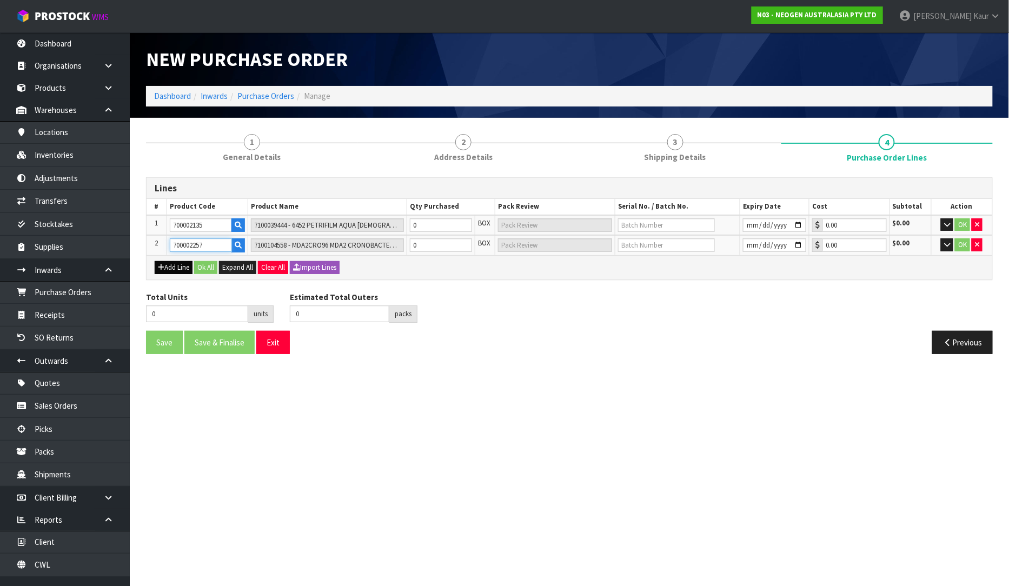
type input "700002257"
click at [176, 266] on button "Add Line" at bounding box center [174, 267] width 38 height 13
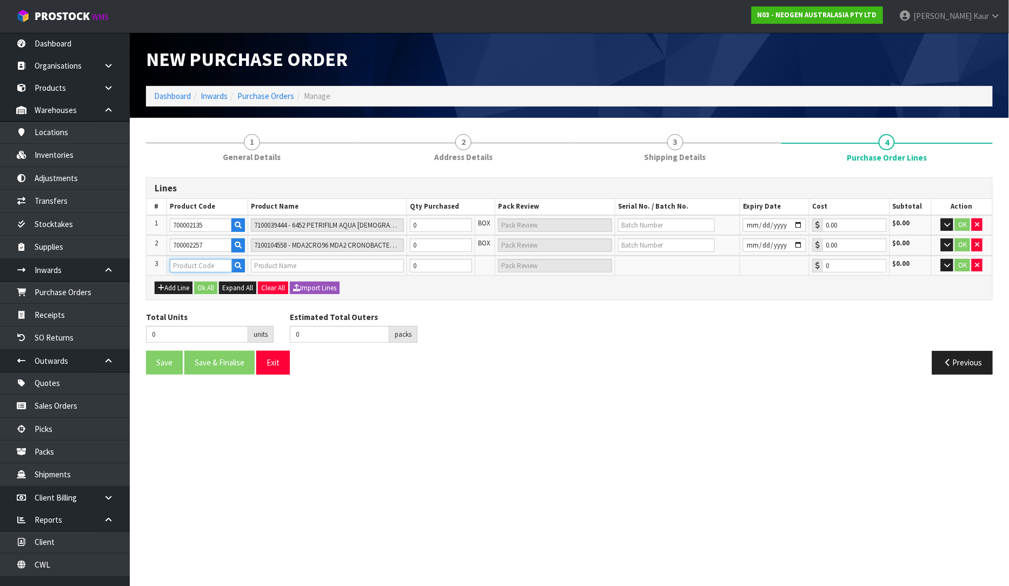
click at [201, 269] on input "text" at bounding box center [201, 266] width 62 height 14
paste input "700002007"
type input "700002007"
type input "7000030171 - 6433 QUICK SWAB 250/CS"
type input "0.00"
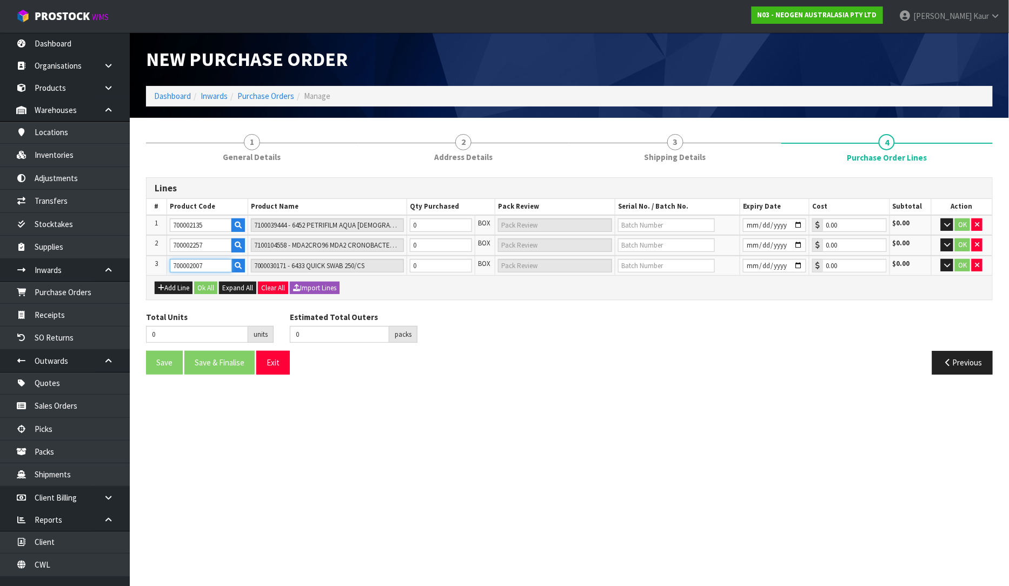
type input "700002007"
click at [425, 224] on input "0" at bounding box center [441, 225] width 62 height 14
type input "2"
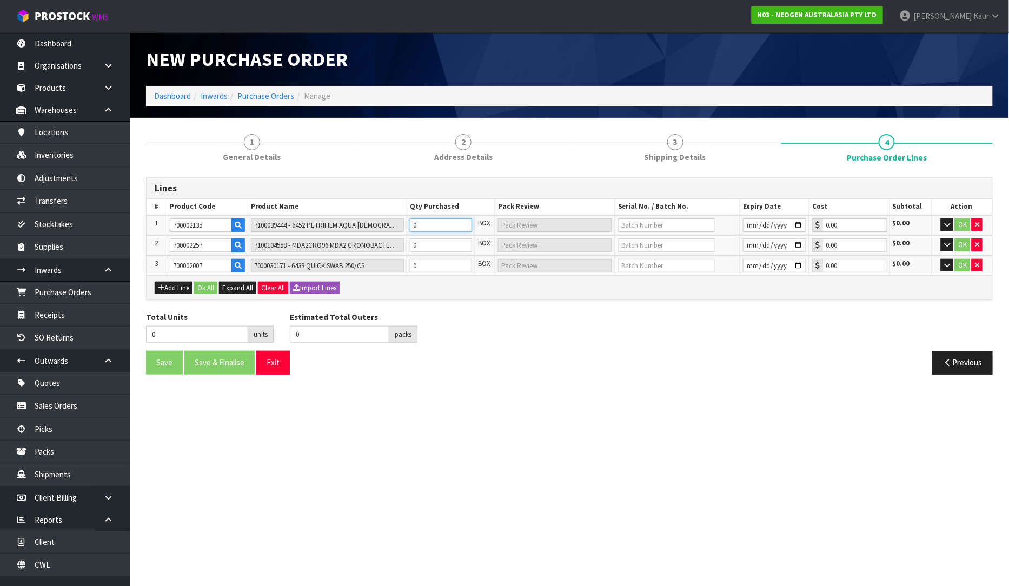
type input "2 CTN"
type input "2"
click at [433, 241] on input "0" at bounding box center [441, 245] width 62 height 14
type input "11"
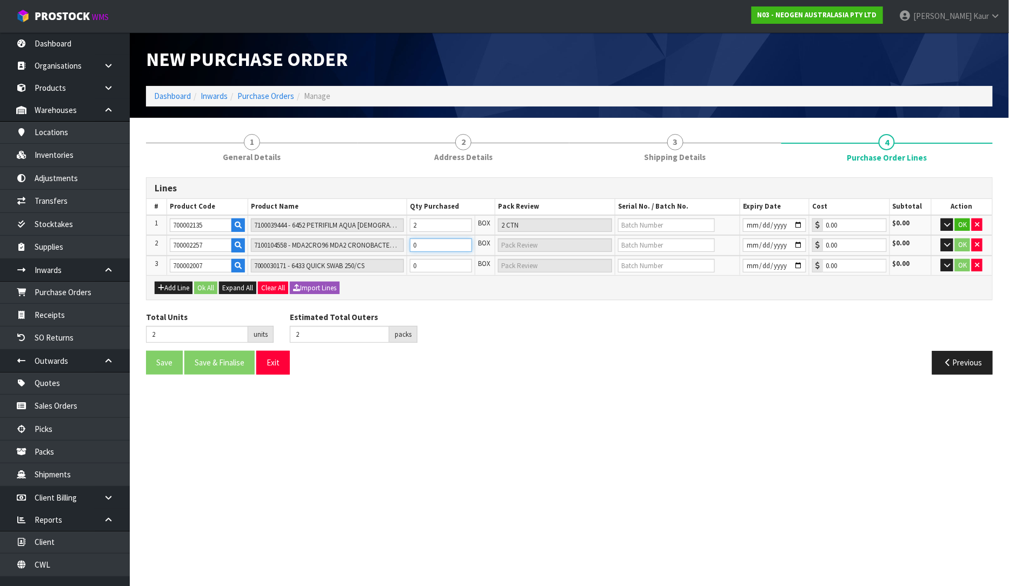
type input "9"
type input "9 CTN"
type input "92"
type input "90"
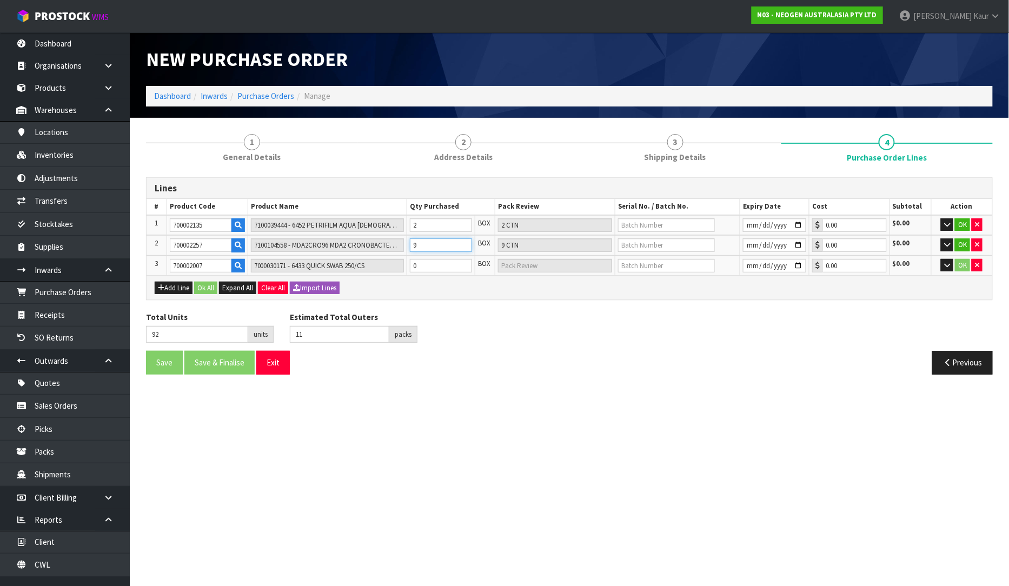
type input "90 CTN"
type input "90"
click at [419, 265] on input "0" at bounding box center [441, 266] width 62 height 14
type input "93"
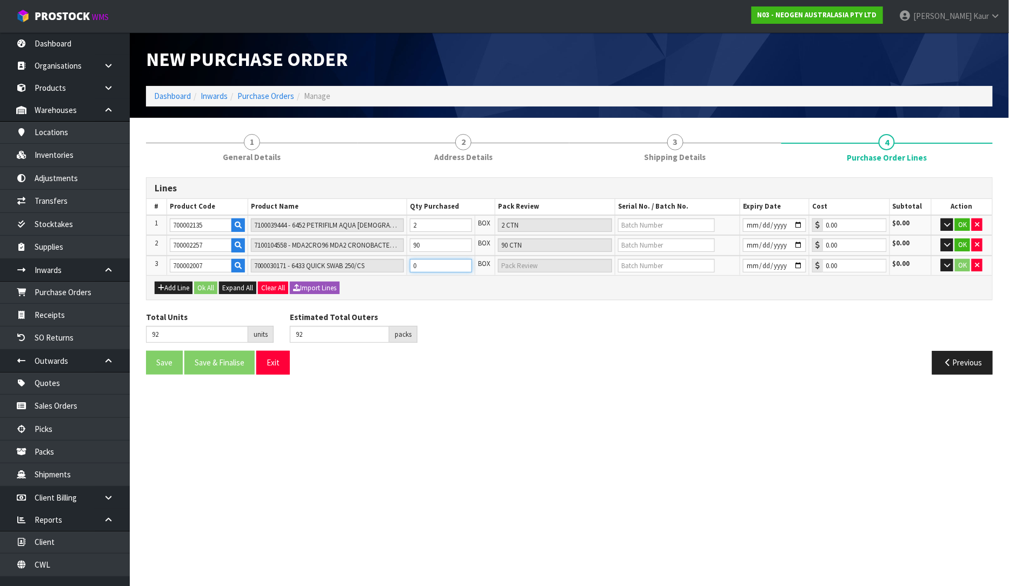
type input "1"
type input "1 CTN"
type input "102"
type input "10"
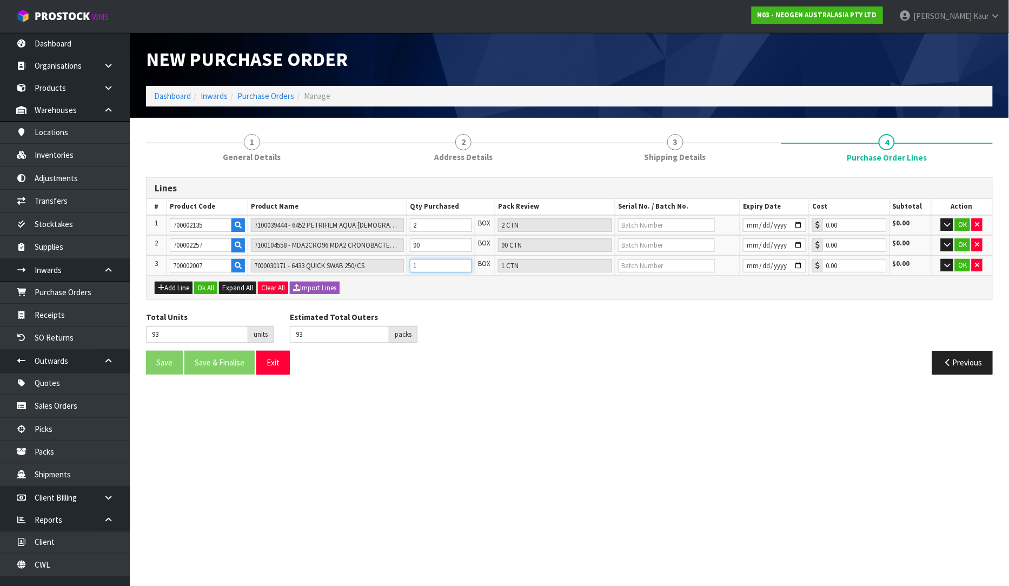
type input "10 CTN"
type input "10"
click at [473, 380] on div "Save Save & Finalise Exit Previous" at bounding box center [569, 366] width 863 height 31
click at [640, 219] on input "text" at bounding box center [666, 225] width 97 height 14
paste input "3456T7"
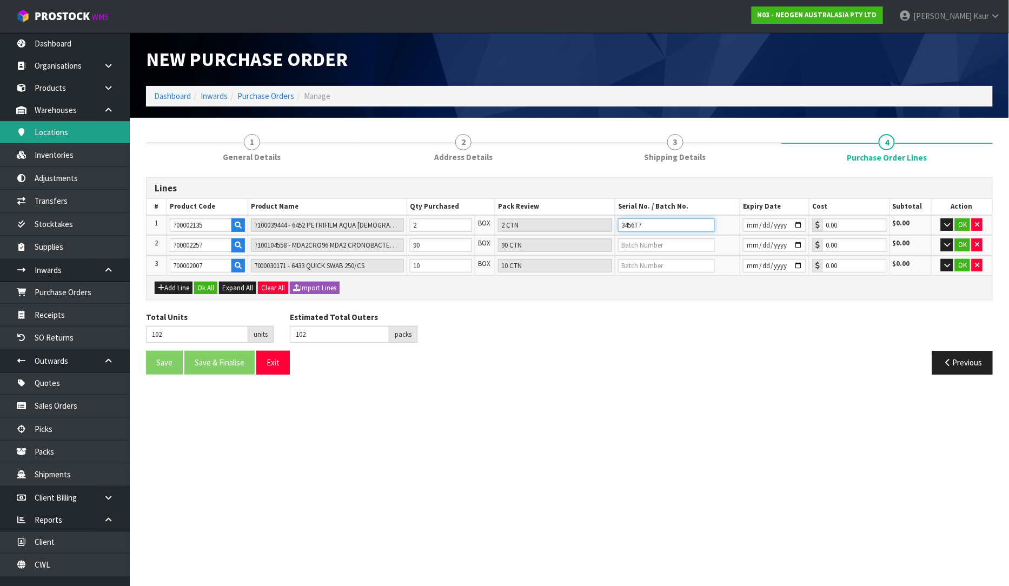
type input "3456T7"
click at [663, 239] on input "text" at bounding box center [666, 245] width 97 height 14
paste input "3000029700"
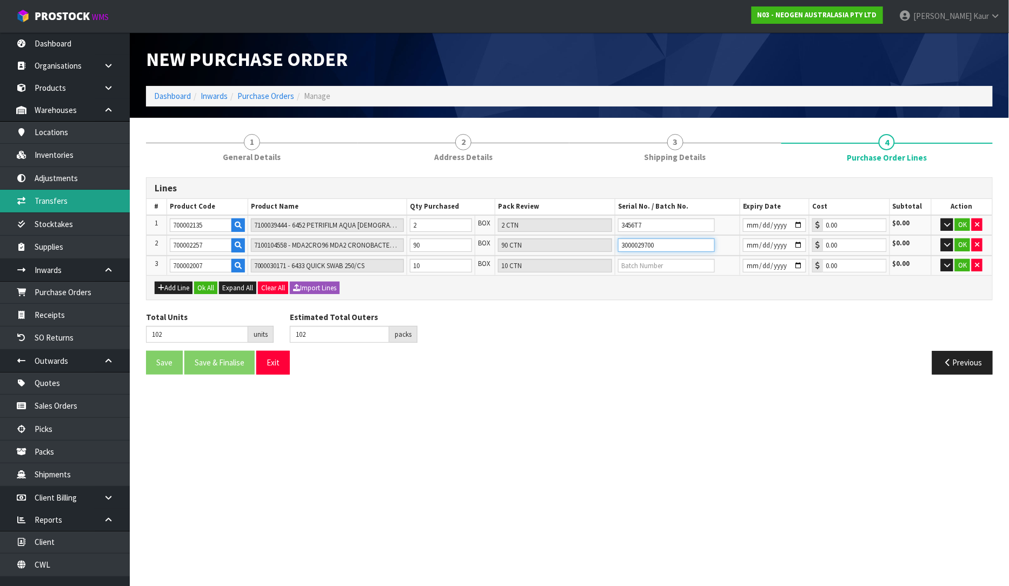
type input "3000029700"
click at [625, 256] on td at bounding box center [677, 266] width 125 height 20
click at [625, 261] on input "text" at bounding box center [666, 266] width 97 height 14
paste input "34325"
type input "34325"
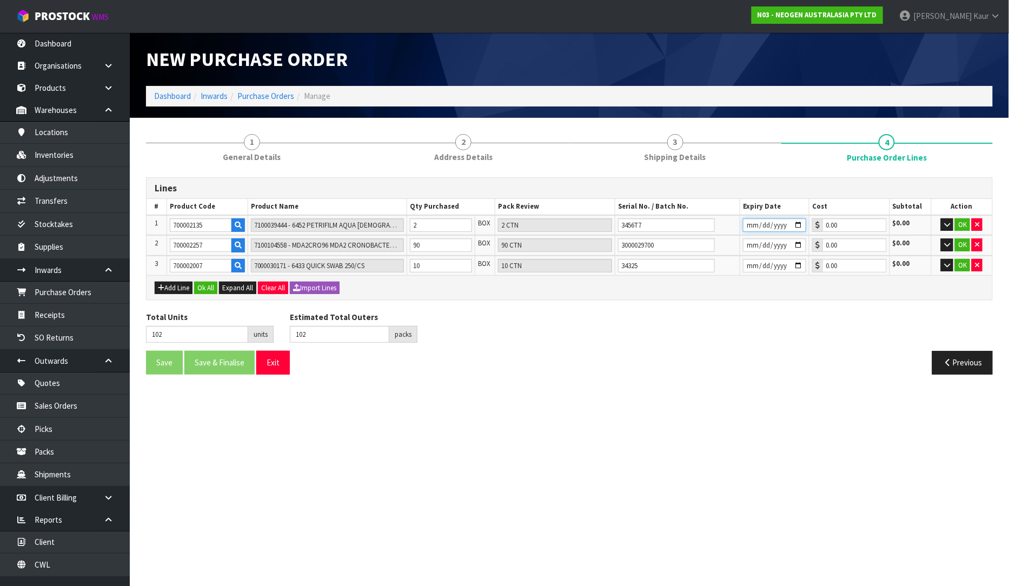
click at [747, 224] on input "date" at bounding box center [774, 225] width 63 height 14
type input "2026-10-13"
click at [749, 243] on input "date" at bounding box center [774, 245] width 63 height 14
click at [762, 242] on input "date" at bounding box center [774, 245] width 63 height 14
type input "2026-10-02"
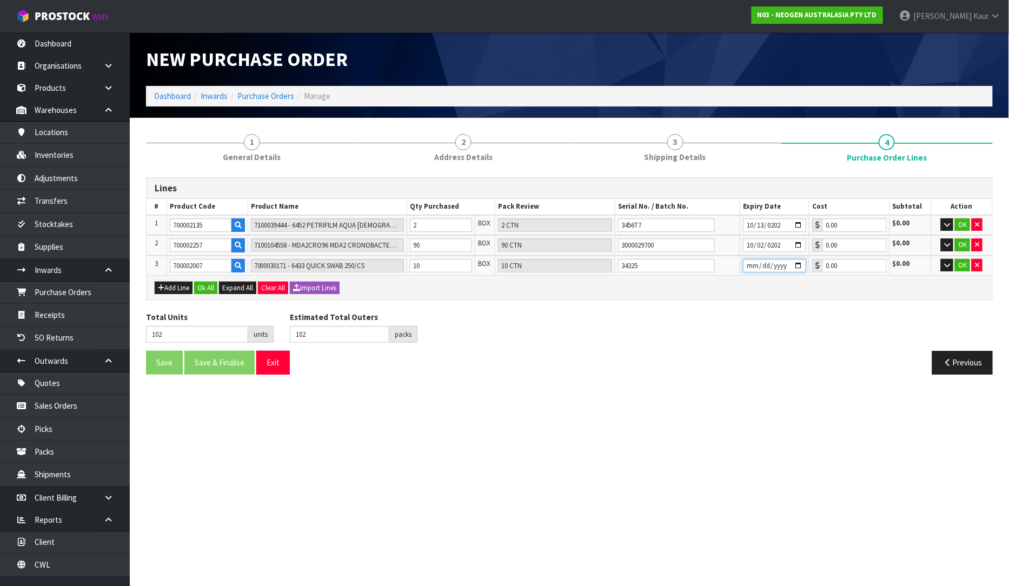
click at [747, 268] on input "date" at bounding box center [774, 266] width 63 height 14
type input "2026-10-16"
click at [203, 282] on button "Ok All" at bounding box center [205, 288] width 23 height 13
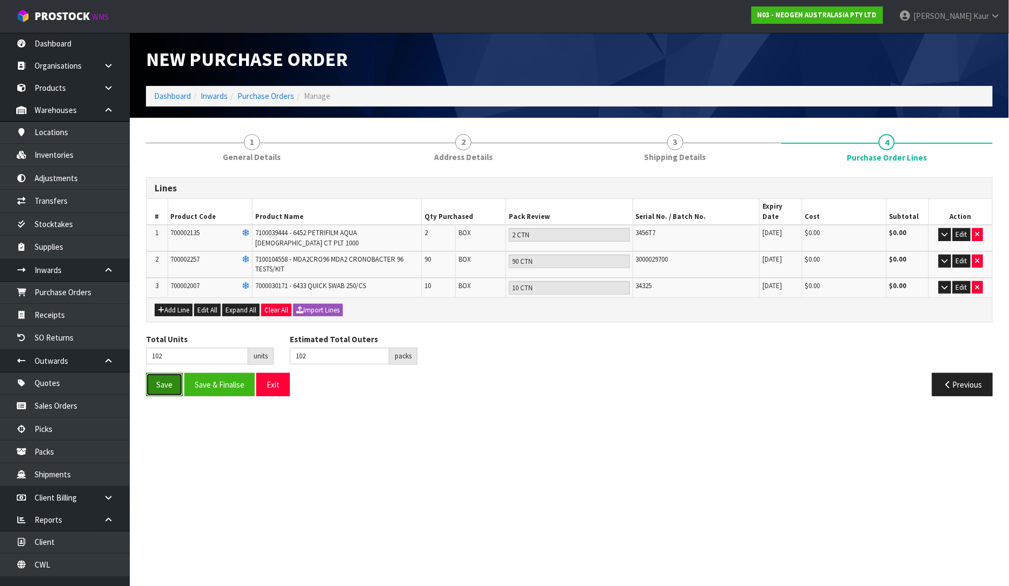
click at [155, 373] on button "Save" at bounding box center [164, 384] width 37 height 23
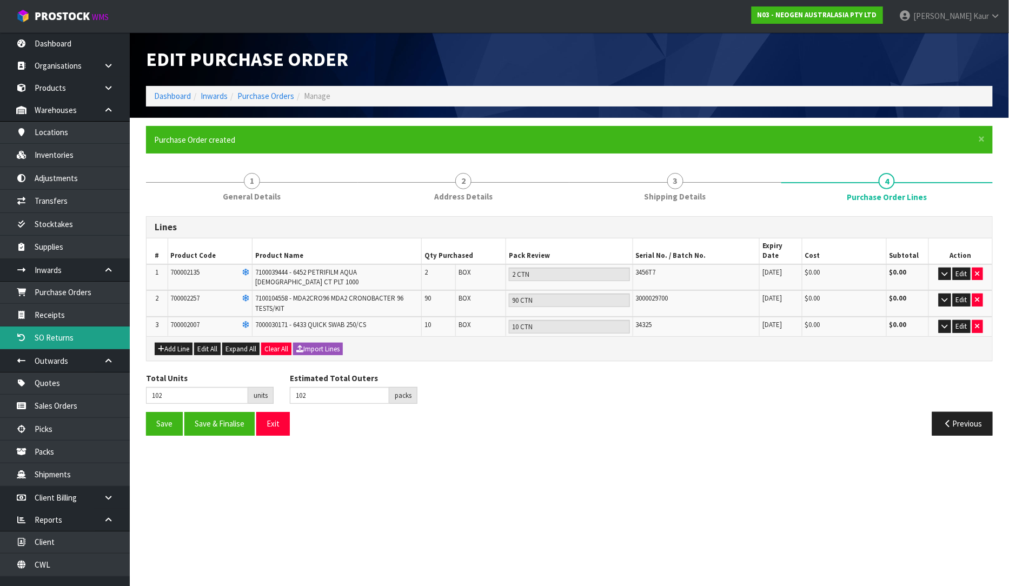
type input "0"
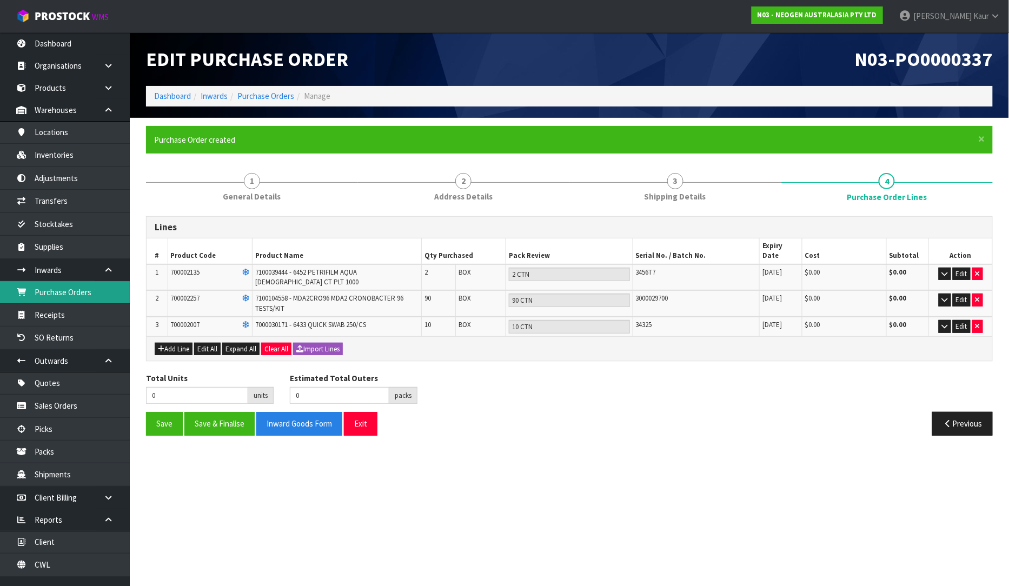
click at [72, 292] on link "Purchase Orders" at bounding box center [65, 292] width 130 height 22
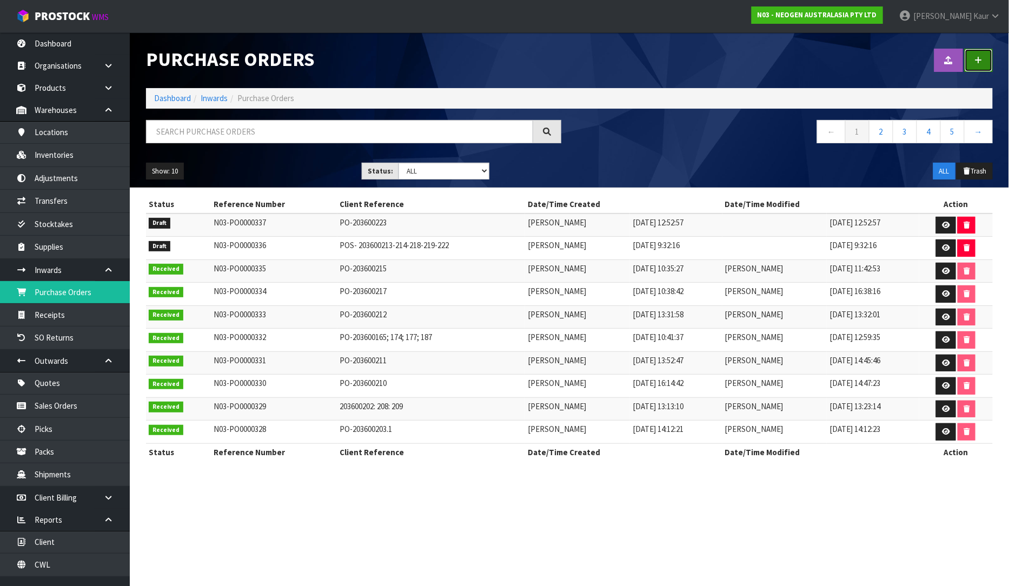
click at [985, 61] on link at bounding box center [978, 60] width 28 height 23
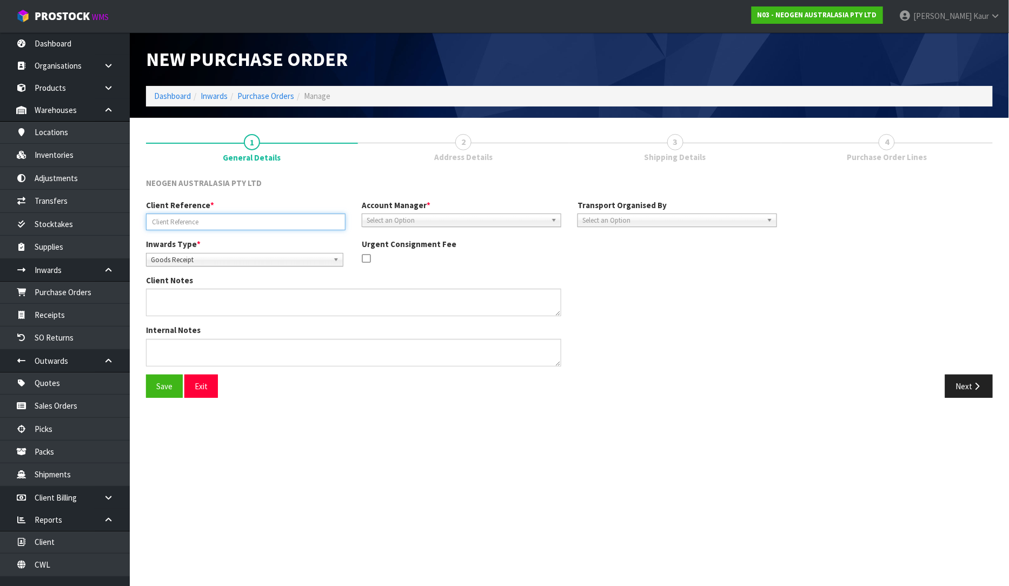
click at [238, 224] on input "text" at bounding box center [245, 221] width 199 height 17
paste input "PO-203600220"
type input "PO-203600220"
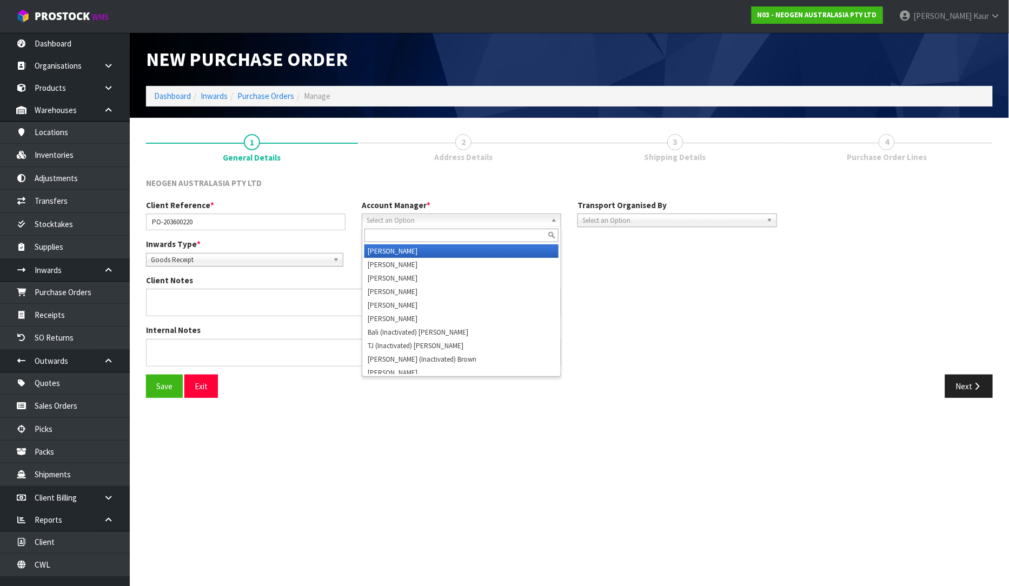
click at [393, 221] on span "Select an Option" at bounding box center [456, 220] width 180 height 13
type input "V"
click at [390, 255] on li "V [PERSON_NAME]" at bounding box center [461, 251] width 194 height 14
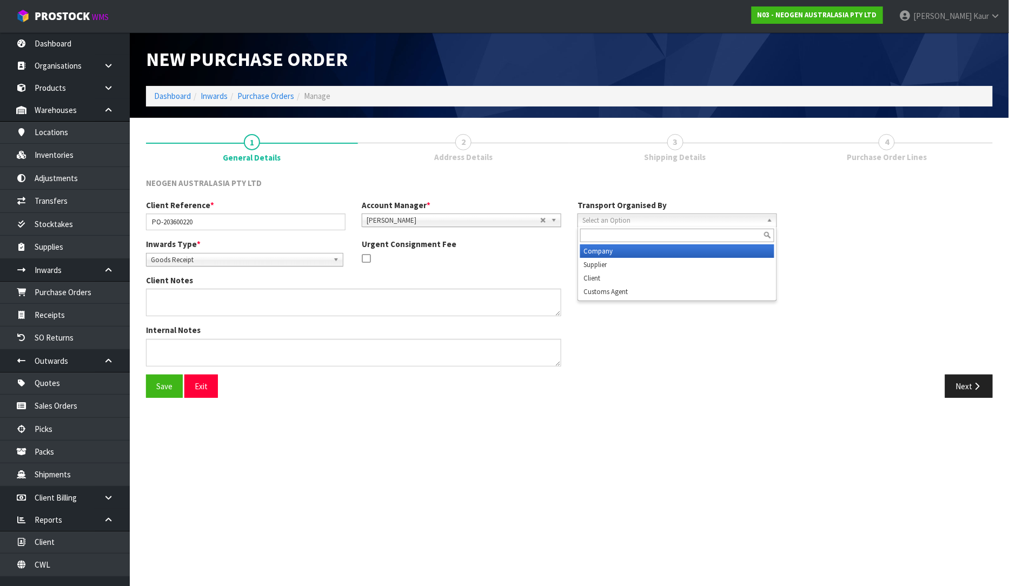
click at [683, 216] on span "Select an Option" at bounding box center [672, 220] width 180 height 13
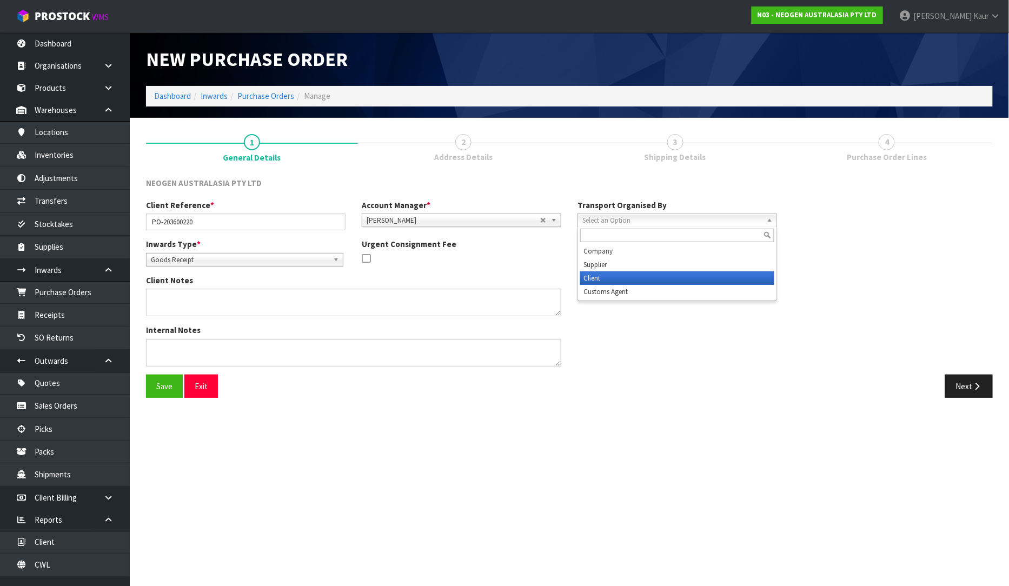
click at [637, 277] on li "Client" at bounding box center [677, 278] width 194 height 14
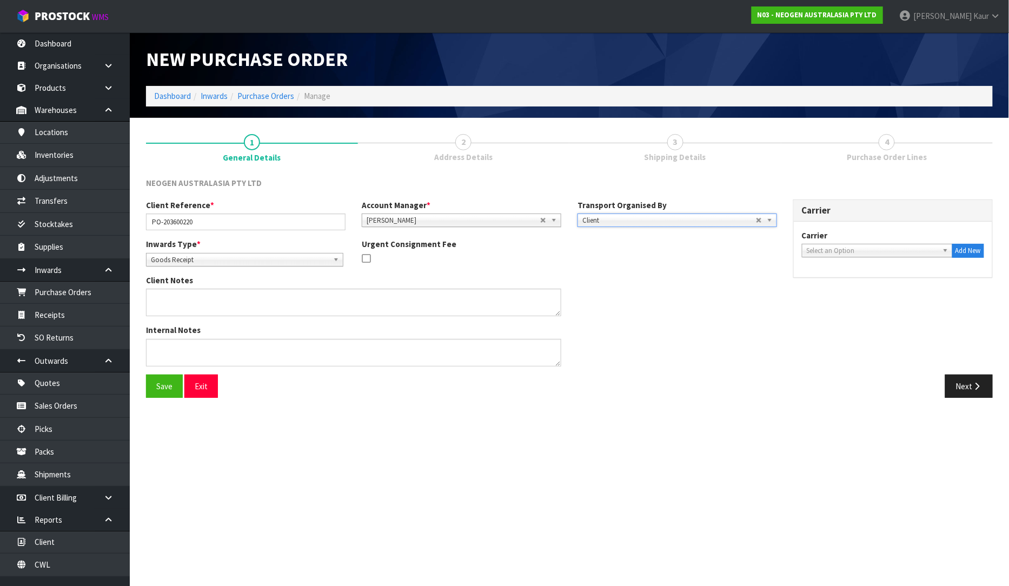
click at [818, 246] on span "Select an Option" at bounding box center [871, 250] width 131 height 13
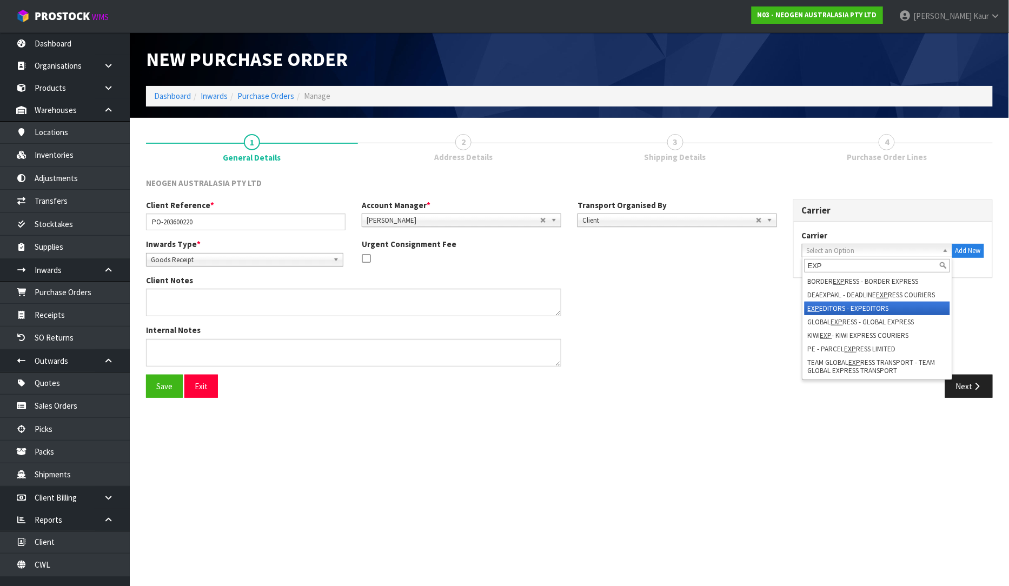
type input "EXP"
click at [835, 303] on li "EXP EDITORS - EXPEDITORS" at bounding box center [876, 309] width 145 height 14
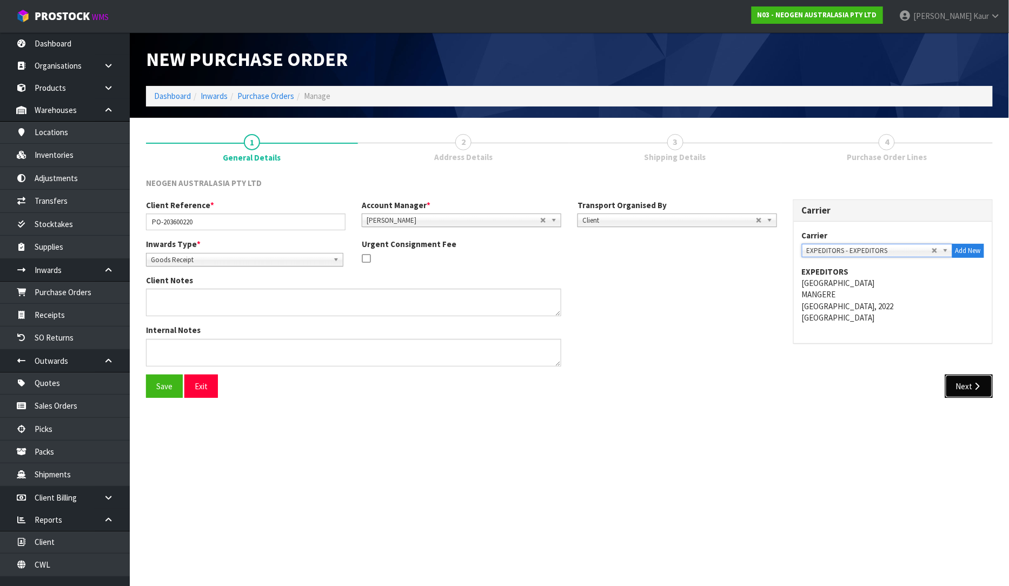
drag, startPoint x: 990, startPoint y: 391, endPoint x: 977, endPoint y: 399, distance: 14.8
click at [989, 391] on button "Next" at bounding box center [969, 386] width 48 height 23
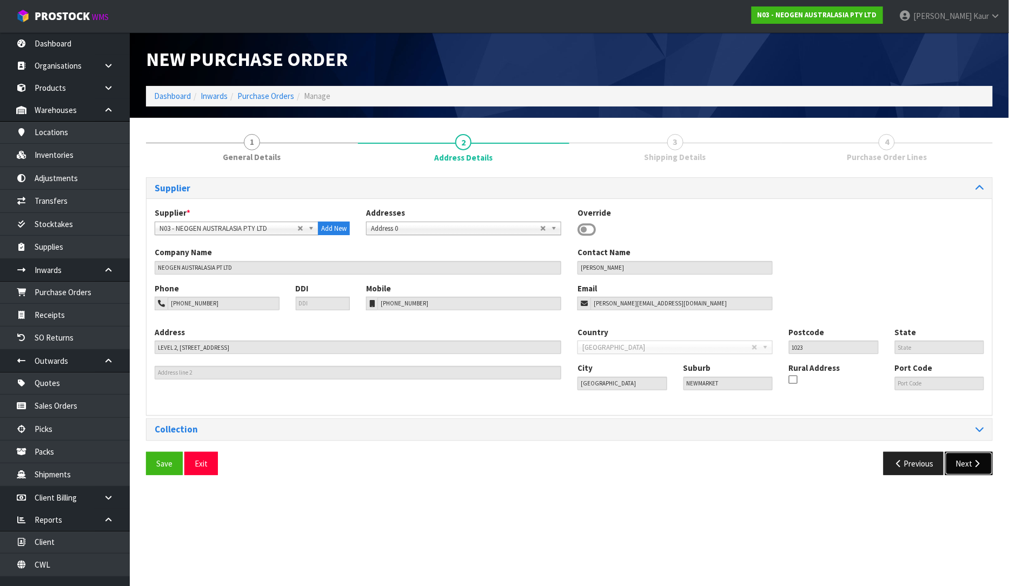
click at [970, 460] on button "Next" at bounding box center [969, 463] width 48 height 23
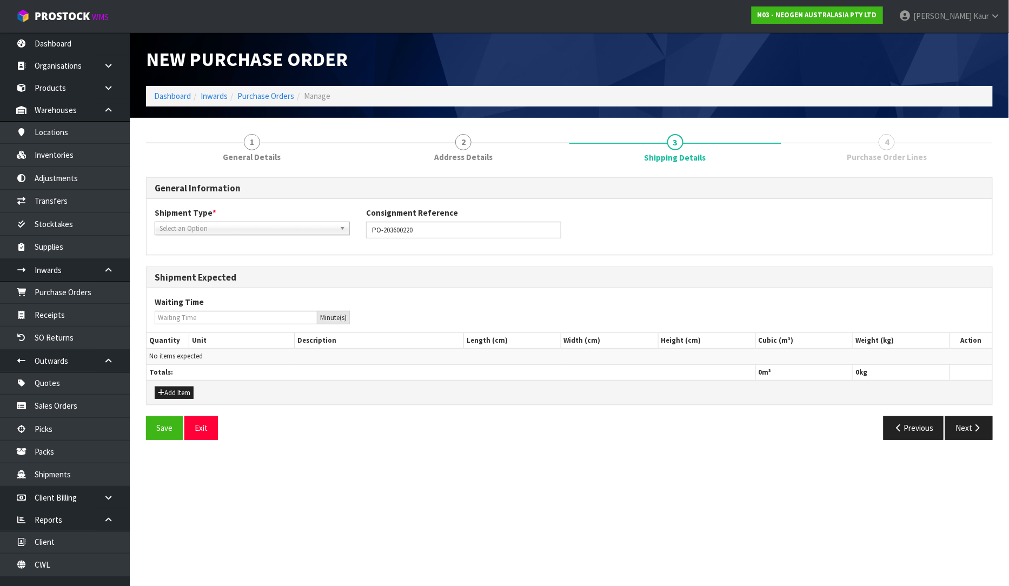
click at [217, 222] on link "Select an Option" at bounding box center [252, 229] width 195 height 14
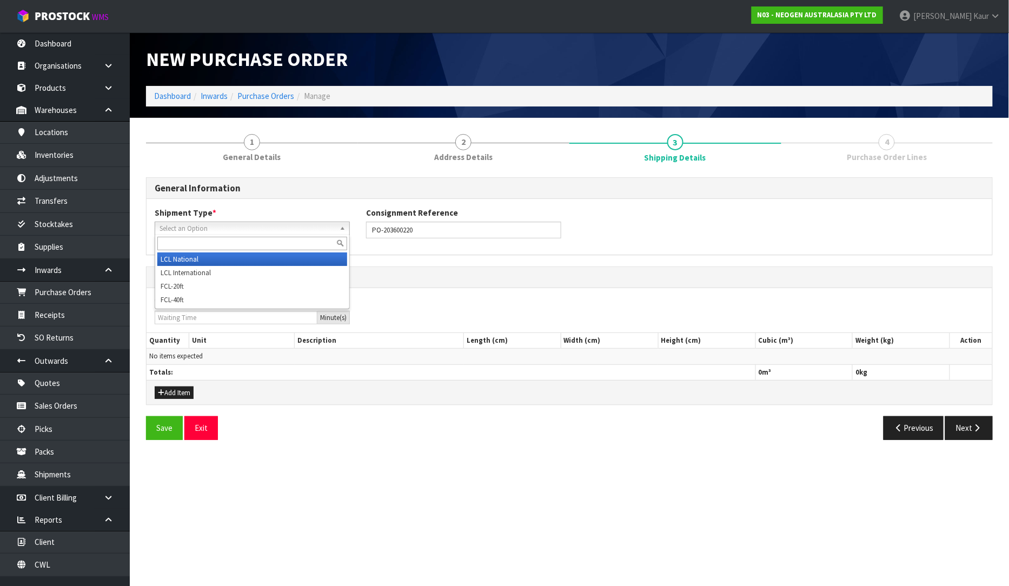
click at [198, 252] on li "LCL National" at bounding box center [252, 259] width 190 height 14
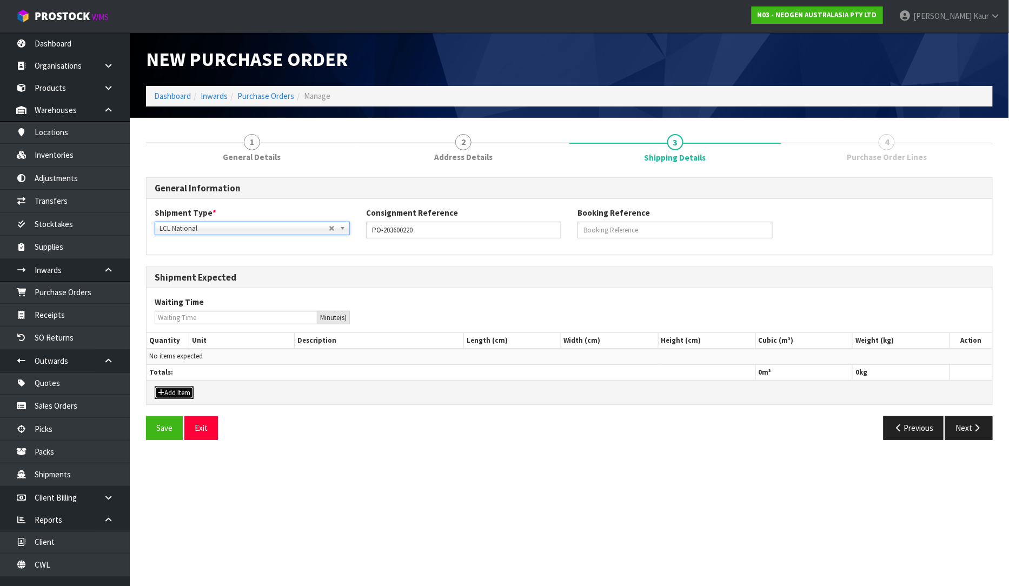
click at [166, 392] on button "Add Item" at bounding box center [174, 392] width 39 height 13
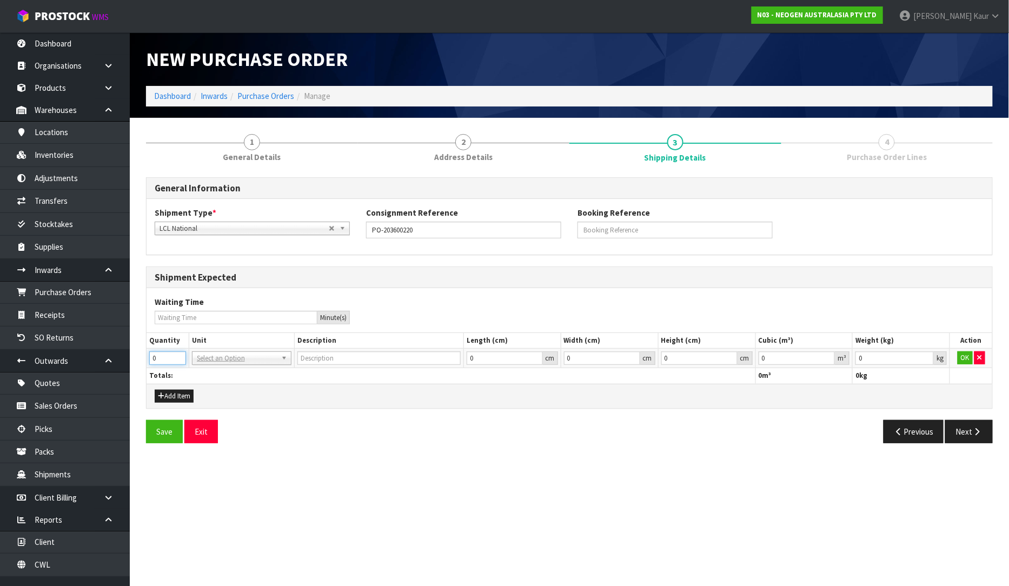
click at [166, 354] on input "0" at bounding box center [167, 358] width 37 height 14
type input "2"
click at [198, 366] on input "text" at bounding box center [242, 373] width 94 height 14
type input "PLT"
type input "PALLET"
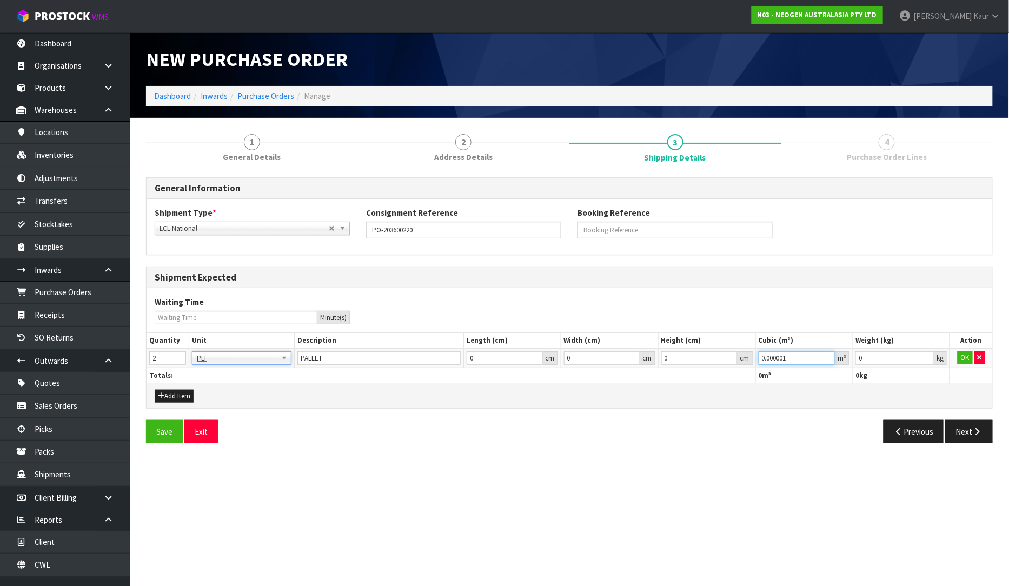
type input "0.000001"
click at [831, 354] on input "0.000001" at bounding box center [796, 358] width 77 height 14
type input "0.001"
click at [924, 356] on input "0.001" at bounding box center [894, 358] width 78 height 14
click at [960, 357] on button "OK" at bounding box center [964, 357] width 15 height 13
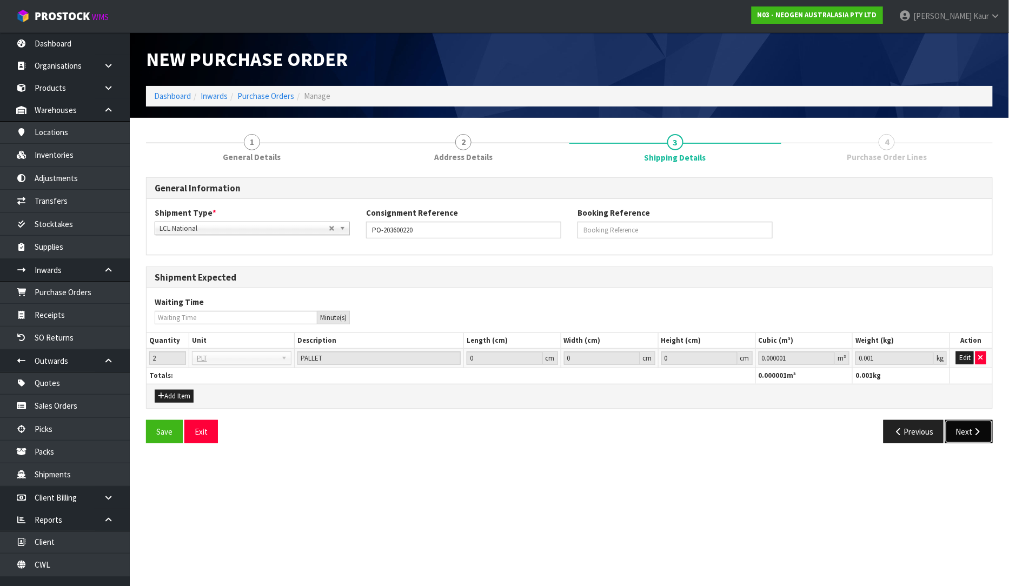
drag, startPoint x: 986, startPoint y: 428, endPoint x: 978, endPoint y: 428, distance: 7.6
click at [986, 428] on button "Next" at bounding box center [969, 431] width 48 height 23
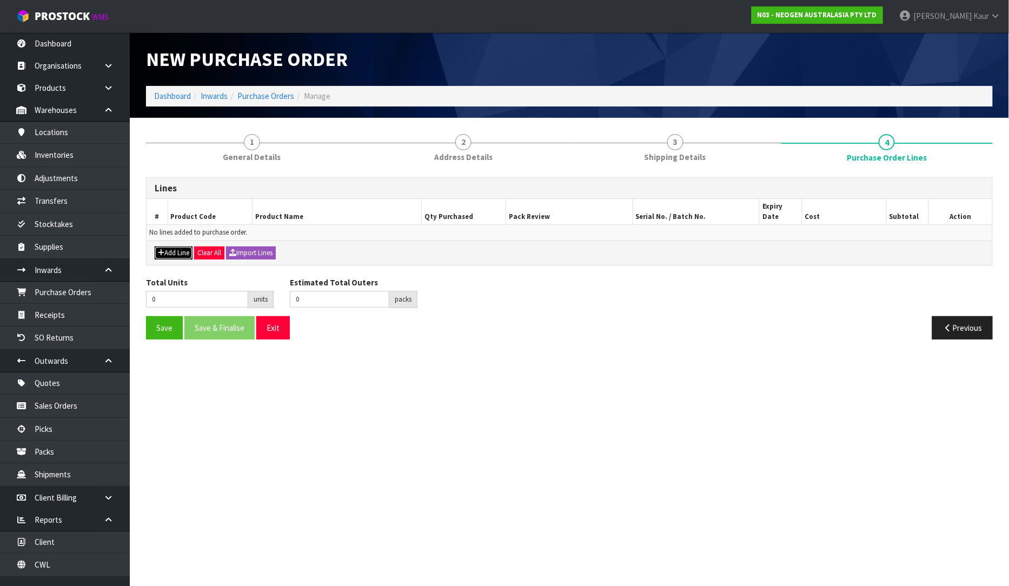
click at [163, 249] on icon "button" at bounding box center [161, 252] width 6 height 7
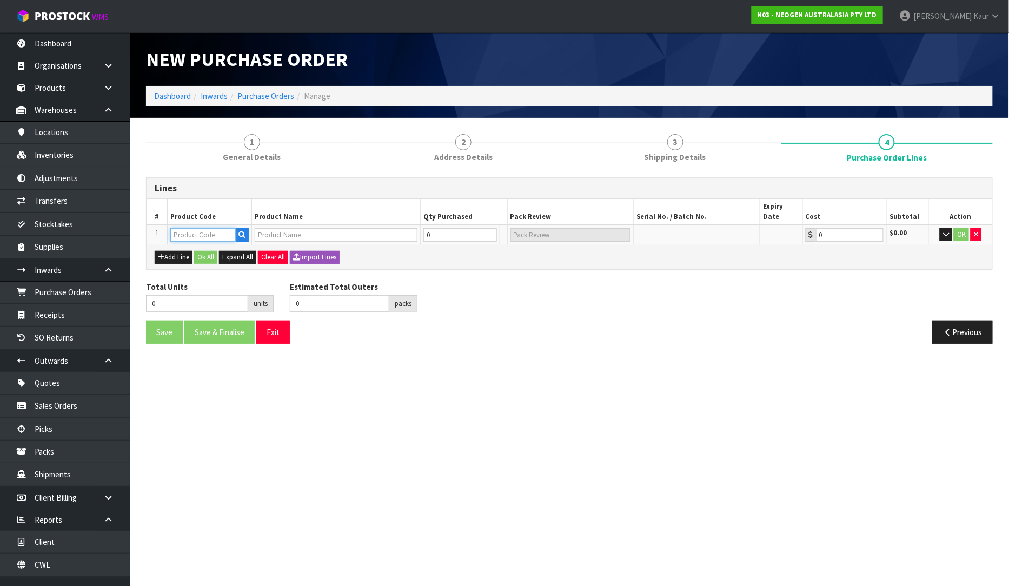
click at [184, 228] on input "text" at bounding box center [202, 235] width 65 height 14
paste input "700002207"
type input "700002207"
type input "7100067519 - UXL100 CLEAN-TRACE SURF ATP 100EA/PK"
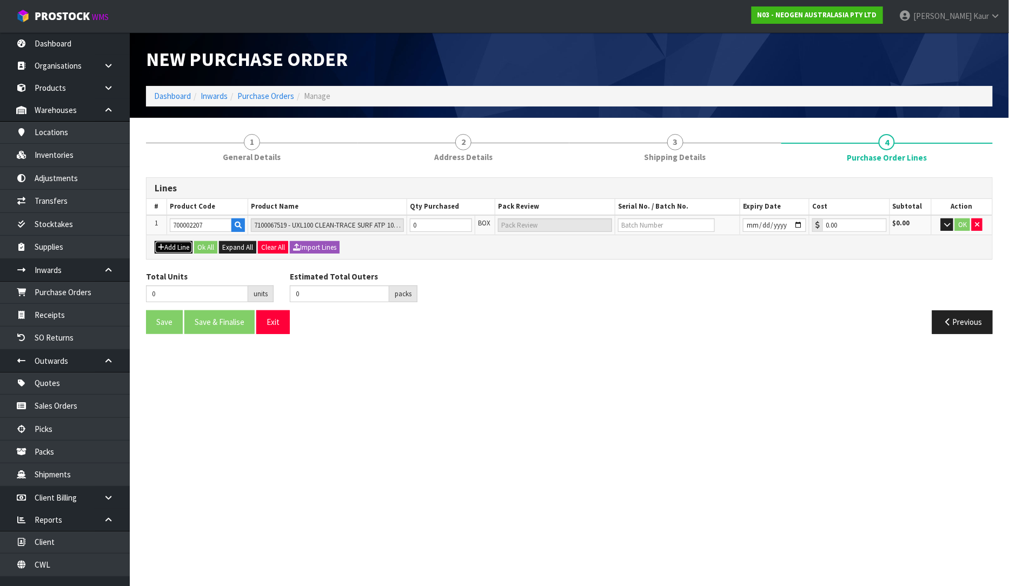
click at [165, 249] on button "Add Line" at bounding box center [174, 247] width 38 height 13
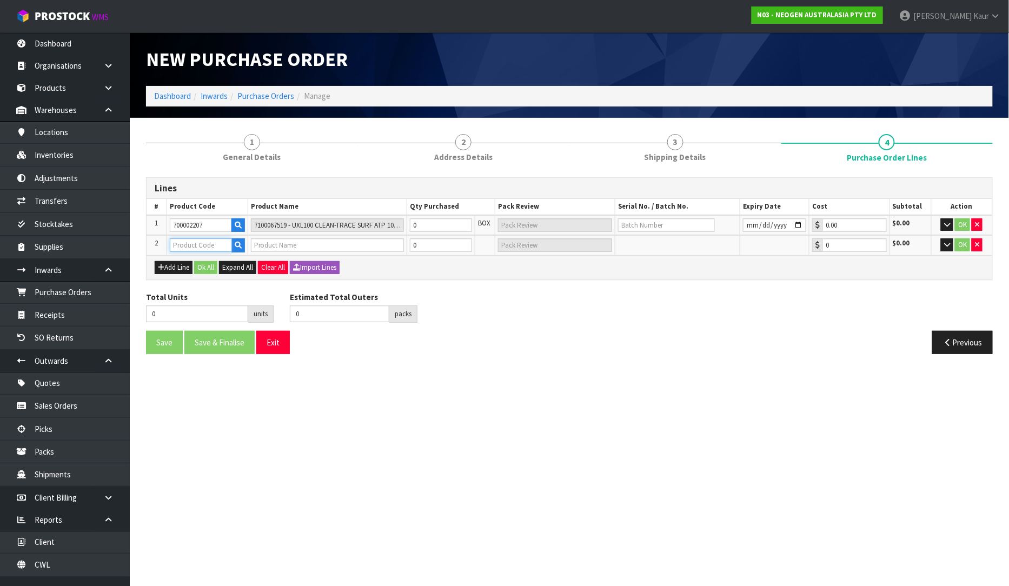
click at [181, 245] on input "text" at bounding box center [201, 245] width 62 height 14
paste input "700002022"
click at [166, 269] on button "Add Line" at bounding box center [174, 267] width 38 height 13
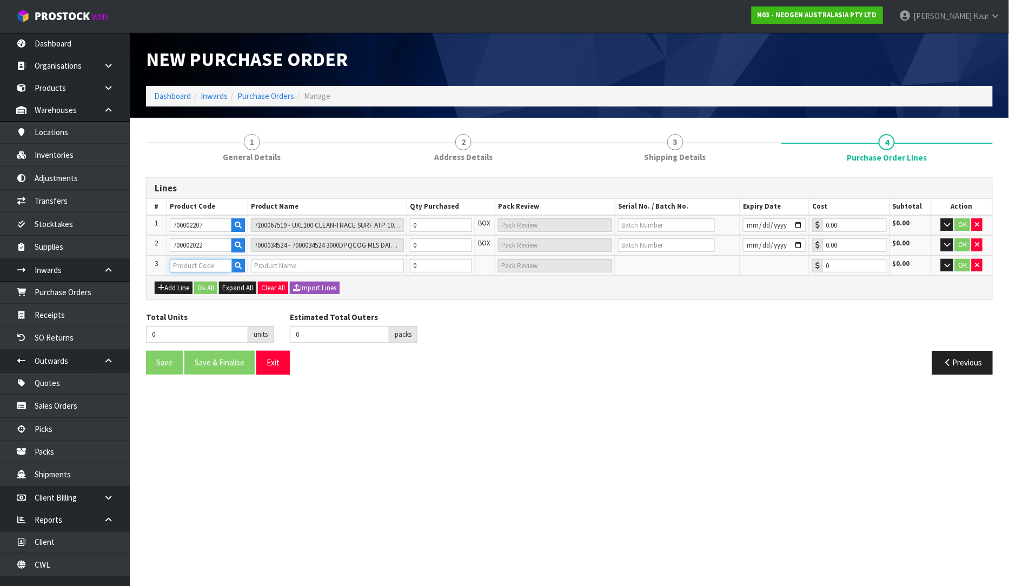
click at [178, 266] on input "text" at bounding box center [201, 266] width 62 height 14
paste input "700002022"
click at [171, 289] on button "Add Line" at bounding box center [174, 288] width 38 height 13
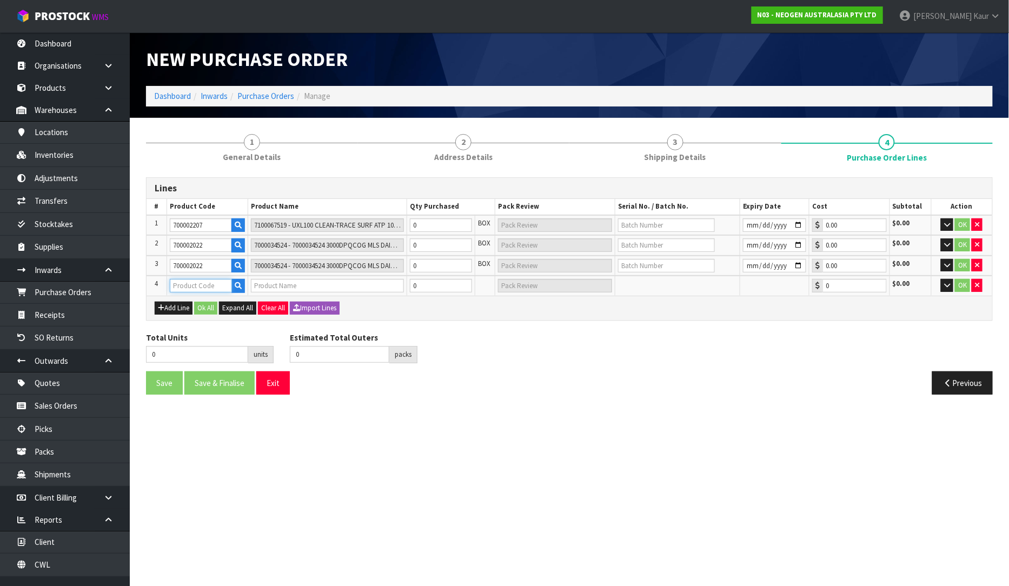
click at [175, 284] on input "text" at bounding box center [201, 286] width 62 height 14
paste input "700002209"
click at [435, 225] on input "0" at bounding box center [441, 225] width 62 height 14
click at [431, 241] on input "0" at bounding box center [441, 245] width 62 height 14
click at [421, 266] on input "0" at bounding box center [441, 266] width 62 height 14
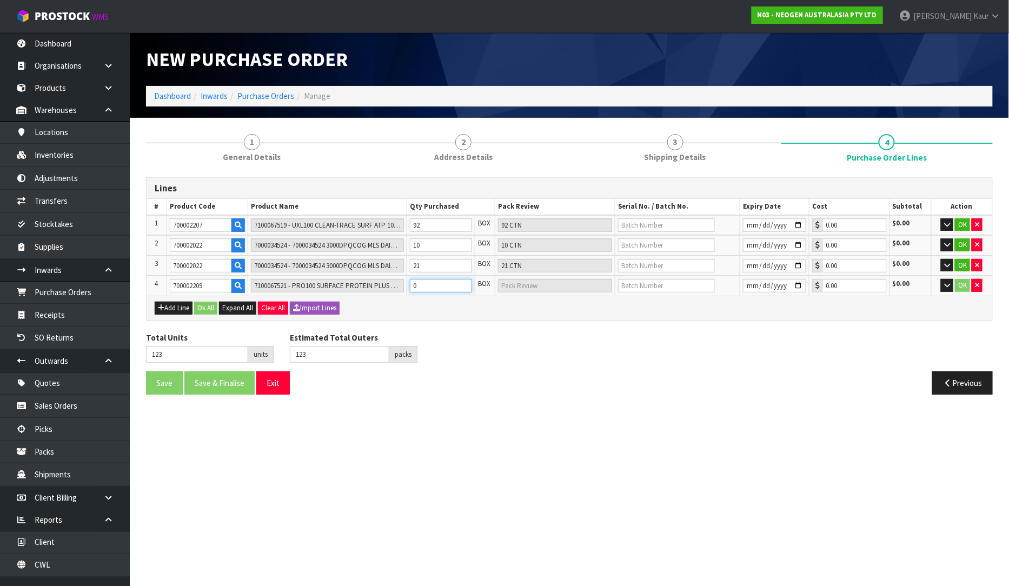
click at [424, 283] on input "0" at bounding box center [441, 286] width 62 height 14
click at [676, 222] on input "text" at bounding box center [666, 225] width 97 height 14
paste input "3000035268"
click at [639, 246] on input "text" at bounding box center [666, 245] width 97 height 14
paste input "3000036019"
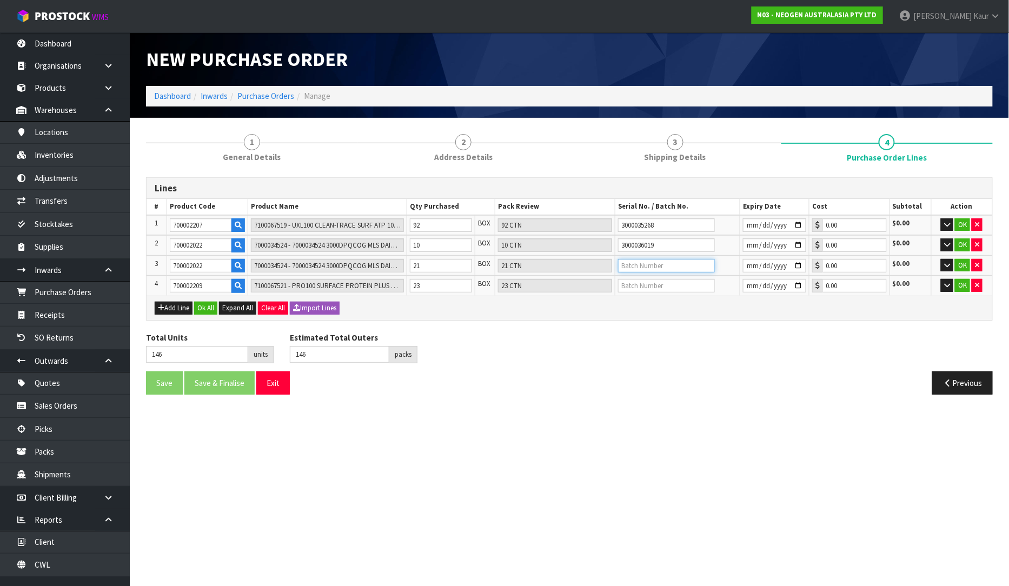
click at [637, 263] on input "text" at bounding box center [666, 266] width 97 height 14
paste input "3000036134"
click at [657, 282] on input "text" at bounding box center [666, 286] width 97 height 14
paste input "3000037815"
click at [747, 223] on input "date" at bounding box center [774, 225] width 63 height 14
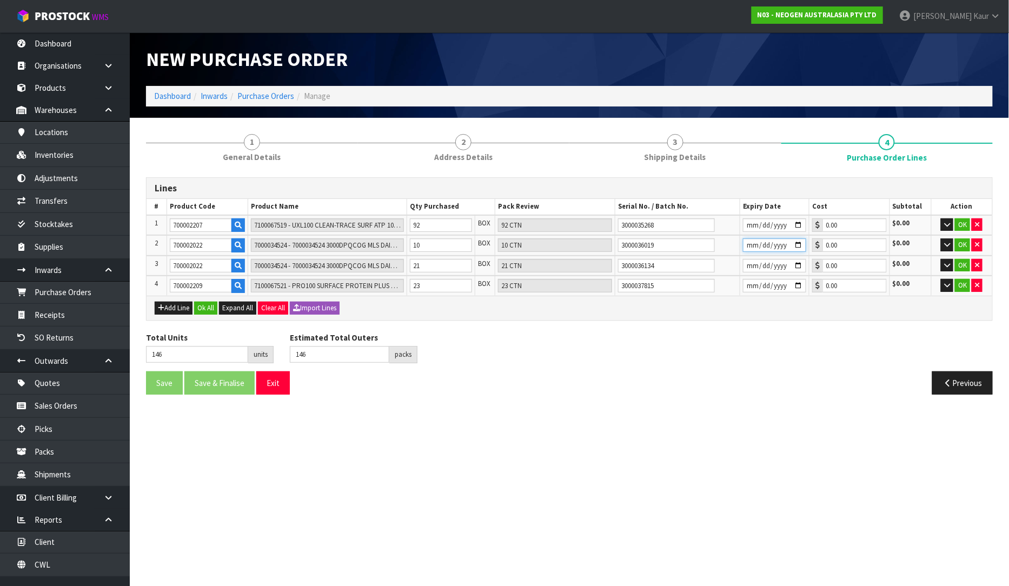
click at [747, 239] on input "date" at bounding box center [774, 245] width 63 height 14
click at [744, 265] on input "date" at bounding box center [774, 266] width 63 height 14
click at [746, 282] on input "date" at bounding box center [774, 286] width 63 height 14
click at [211, 305] on button "Ok All" at bounding box center [205, 308] width 23 height 13
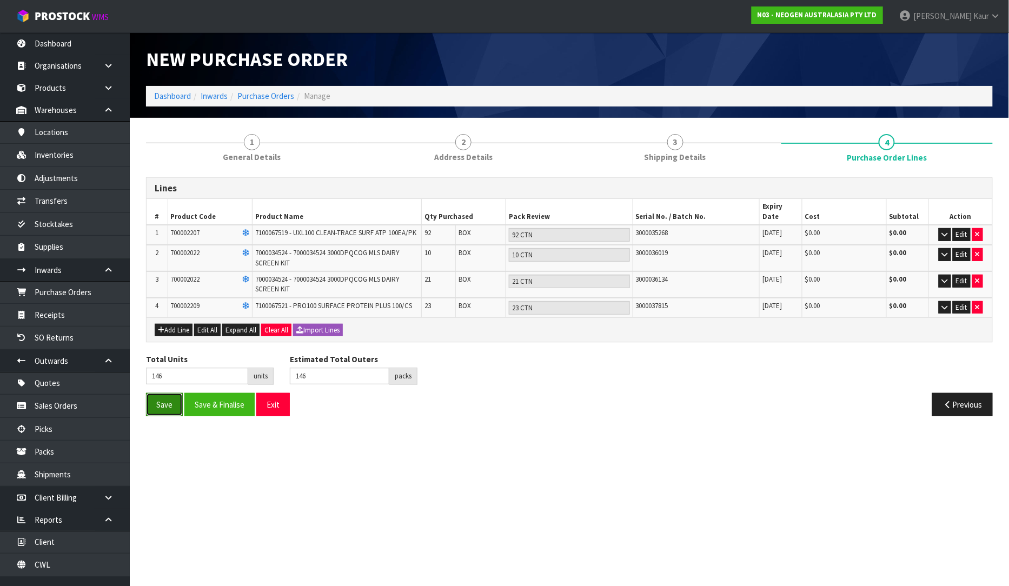
click at [155, 393] on button "Save" at bounding box center [164, 404] width 37 height 23
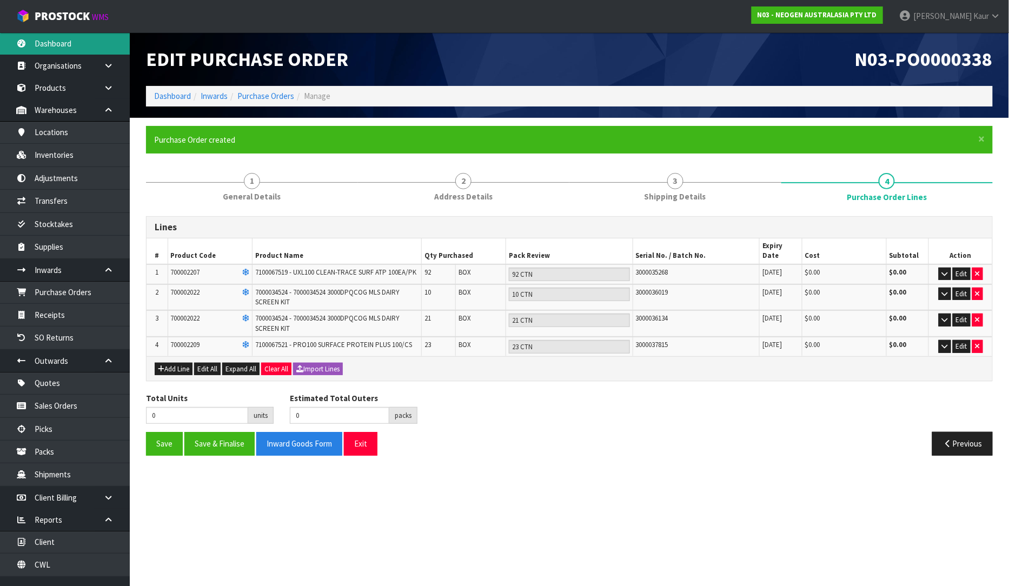
click at [81, 51] on link "Dashboard" at bounding box center [65, 43] width 130 height 22
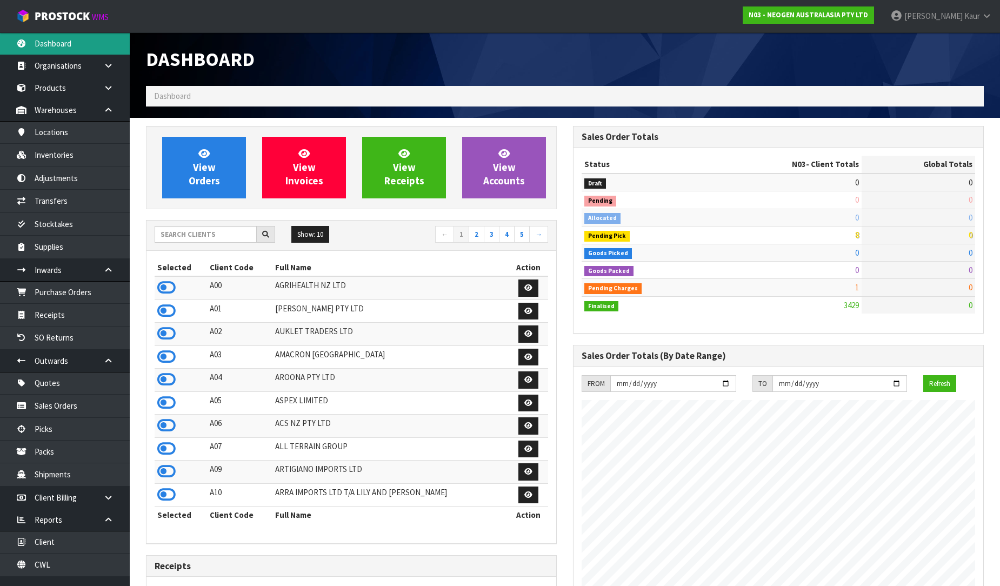
scroll to position [819, 427]
click at [69, 296] on link "Purchase Orders" at bounding box center [65, 292] width 130 height 22
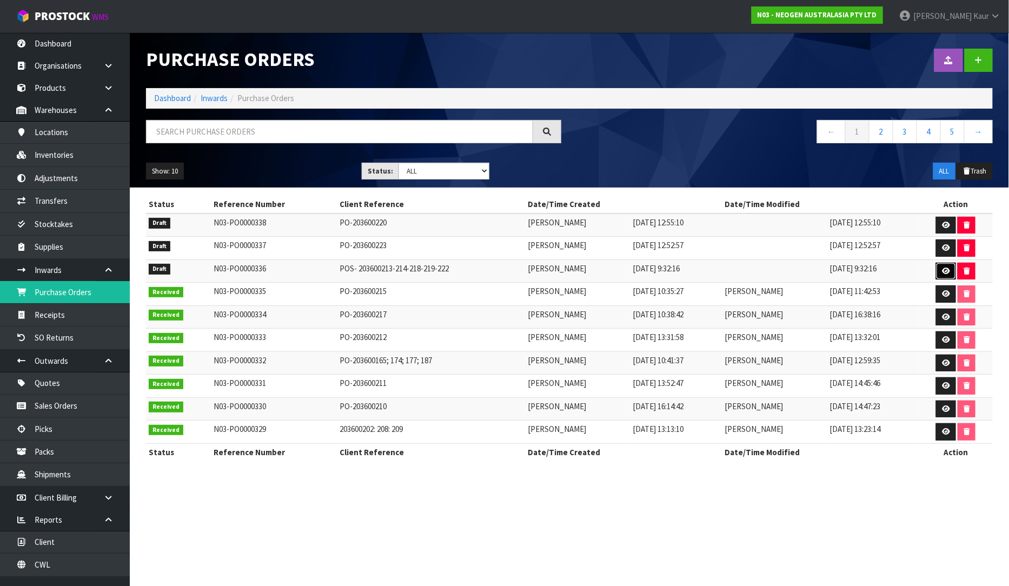
click at [947, 272] on icon at bounding box center [946, 271] width 8 height 7
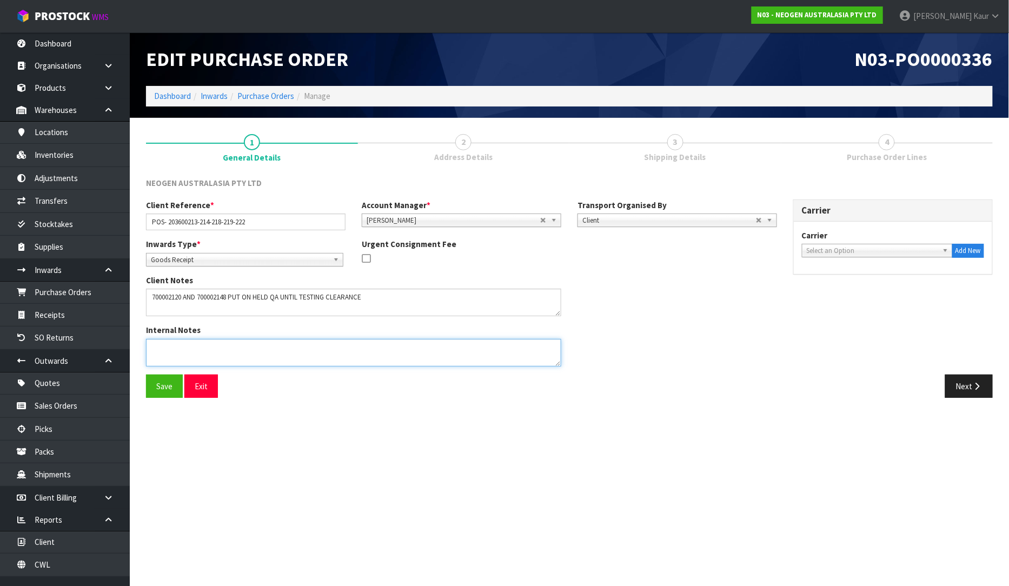
click at [159, 348] on textarea at bounding box center [353, 353] width 415 height 28
paste textarea "3000037815"
drag, startPoint x: 203, startPoint y: 355, endPoint x: 144, endPoint y: 348, distance: 59.3
click at [144, 348] on div "Internal Notes" at bounding box center [353, 349] width 431 height 50
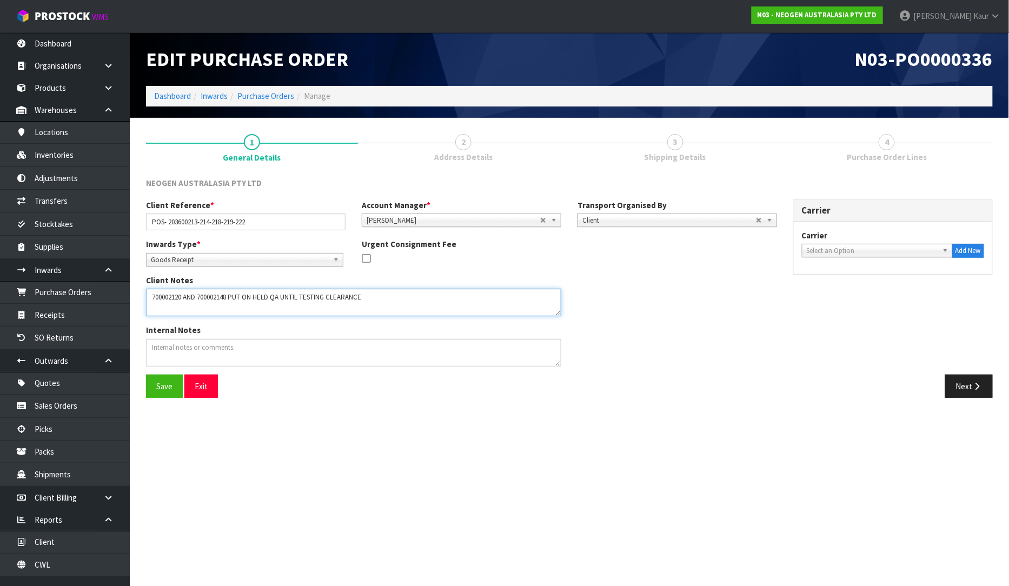
click at [372, 303] on textarea at bounding box center [353, 303] width 415 height 28
paste textarea "700002285"
click at [211, 307] on textarea at bounding box center [353, 303] width 415 height 28
click at [152, 303] on textarea at bounding box center [353, 303] width 415 height 28
click at [311, 311] on textarea at bounding box center [353, 303] width 415 height 28
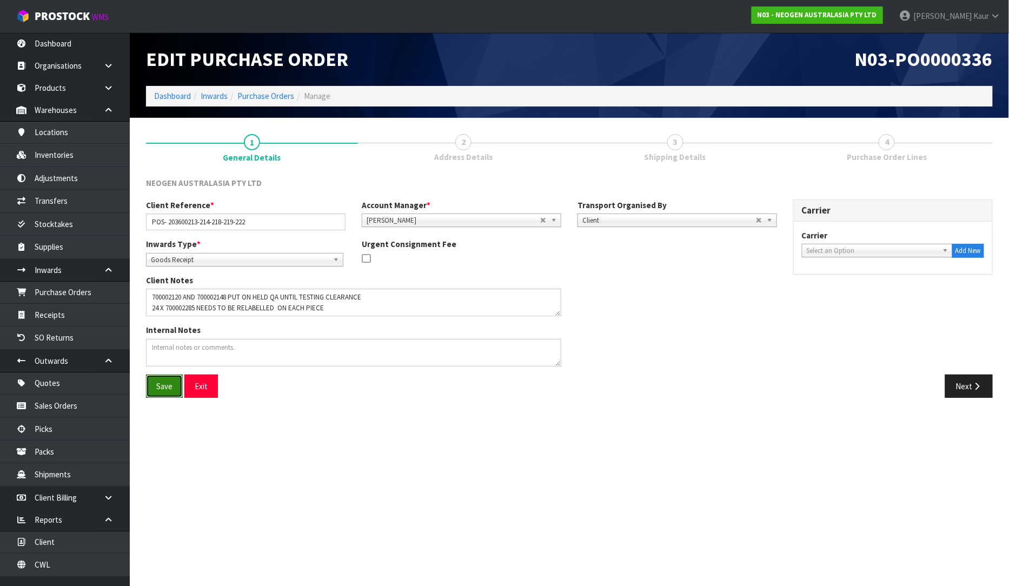
click at [173, 379] on button "Save" at bounding box center [164, 386] width 37 height 23
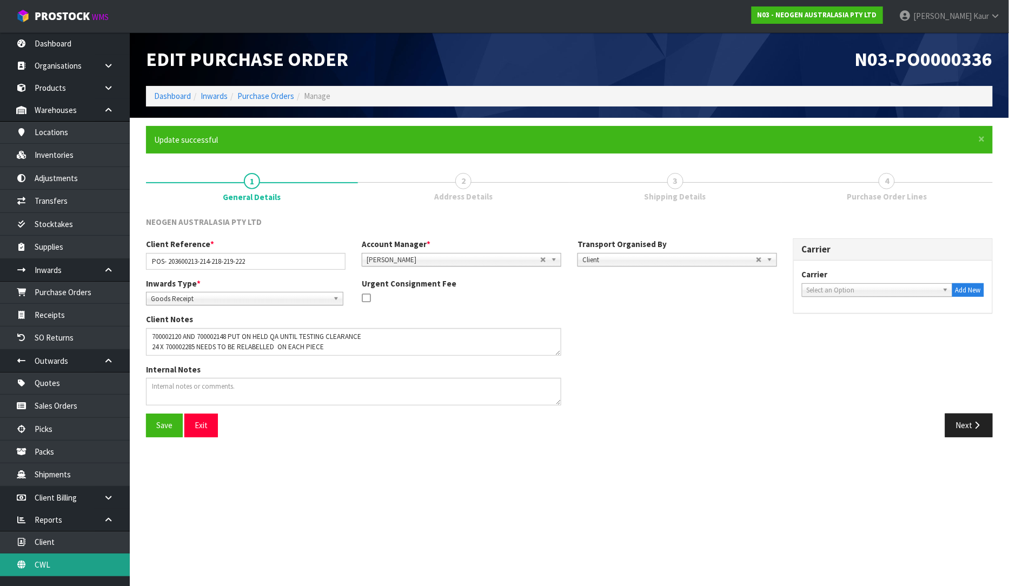
click at [36, 566] on link "CWL" at bounding box center [65, 564] width 130 height 22
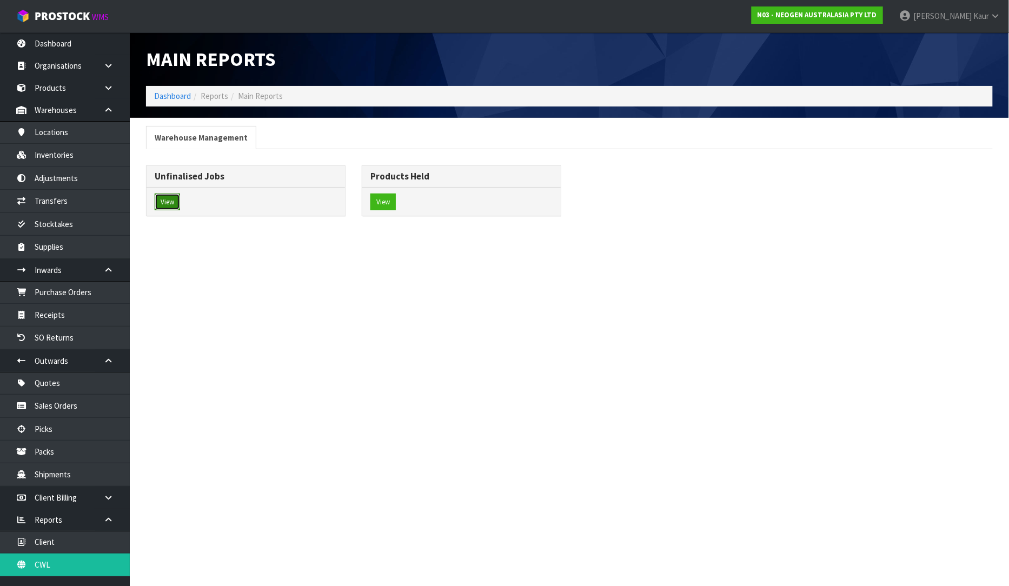
click at [175, 206] on button "View" at bounding box center [167, 201] width 25 height 17
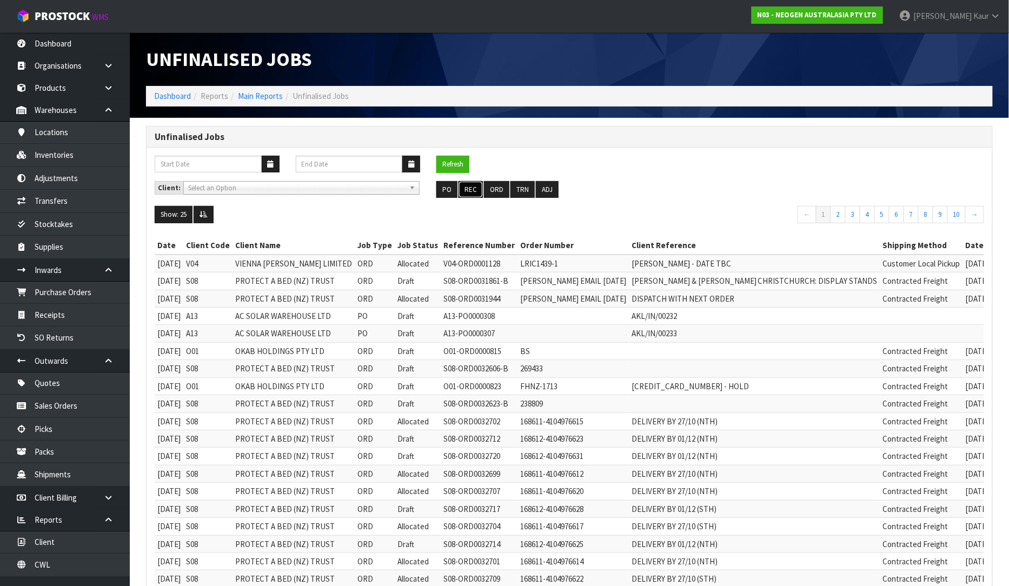
click at [477, 186] on button "REC" at bounding box center [470, 189] width 24 height 17
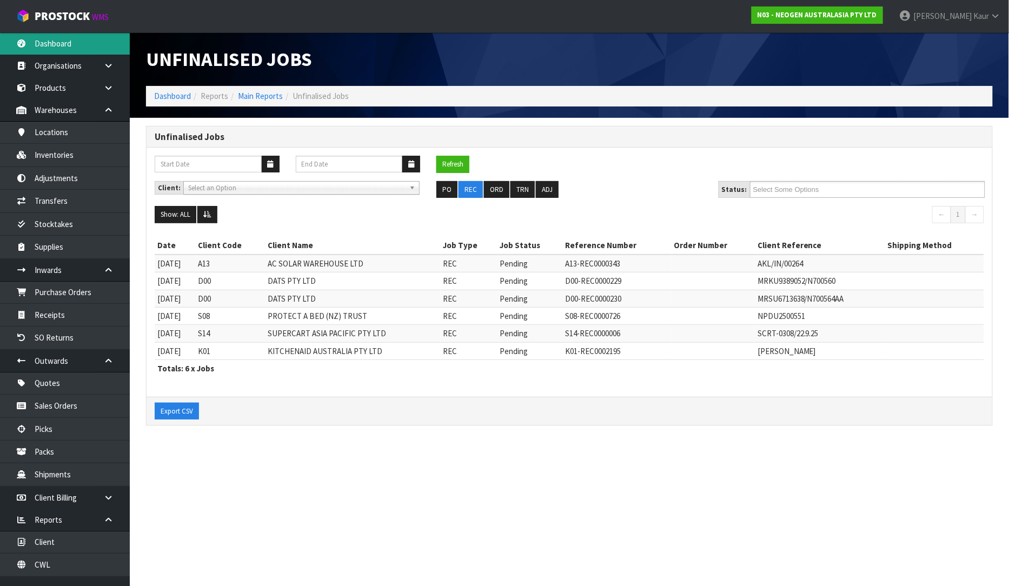
click at [64, 44] on link "Dashboard" at bounding box center [65, 43] width 130 height 22
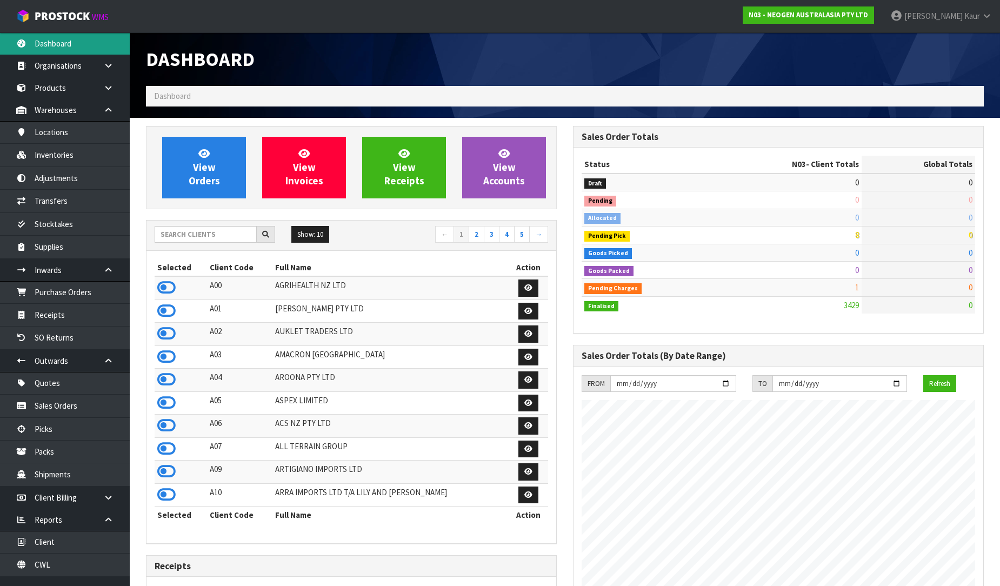
scroll to position [819, 427]
